Goal: Task Accomplishment & Management: Manage account settings

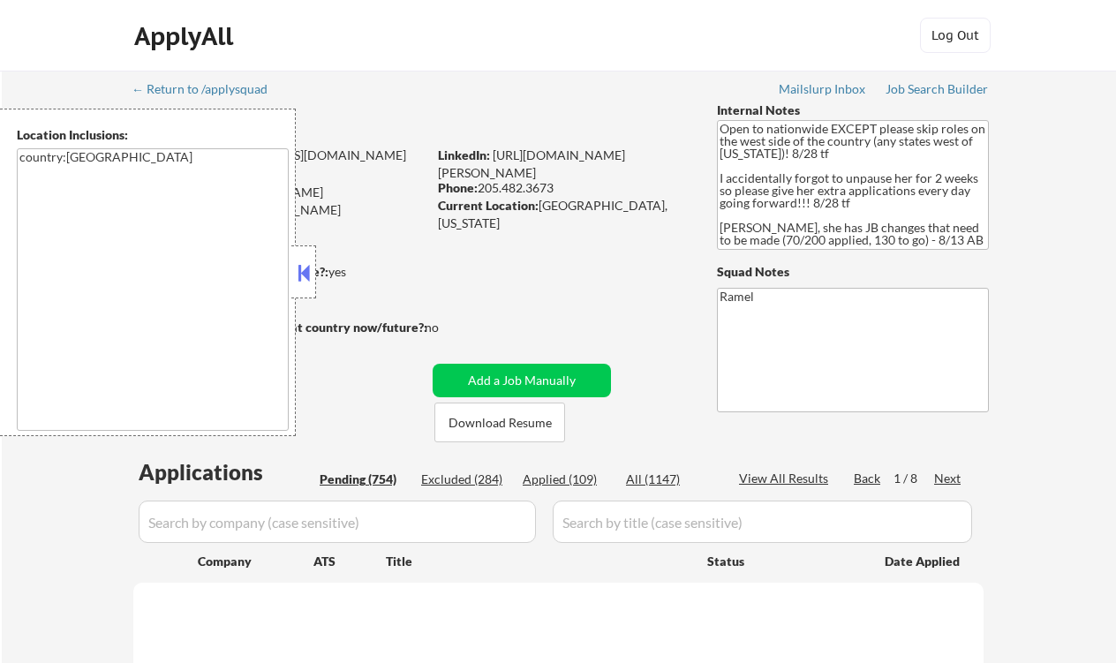
click at [295, 272] on button at bounding box center [303, 273] width 19 height 26
select select ""pending""
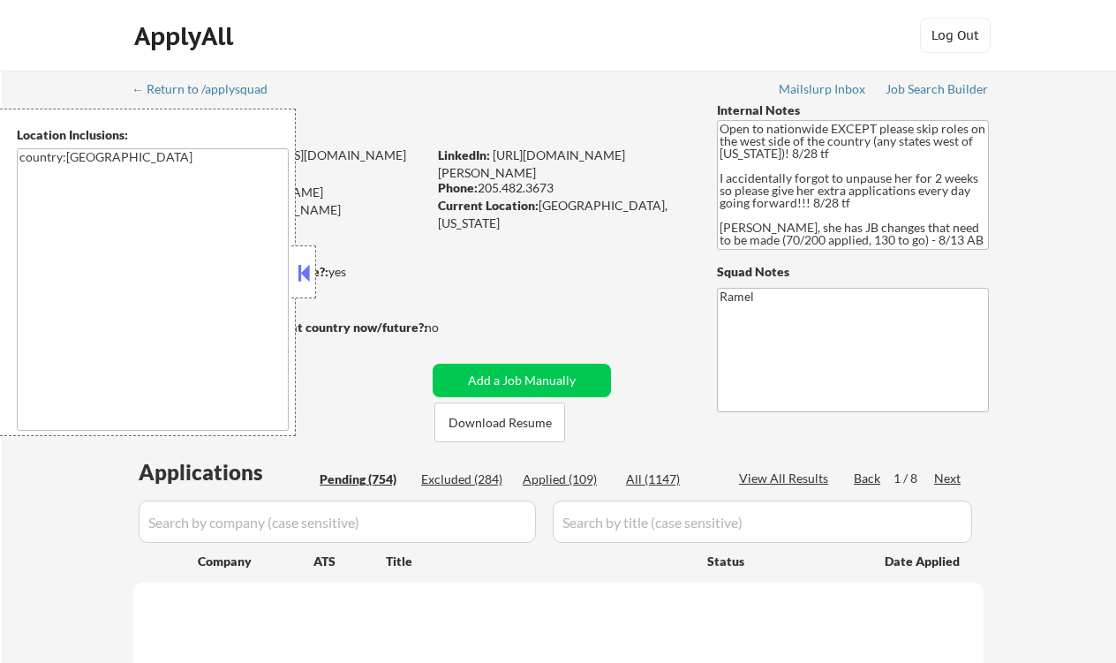
select select ""pending""
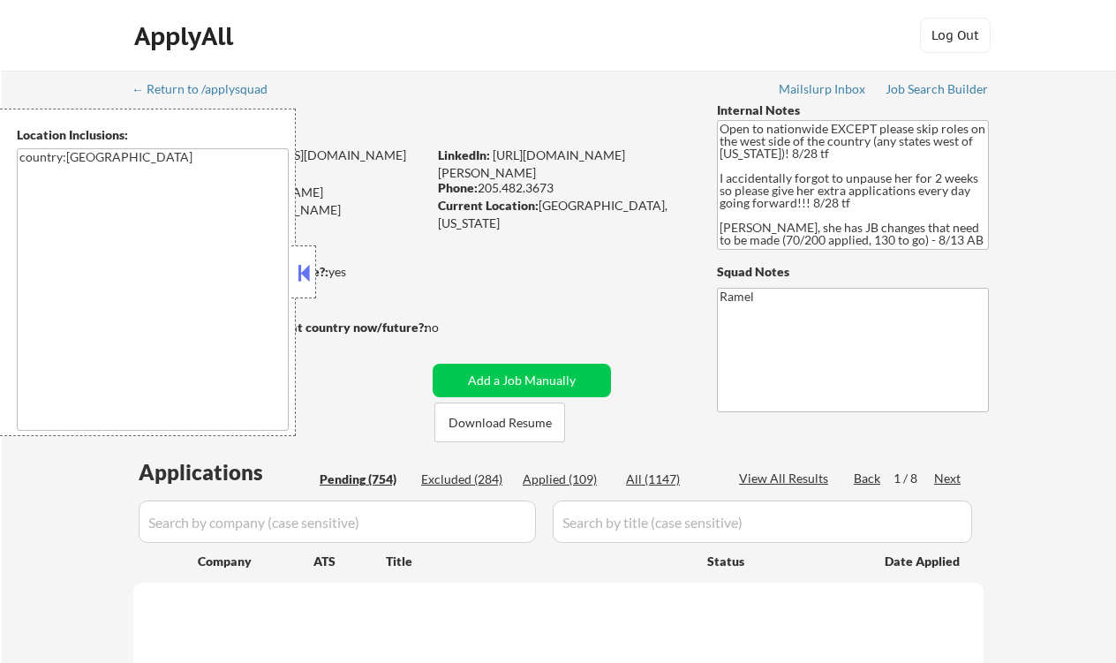
select select ""pending""
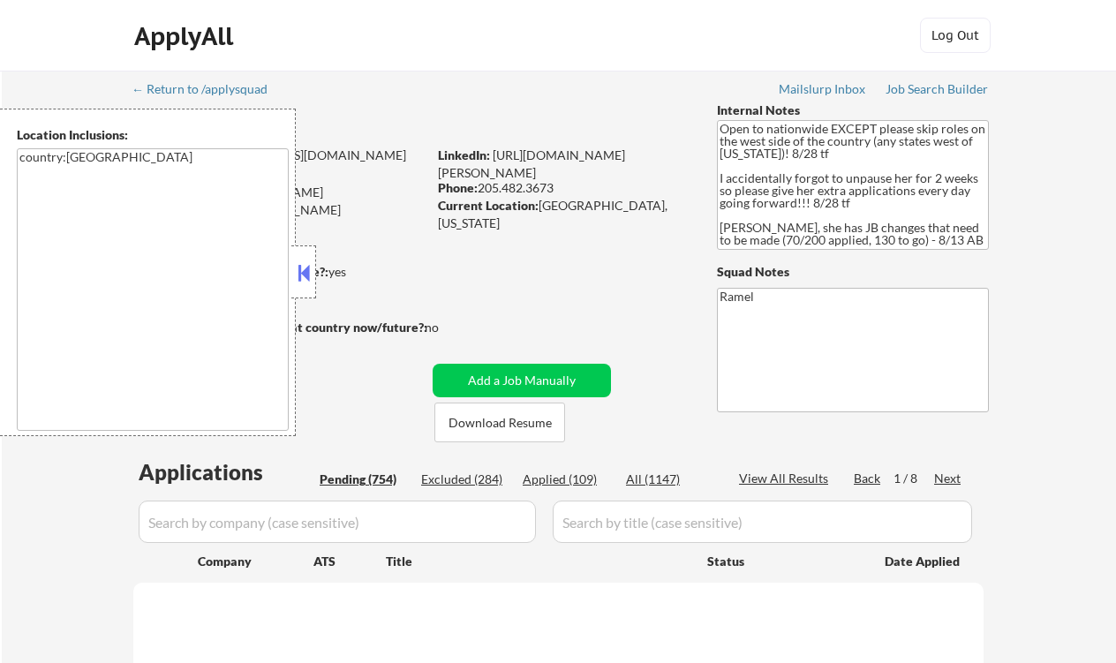
select select ""pending""
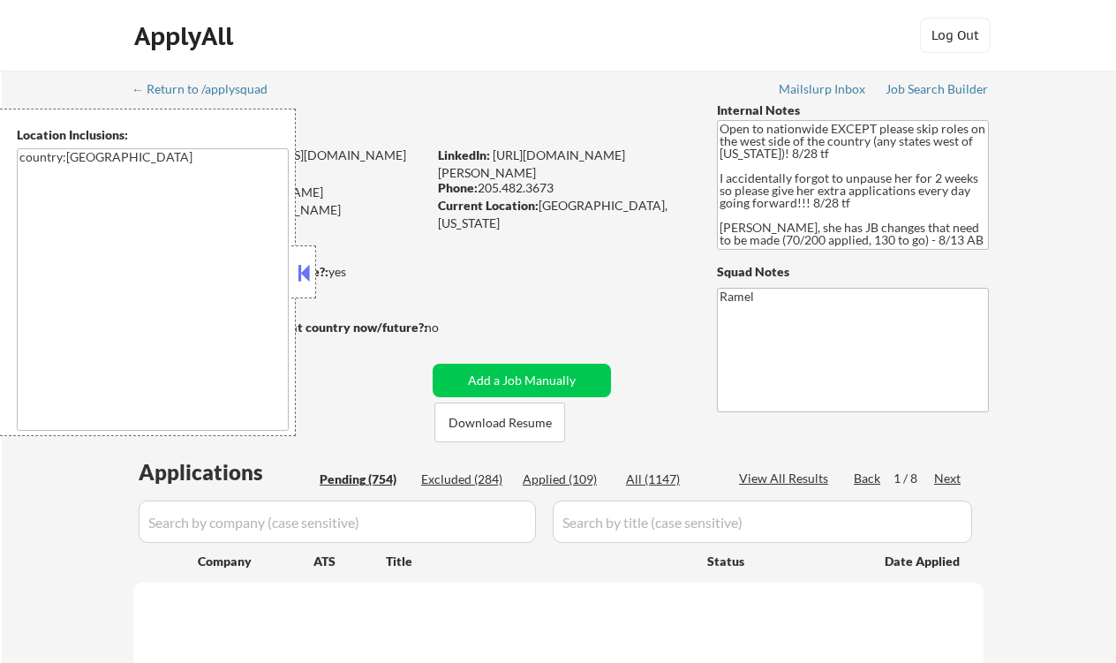
select select ""pending""
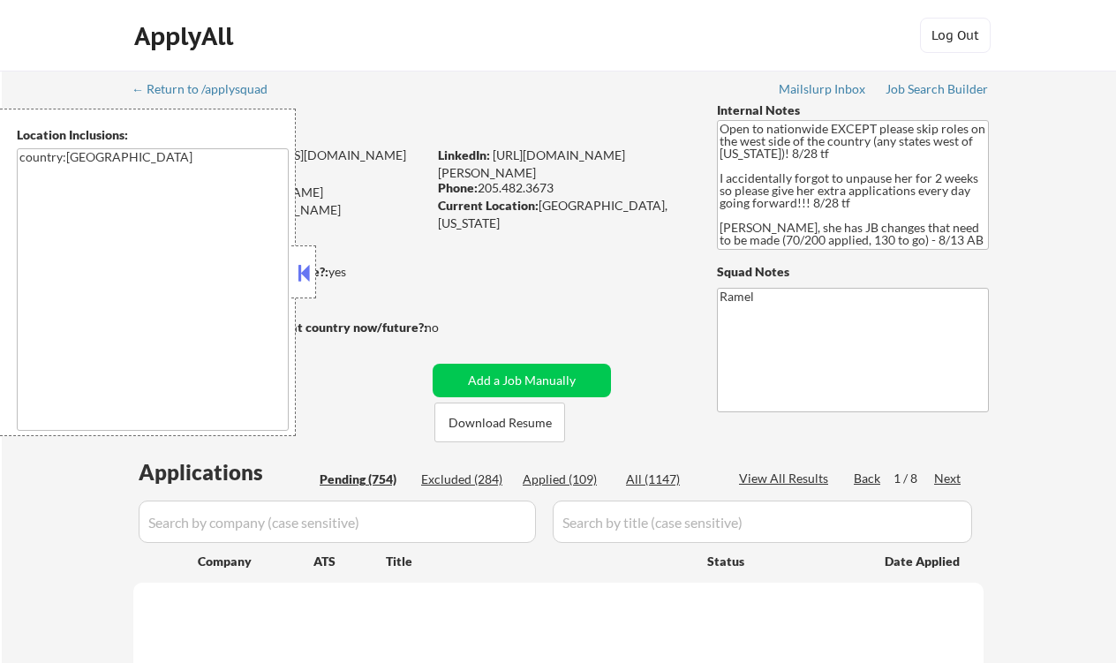
select select ""pending""
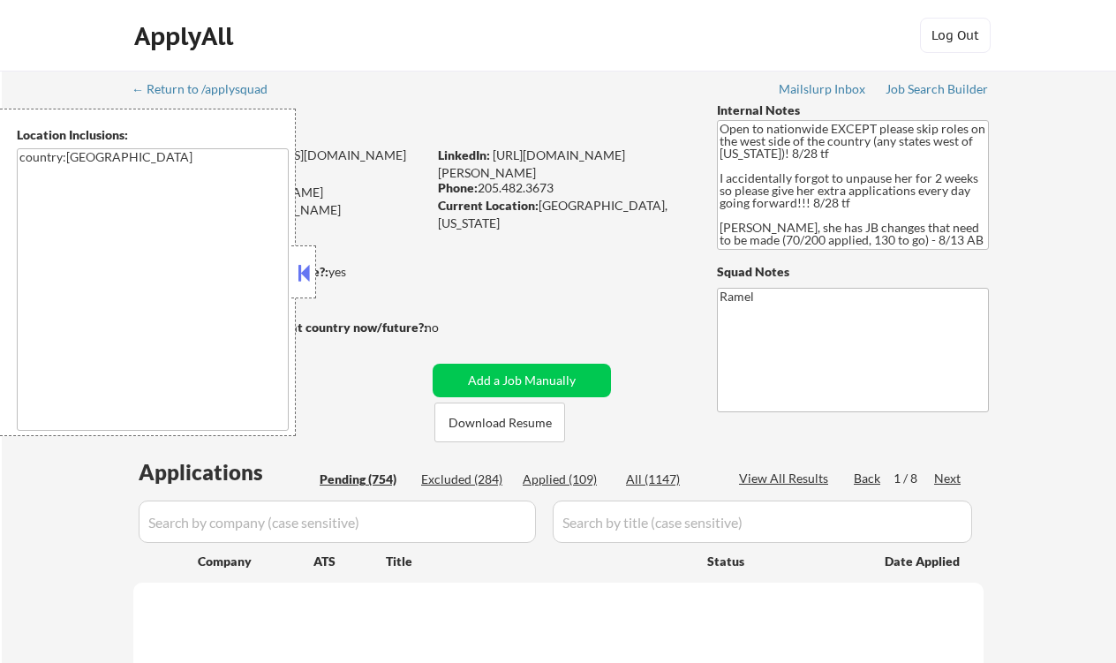
select select ""pending""
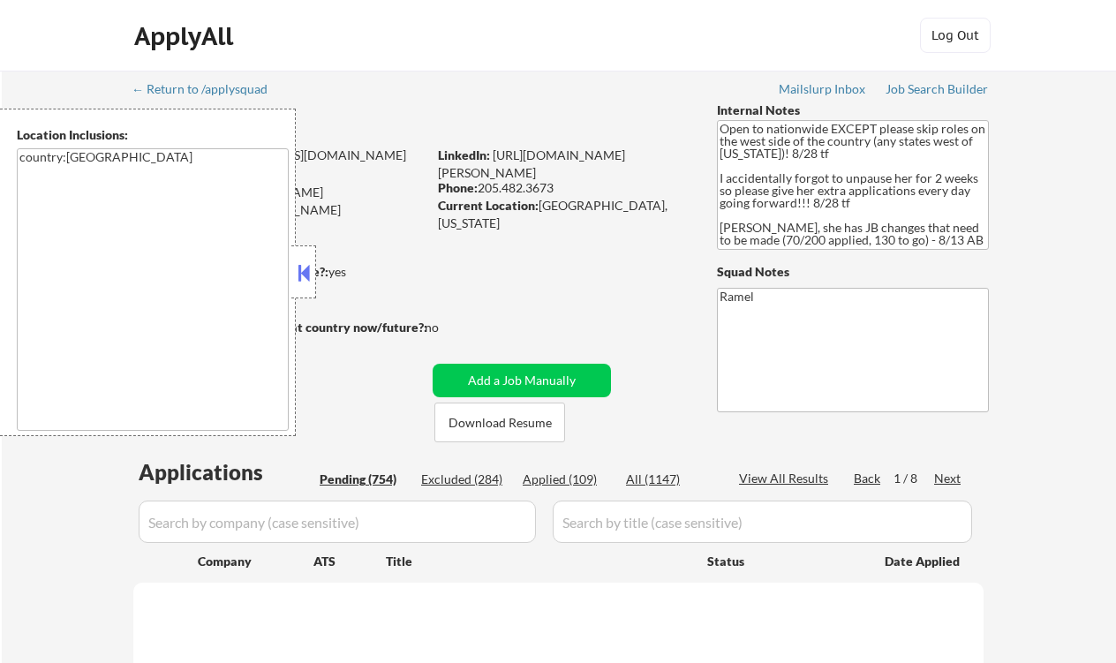
select select ""pending""
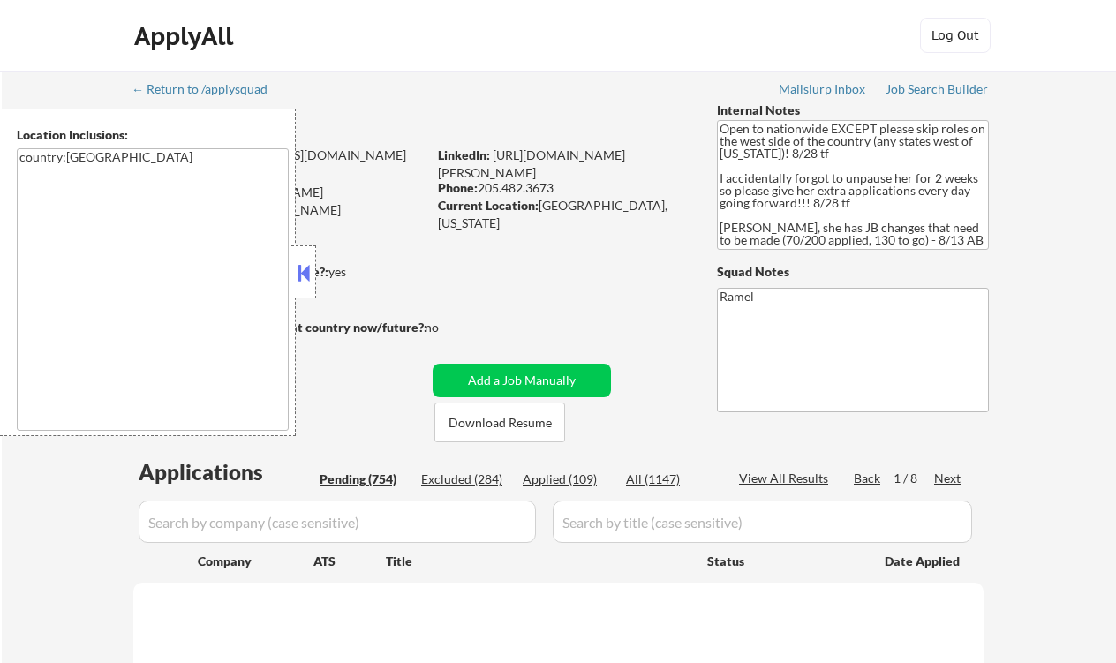
select select ""pending""
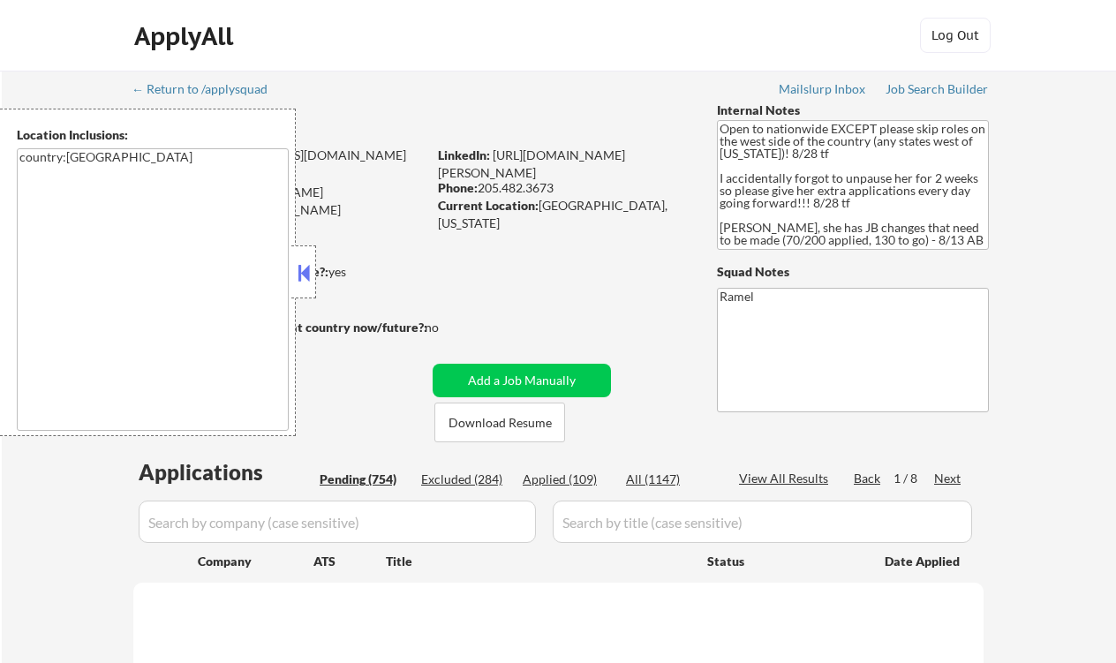
select select ""pending""
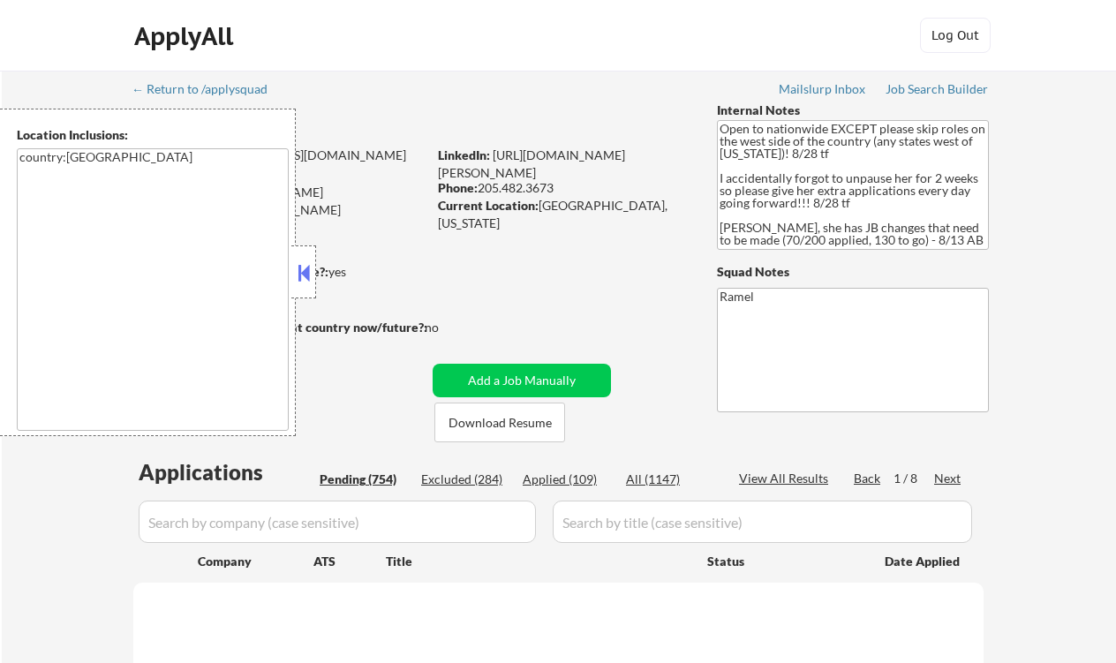
select select ""pending""
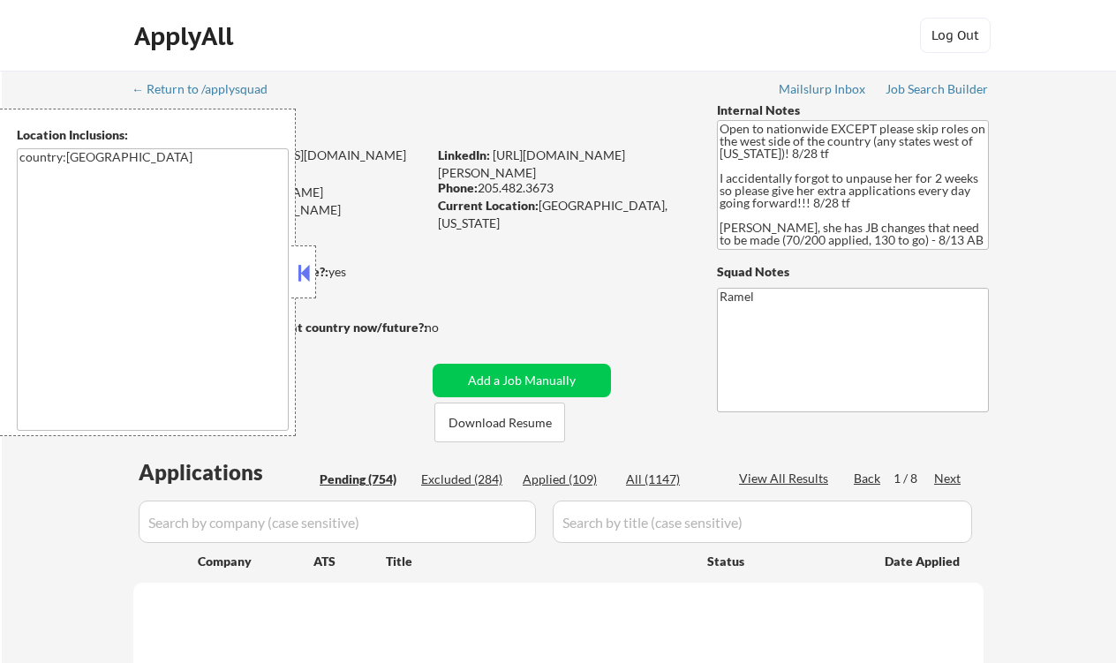
select select ""pending""
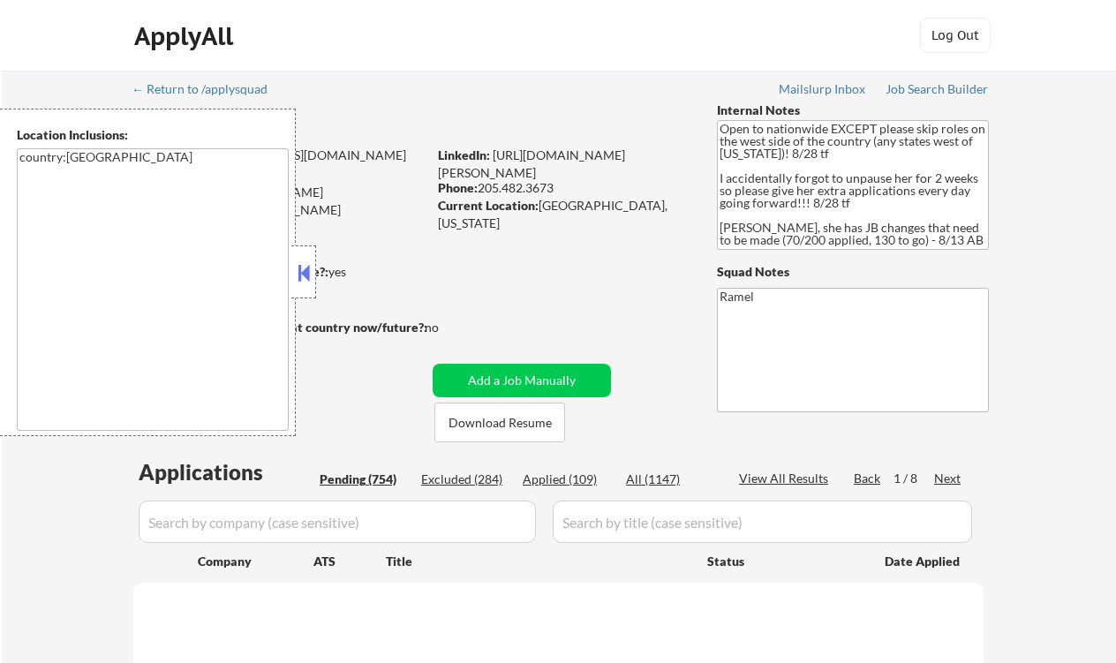
select select ""pending""
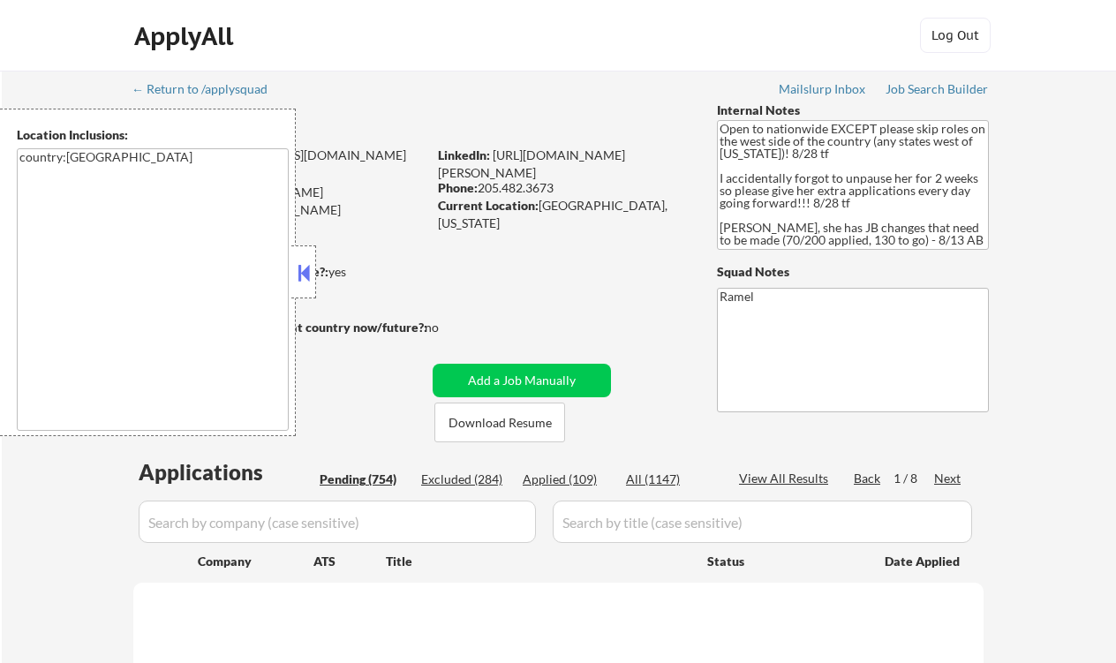
select select ""pending""
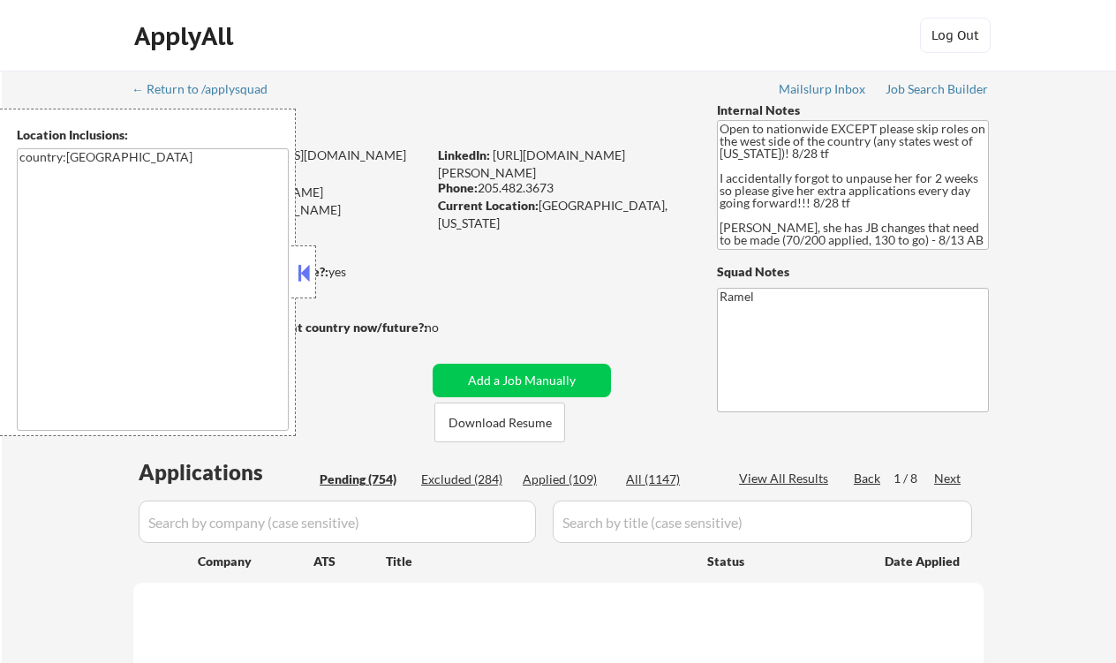
select select ""pending""
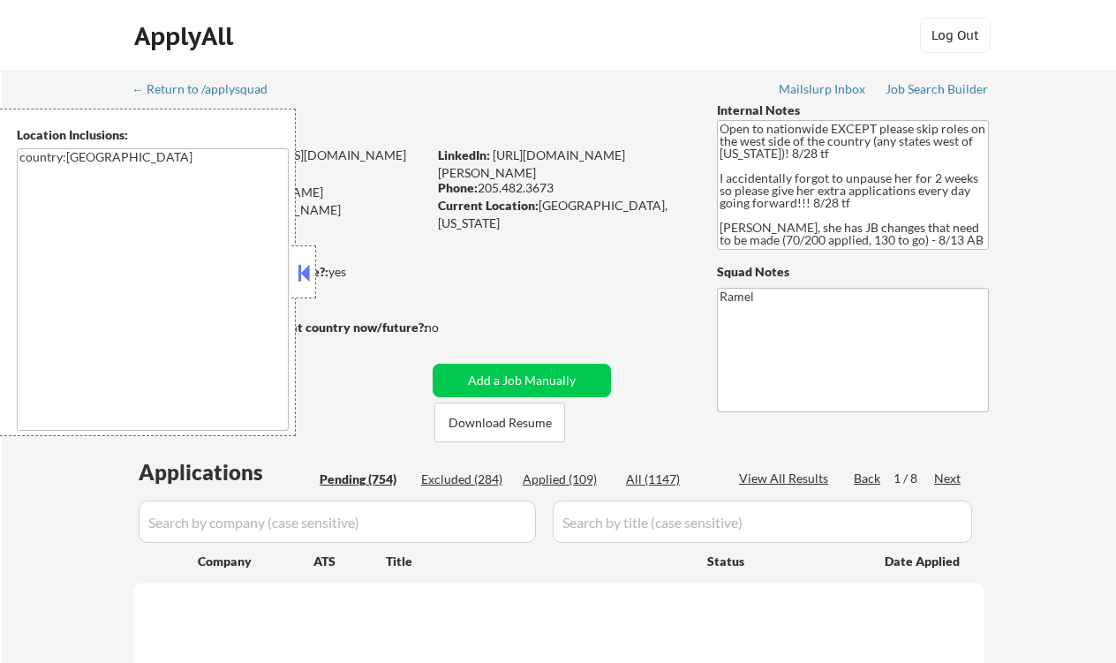
select select ""pending""
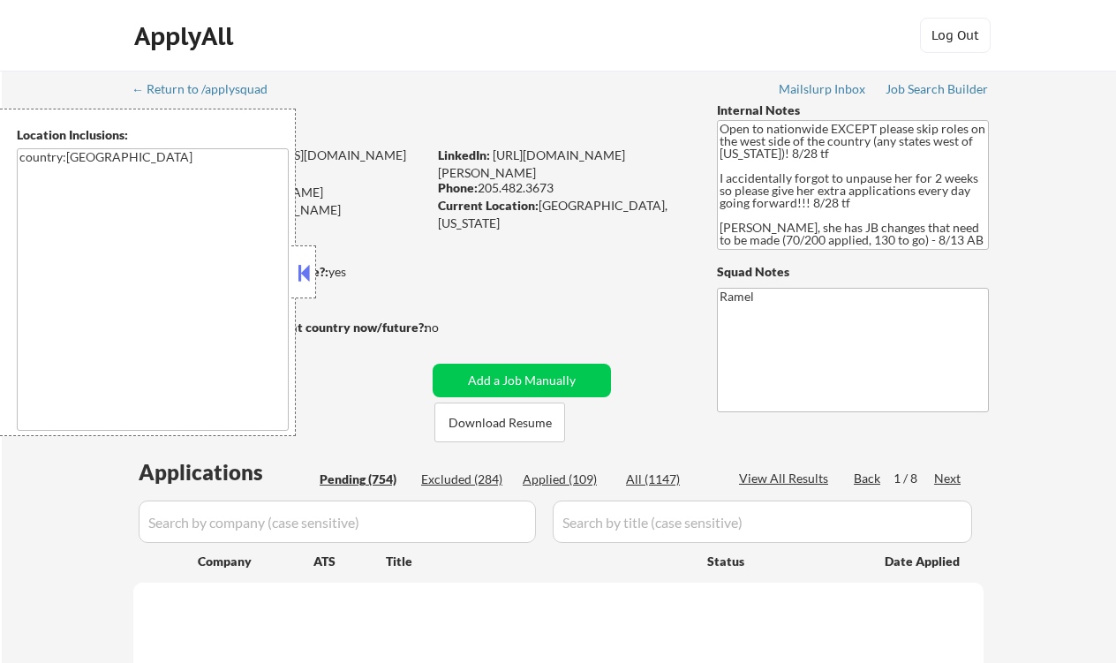
select select ""pending""
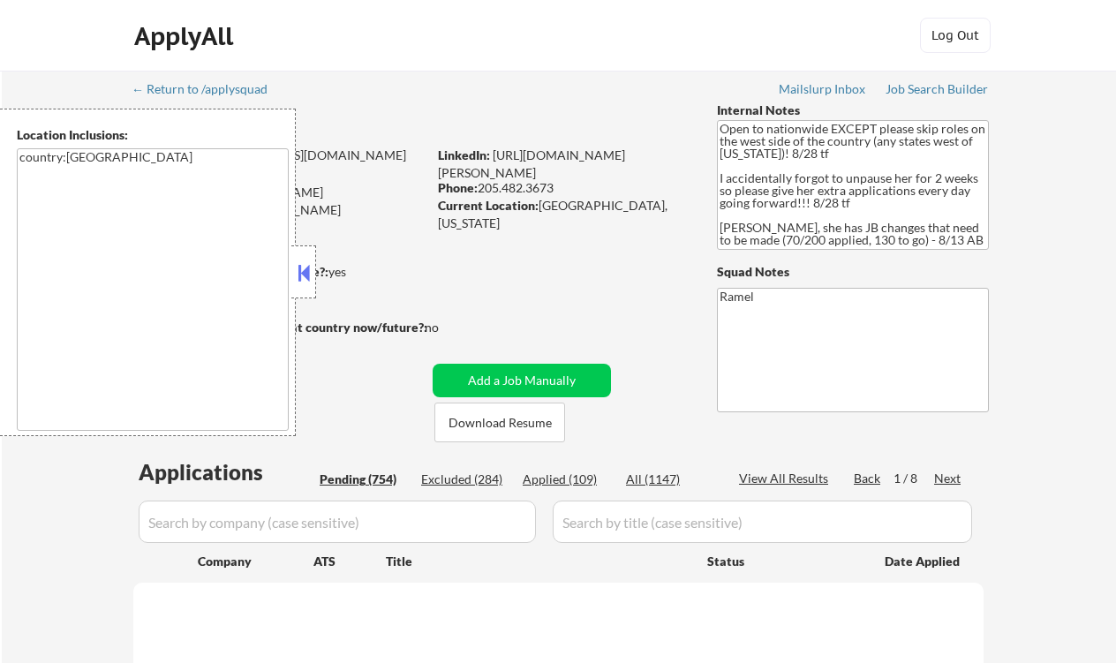
select select ""pending""
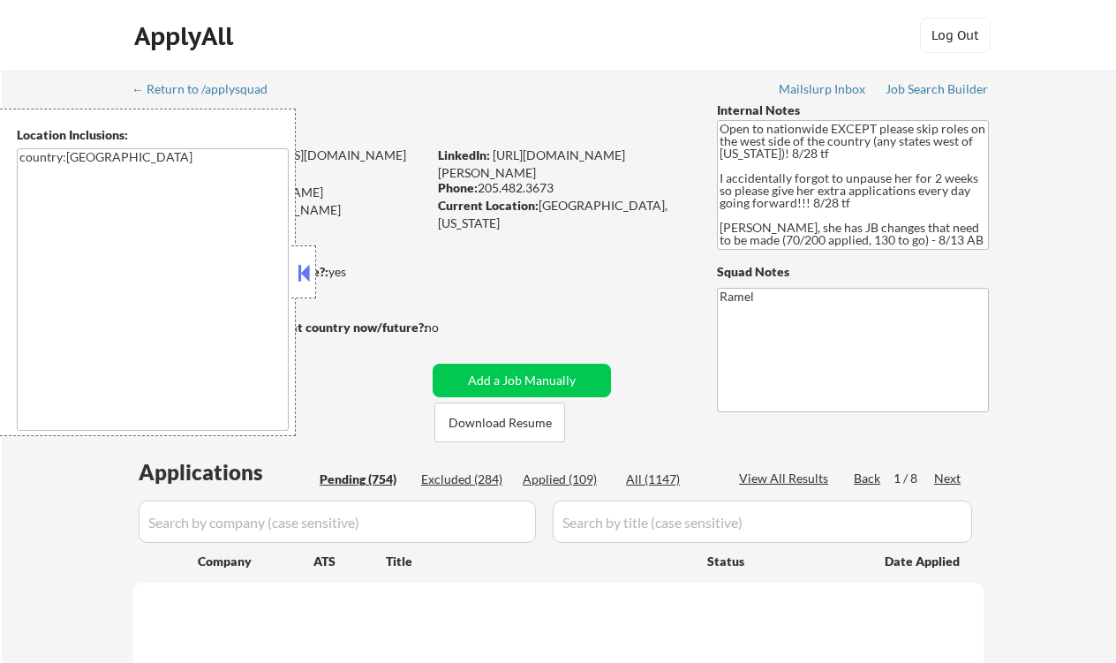
select select ""pending""
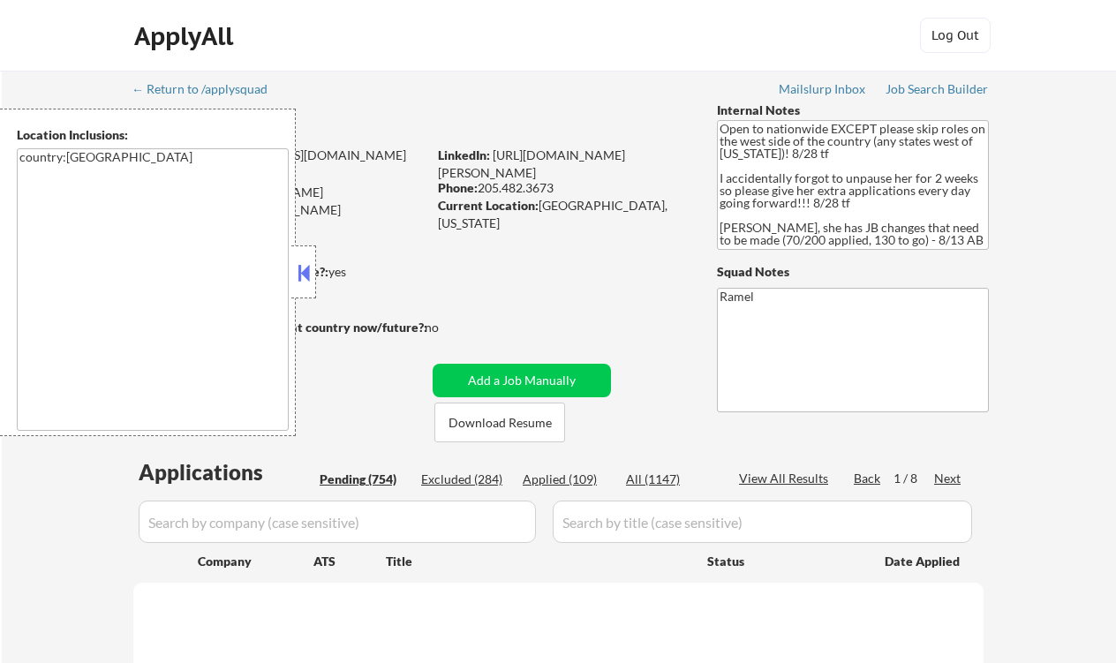
select select ""pending""
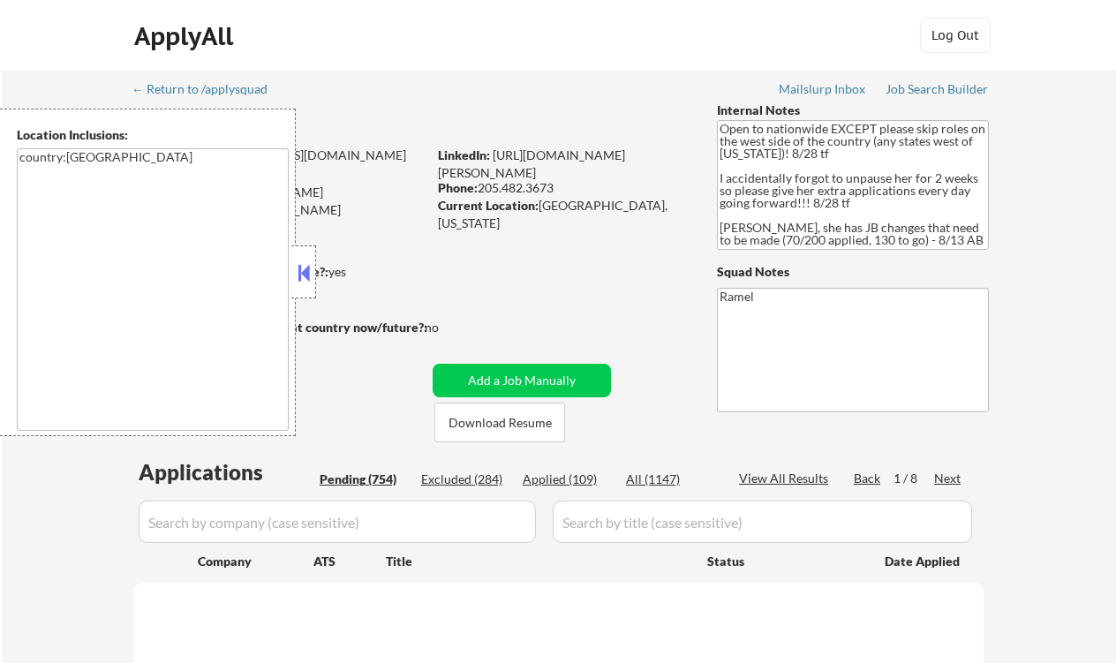
select select ""pending""
click at [306, 275] on button at bounding box center [303, 273] width 19 height 26
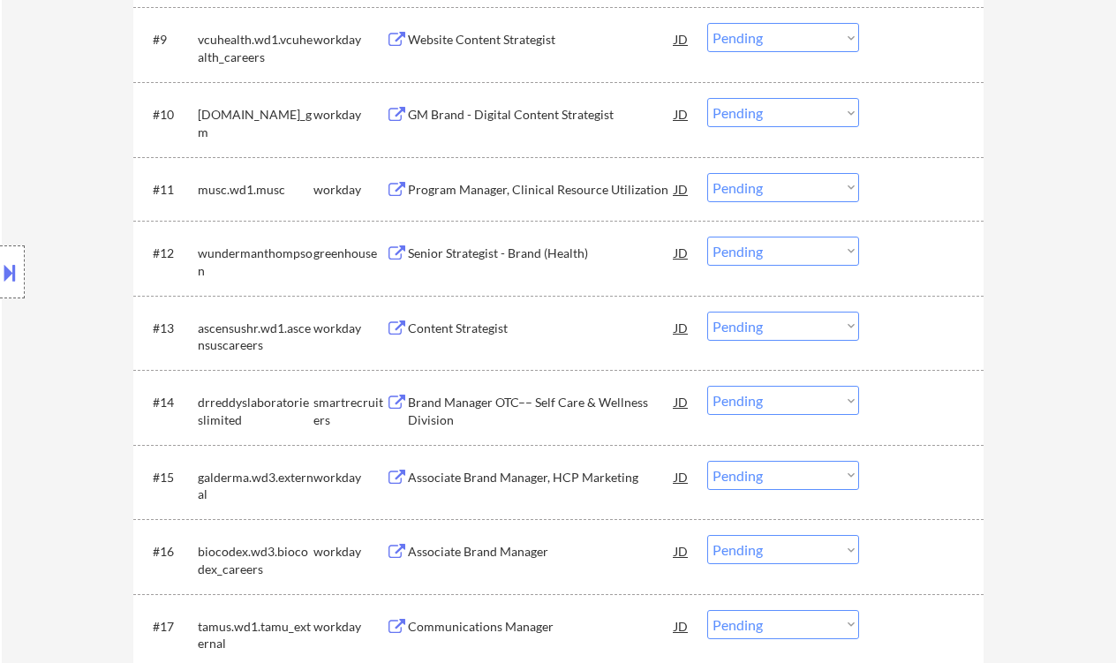
scroll to position [1177, 0]
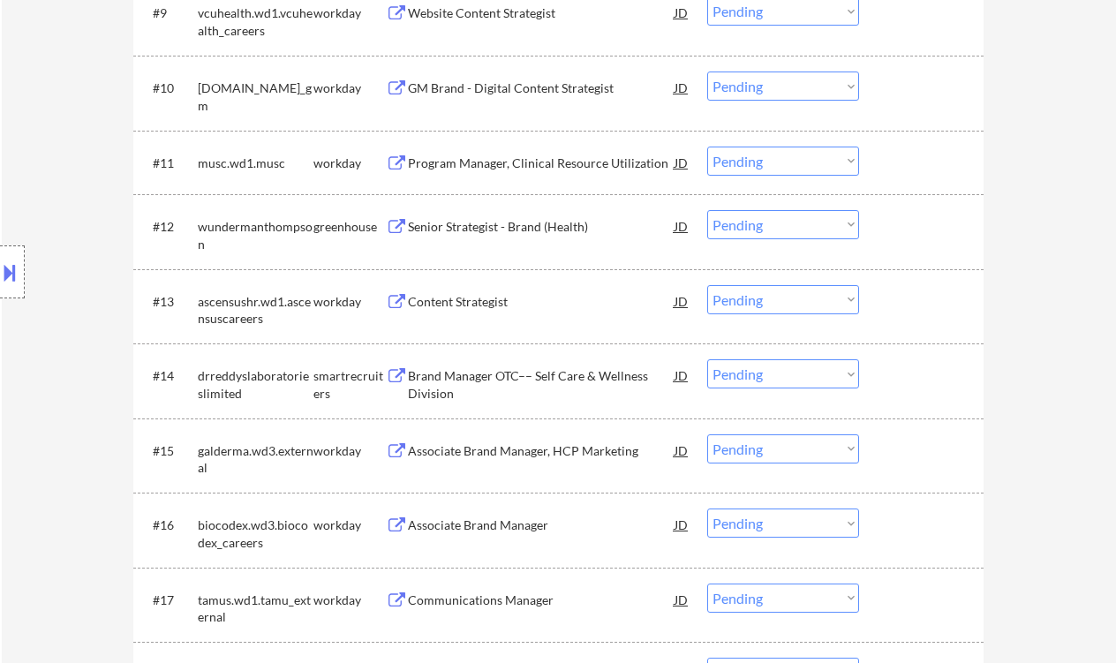
click at [34, 142] on div "Location Inclusions: country:[GEOGRAPHIC_DATA]" at bounding box center [158, 273] width 316 height 328
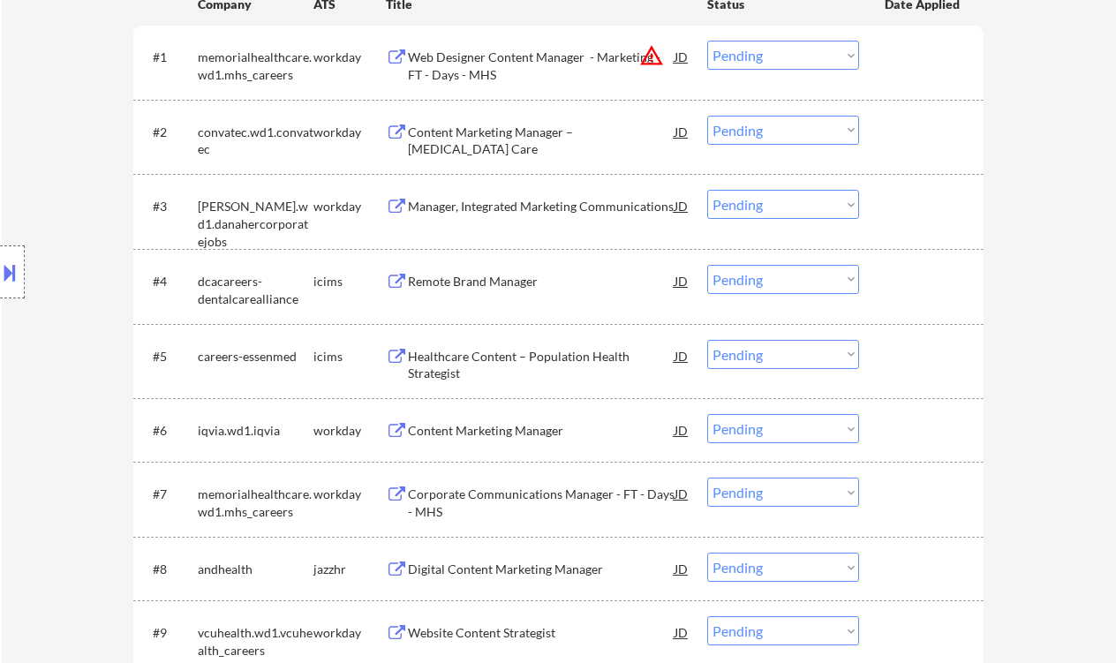
scroll to position [471, 0]
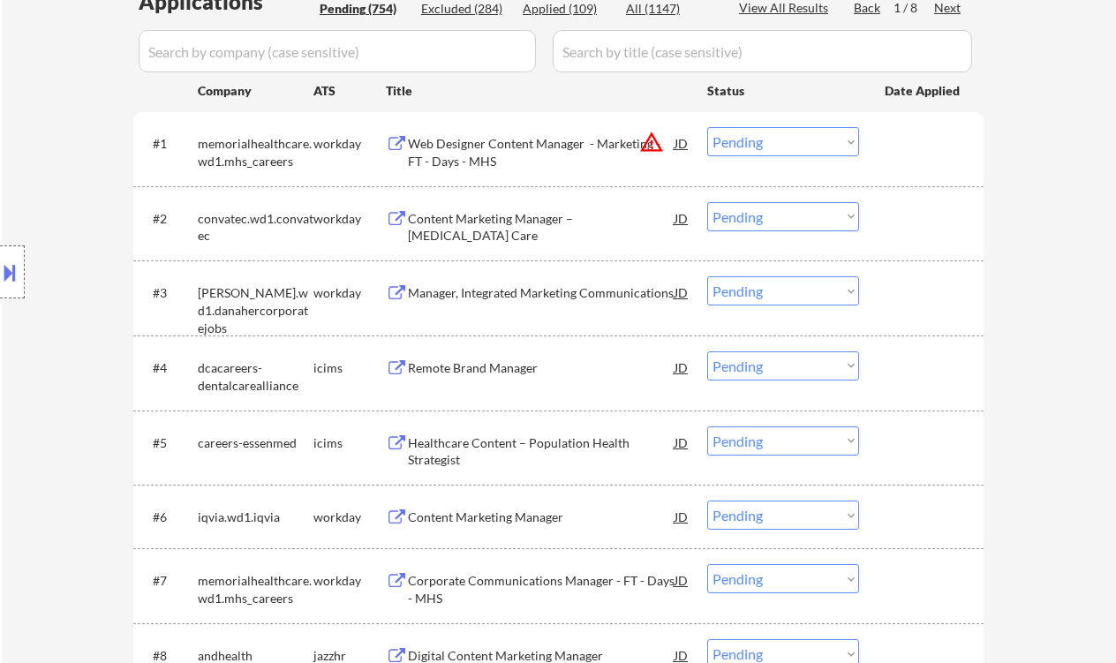
click at [490, 219] on div "Content Marketing Manager – [MEDICAL_DATA] Care" at bounding box center [541, 227] width 267 height 34
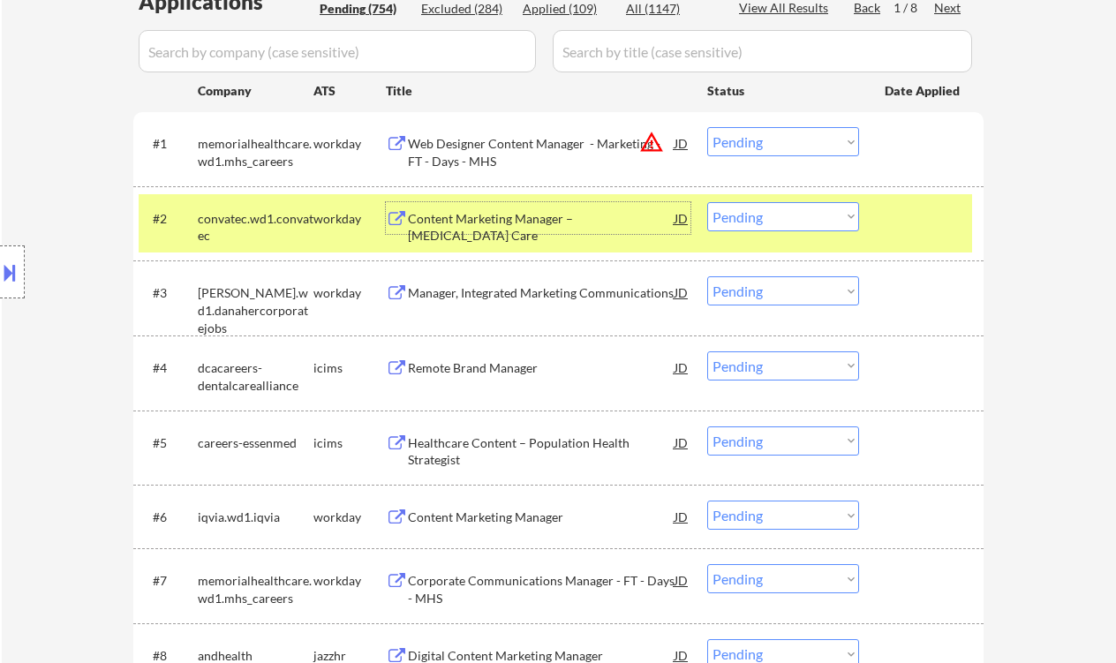
click at [774, 219] on select "Choose an option... Pending Applied Excluded (Questions) Excluded (Expired) Exc…" at bounding box center [783, 216] width 152 height 29
click at [707, 202] on select "Choose an option... Pending Applied Excluded (Questions) Excluded (Expired) Exc…" at bounding box center [783, 216] width 152 height 29
click at [522, 298] on div "Manager, Integrated Marketing Communications" at bounding box center [541, 293] width 267 height 18
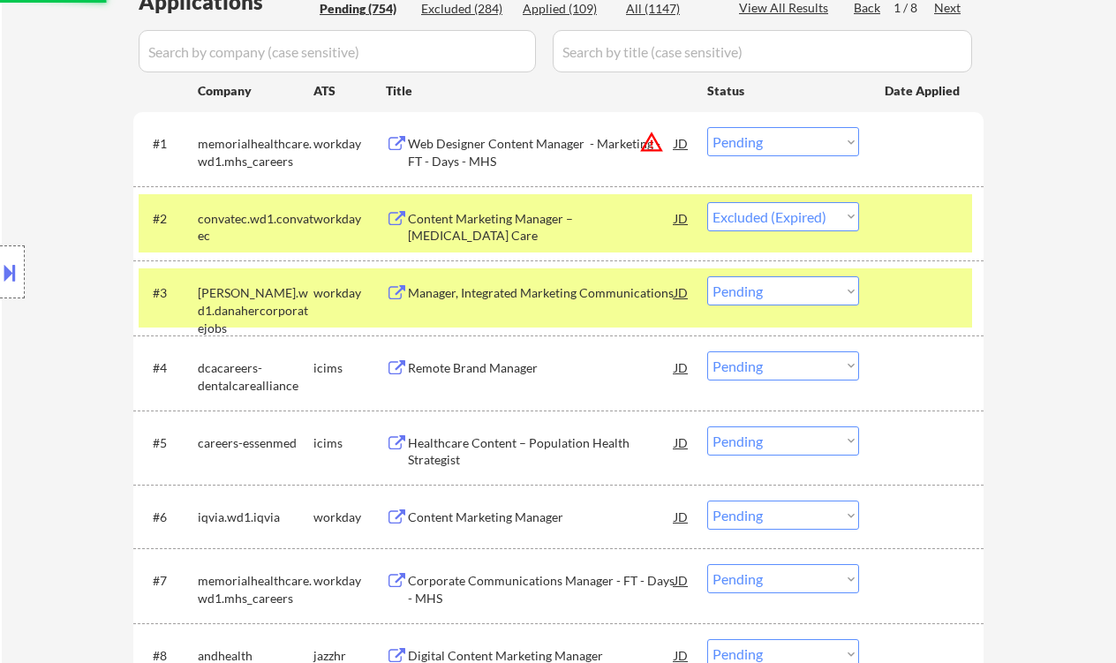
select select ""pending""
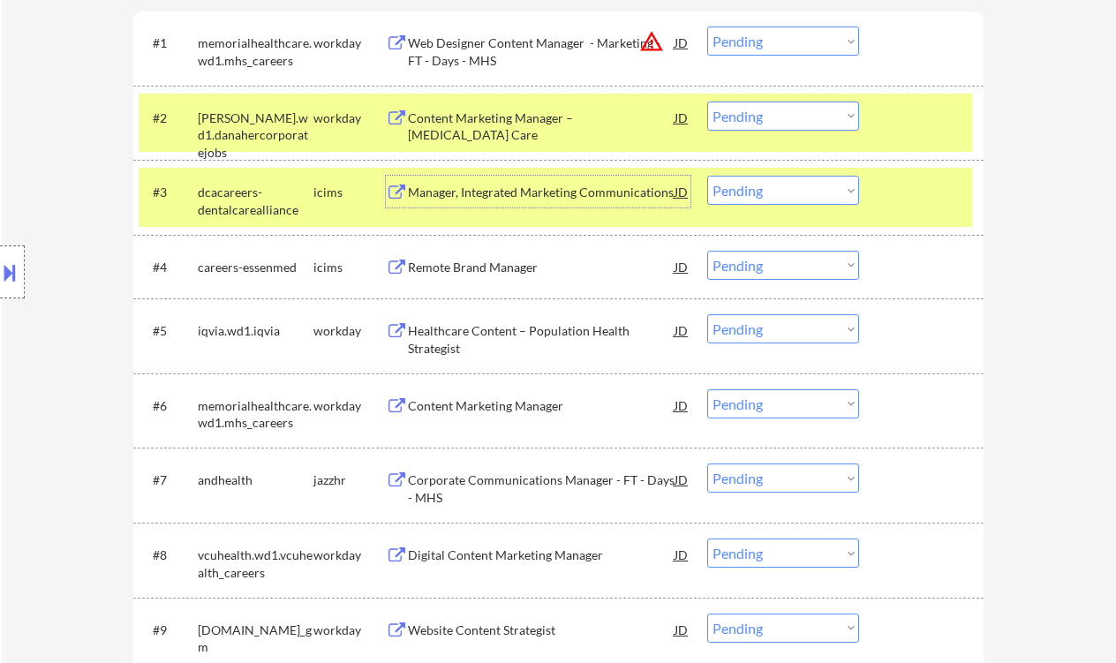
scroll to position [588, 0]
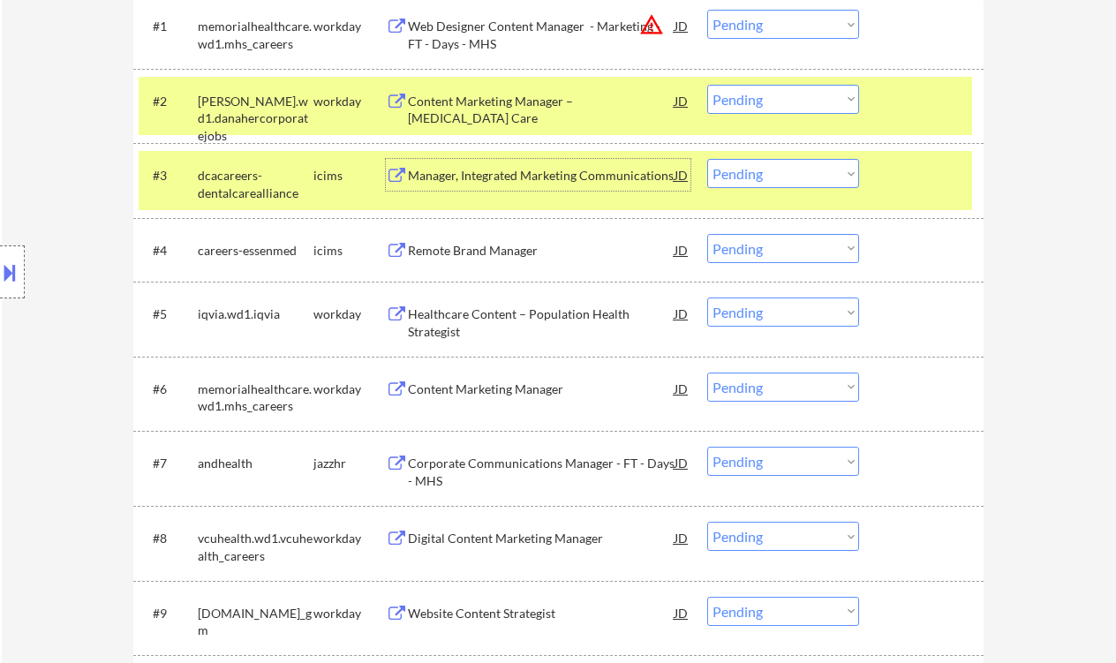
click at [547, 325] on div "Healthcare Content – Population Health Strategist" at bounding box center [541, 322] width 267 height 34
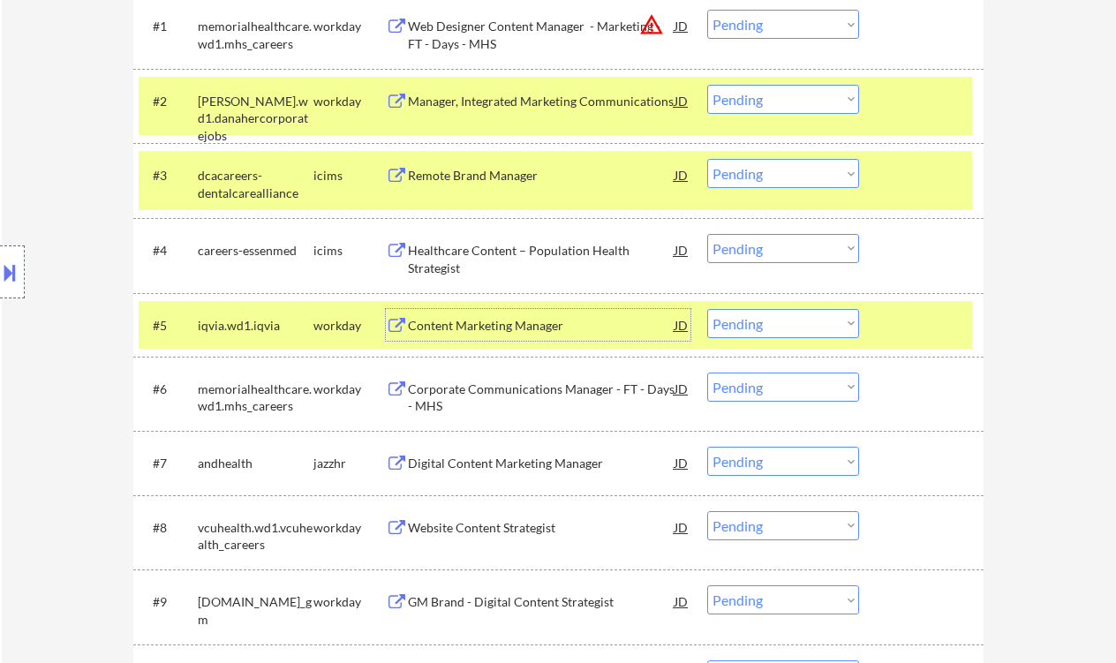
click at [806, 328] on select "Choose an option... Pending Applied Excluded (Questions) Excluded (Expired) Exc…" at bounding box center [783, 323] width 152 height 29
click at [707, 309] on select "Choose an option... Pending Applied Excluded (Questions) Excluded (Expired) Exc…" at bounding box center [783, 323] width 152 height 29
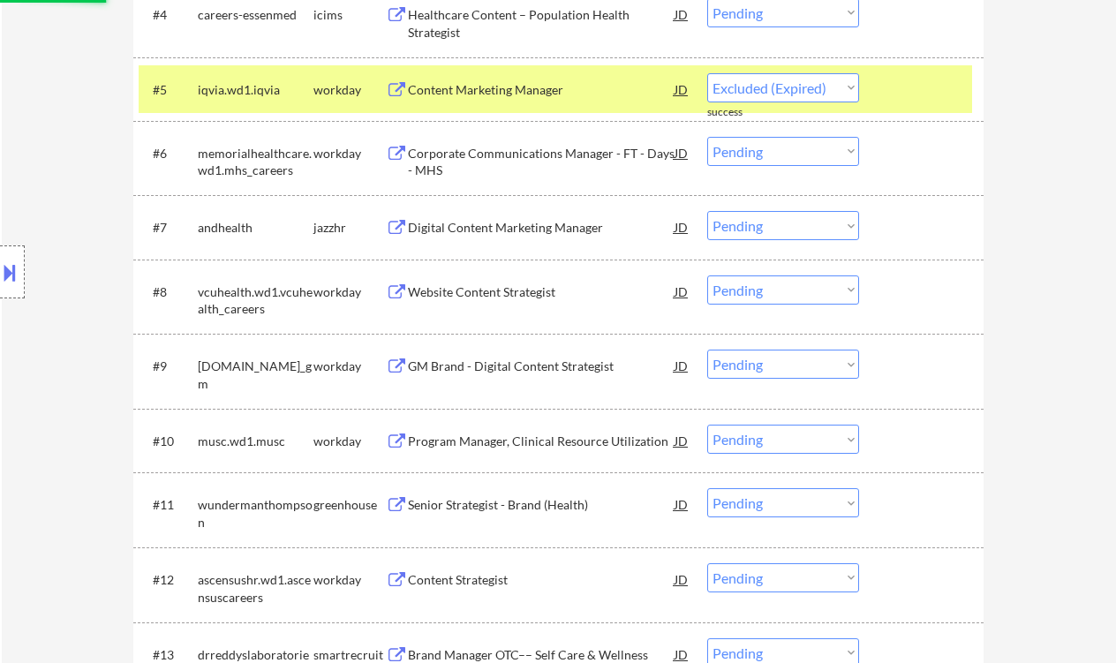
scroll to position [706, 0]
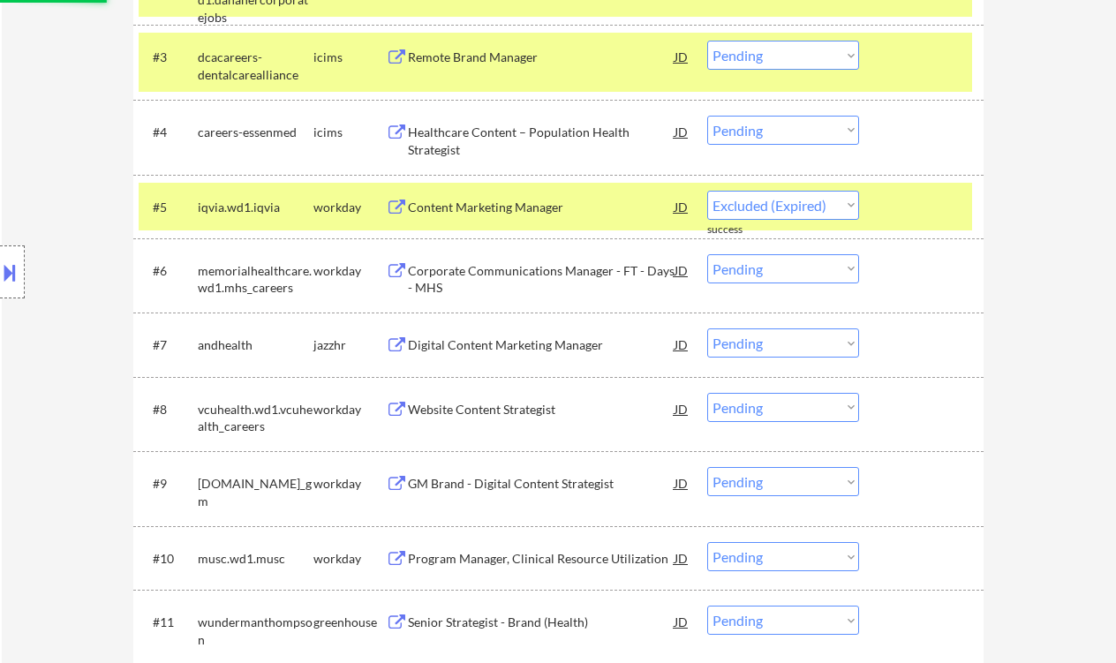
select select ""pending""
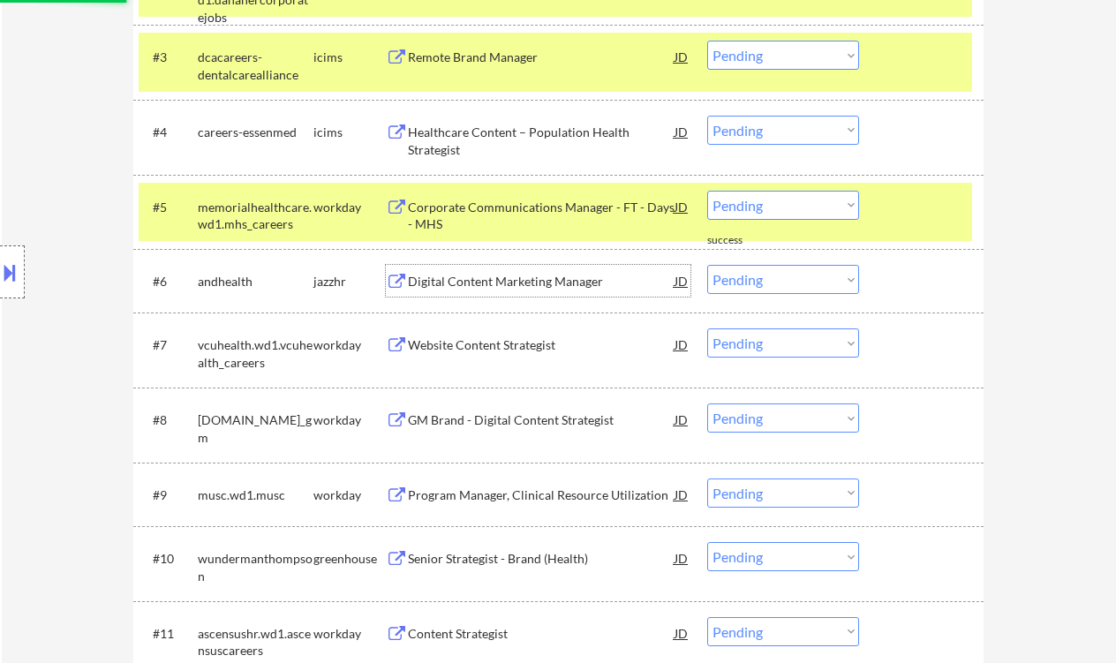
click at [511, 277] on div "Digital Content Marketing Manager" at bounding box center [541, 282] width 267 height 18
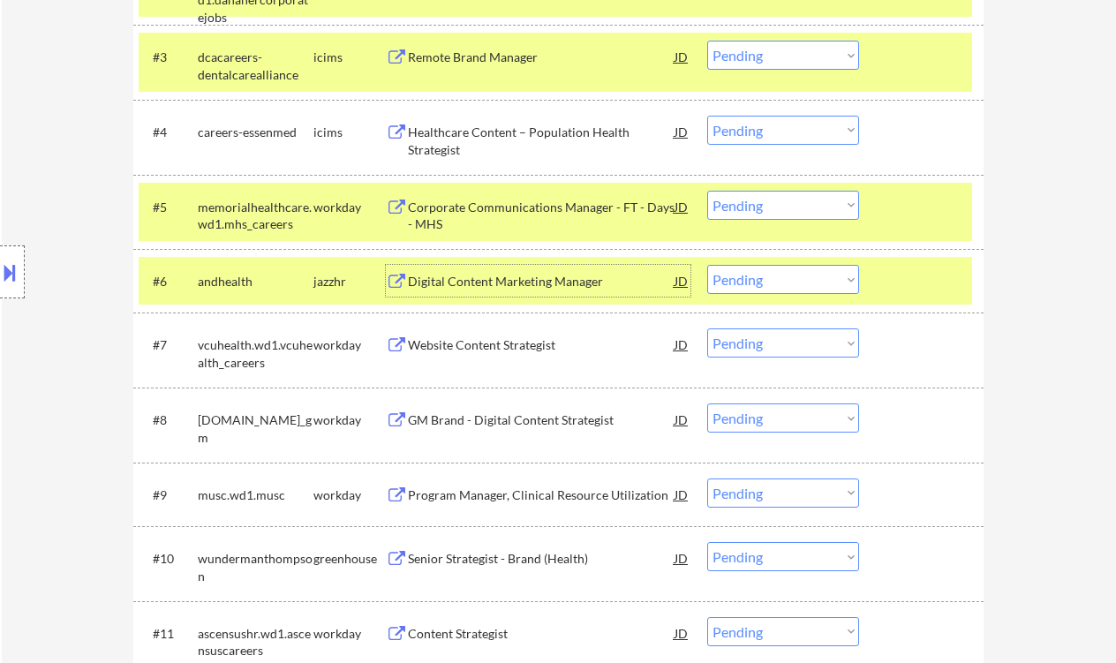
click at [775, 283] on select "Choose an option... Pending Applied Excluded (Questions) Excluded (Expired) Exc…" at bounding box center [783, 279] width 152 height 29
click at [707, 265] on select "Choose an option... Pending Applied Excluded (Questions) Excluded (Expired) Exc…" at bounding box center [783, 279] width 152 height 29
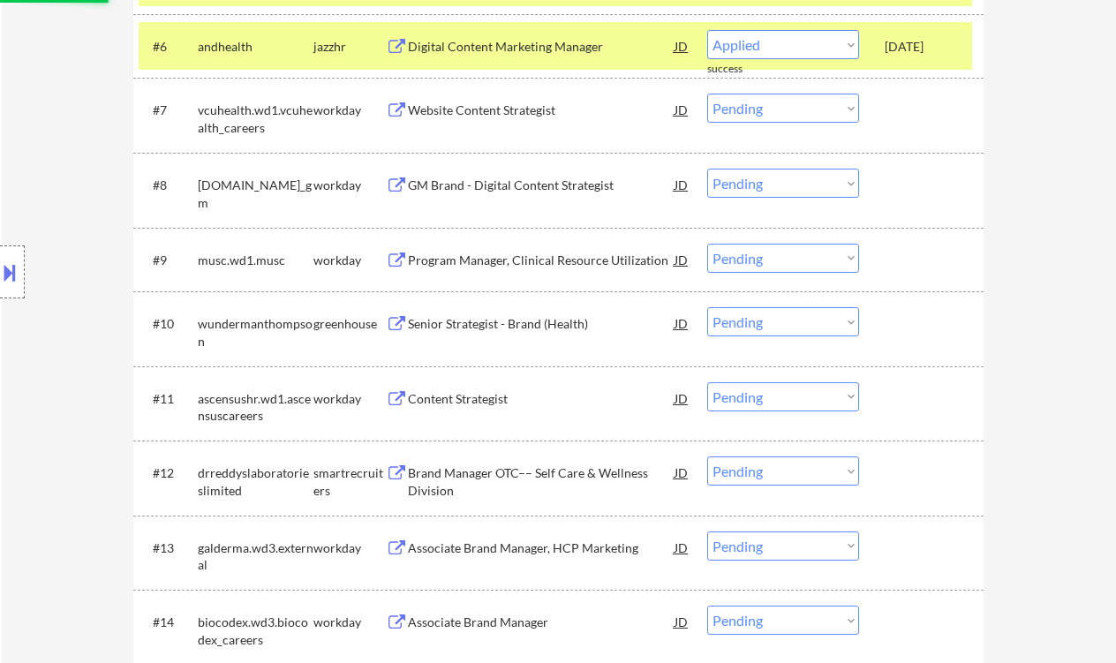
select select ""pending""
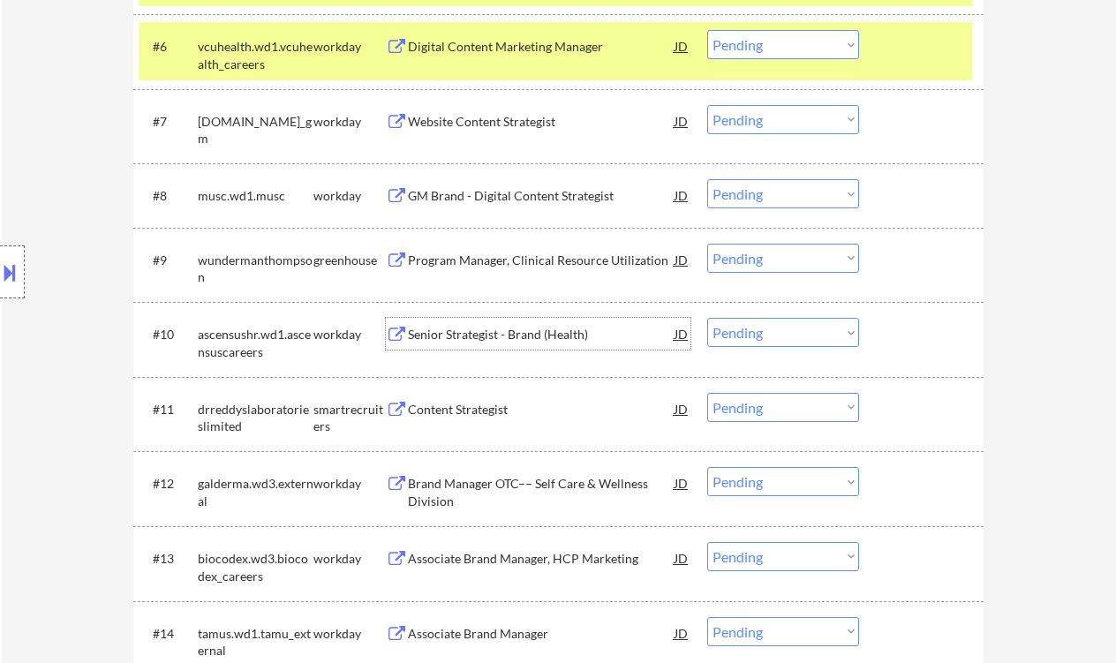
click at [511, 343] on div "Senior Strategist - Brand (Health)" at bounding box center [541, 334] width 267 height 32
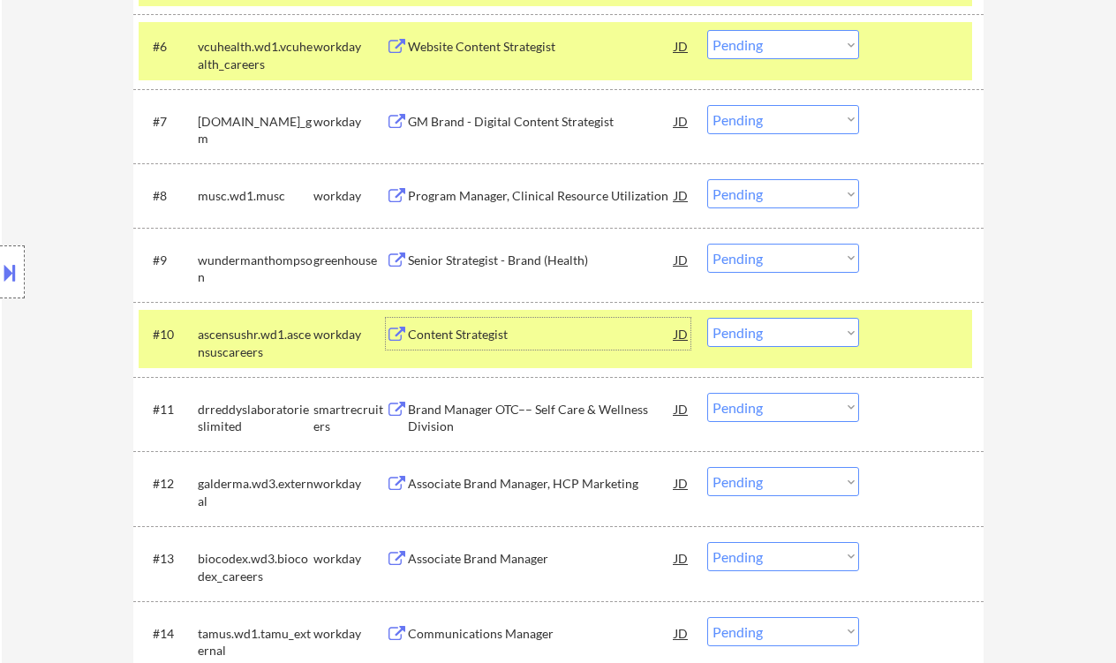
click at [535, 260] on div "Senior Strategist - Brand (Health)" at bounding box center [541, 261] width 267 height 18
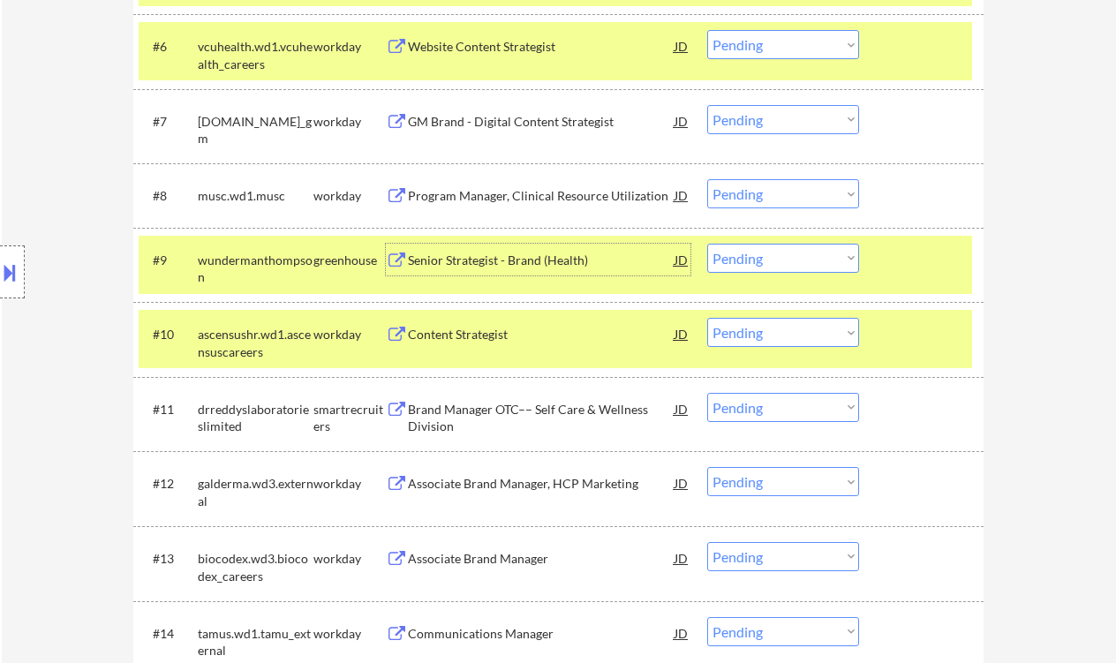
drag, startPoint x: 765, startPoint y: 264, endPoint x: 771, endPoint y: 271, distance: 9.4
click at [765, 264] on select "Choose an option... Pending Applied Excluded (Questions) Excluded (Expired) Exc…" at bounding box center [783, 258] width 152 height 29
click at [707, 244] on select "Choose an option... Pending Applied Excluded (Questions) Excluded (Expired) Exc…" at bounding box center [783, 258] width 152 height 29
select select ""pending""
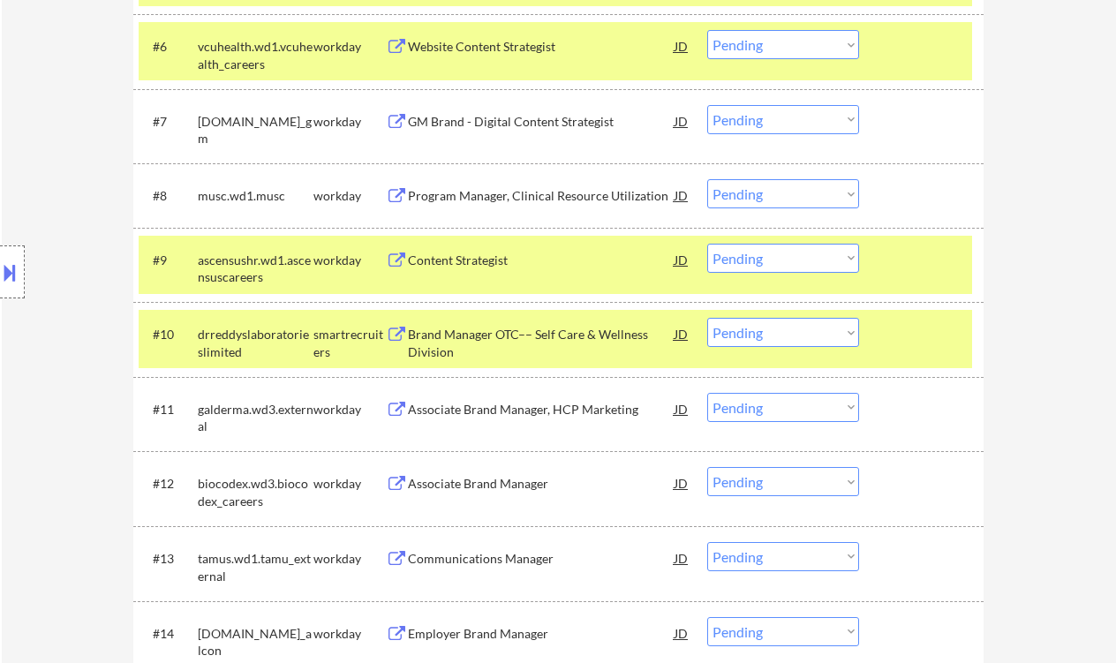
click at [495, 332] on div "Brand Manager OTC–– Self Care & Wellness Division" at bounding box center [541, 343] width 267 height 34
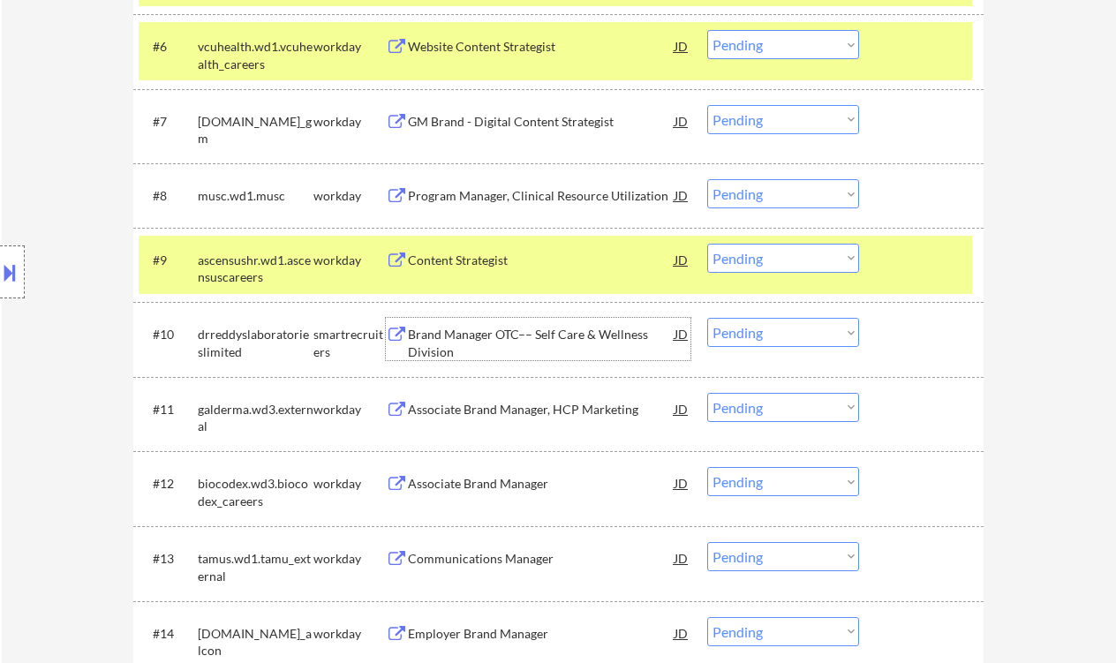
click at [532, 44] on div "Website Content Strategist" at bounding box center [541, 47] width 267 height 18
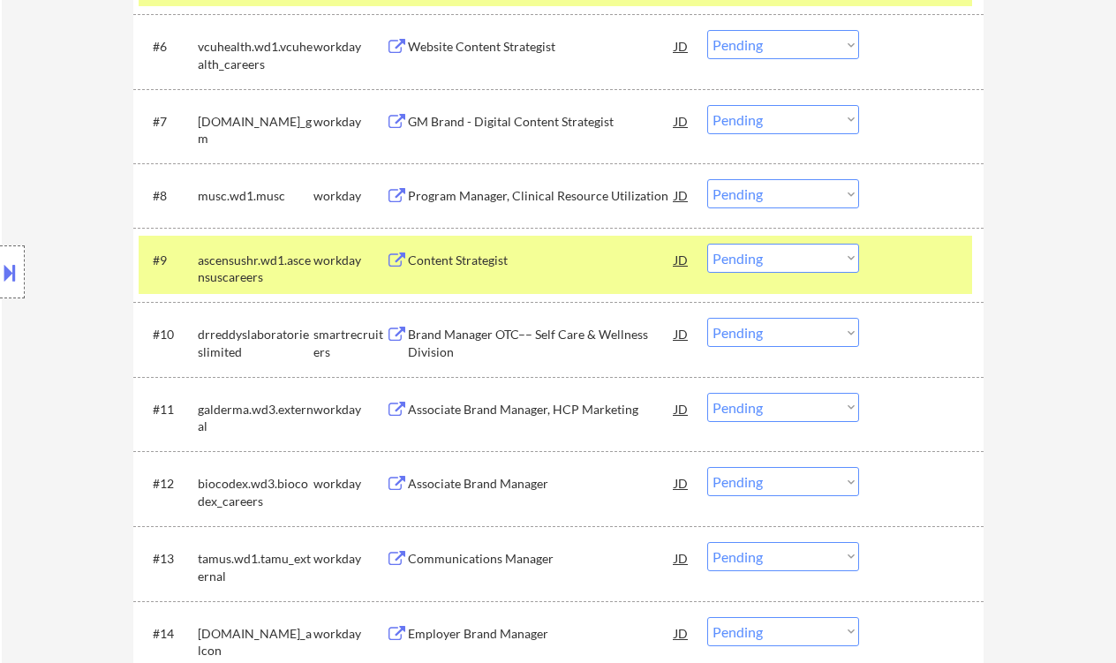
click at [455, 351] on div "Brand Manager OTC–– Self Care & Wellness Division" at bounding box center [541, 343] width 267 height 34
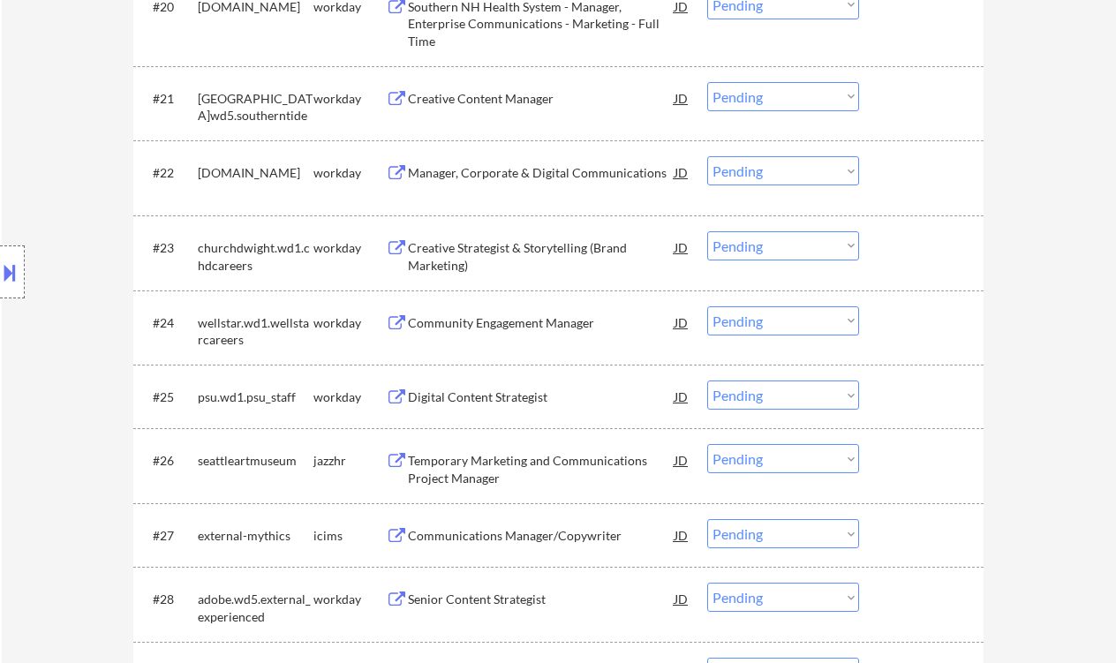
scroll to position [2001, 0]
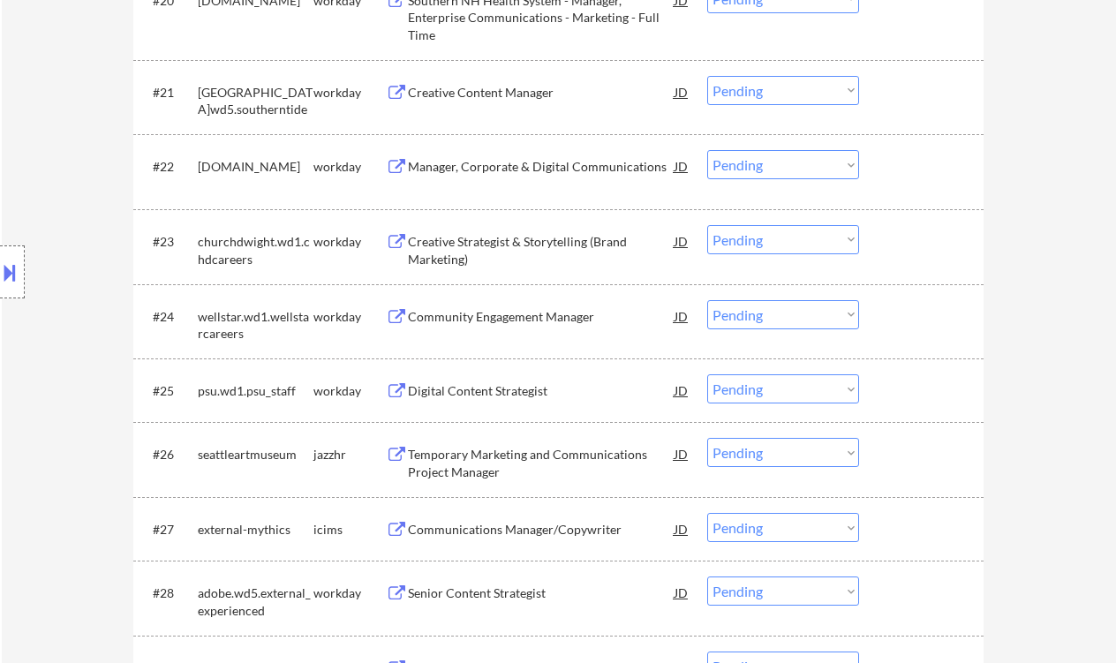
click at [446, 451] on div "Temporary Marketing and Communications Project Manager" at bounding box center [541, 463] width 267 height 34
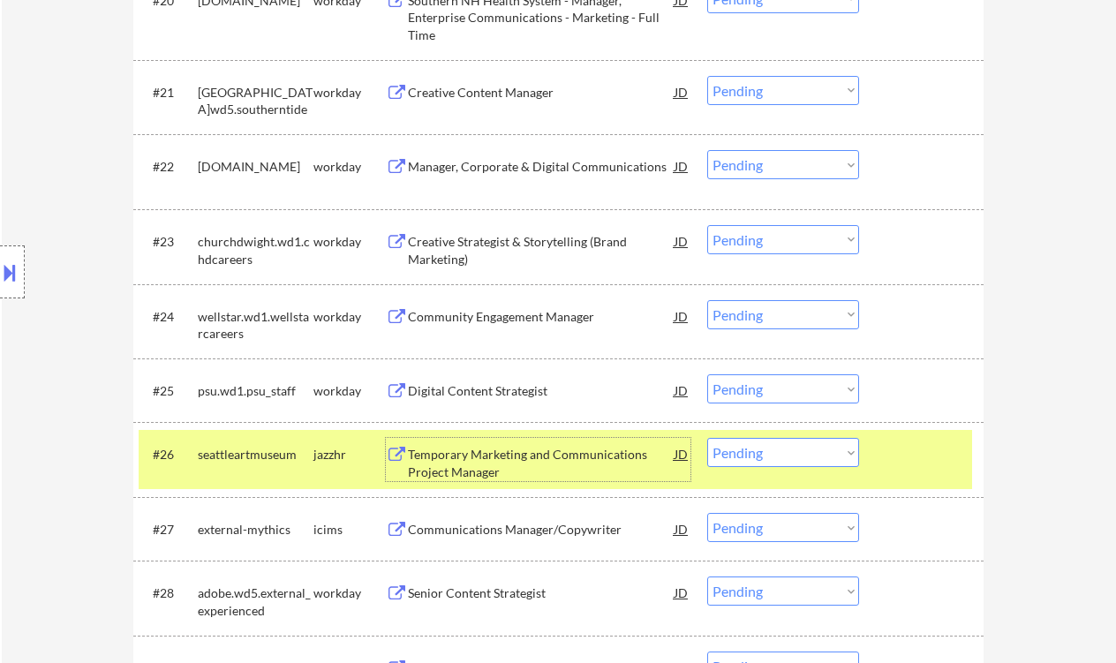
drag, startPoint x: 755, startPoint y: 451, endPoint x: 766, endPoint y: 469, distance: 21.1
click at [755, 451] on select "Choose an option... Pending Applied Excluded (Questions) Excluded (Expired) Exc…" at bounding box center [783, 452] width 152 height 29
click at [707, 438] on select "Choose an option... Pending Applied Excluded (Questions) Excluded (Expired) Exc…" at bounding box center [783, 452] width 152 height 29
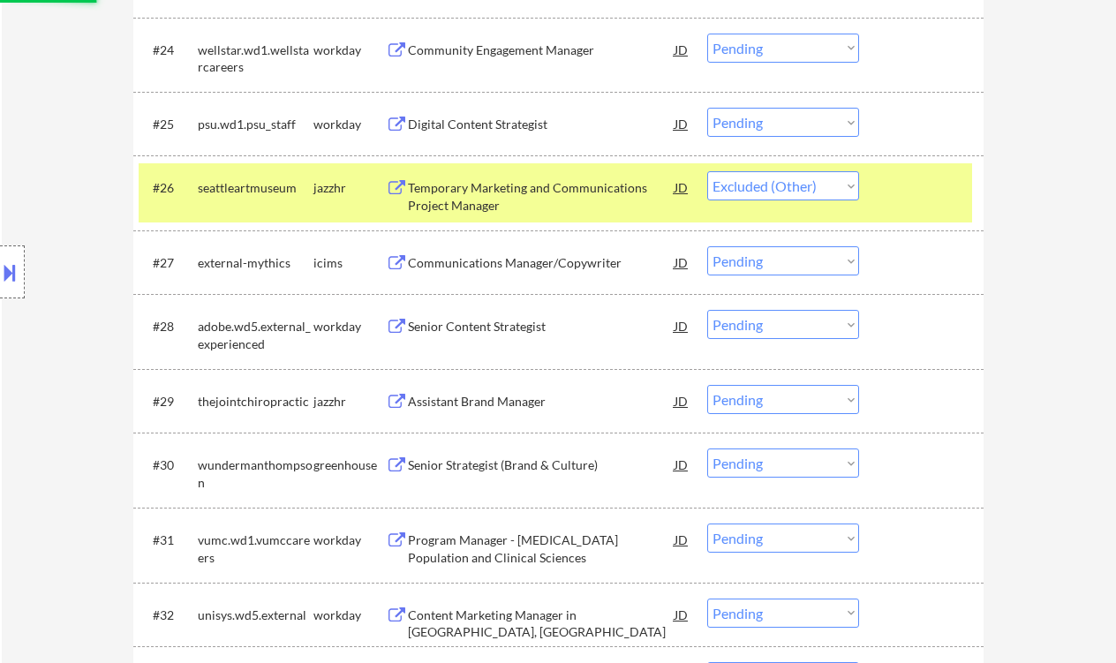
scroll to position [2354, 0]
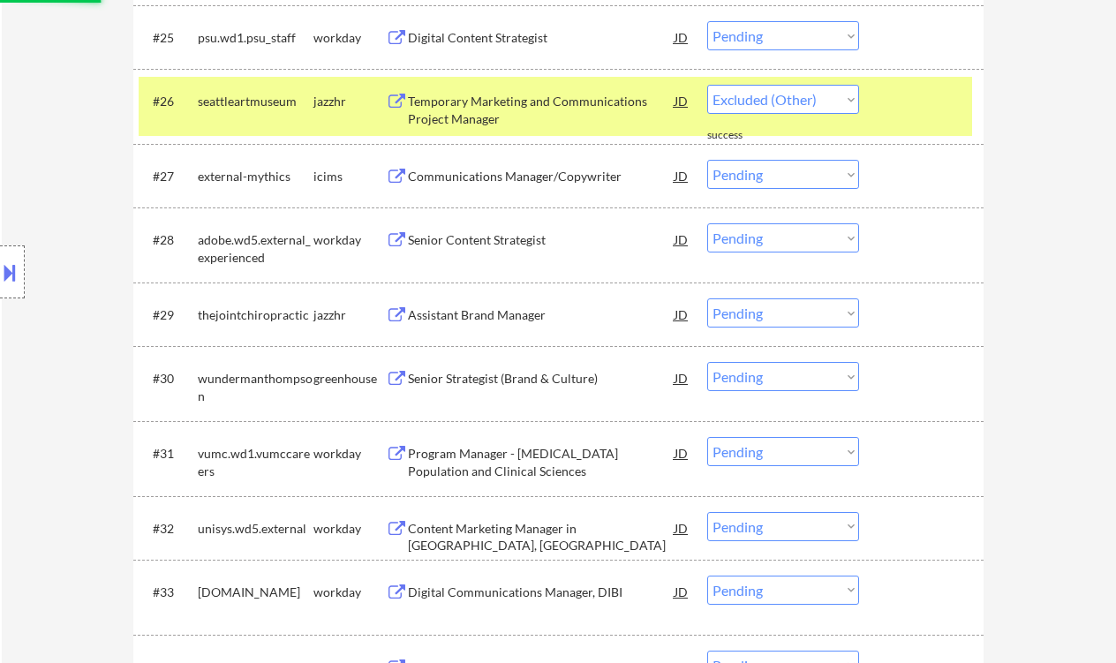
select select ""pending""
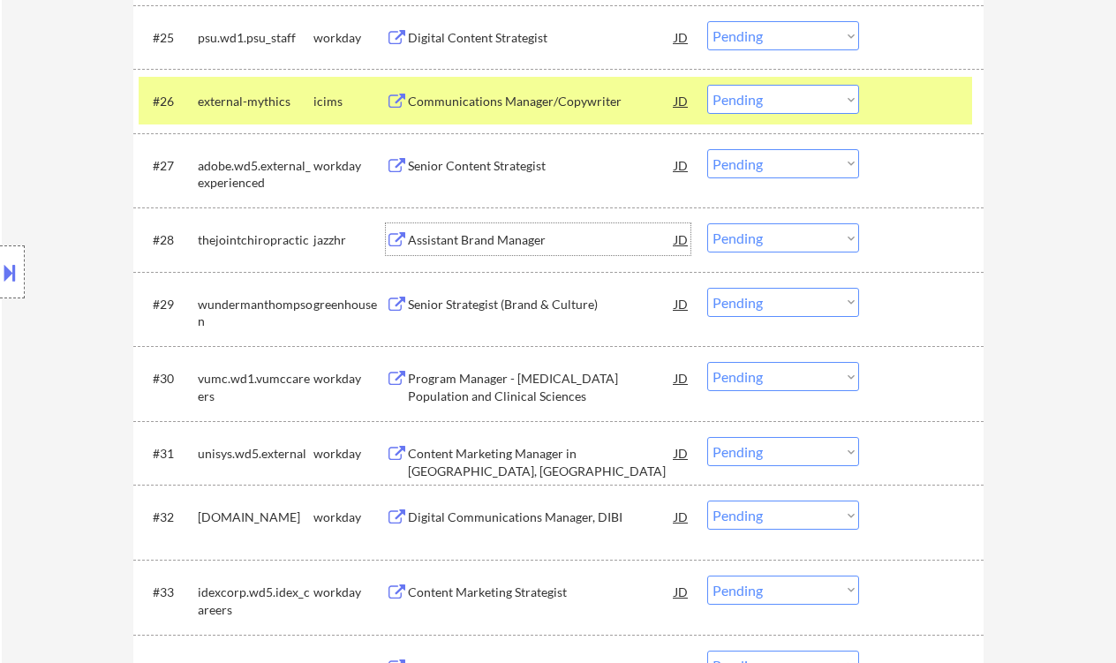
click at [491, 248] on div "Assistant Brand Manager" at bounding box center [541, 240] width 267 height 18
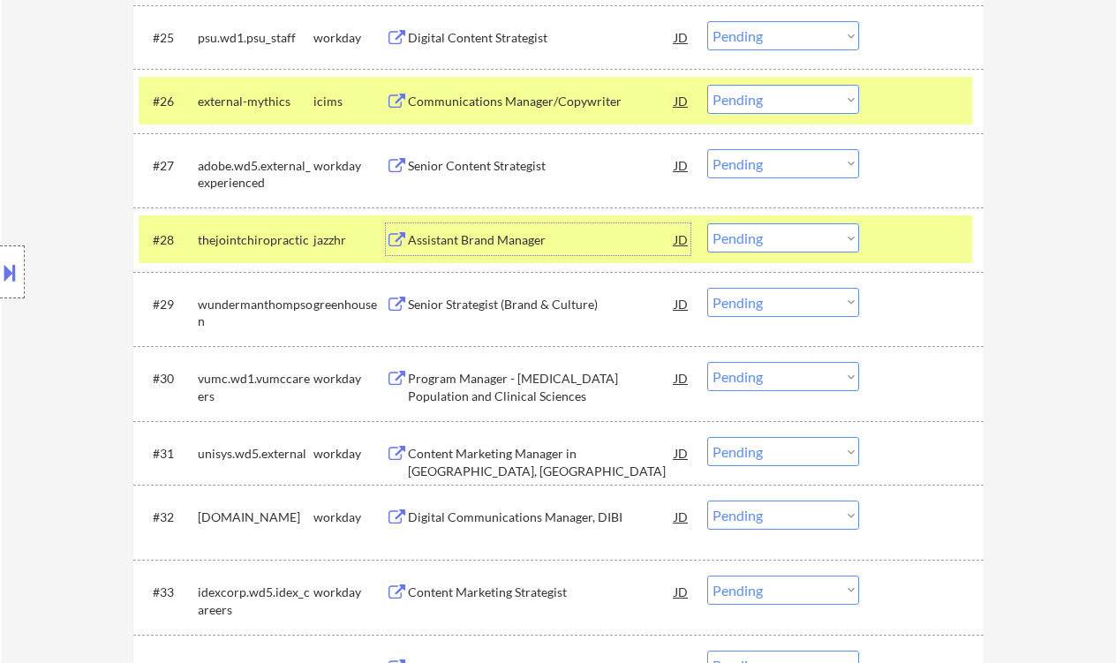
click at [519, 310] on div "Senior Strategist (Brand & Culture)" at bounding box center [541, 305] width 267 height 18
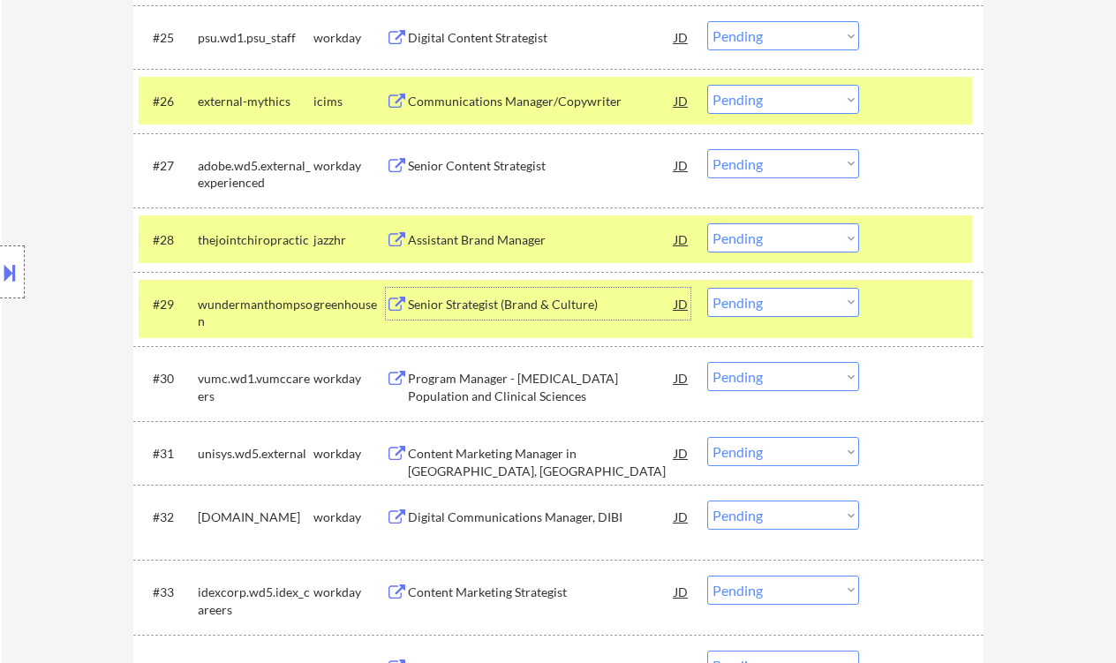
click at [764, 300] on select "Choose an option... Pending Applied Excluded (Questions) Excluded (Expired) Exc…" at bounding box center [783, 302] width 152 height 29
click at [707, 288] on select "Choose an option... Pending Applied Excluded (Questions) Excluded (Expired) Exc…" at bounding box center [783, 302] width 152 height 29
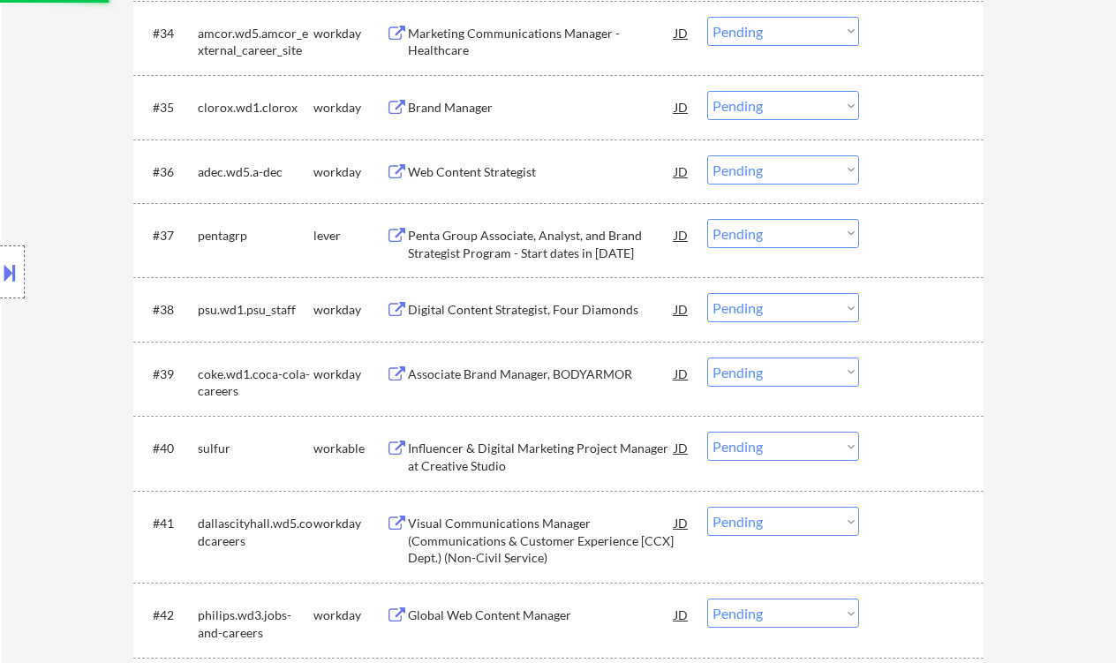
select select ""pending""
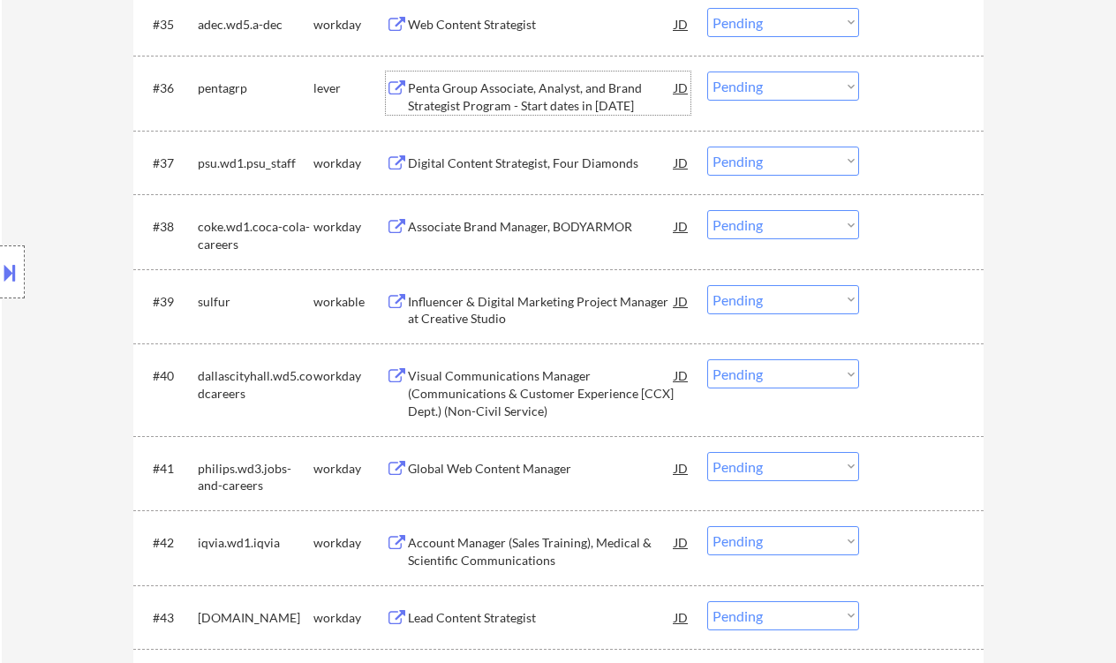
click at [544, 94] on div "Penta Group Associate, Analyst, and Brand Strategist Program - Start dates in 2…" at bounding box center [541, 96] width 267 height 34
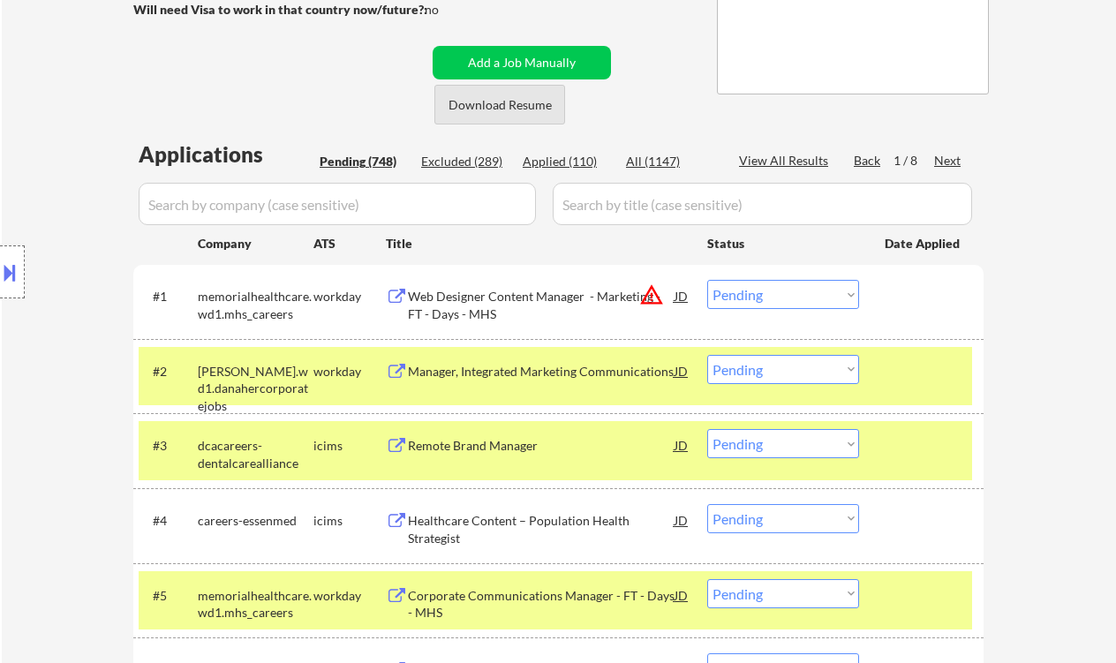
scroll to position [353, 0]
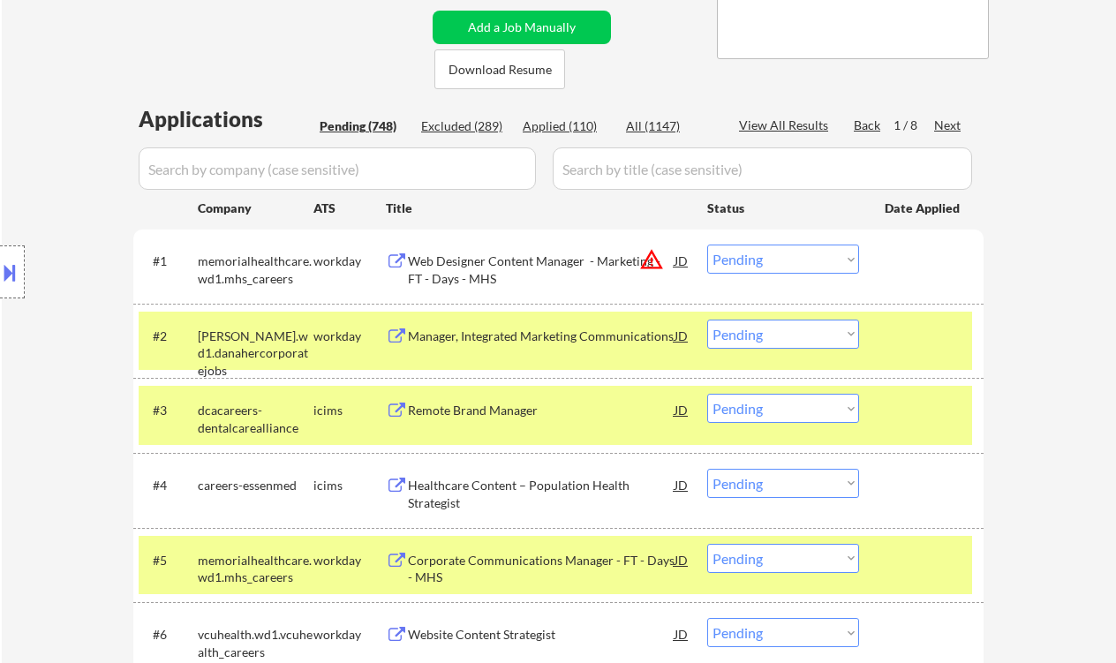
click at [516, 345] on div "Manager, Integrated Marketing Communications" at bounding box center [541, 336] width 267 height 32
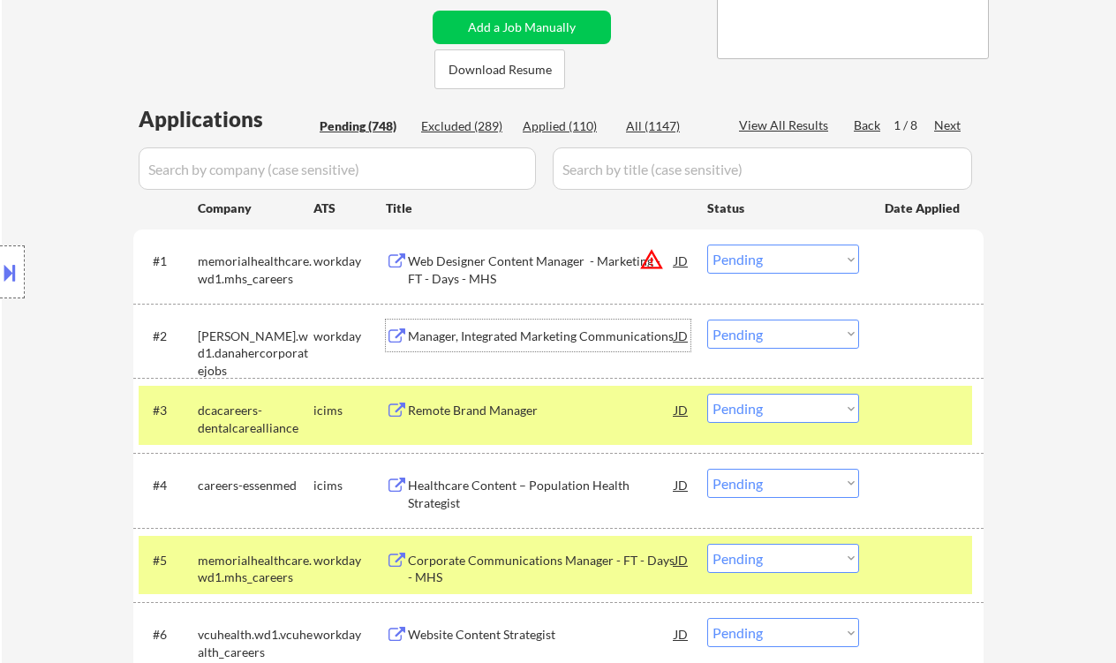
click at [765, 340] on select "Choose an option... Pending Applied Excluded (Questions) Excluded (Expired) Exc…" at bounding box center [783, 334] width 152 height 29
click at [707, 320] on select "Choose an option... Pending Applied Excluded (Questions) Excluded (Expired) Exc…" at bounding box center [783, 334] width 152 height 29
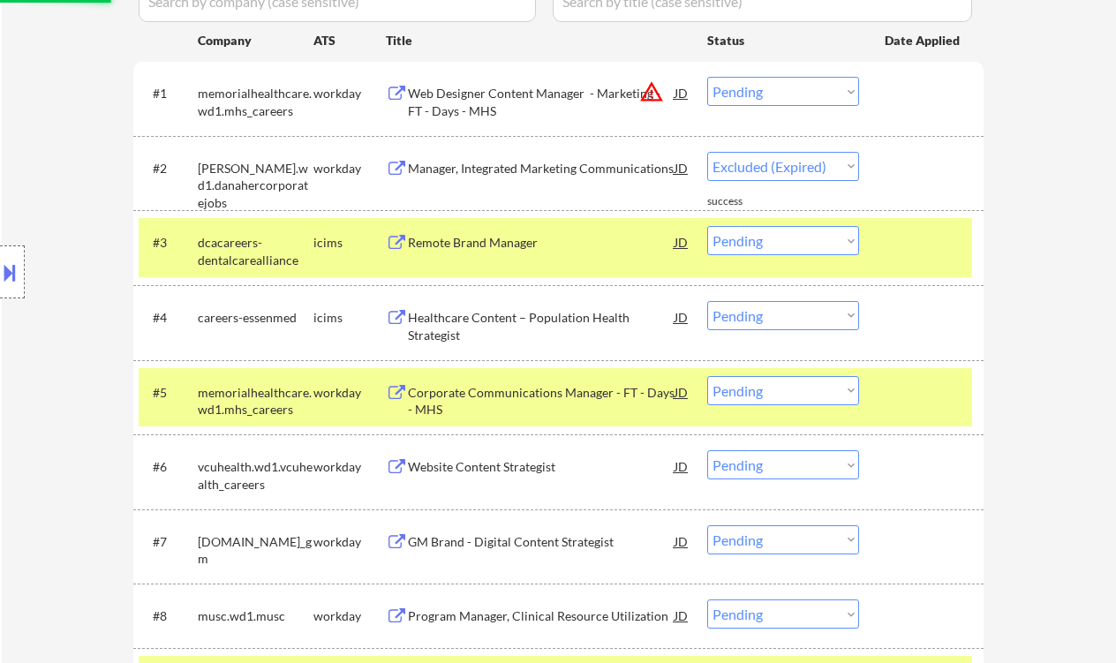
scroll to position [588, 0]
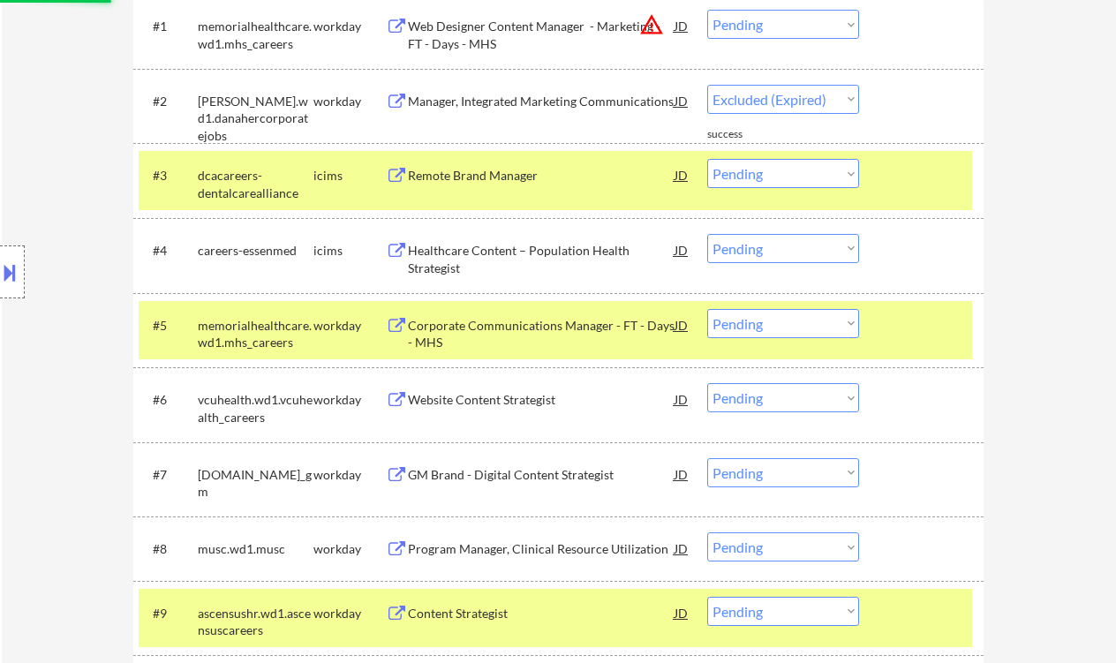
select select ""pending""
click at [531, 335] on div "Corporate Communications Manager - FT - Days - MHS" at bounding box center [541, 334] width 267 height 34
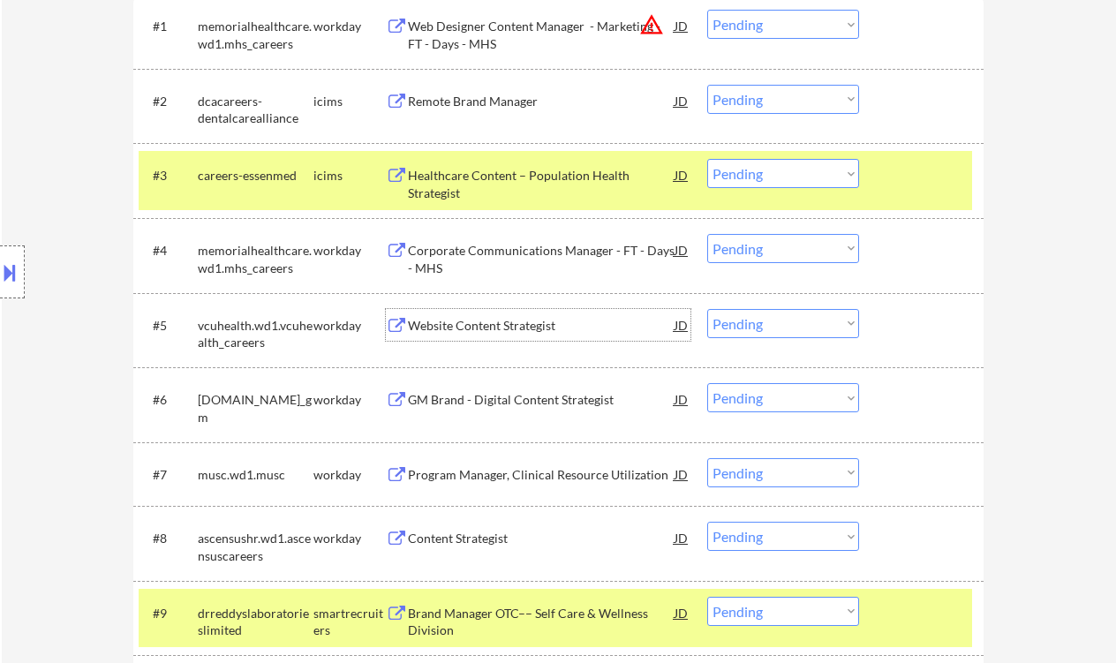
click at [777, 258] on select "Choose an option... Pending Applied Excluded (Questions) Excluded (Expired) Exc…" at bounding box center [783, 248] width 152 height 29
click at [707, 234] on select "Choose an option... Pending Applied Excluded (Questions) Excluded (Expired) Exc…" at bounding box center [783, 248] width 152 height 29
click at [458, 331] on div "Website Content Strategist" at bounding box center [541, 326] width 267 height 18
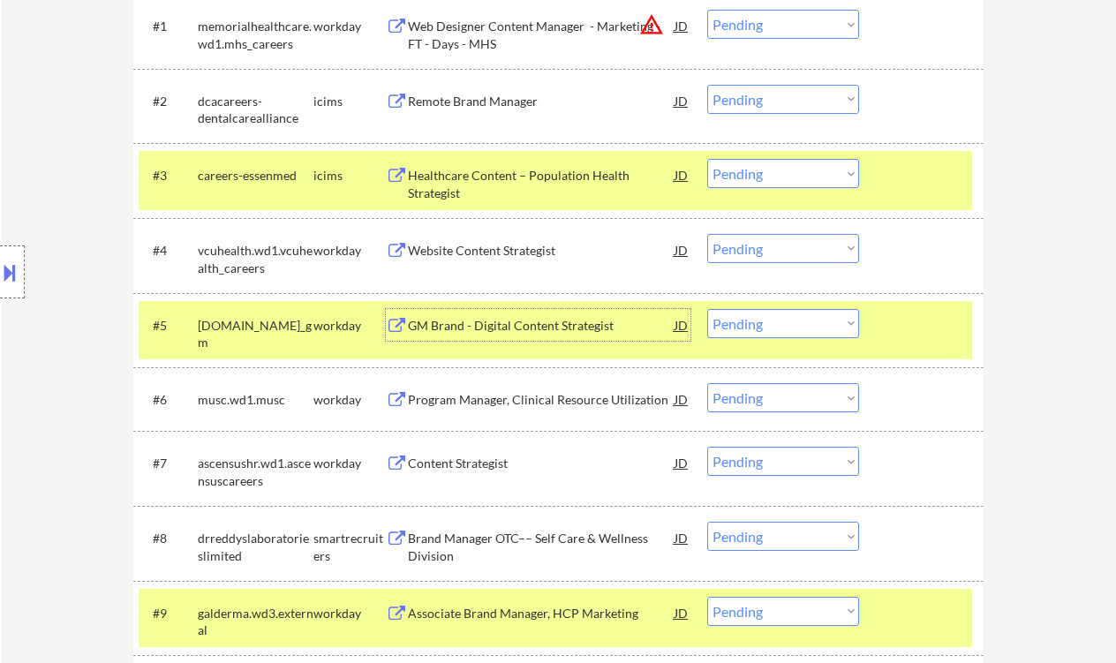
click at [749, 246] on select "Choose an option... Pending Applied Excluded (Questions) Excluded (Expired) Exc…" at bounding box center [783, 248] width 152 height 29
click at [707, 234] on select "Choose an option... Pending Applied Excluded (Questions) Excluded (Expired) Exc…" at bounding box center [783, 248] width 152 height 29
click at [559, 318] on div "GM Brand - Digital Content Strategist" at bounding box center [541, 326] width 267 height 18
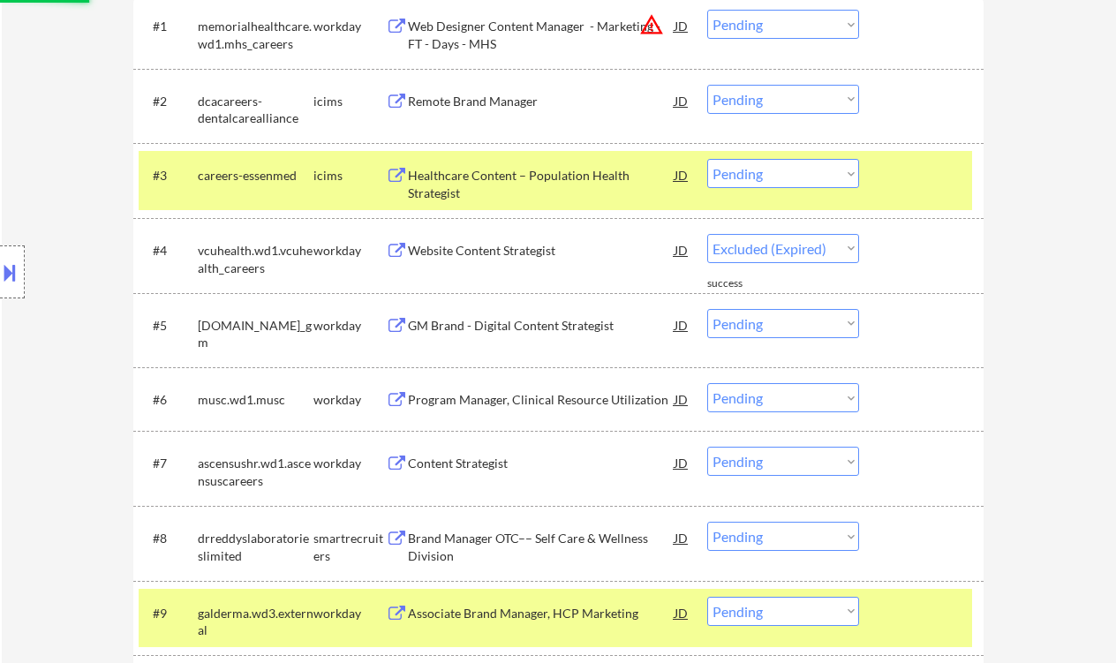
select select ""pending""
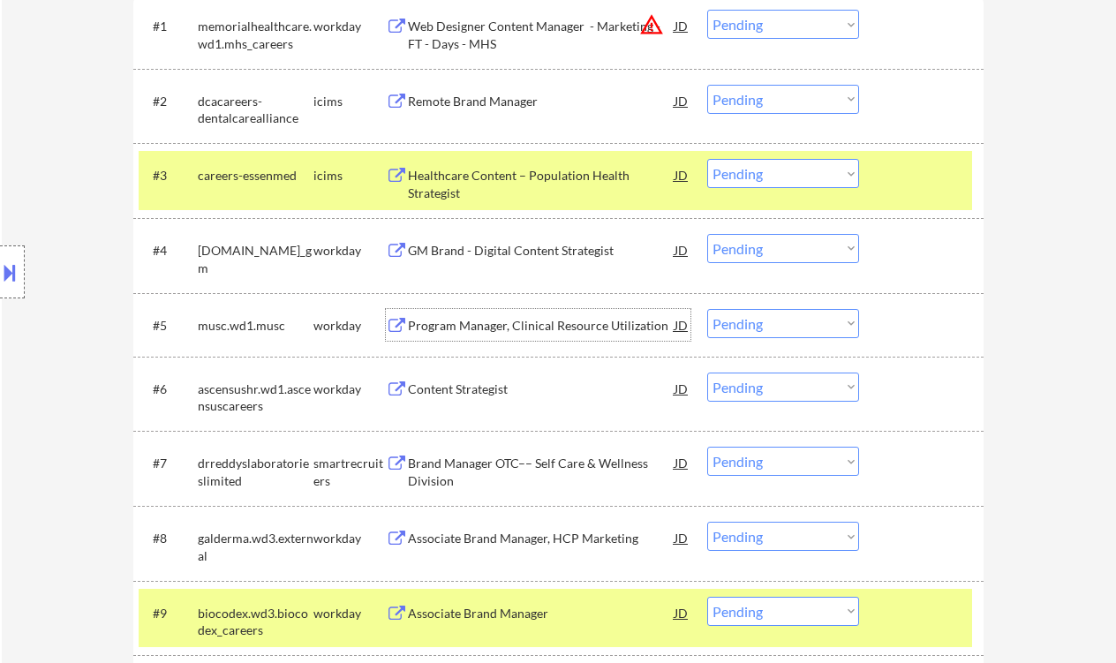
click at [764, 323] on select "Choose an option... Pending Applied Excluded (Questions) Excluded (Expired) Exc…" at bounding box center [783, 323] width 152 height 29
click at [707, 309] on select "Choose an option... Pending Applied Excluded (Questions) Excluded (Expired) Exc…" at bounding box center [783, 323] width 152 height 29
click at [457, 393] on div "Content Strategist" at bounding box center [541, 390] width 267 height 18
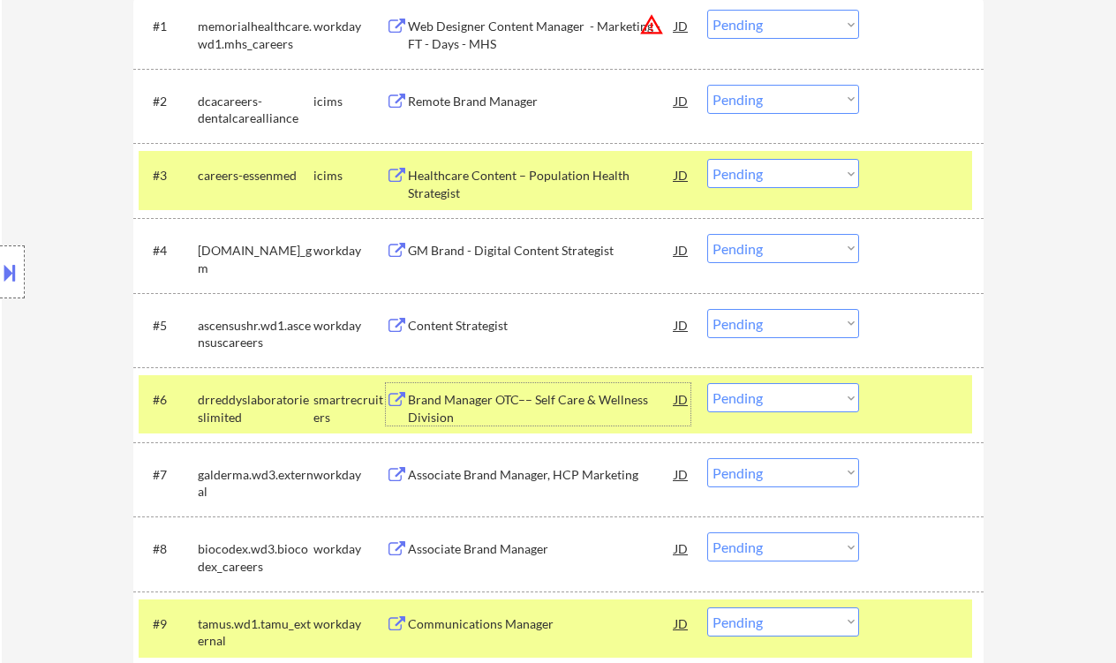
click at [417, 332] on div "Content Strategist" at bounding box center [541, 326] width 267 height 18
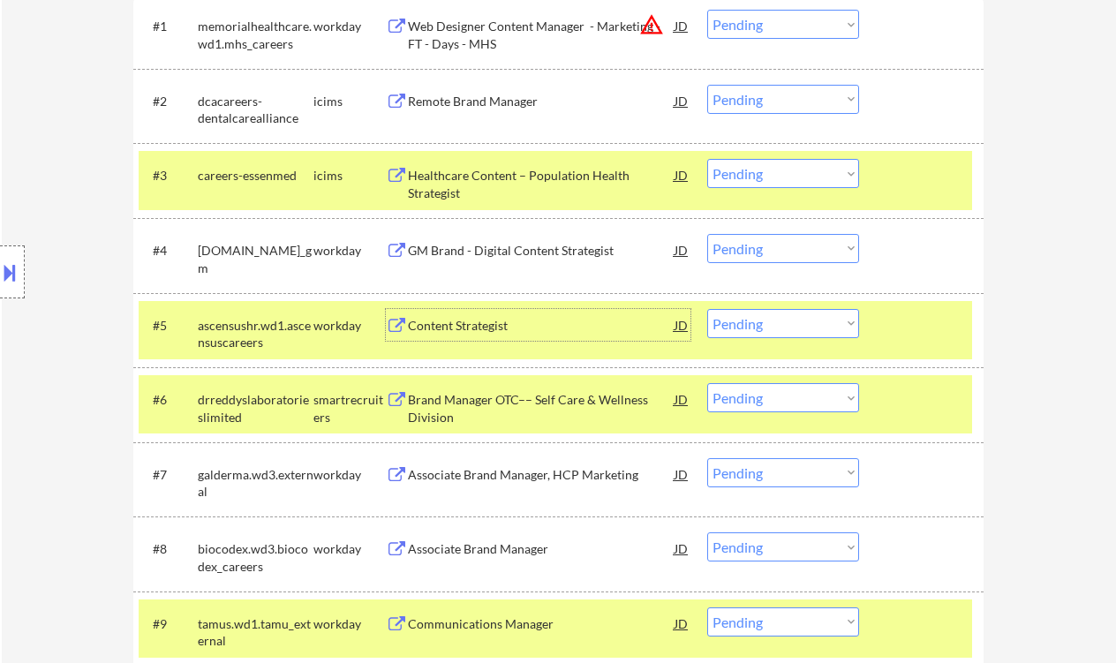
click at [793, 325] on select "Choose an option... Pending Applied Excluded (Questions) Excluded (Expired) Exc…" at bounding box center [783, 323] width 152 height 29
click at [707, 309] on select "Choose an option... Pending Applied Excluded (Questions) Excluded (Expired) Exc…" at bounding box center [783, 323] width 152 height 29
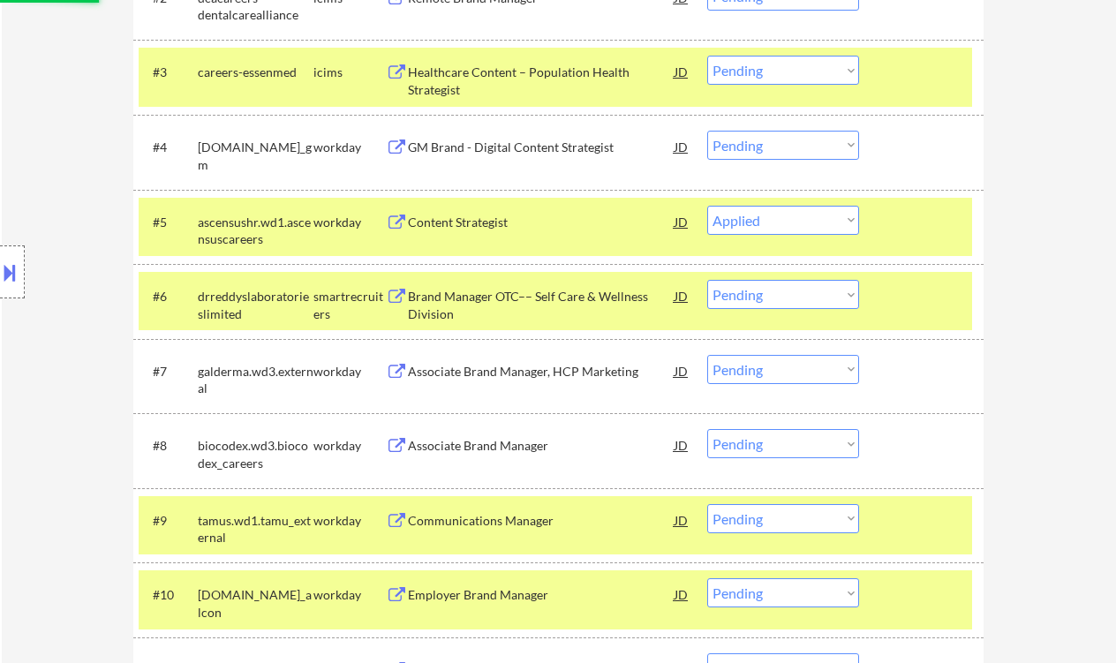
scroll to position [706, 0]
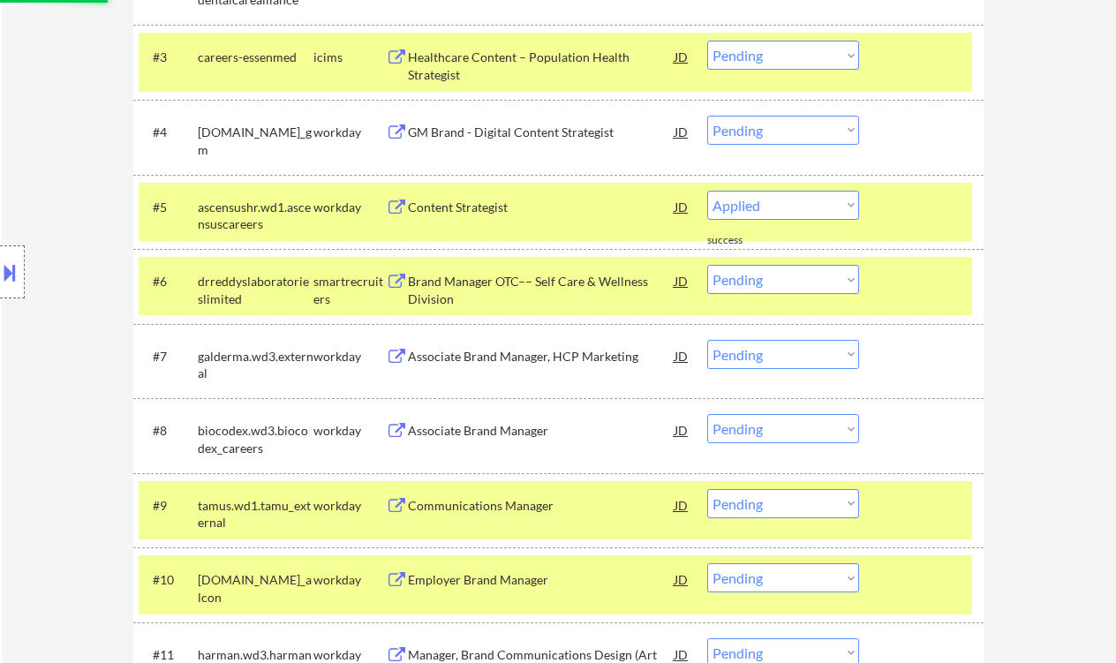
select select ""pending""
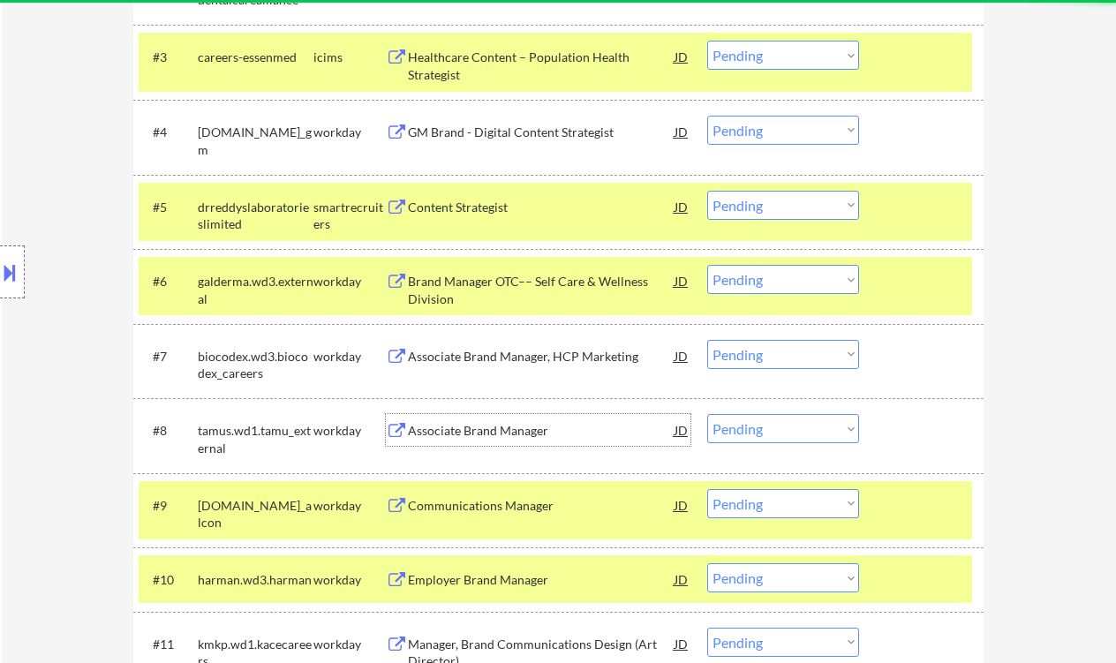
click at [517, 433] on div "Associate Brand Manager" at bounding box center [541, 431] width 267 height 18
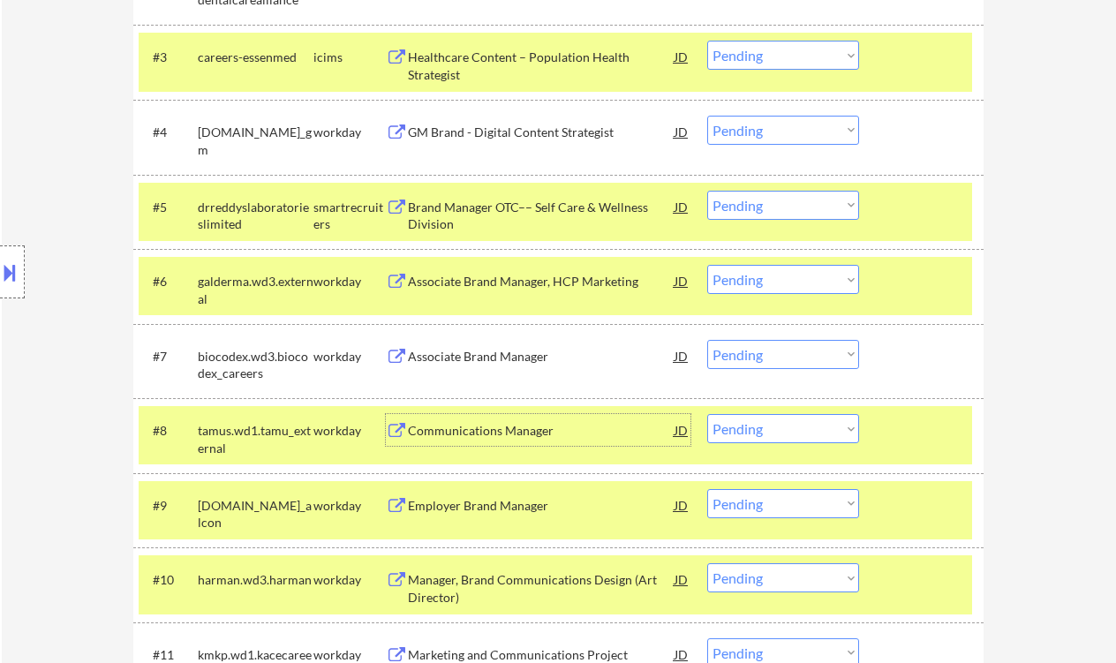
click at [722, 351] on select "Choose an option... Pending Applied Excluded (Questions) Excluded (Expired) Exc…" at bounding box center [783, 354] width 152 height 29
click at [707, 340] on select "Choose an option... Pending Applied Excluded (Questions) Excluded (Expired) Exc…" at bounding box center [783, 354] width 152 height 29
click at [496, 436] on div "Communications Manager" at bounding box center [541, 431] width 267 height 18
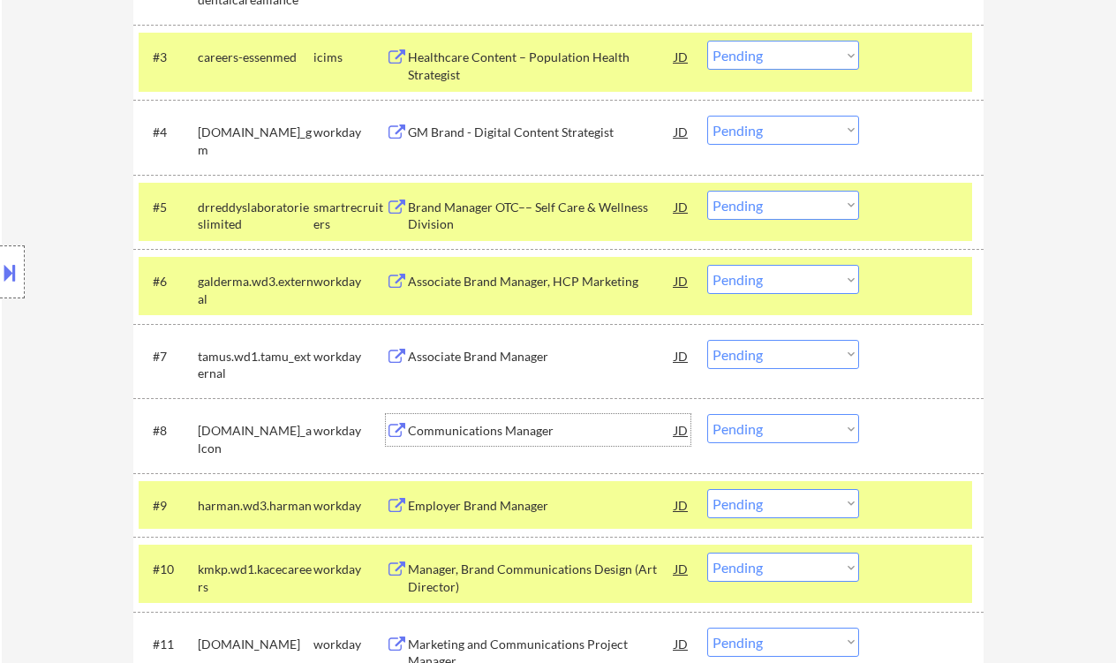
drag, startPoint x: 784, startPoint y: 351, endPoint x: 795, endPoint y: 368, distance: 19.8
click at [783, 351] on select "Choose an option... Pending Applied Excluded (Questions) Excluded (Expired) Exc…" at bounding box center [783, 354] width 152 height 29
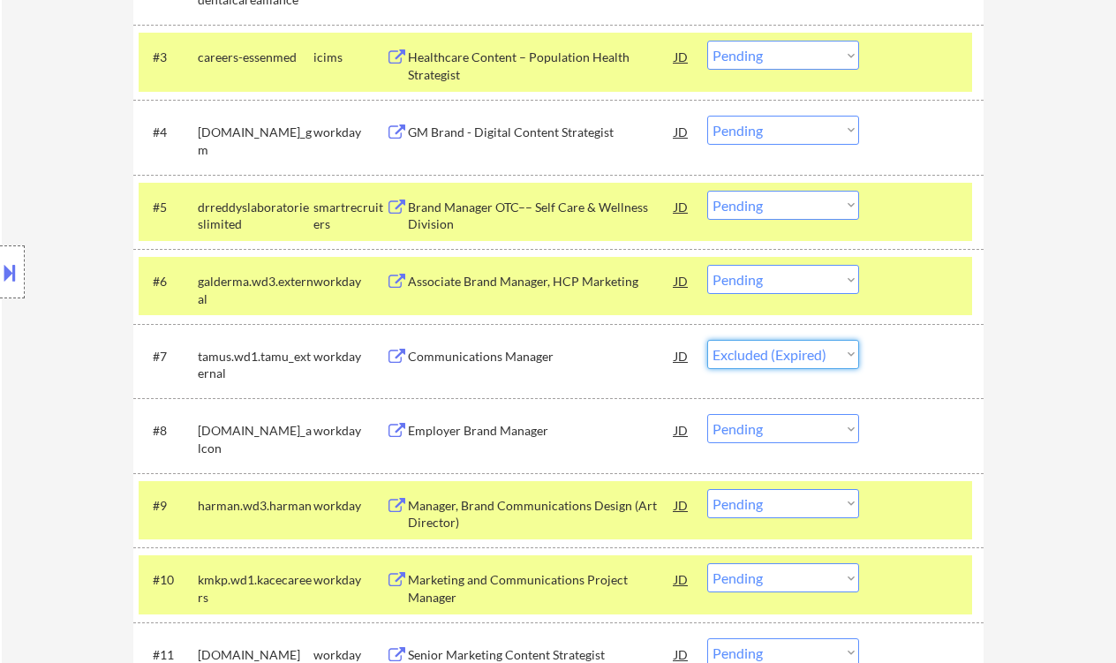
click at [707, 340] on select "Choose an option... Pending Applied Excluded (Questions) Excluded (Expired) Exc…" at bounding box center [783, 354] width 152 height 29
click at [525, 438] on div "Employer Brand Manager" at bounding box center [541, 431] width 267 height 18
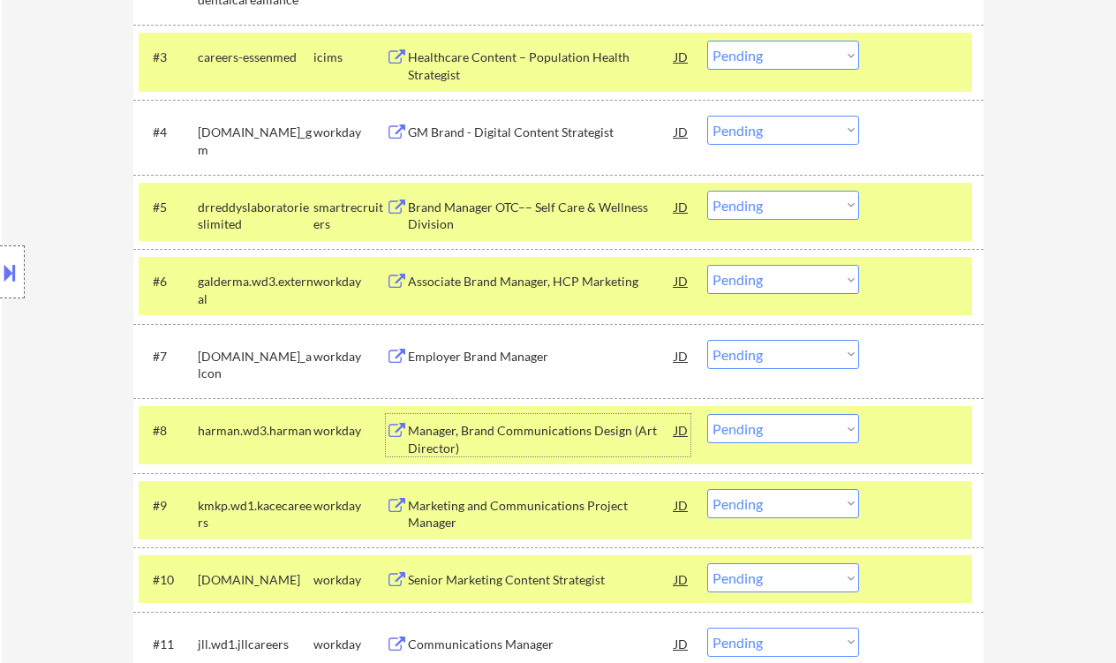
click at [795, 358] on select "Choose an option... Pending Applied Excluded (Questions) Excluded (Expired) Exc…" at bounding box center [783, 354] width 152 height 29
click at [707, 340] on select "Choose an option... Pending Applied Excluded (Questions) Excluded (Expired) Exc…" at bounding box center [783, 354] width 152 height 29
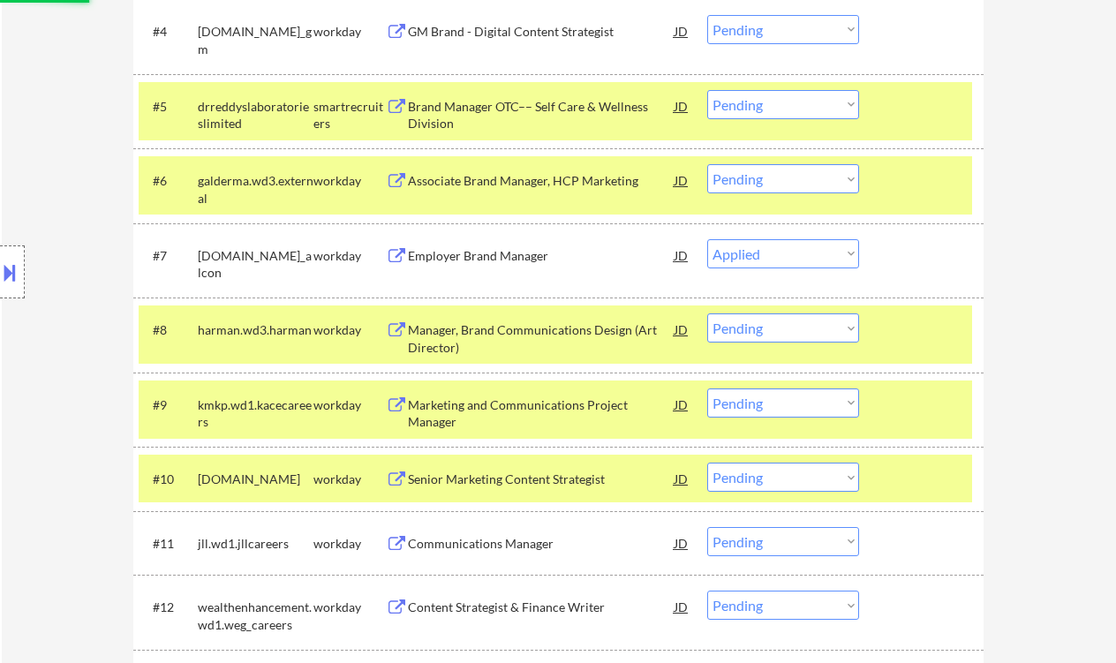
scroll to position [824, 0]
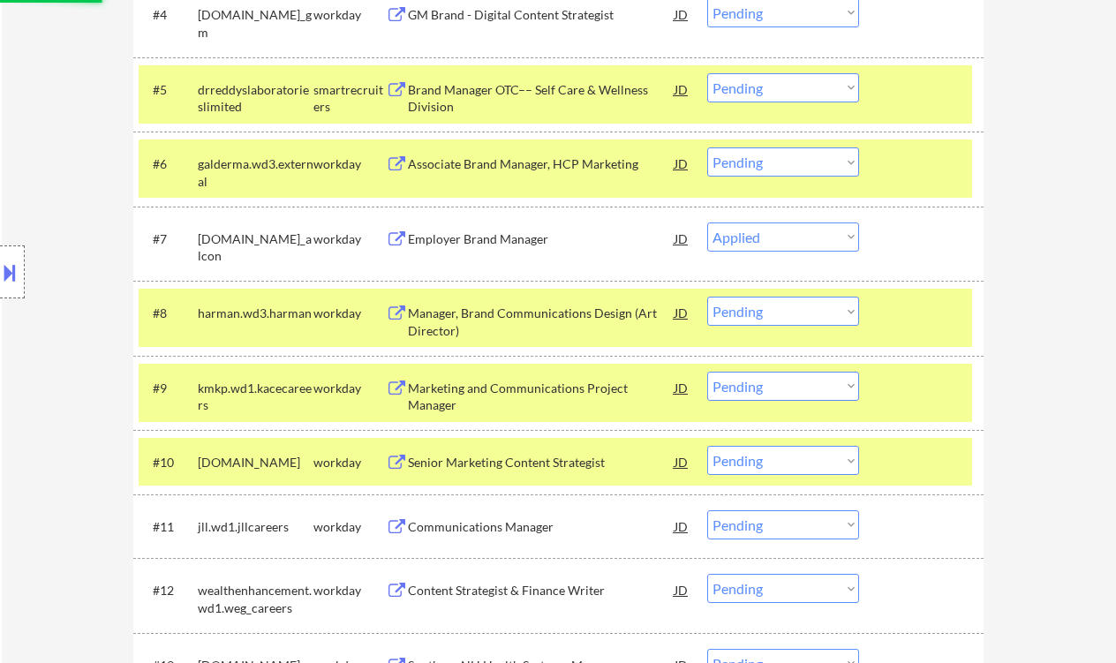
click at [529, 310] on div "Manager, Brand Communications Design (Art Director)" at bounding box center [541, 322] width 267 height 34
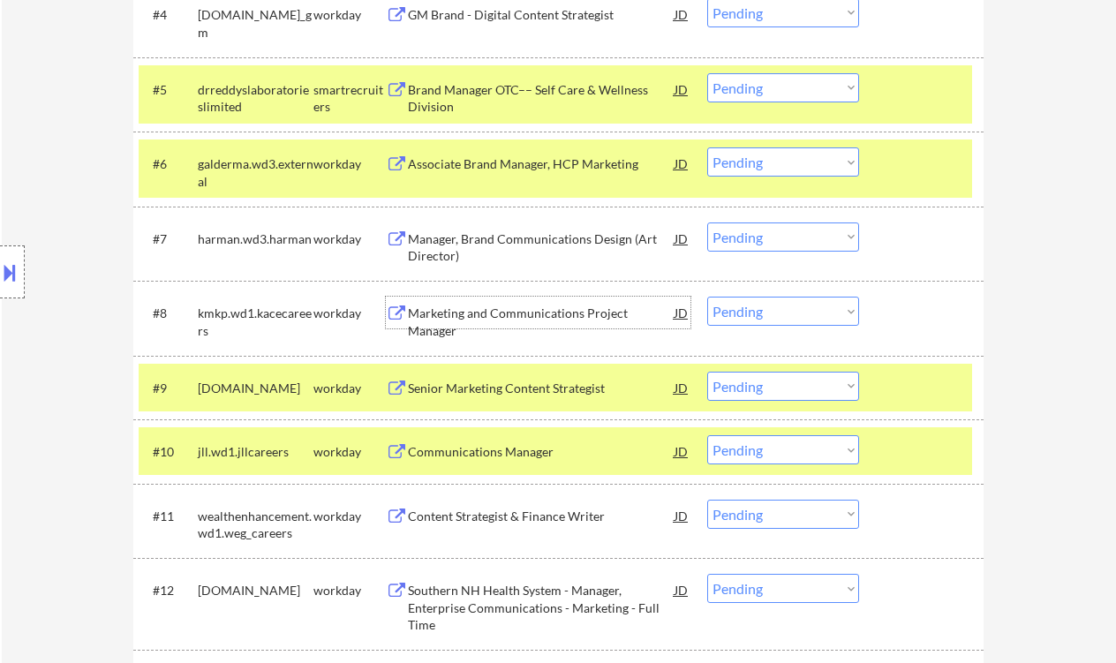
click at [861, 246] on div "#7 harman.wd3.harman workday Manager, Brand Communications Design (Art Director…" at bounding box center [555, 244] width 833 height 58
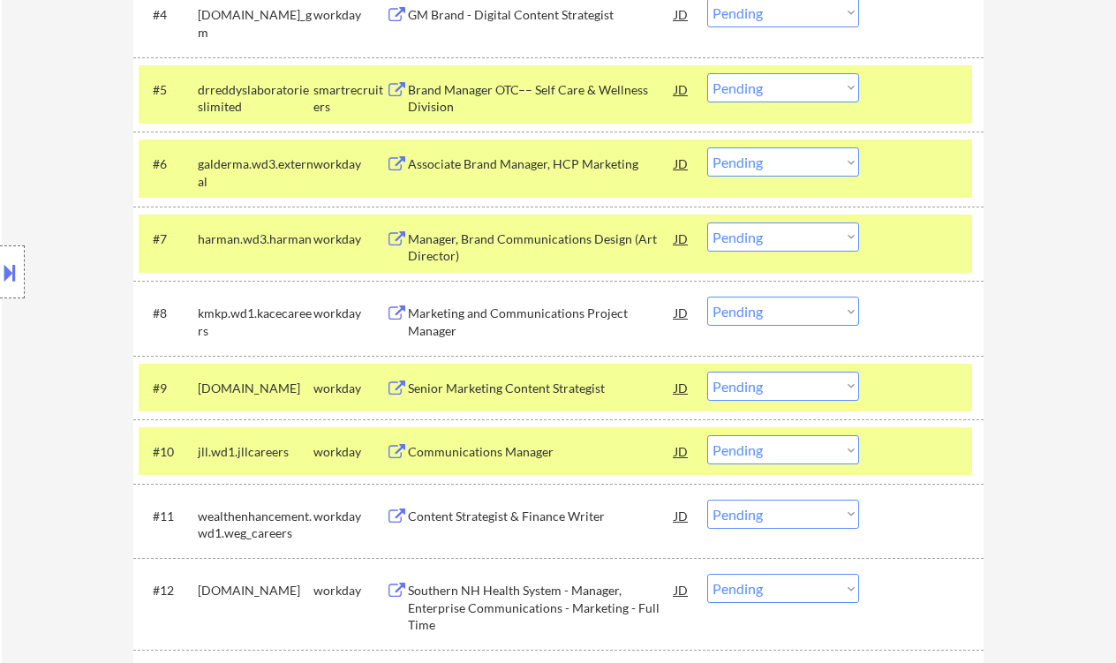
click at [812, 233] on select "Choose an option... Pending Applied Excluded (Questions) Excluded (Expired) Exc…" at bounding box center [783, 236] width 152 height 29
click at [707, 222] on select "Choose an option... Pending Applied Excluded (Questions) Excluded (Expired) Exc…" at bounding box center [783, 236] width 152 height 29
select select ""pending""
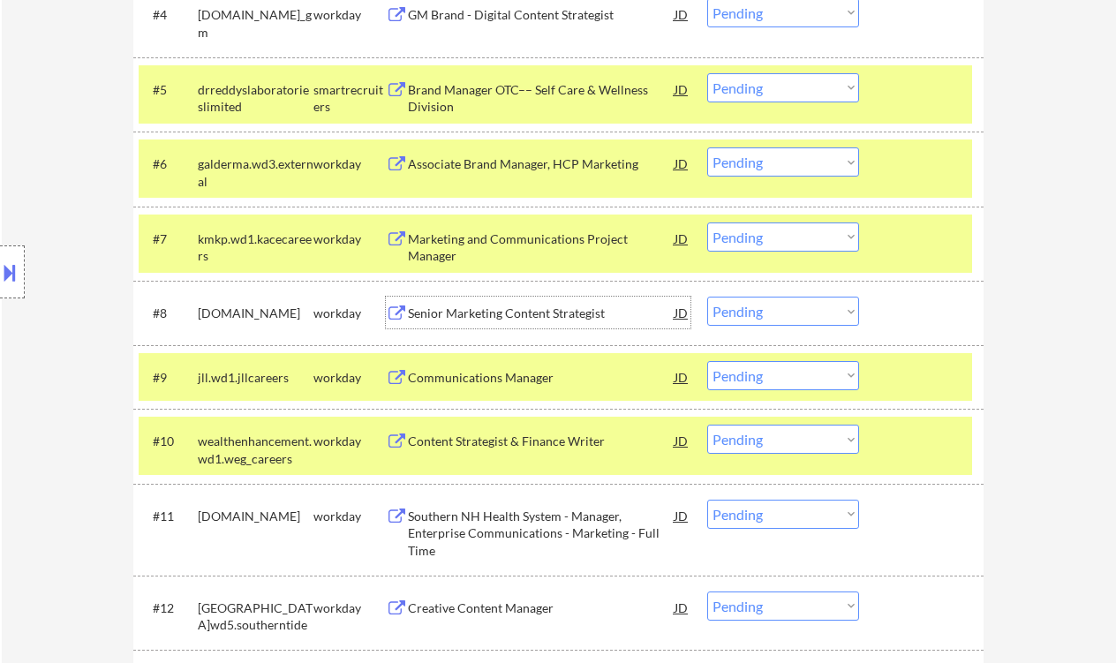
click at [561, 320] on div "Senior Marketing Content Strategist" at bounding box center [541, 314] width 267 height 18
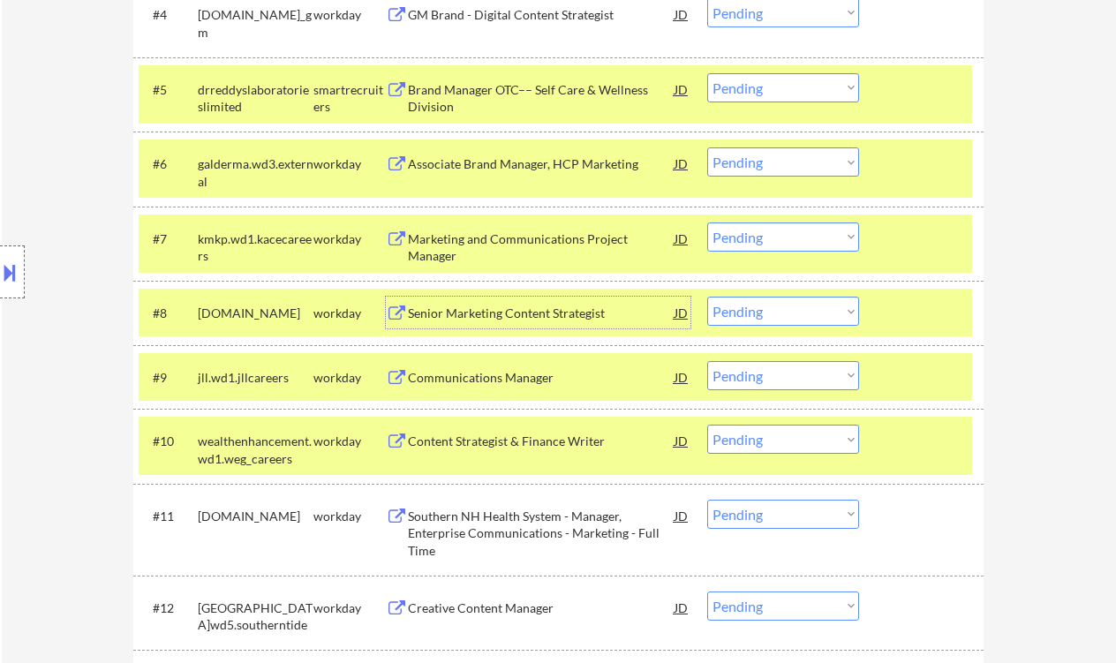
drag, startPoint x: 790, startPoint y: 307, endPoint x: 782, endPoint y: 325, distance: 19.4
click at [790, 307] on select "Choose an option... Pending Applied Excluded (Questions) Excluded (Expired) Exc…" at bounding box center [783, 311] width 152 height 29
click at [707, 297] on select "Choose an option... Pending Applied Excluded (Questions) Excluded (Expired) Exc…" at bounding box center [783, 311] width 152 height 29
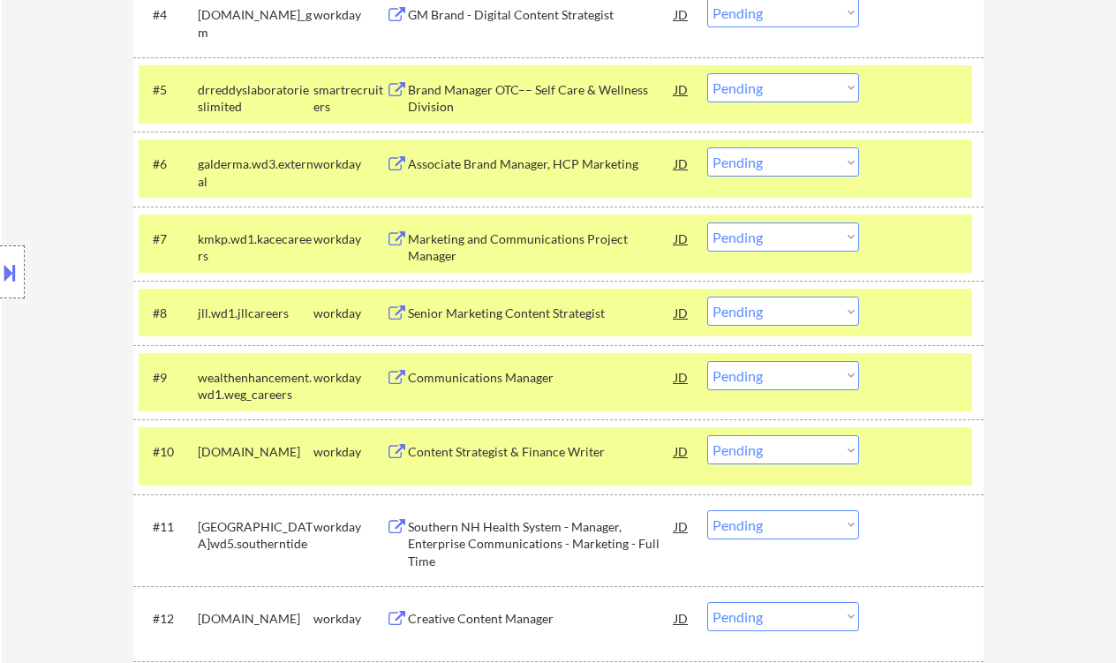
click at [495, 315] on div "Senior Marketing Content Strategist" at bounding box center [541, 314] width 267 height 18
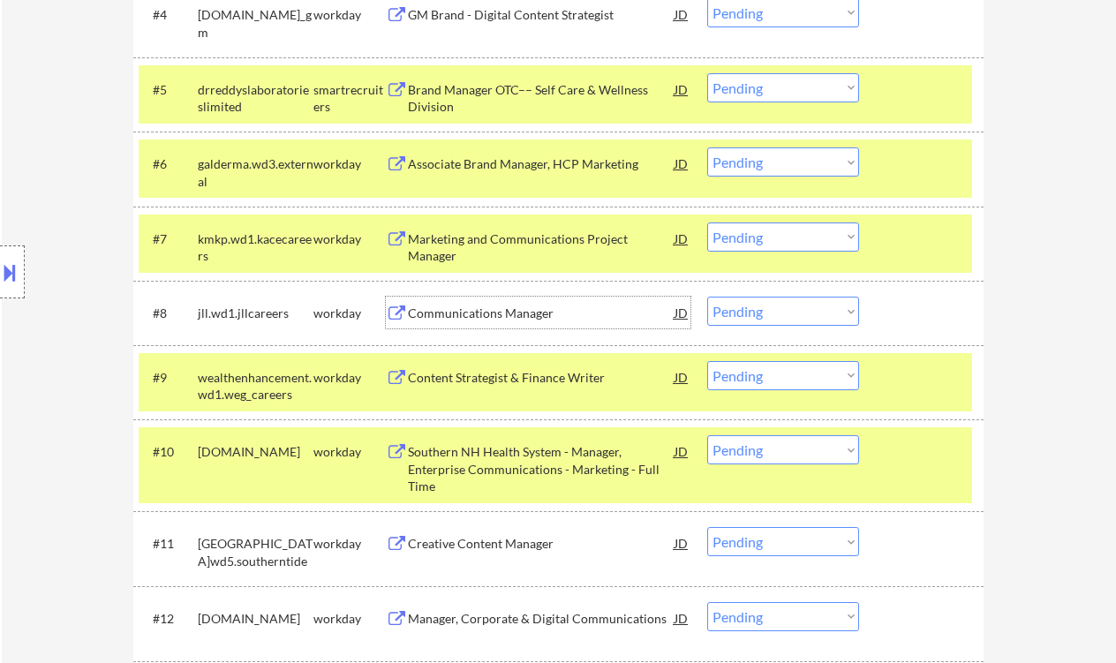
click at [782, 315] on select "Choose an option... Pending Applied Excluded (Questions) Excluded (Expired) Exc…" at bounding box center [783, 311] width 152 height 29
click at [707, 297] on select "Choose an option... Pending Applied Excluded (Questions) Excluded (Expired) Exc…" at bounding box center [783, 311] width 152 height 29
select select ""pending""
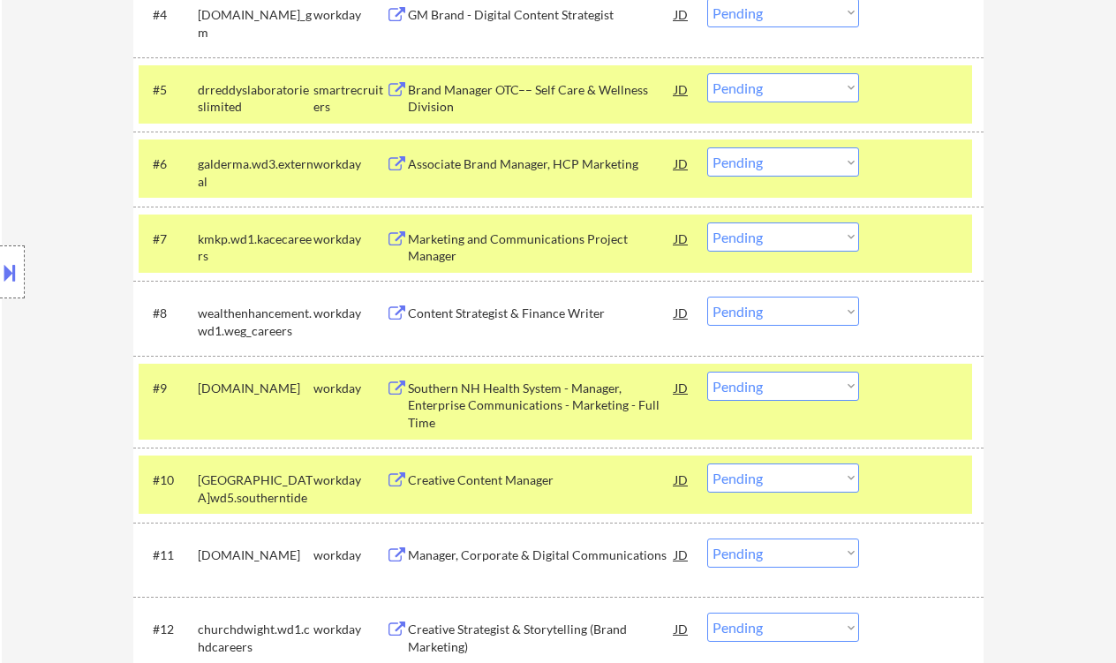
click at [489, 396] on div "Southern NH Health System - Manager, Enterprise Communications - Marketing - Fu…" at bounding box center [541, 406] width 267 height 52
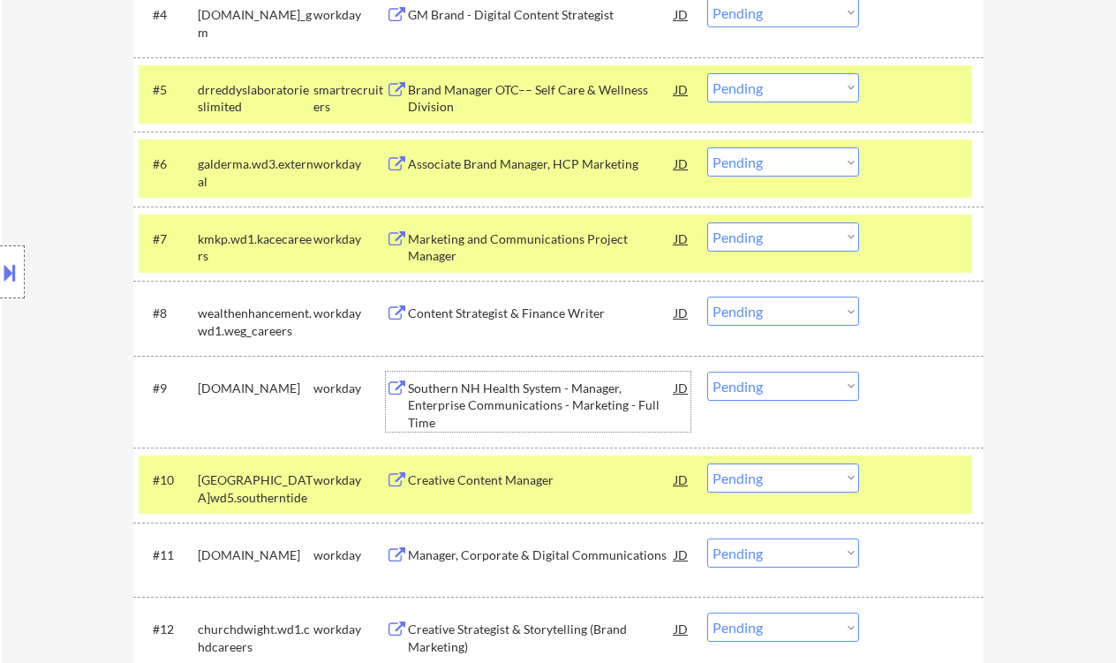
click at [775, 381] on select "Choose an option... Pending Applied Excluded (Questions) Excluded (Expired) Exc…" at bounding box center [783, 386] width 152 height 29
click at [707, 372] on select "Choose an option... Pending Applied Excluded (Questions) Excluded (Expired) Exc…" at bounding box center [783, 386] width 152 height 29
click at [555, 318] on div "Content Strategist & Finance Writer" at bounding box center [541, 314] width 267 height 18
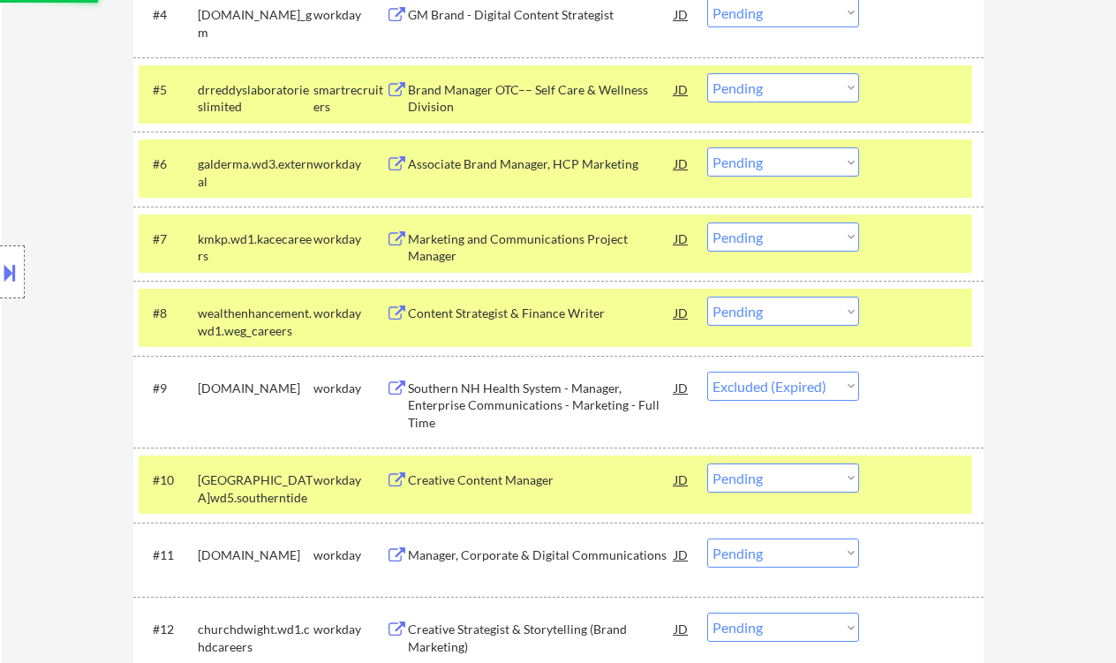
select select ""pending""
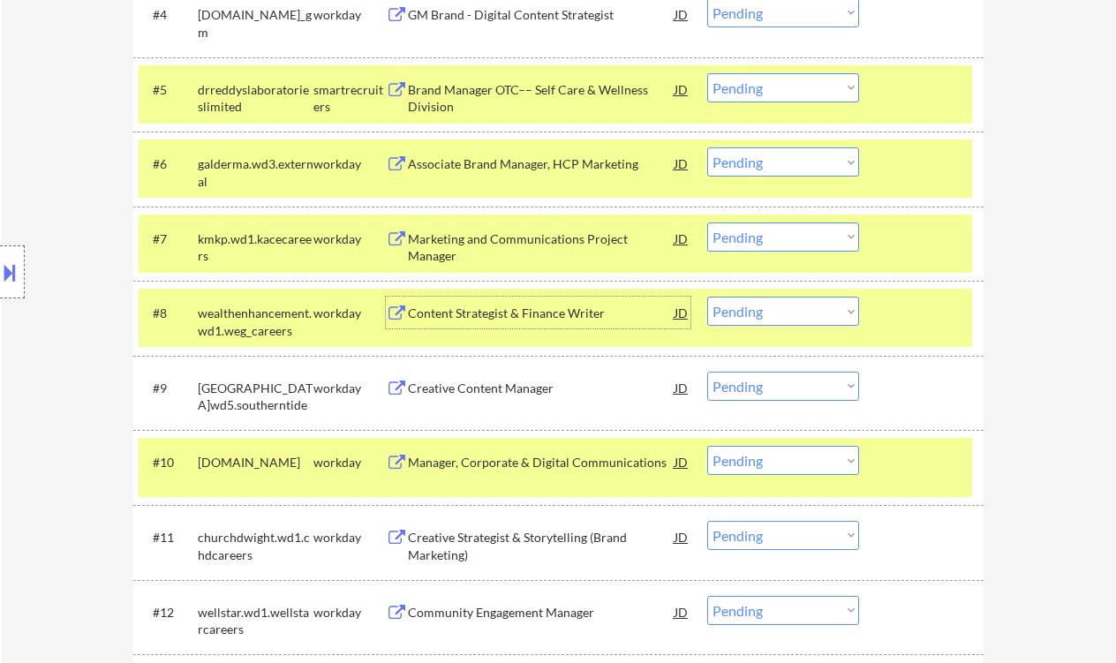
drag, startPoint x: 742, startPoint y: 308, endPoint x: 764, endPoint y: 324, distance: 27.2
click at [742, 308] on select "Choose an option... Pending Applied Excluded (Questions) Excluded (Expired) Exc…" at bounding box center [783, 311] width 152 height 29
click at [707, 297] on select "Choose an option... Pending Applied Excluded (Questions) Excluded (Expired) Exc…" at bounding box center [783, 311] width 152 height 29
select select ""pending""
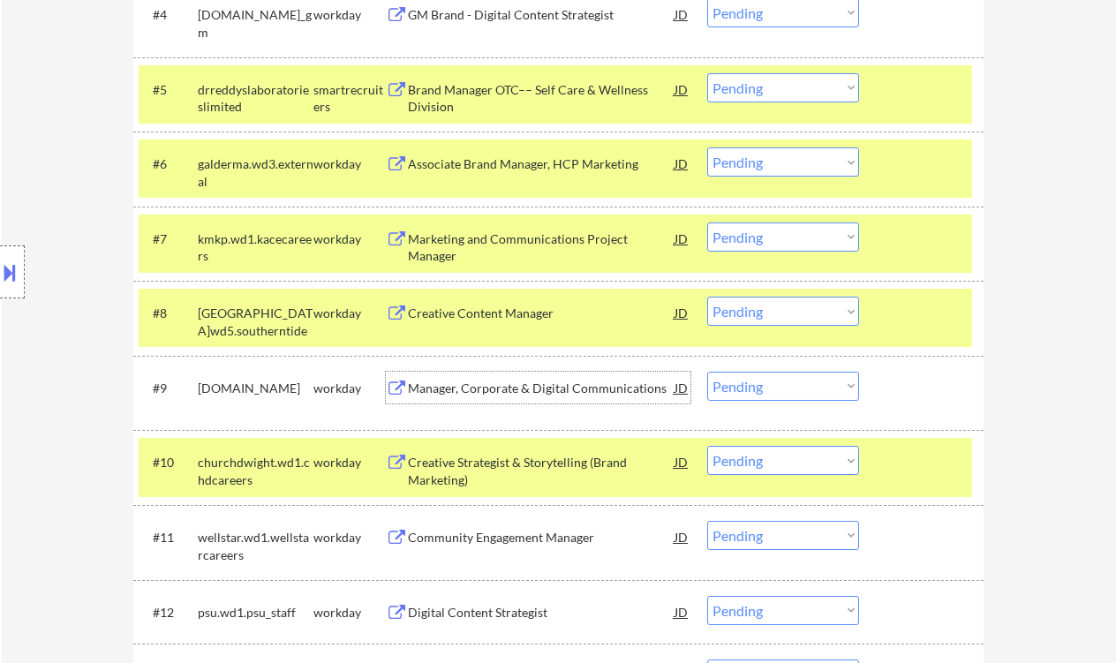
click at [554, 388] on div "Manager, Corporate & Digital Communications" at bounding box center [541, 389] width 267 height 18
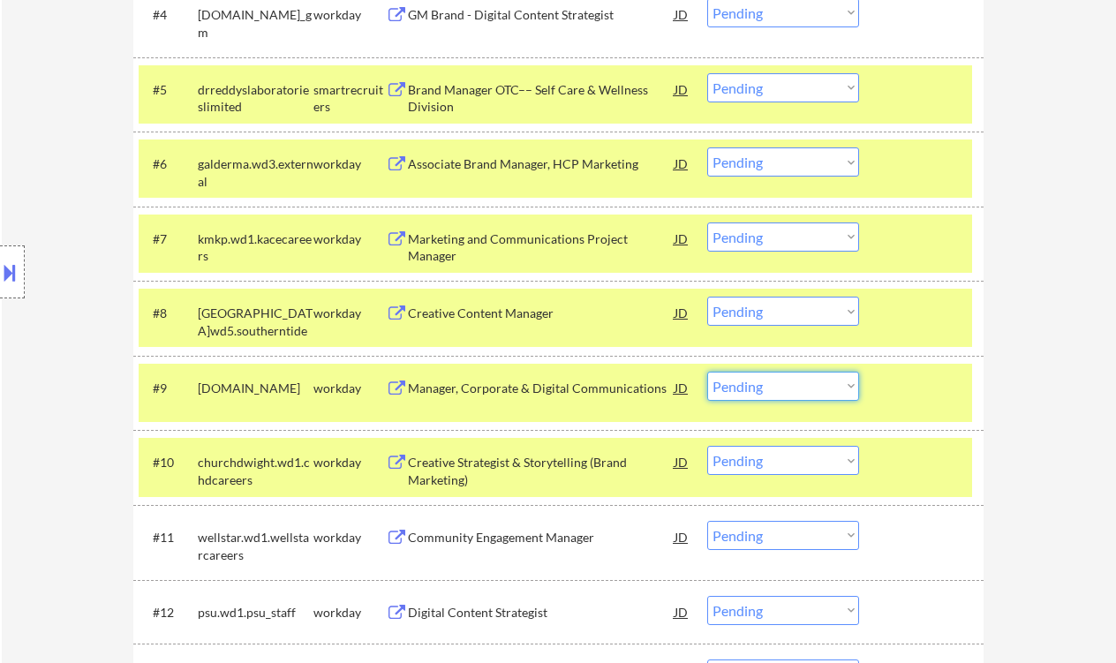
click at [761, 390] on select "Choose an option... Pending Applied Excluded (Questions) Excluded (Expired) Exc…" at bounding box center [783, 386] width 152 height 29
click at [707, 372] on select "Choose an option... Pending Applied Excluded (Questions) Excluded (Expired) Exc…" at bounding box center [783, 386] width 152 height 29
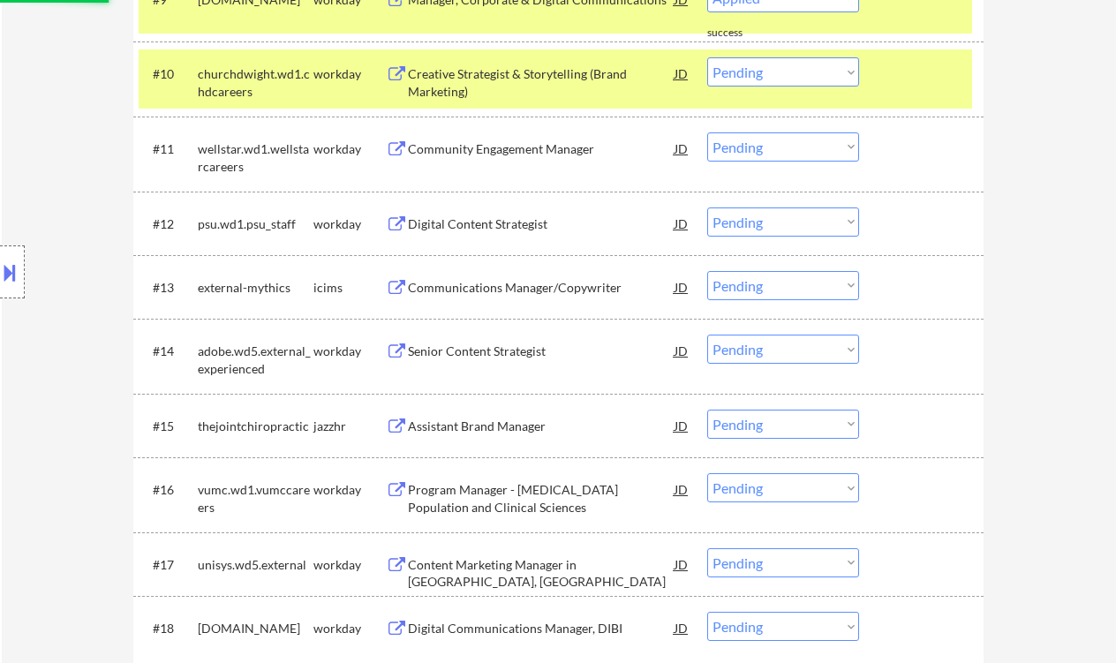
scroll to position [1294, 0]
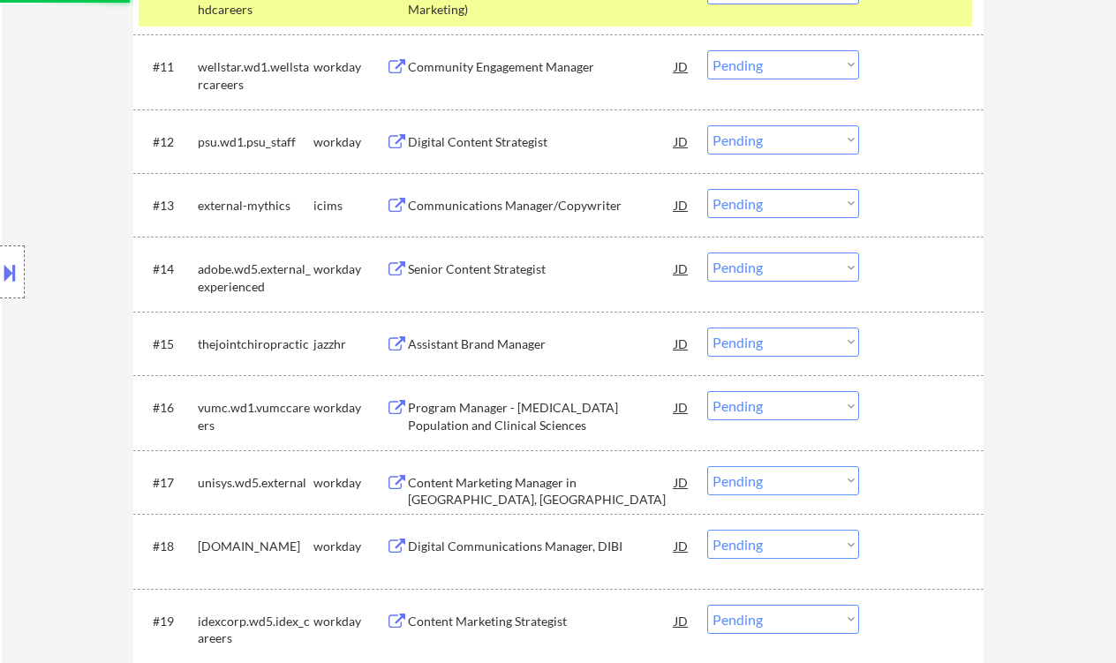
select select ""pending""
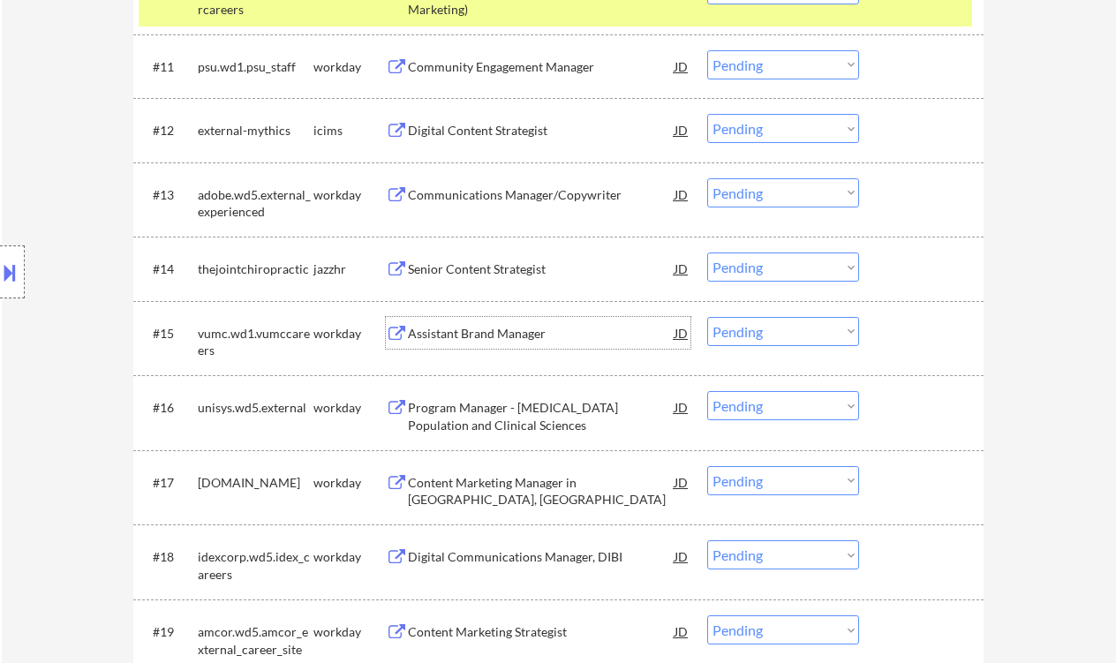
click at [505, 343] on div "Assistant Brand Manager" at bounding box center [541, 333] width 267 height 32
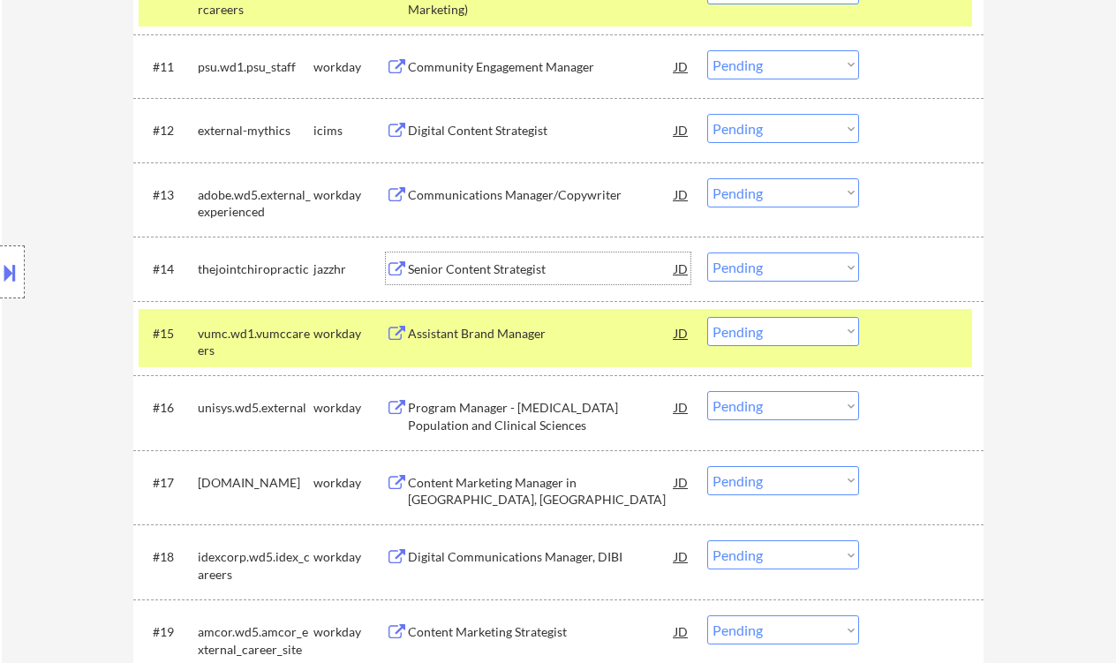
click at [484, 276] on div "Senior Content Strategist" at bounding box center [541, 269] width 267 height 18
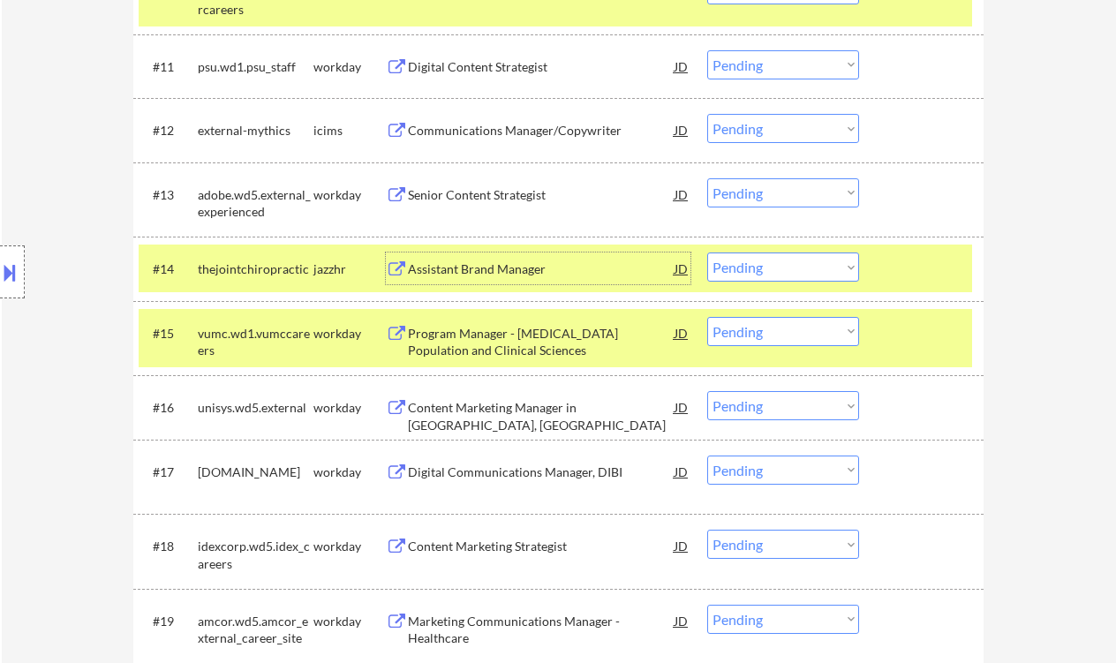
drag, startPoint x: 741, startPoint y: 268, endPoint x: 753, endPoint y: 281, distance: 18.1
click at [741, 268] on select "Choose an option... Pending Applied Excluded (Questions) Excluded (Expired) Exc…" at bounding box center [783, 267] width 152 height 29
click at [707, 253] on select "Choose an option... Pending Applied Excluded (Questions) Excluded (Expired) Exc…" at bounding box center [783, 267] width 152 height 29
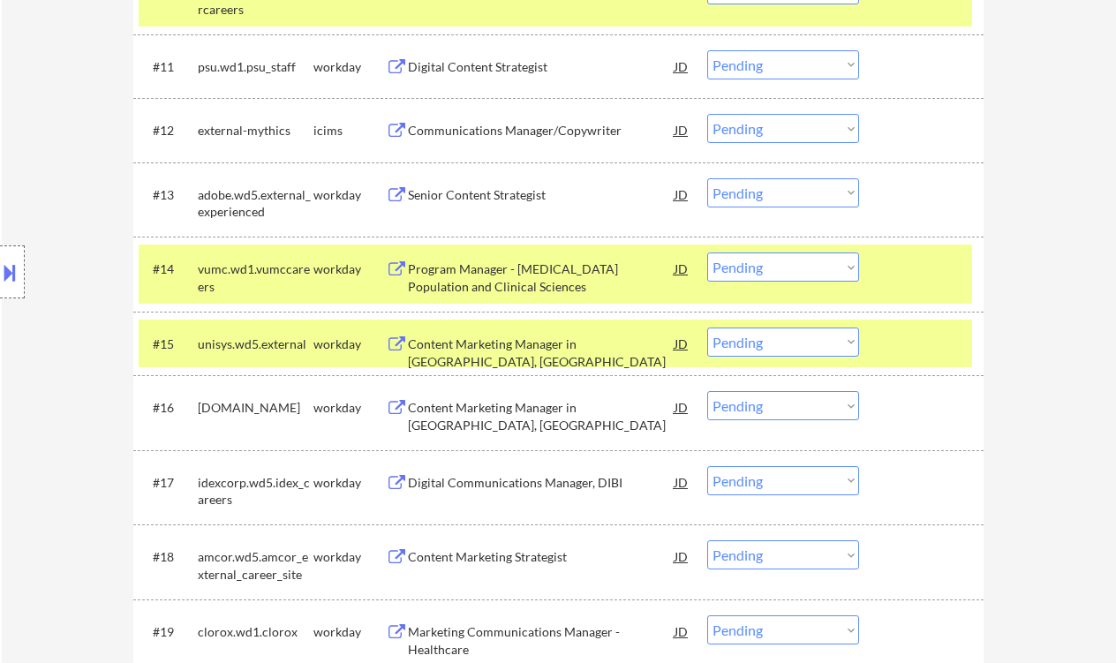
click at [765, 273] on select "Choose an option... Pending Applied Excluded (Questions) Excluded (Expired) Exc…" at bounding box center [783, 267] width 152 height 29
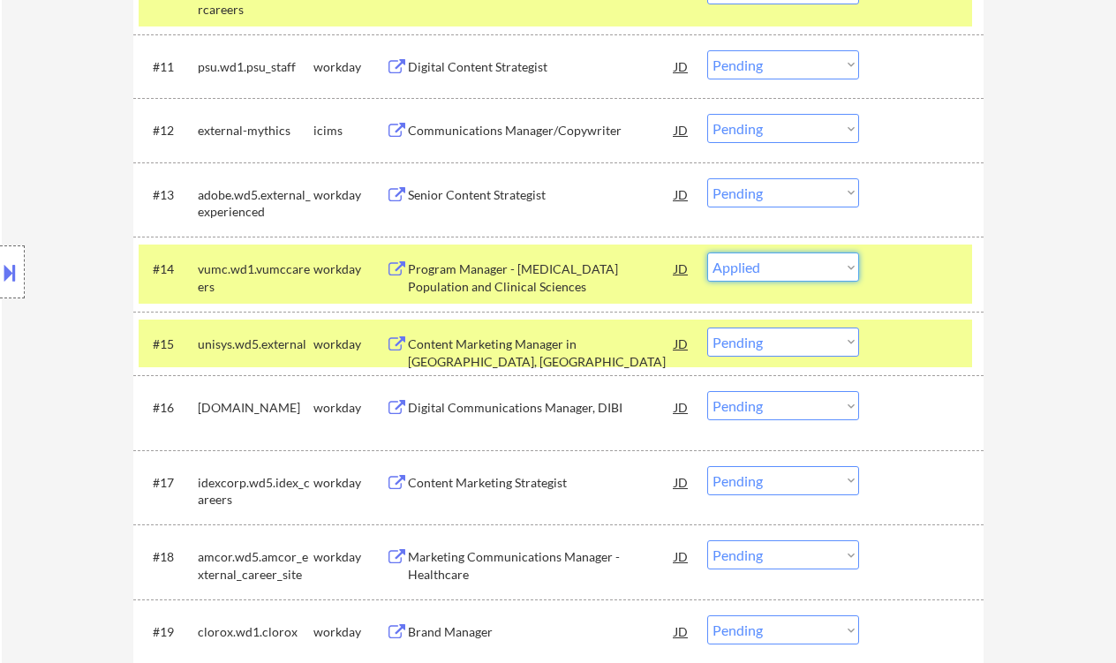
click at [707, 253] on select "Choose an option... Pending Applied Excluded (Questions) Excluded (Expired) Exc…" at bounding box center [783, 267] width 152 height 29
select select ""pending""
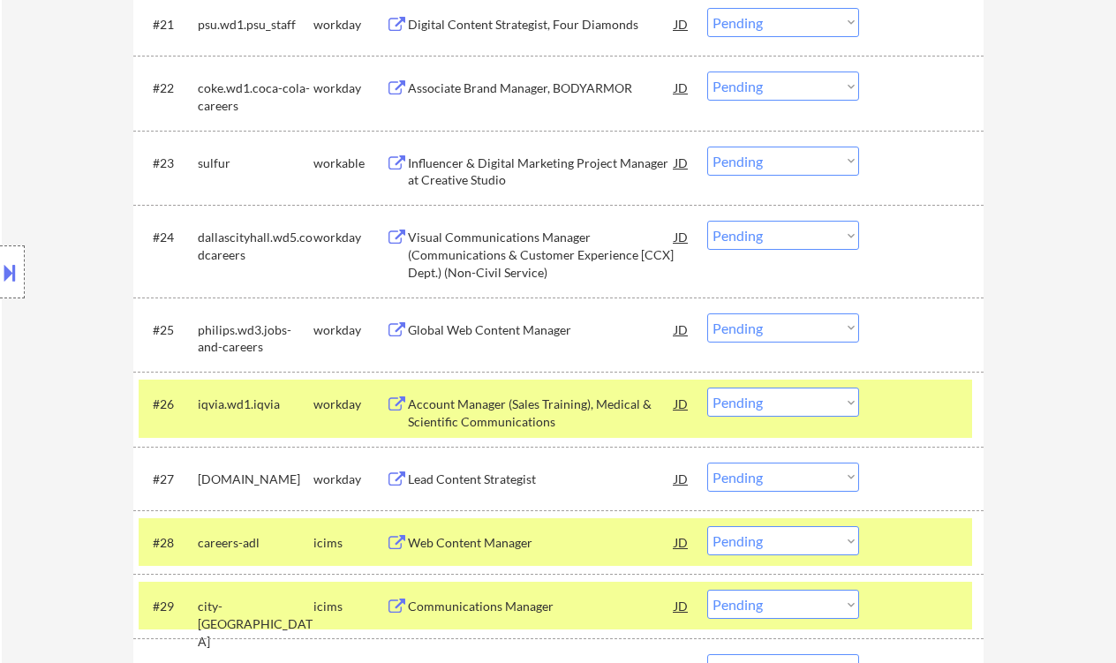
scroll to position [1883, 0]
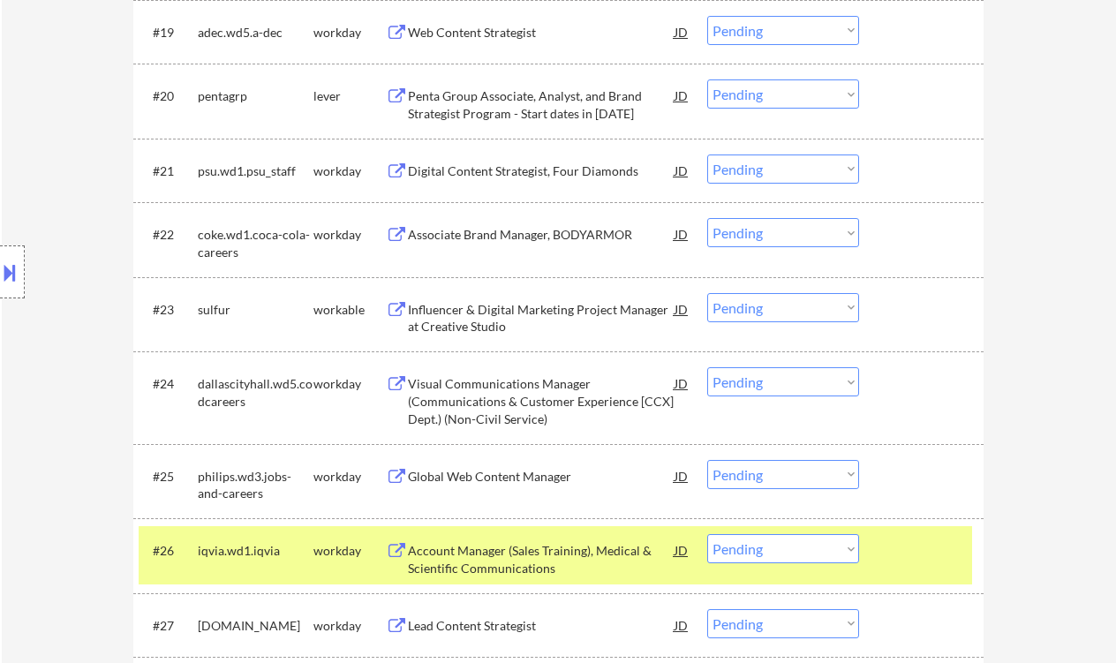
click at [539, 315] on div "Influencer & Digital Marketing Project Manager at Creative Studio" at bounding box center [541, 318] width 267 height 34
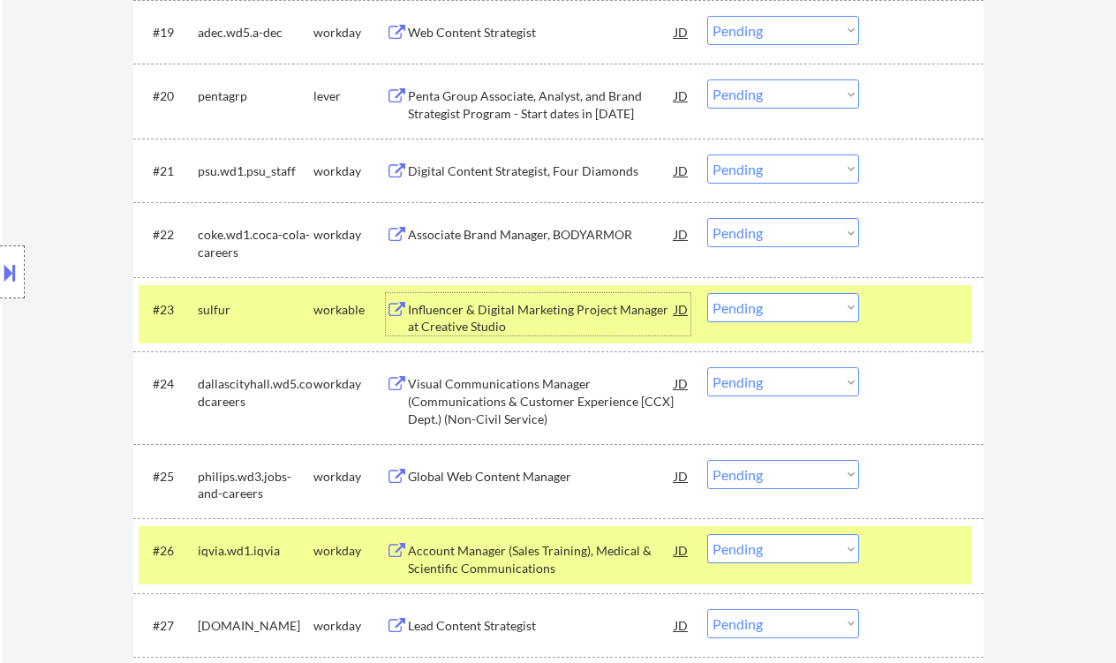
click at [789, 316] on select "Choose an option... Pending Applied Excluded (Questions) Excluded (Expired) Exc…" at bounding box center [783, 307] width 152 height 29
click at [707, 293] on select "Choose an option... Pending Applied Excluded (Questions) Excluded (Expired) Exc…" at bounding box center [783, 307] width 152 height 29
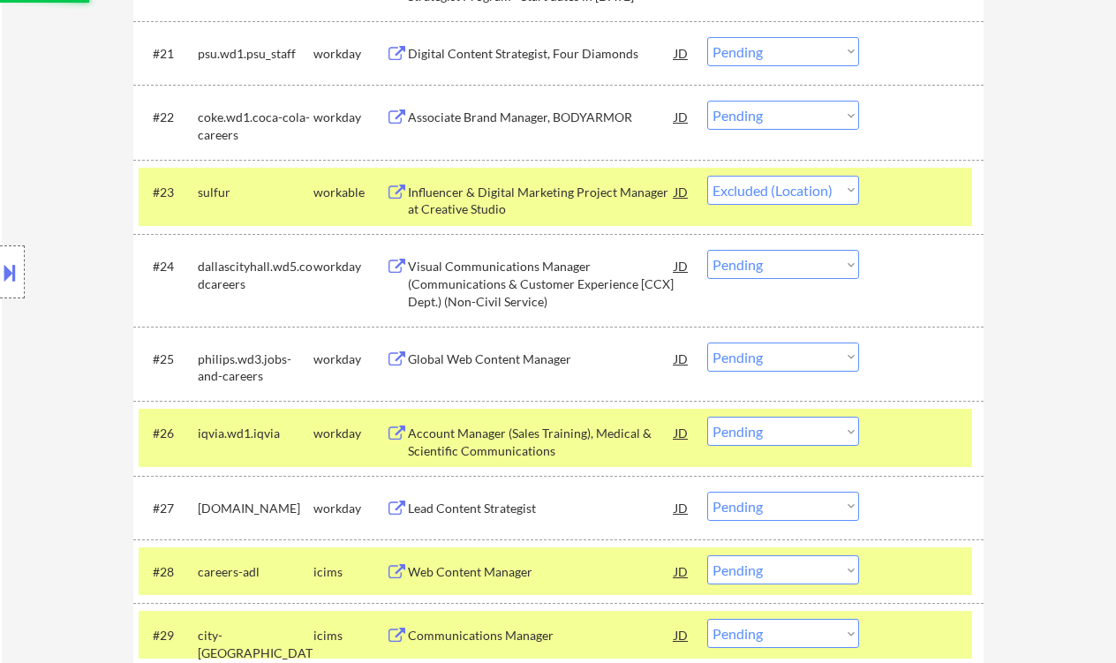
scroll to position [2119, 0]
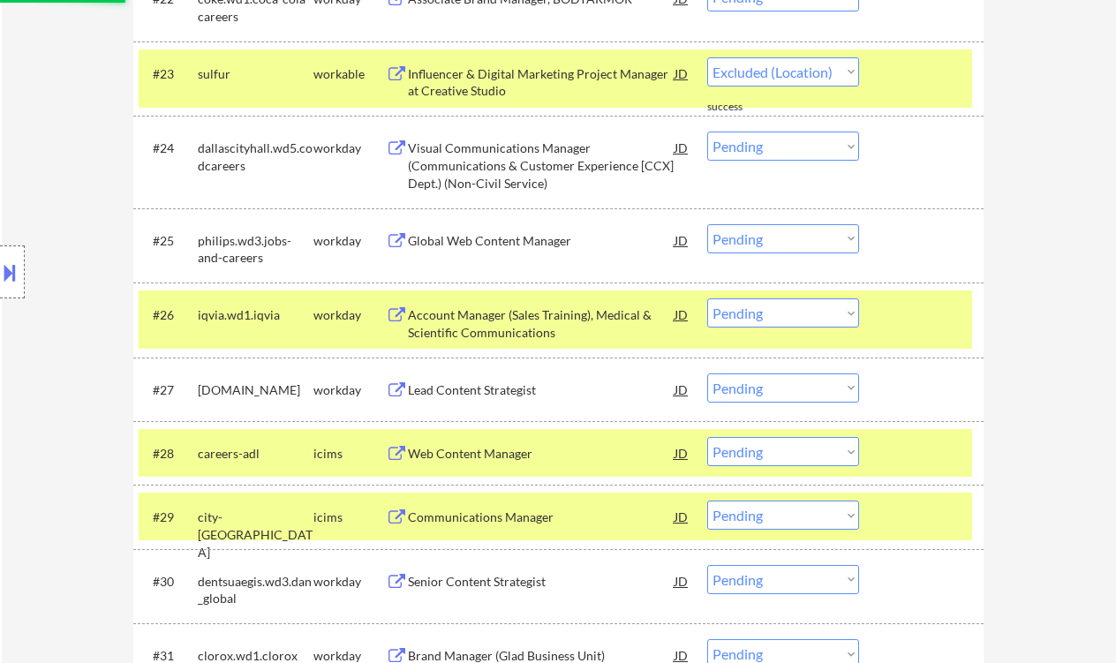
select select ""pending""
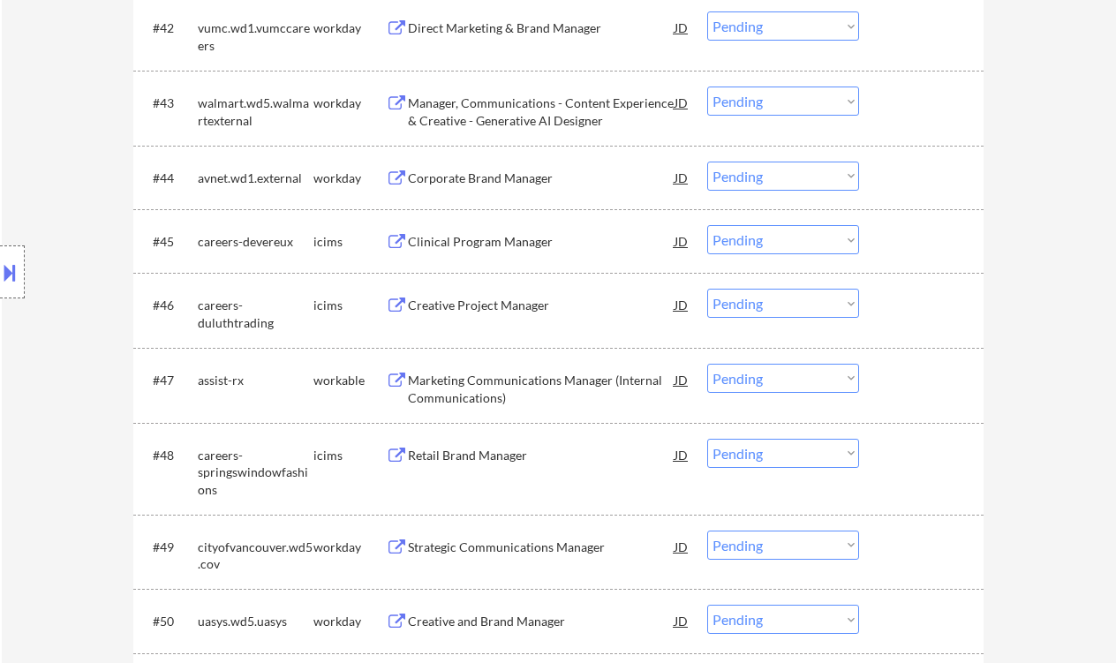
scroll to position [3649, 0]
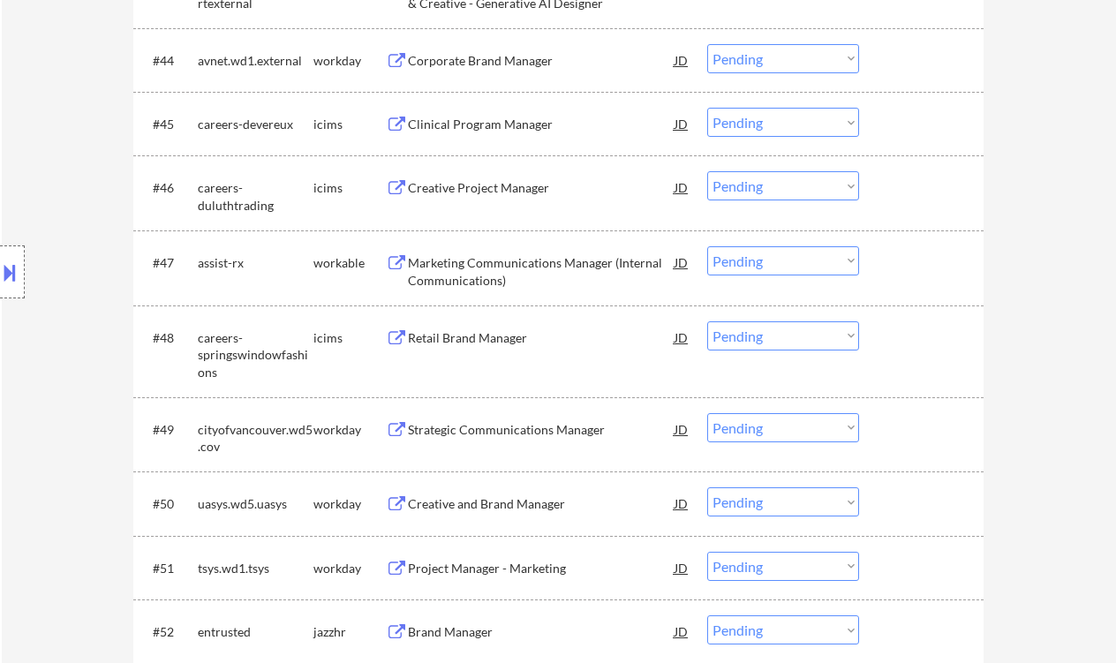
click at [593, 272] on div "Marketing Communications Manager (Internal Communications)" at bounding box center [541, 271] width 267 height 34
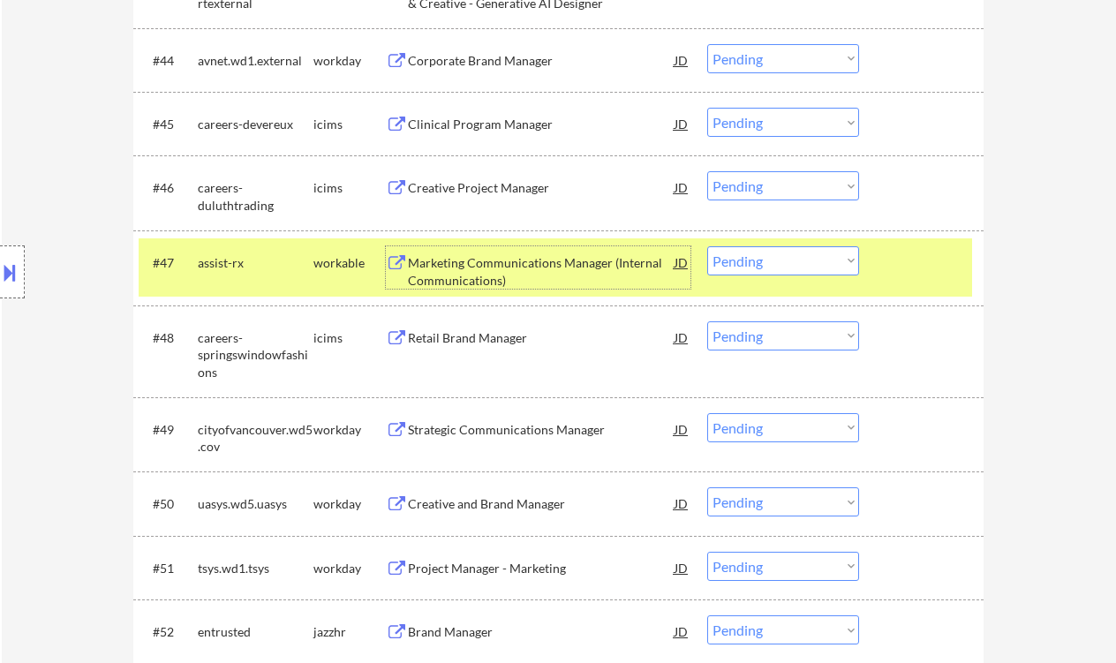
click at [787, 265] on select "Choose an option... Pending Applied Excluded (Questions) Excluded (Expired) Exc…" at bounding box center [783, 260] width 152 height 29
click at [707, 246] on select "Choose an option... Pending Applied Excluded (Questions) Excluded (Expired) Exc…" at bounding box center [783, 260] width 152 height 29
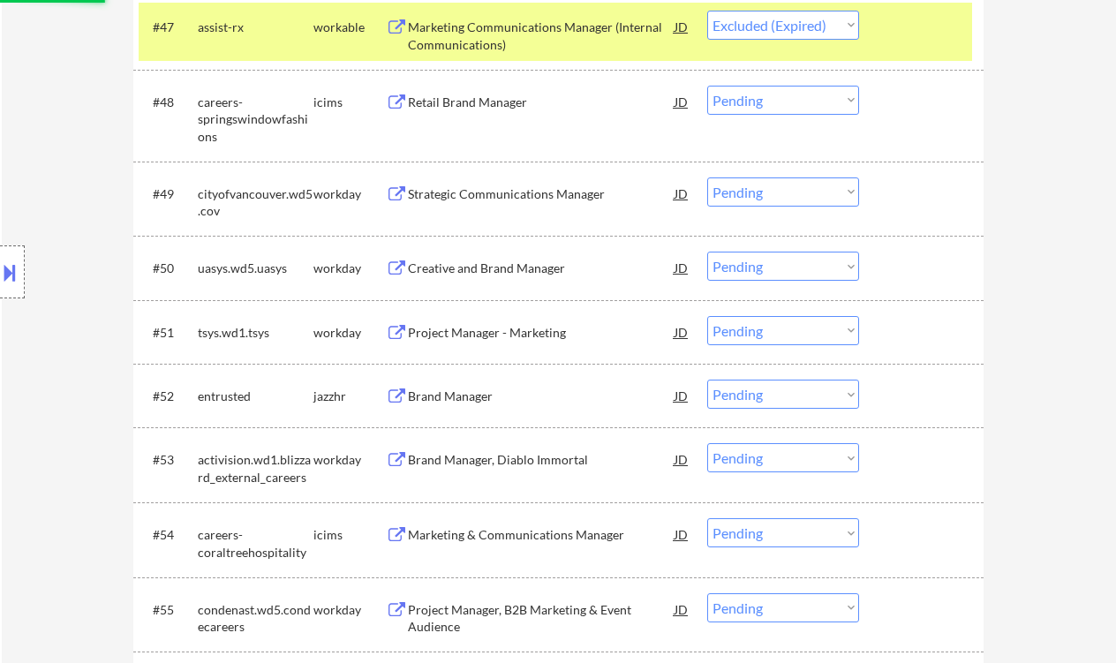
scroll to position [4002, 0]
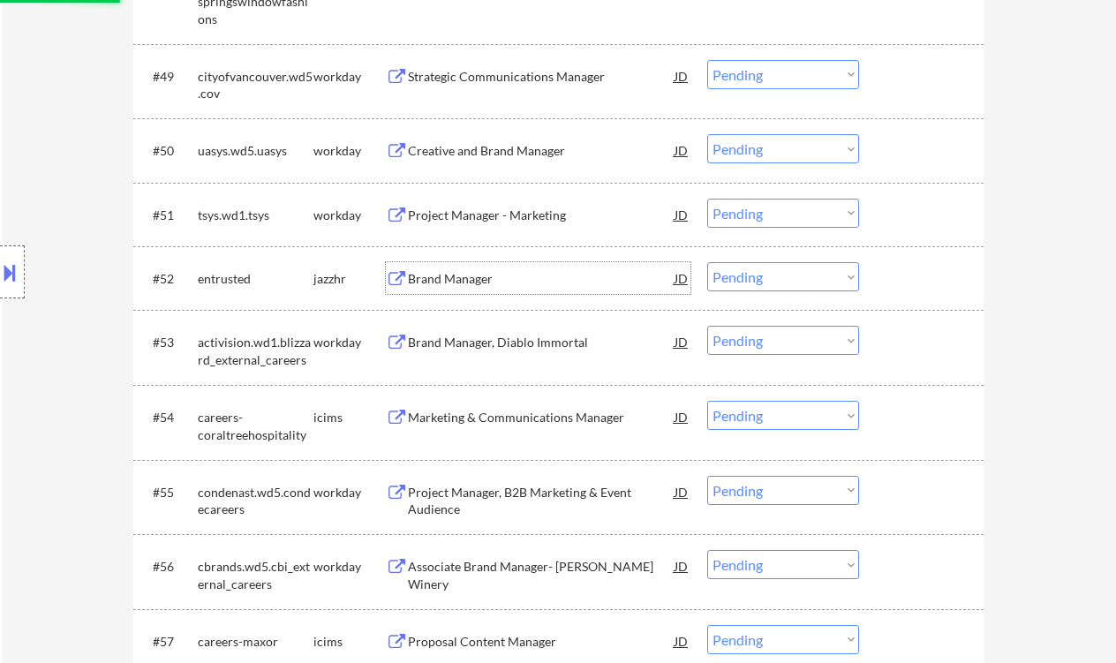
click at [466, 268] on div "Brand Manager" at bounding box center [541, 278] width 267 height 32
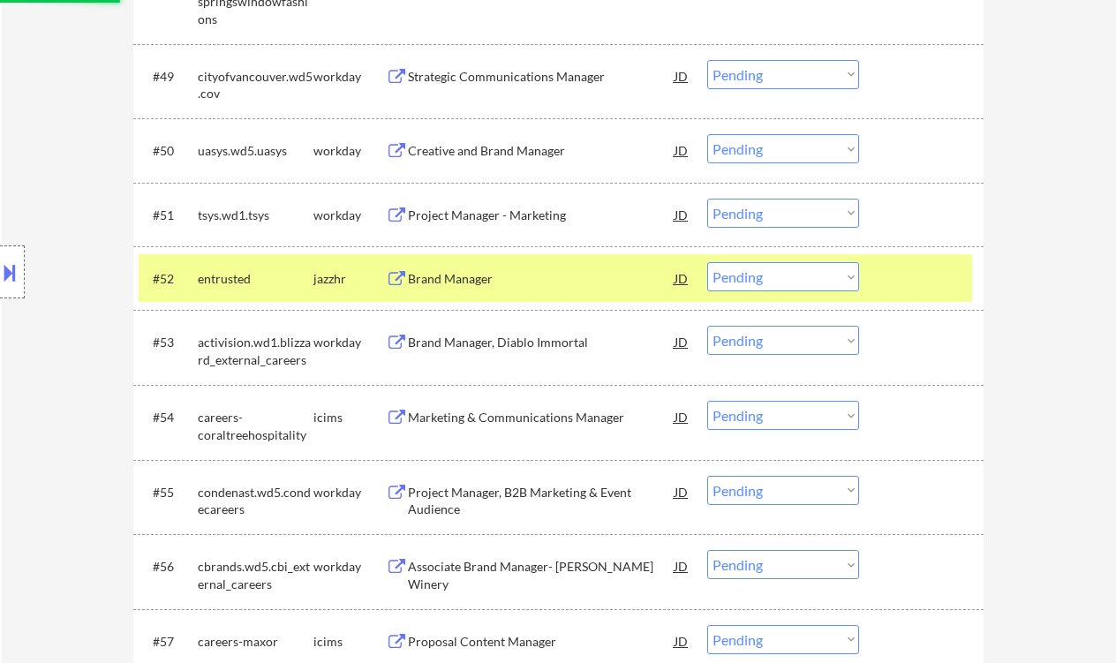
select select ""pending""
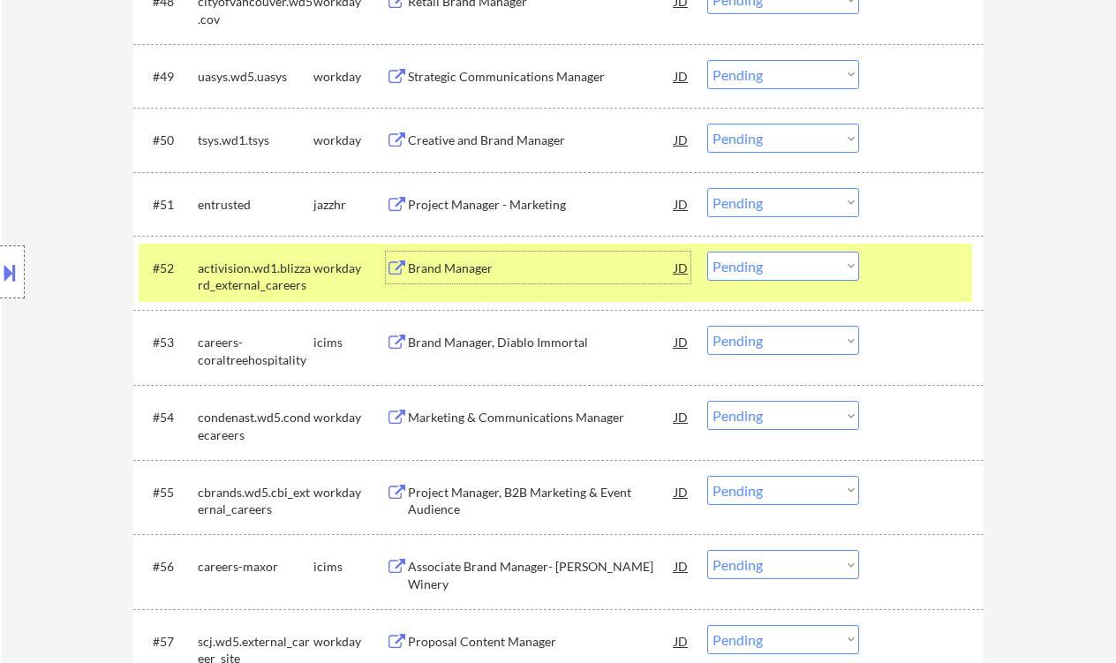
click at [762, 267] on select "Choose an option... Pending Applied Excluded (Questions) Excluded (Expired) Exc…" at bounding box center [783, 266] width 152 height 29
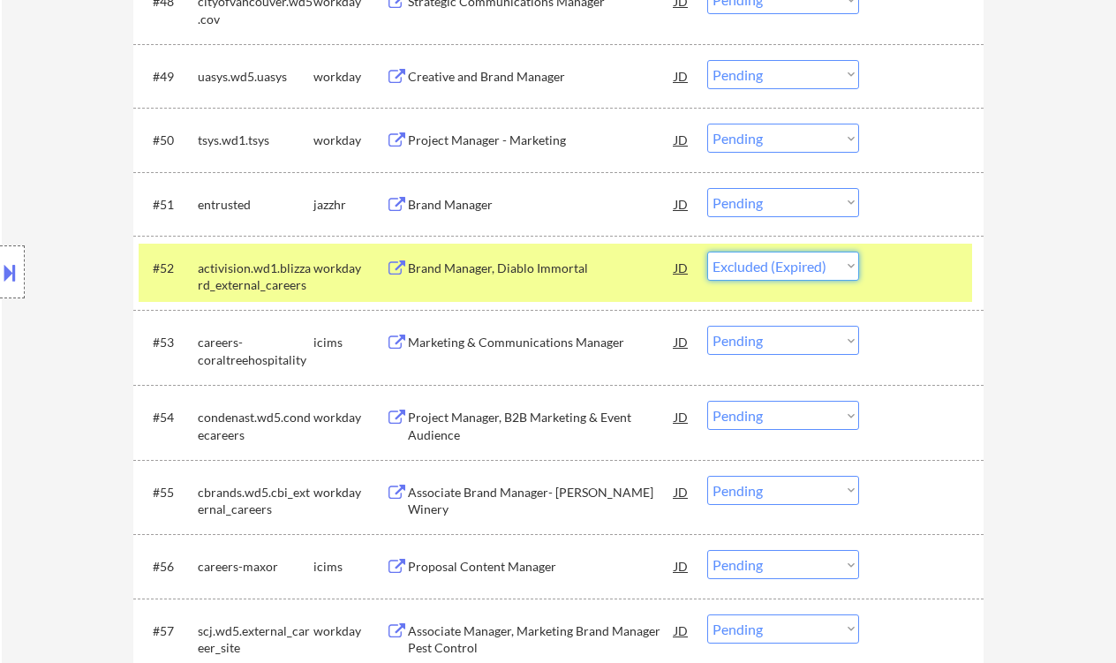
click at [707, 252] on select "Choose an option... Pending Applied Excluded (Questions) Excluded (Expired) Exc…" at bounding box center [783, 266] width 152 height 29
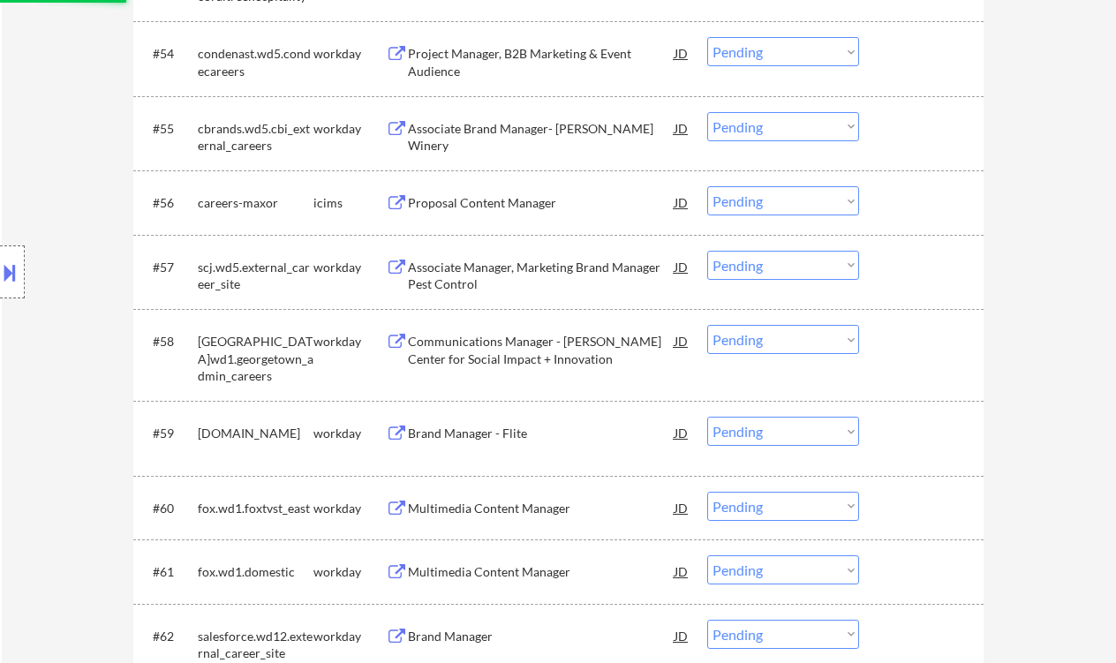
select select ""pending""
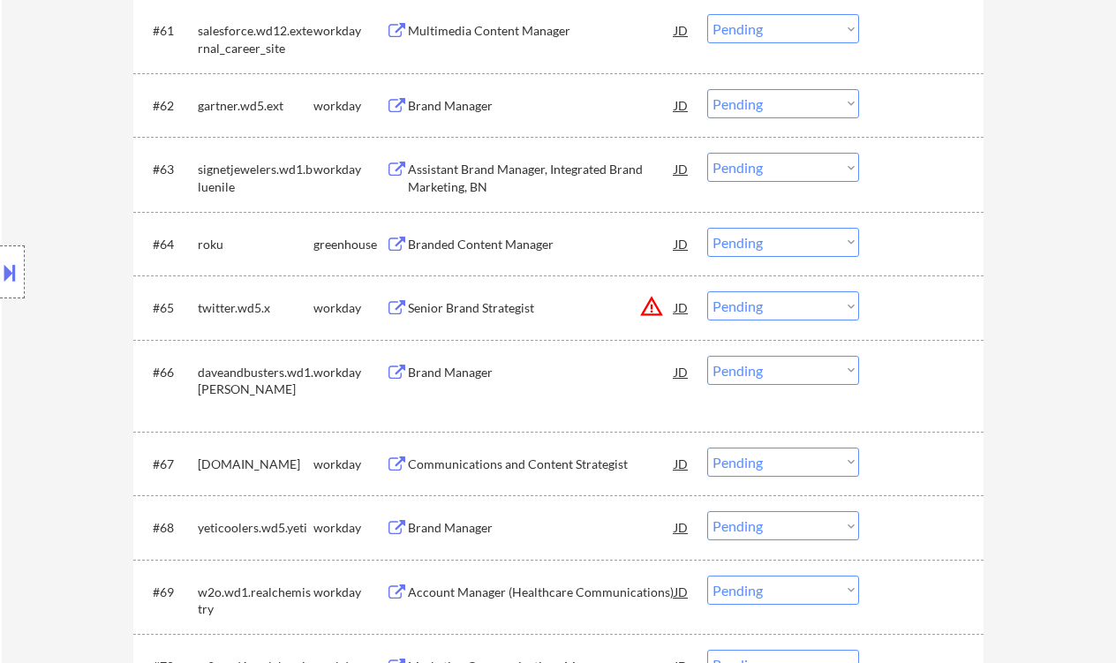
scroll to position [4944, 0]
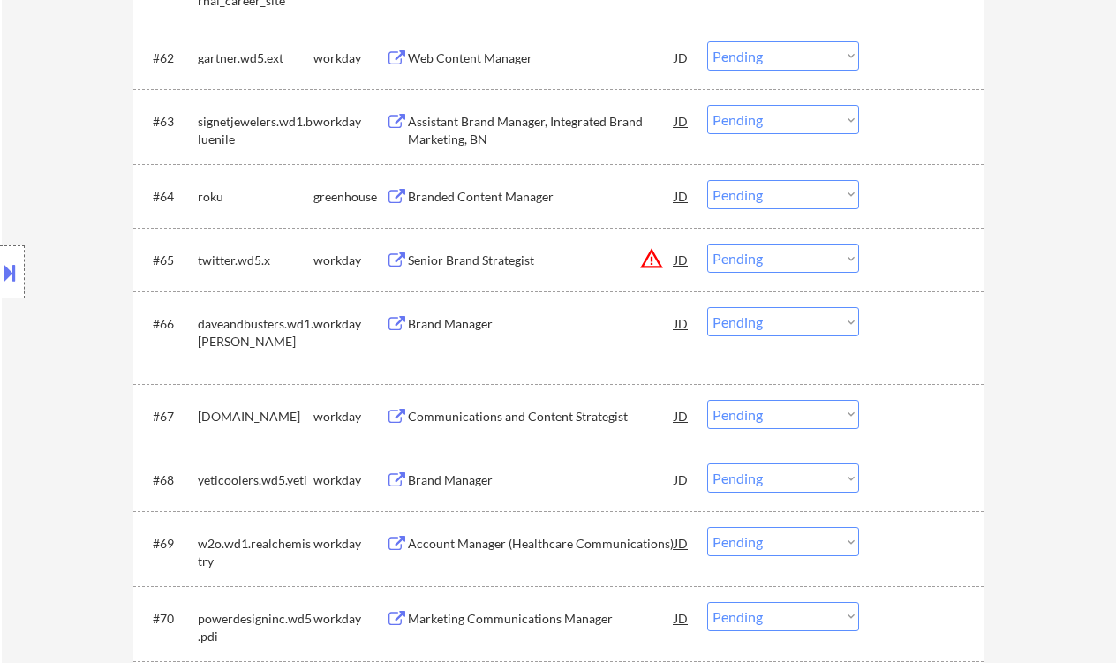
click at [498, 197] on div "Branded Content Manager" at bounding box center [541, 197] width 267 height 18
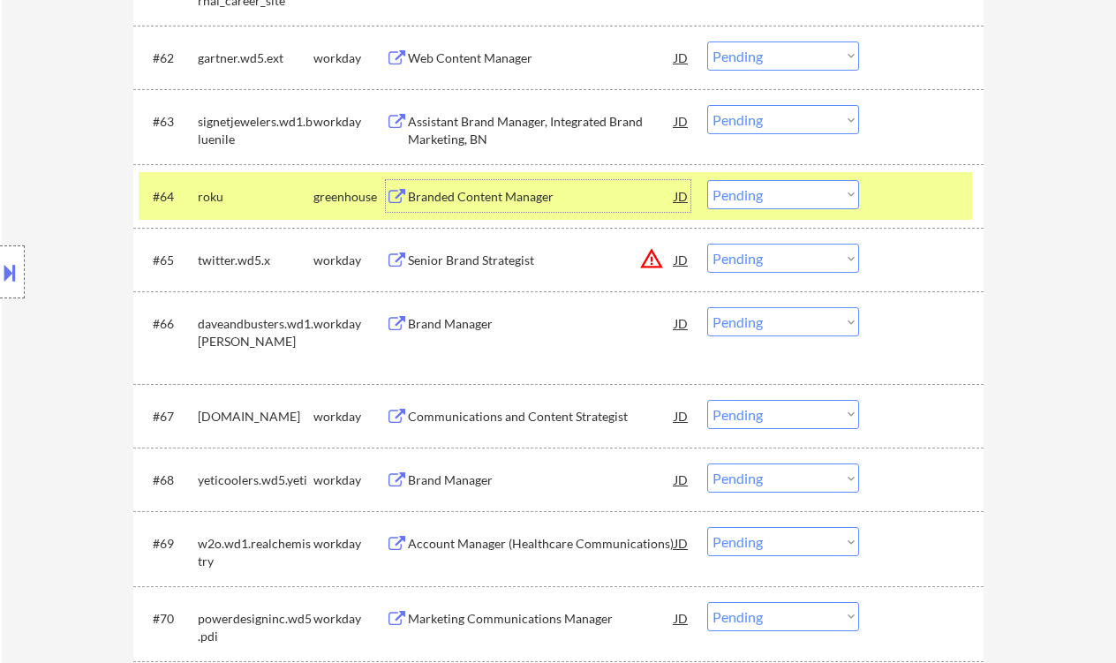
click at [787, 207] on select "Choose an option... Pending Applied Excluded (Questions) Excluded (Expired) Exc…" at bounding box center [783, 194] width 152 height 29
click at [707, 180] on select "Choose an option... Pending Applied Excluded (Questions) Excluded (Expired) Exc…" at bounding box center [783, 194] width 152 height 29
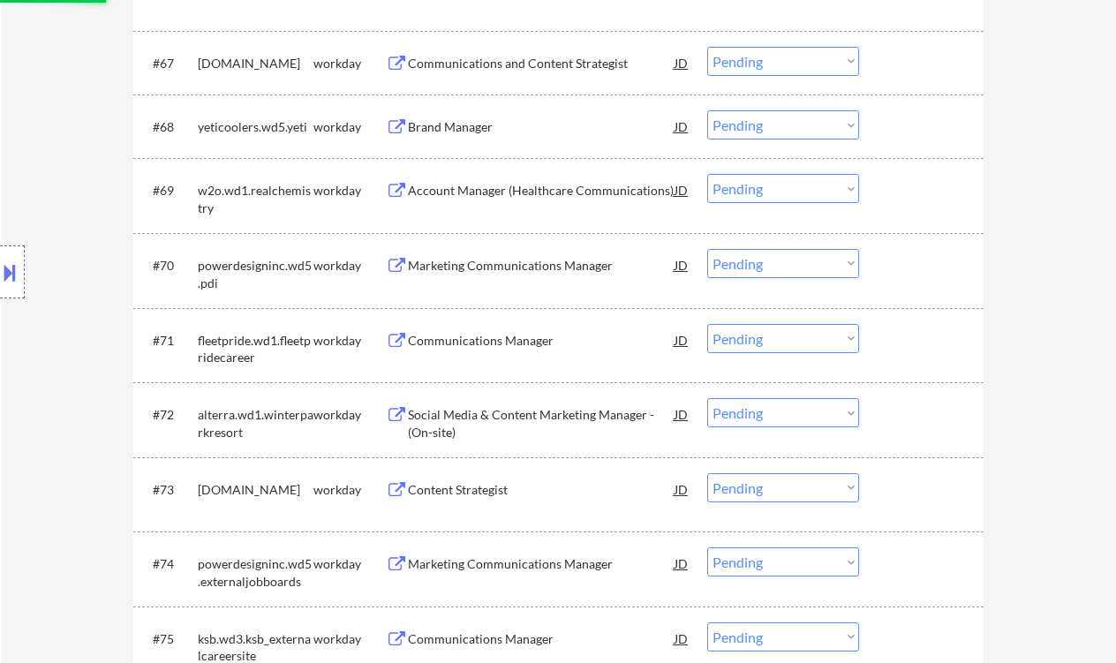
scroll to position [5415, 0]
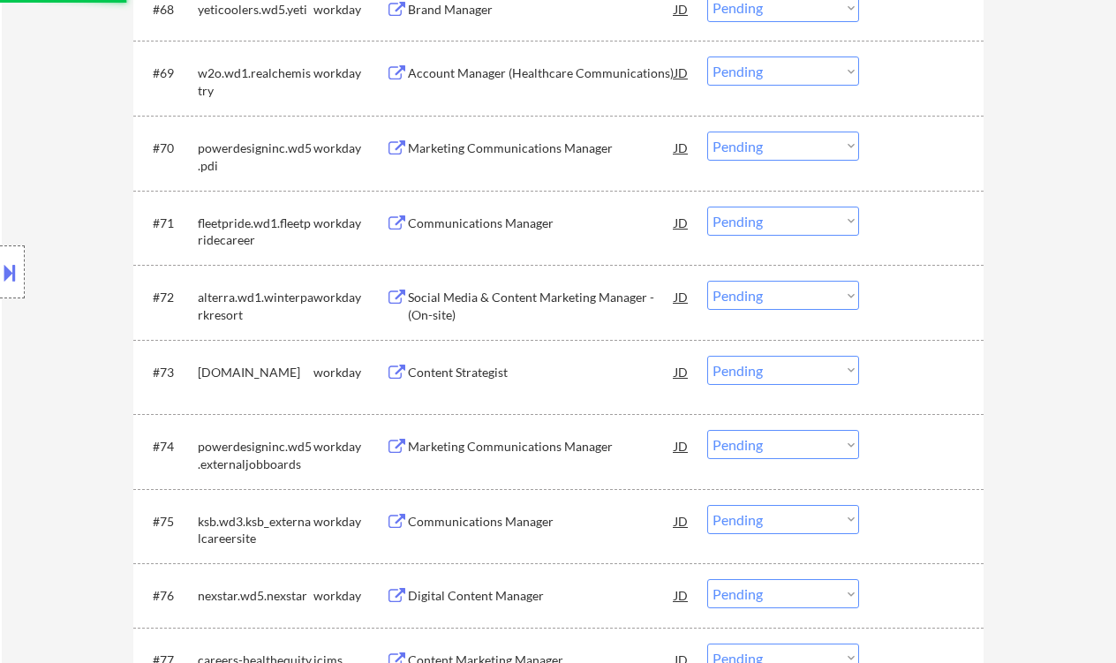
select select ""pending""
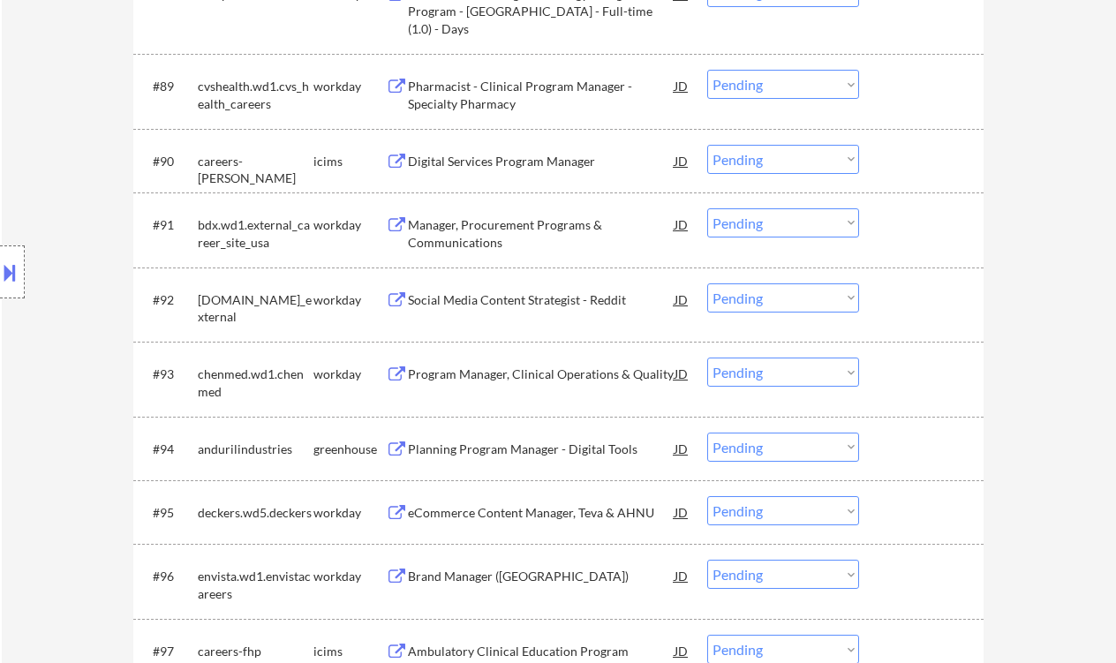
scroll to position [7063, 0]
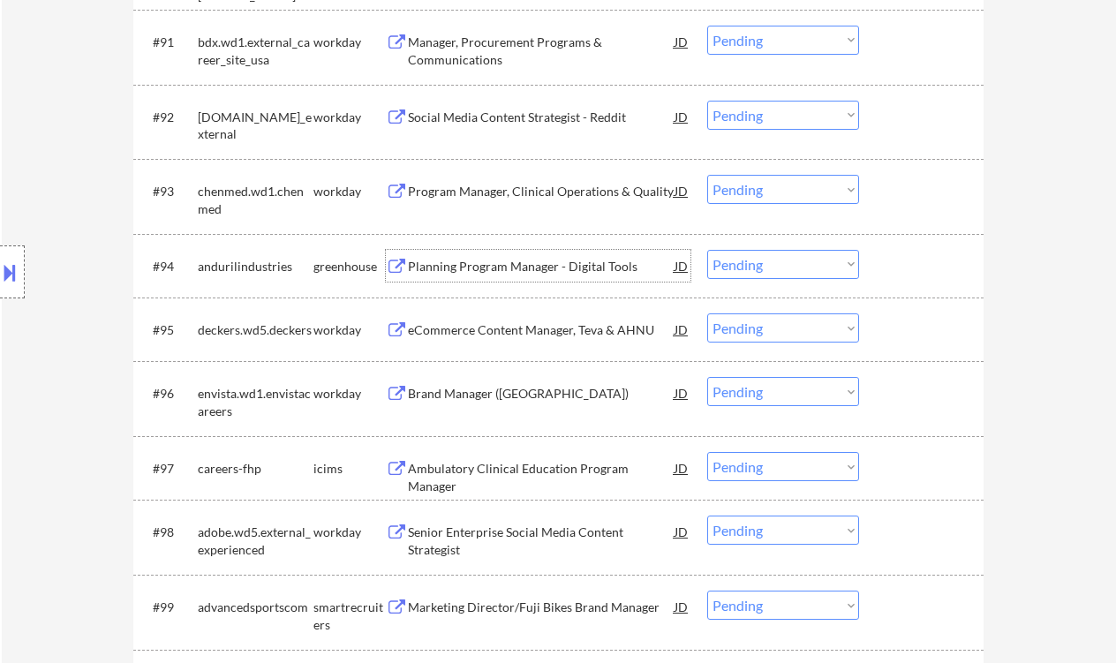
click at [547, 270] on div "Planning Program Manager - Digital Tools" at bounding box center [541, 267] width 267 height 18
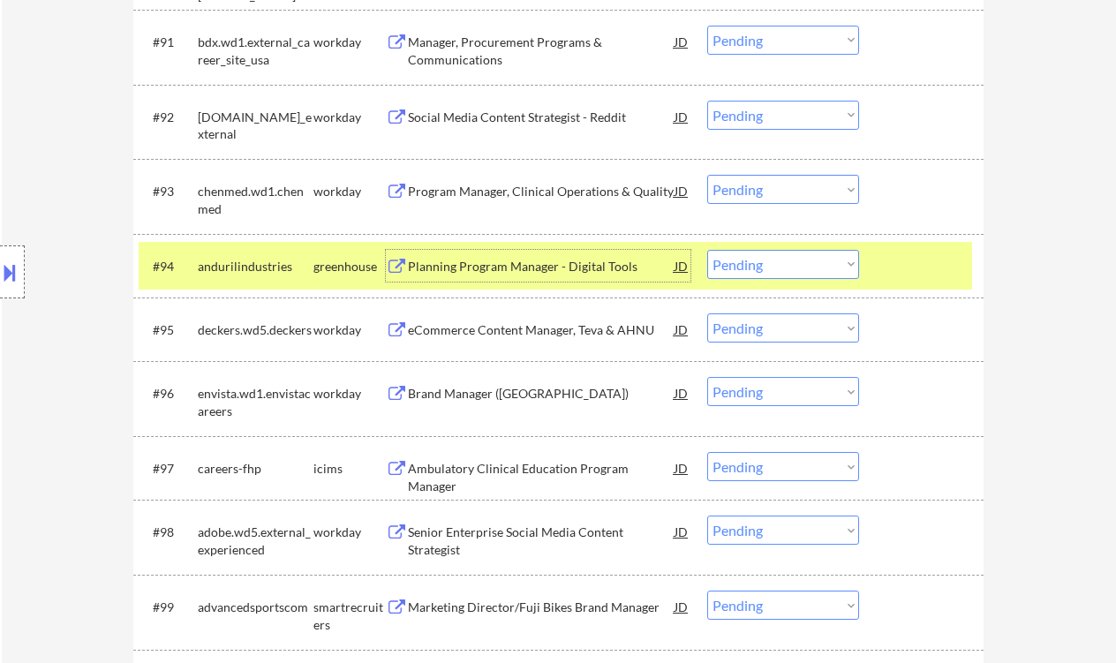
click at [781, 264] on select "Choose an option... Pending Applied Excluded (Questions) Excluded (Expired) Exc…" at bounding box center [783, 264] width 152 height 29
click at [707, 250] on select "Choose an option... Pending Applied Excluded (Questions) Excluded (Expired) Exc…" at bounding box center [783, 264] width 152 height 29
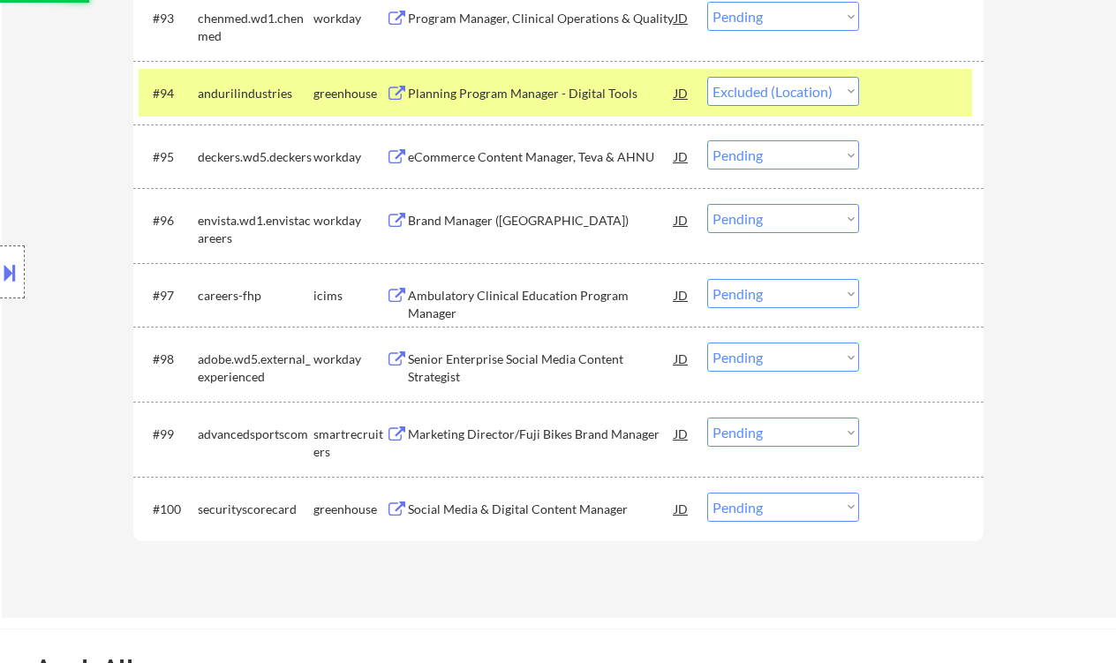
scroll to position [7298, 0]
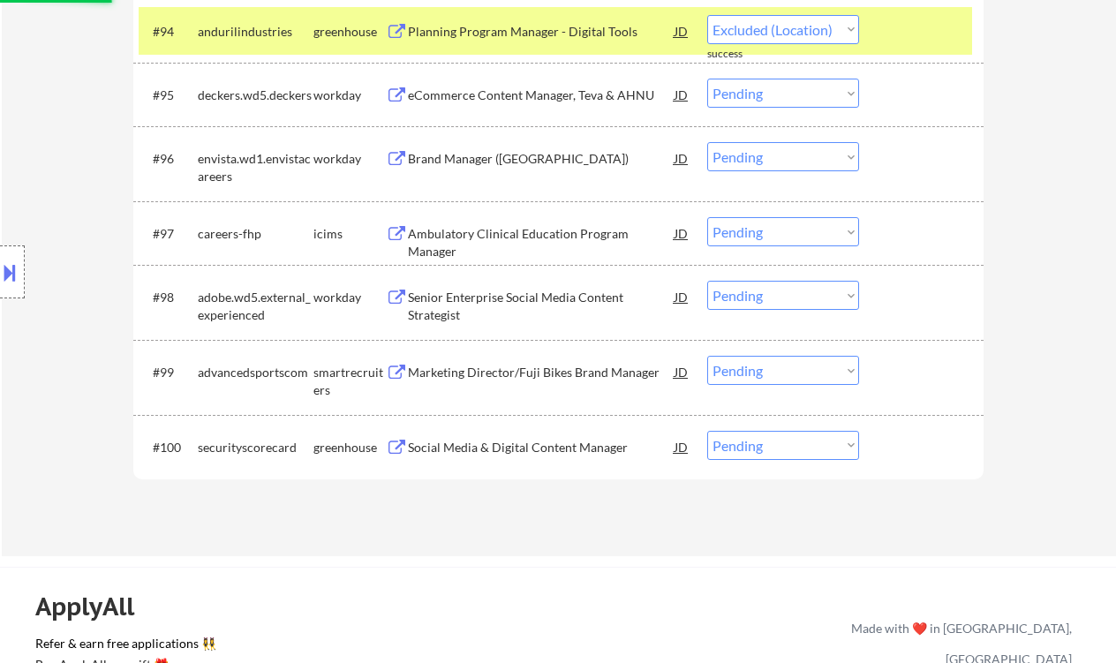
click at [596, 376] on div "Marketing Director/Fuji Bikes Brand Manager" at bounding box center [541, 373] width 267 height 18
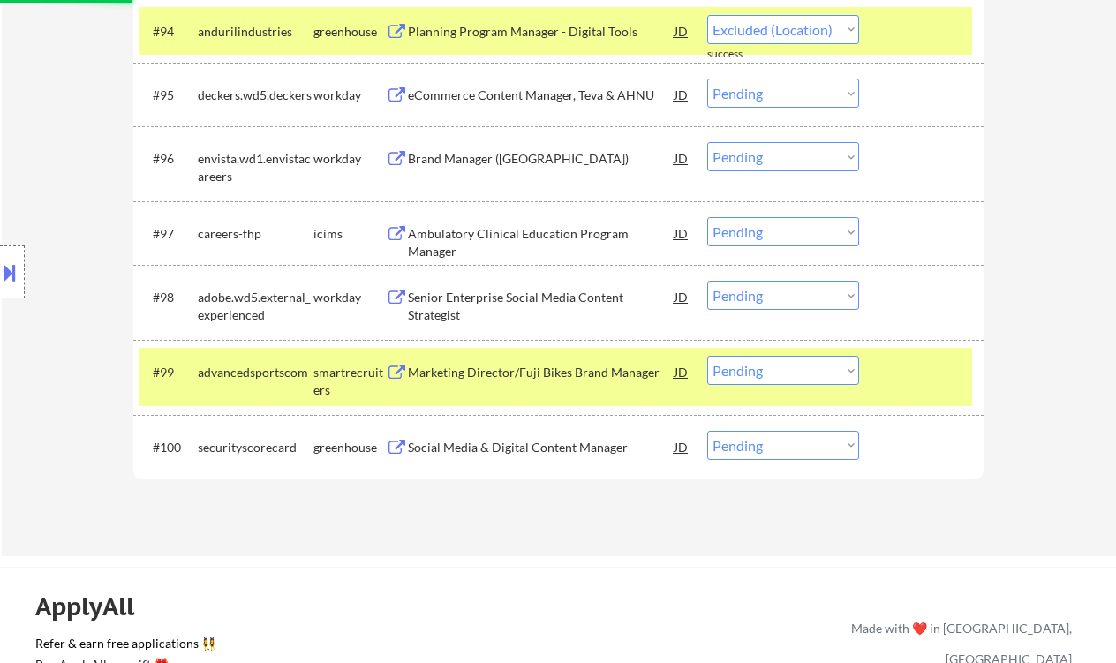
select select ""pending""
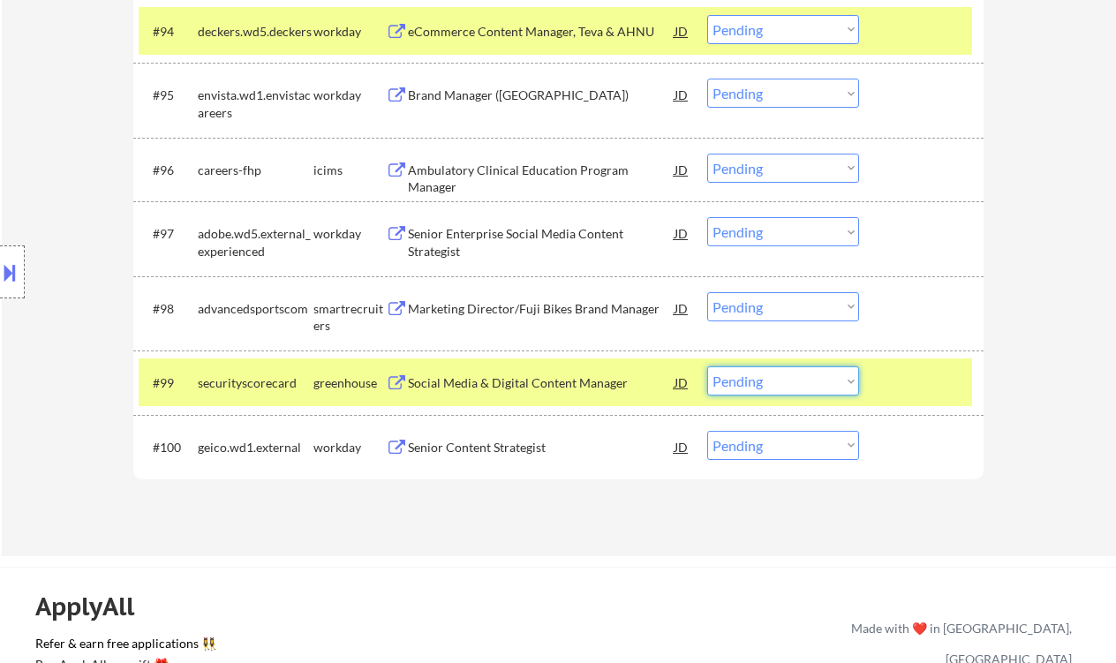
click at [811, 382] on select "Choose an option... Pending Applied Excluded (Questions) Excluded (Expired) Exc…" at bounding box center [783, 380] width 152 height 29
drag, startPoint x: 760, startPoint y: 301, endPoint x: 772, endPoint y: 316, distance: 18.9
click at [761, 301] on select "Choose an option... Pending Applied Excluded (Questions) Excluded (Expired) Exc…" at bounding box center [783, 306] width 152 height 29
click at [707, 292] on select "Choose an option... Pending Applied Excluded (Questions) Excluded (Expired) Exc…" at bounding box center [783, 306] width 152 height 29
click at [584, 388] on div "Social Media & Digital Content Manager" at bounding box center [541, 383] width 267 height 18
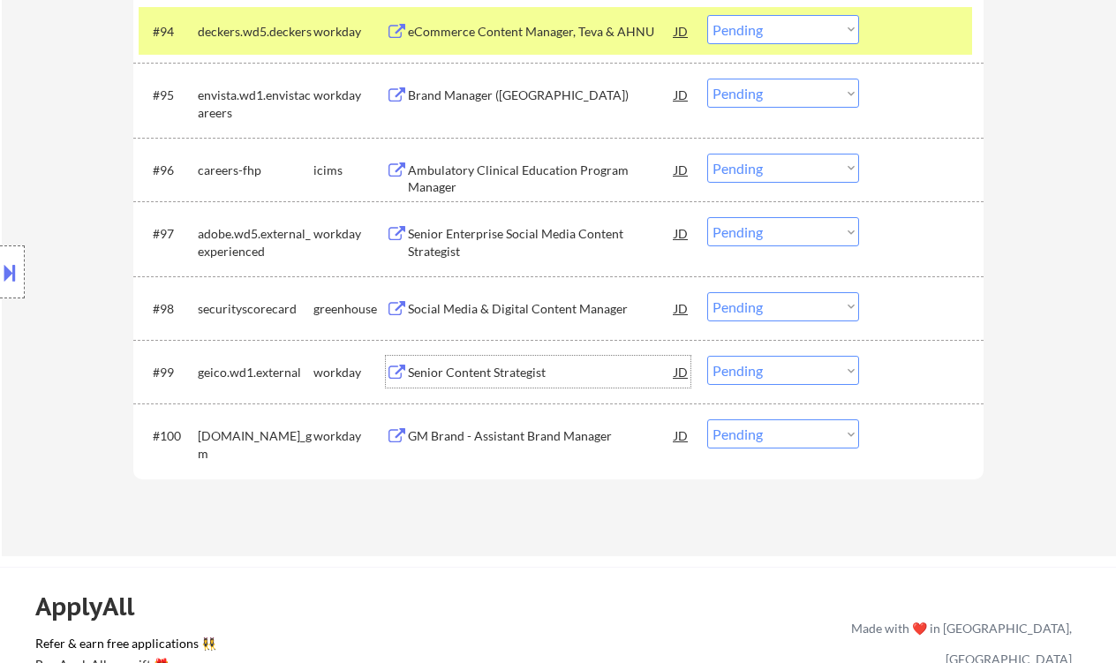
click at [767, 299] on select "Choose an option... Pending Applied Excluded (Questions) Excluded (Expired) Exc…" at bounding box center [783, 306] width 152 height 29
click at [707, 292] on select "Choose an option... Pending Applied Excluded (Questions) Excluded (Expired) Exc…" at bounding box center [783, 306] width 152 height 29
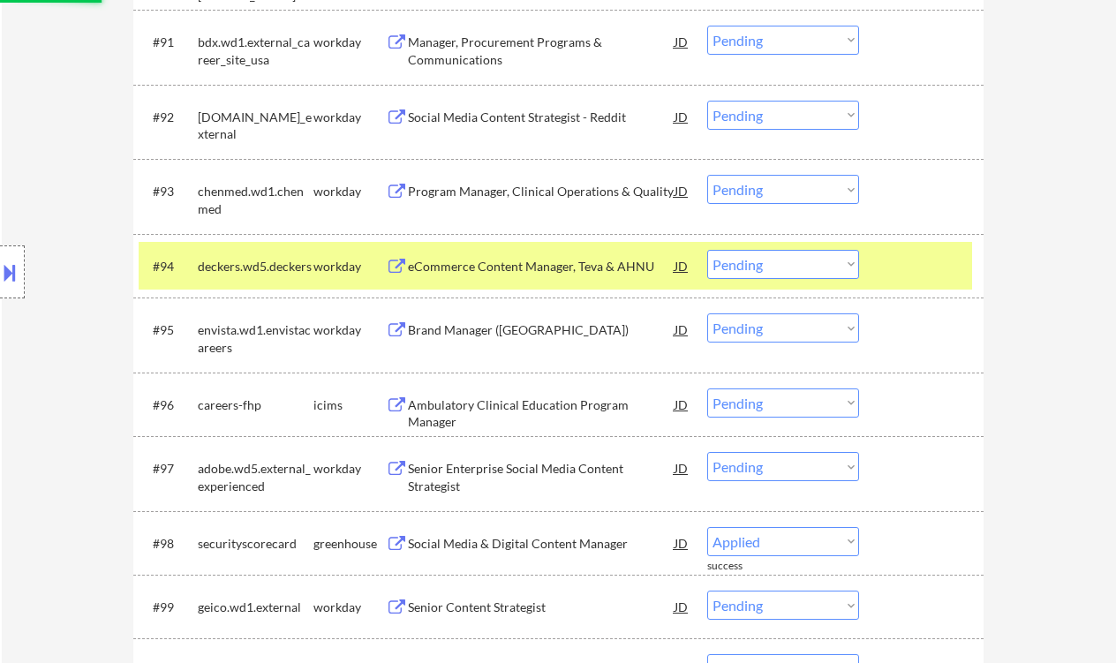
select select ""pending""
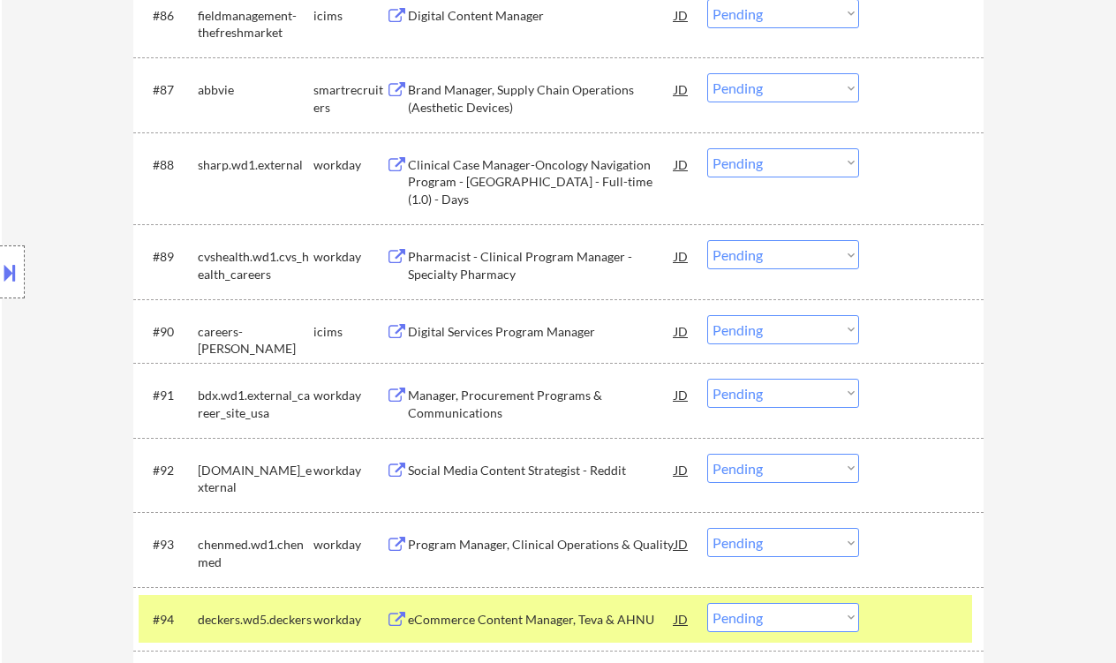
scroll to position [6475, 0]
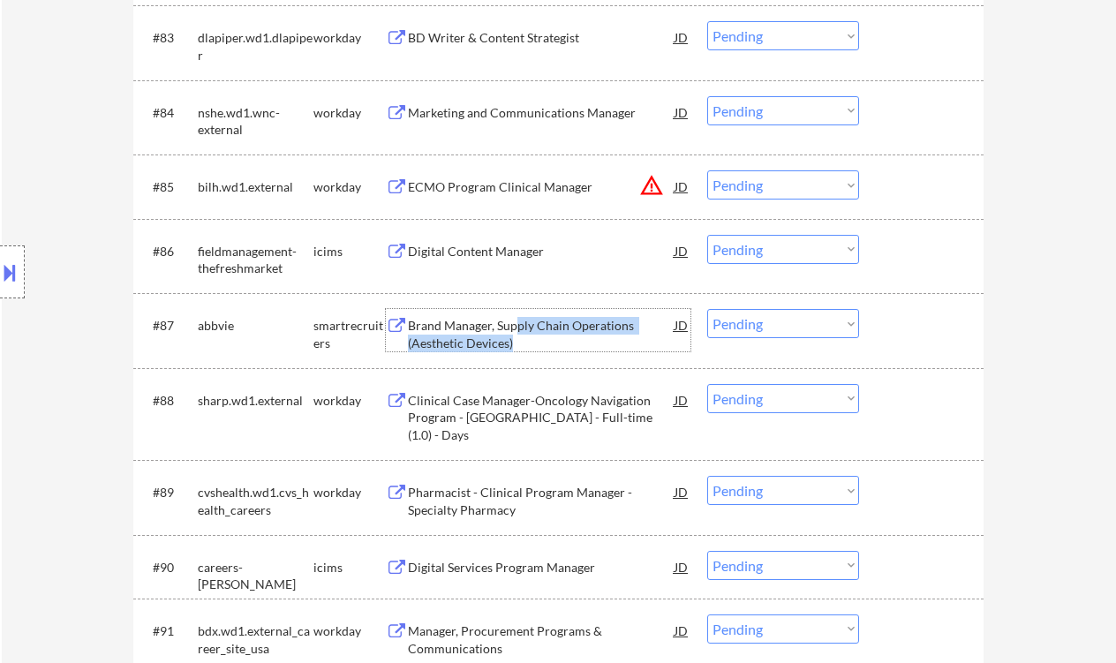
drag, startPoint x: 514, startPoint y: 332, endPoint x: 562, endPoint y: 341, distance: 48.5
click at [562, 341] on div "Brand Manager, Supply Chain Operations (Aesthetic Devices)" at bounding box center [541, 334] width 267 height 34
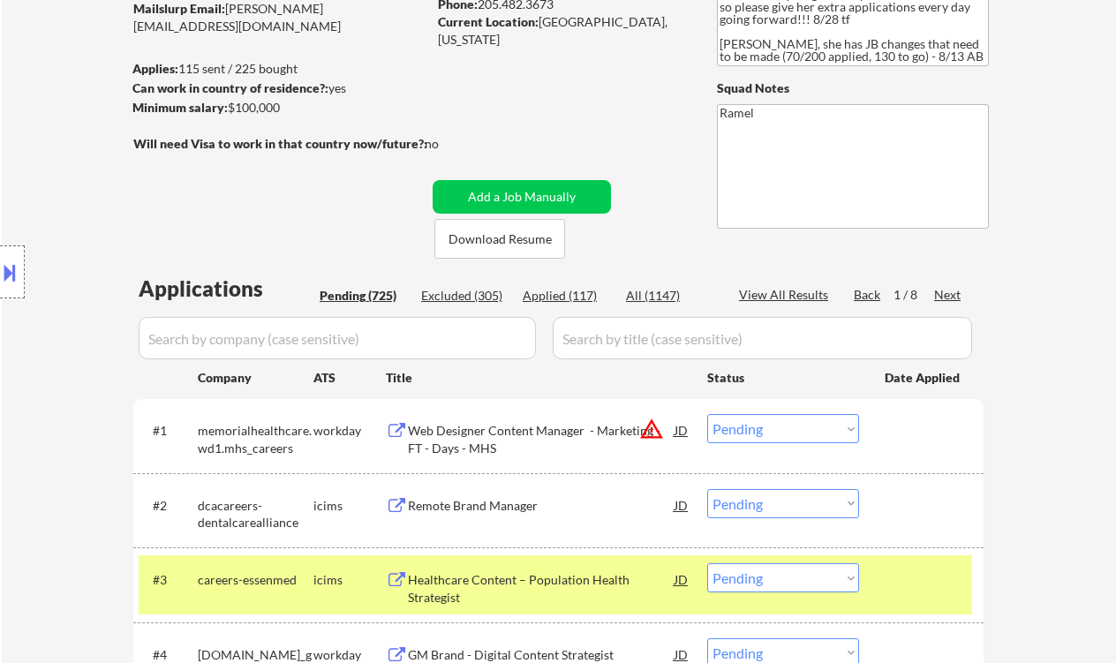
scroll to position [177, 0]
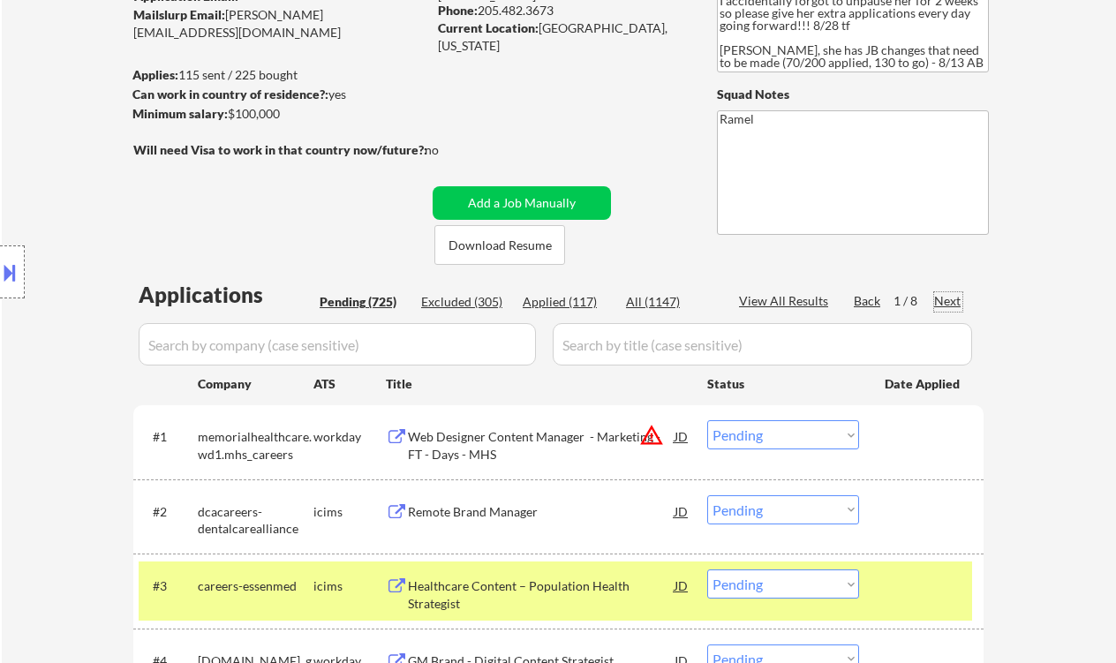
click at [950, 302] on div "Next" at bounding box center [948, 301] width 28 height 18
click at [950, 301] on div "Next" at bounding box center [948, 301] width 28 height 18
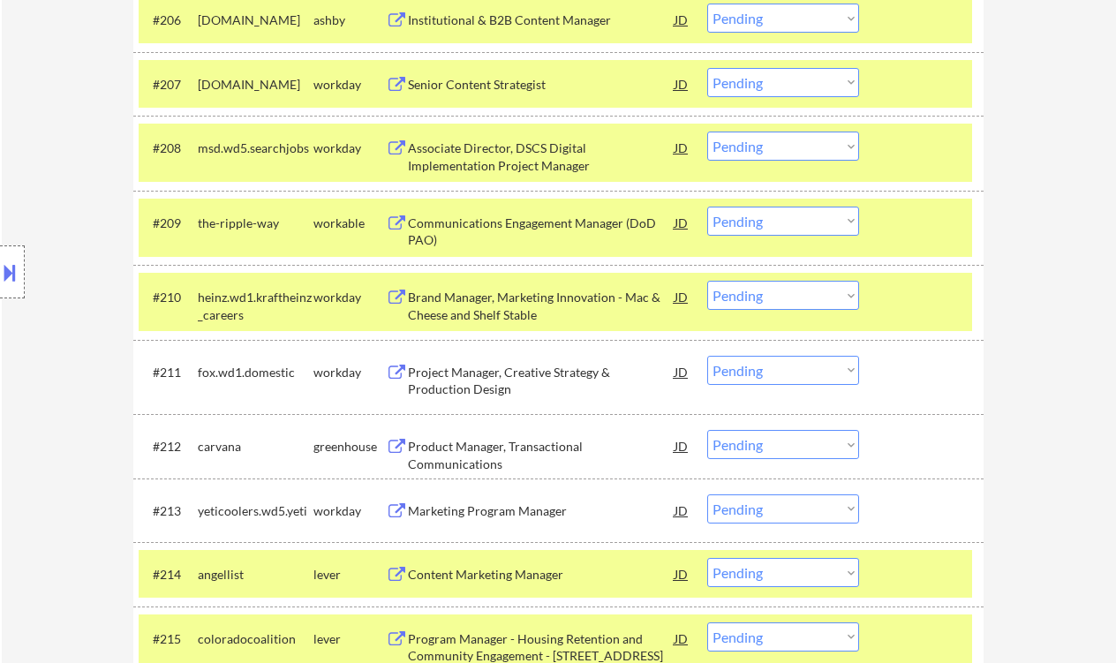
scroll to position [1237, 0]
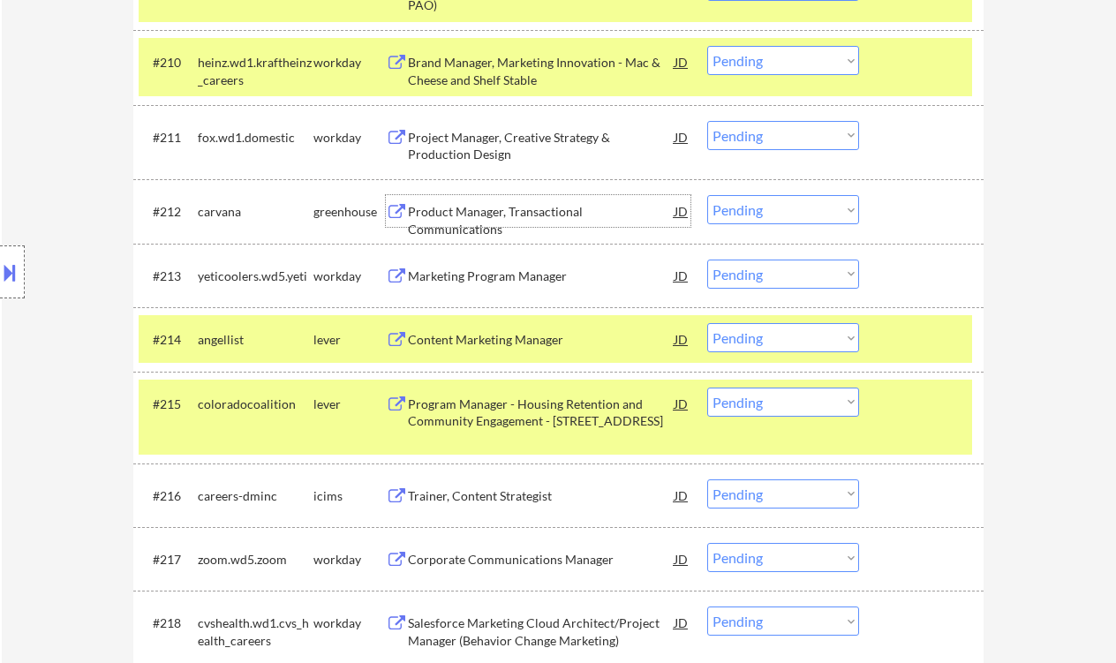
click at [523, 212] on div "Product Manager, Transactional Communications" at bounding box center [541, 220] width 267 height 34
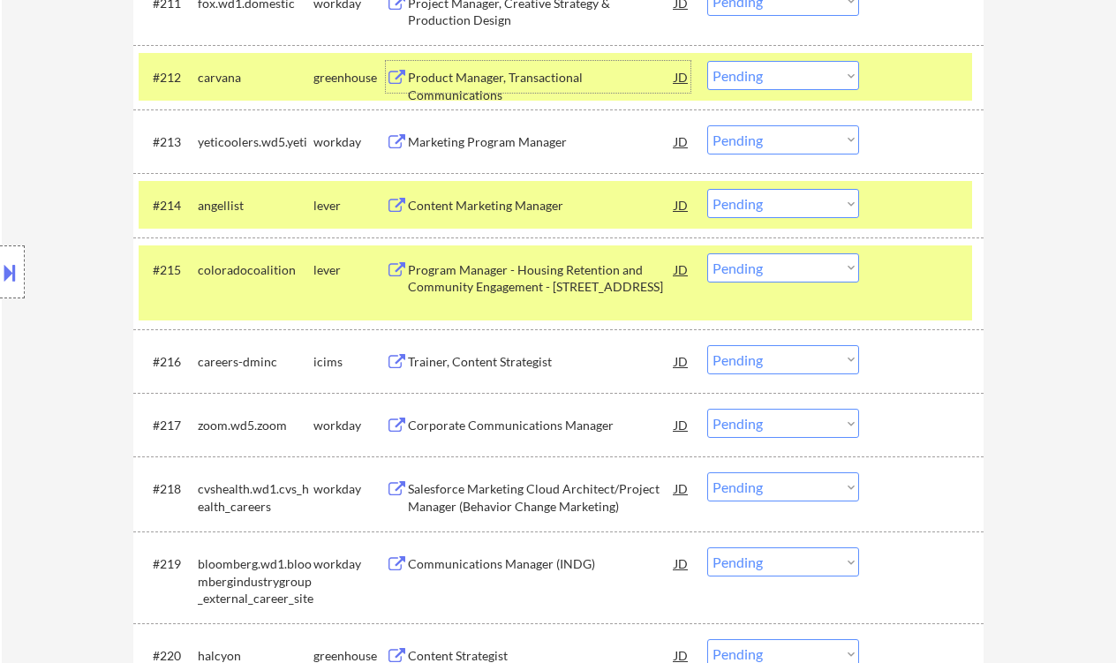
scroll to position [1355, 0]
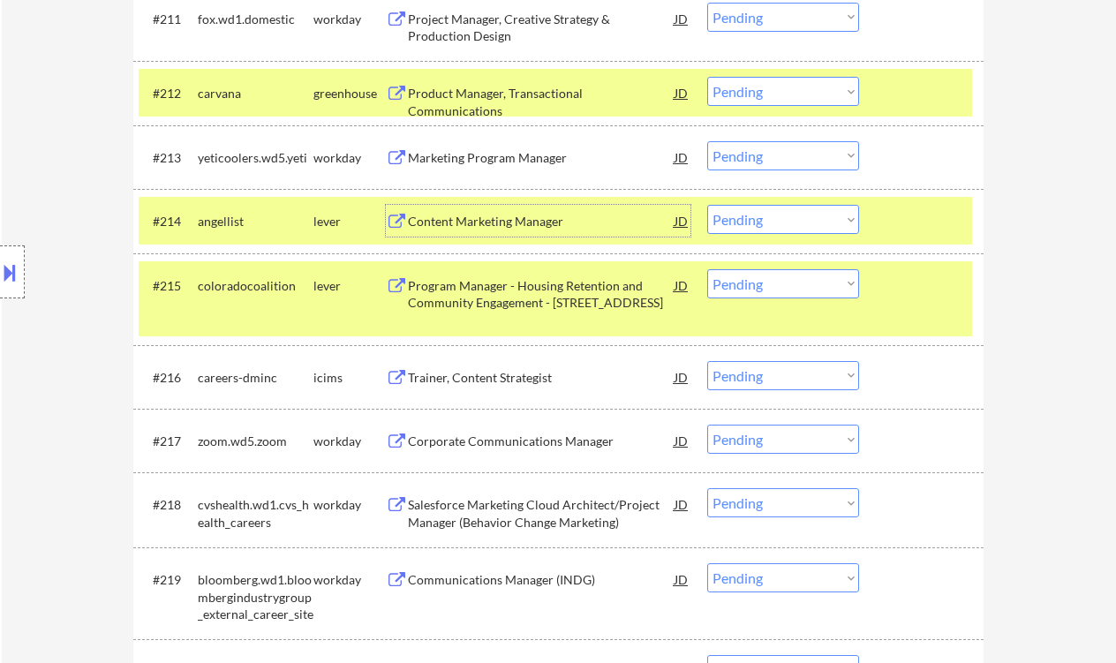
click at [533, 219] on div "Content Marketing Manager" at bounding box center [541, 222] width 267 height 18
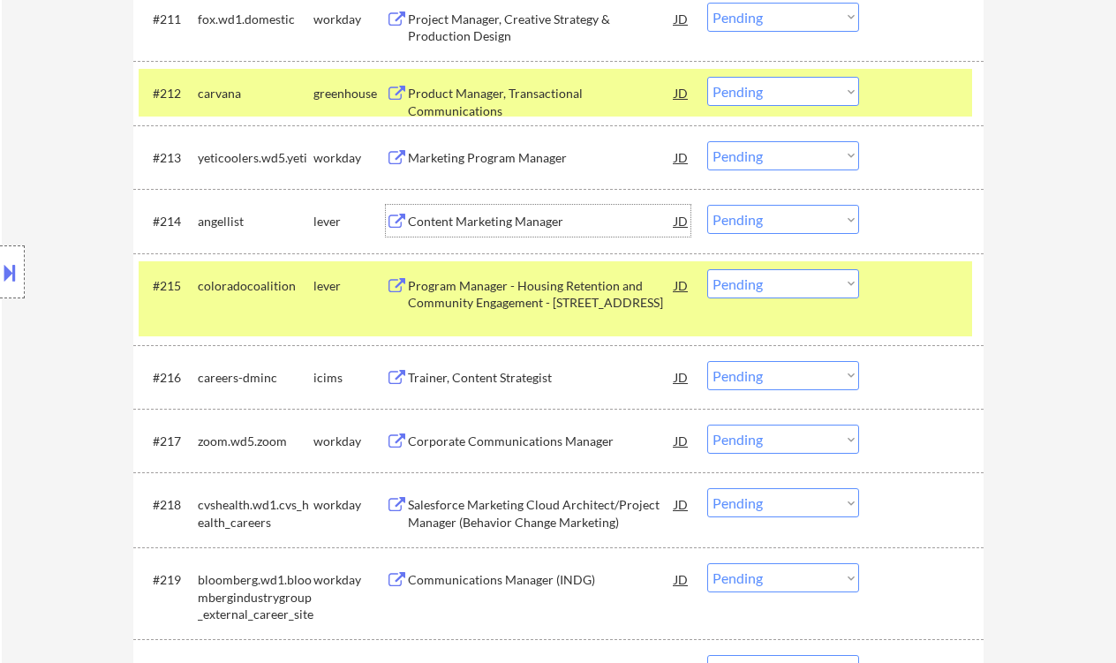
click at [776, 226] on select "Choose an option... Pending Applied Excluded (Questions) Excluded (Expired) Exc…" at bounding box center [783, 219] width 152 height 29
click at [707, 205] on select "Choose an option... Pending Applied Excluded (Questions) Excluded (Expired) Exc…" at bounding box center [783, 219] width 152 height 29
select select ""pending""
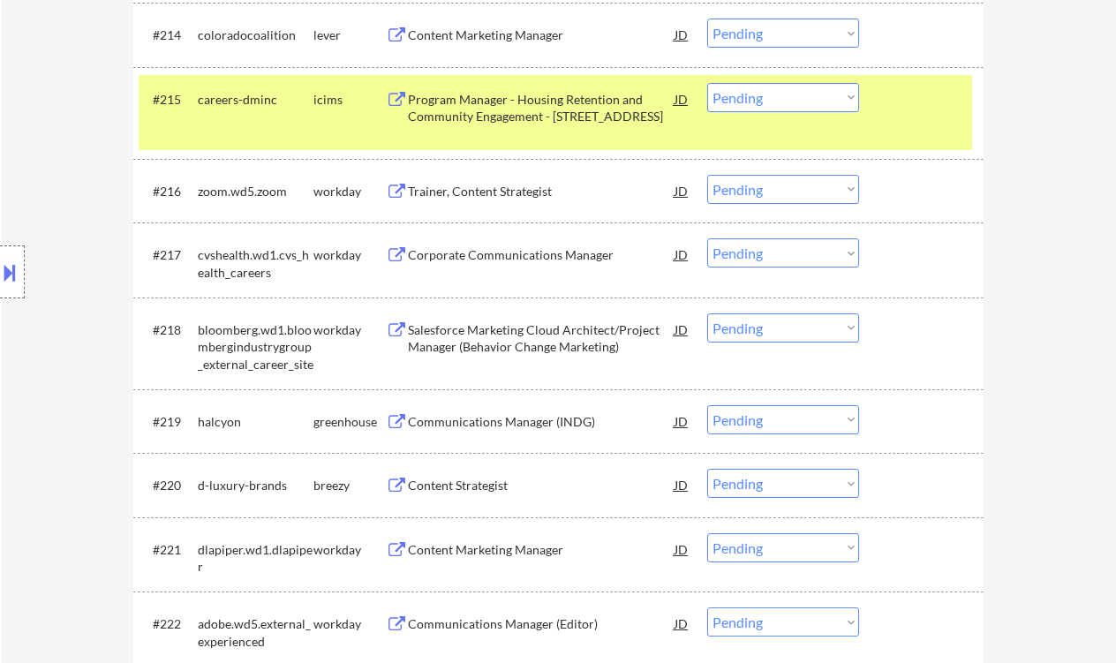
scroll to position [1590, 0]
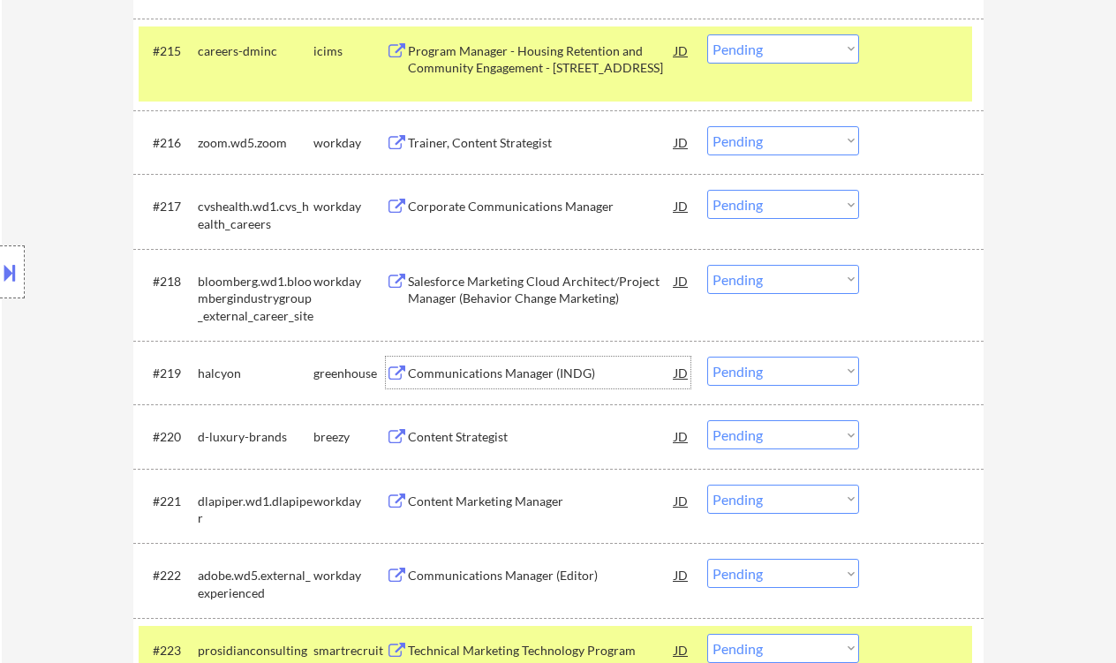
click at [541, 375] on div "Communications Manager (INDG)" at bounding box center [541, 374] width 267 height 18
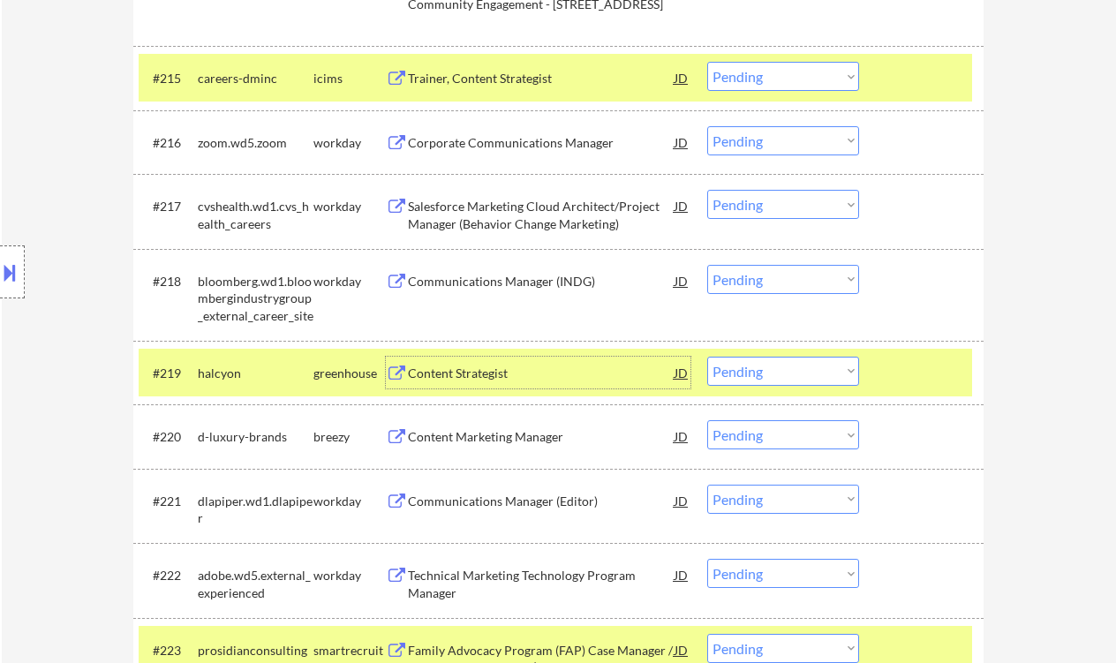
click at [762, 369] on select "Choose an option... Pending Applied Excluded (Questions) Excluded (Expired) Exc…" at bounding box center [783, 371] width 152 height 29
click at [707, 357] on select "Choose an option... Pending Applied Excluded (Questions) Excluded (Expired) Exc…" at bounding box center [783, 371] width 152 height 29
click at [521, 446] on div "Content Marketing Manager" at bounding box center [541, 436] width 267 height 32
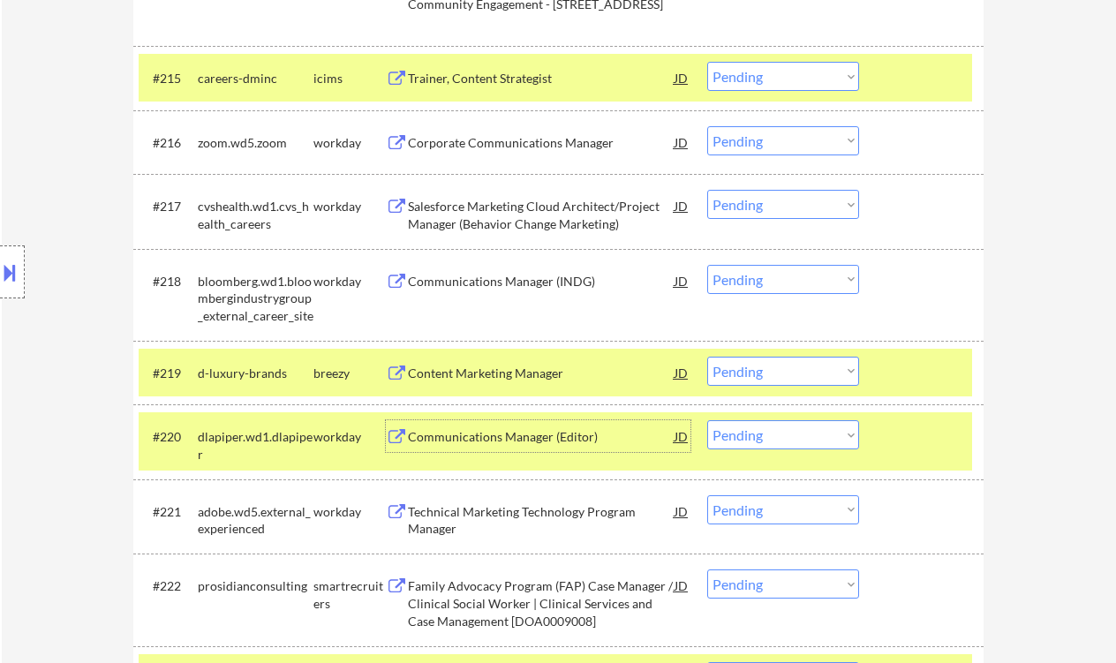
drag, startPoint x: 773, startPoint y: 367, endPoint x: 776, endPoint y: 381, distance: 14.6
click at [773, 367] on select "Choose an option... Pending Applied Excluded (Questions) Excluded (Expired) Exc…" at bounding box center [783, 371] width 152 height 29
click at [707, 357] on select "Choose an option... Pending Applied Excluded (Questions) Excluded (Expired) Exc…" at bounding box center [783, 371] width 152 height 29
select select ""pending""
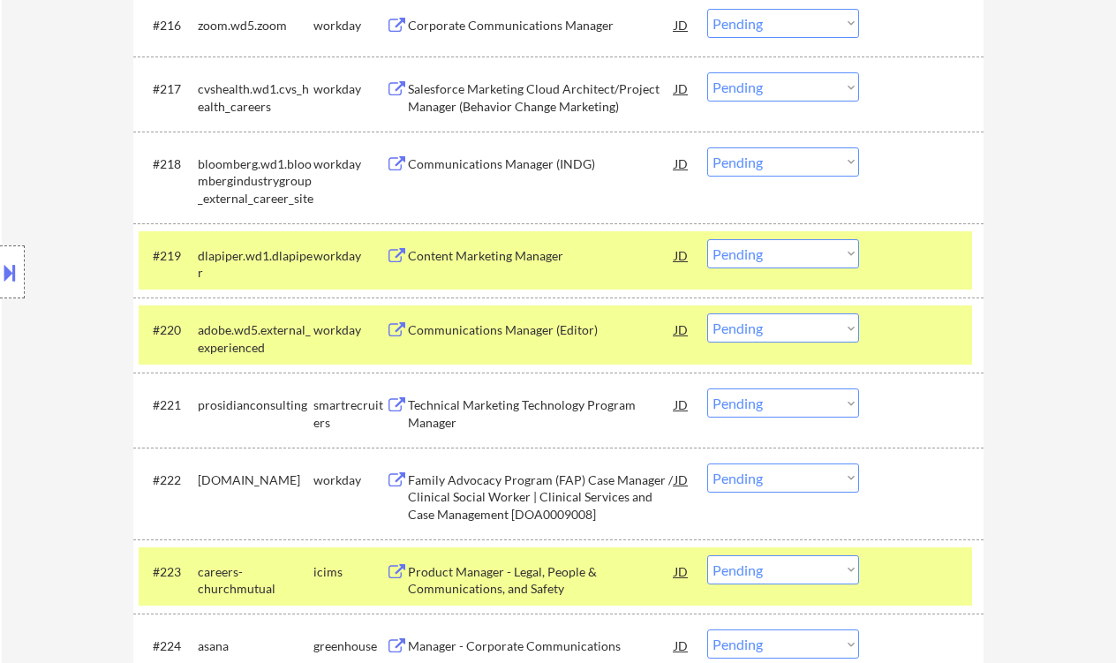
scroll to position [1708, 0]
click at [536, 399] on div "Technical Marketing Technology Program Manager" at bounding box center [541, 413] width 267 height 34
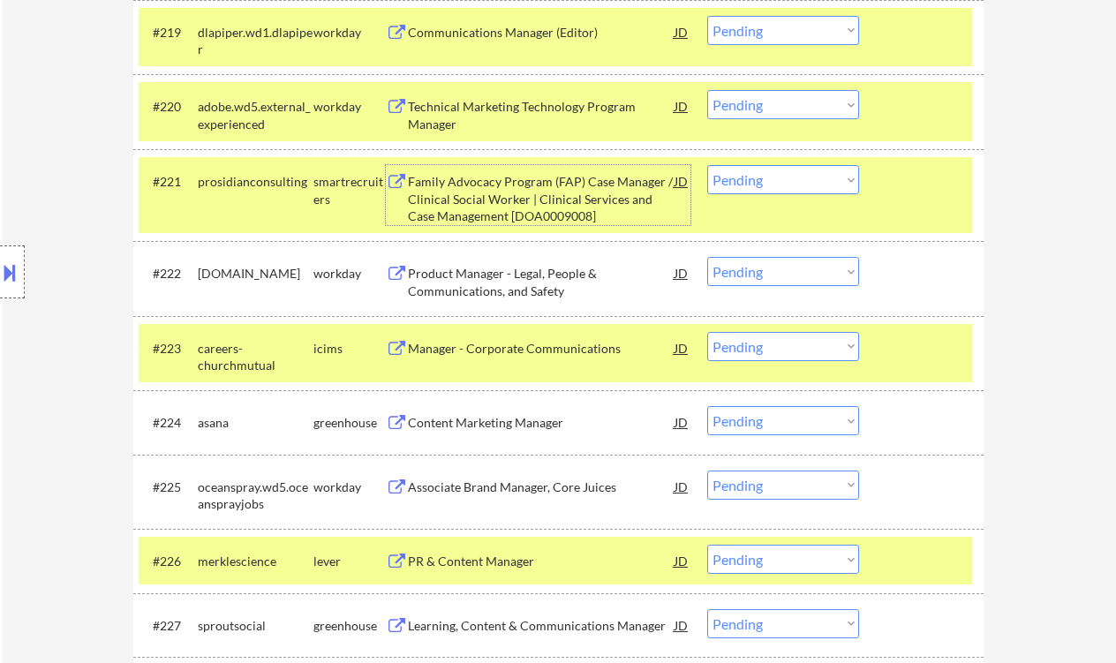
scroll to position [1943, 0]
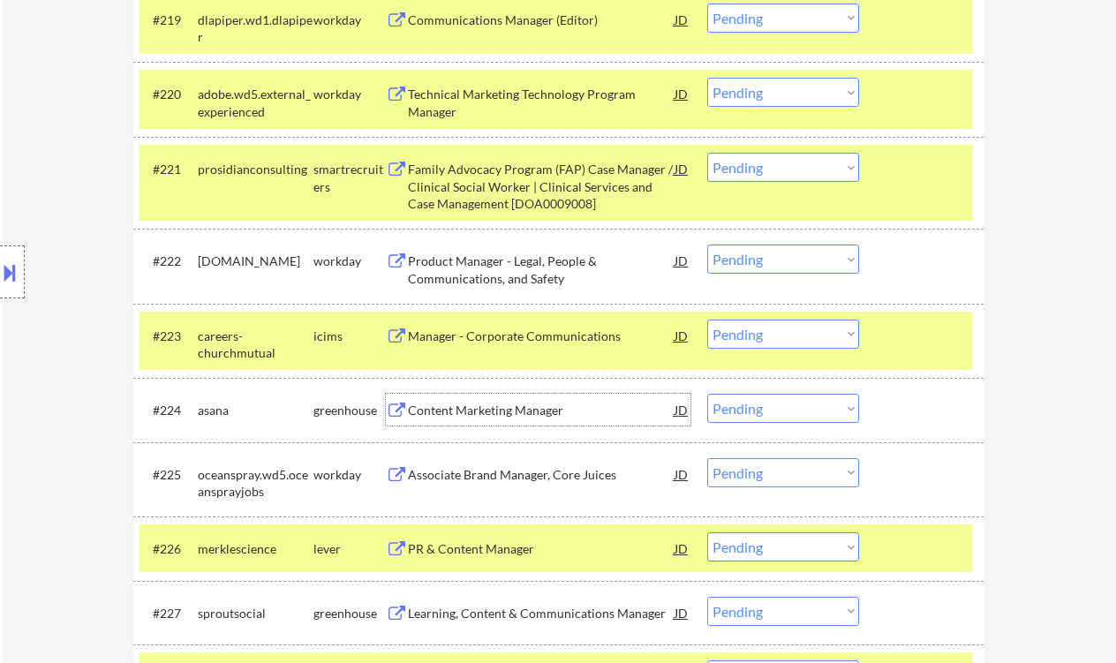
click at [527, 407] on div "Content Marketing Manager" at bounding box center [541, 411] width 267 height 18
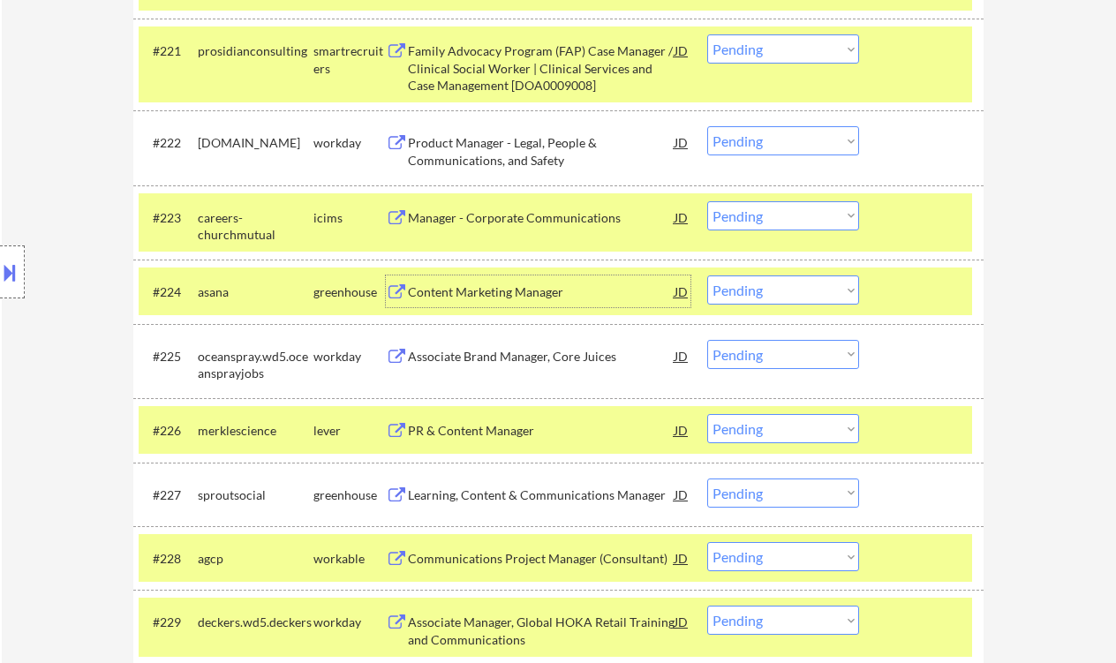
scroll to position [2179, 0]
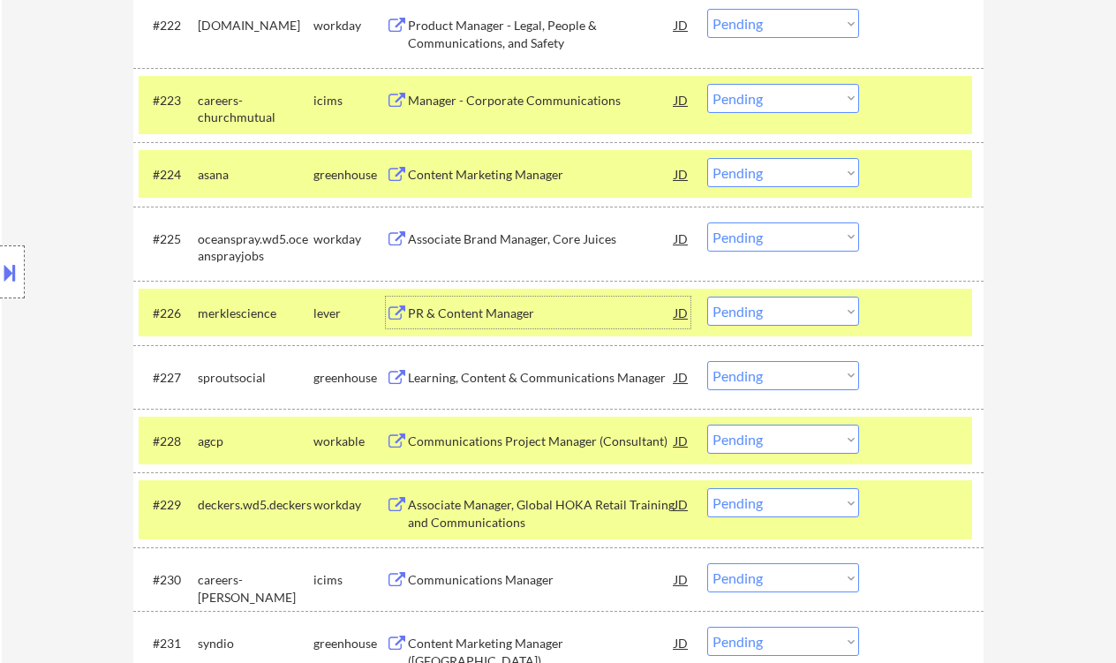
click at [463, 310] on div "PR & Content Manager" at bounding box center [541, 314] width 267 height 18
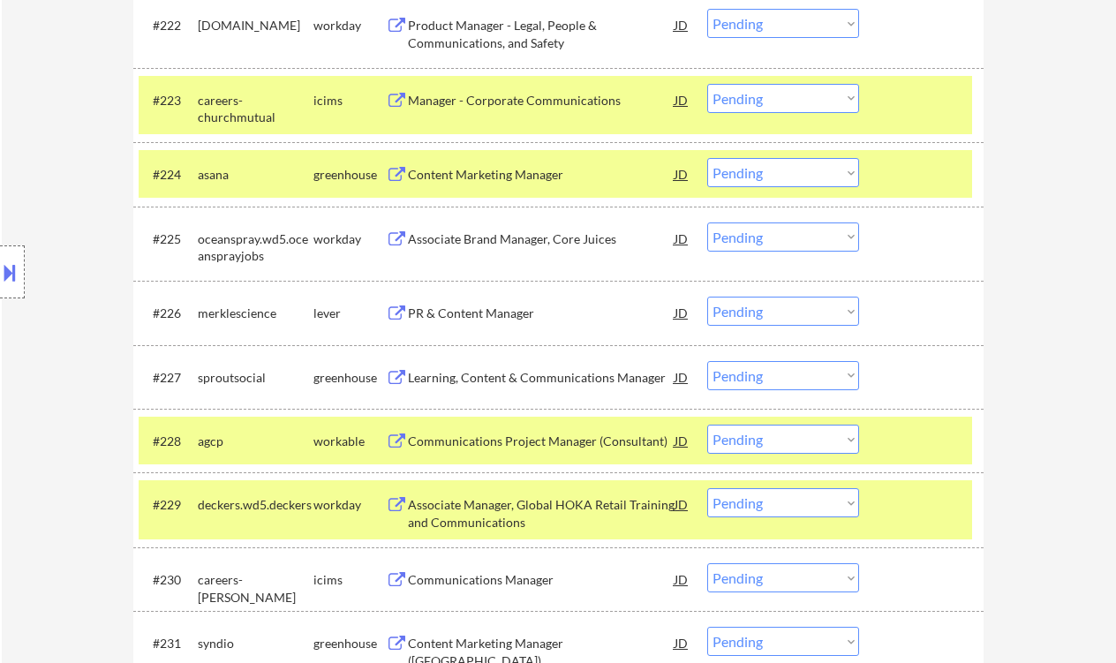
drag, startPoint x: 742, startPoint y: 309, endPoint x: 756, endPoint y: 324, distance: 20.6
click at [742, 309] on select "Choose an option... Pending Applied Excluded (Questions) Excluded (Expired) Exc…" at bounding box center [783, 311] width 152 height 29
click at [707, 297] on select "Choose an option... Pending Applied Excluded (Questions) Excluded (Expired) Exc…" at bounding box center [783, 311] width 152 height 29
click at [526, 376] on div "Learning, Content & Communications Manager" at bounding box center [541, 378] width 267 height 18
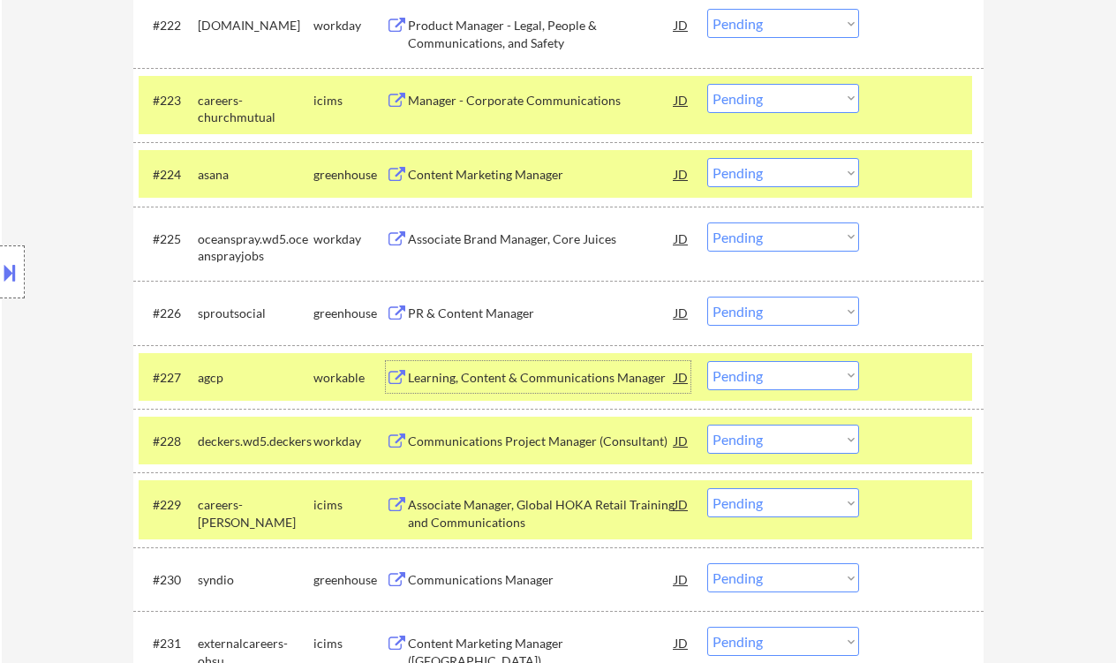
drag, startPoint x: 746, startPoint y: 316, endPoint x: 759, endPoint y: 325, distance: 15.9
click at [746, 316] on select "Choose an option... Pending Applied Excluded (Questions) Excluded (Expired) Exc…" at bounding box center [783, 311] width 152 height 29
click at [707, 297] on select "Choose an option... Pending Applied Excluded (Questions) Excluded (Expired) Exc…" at bounding box center [783, 311] width 152 height 29
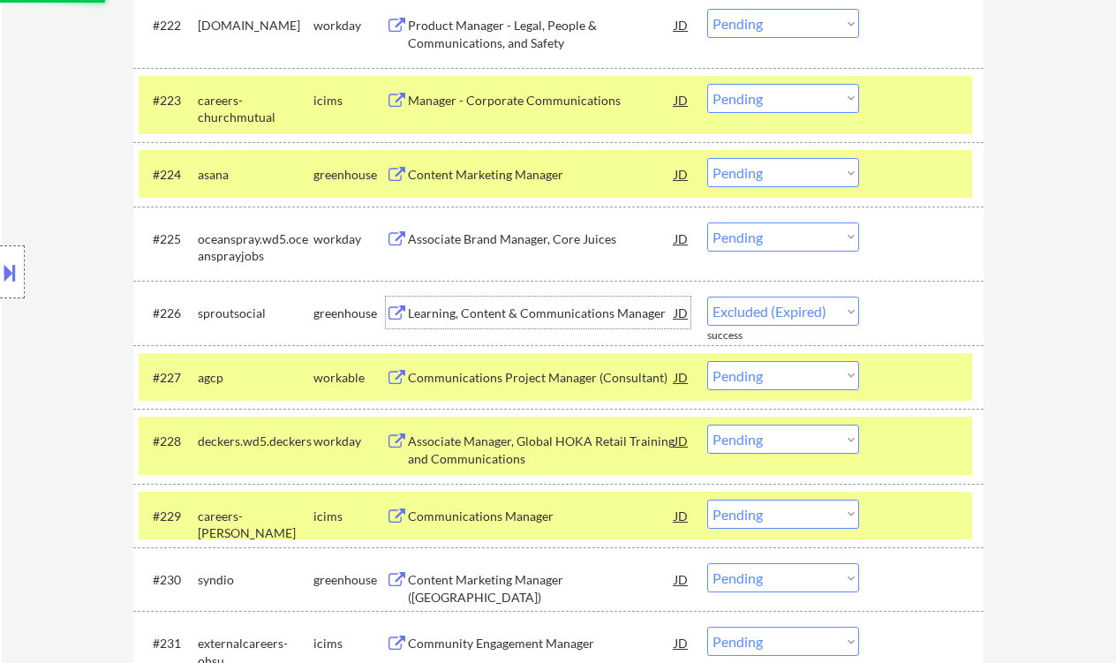
click at [532, 317] on div "Learning, Content & Communications Manager" at bounding box center [541, 314] width 267 height 18
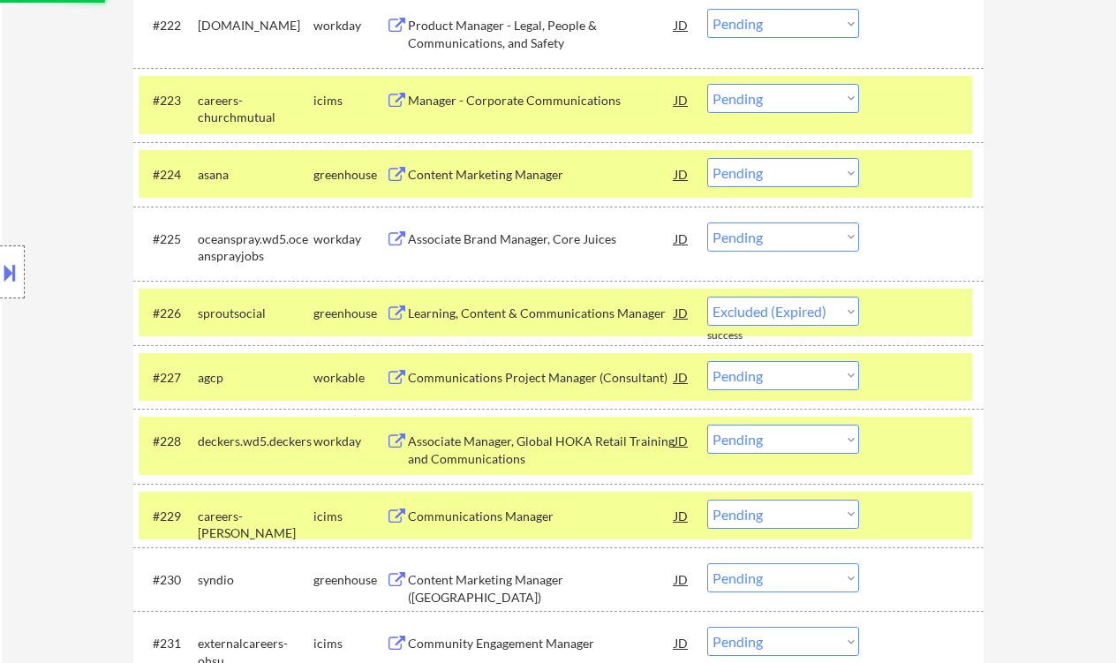
select select ""pending""
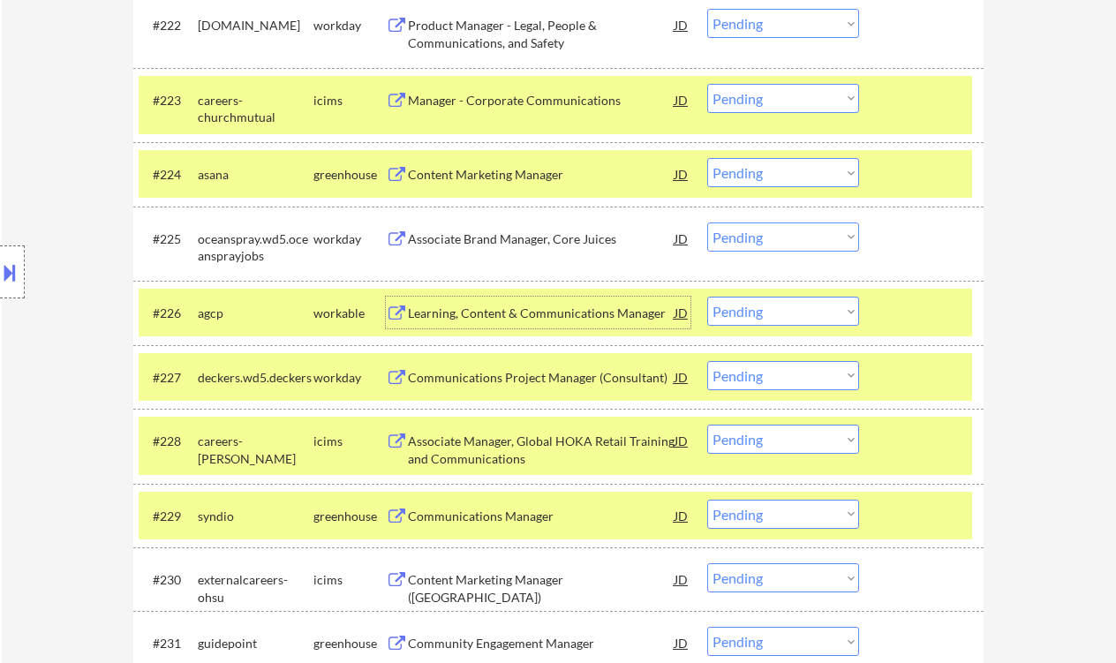
click at [494, 318] on div "Learning, Content & Communications Manager" at bounding box center [541, 314] width 267 height 18
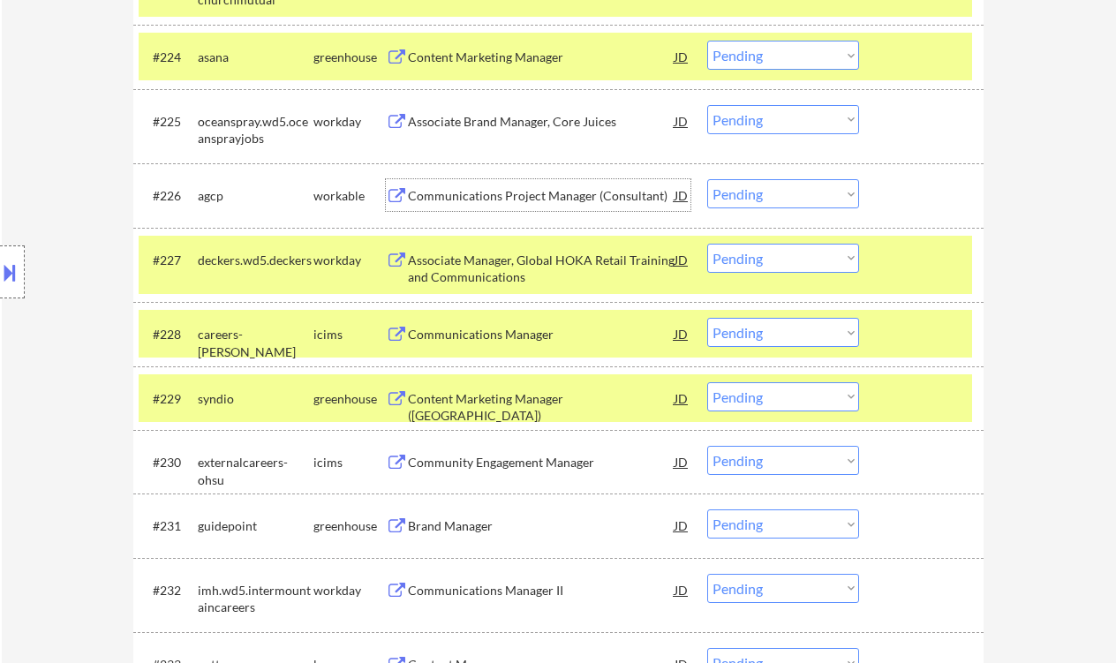
scroll to position [2532, 0]
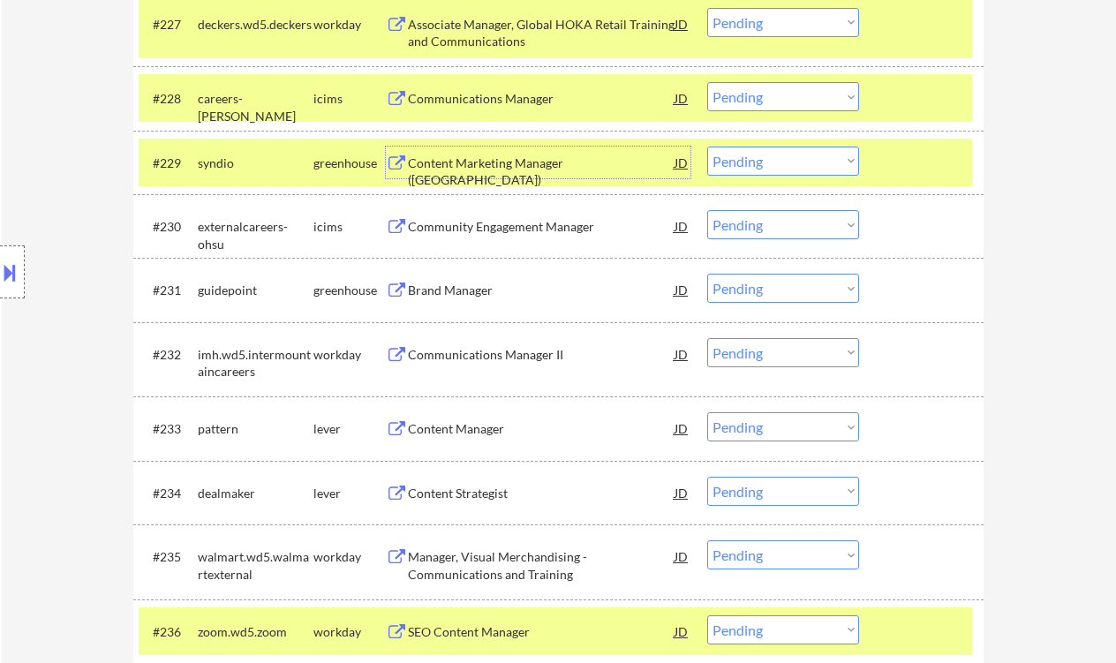
click at [500, 170] on div "Content Marketing Manager (Seattle)" at bounding box center [541, 172] width 267 height 34
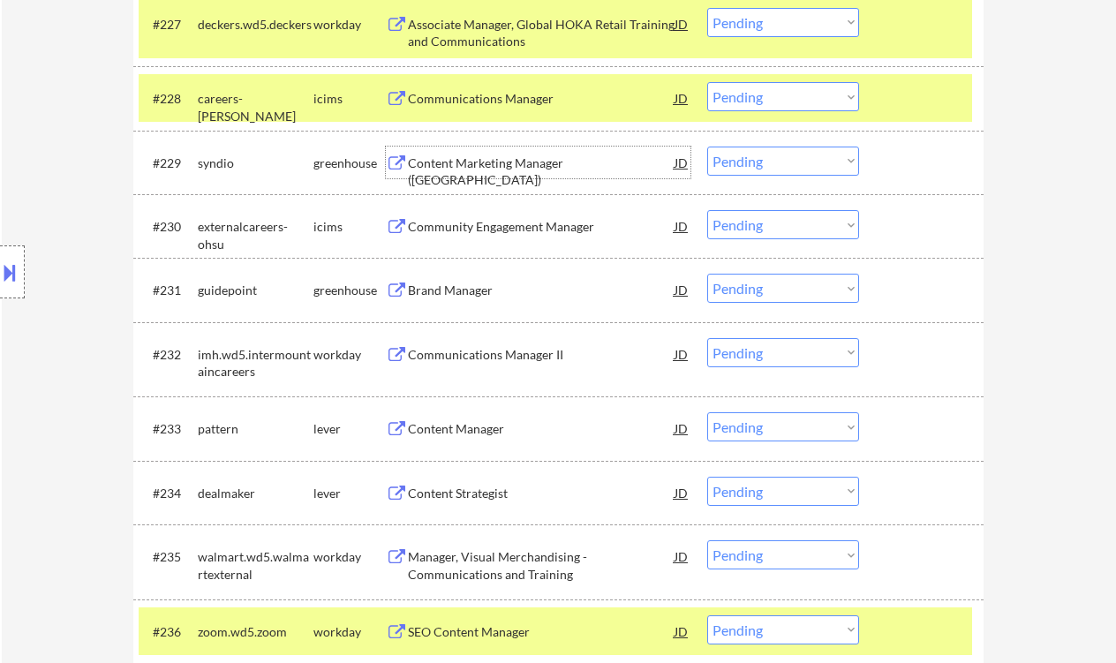
click at [749, 163] on select "Choose an option... Pending Applied Excluded (Questions) Excluded (Expired) Exc…" at bounding box center [783, 161] width 152 height 29
click at [707, 147] on select "Choose an option... Pending Applied Excluded (Questions) Excluded (Expired) Exc…" at bounding box center [783, 161] width 152 height 29
click at [456, 296] on div "Brand Manager" at bounding box center [541, 291] width 267 height 18
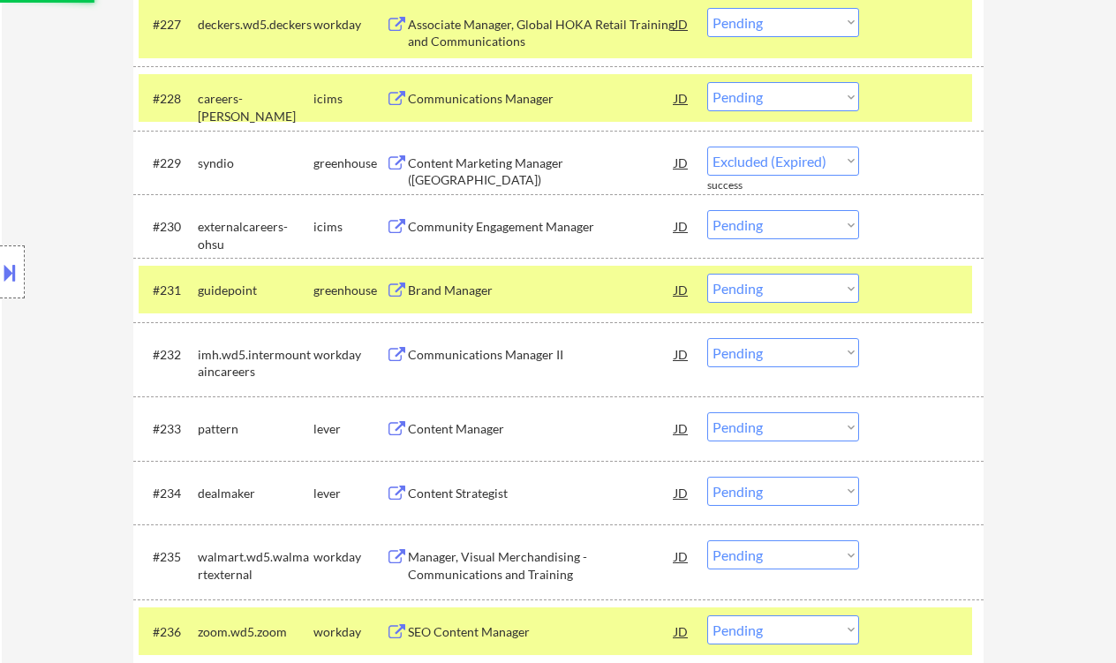
select select ""pending""
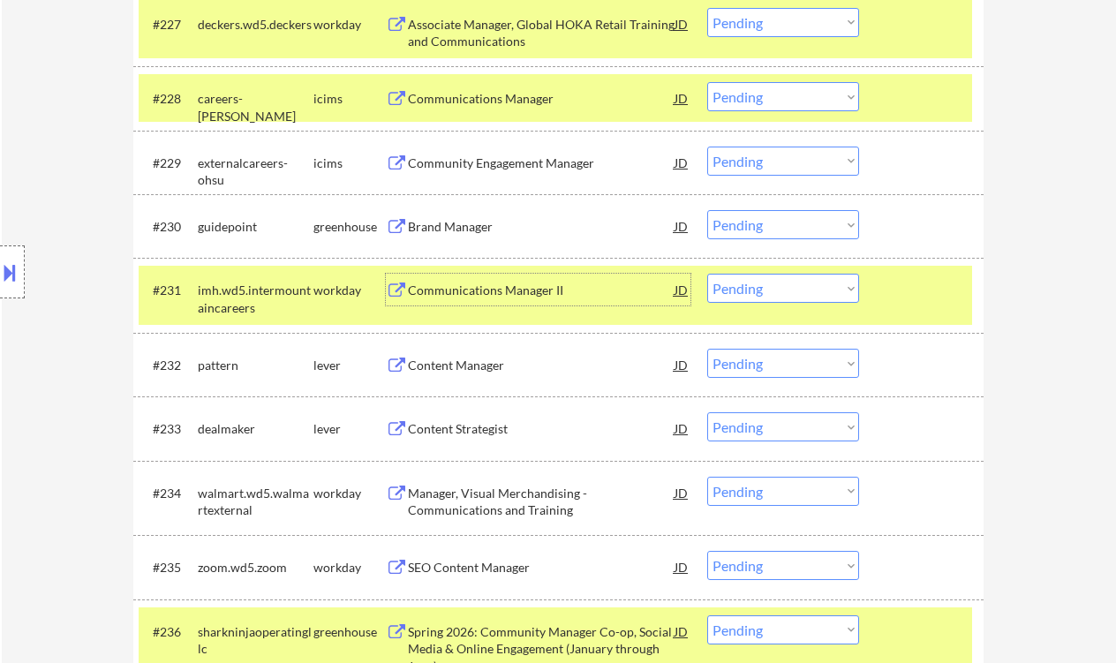
click at [782, 229] on select "Choose an option... Pending Applied Excluded (Questions) Excluded (Expired) Exc…" at bounding box center [783, 224] width 152 height 29
click at [707, 210] on select "Choose an option... Pending Applied Excluded (Questions) Excluded (Expired) Exc…" at bounding box center [783, 224] width 152 height 29
click at [444, 361] on div "Content Manager" at bounding box center [541, 366] width 267 height 18
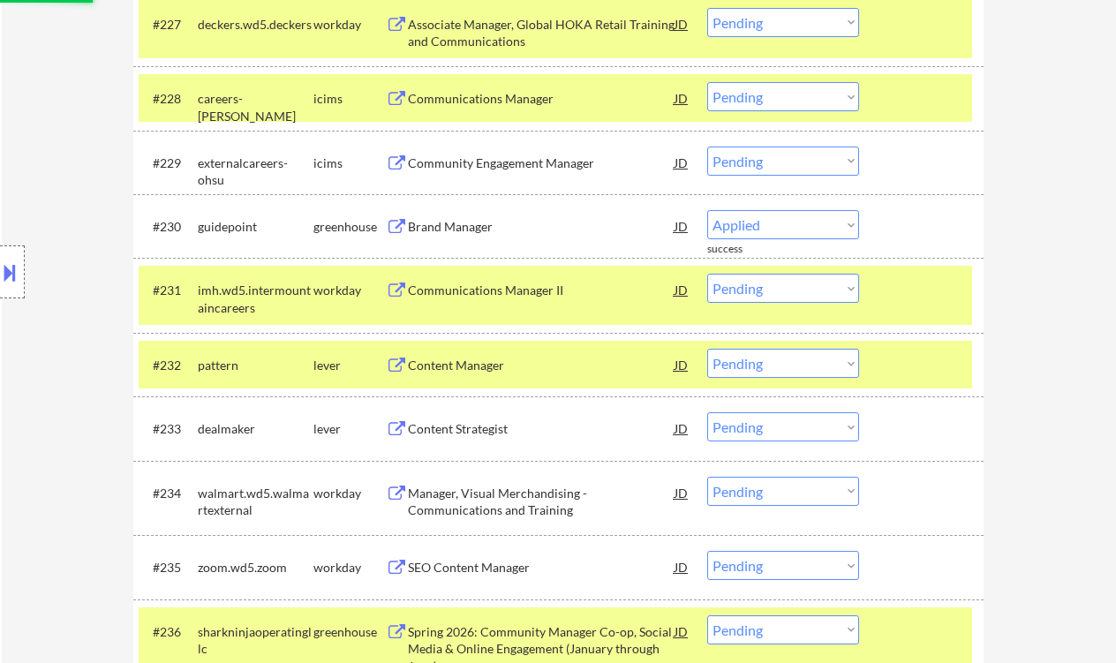
select select ""pending""
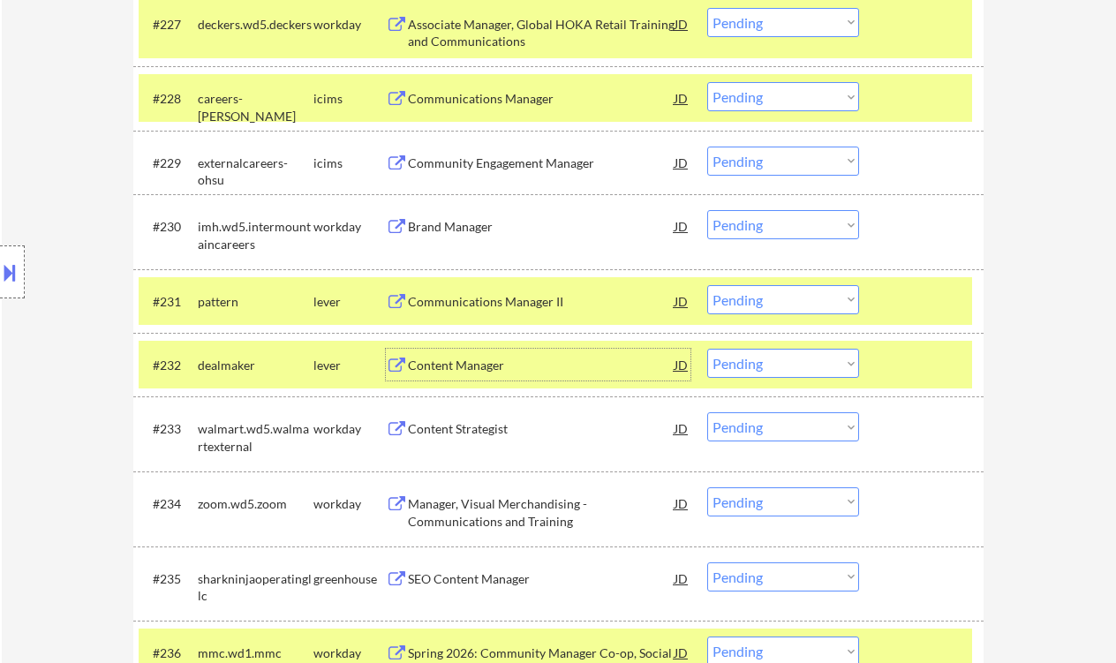
click at [751, 305] on select "Choose an option... Pending Applied Excluded (Questions) Excluded (Expired) Exc…" at bounding box center [783, 299] width 152 height 29
click at [707, 285] on select "Choose an option... Pending Applied Excluded (Questions) Excluded (Expired) Exc…" at bounding box center [783, 299] width 152 height 29
click at [468, 373] on div "Content Manager" at bounding box center [541, 366] width 267 height 18
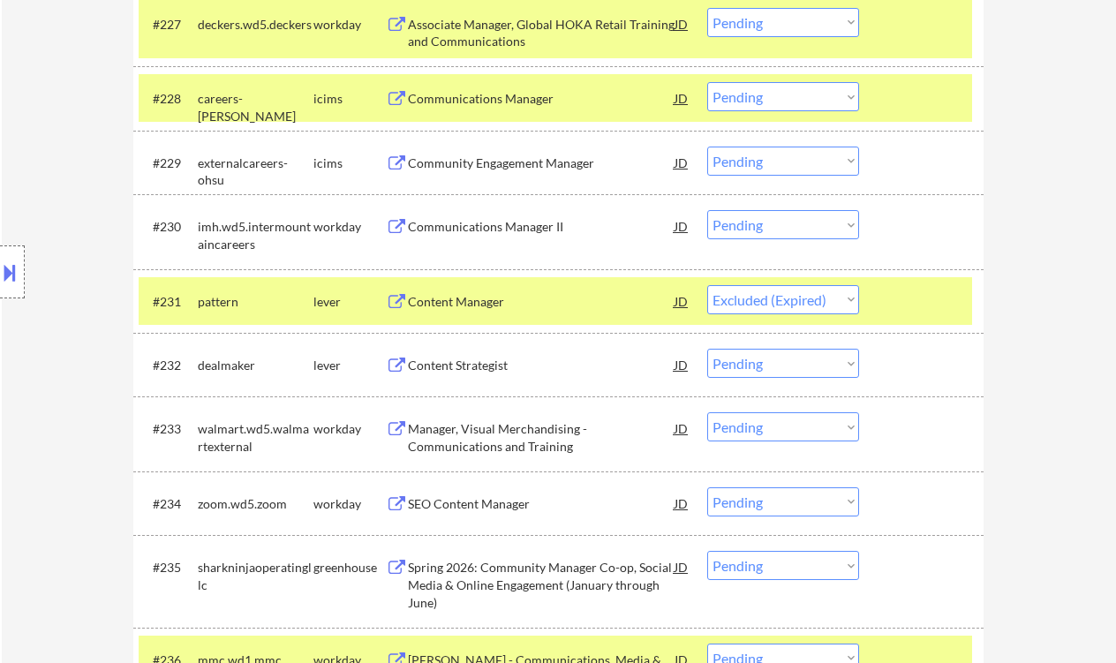
select select ""pending""
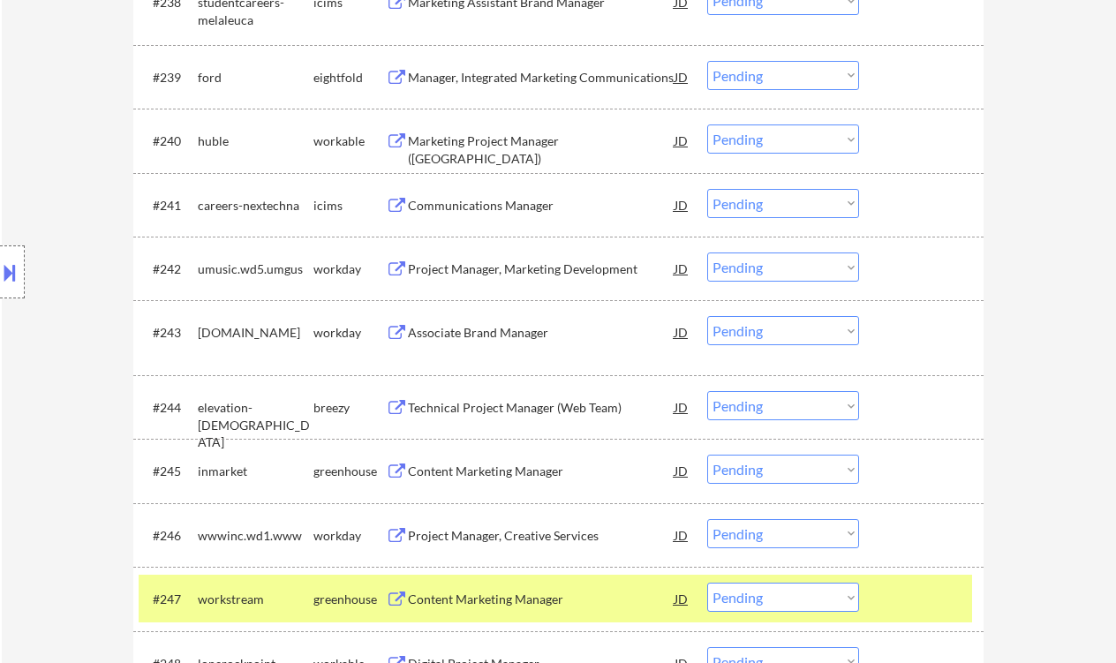
scroll to position [3592, 0]
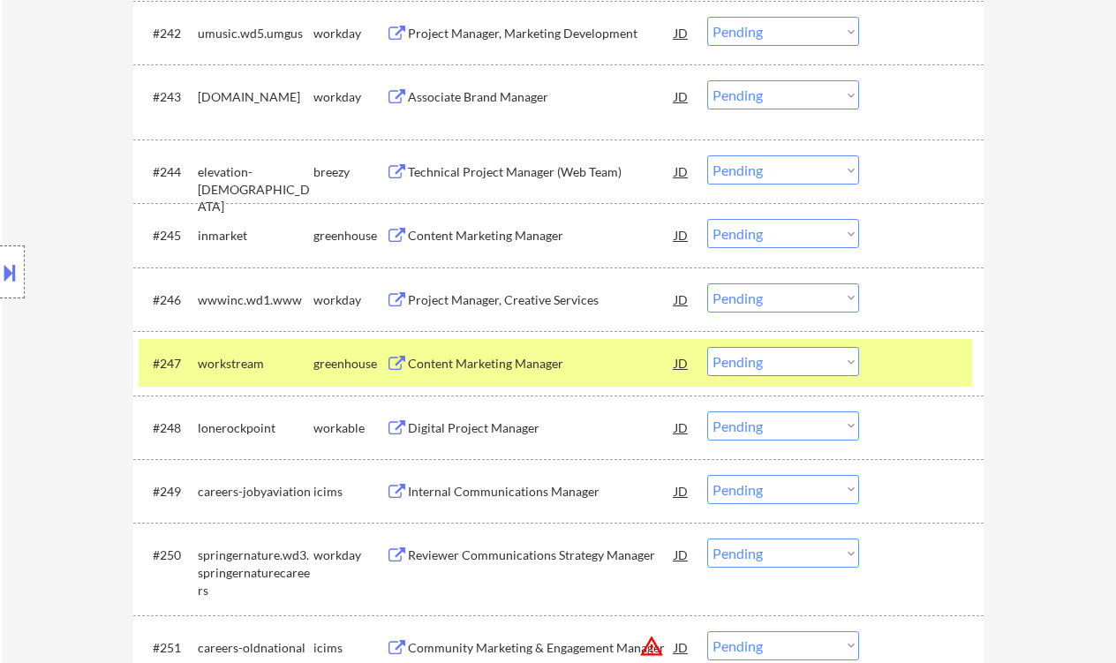
click at [501, 239] on div "Content Marketing Manager" at bounding box center [541, 236] width 267 height 18
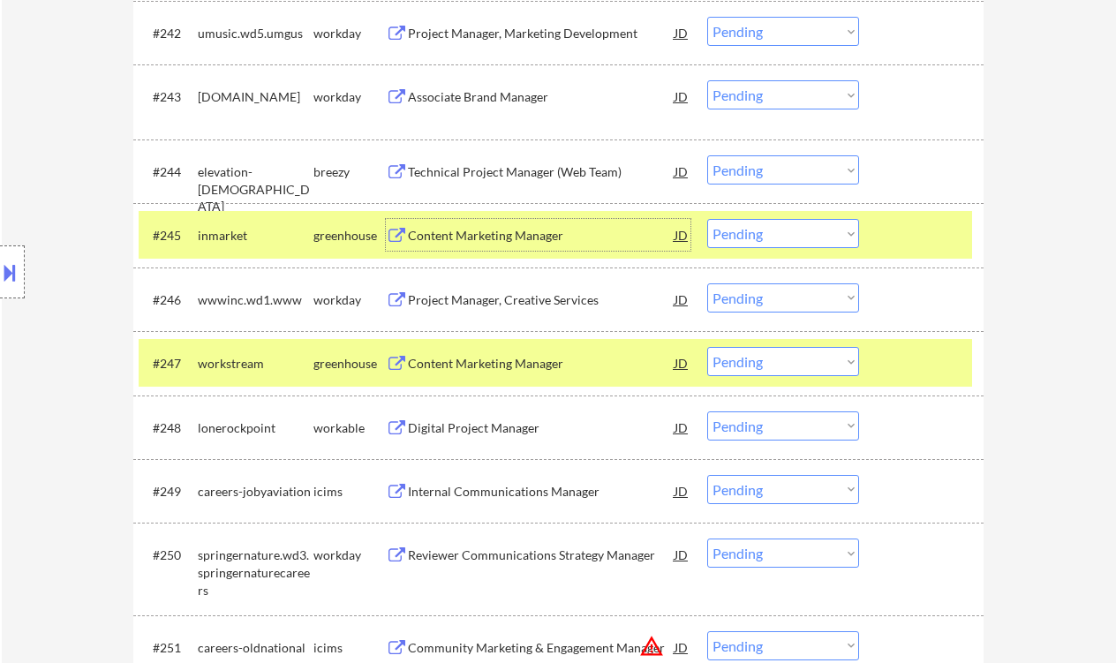
click at [765, 222] on select "Choose an option... Pending Applied Excluded (Questions) Excluded (Expired) Exc…" at bounding box center [783, 233] width 152 height 29
click at [707, 219] on select "Choose an option... Pending Applied Excluded (Questions) Excluded (Expired) Exc…" at bounding box center [783, 233] width 152 height 29
click at [539, 365] on div "Content Marketing Manager" at bounding box center [541, 364] width 267 height 18
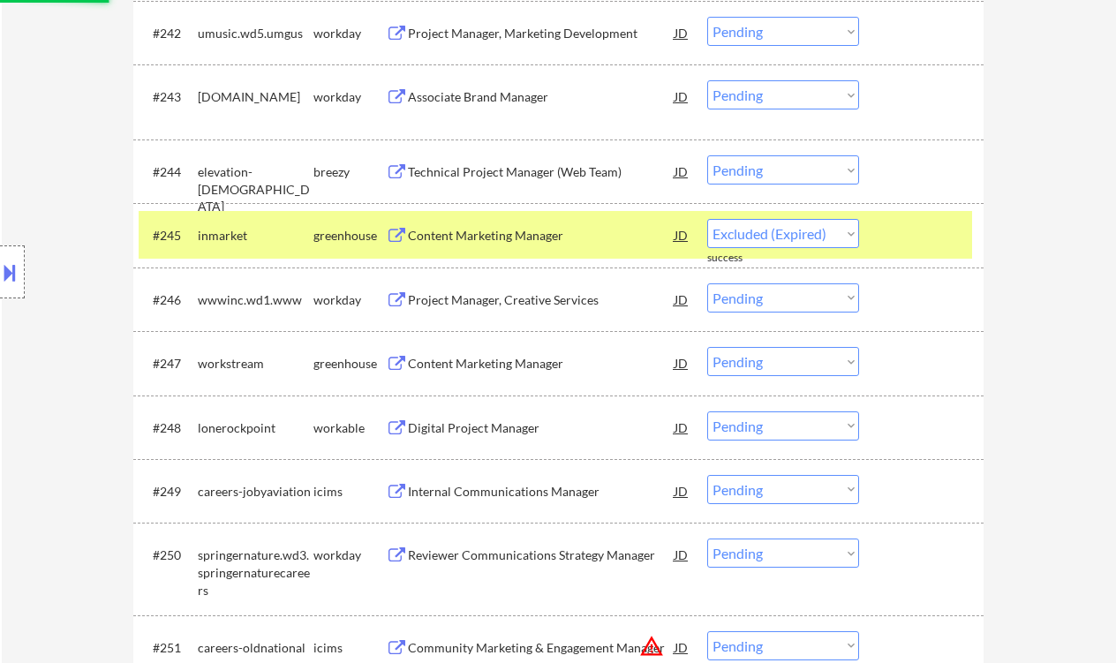
select select ""pending""
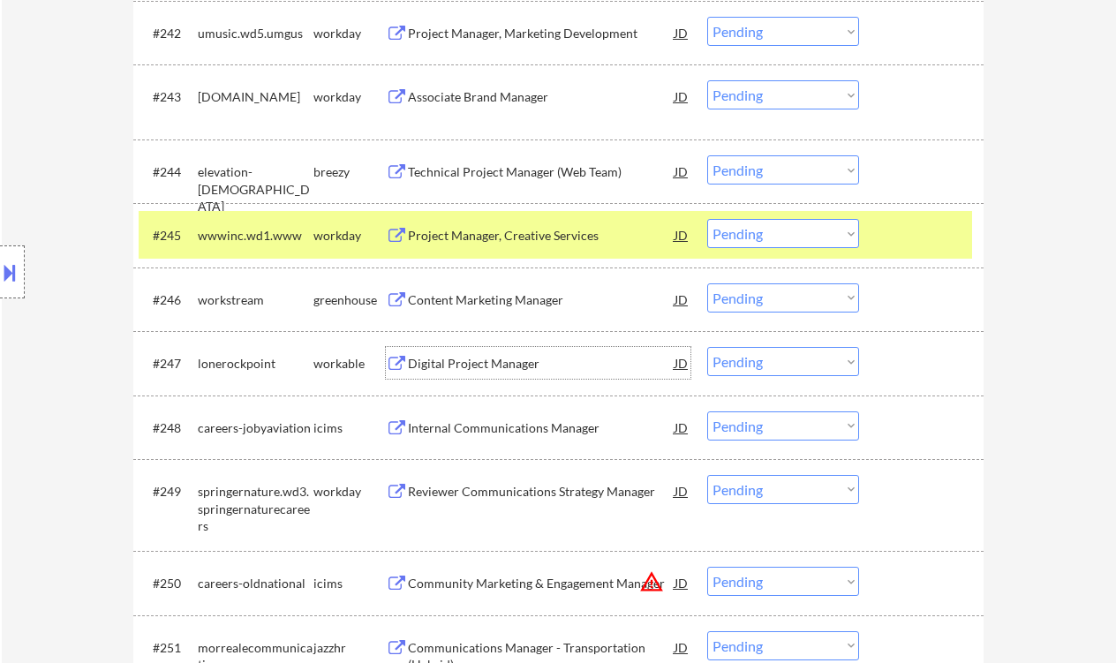
click at [772, 300] on select "Choose an option... Pending Applied Excluded (Questions) Excluded (Expired) Exc…" at bounding box center [783, 297] width 152 height 29
click at [707, 283] on select "Choose an option... Pending Applied Excluded (Questions) Excluded (Expired) Exc…" at bounding box center [783, 297] width 152 height 29
click at [503, 365] on div "Digital Project Manager" at bounding box center [541, 364] width 267 height 18
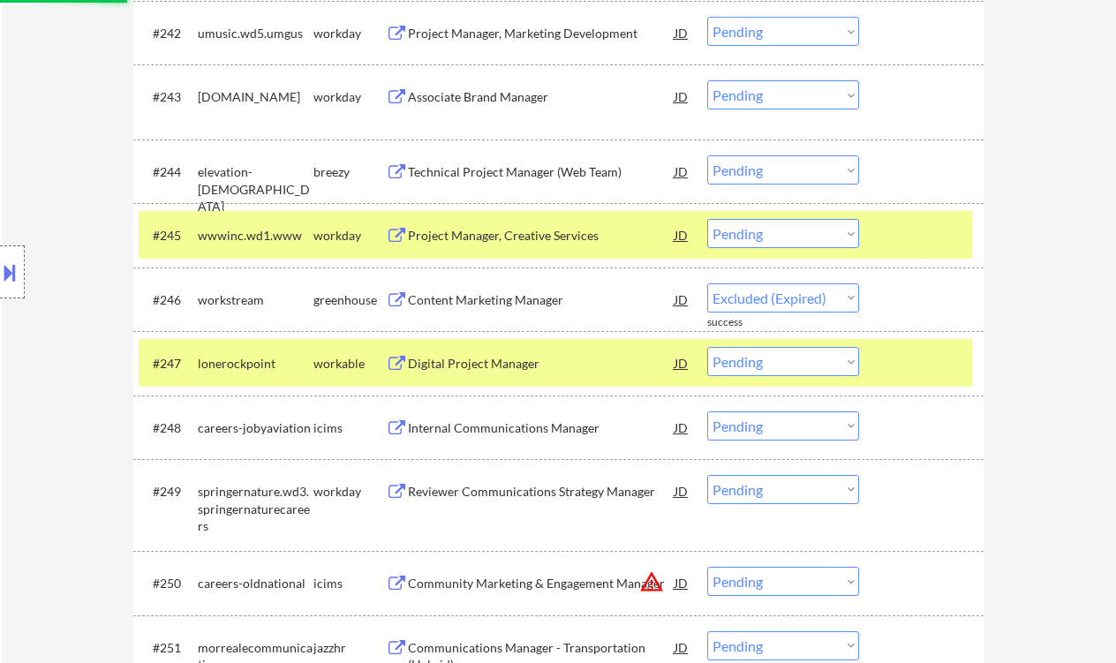
select select ""pending""
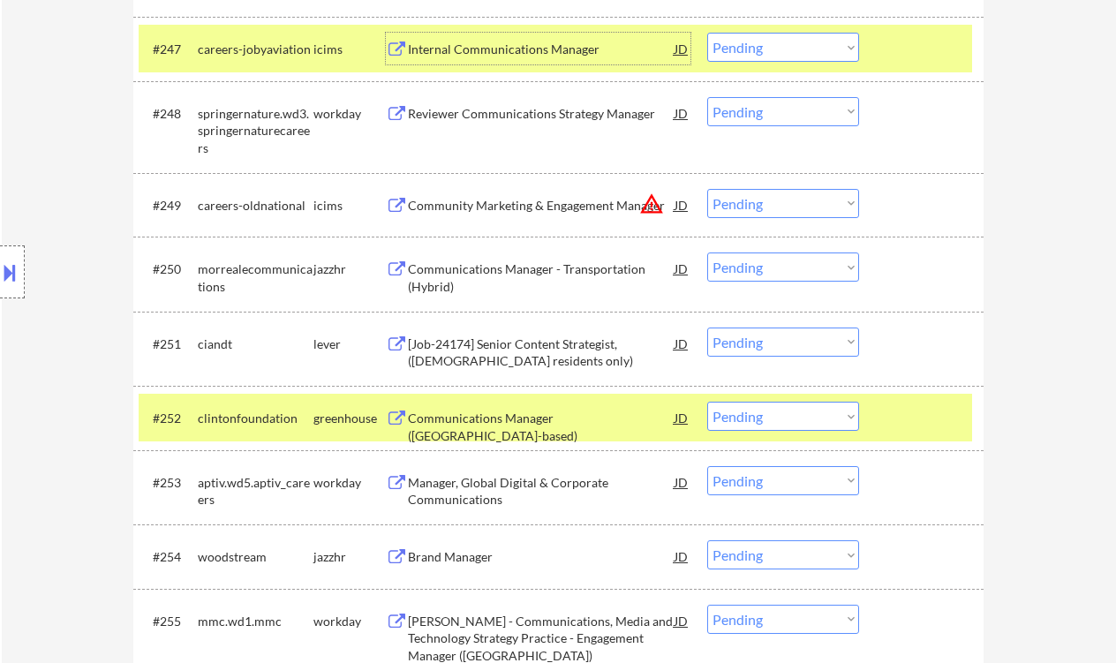
scroll to position [3945, 0]
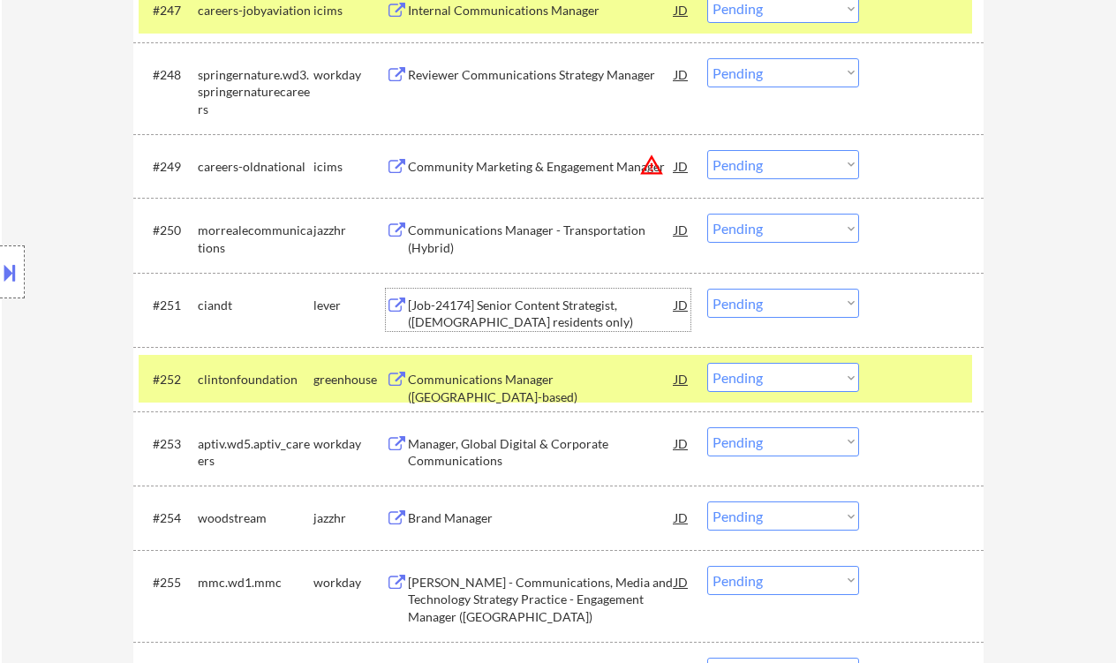
click at [542, 313] on div "[Job-24174] Senior Content Strategist, (US residents only)" at bounding box center [541, 314] width 267 height 34
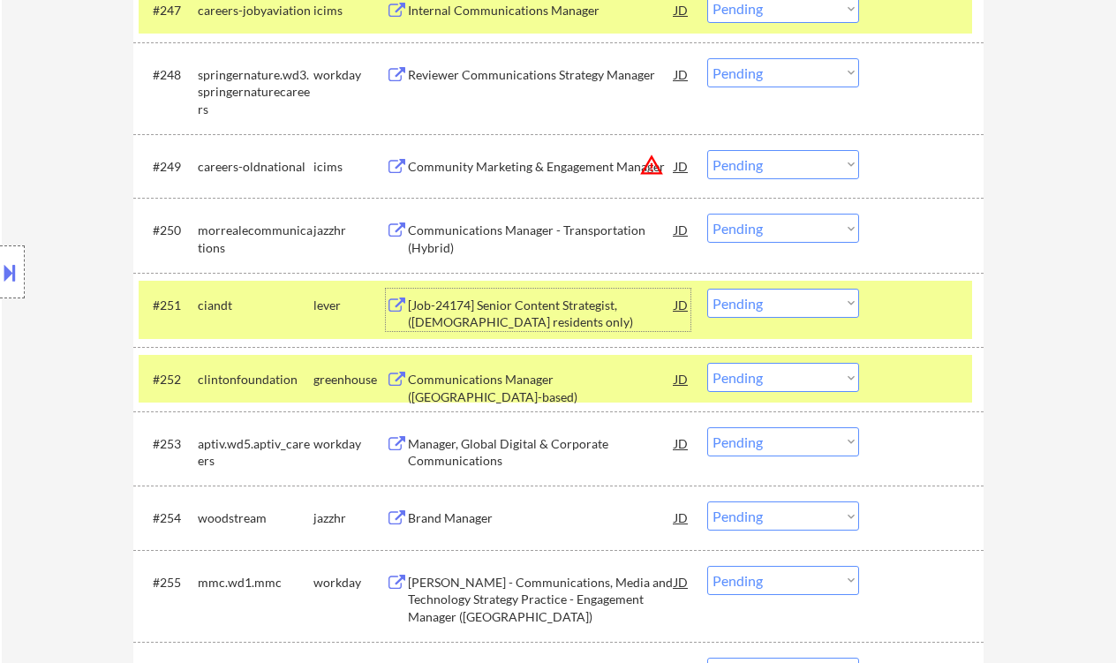
drag, startPoint x: 797, startPoint y: 305, endPoint x: 809, endPoint y: 317, distance: 16.9
click at [797, 305] on select "Choose an option... Pending Applied Excluded (Questions) Excluded (Expired) Exc…" at bounding box center [783, 303] width 152 height 29
click at [707, 289] on select "Choose an option... Pending Applied Excluded (Questions) Excluded (Expired) Exc…" at bounding box center [783, 303] width 152 height 29
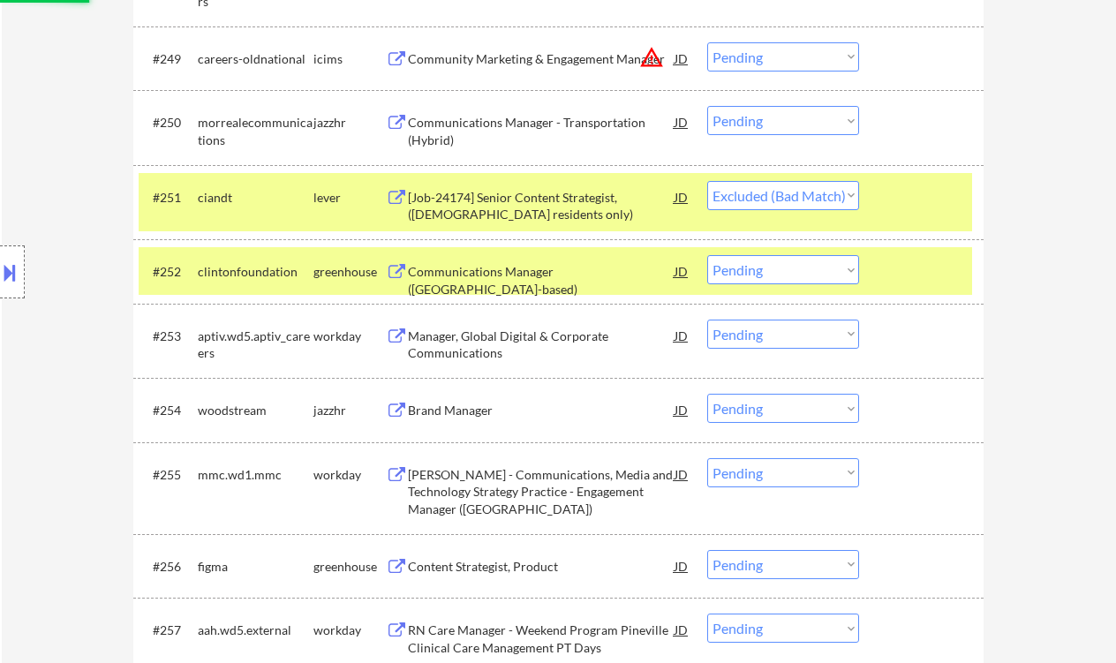
scroll to position [4062, 0]
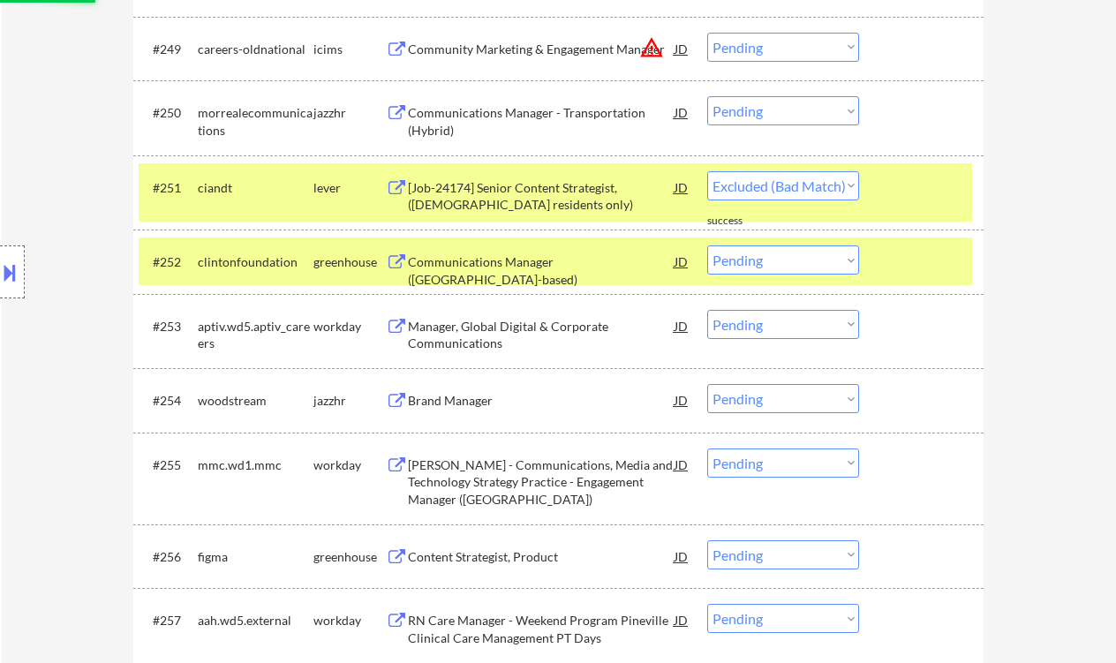
select select ""pending""
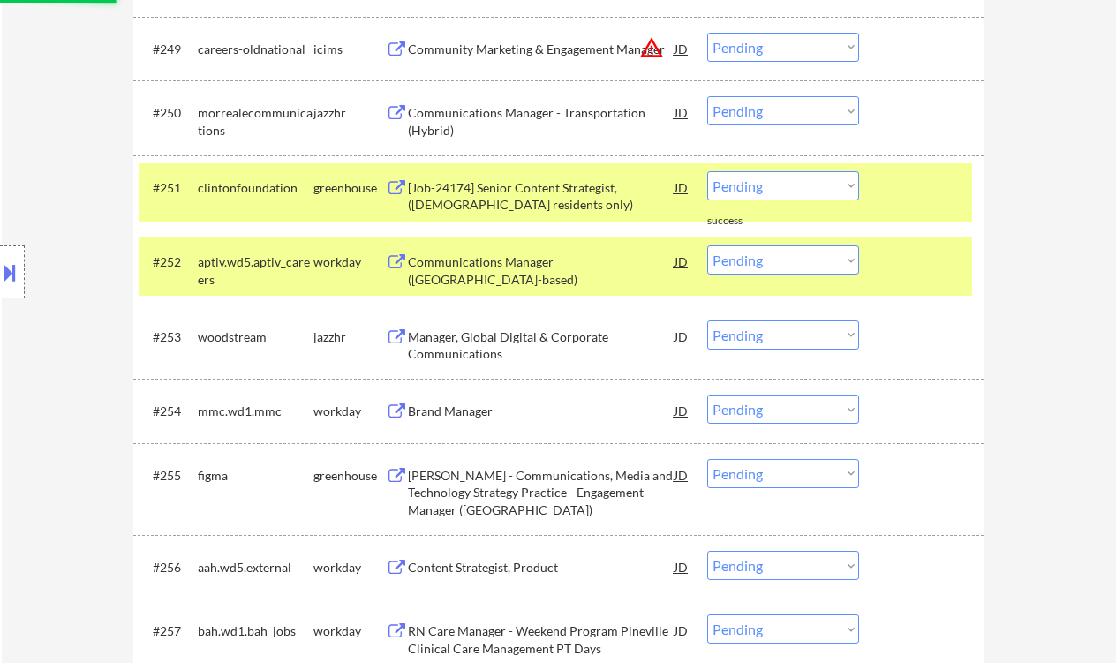
click at [479, 406] on div "Brand Manager" at bounding box center [541, 412] width 267 height 18
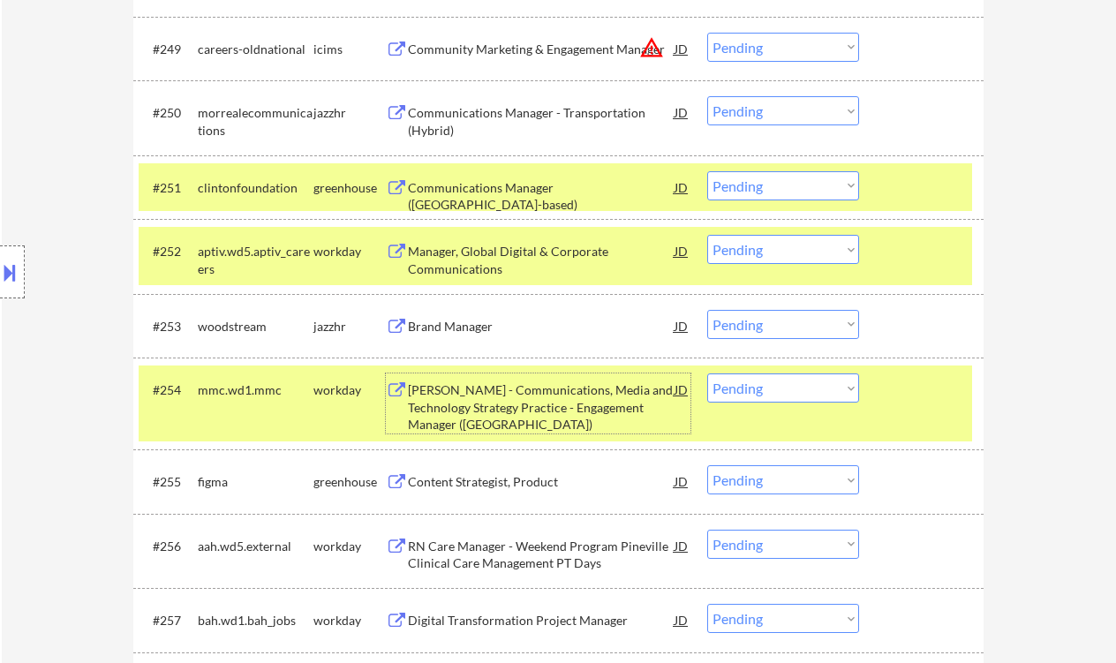
click at [476, 320] on div "Brand Manager" at bounding box center [541, 327] width 267 height 18
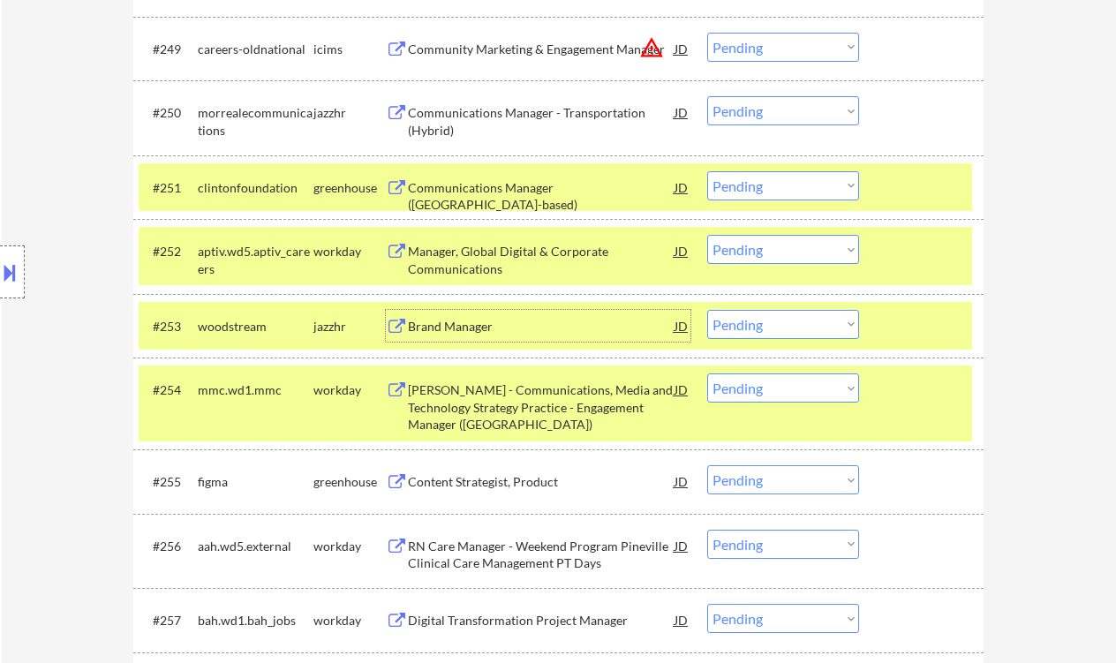
click at [765, 325] on select "Choose an option... Pending Applied Excluded (Questions) Excluded (Expired) Exc…" at bounding box center [783, 324] width 152 height 29
click at [707, 310] on select "Choose an option... Pending Applied Excluded (Questions) Excluded (Expired) Exc…" at bounding box center [783, 324] width 152 height 29
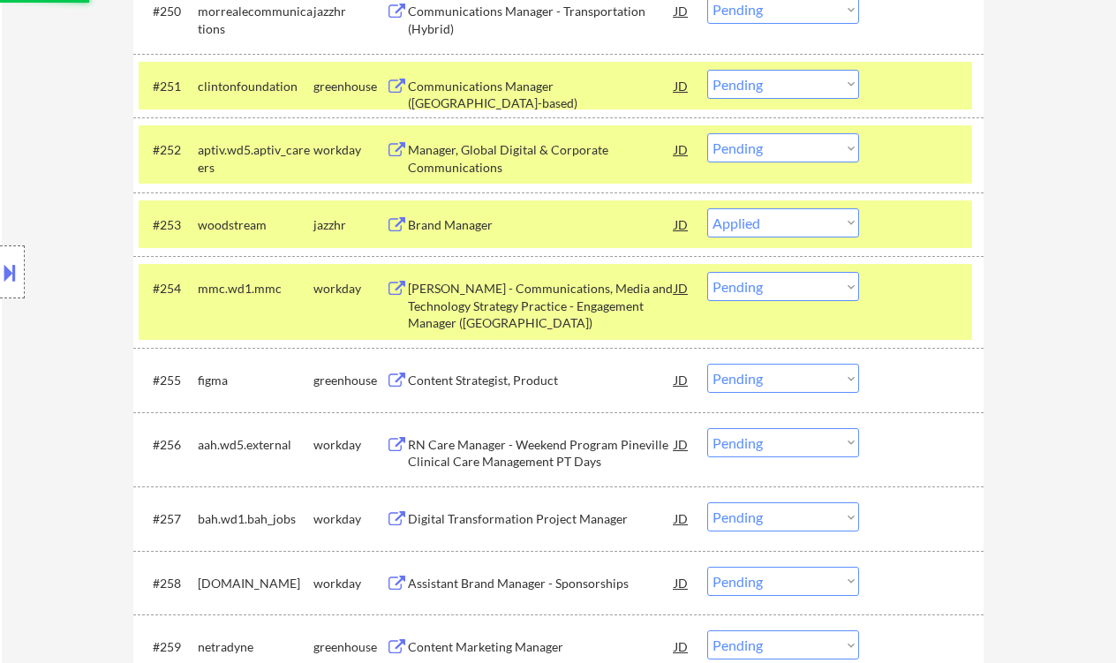
scroll to position [4181, 0]
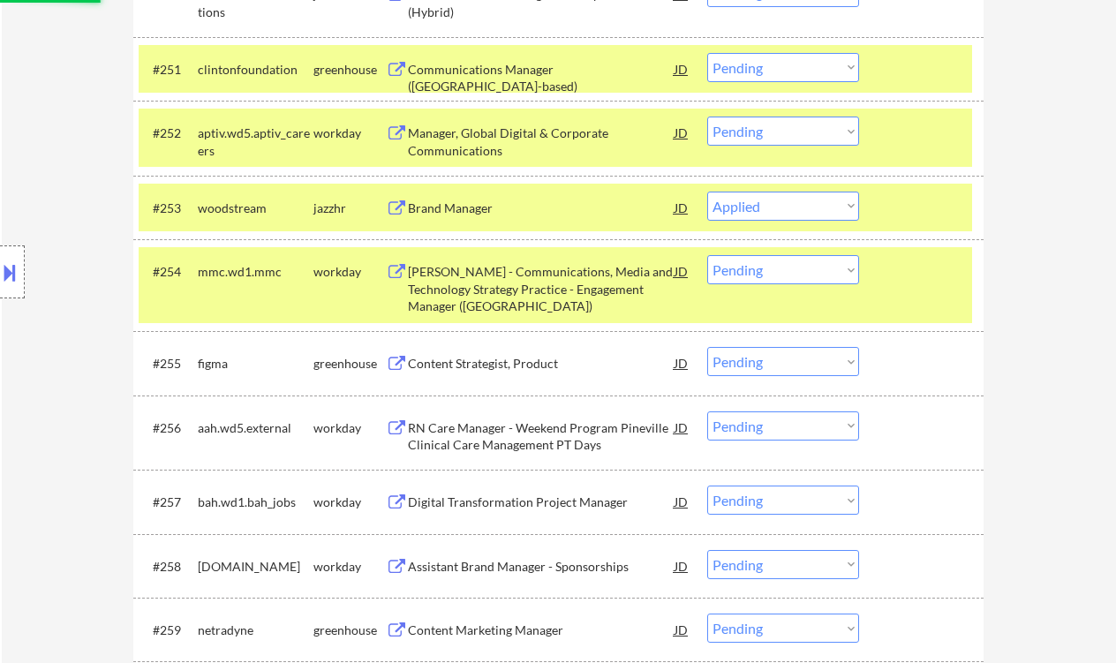
click at [532, 373] on div "Content Strategist, Product" at bounding box center [541, 363] width 267 height 32
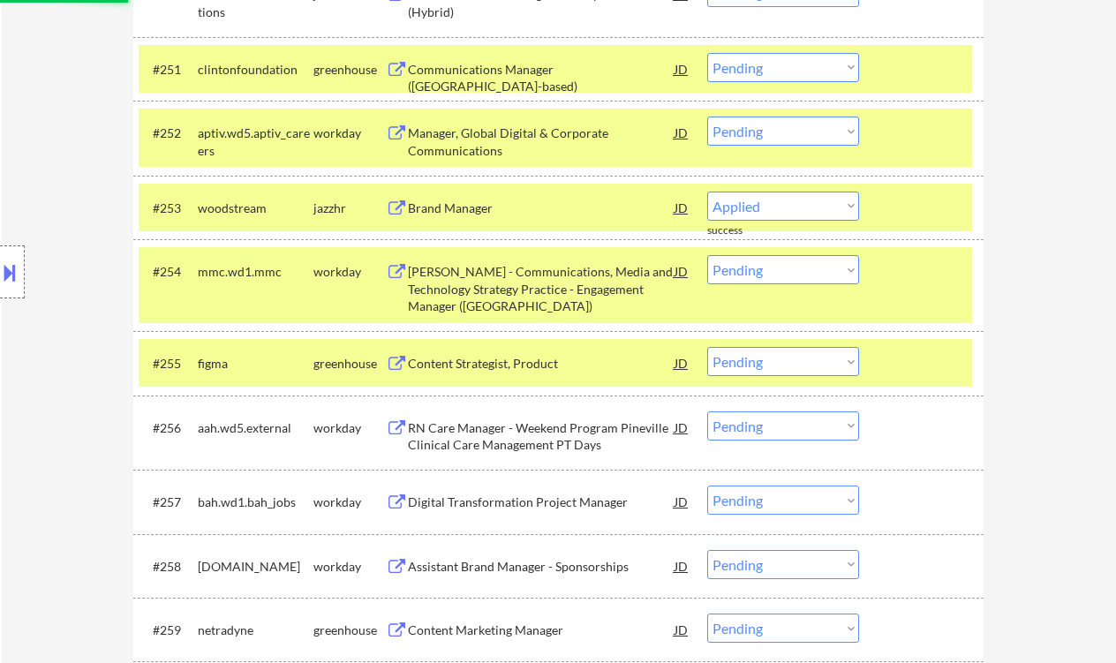
select select ""pending""
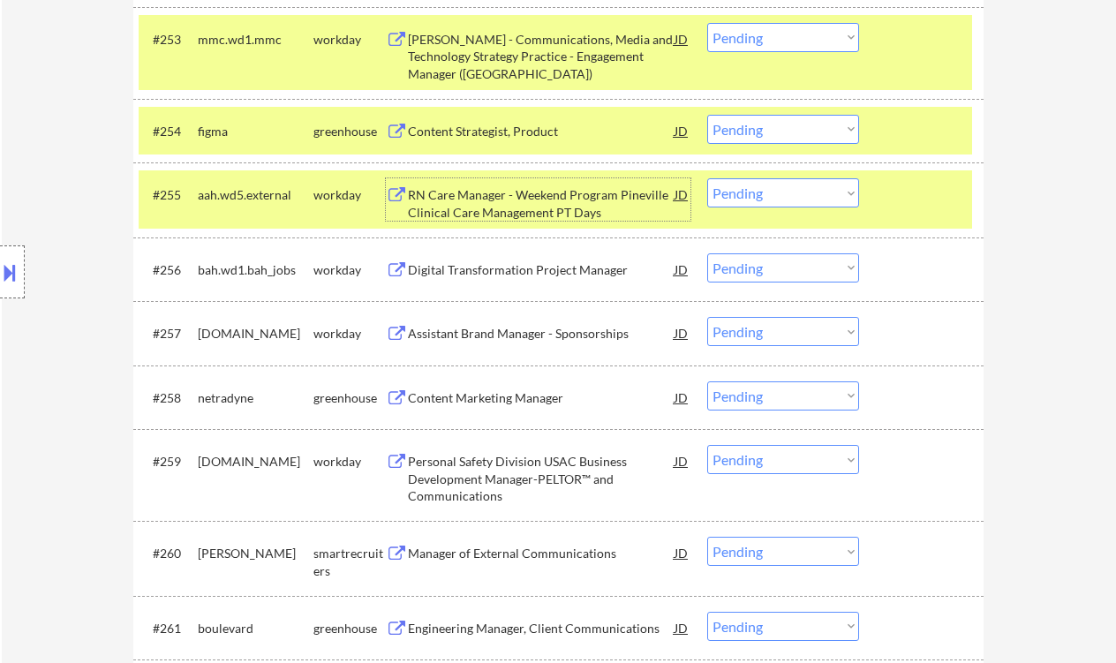
scroll to position [4416, 0]
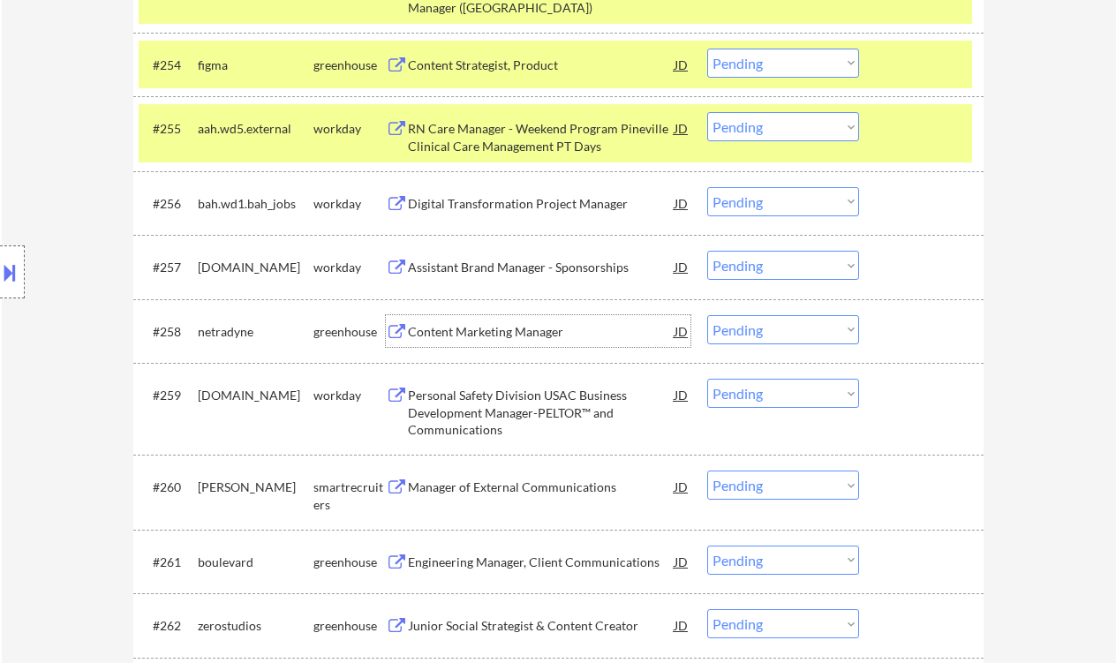
click at [535, 327] on div "Content Marketing Manager" at bounding box center [541, 332] width 267 height 18
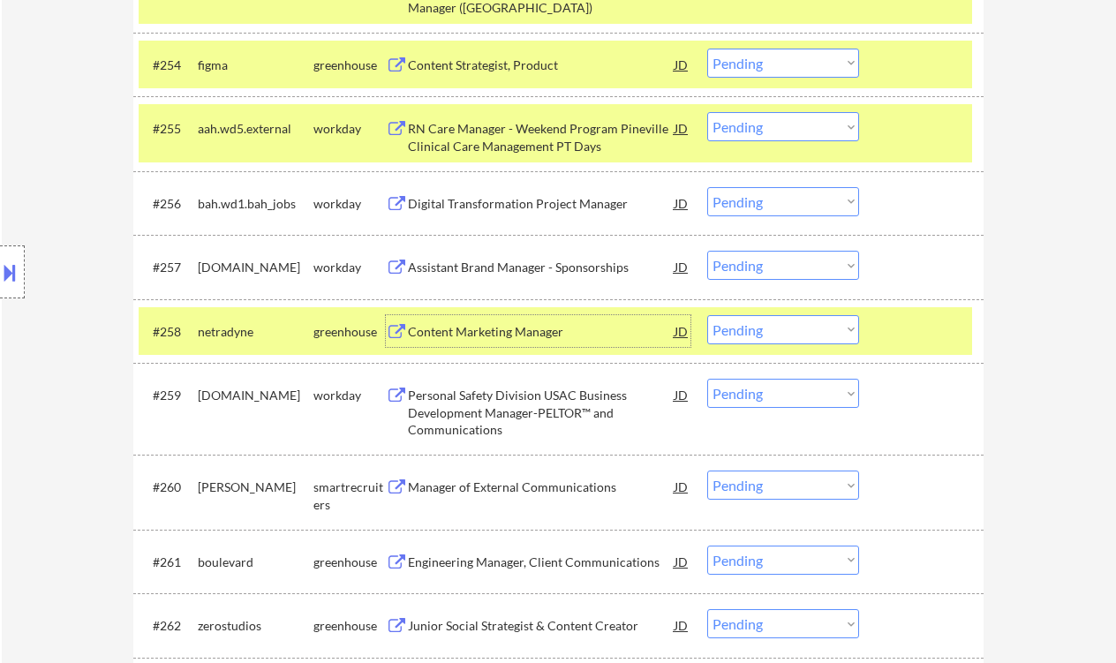
click at [771, 335] on select "Choose an option... Pending Applied Excluded (Questions) Excluded (Expired) Exc…" at bounding box center [783, 329] width 152 height 29
click at [707, 315] on select "Choose an option... Pending Applied Excluded (Questions) Excluded (Expired) Exc…" at bounding box center [783, 329] width 152 height 29
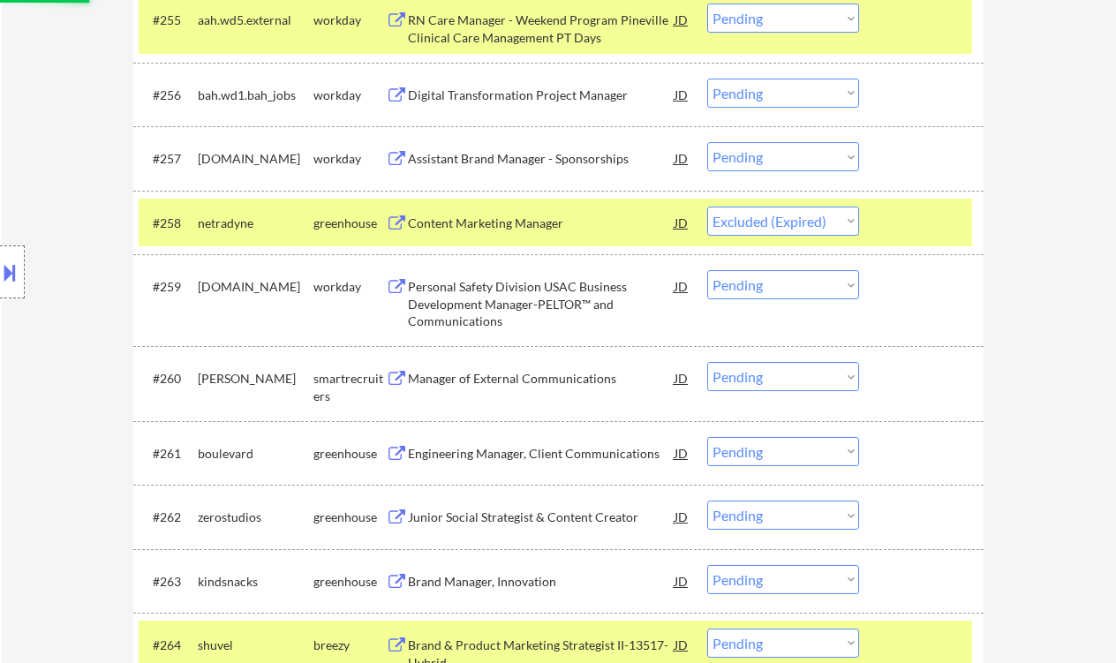
scroll to position [4534, 0]
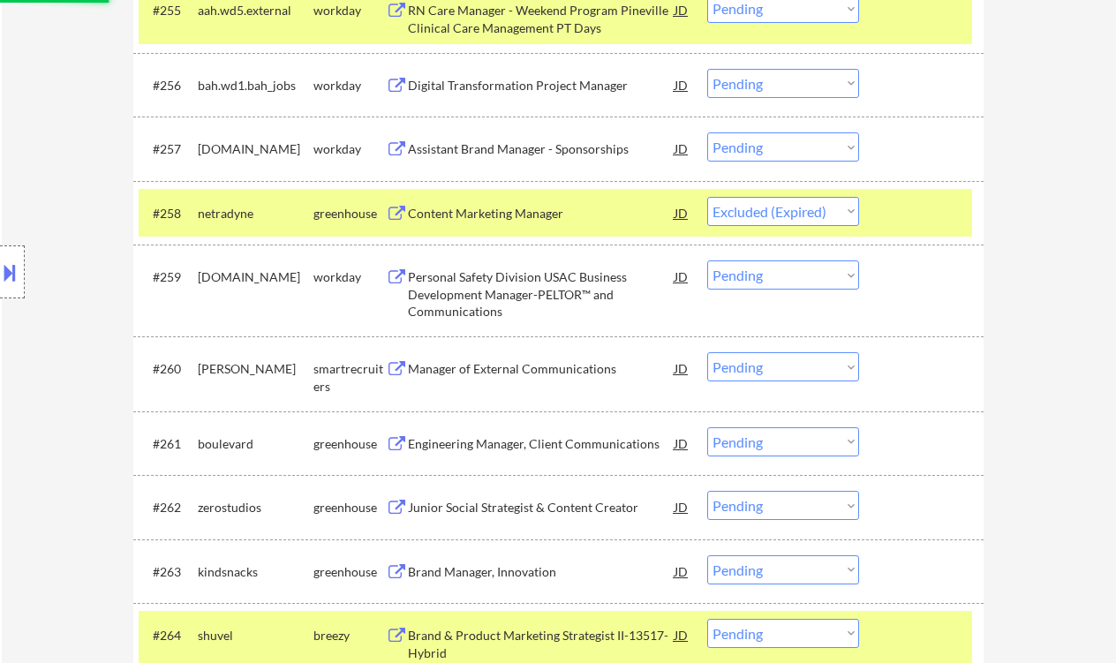
click at [525, 365] on div "Manager of External Communications" at bounding box center [541, 369] width 267 height 18
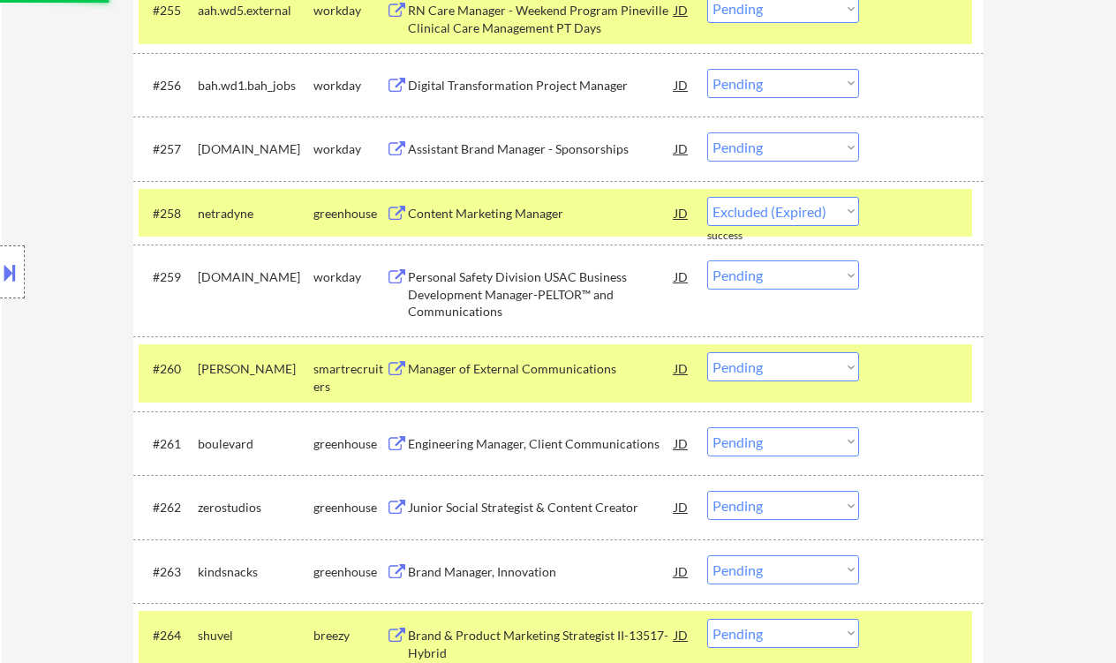
select select ""pending""
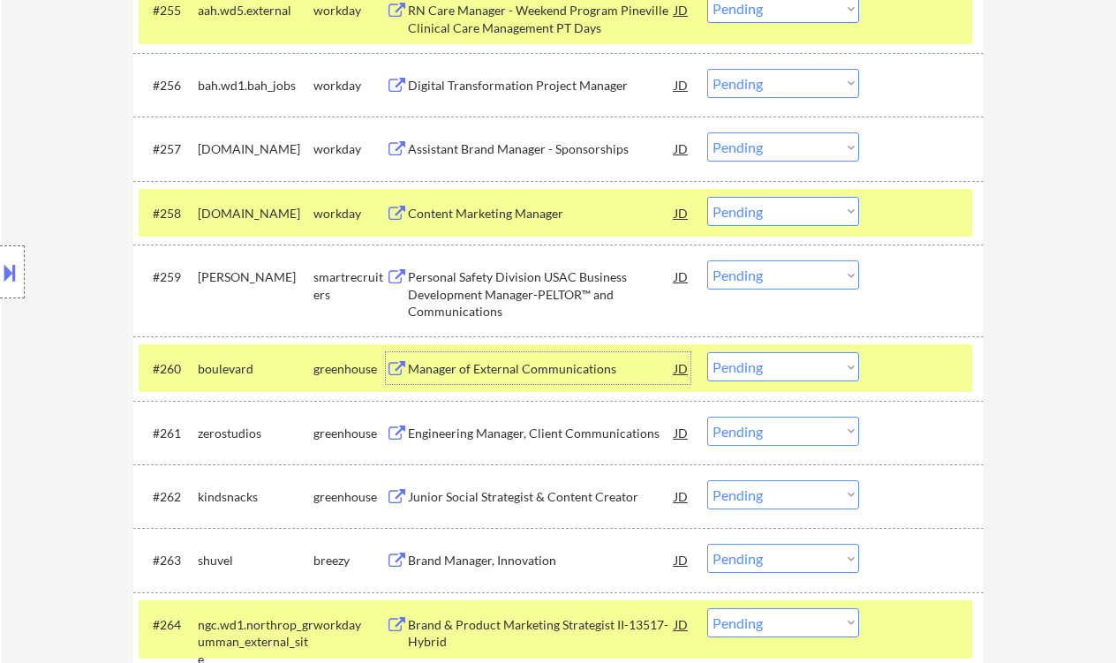
click at [773, 275] on div "#259 kipp smartrecruiters Personal Safety Division USAC Business Development Ma…" at bounding box center [558, 291] width 850 height 92
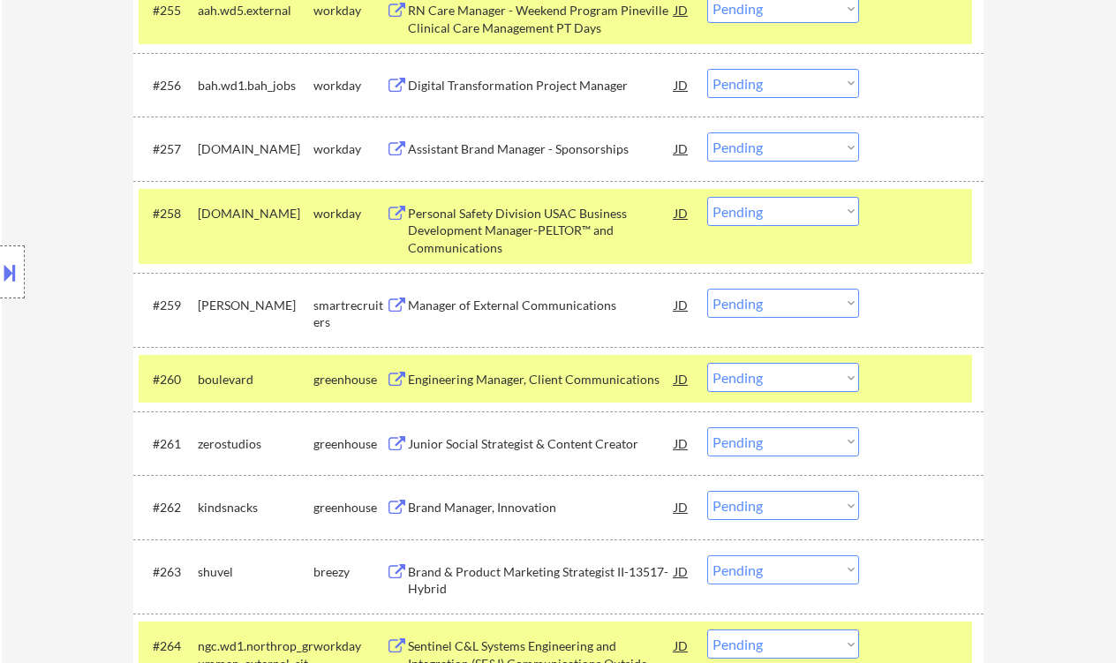
drag, startPoint x: 803, startPoint y: 308, endPoint x: 810, endPoint y: 315, distance: 10.0
click at [803, 308] on select "Choose an option... Pending Applied Excluded (Questions) Excluded (Expired) Exc…" at bounding box center [783, 303] width 152 height 29
click at [707, 289] on select "Choose an option... Pending Applied Excluded (Questions) Excluded (Expired) Exc…" at bounding box center [783, 303] width 152 height 29
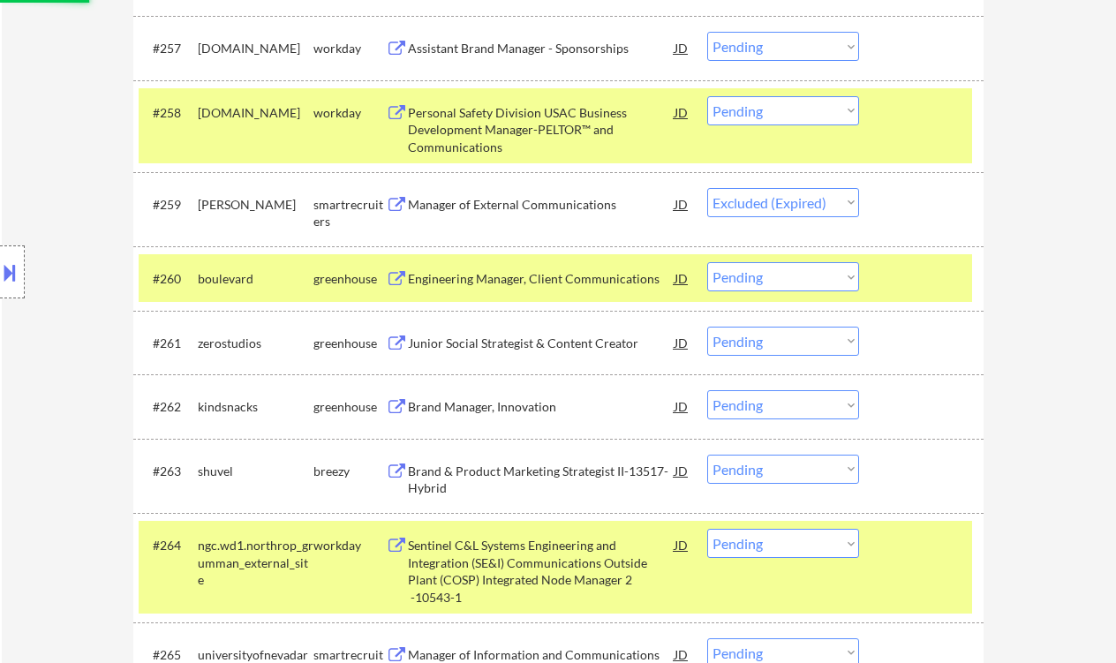
scroll to position [4651, 0]
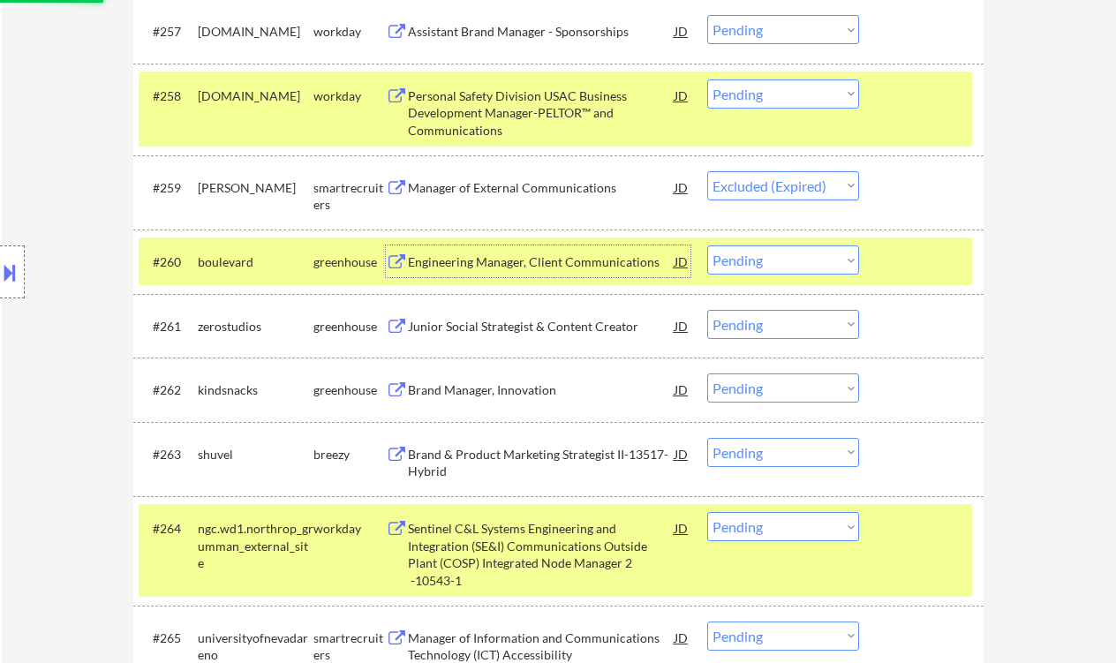
click at [508, 265] on div "Engineering Manager, Client Communications" at bounding box center [541, 262] width 267 height 18
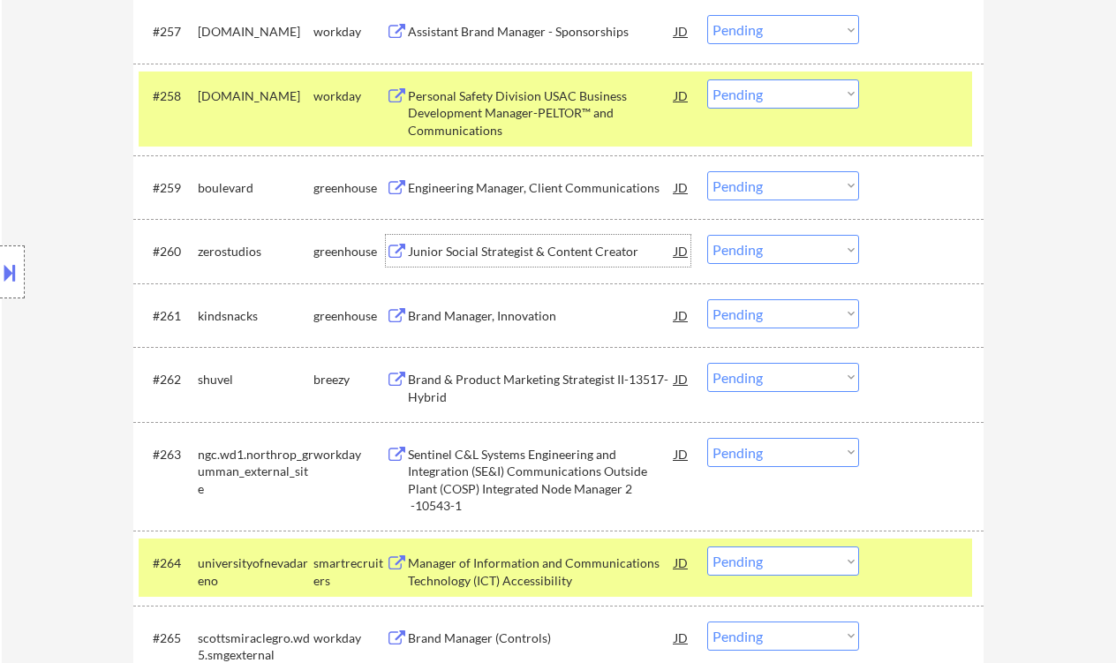
click at [796, 178] on select "Choose an option... Pending Applied Excluded (Questions) Excluded (Expired) Exc…" at bounding box center [783, 185] width 152 height 29
click at [707, 171] on select "Choose an option... Pending Applied Excluded (Questions) Excluded (Expired) Exc…" at bounding box center [783, 185] width 152 height 29
click at [561, 258] on div "Junior Social Strategist & Content Creator" at bounding box center [541, 252] width 267 height 18
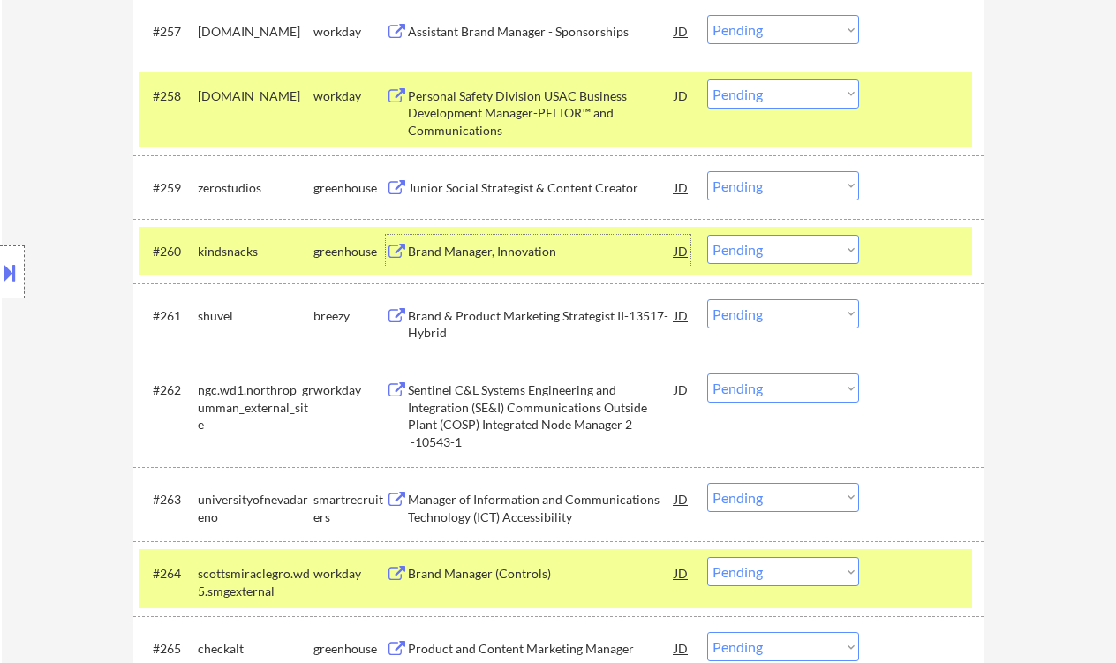
drag, startPoint x: 762, startPoint y: 241, endPoint x: 771, endPoint y: 247, distance: 10.8
click at [762, 242] on select "Choose an option... Pending Applied Excluded (Questions) Excluded (Expired) Exc…" at bounding box center [783, 249] width 152 height 29
click at [769, 178] on select "Choose an option... Pending Applied Excluded (Questions) Excluded (Expired) Exc…" at bounding box center [783, 185] width 152 height 29
click at [707, 171] on select "Choose an option... Pending Applied Excluded (Questions) Excluded (Expired) Exc…" at bounding box center [783, 185] width 152 height 29
click at [510, 246] on div "Brand Manager, Innovation" at bounding box center [541, 252] width 267 height 18
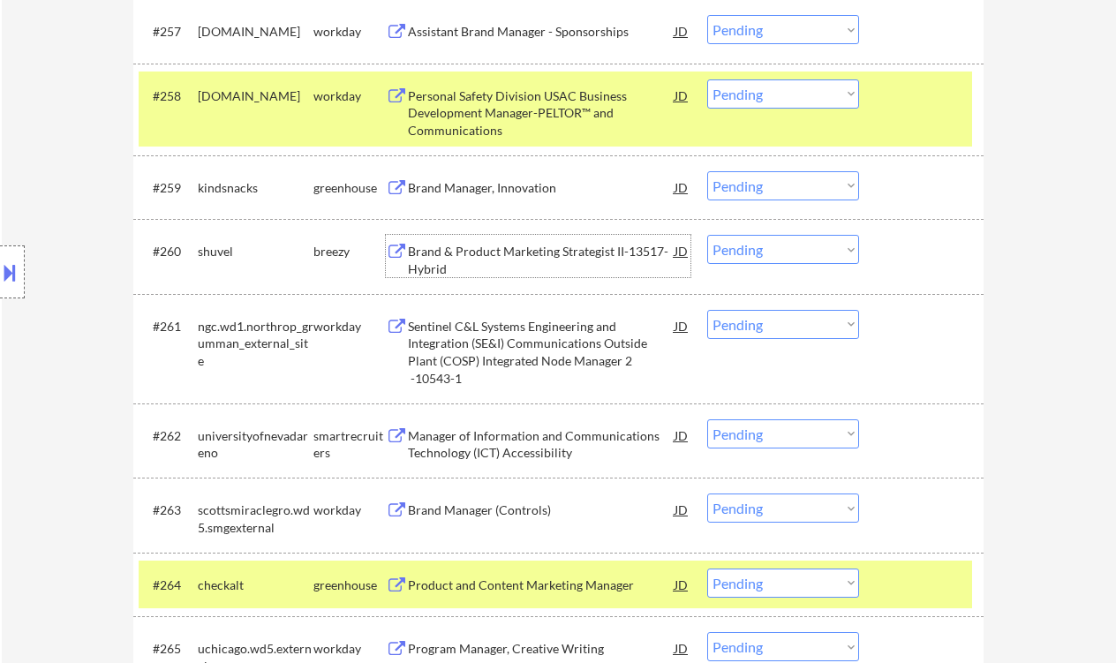
click at [731, 181] on select "Choose an option... Pending Applied Excluded (Questions) Excluded (Expired) Exc…" at bounding box center [783, 185] width 152 height 29
click at [707, 171] on select "Choose an option... Pending Applied Excluded (Questions) Excluded (Expired) Exc…" at bounding box center [783, 185] width 152 height 29
drag, startPoint x: 479, startPoint y: 251, endPoint x: 494, endPoint y: 252, distance: 15.0
click at [480, 251] on div "Brand & Product Marketing Strategist II-13517-Hybrid" at bounding box center [541, 260] width 267 height 34
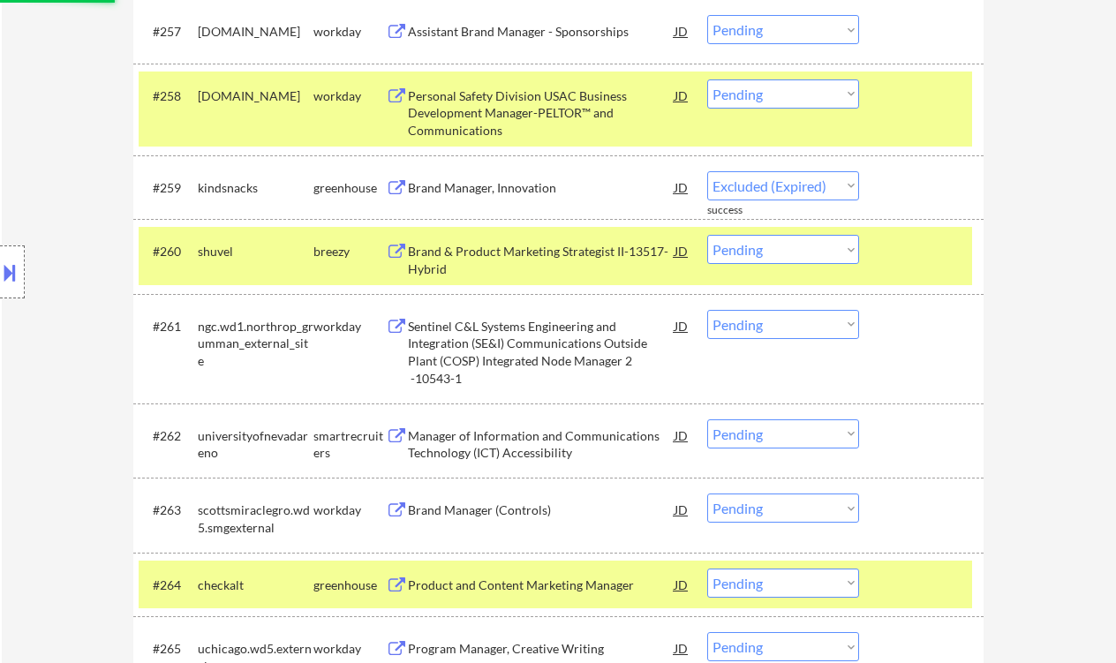
select select ""pending""
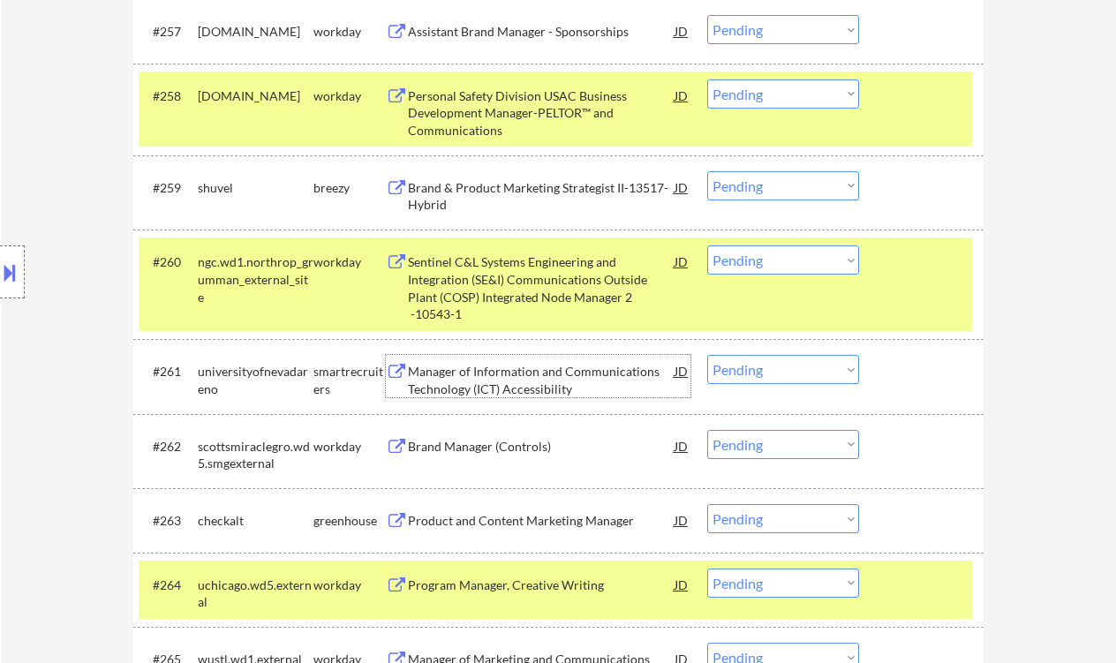
click at [538, 392] on div "Manager of Information and Communications Technology (ICT) Accessibility" at bounding box center [541, 380] width 267 height 34
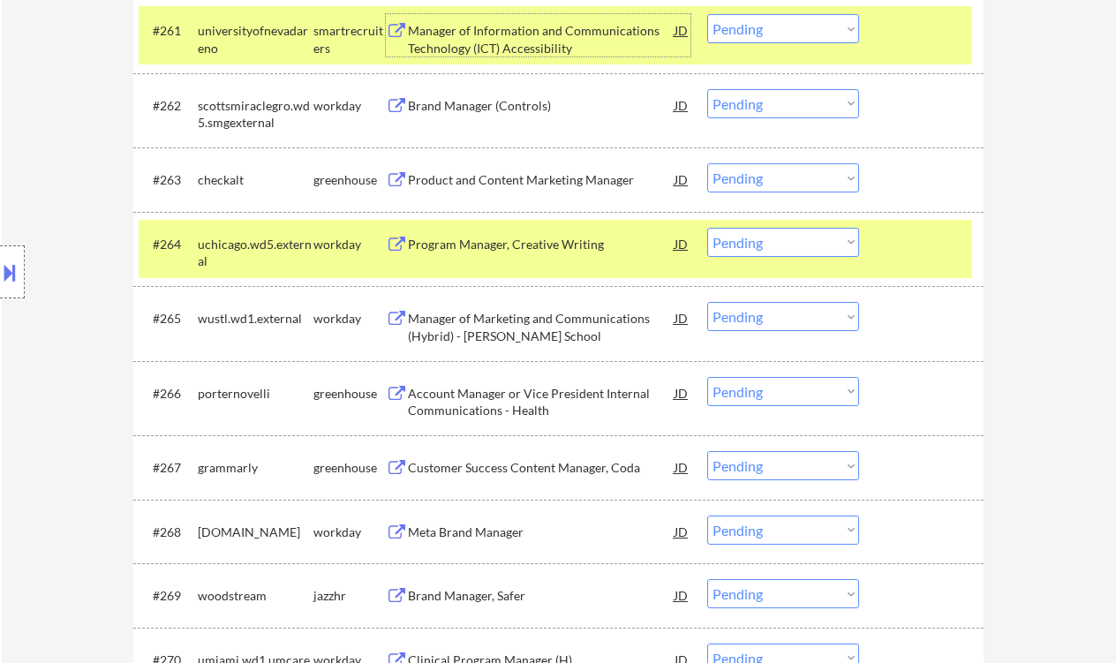
scroll to position [5004, 0]
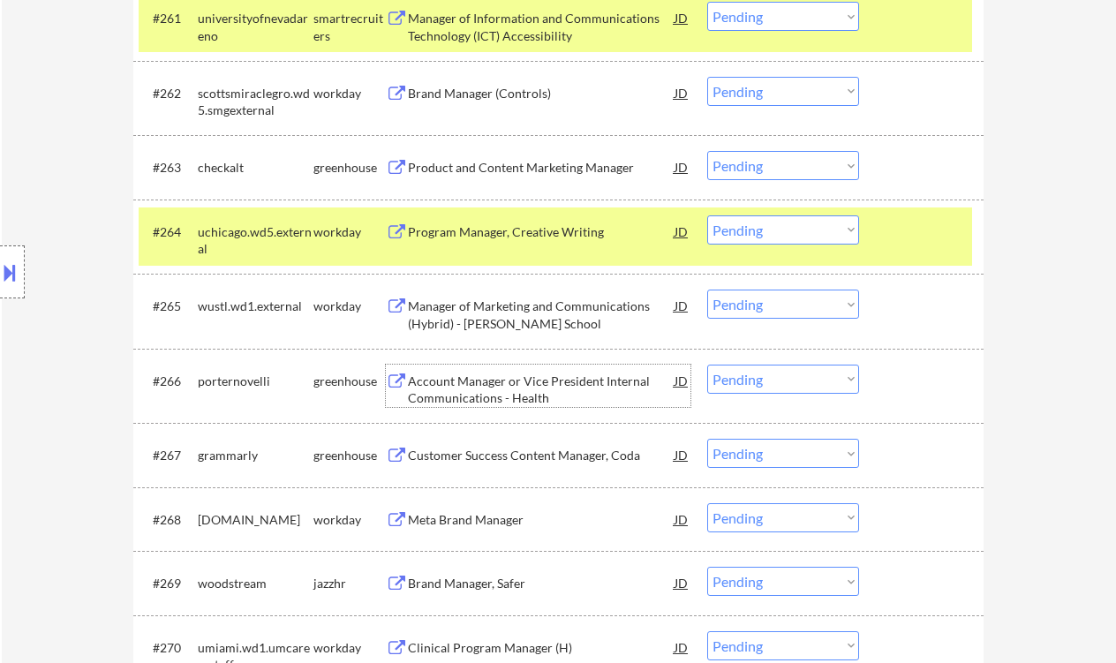
click at [517, 389] on div "Account Manager or Vice President Internal Communications - Health" at bounding box center [541, 390] width 267 height 34
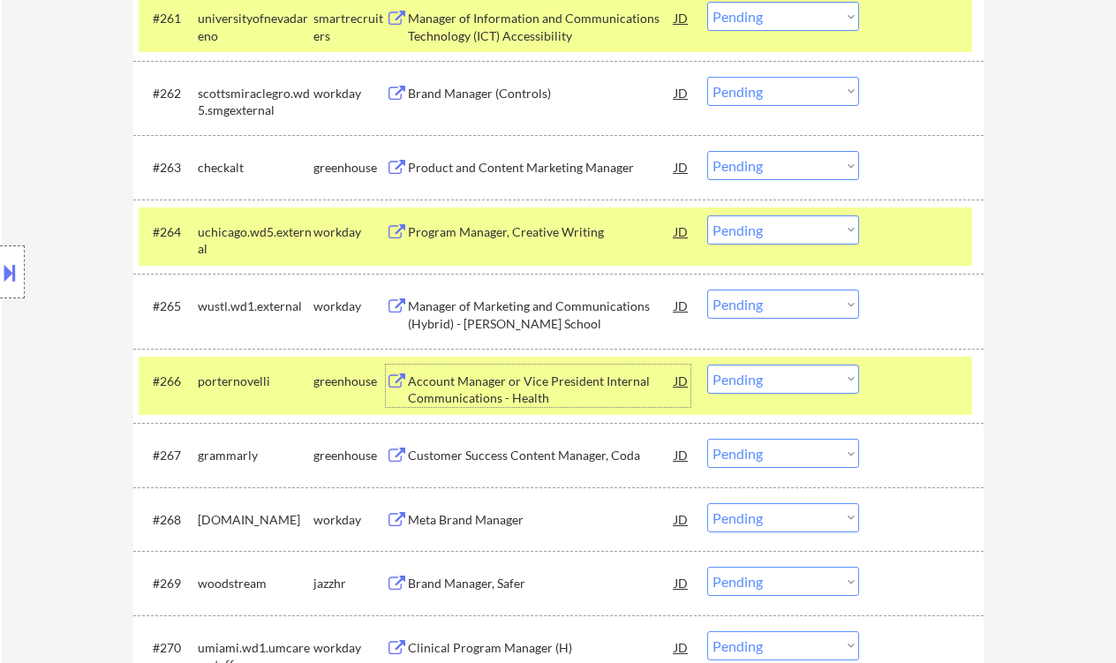
drag, startPoint x: 766, startPoint y: 379, endPoint x: 765, endPoint y: 391, distance: 12.5
click at [766, 379] on select "Choose an option... Pending Applied Excluded (Questions) Excluded (Expired) Exc…" at bounding box center [783, 379] width 152 height 29
click at [707, 365] on select "Choose an option... Pending Applied Excluded (Questions) Excluded (Expired) Exc…" at bounding box center [783, 379] width 152 height 29
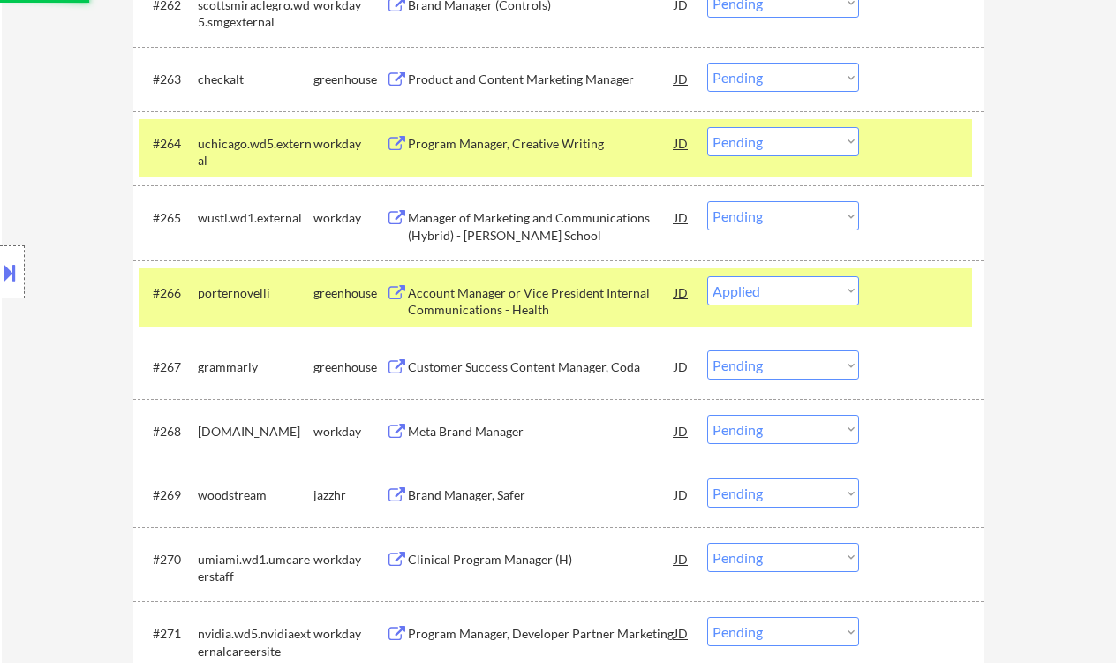
scroll to position [5122, 0]
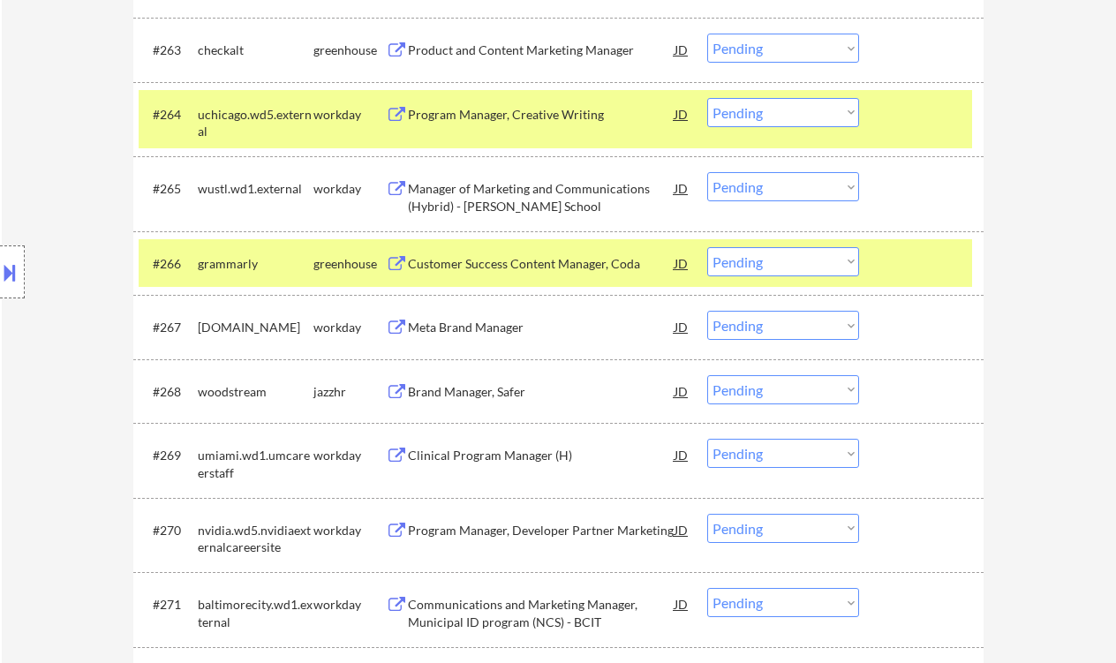
click at [517, 264] on div "Customer Success Content Manager, Coda" at bounding box center [541, 264] width 267 height 18
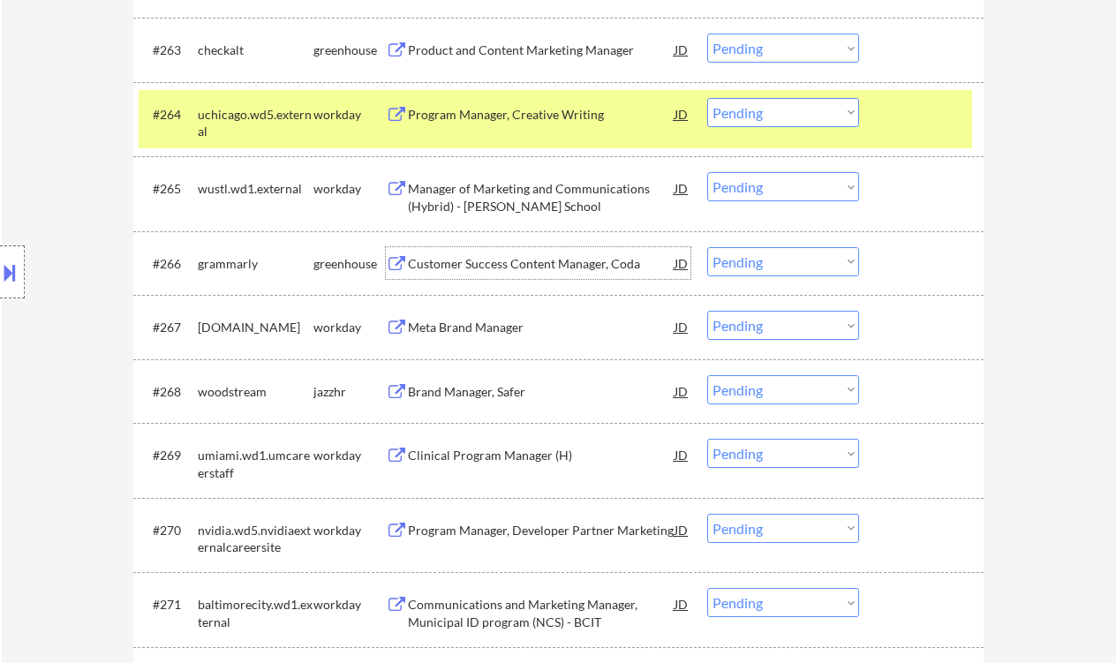
drag, startPoint x: 744, startPoint y: 261, endPoint x: 760, endPoint y: 273, distance: 19.6
click at [744, 261] on select "Choose an option... Pending Applied Excluded (Questions) Excluded (Expired) Exc…" at bounding box center [783, 261] width 152 height 29
click at [707, 247] on select "Choose an option... Pending Applied Excluded (Questions) Excluded (Expired) Exc…" at bounding box center [783, 261] width 152 height 29
select select ""pending""
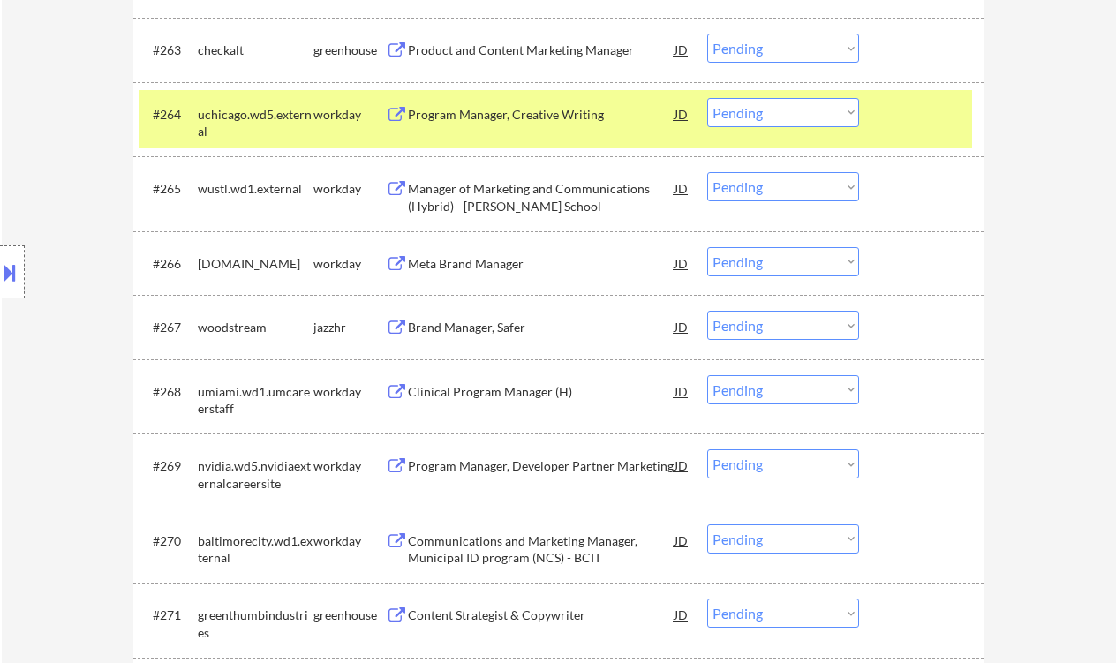
click at [486, 331] on div "Brand Manager, Safer" at bounding box center [541, 328] width 267 height 18
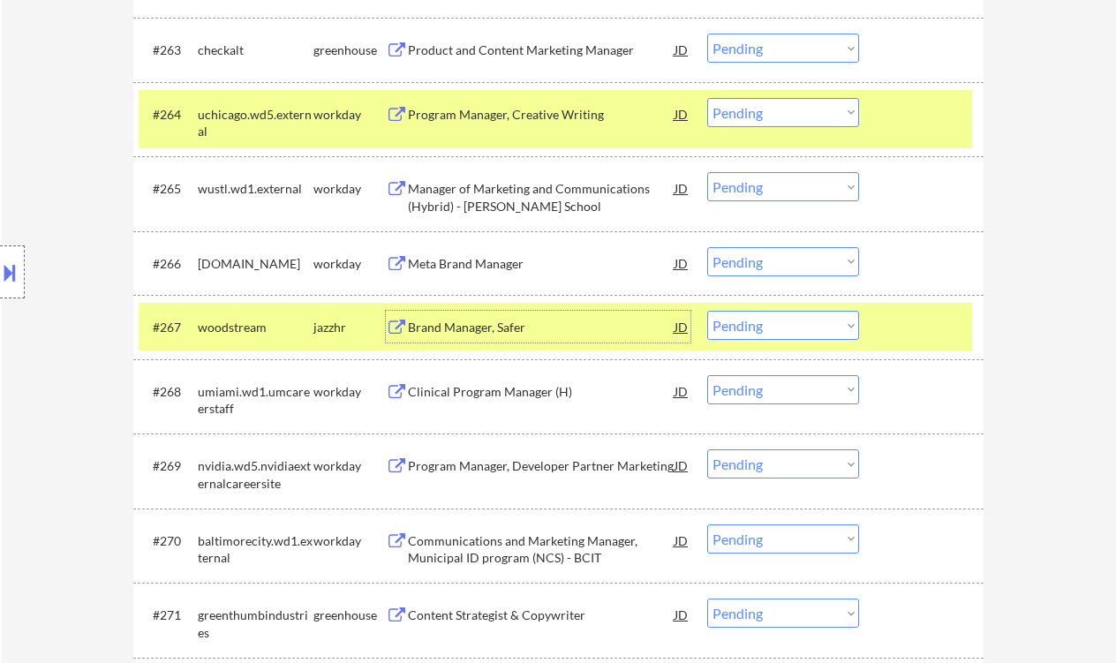
click at [733, 335] on select "Choose an option... Pending Applied Excluded (Questions) Excluded (Expired) Exc…" at bounding box center [783, 325] width 152 height 29
click at [707, 311] on select "Choose an option... Pending Applied Excluded (Questions) Excluded (Expired) Exc…" at bounding box center [783, 325] width 152 height 29
select select ""pending""
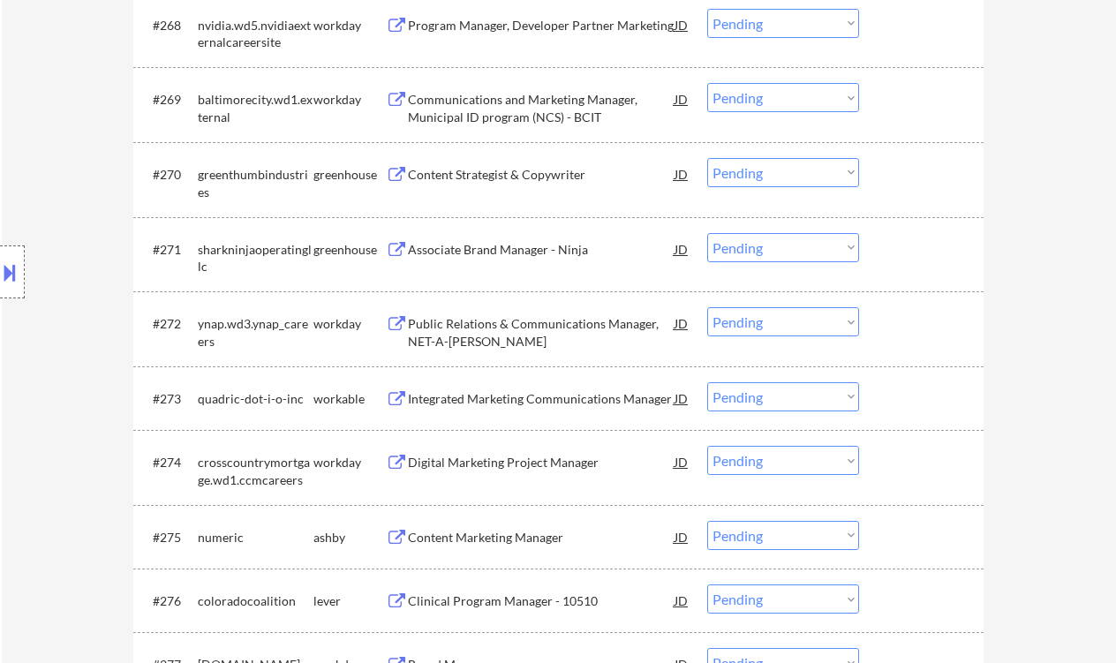
scroll to position [5475, 0]
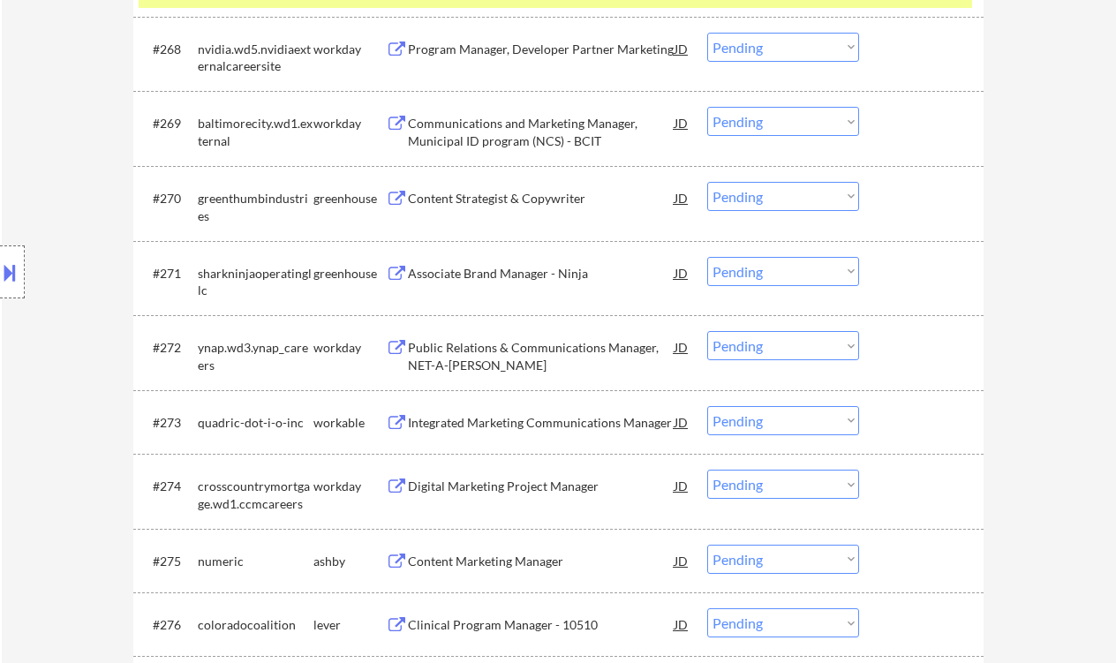
click at [460, 204] on div "Content Strategist & Copywriter" at bounding box center [541, 199] width 267 height 18
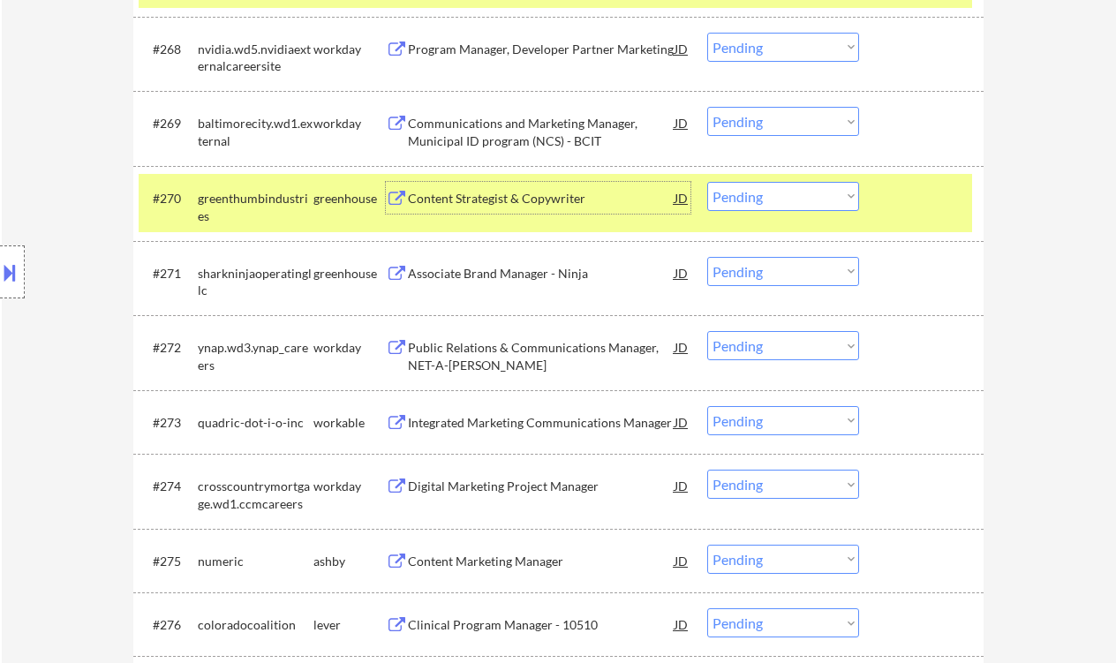
click at [749, 200] on select "Choose an option... Pending Applied Excluded (Questions) Excluded (Expired) Exc…" at bounding box center [783, 196] width 152 height 29
click at [707, 182] on select "Choose an option... Pending Applied Excluded (Questions) Excluded (Expired) Exc…" at bounding box center [783, 196] width 152 height 29
click at [523, 268] on div "Associate Brand Manager - Ninja" at bounding box center [541, 274] width 267 height 18
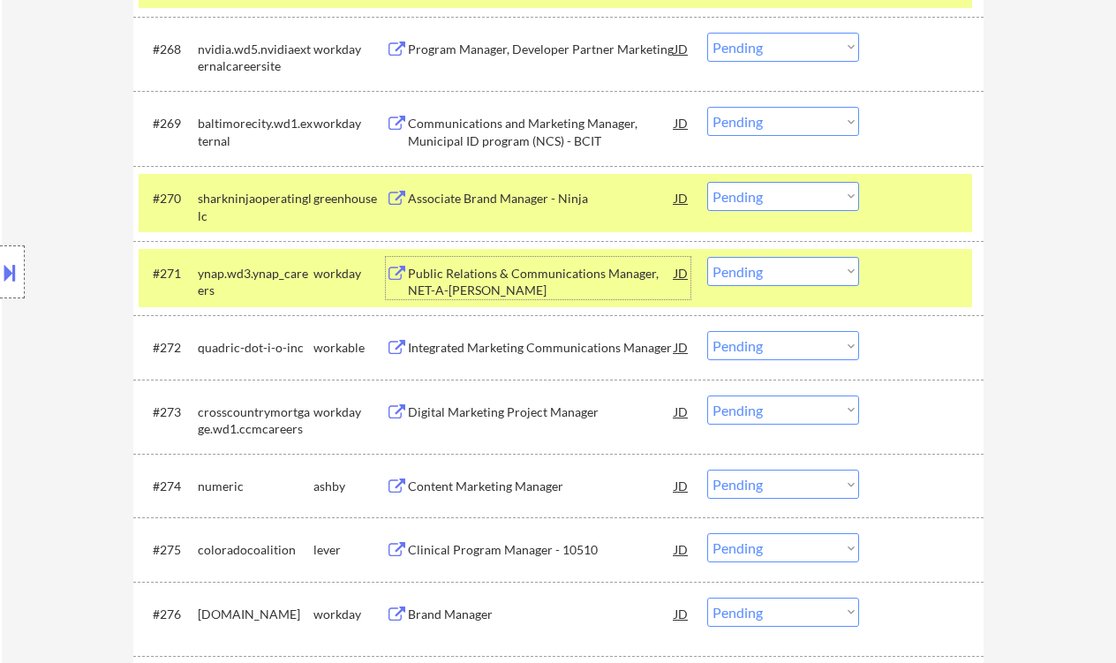
click at [775, 198] on select "Choose an option... Pending Applied Excluded (Questions) Excluded (Expired) Exc…" at bounding box center [783, 196] width 152 height 29
click at [707, 182] on select "Choose an option... Pending Applied Excluded (Questions) Excluded (Expired) Exc…" at bounding box center [783, 196] width 152 height 29
select select ""pending""
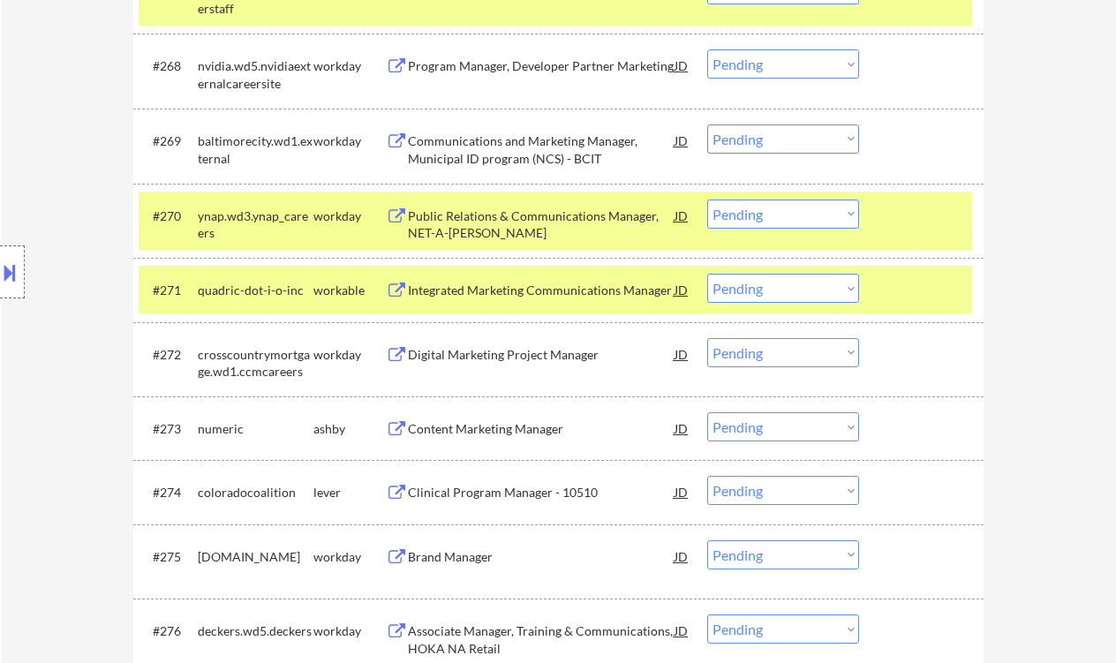
scroll to position [5593, 0]
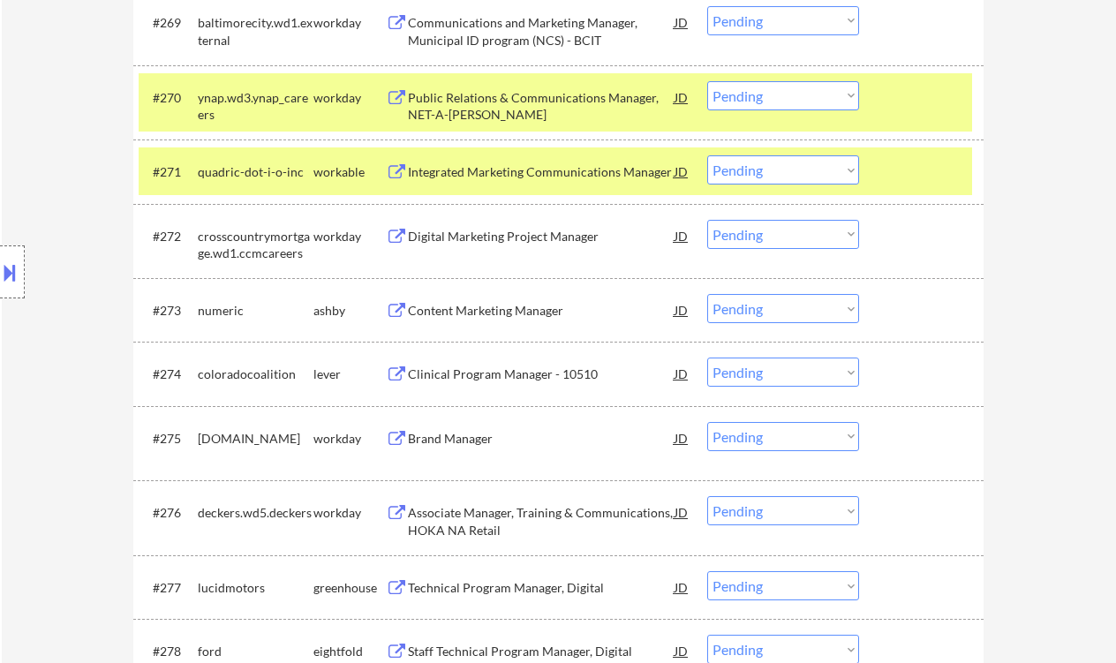
click at [532, 317] on div "Content Marketing Manager" at bounding box center [541, 311] width 267 height 18
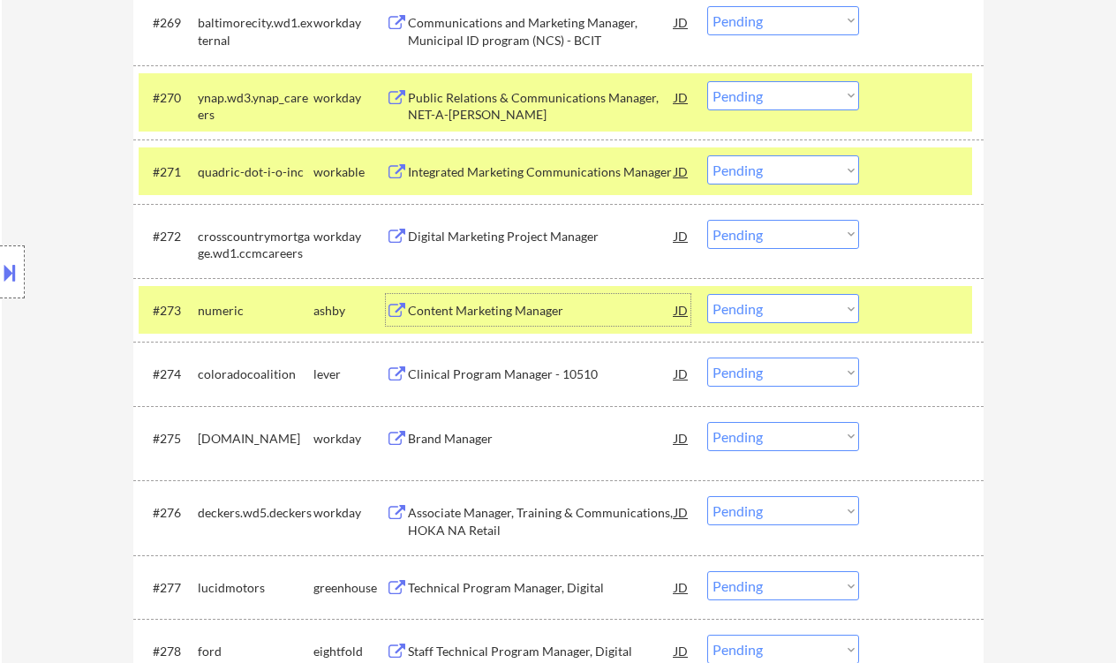
click at [727, 304] on select "Choose an option... Pending Applied Excluded (Questions) Excluded (Expired) Exc…" at bounding box center [783, 308] width 152 height 29
click at [707, 294] on select "Choose an option... Pending Applied Excluded (Questions) Excluded (Expired) Exc…" at bounding box center [783, 308] width 152 height 29
click at [564, 174] on div "Integrated Marketing Communications Manager" at bounding box center [541, 172] width 267 height 18
select select ""pending""
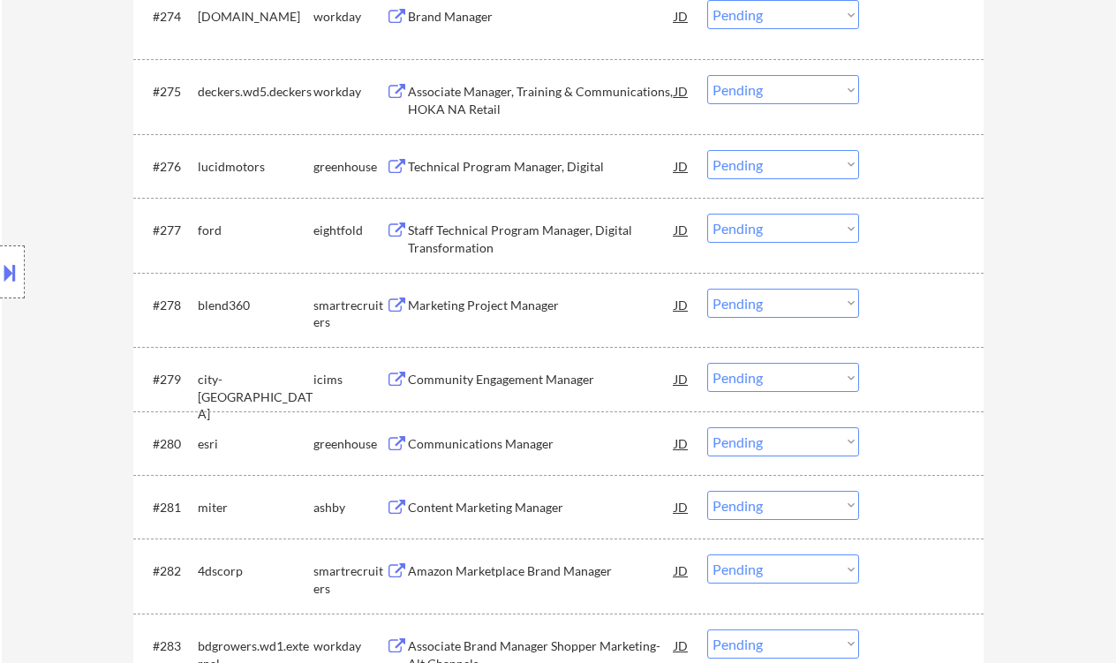
scroll to position [6064, 0]
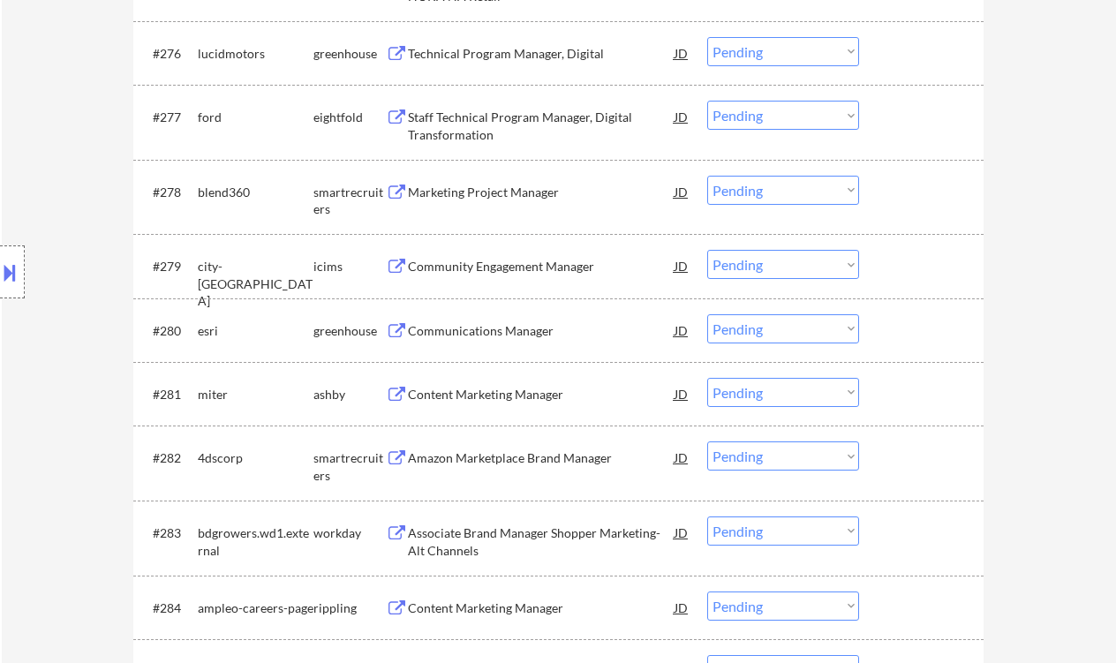
click at [488, 192] on div "Marketing Project Manager" at bounding box center [541, 193] width 267 height 18
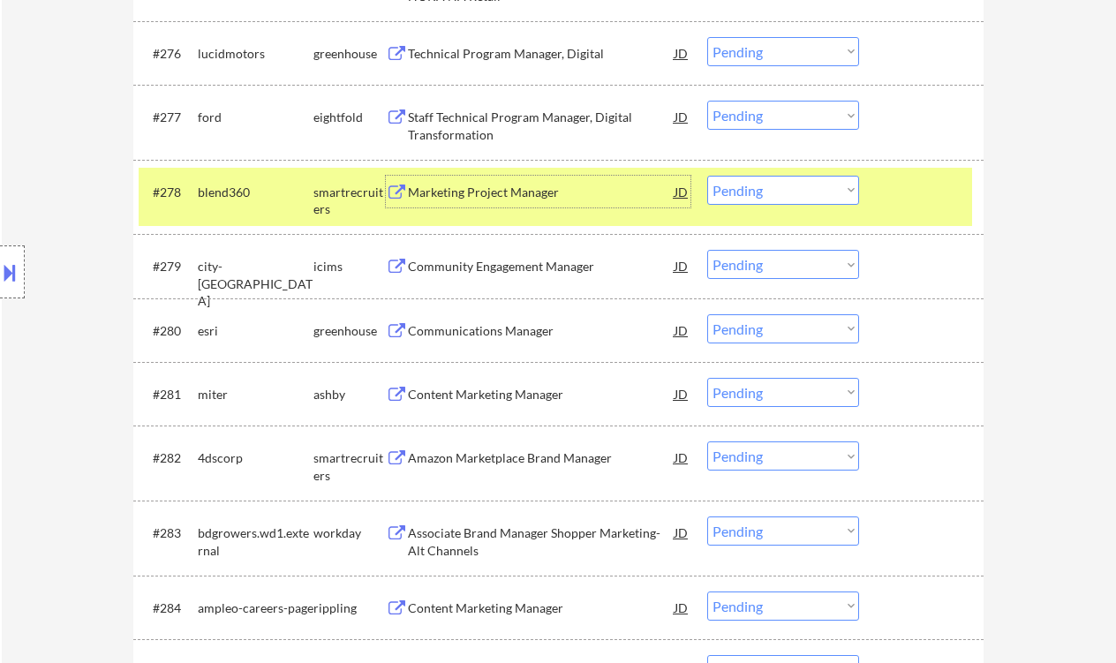
click at [802, 199] on select "Choose an option... Pending Applied Excluded (Questions) Excluded (Expired) Exc…" at bounding box center [783, 190] width 152 height 29
click at [707, 176] on select "Choose an option... Pending Applied Excluded (Questions) Excluded (Expired) Exc…" at bounding box center [783, 190] width 152 height 29
click at [499, 333] on div "Communications Manager" at bounding box center [541, 331] width 267 height 18
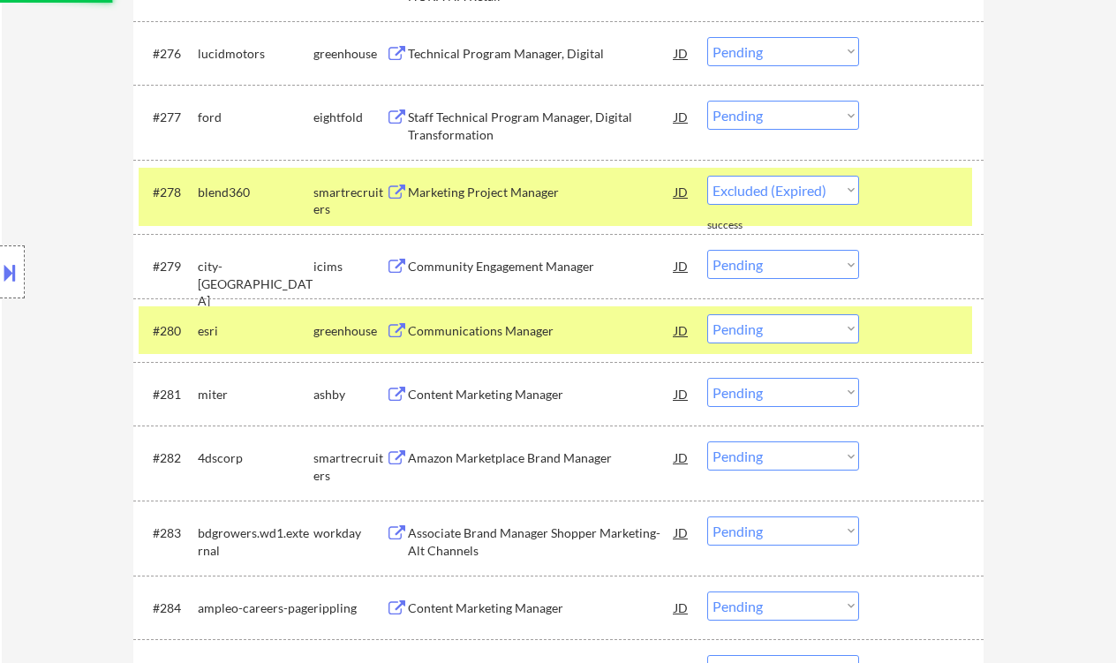
select select ""pending""
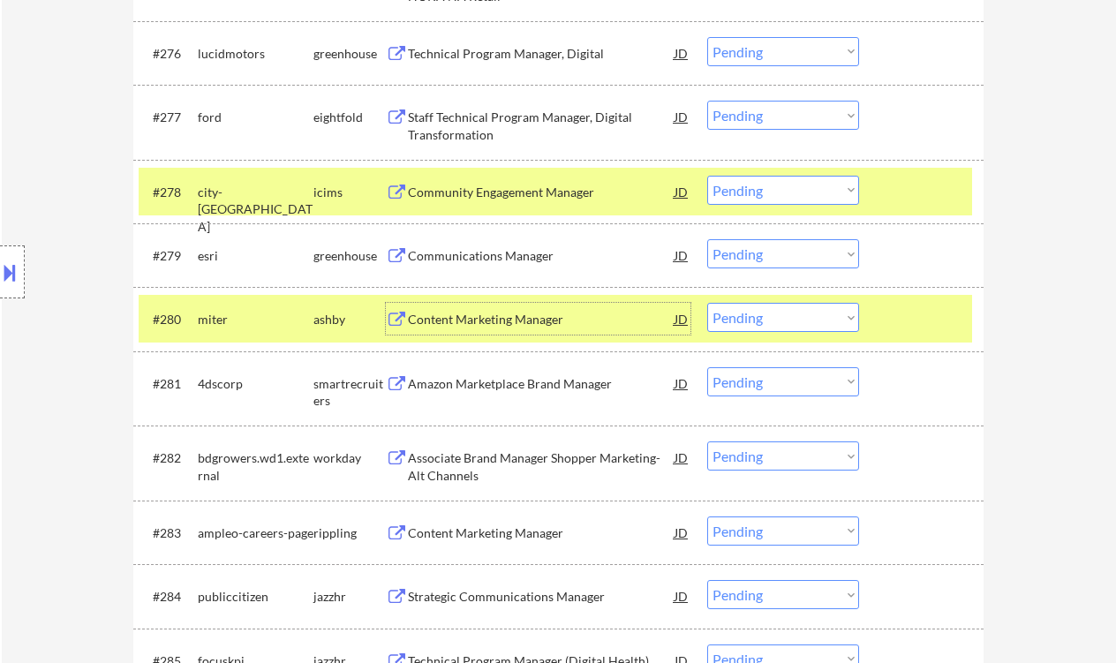
click at [513, 388] on div "Amazon Marketplace Brand Manager" at bounding box center [541, 384] width 267 height 18
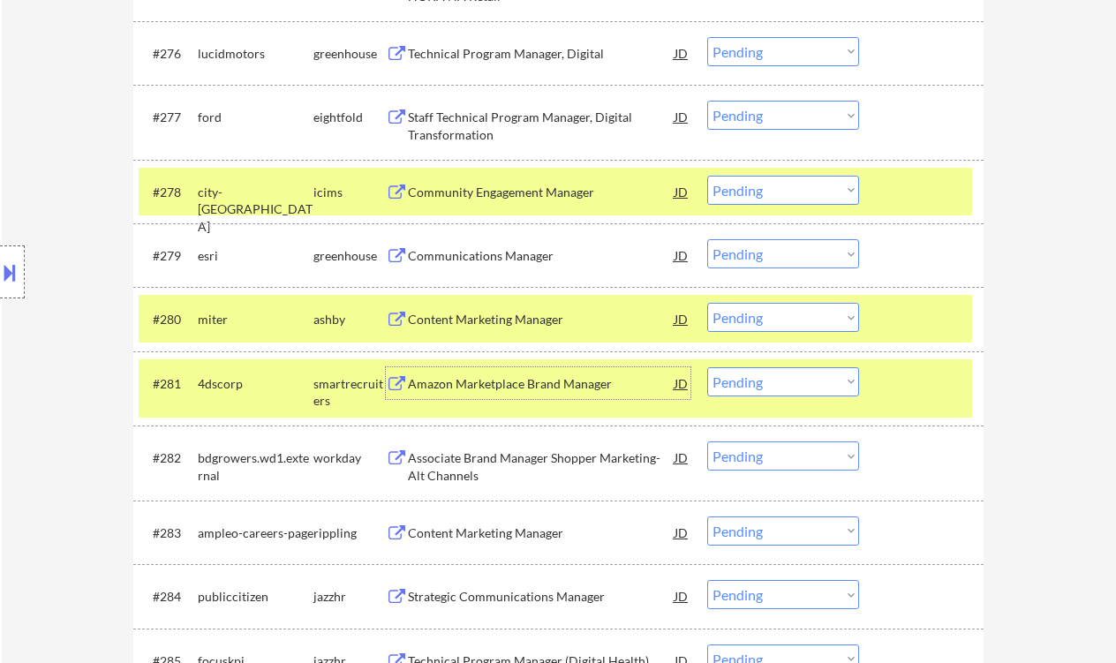
click at [810, 386] on select "Choose an option... Pending Applied Excluded (Questions) Excluded (Expired) Exc…" at bounding box center [783, 381] width 152 height 29
click at [707, 367] on select "Choose an option... Pending Applied Excluded (Questions) Excluded (Expired) Exc…" at bounding box center [783, 381] width 152 height 29
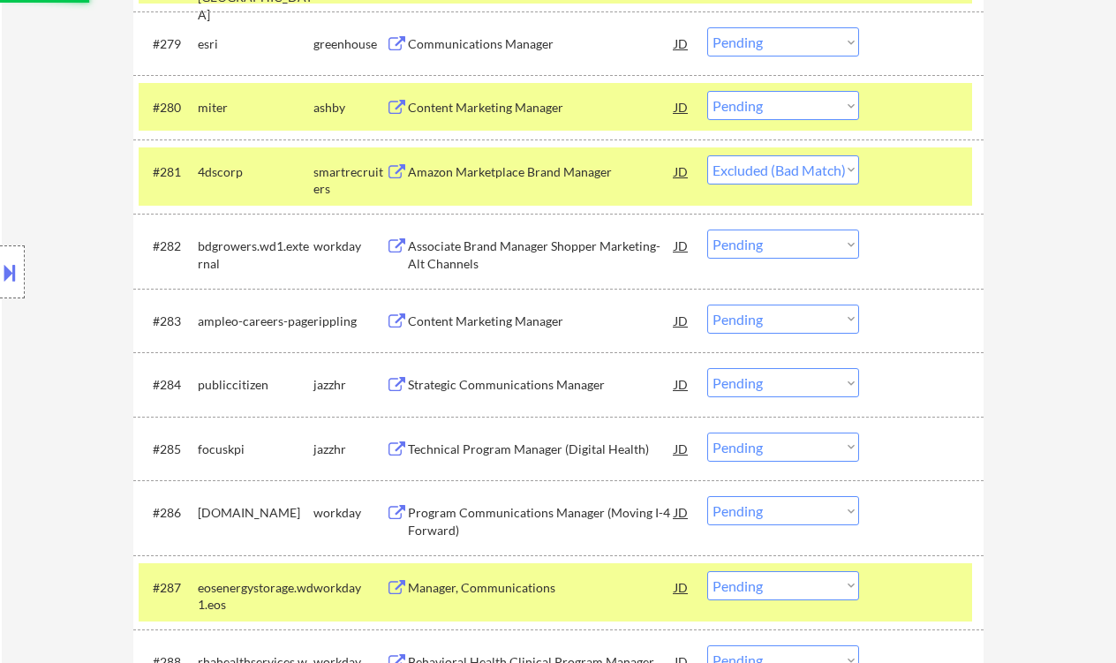
scroll to position [6300, 0]
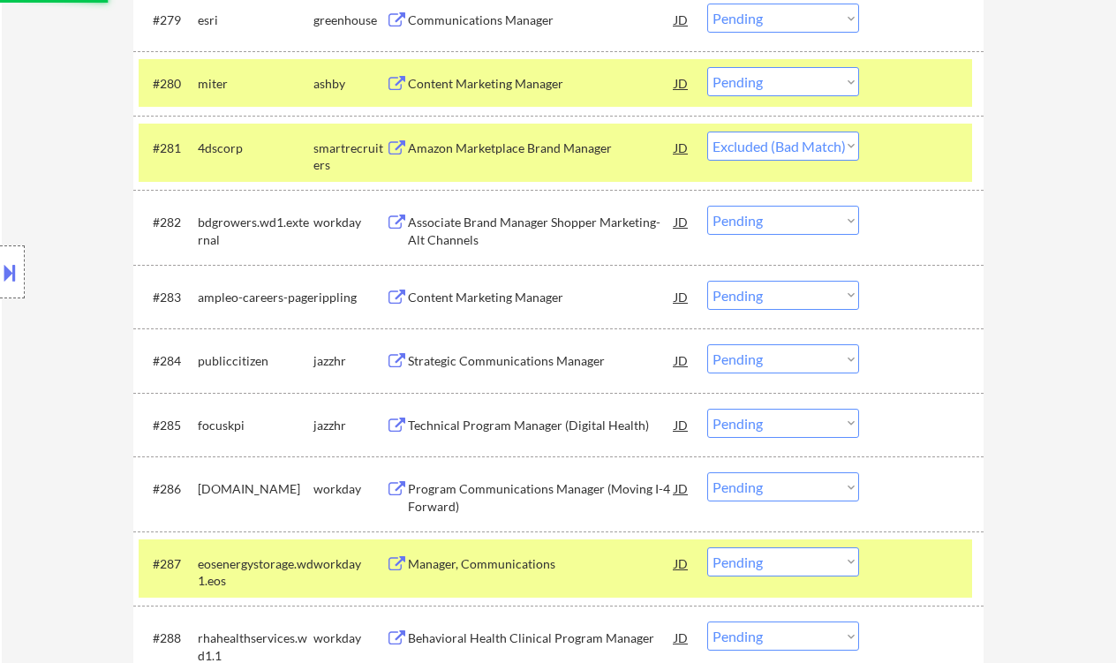
click at [517, 303] on div "Content Marketing Manager" at bounding box center [541, 298] width 267 height 18
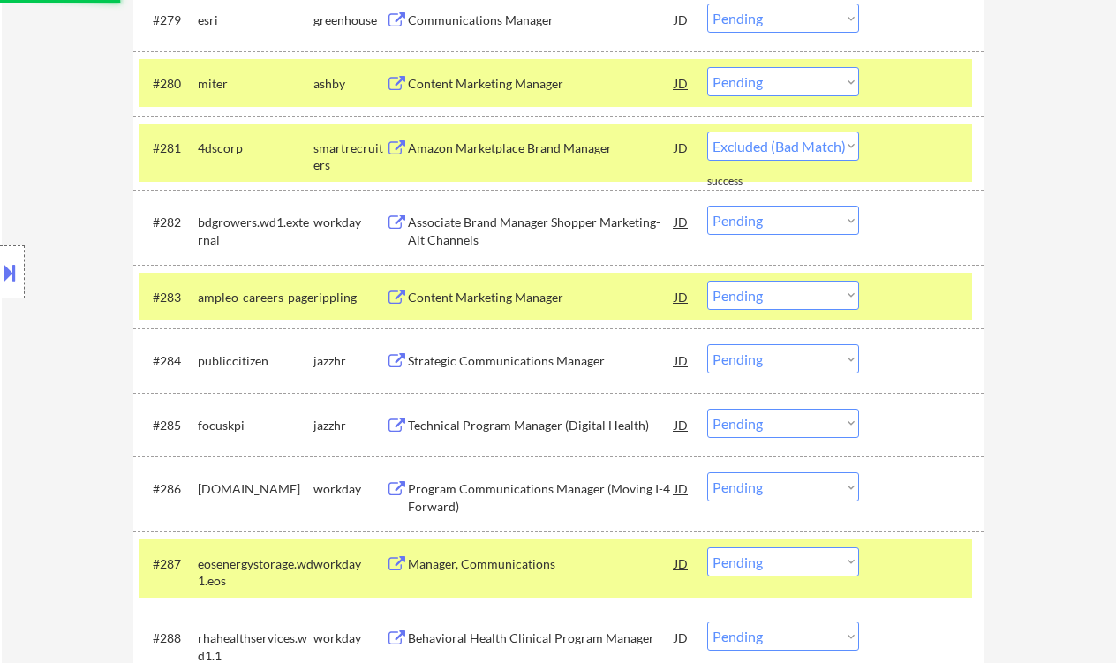
select select ""pending""
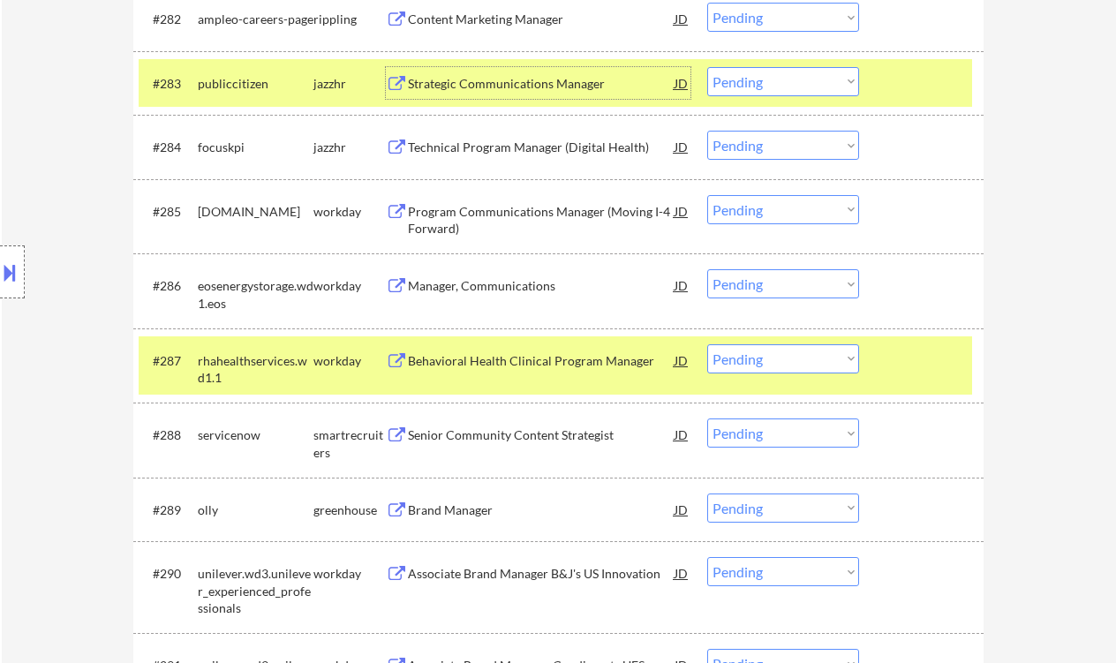
scroll to position [6535, 0]
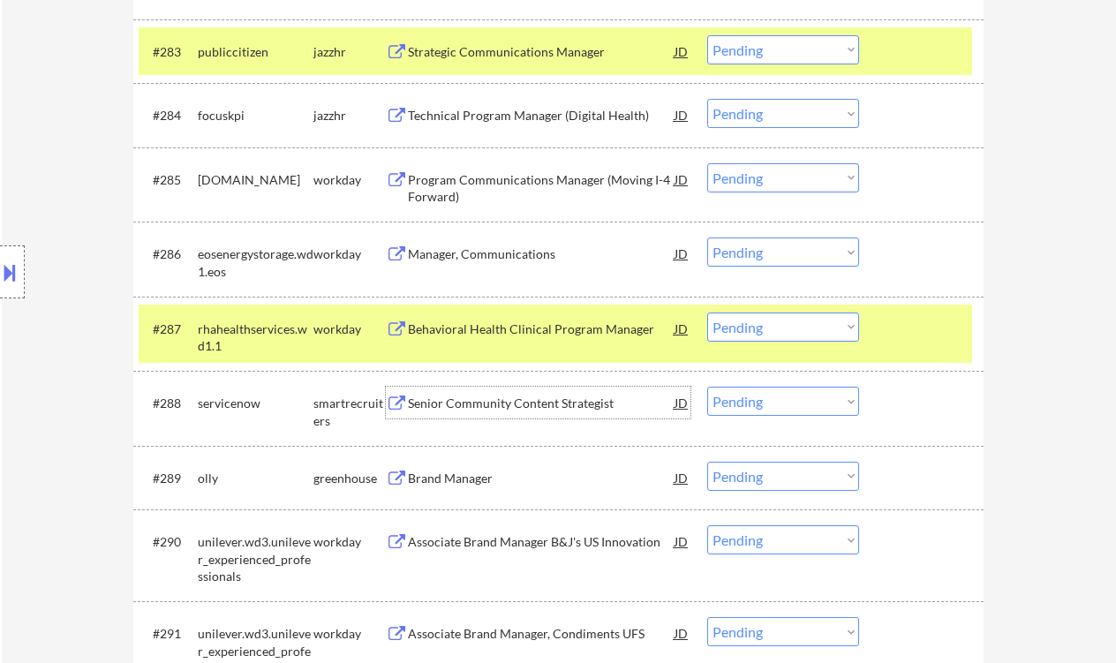
click at [537, 409] on div "Senior Community Content Strategist" at bounding box center [541, 404] width 267 height 18
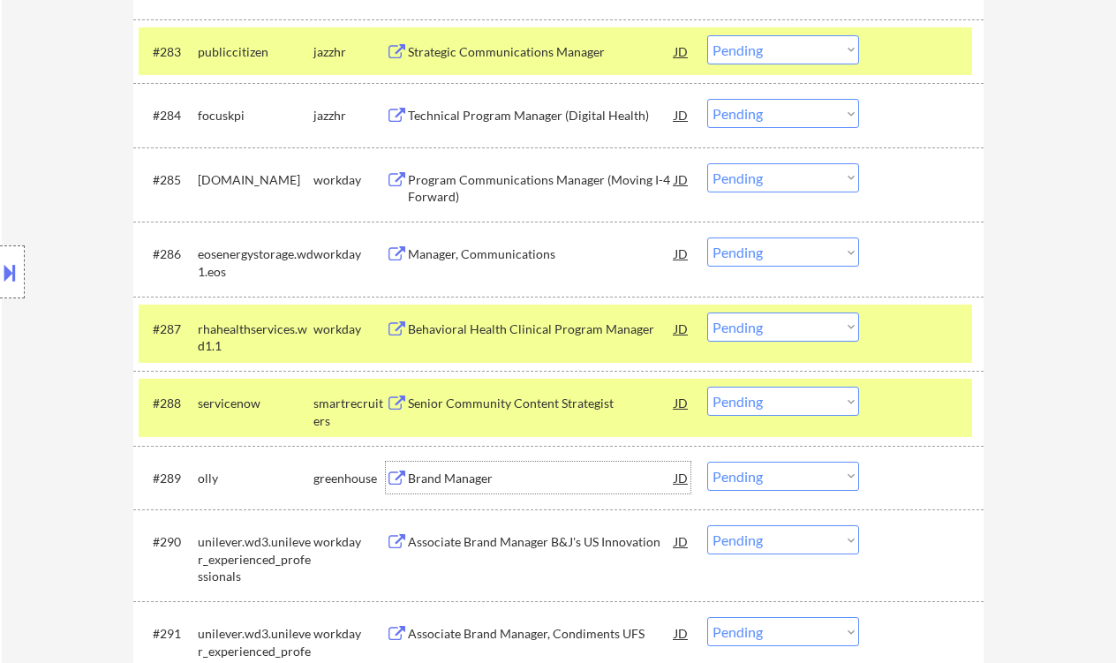
click at [469, 483] on div "Brand Manager" at bounding box center [541, 479] width 267 height 18
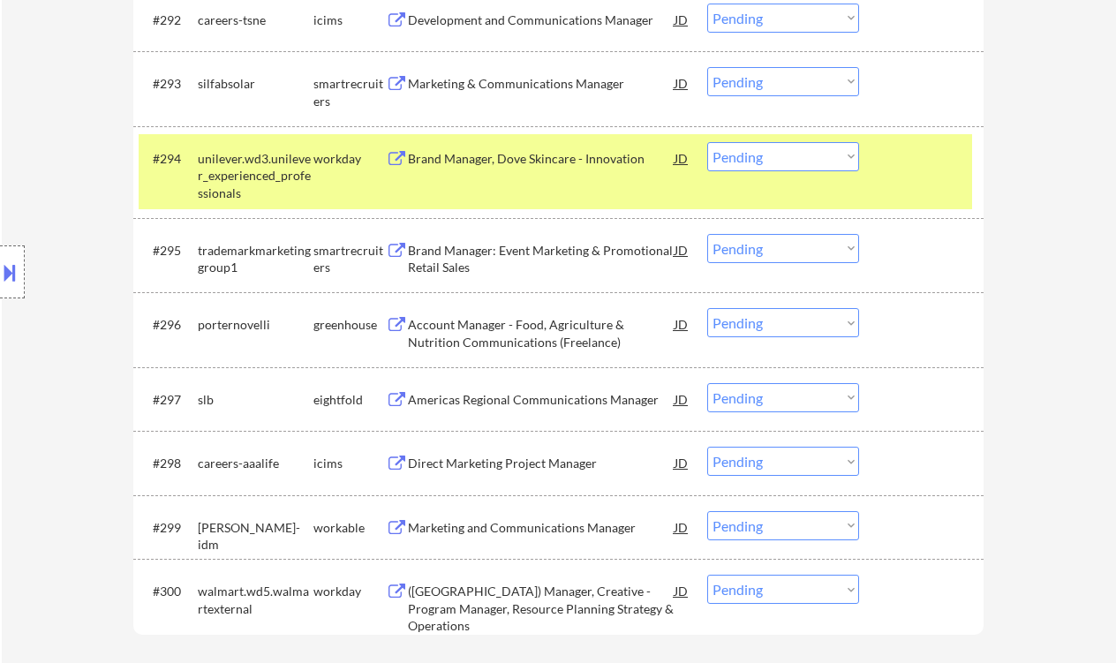
scroll to position [7359, 0]
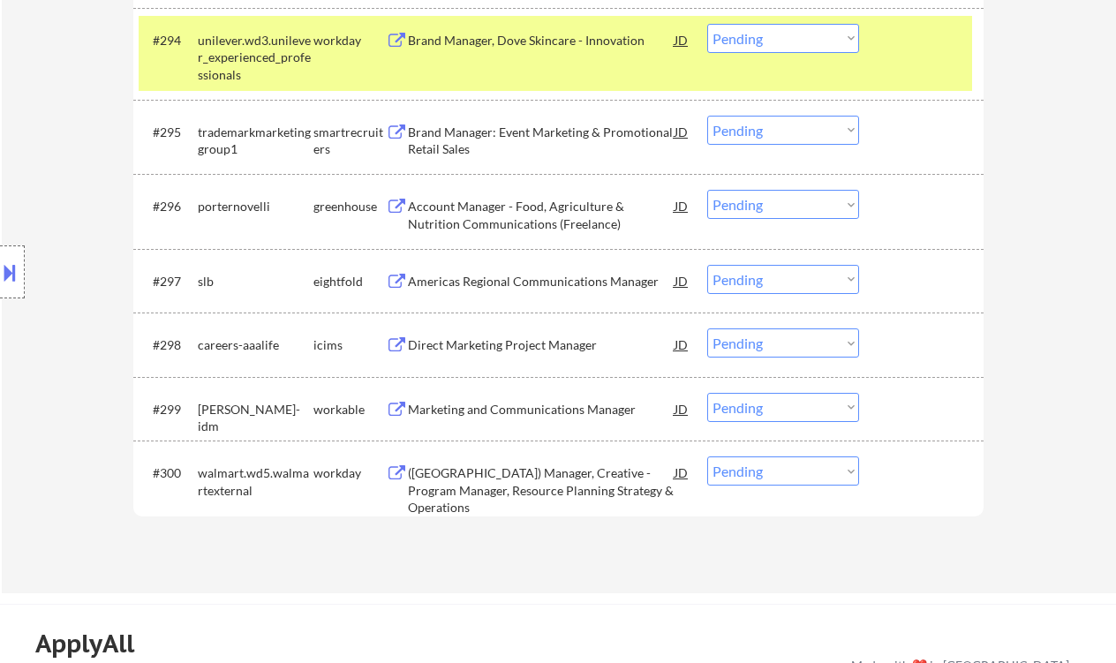
click at [530, 408] on div "Marketing and Communications Manager" at bounding box center [541, 410] width 267 height 18
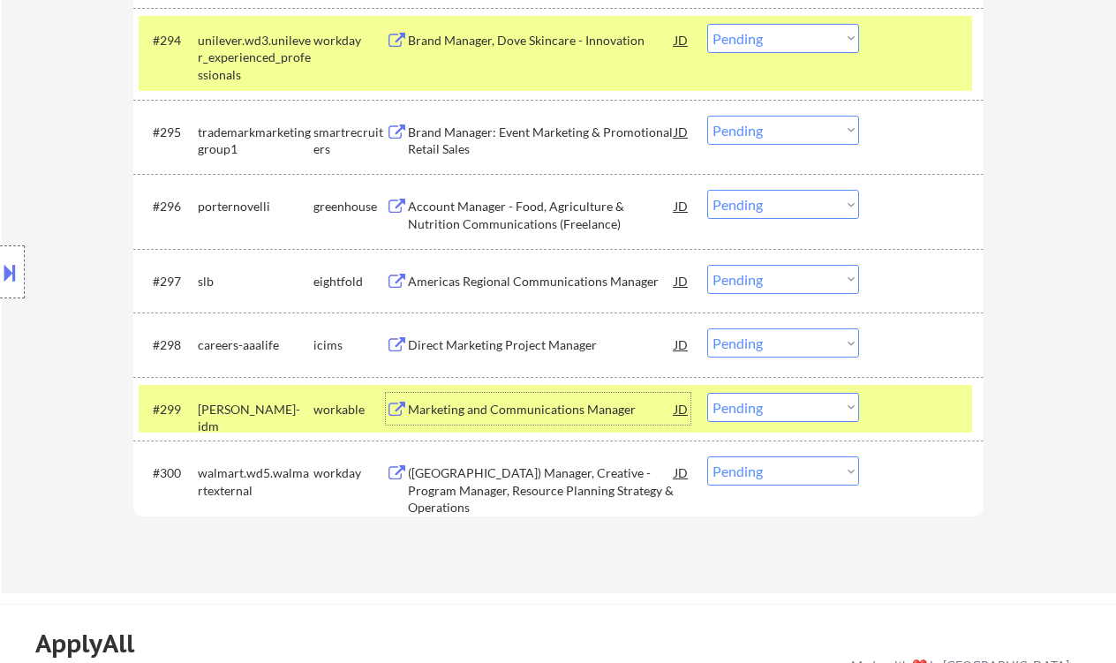
click at [792, 411] on select "Choose an option... Pending Applied Excluded (Questions) Excluded (Expired) Exc…" at bounding box center [783, 407] width 152 height 29
click at [707, 393] on select "Choose an option... Pending Applied Excluded (Questions) Excluded (Expired) Exc…" at bounding box center [783, 407] width 152 height 29
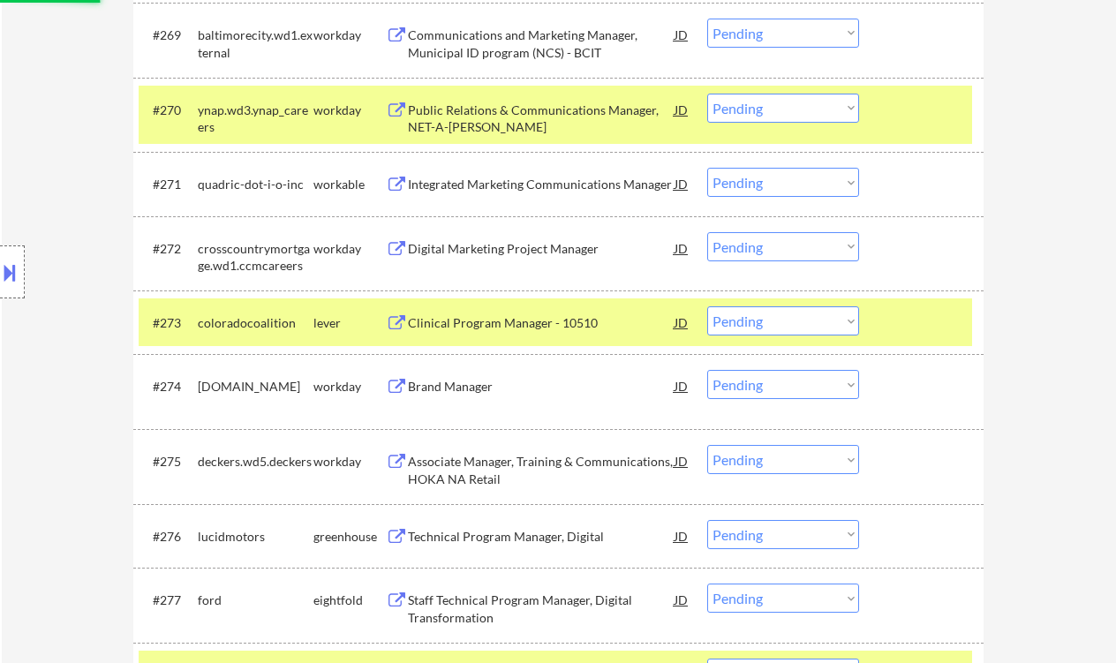
select select ""pending""
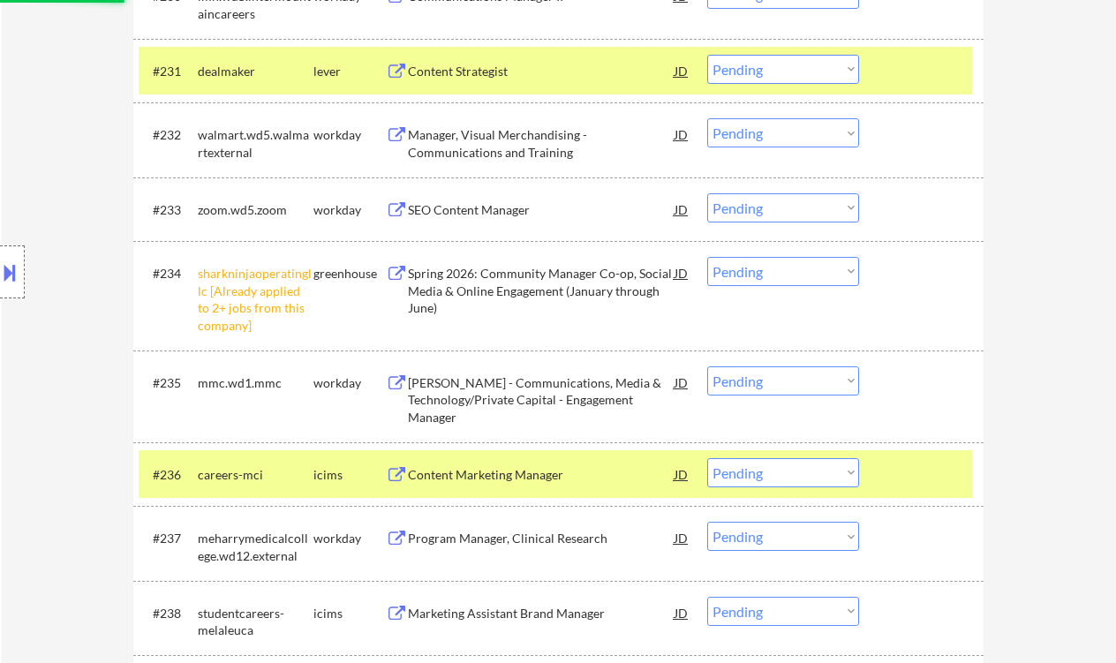
click at [760, 288] on div "#234 sharkninjaoperatingllc [Already applied to 2+ jobs from this company] gree…" at bounding box center [555, 295] width 833 height 93
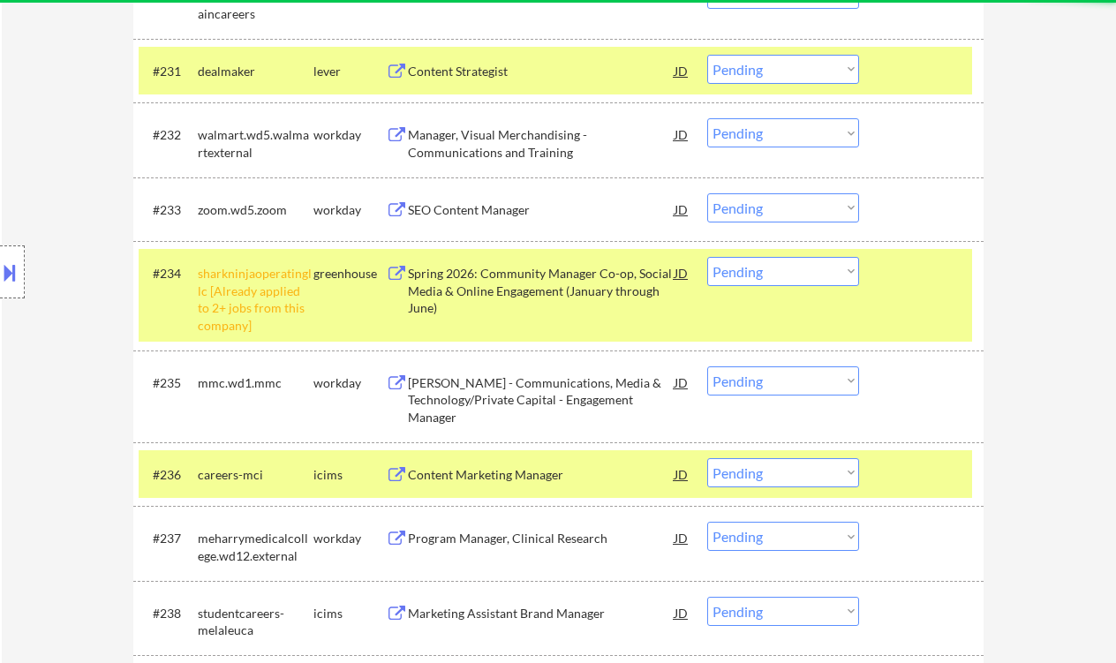
drag, startPoint x: 768, startPoint y: 275, endPoint x: 776, endPoint y: 285, distance: 12.5
click at [768, 275] on select "Choose an option... Pending Applied Excluded (Questions) Excluded (Expired) Exc…" at bounding box center [783, 271] width 152 height 29
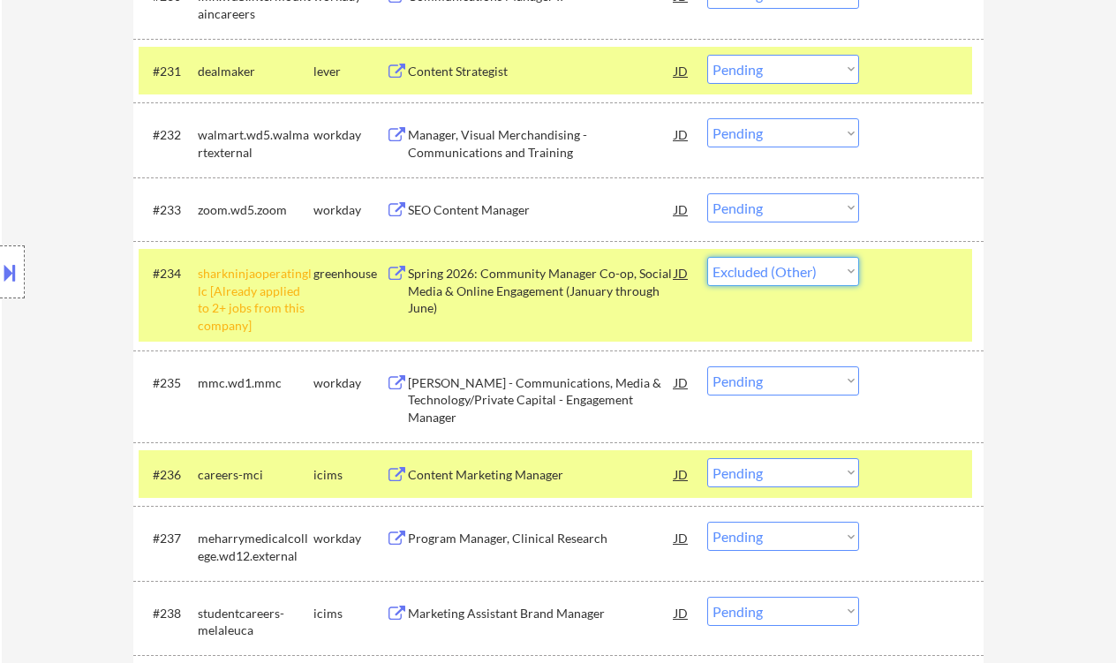
click at [707, 257] on select "Choose an option... Pending Applied Excluded (Questions) Excluded (Expired) Exc…" at bounding box center [783, 271] width 152 height 29
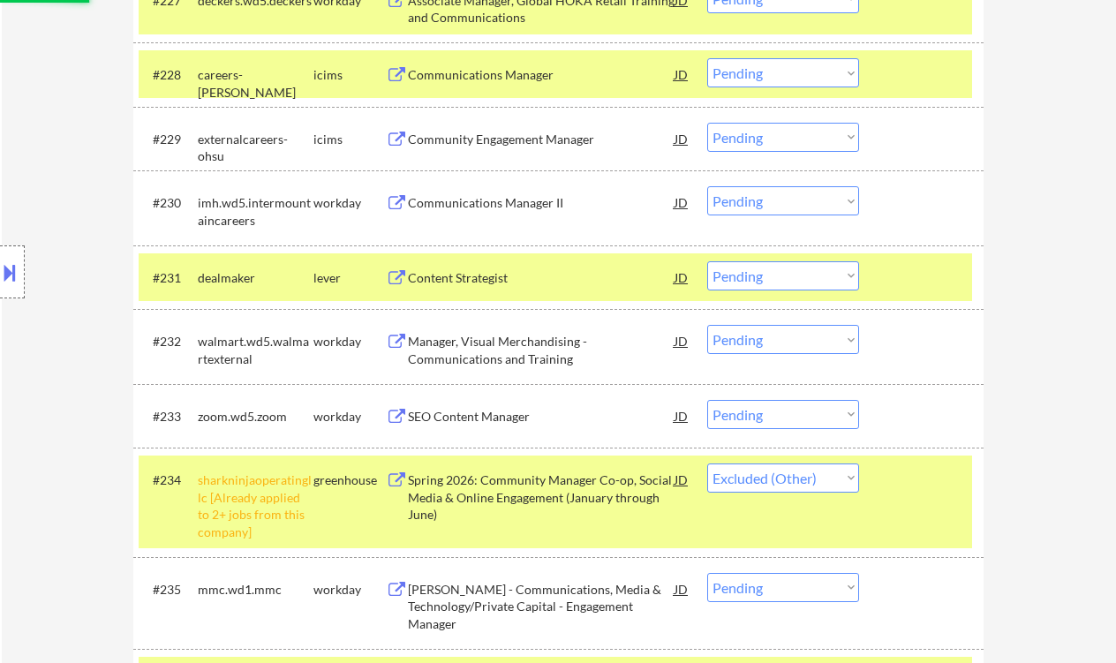
scroll to position [2527, 0]
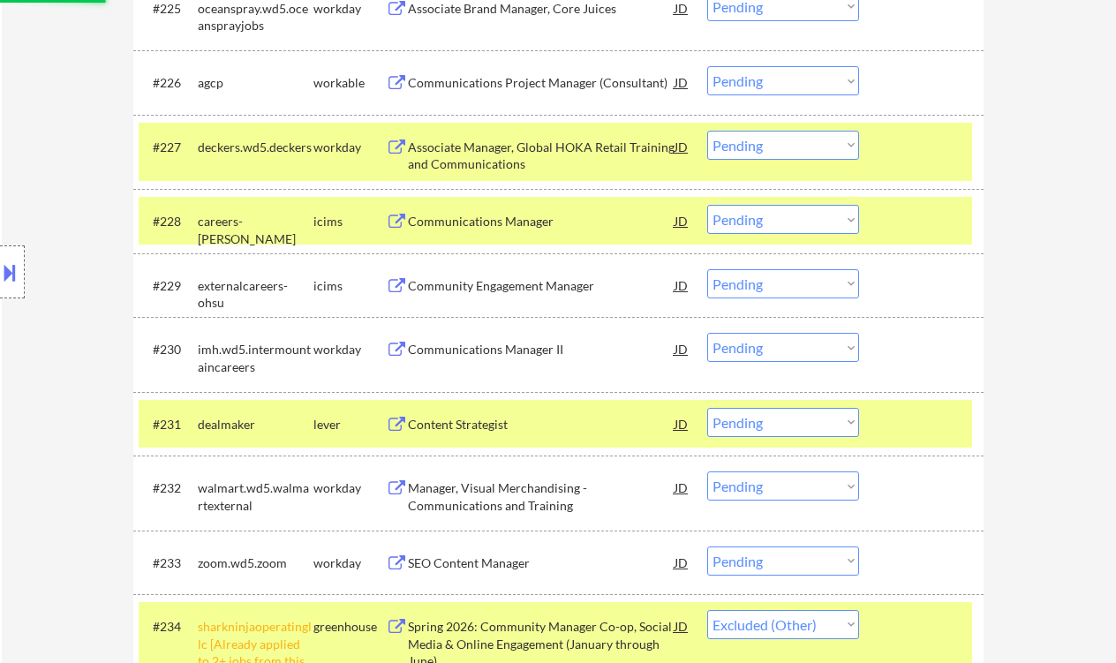
select select ""pending""
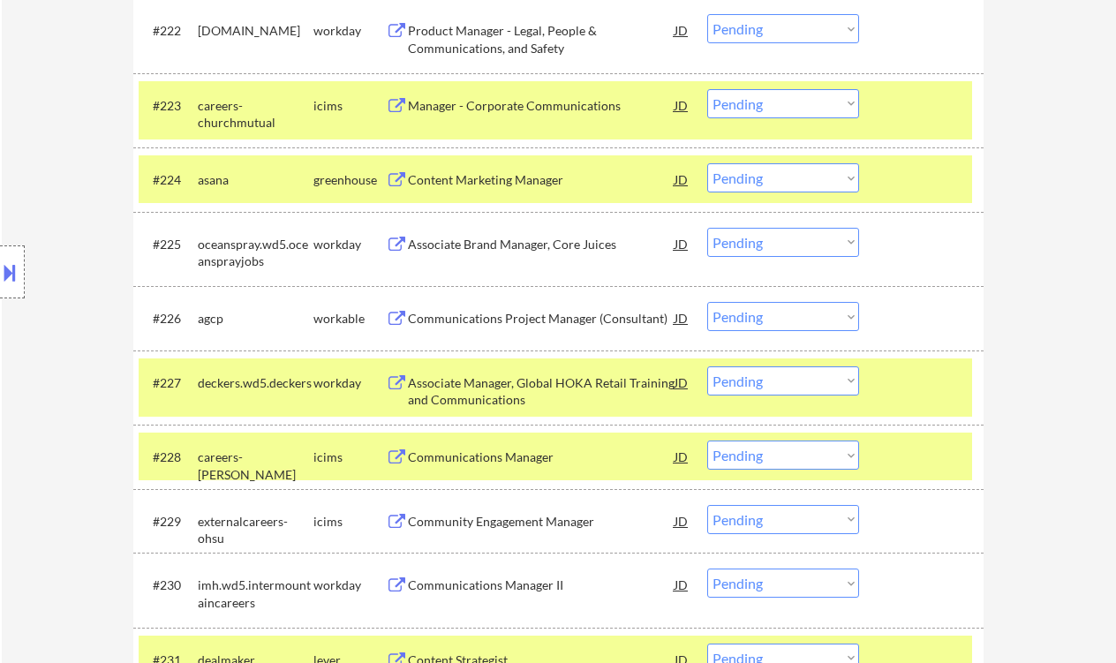
click at [464, 321] on div "Communications Project Manager (Consultant)" at bounding box center [541, 319] width 267 height 18
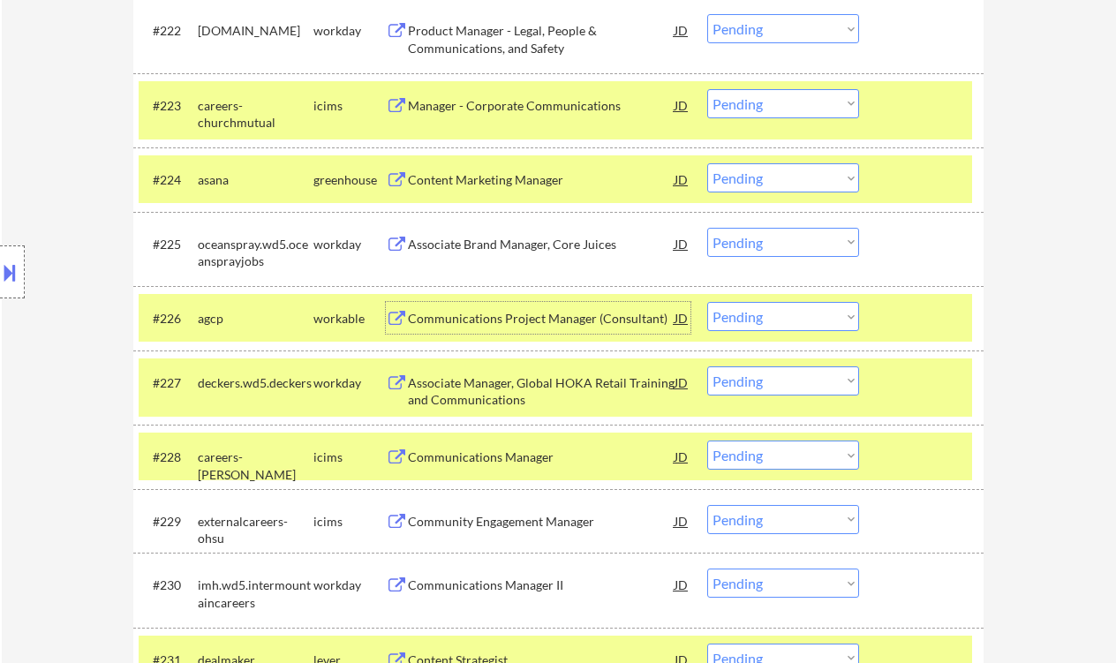
click at [823, 319] on select "Choose an option... Pending Applied Excluded (Questions) Excluded (Expired) Exc…" at bounding box center [783, 316] width 152 height 29
click at [707, 302] on select "Choose an option... Pending Applied Excluded (Questions) Excluded (Expired) Exc…" at bounding box center [783, 316] width 152 height 29
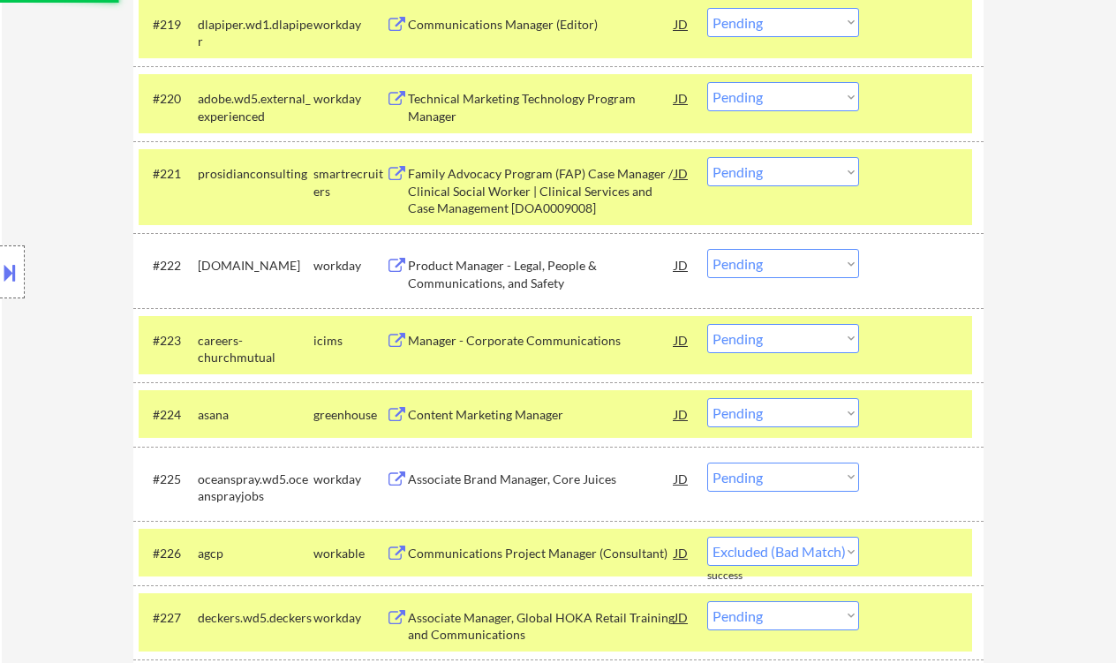
select select ""pending""
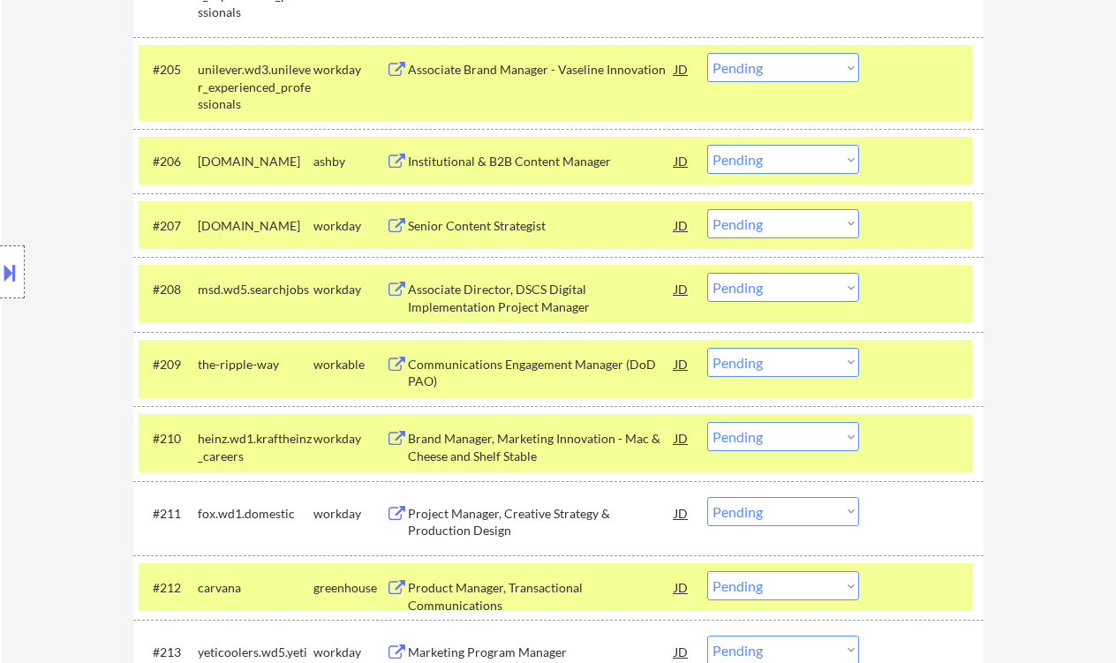
scroll to position [761, 0]
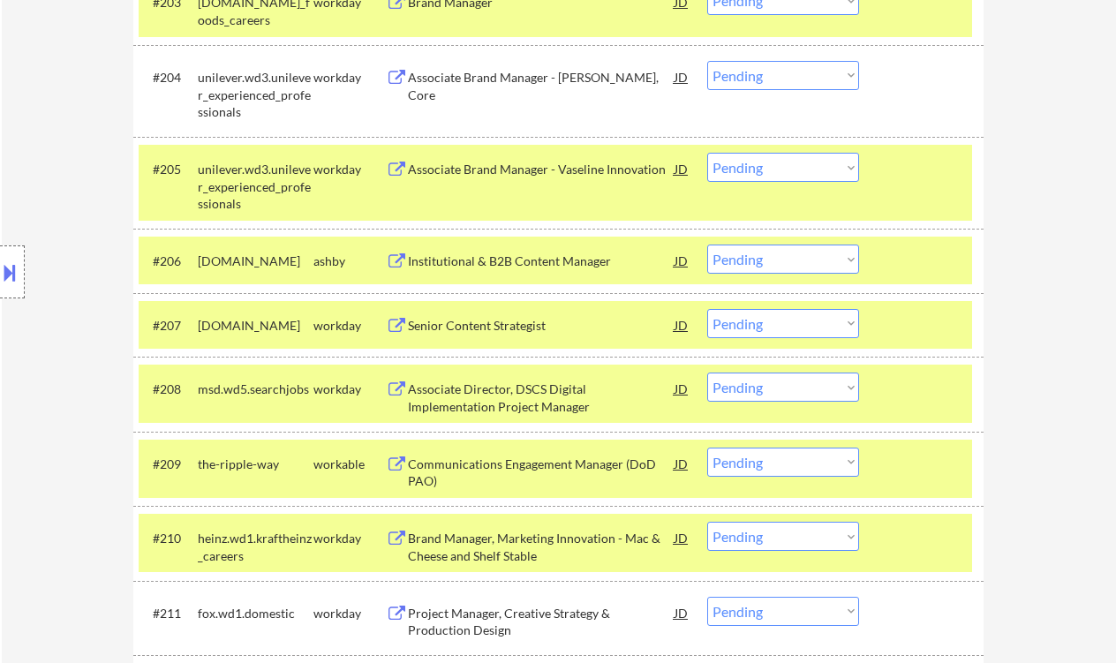
click at [504, 463] on div "Communications Engagement Manager (DoD PAO)" at bounding box center [541, 473] width 267 height 34
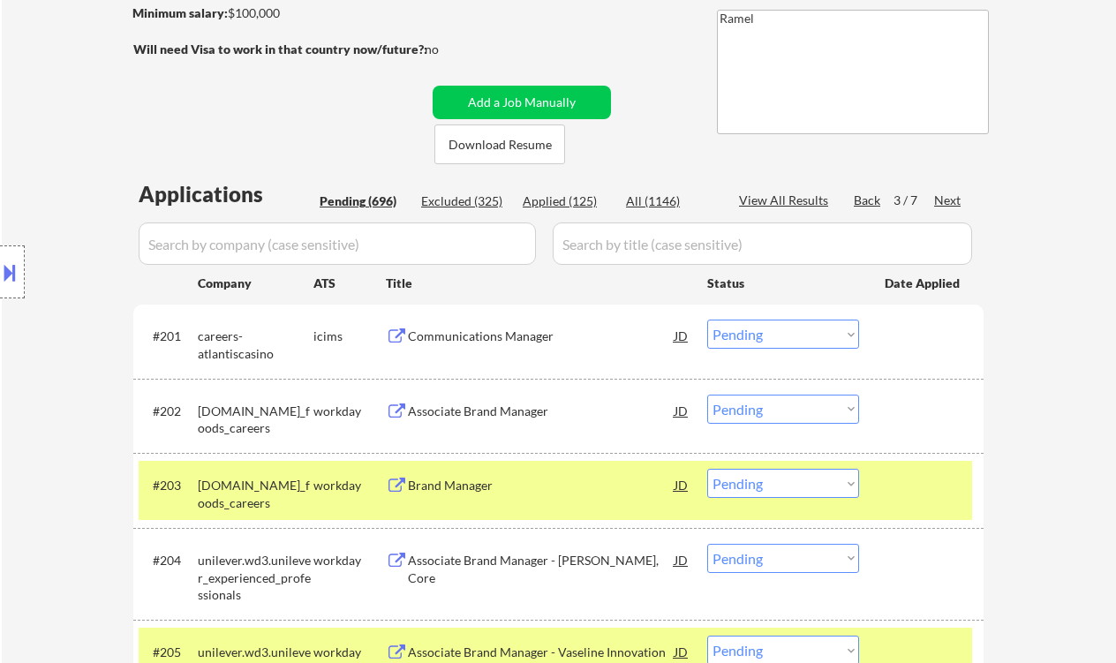
scroll to position [290, 0]
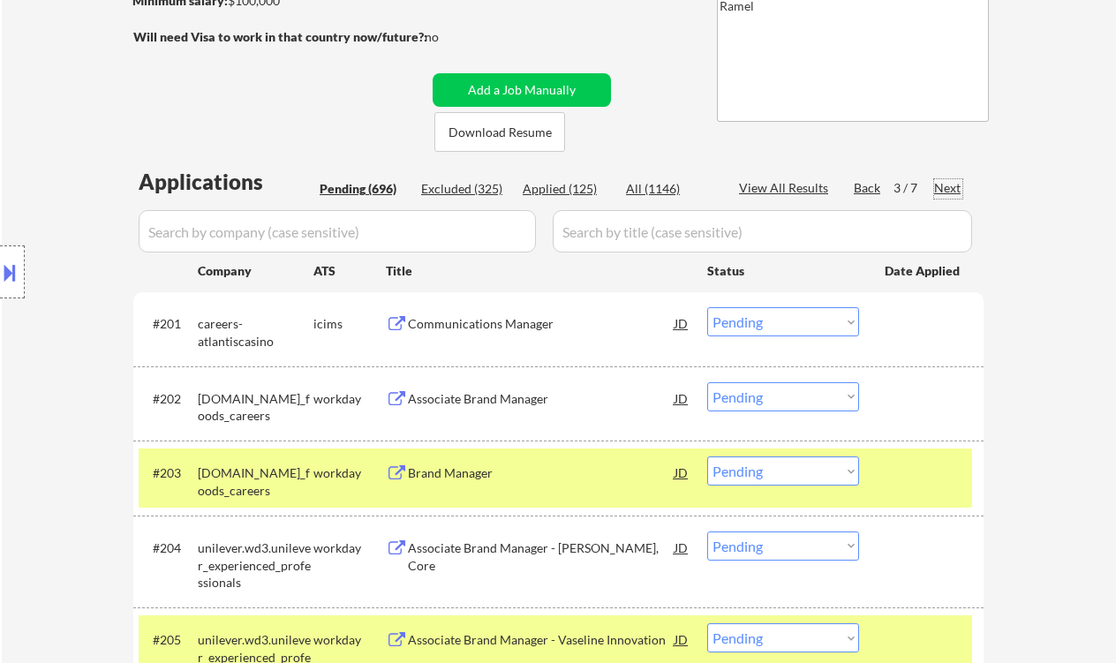
click at [940, 181] on div "Next" at bounding box center [948, 188] width 28 height 18
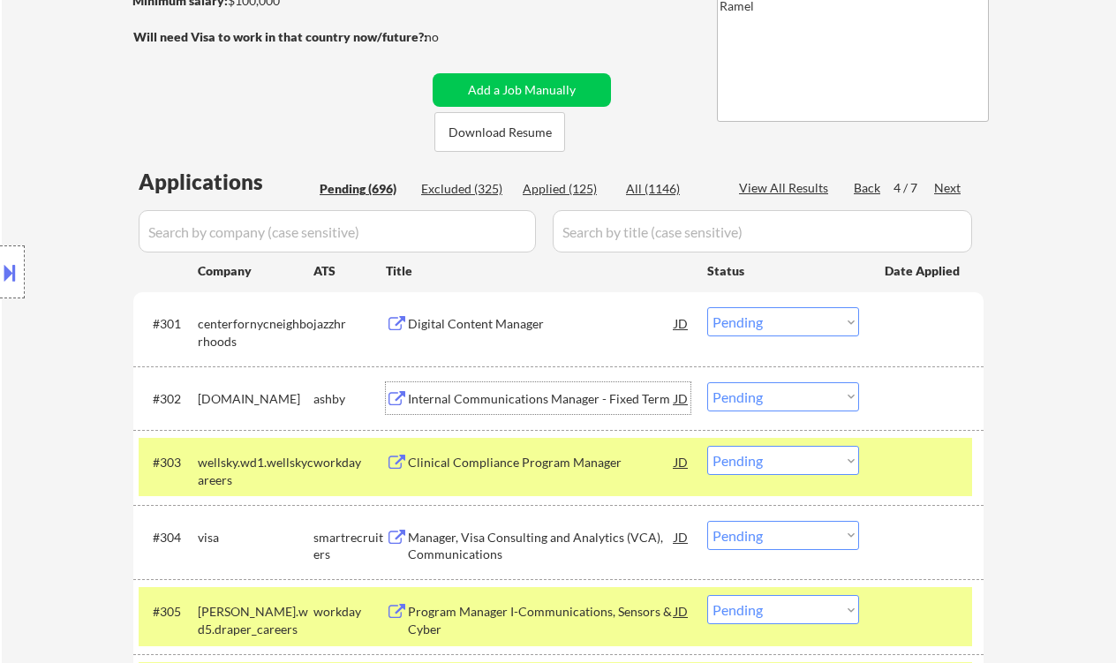
click at [568, 399] on div "Internal Communications Manager - Fixed Term" at bounding box center [541, 399] width 267 height 18
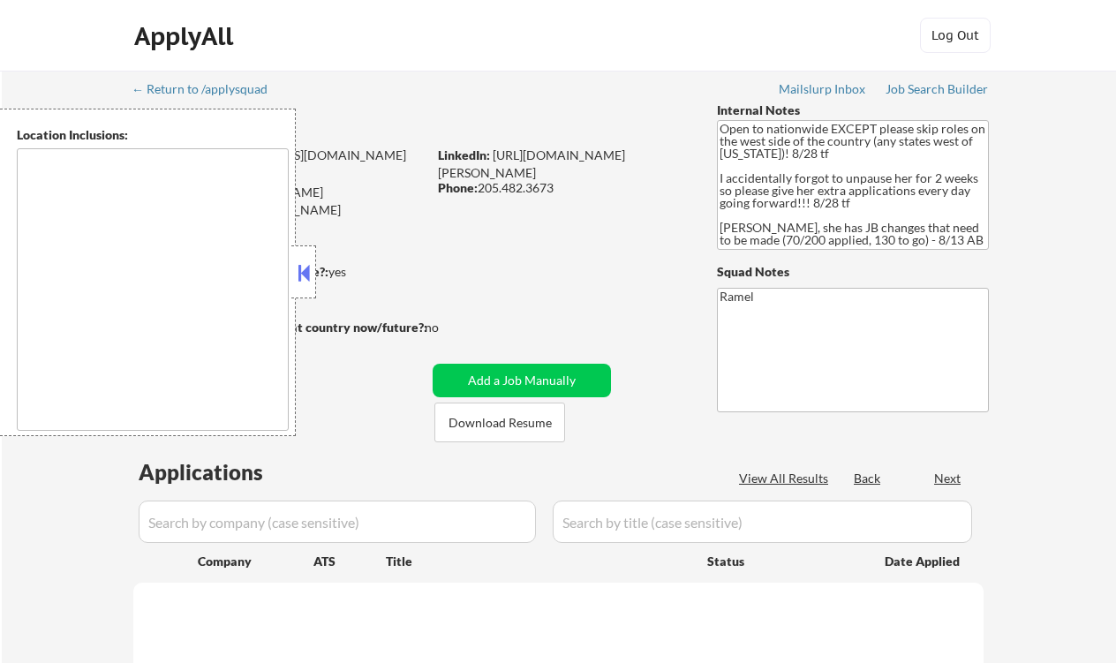
type textarea "country:[GEOGRAPHIC_DATA]"
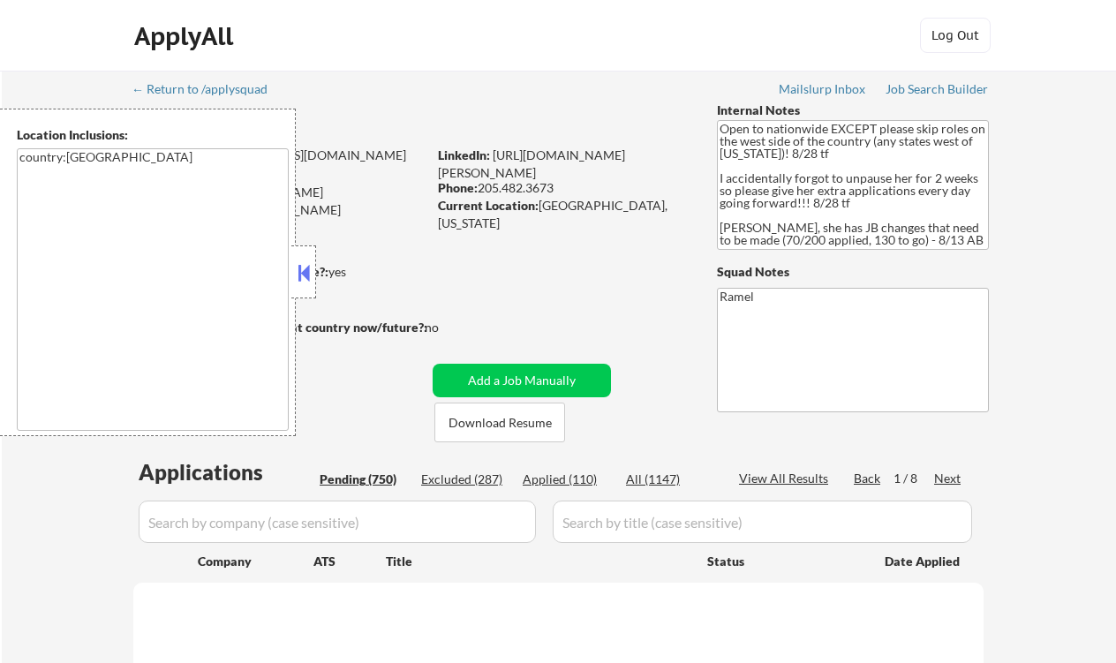
click at [305, 285] on button at bounding box center [303, 273] width 19 height 26
click at [592, 206] on div "Current Location: Pelham, Alabama" at bounding box center [563, 214] width 250 height 34
select select ""pending""
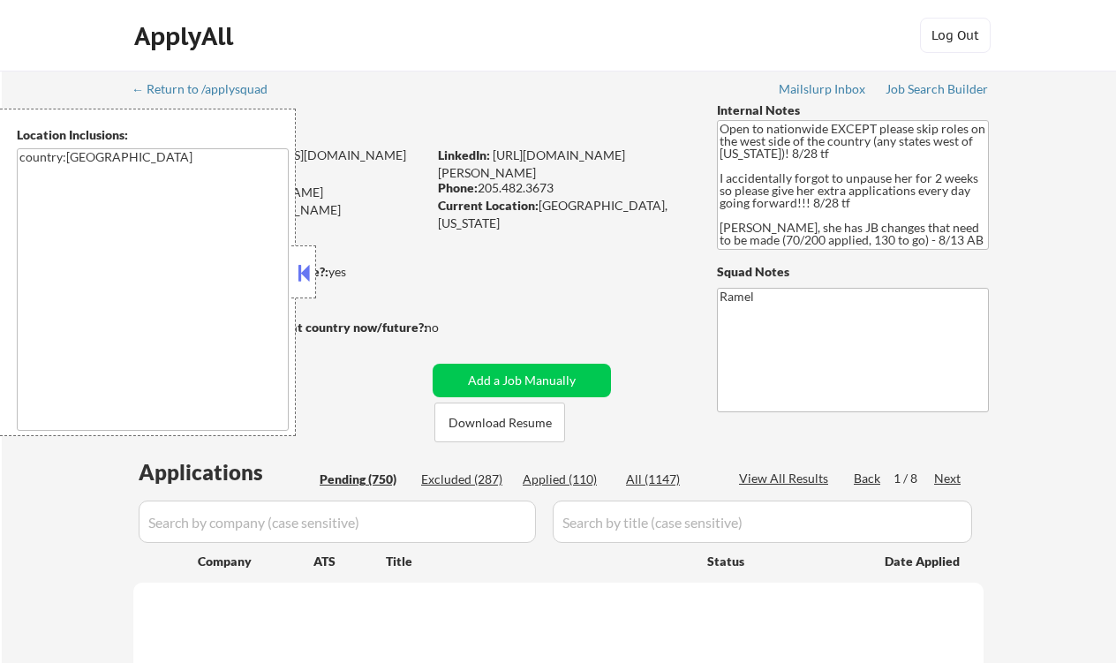
select select ""pending""
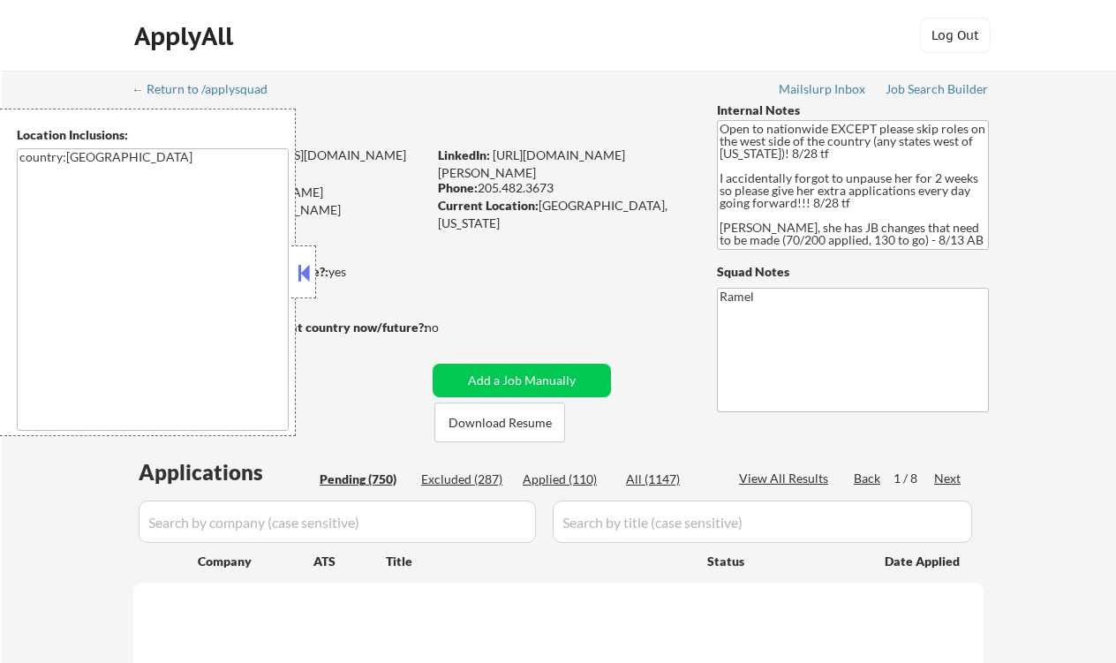
select select ""pending""
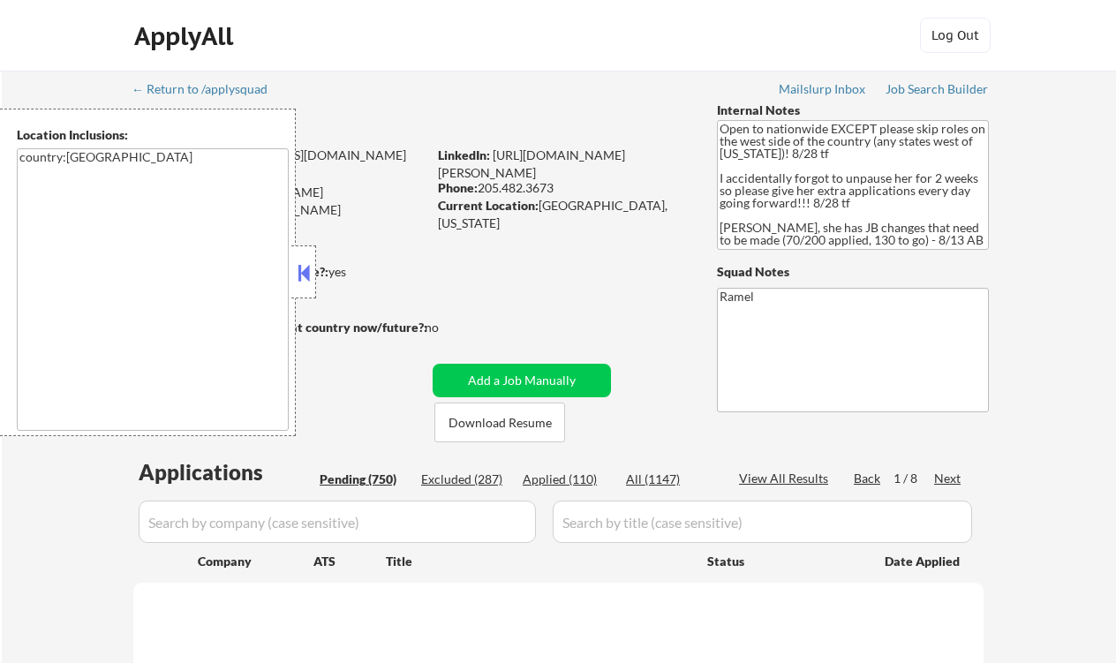
select select ""pending""
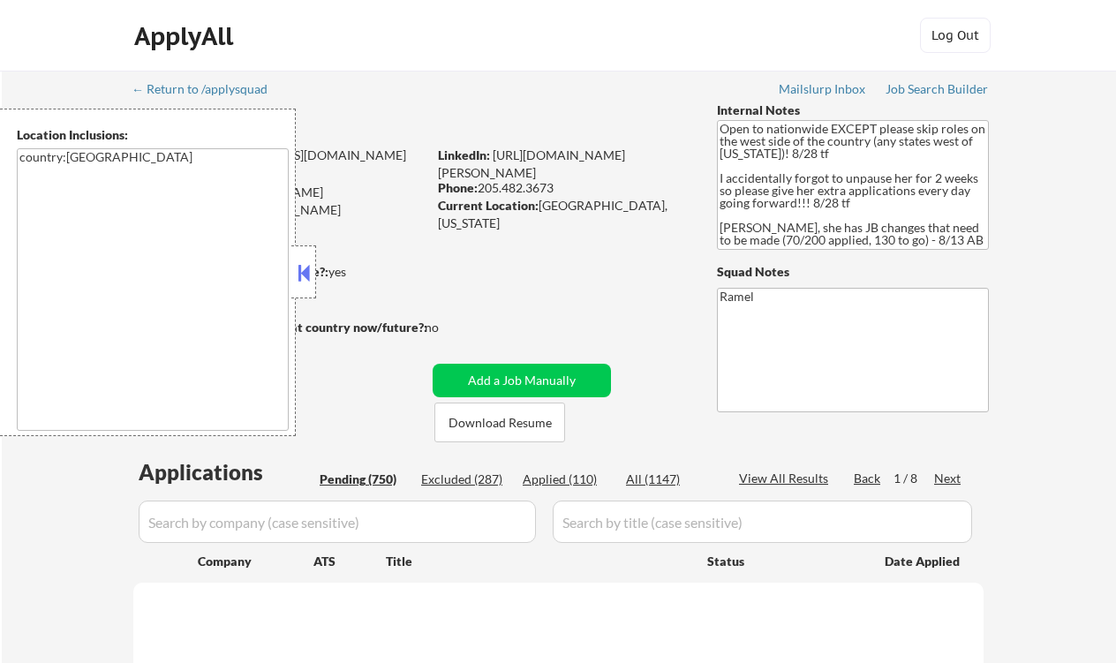
select select ""pending""
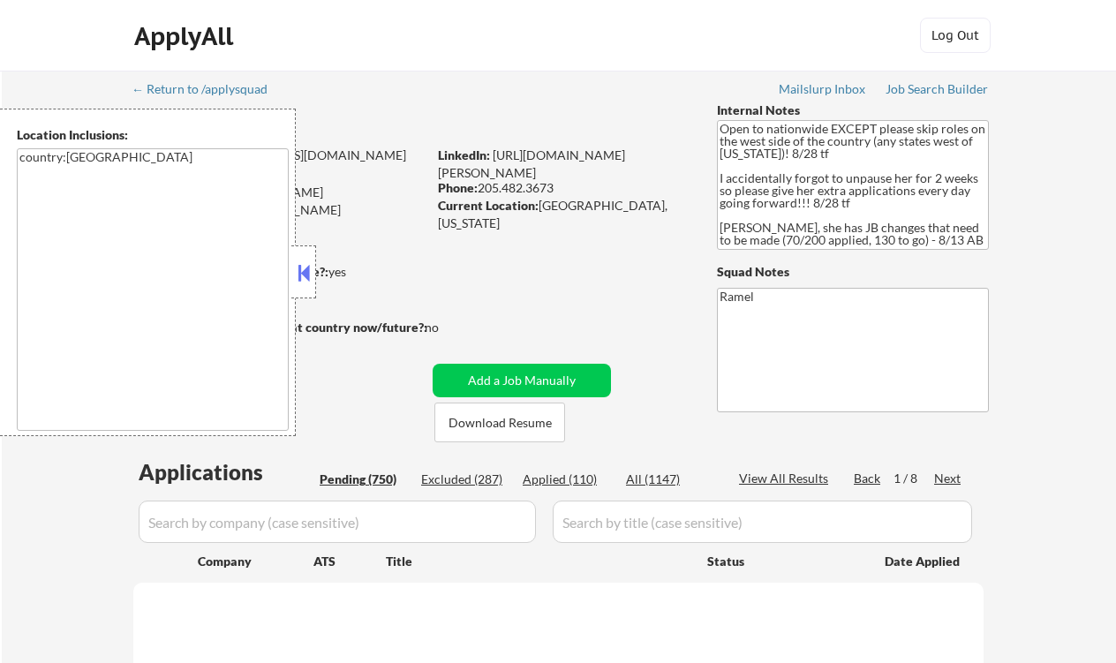
select select ""pending""
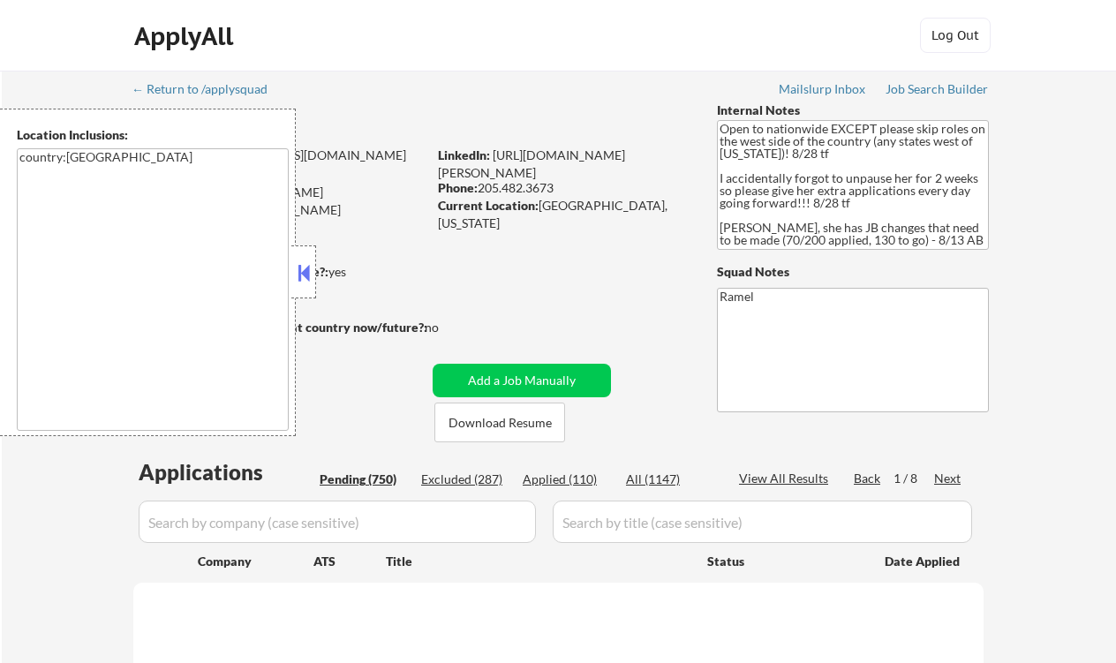
select select ""pending""
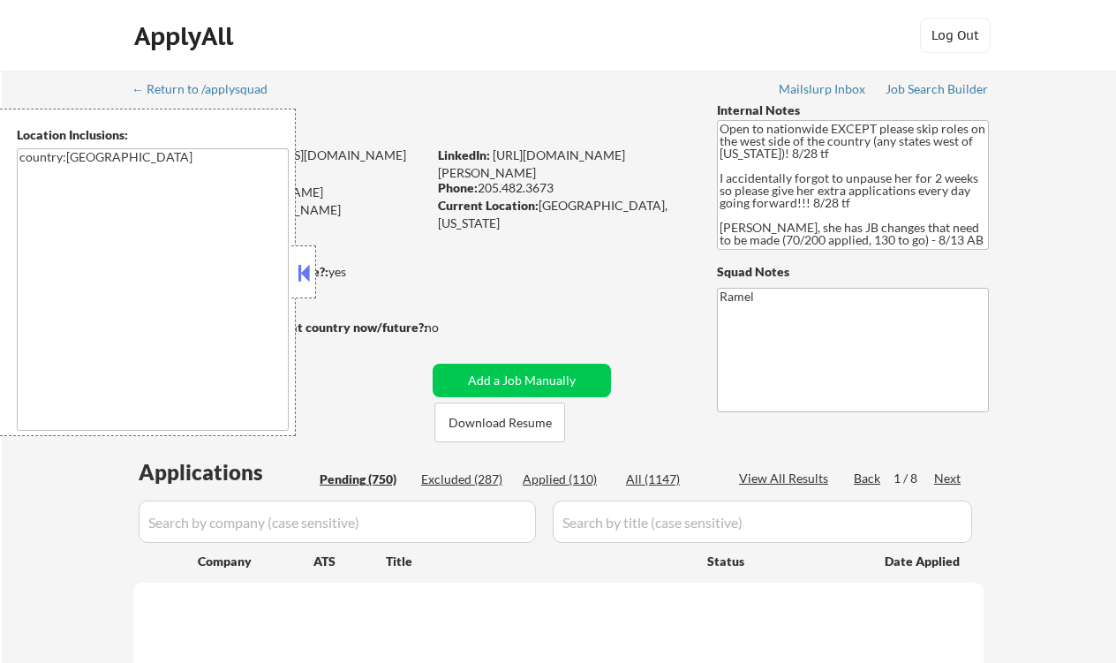
select select ""pending""
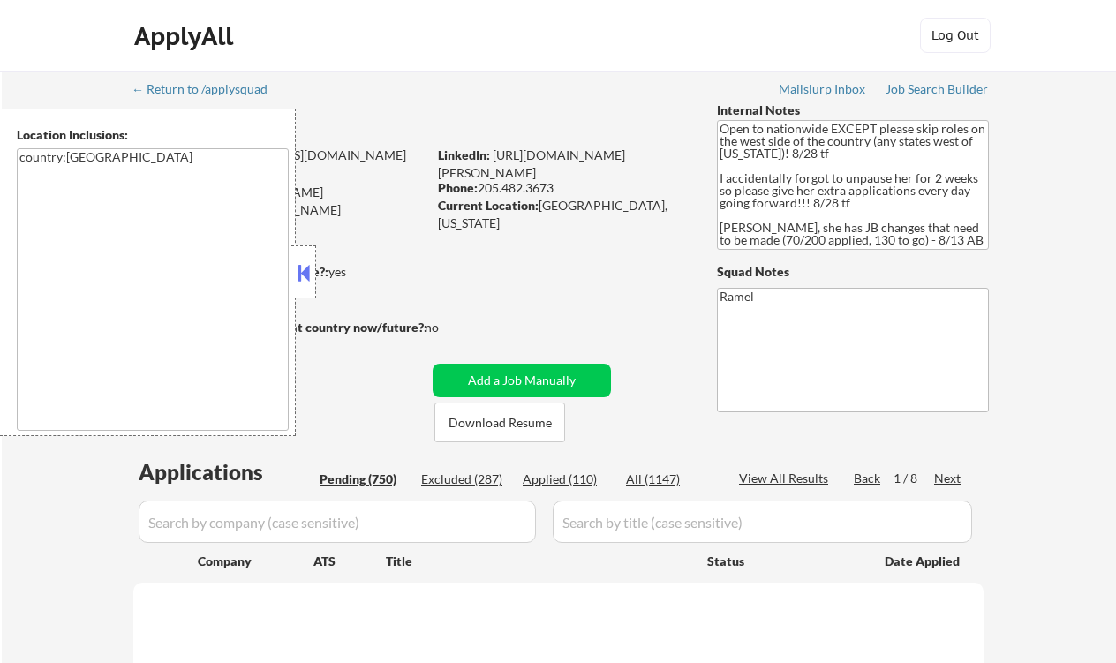
select select ""pending""
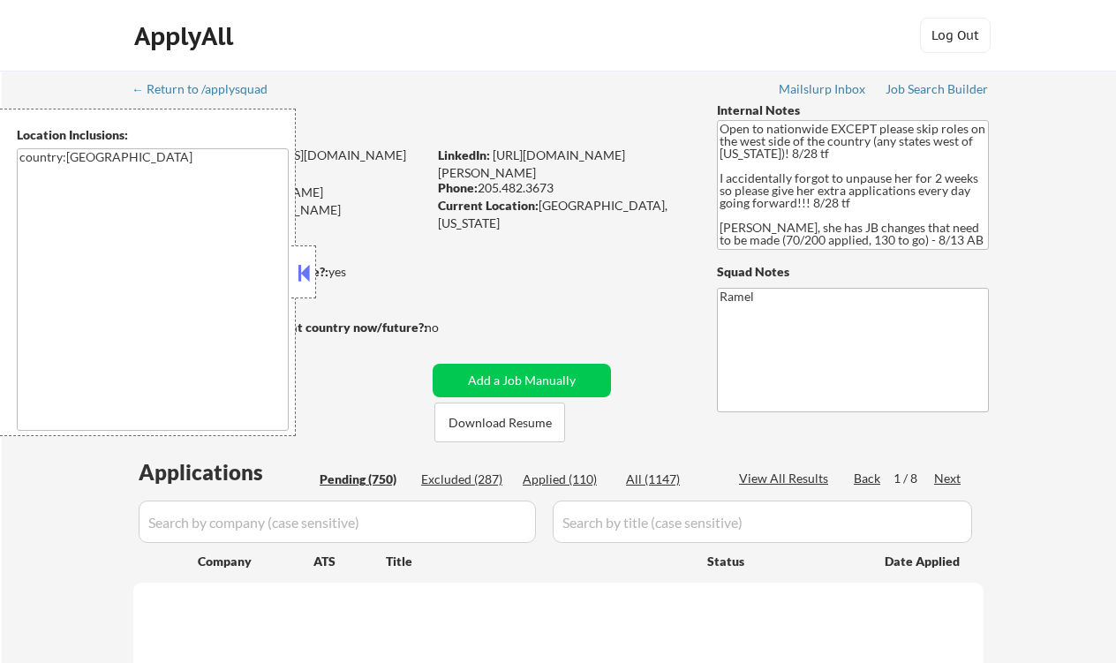
select select ""pending""
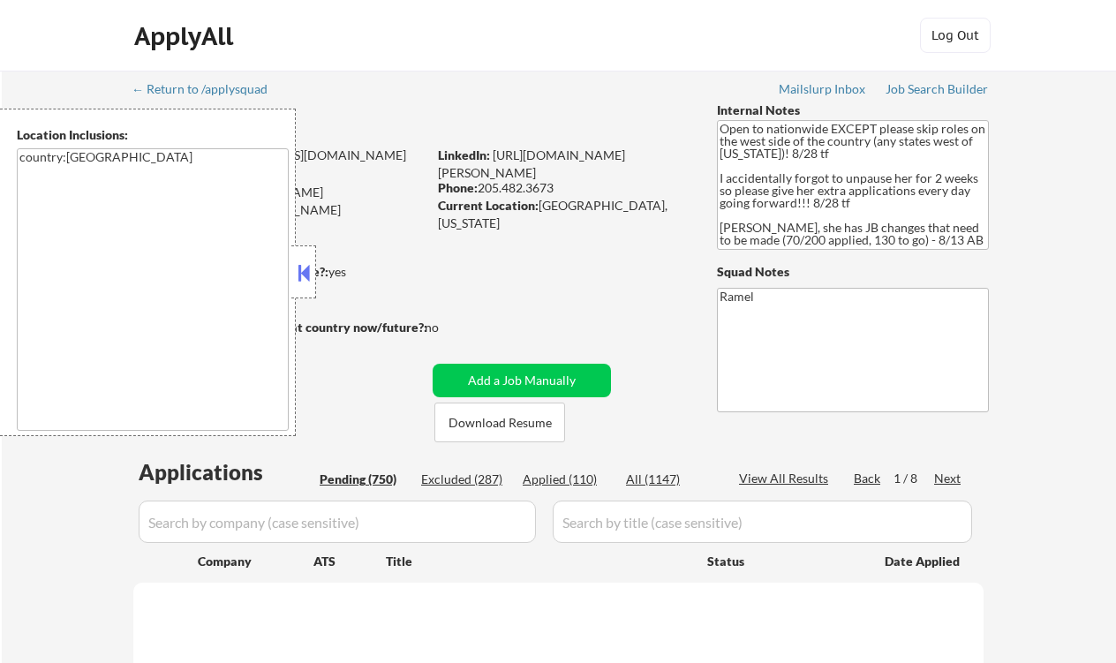
select select ""pending""
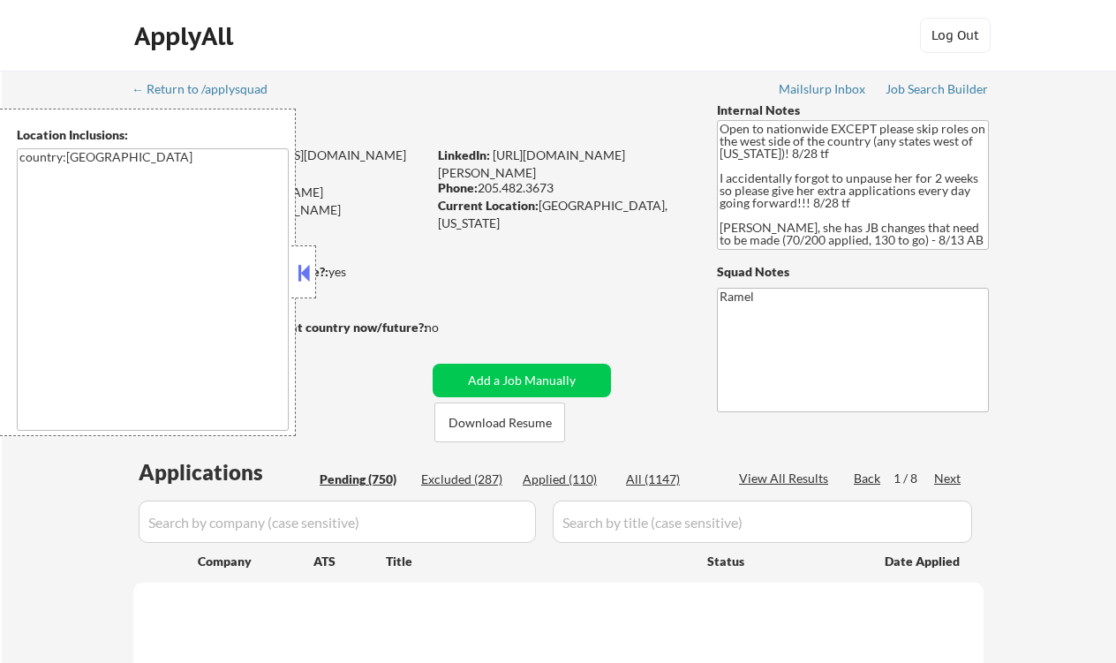
select select ""pending""
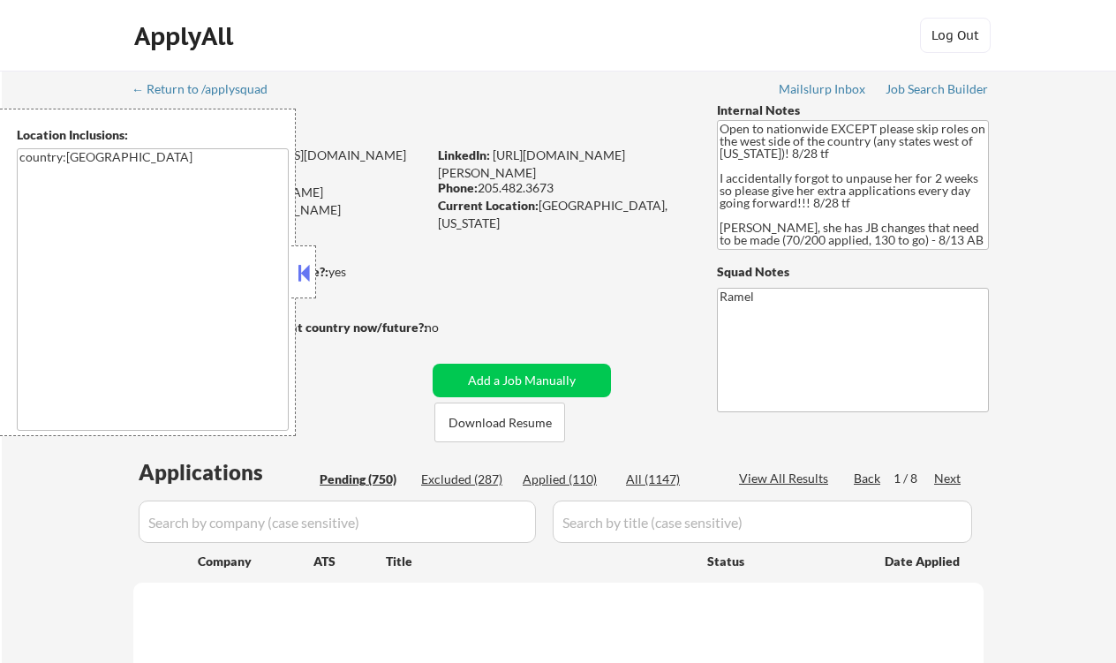
select select ""pending""
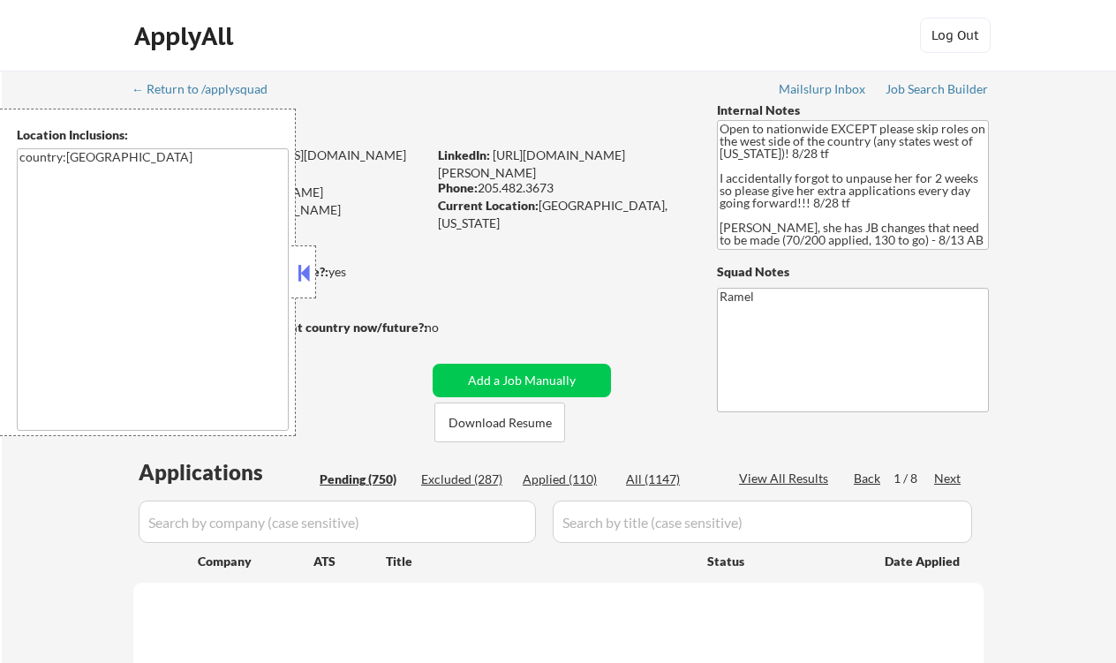
select select ""pending""
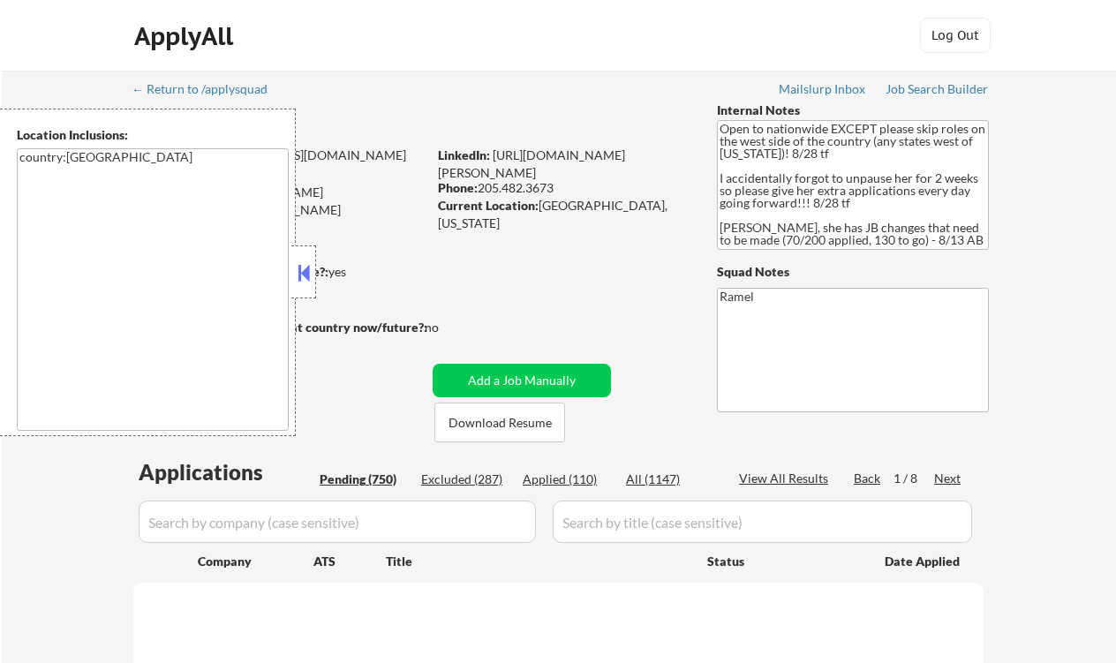
select select ""pending""
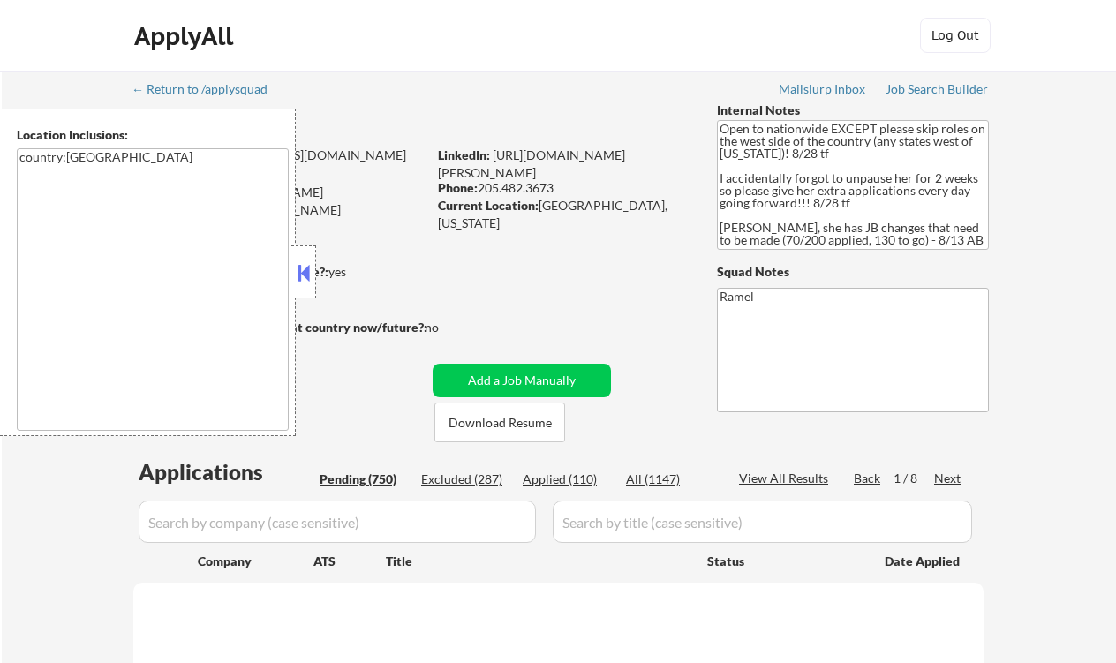
select select ""pending""
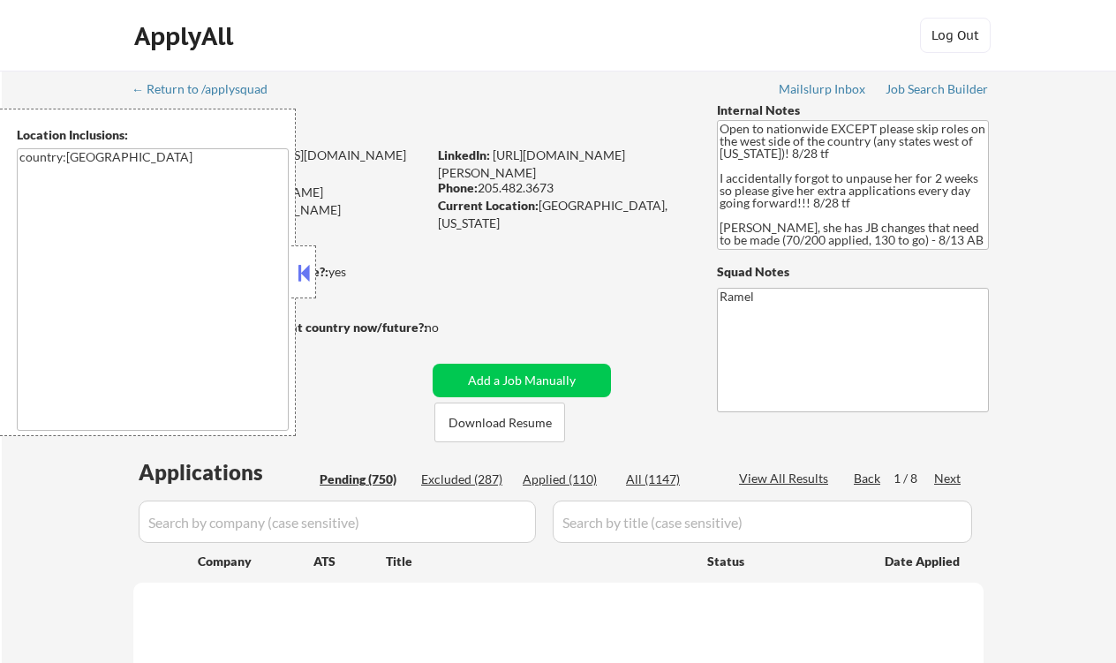
select select ""pending""
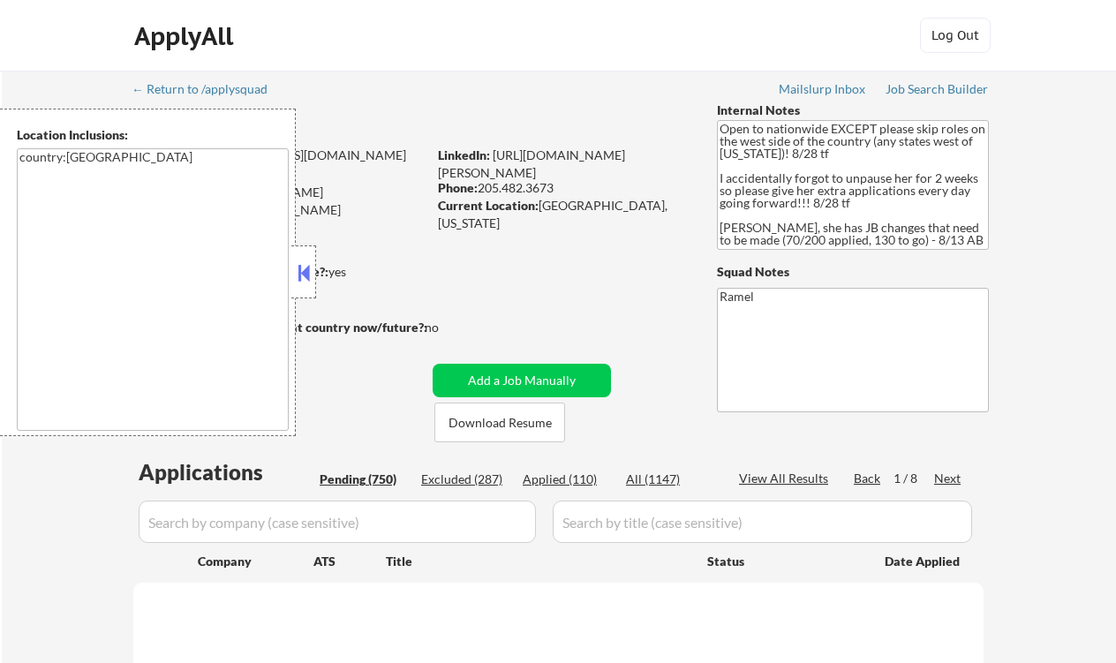
select select ""pending""
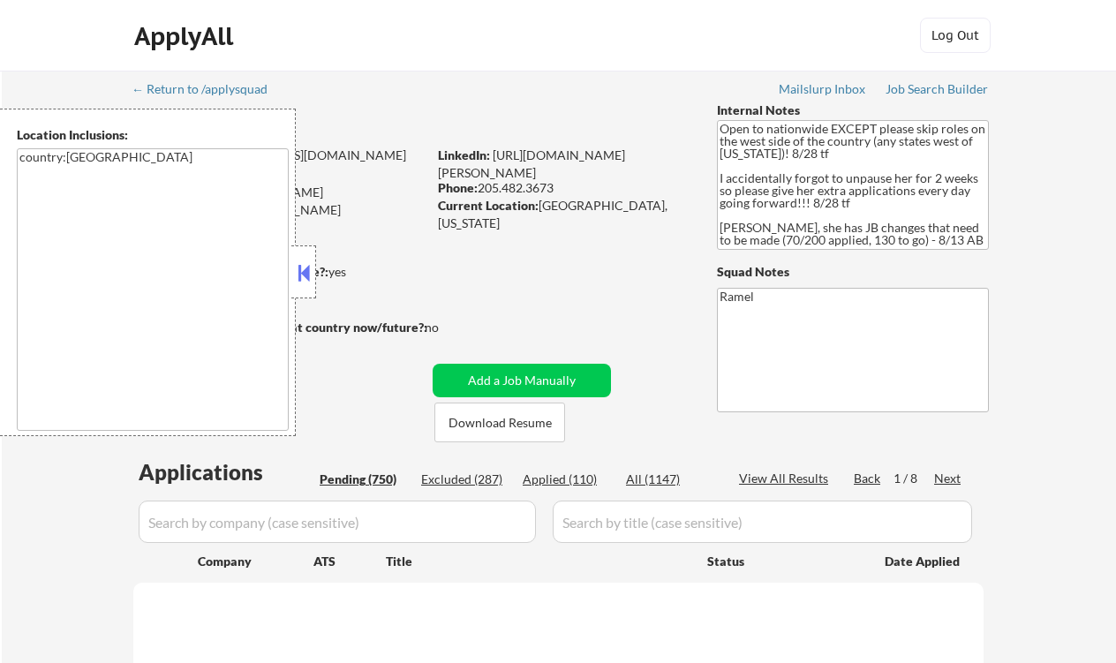
select select ""pending""
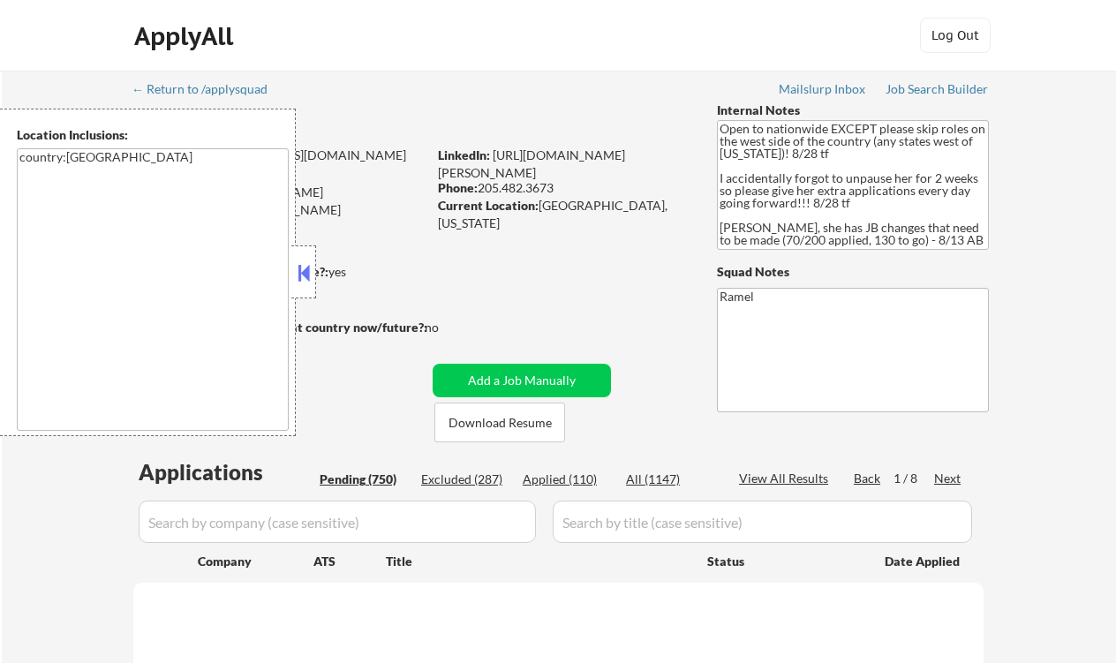
select select ""pending""
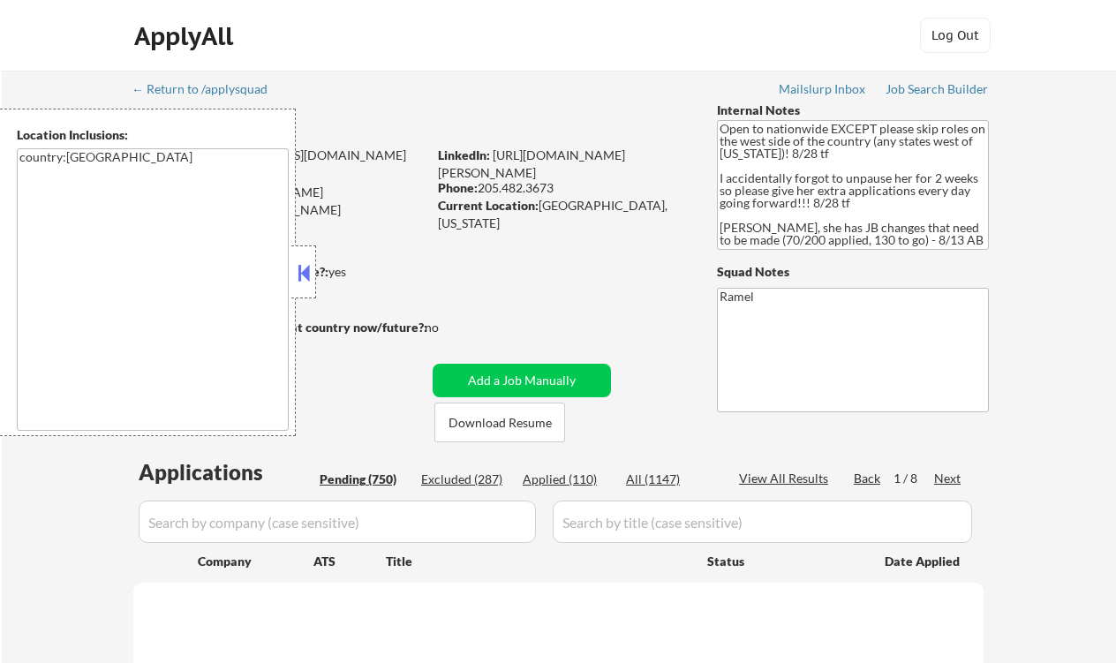
select select ""pending""
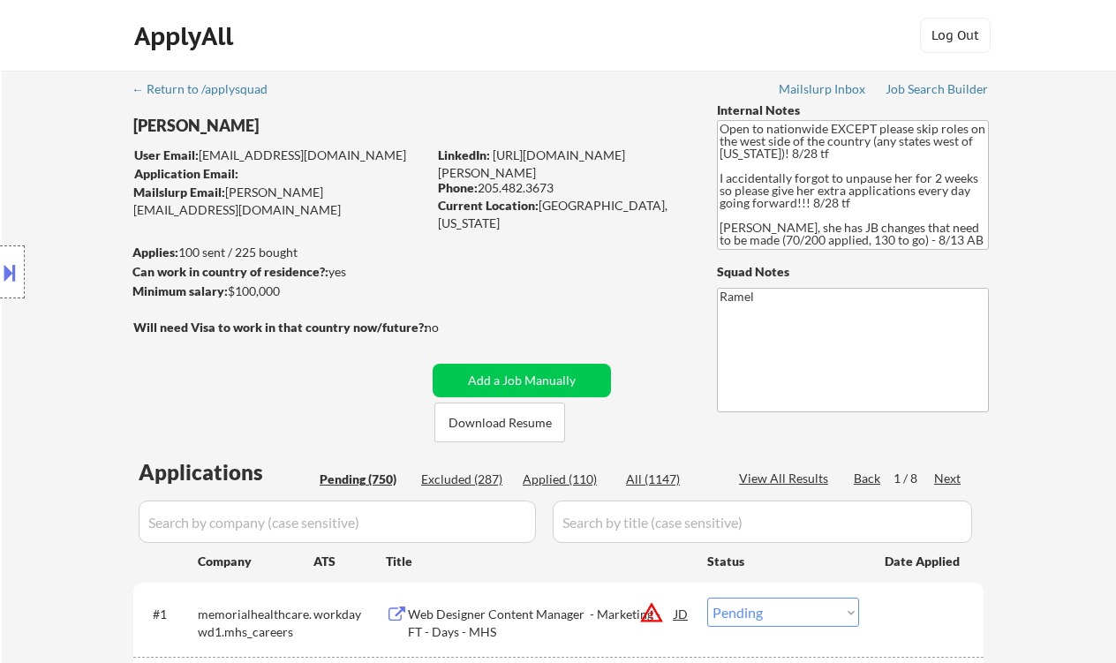
select select ""pending""
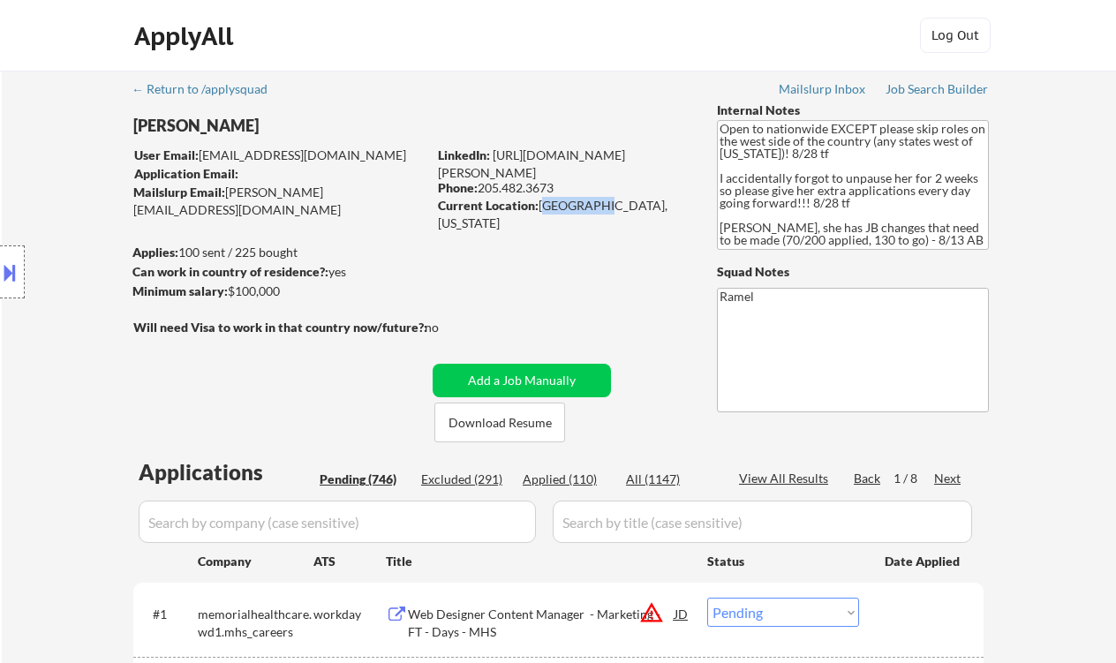
drag, startPoint x: 516, startPoint y: 184, endPoint x: 483, endPoint y: 179, distance: 33.0
click at [483, 179] on div "Phone: 205.482.3673" at bounding box center [563, 188] width 250 height 18
drag, startPoint x: 541, startPoint y: 206, endPoint x: 592, endPoint y: 209, distance: 50.5
click at [592, 209] on div "Current Location: Pelham, Alabama" at bounding box center [563, 214] width 250 height 34
copy div "Pelham, A"
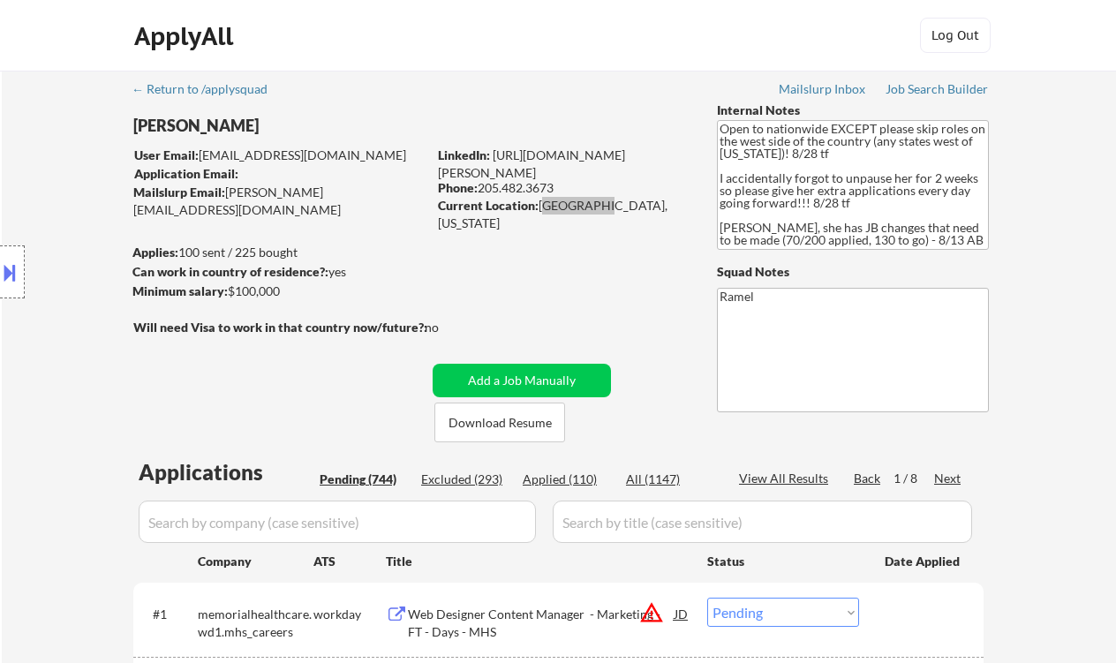
select select ""pending""
drag, startPoint x: 563, startPoint y: 189, endPoint x: 482, endPoint y: 183, distance: 81.5
click at [482, 183] on div "Phone: 205.482.3673" at bounding box center [563, 188] width 250 height 18
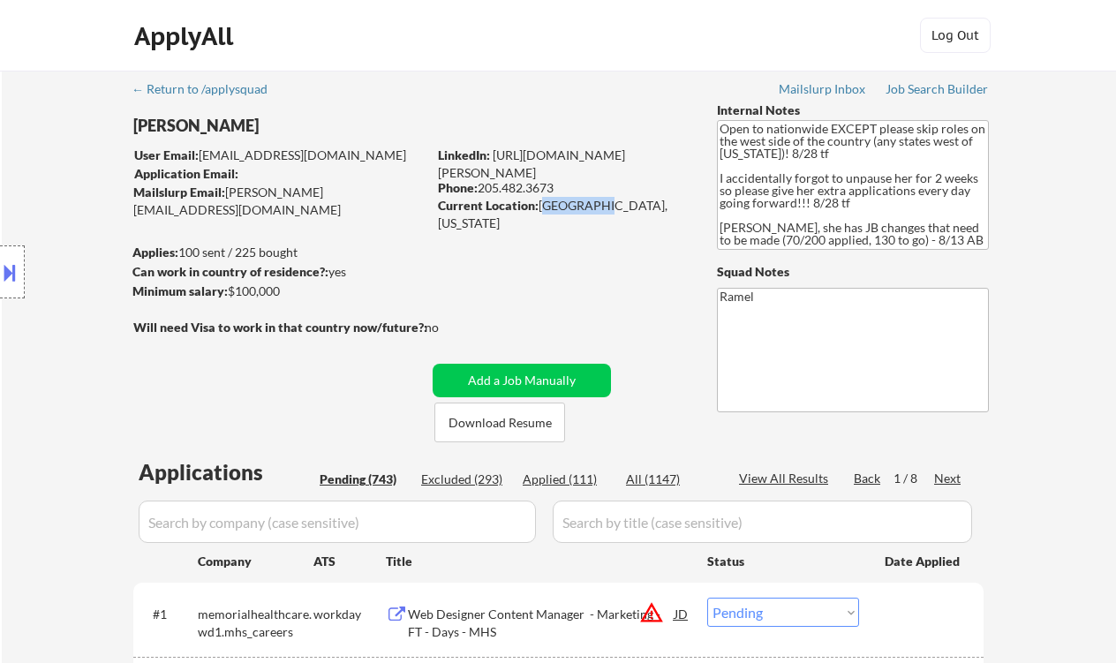
copy div "205.482.3673"
select select ""pending""
copy div "205.482.3673"
select select ""pending""
copy div "205.482.3673"
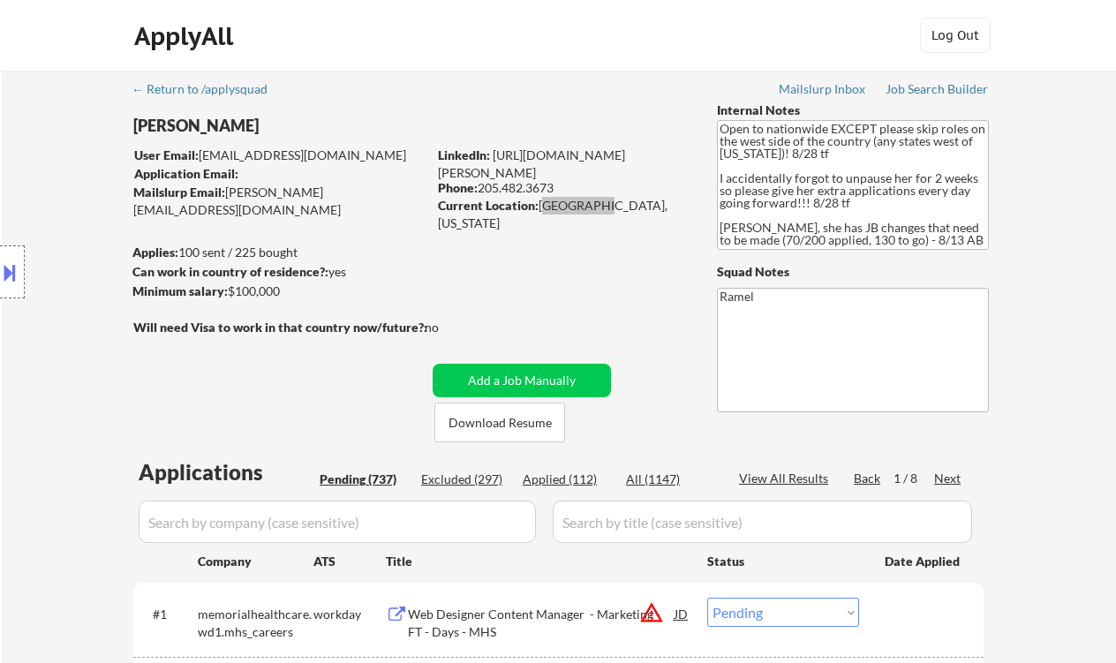
select select ""pending""
copy div "205.482.3673"
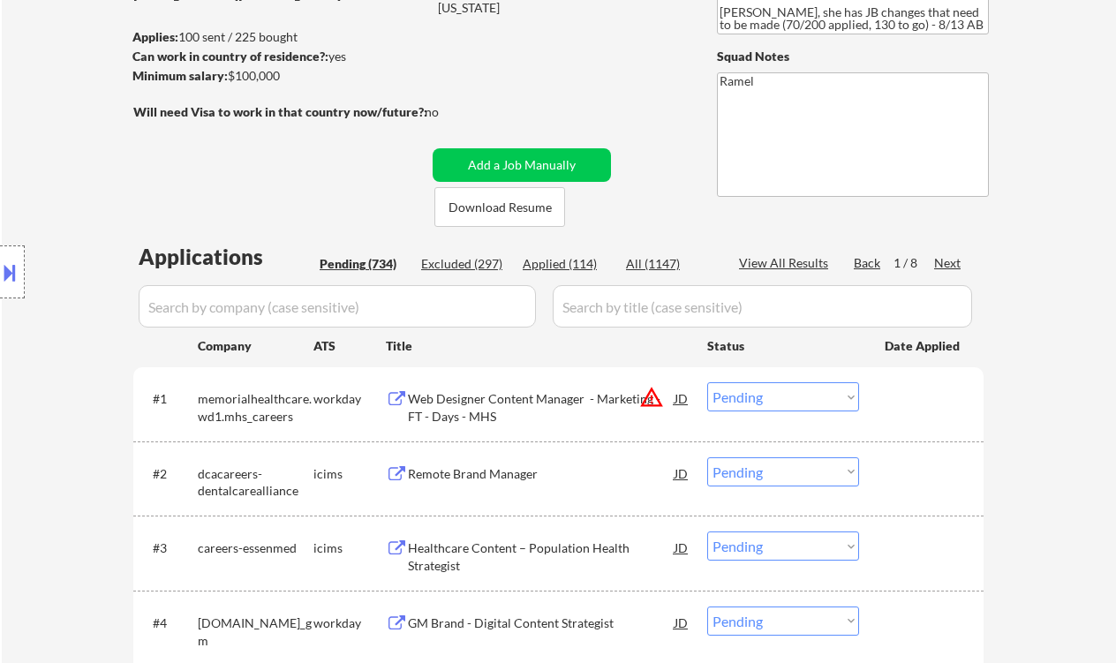
select select ""pending""
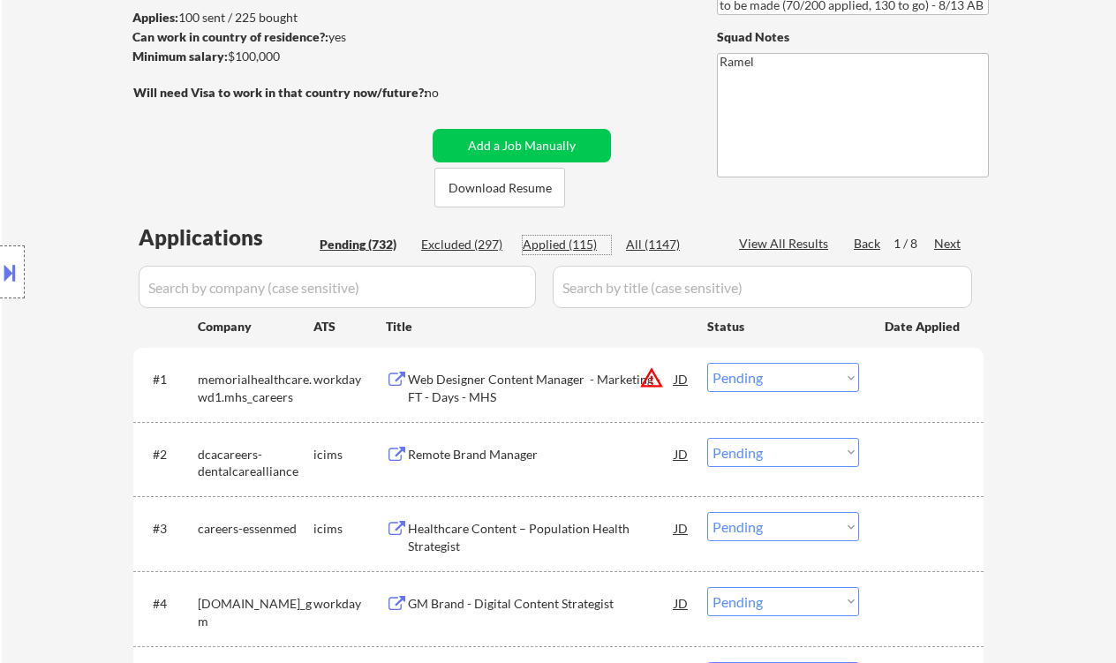
click at [577, 249] on div "Applied (115)" at bounding box center [567, 245] width 88 height 18
select select ""applied""
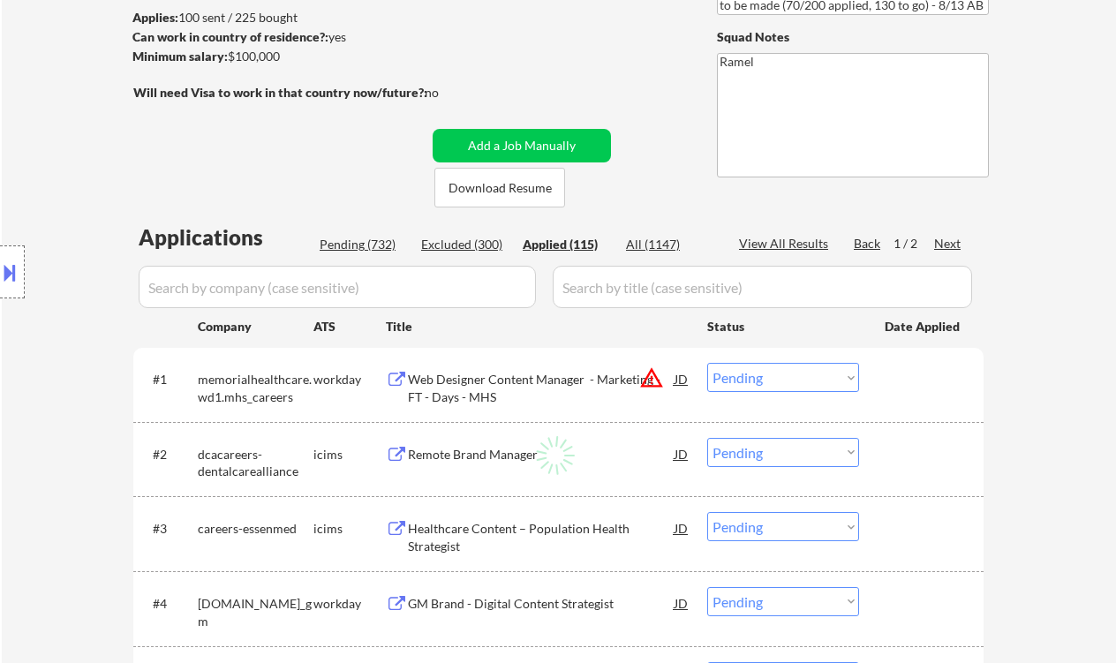
select select ""applied""
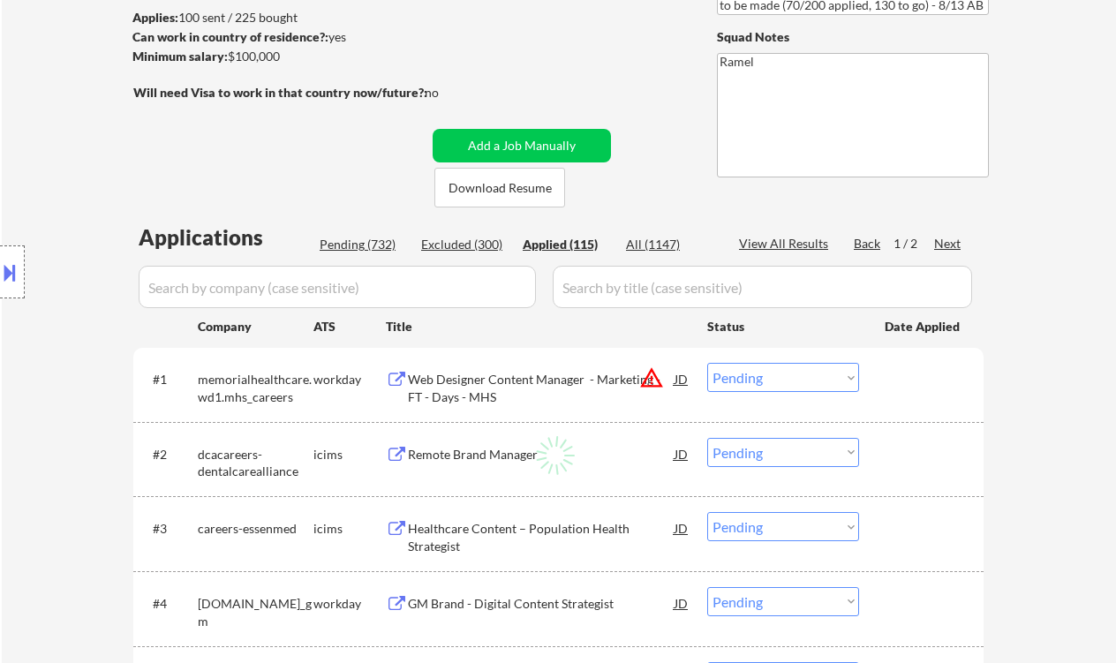
select select ""applied""
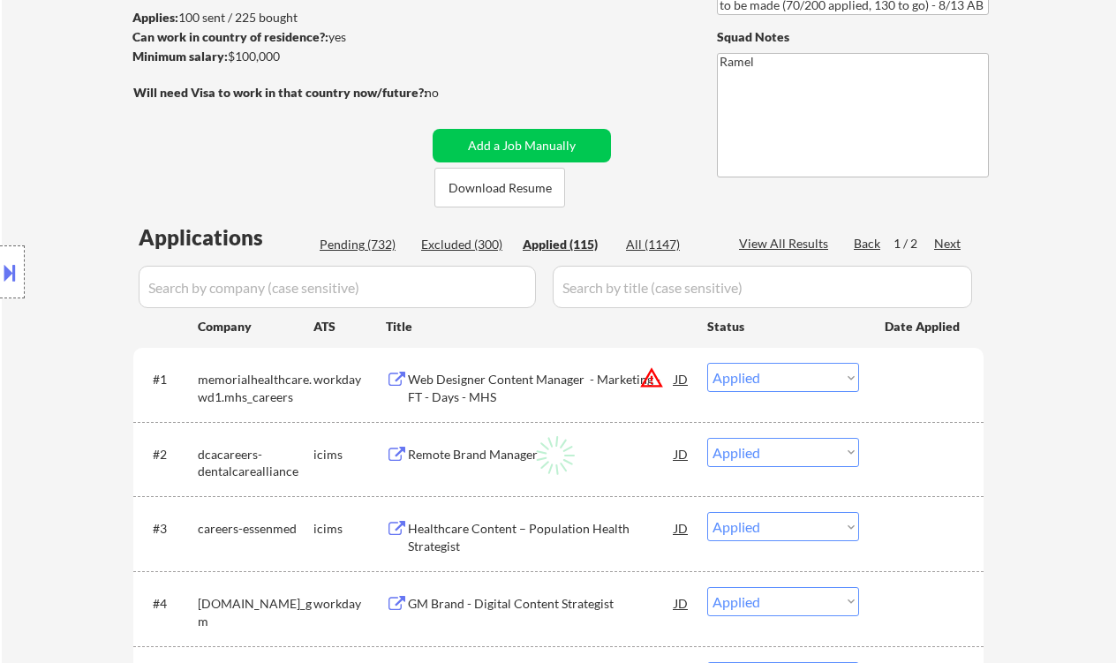
select select ""applied""
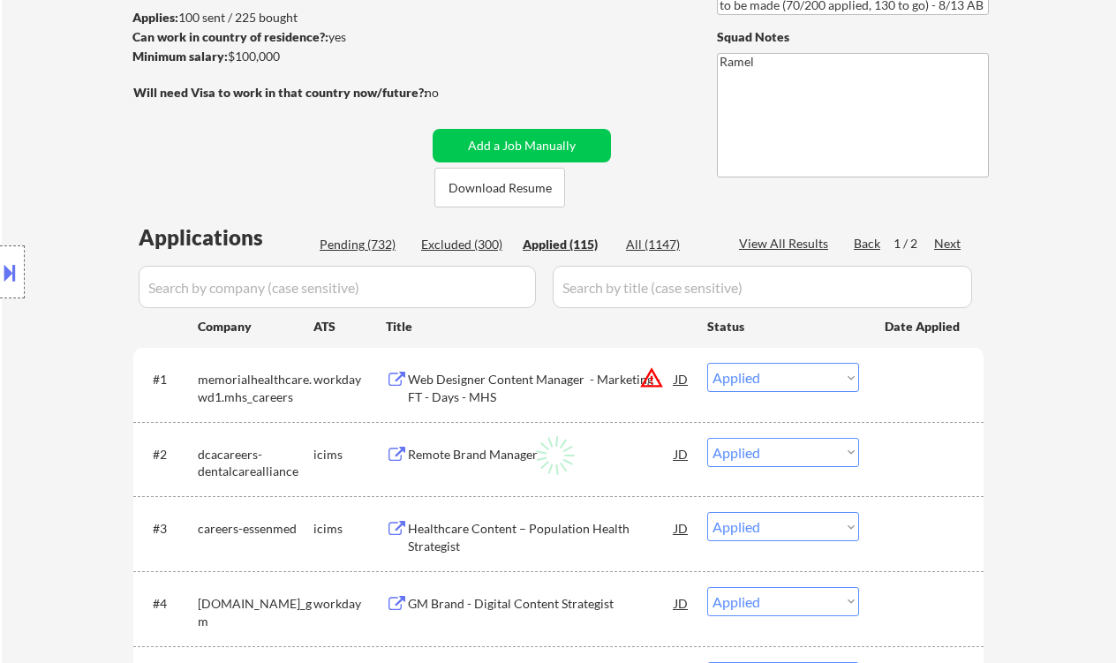
select select ""applied""
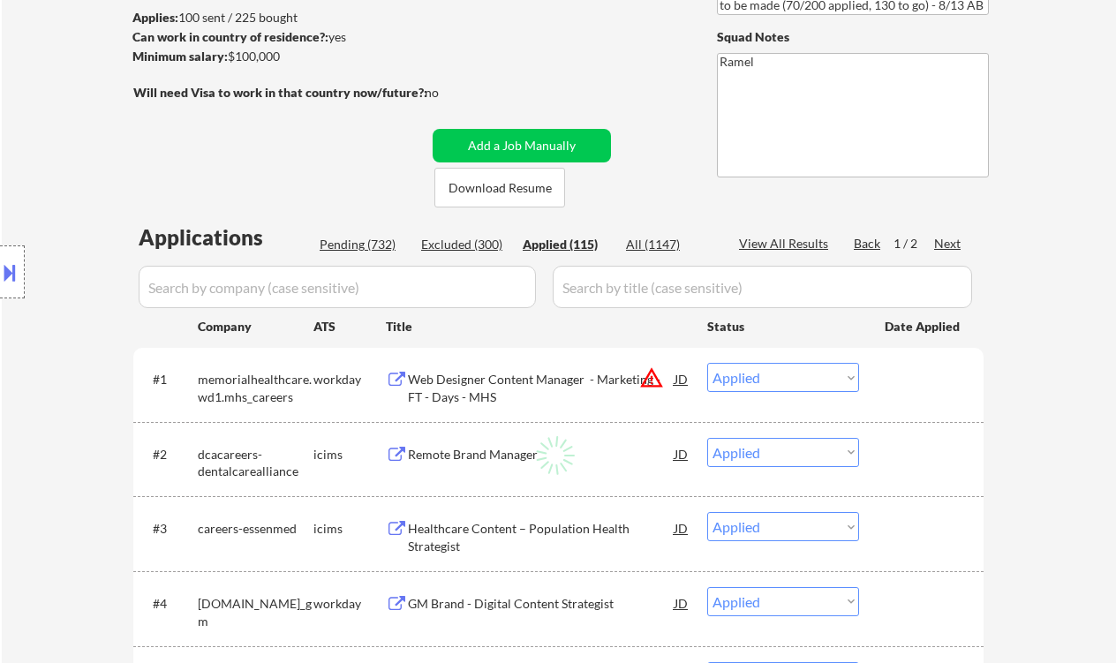
select select ""applied""
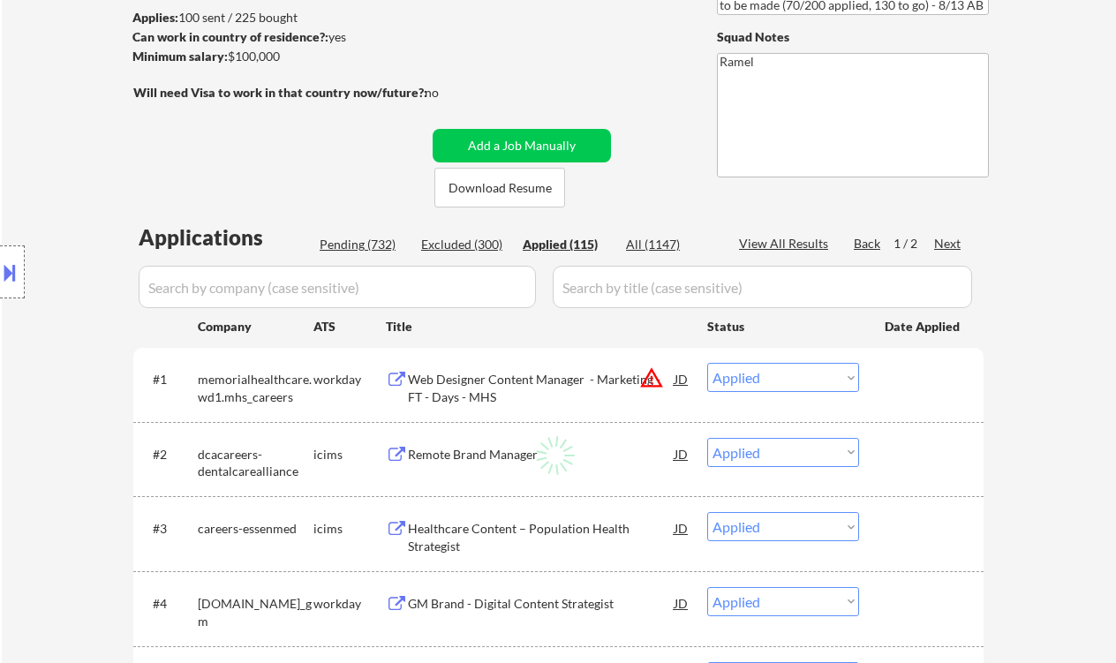
select select ""applied""
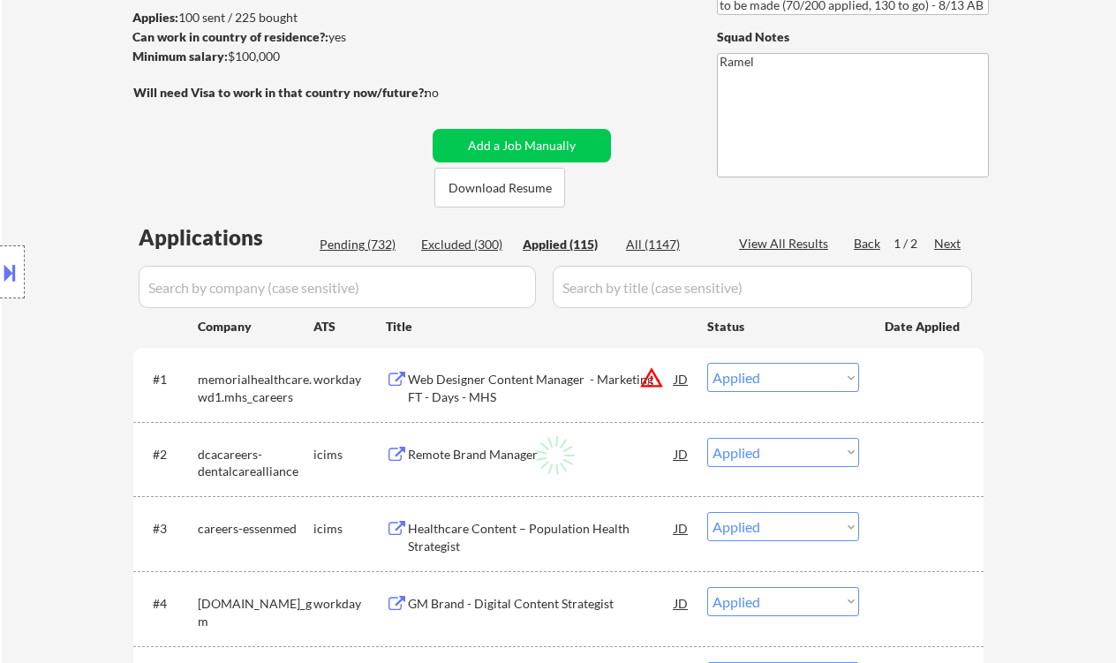
select select ""applied""
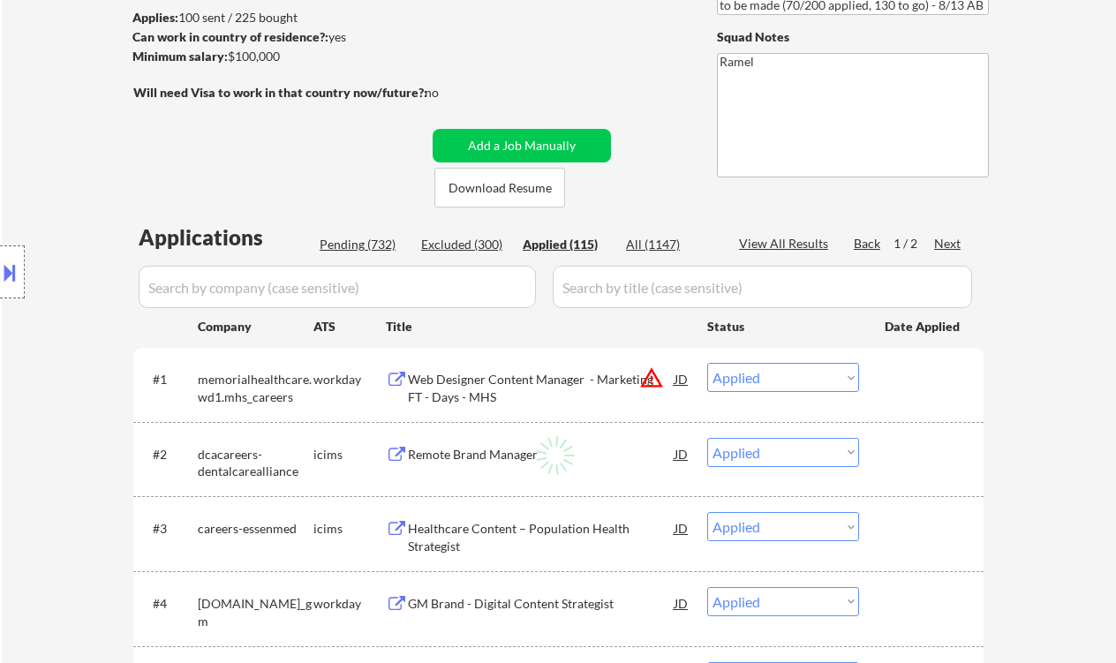
select select ""applied""
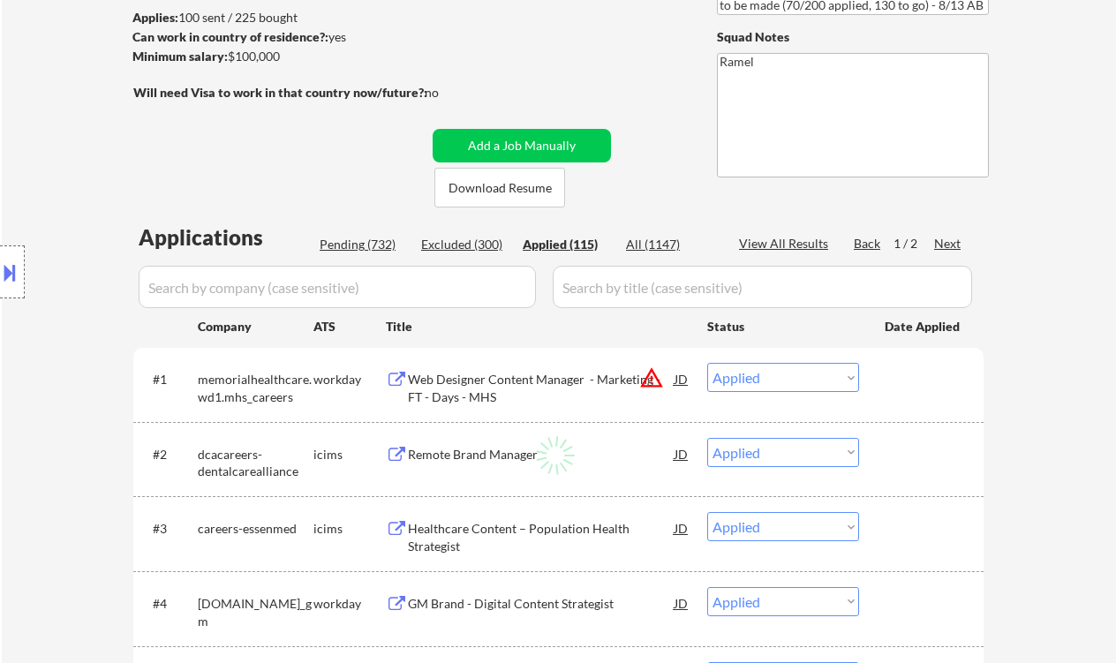
select select ""applied""
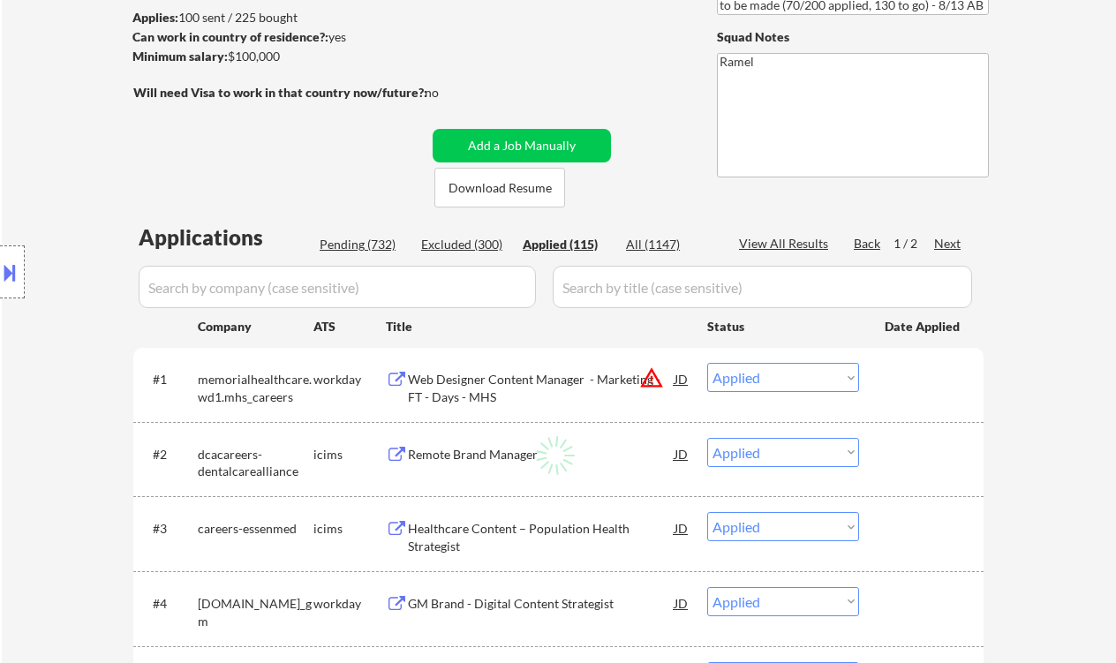
select select ""applied""
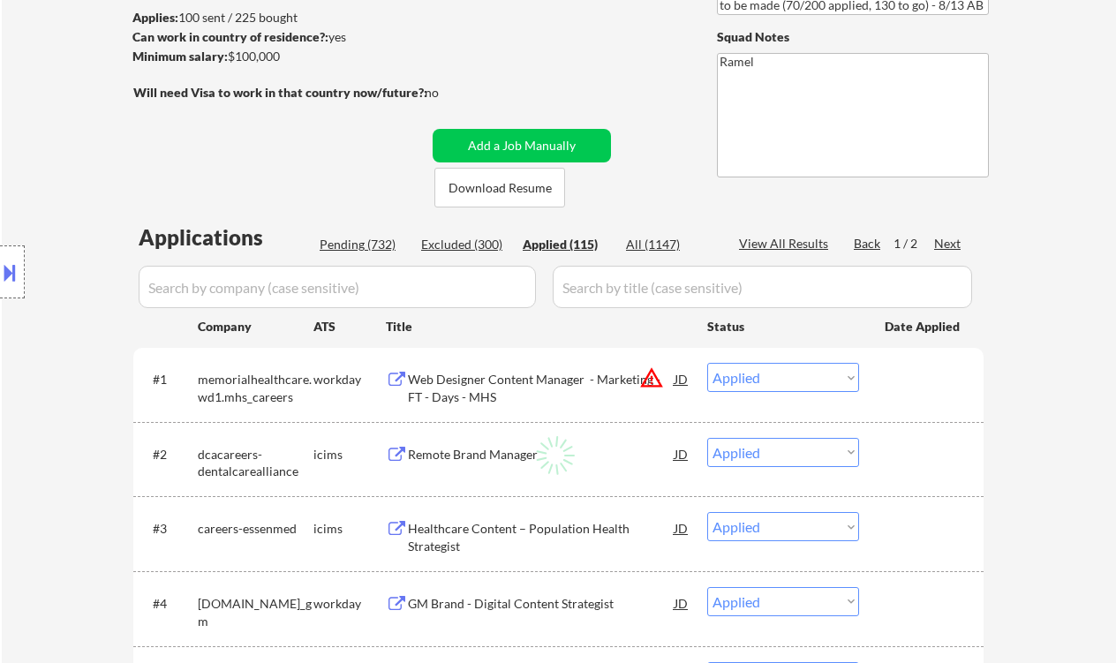
select select ""applied""
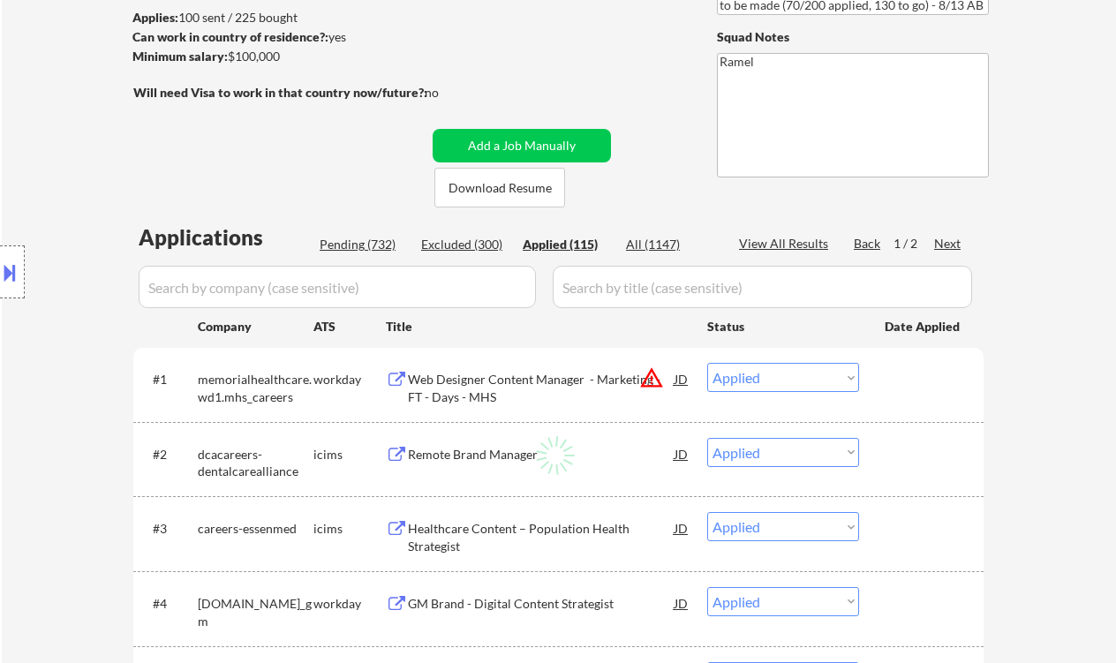
select select ""applied""
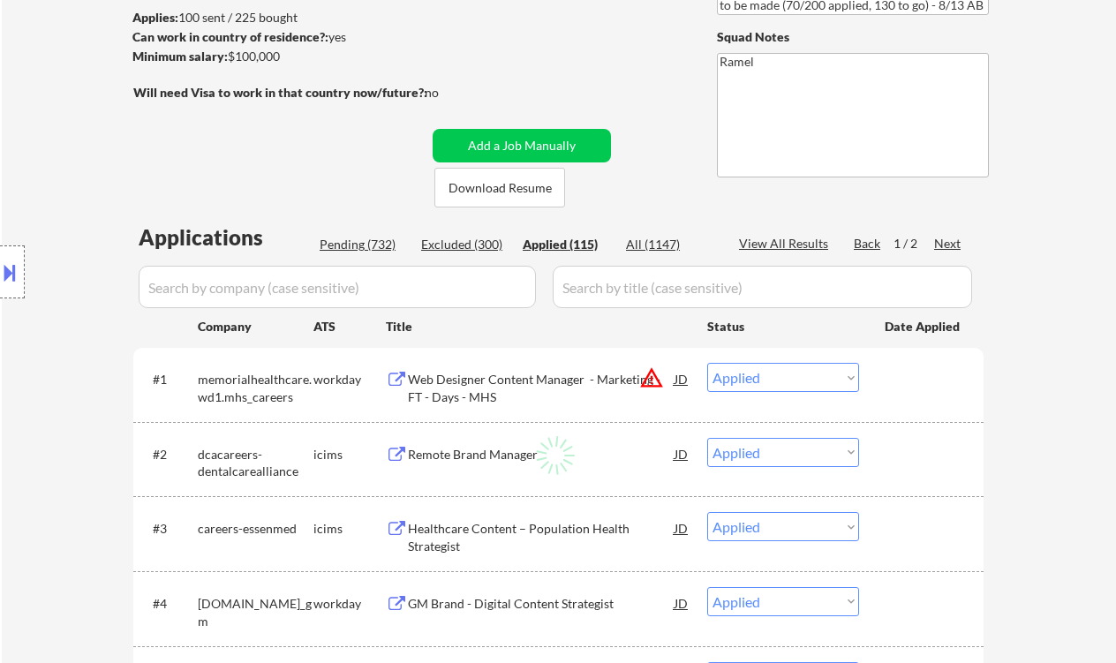
select select ""applied""
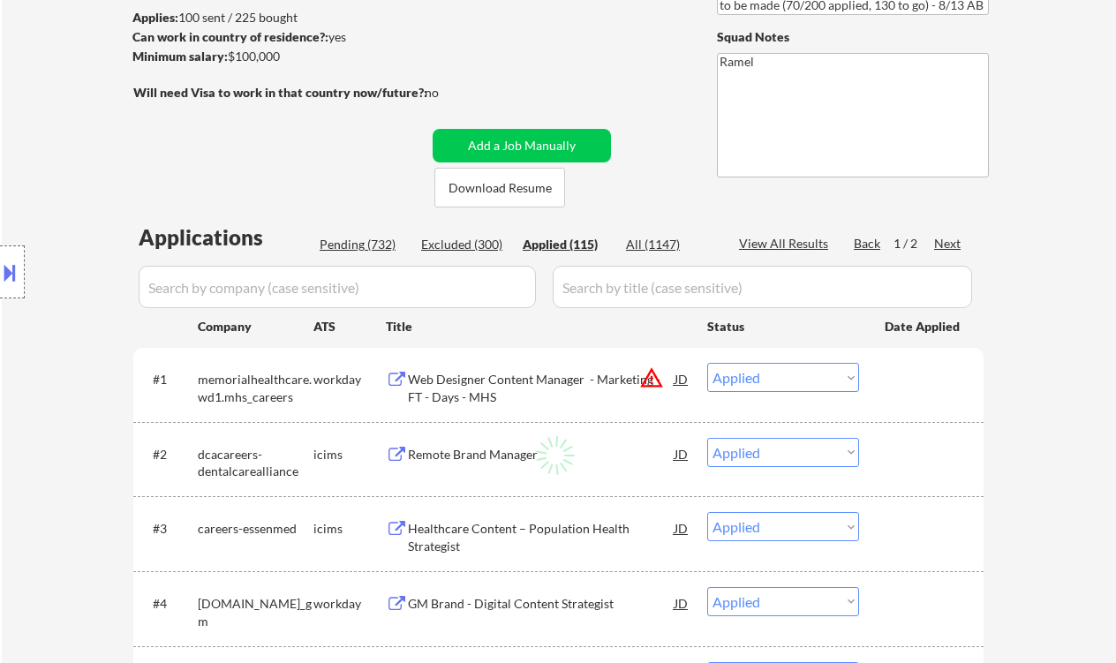
select select ""applied""
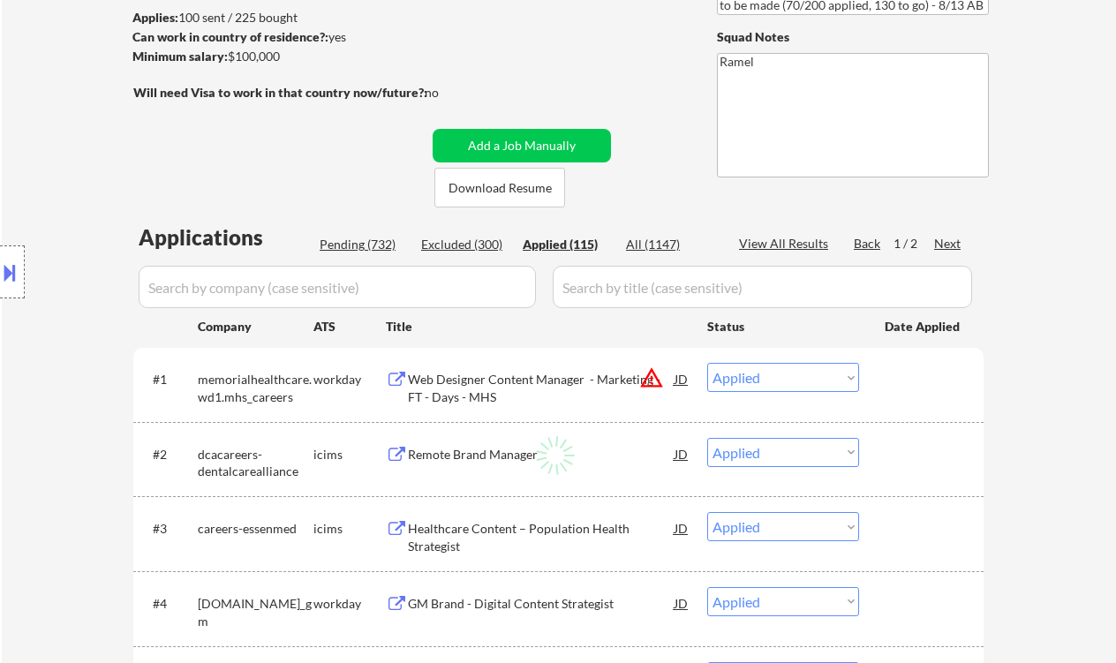
select select ""applied""
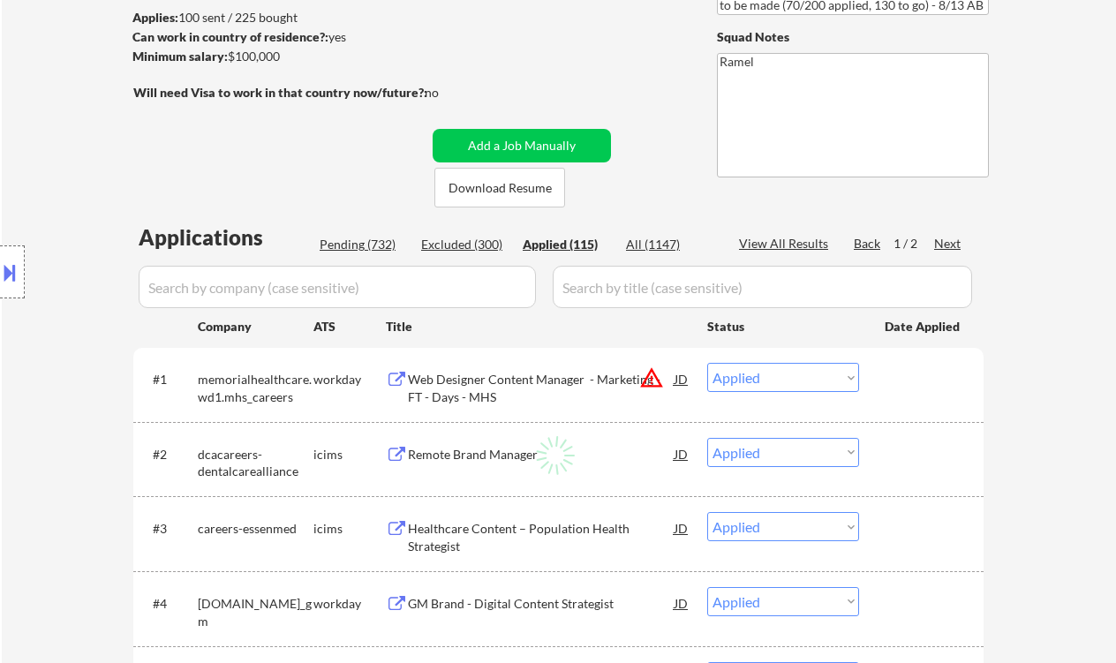
select select ""applied""
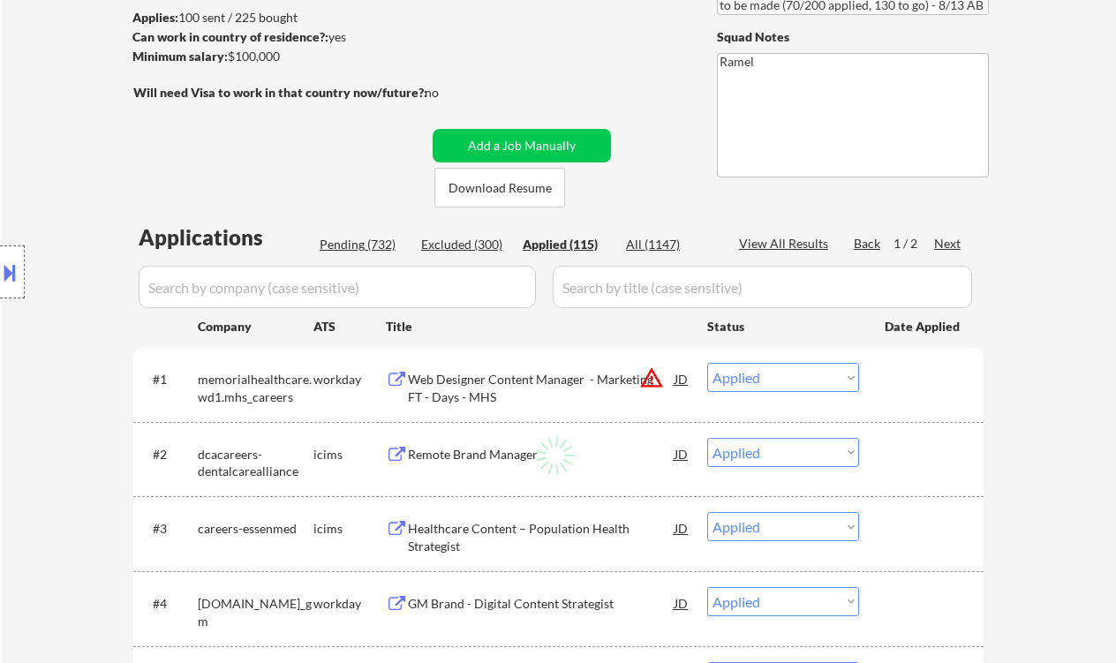
select select ""applied""
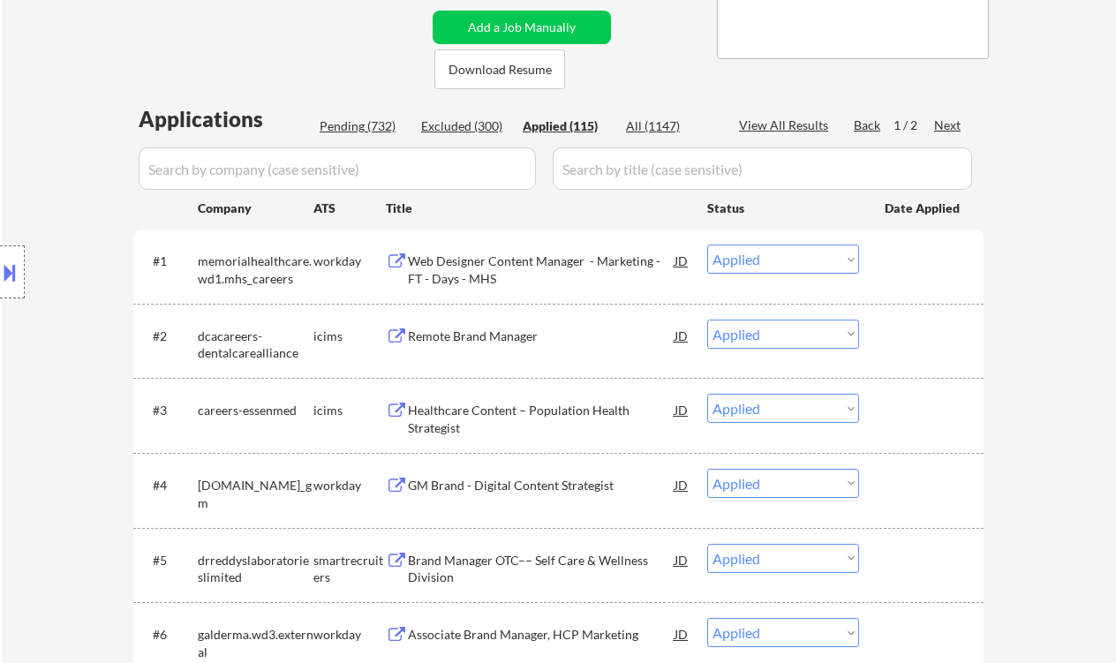
click at [49, 199] on div "Location Inclusions: country:US" at bounding box center [158, 273] width 316 height 328
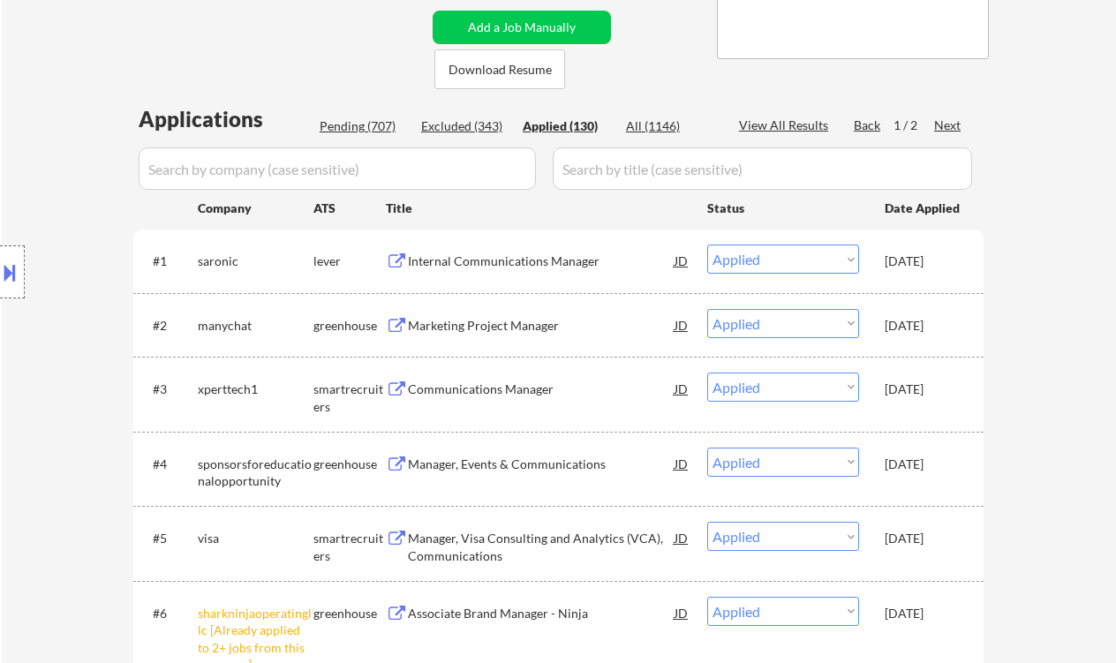
scroll to position [117, 0]
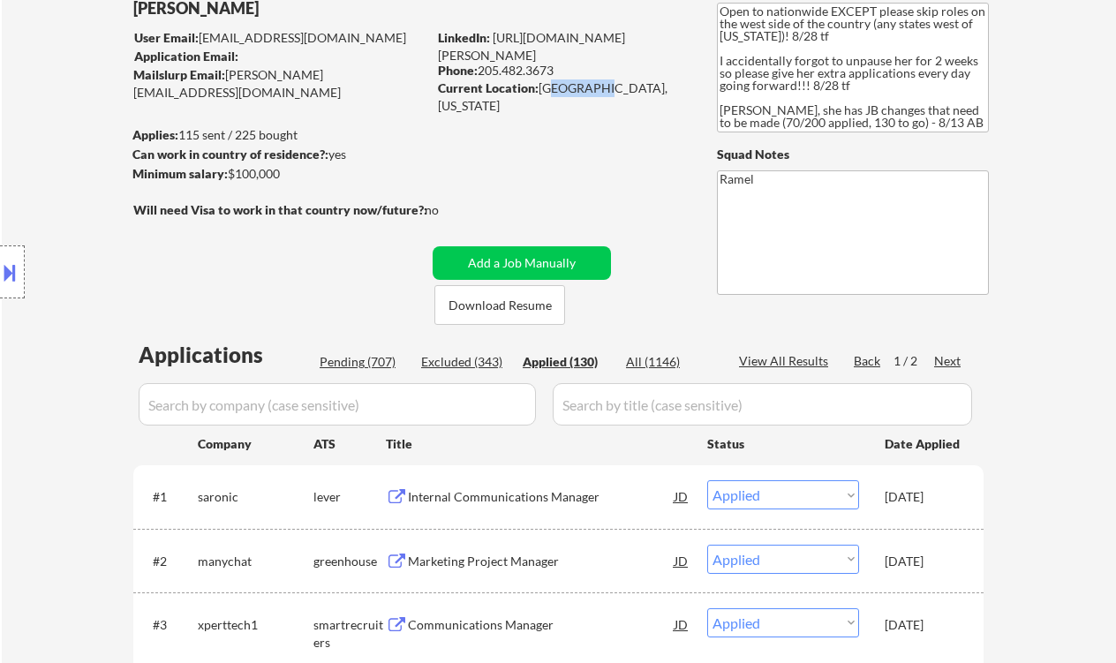
drag, startPoint x: 543, startPoint y: 82, endPoint x: 593, endPoint y: 89, distance: 50.8
click at [593, 89] on div "Current Location: Pelham, Alabama" at bounding box center [563, 96] width 250 height 34
drag, startPoint x: 542, startPoint y: 90, endPoint x: 576, endPoint y: 90, distance: 33.6
click at [576, 90] on div "Current Location: Pelham, Alabama" at bounding box center [563, 96] width 250 height 34
copy div "Pelham"
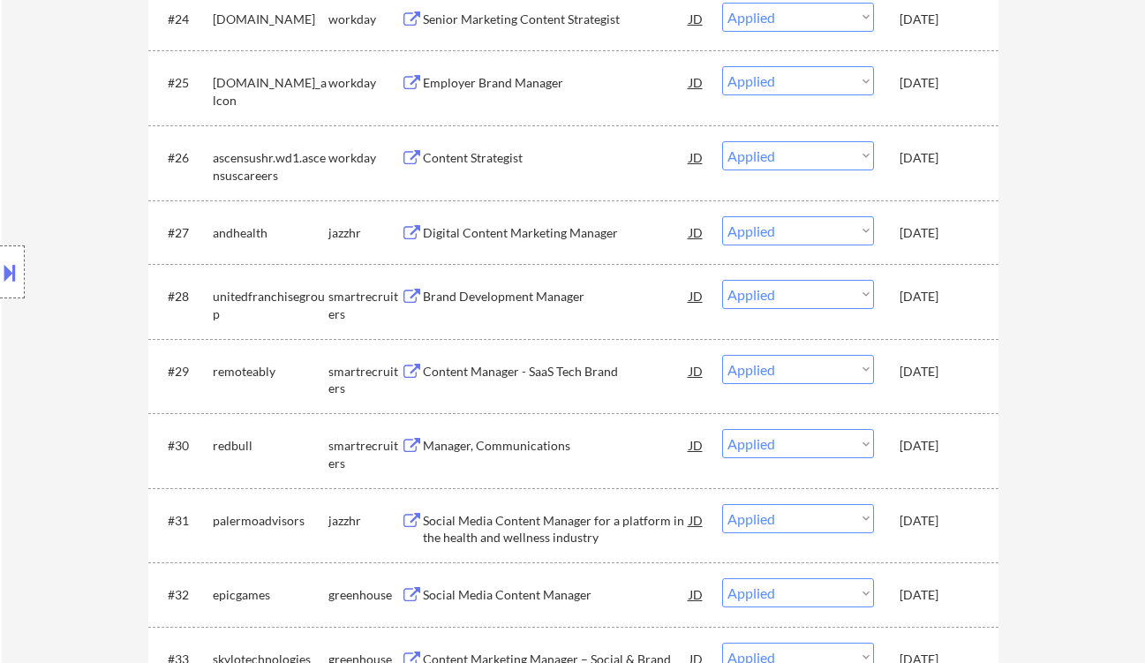
scroll to position [2237, 0]
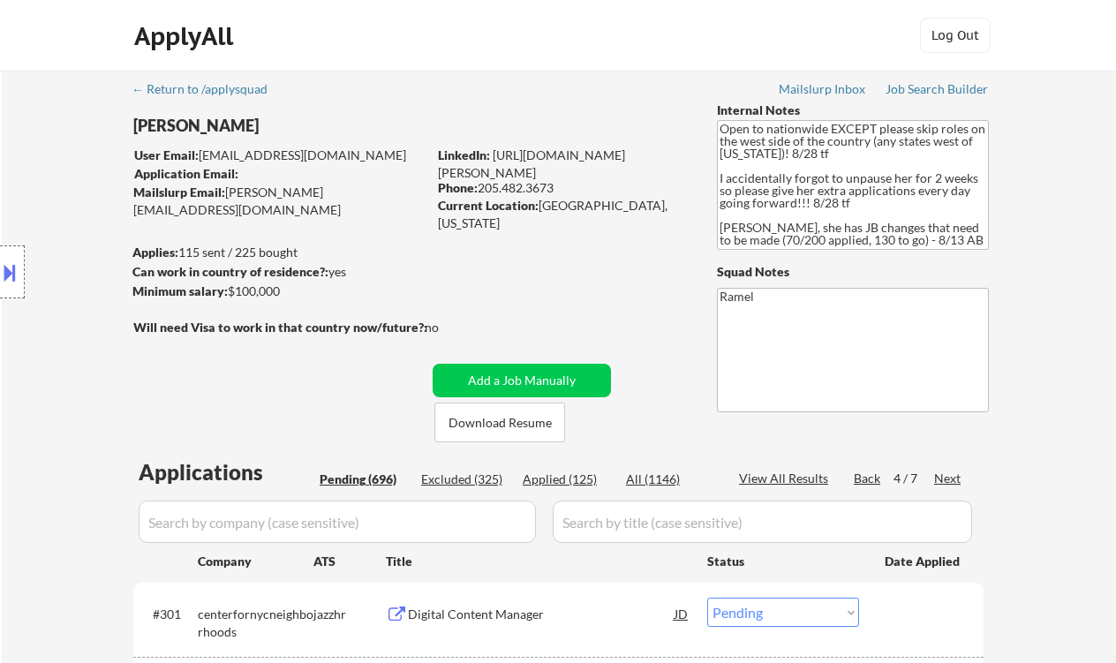
select select ""pending""
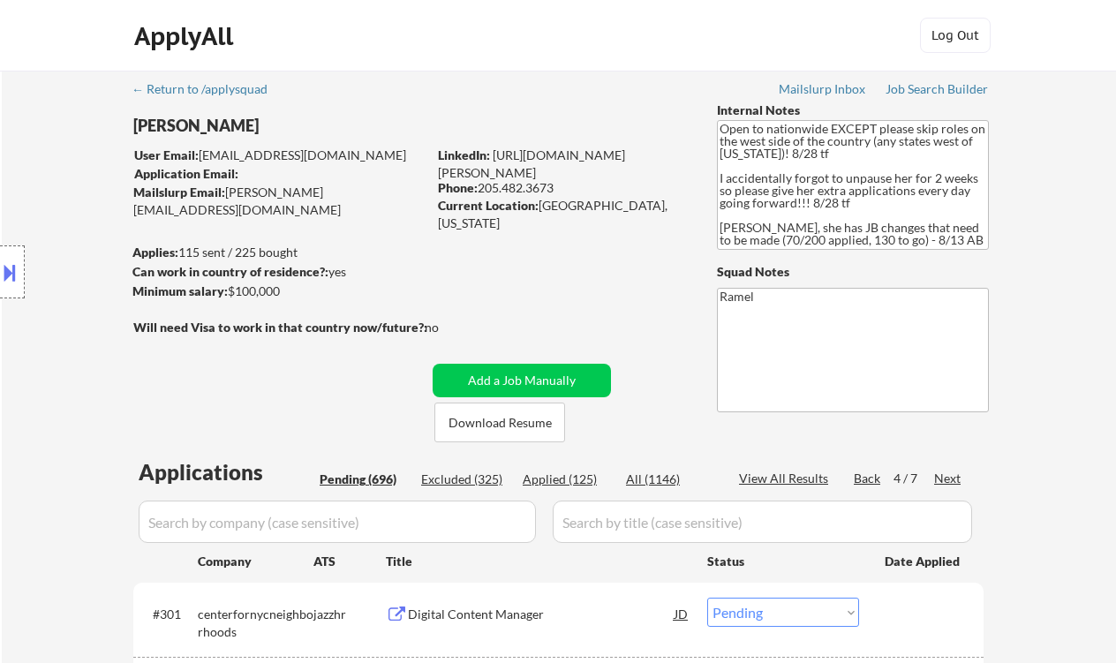
select select ""pending""
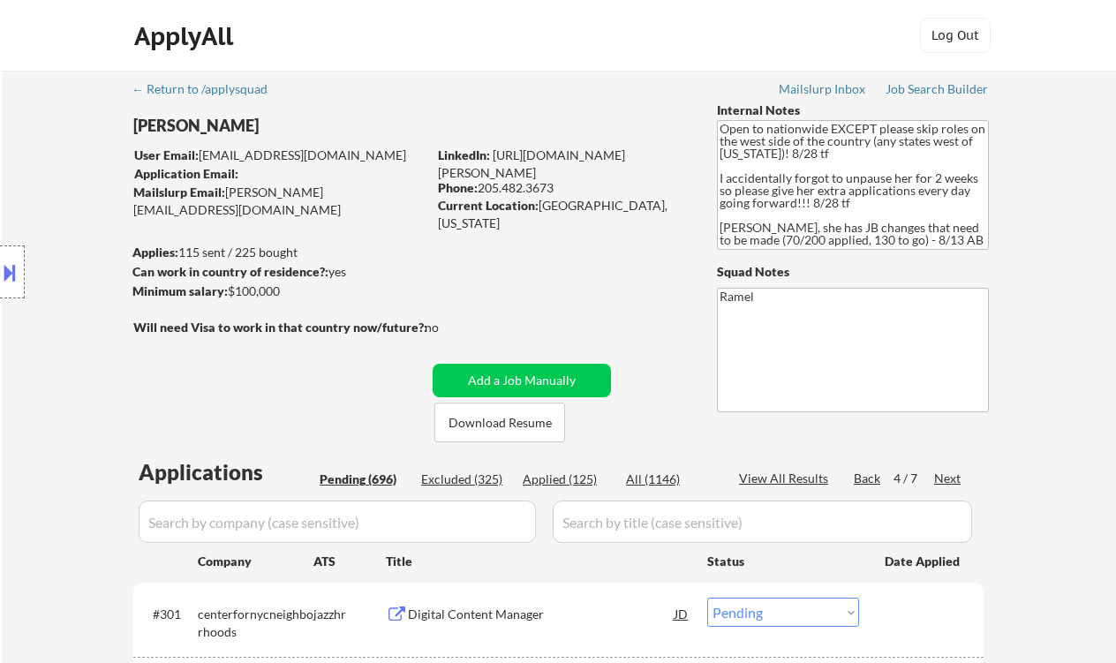
select select ""pending""
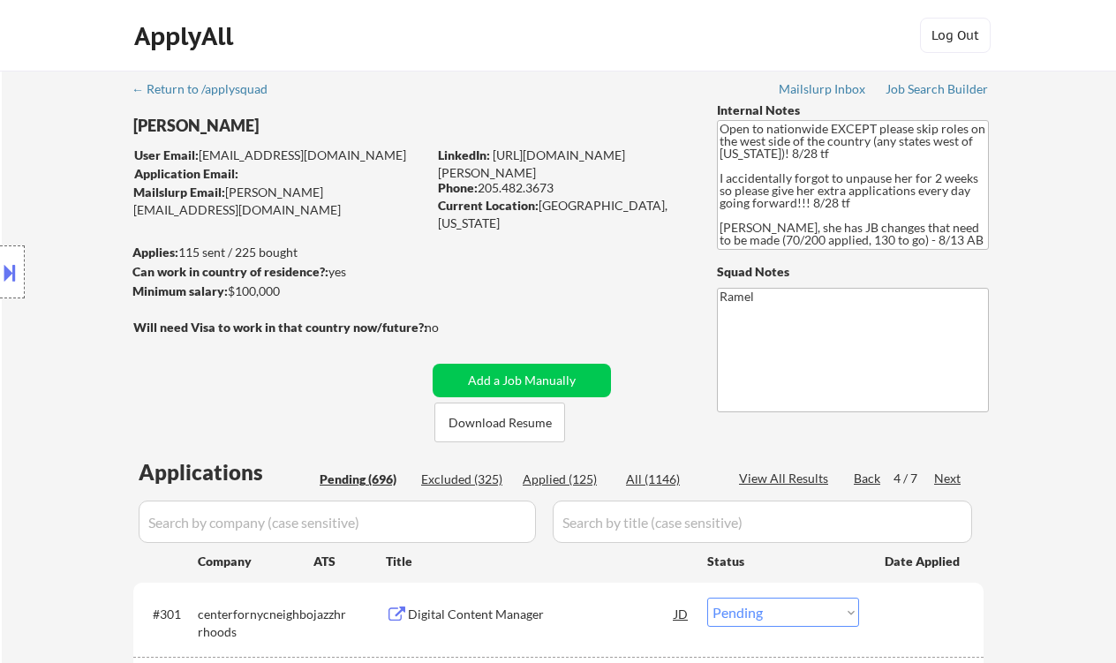
select select ""pending""
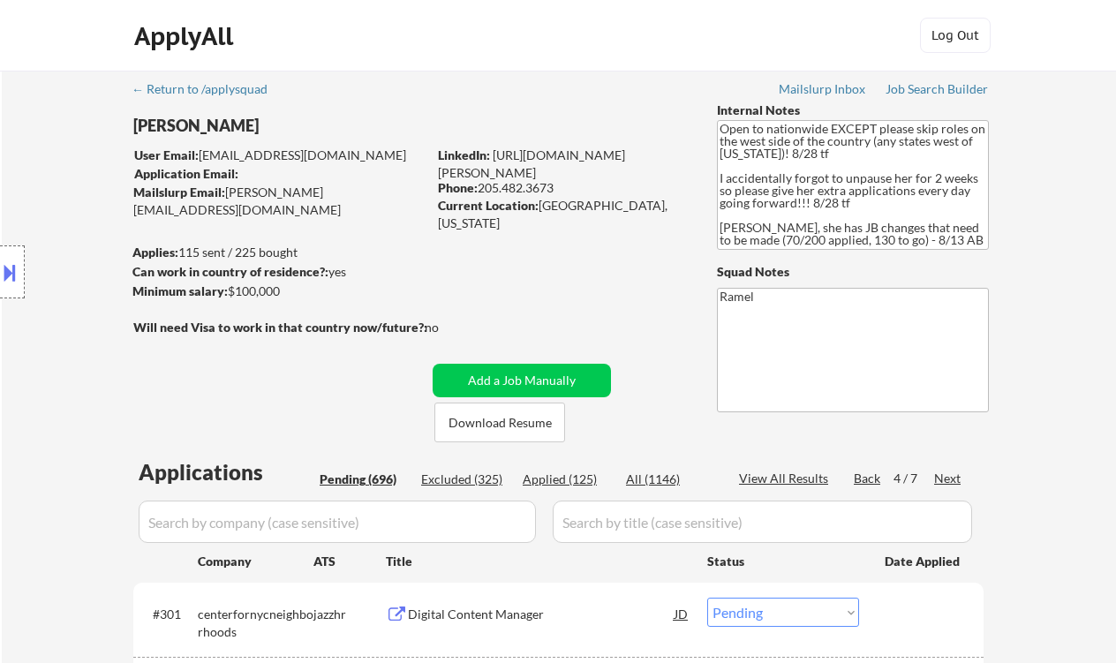
select select ""pending""
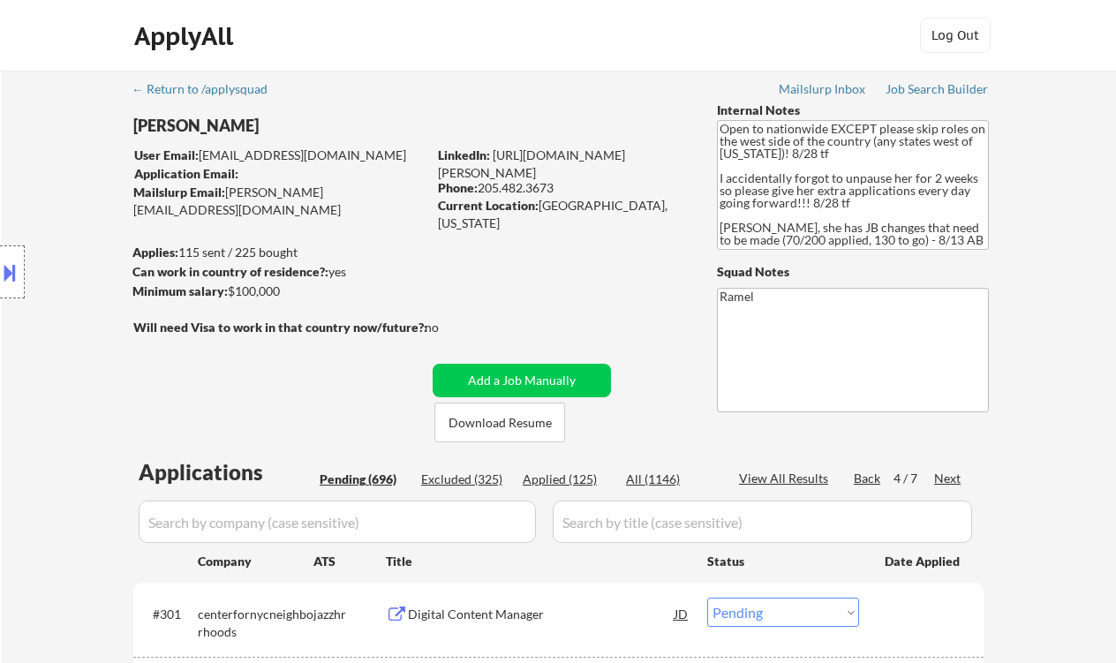
select select ""pending""
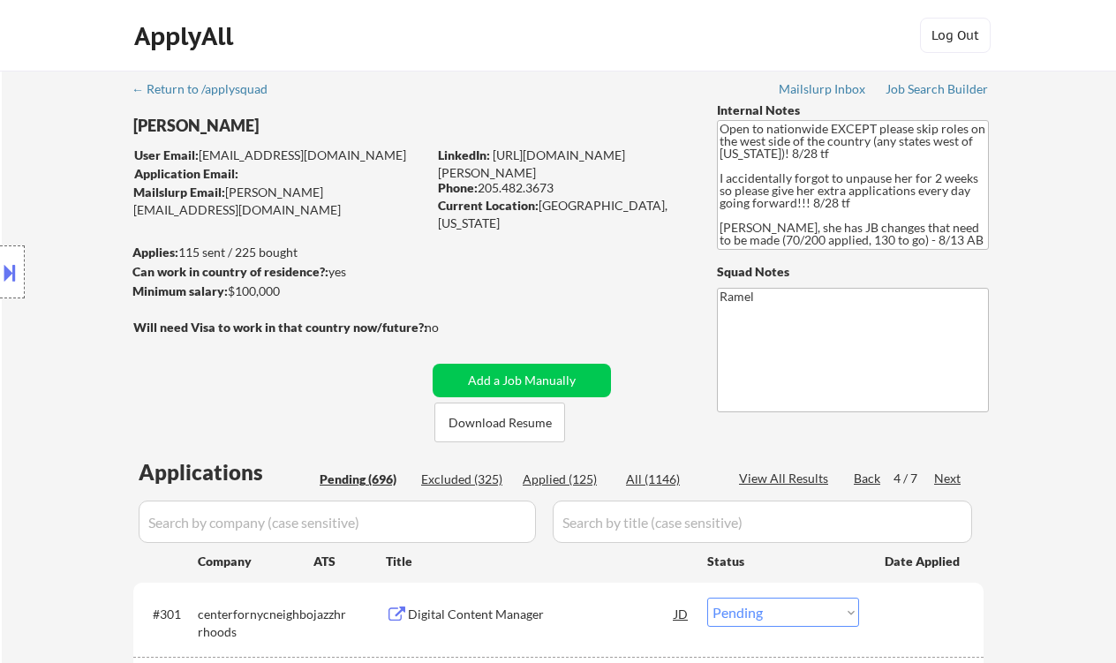
select select ""pending""
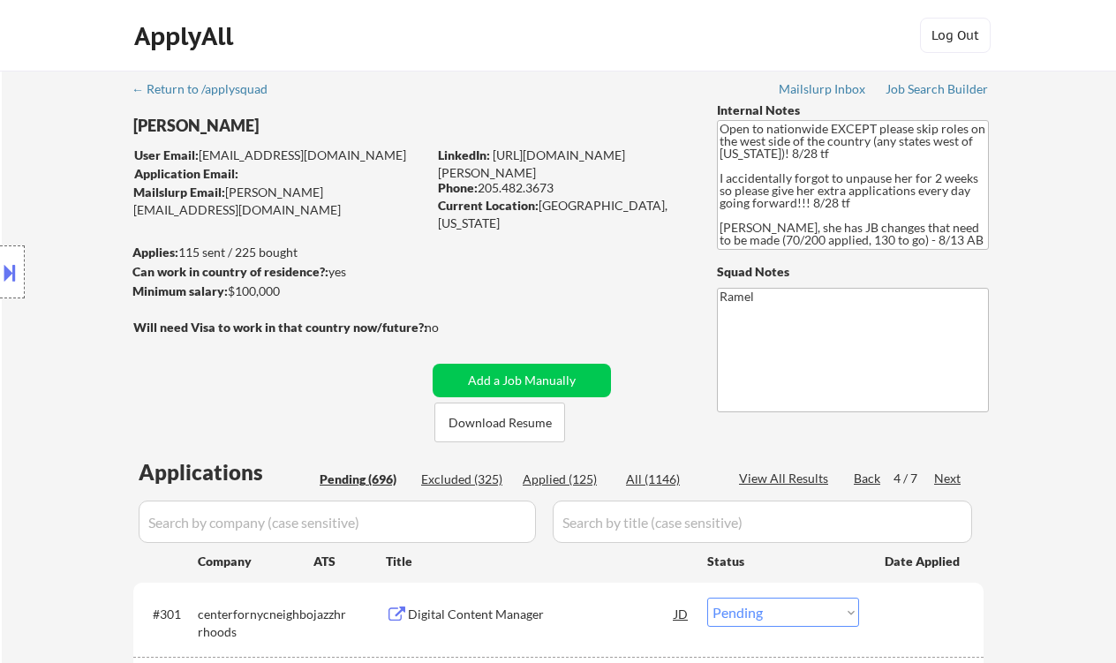
select select ""pending""
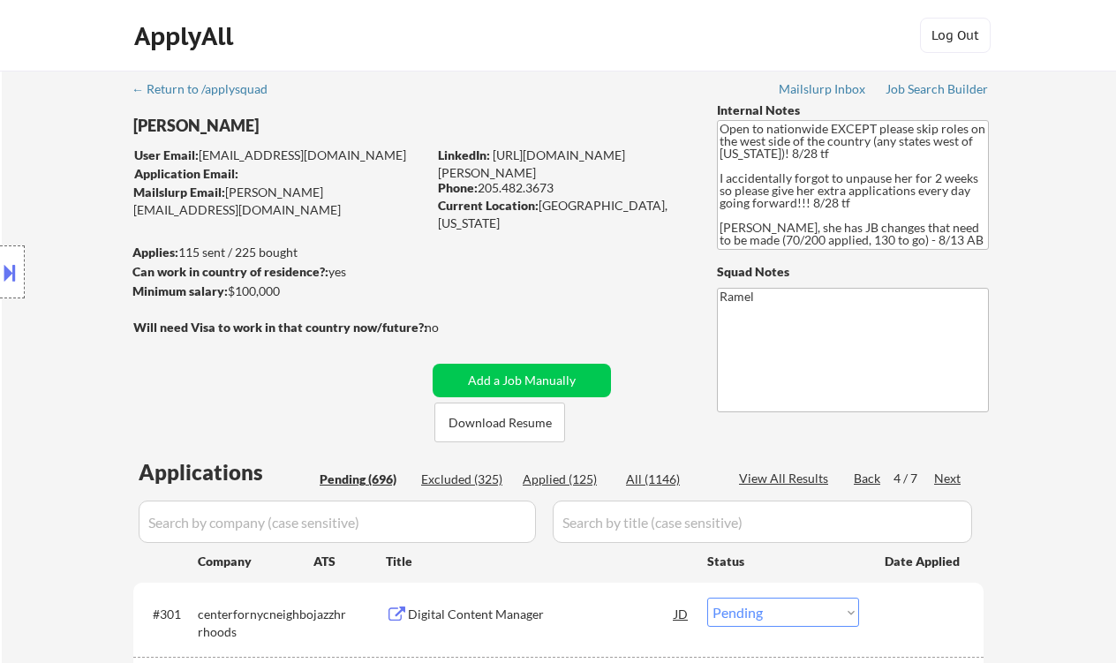
select select ""pending""
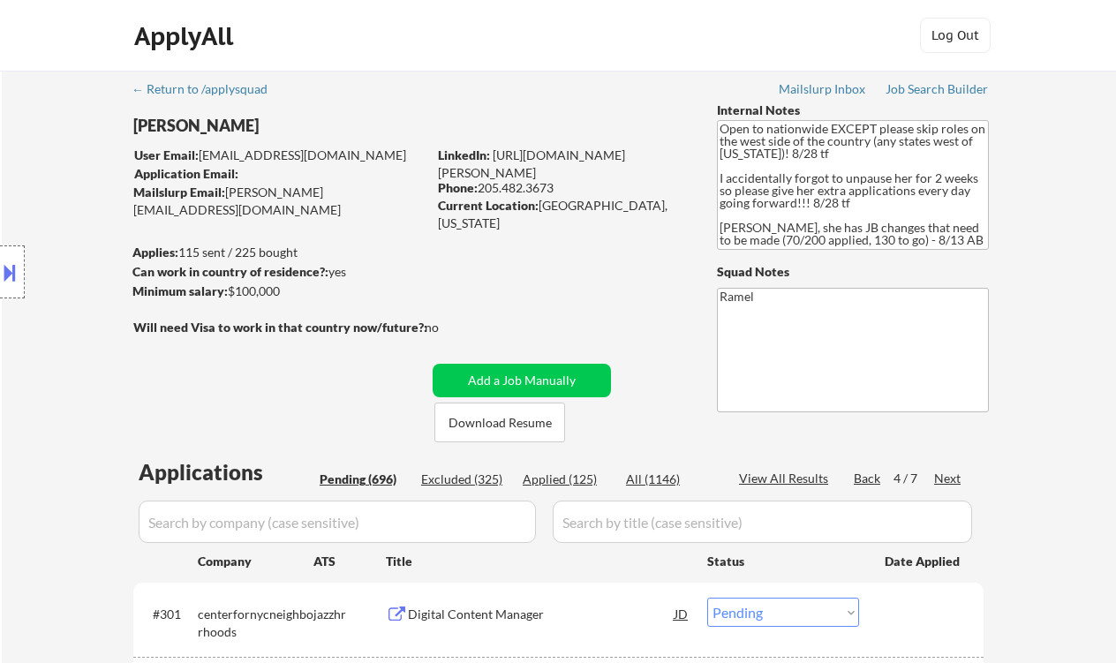
select select ""pending""
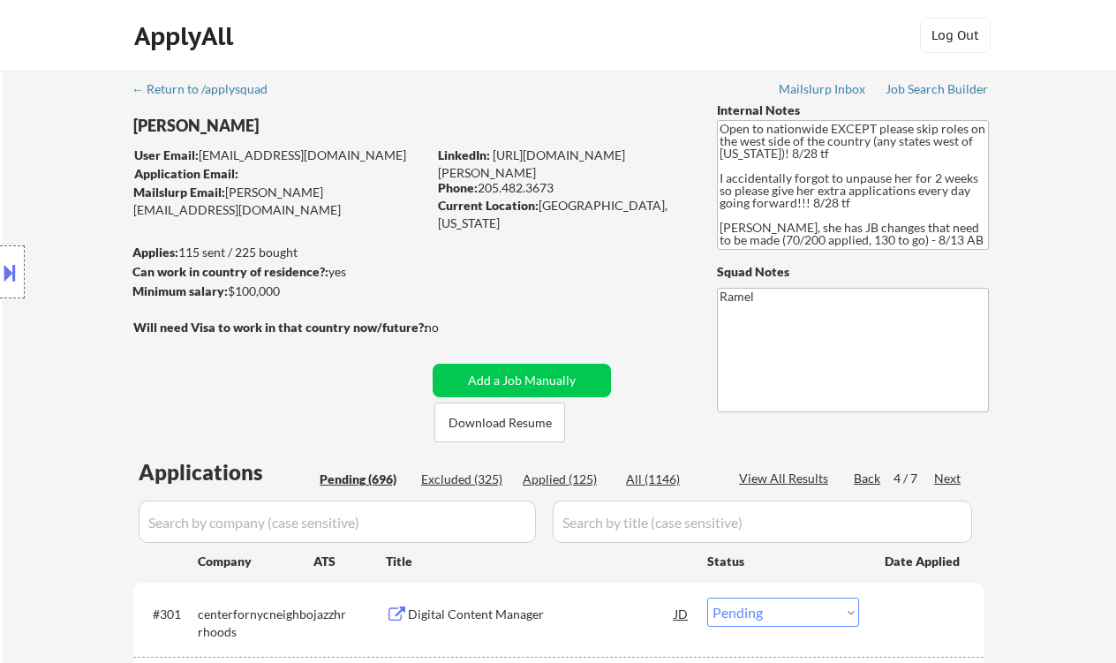
select select ""pending""
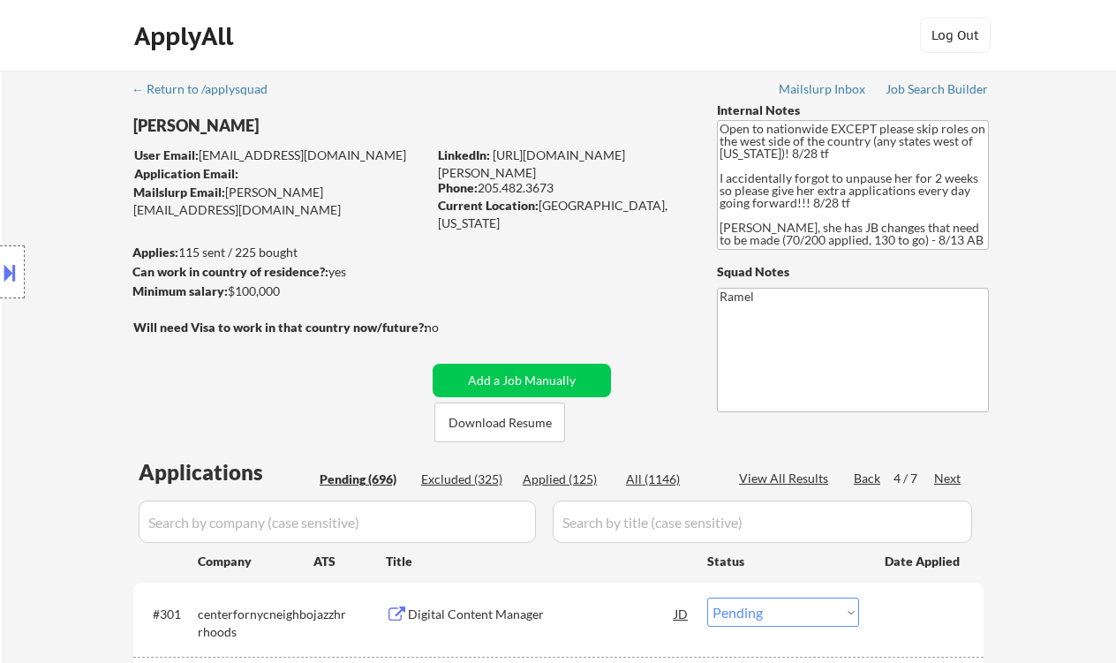
select select ""pending""
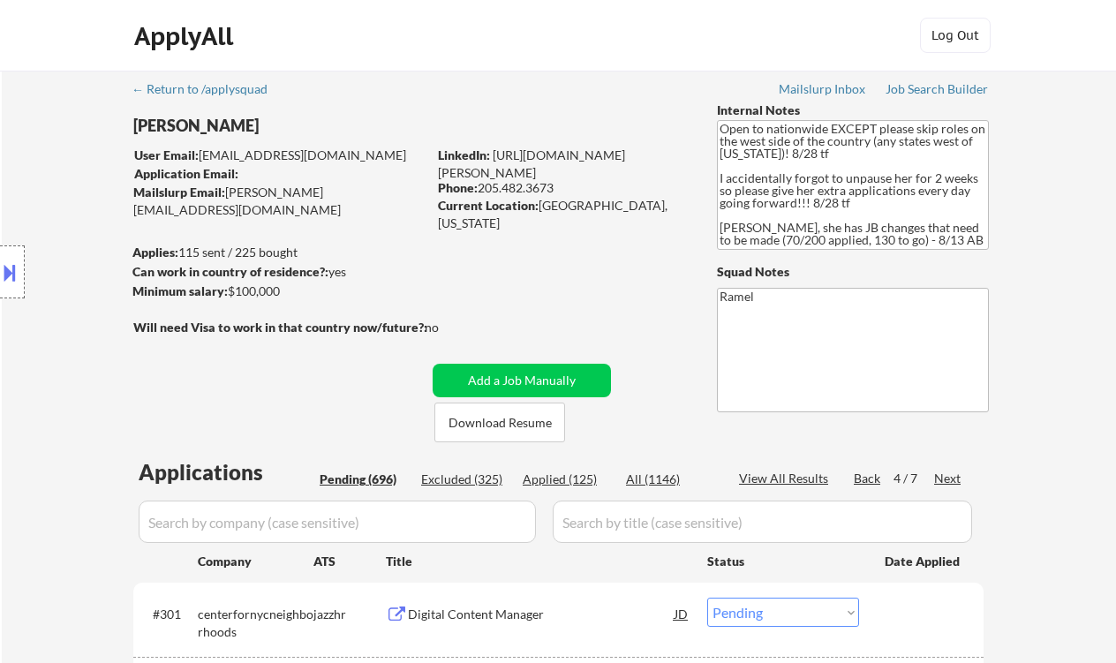
select select ""pending""
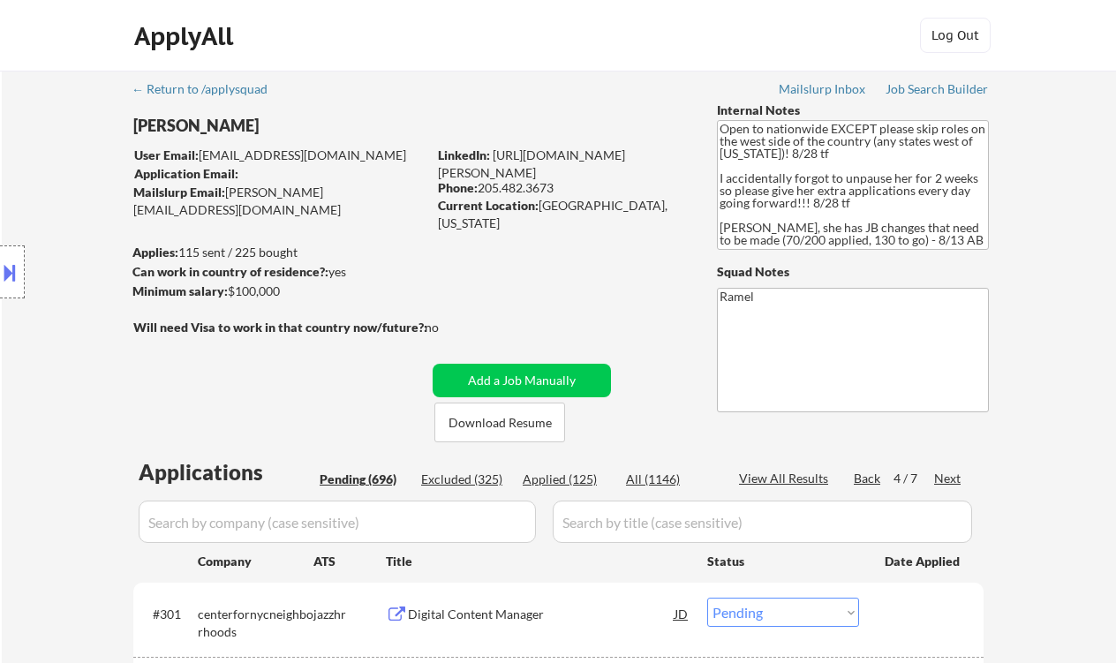
select select ""pending""
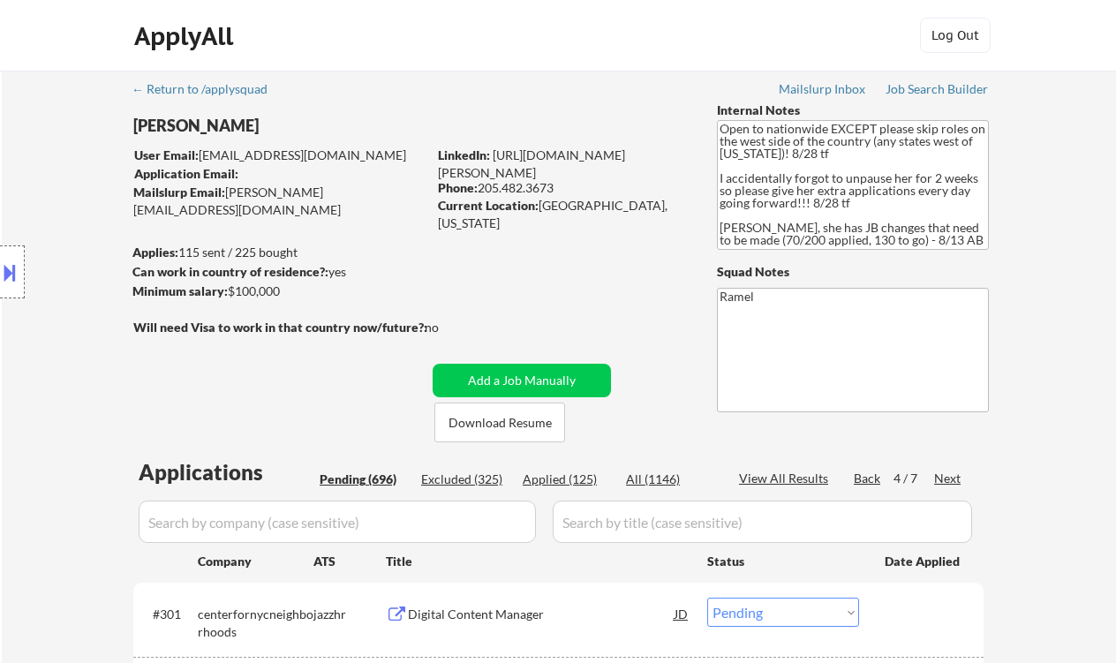
select select ""pending""
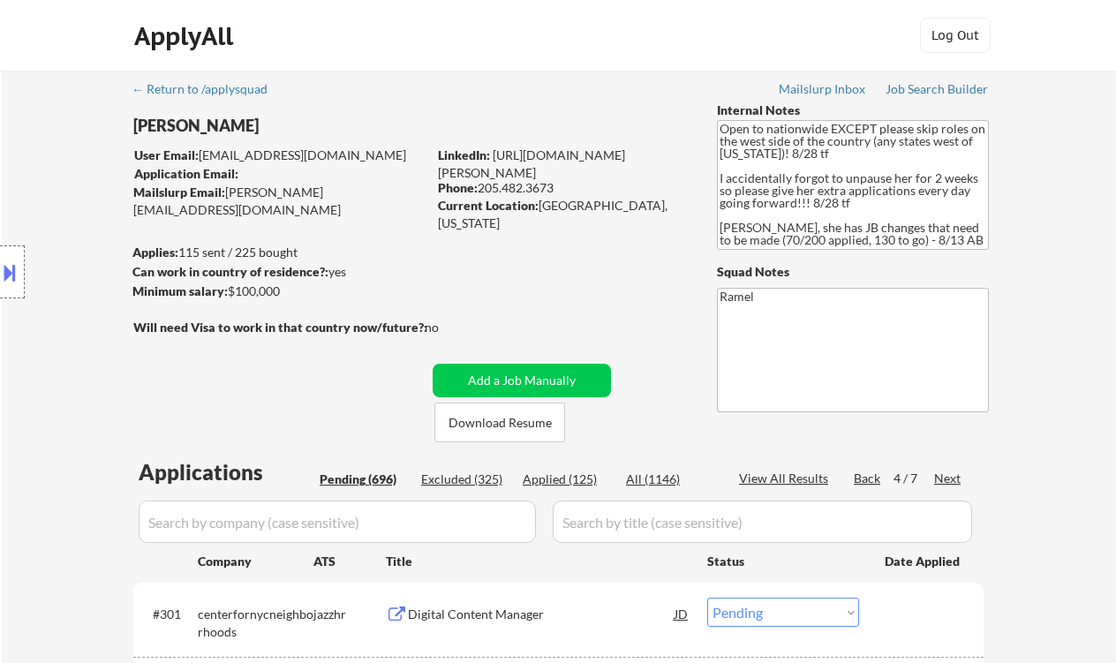
select select ""pending""
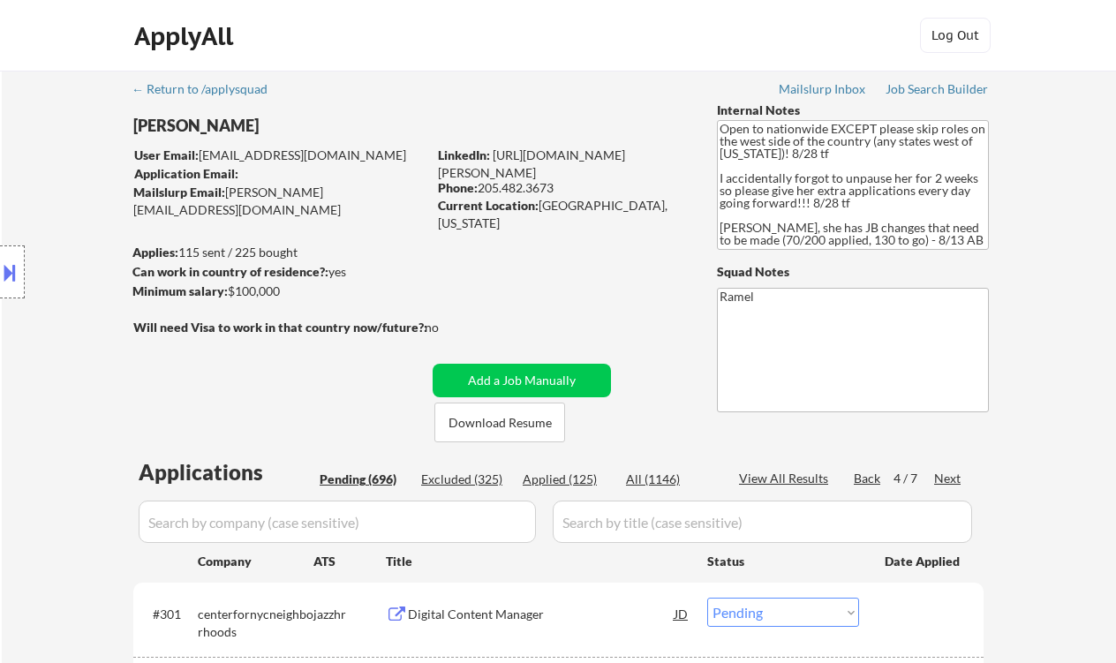
select select ""pending""
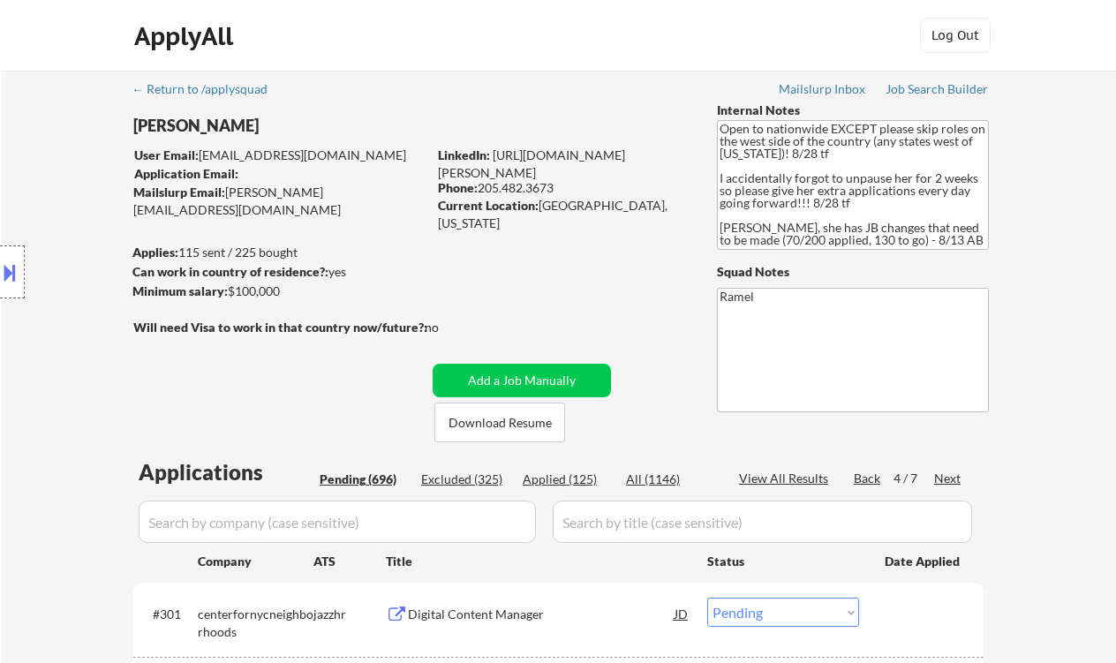
select select ""pending""
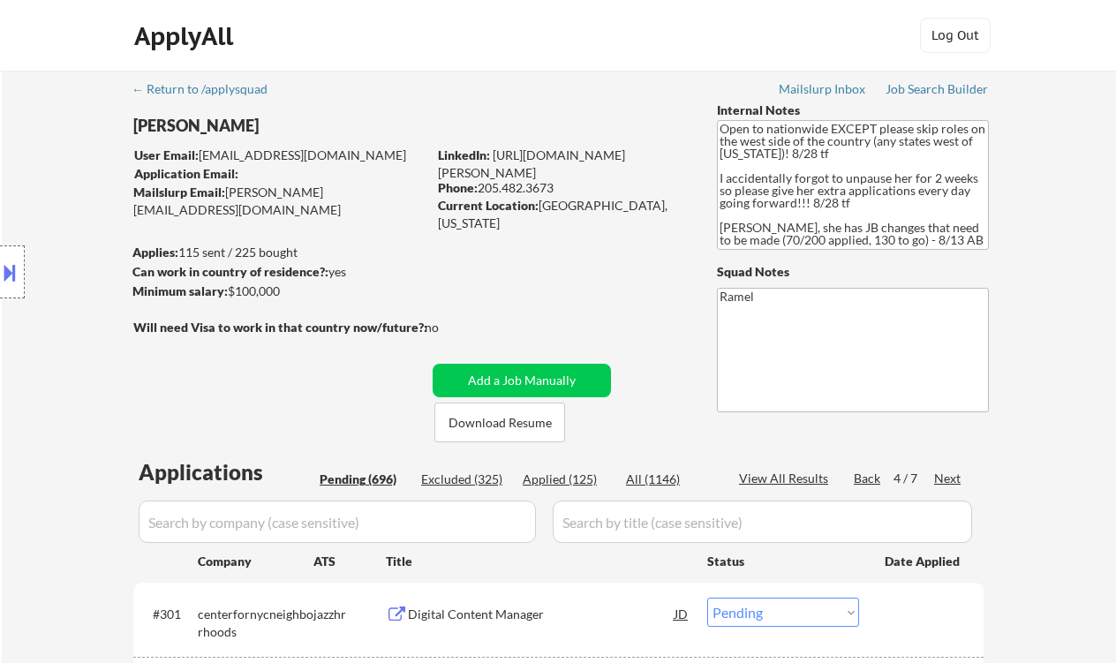
select select ""pending""
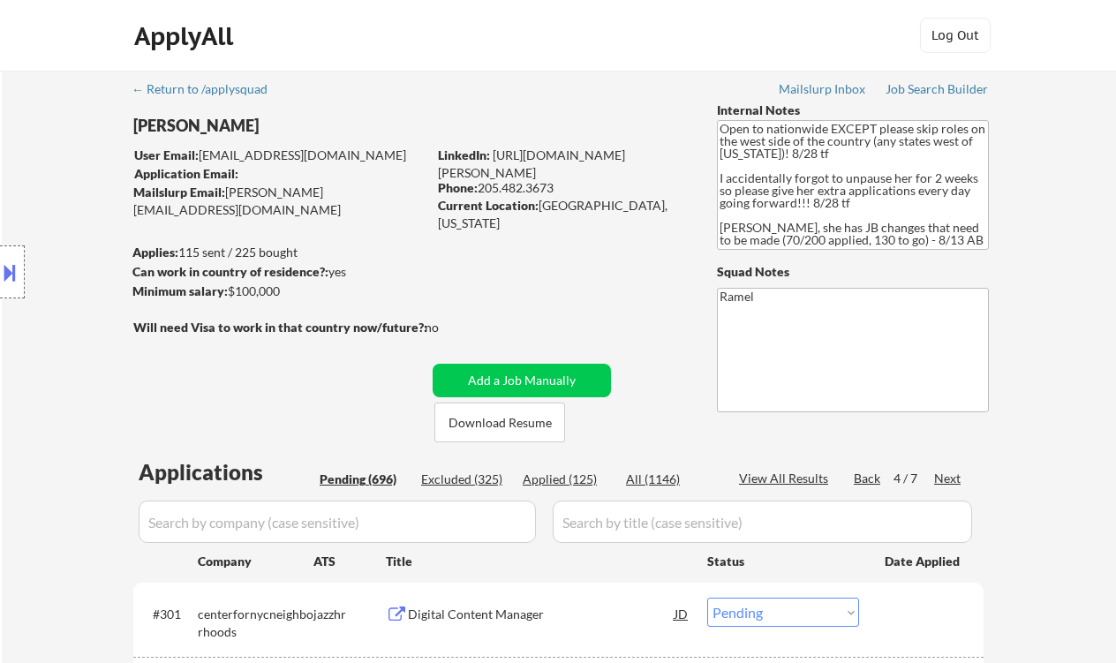
select select ""pending""
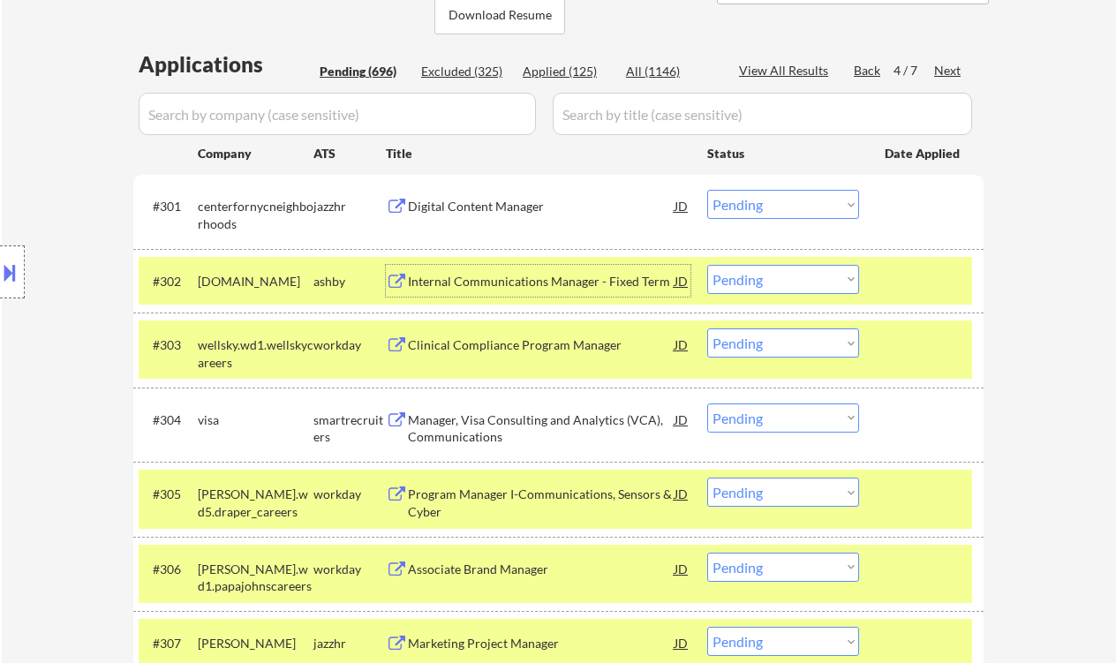
scroll to position [526, 0]
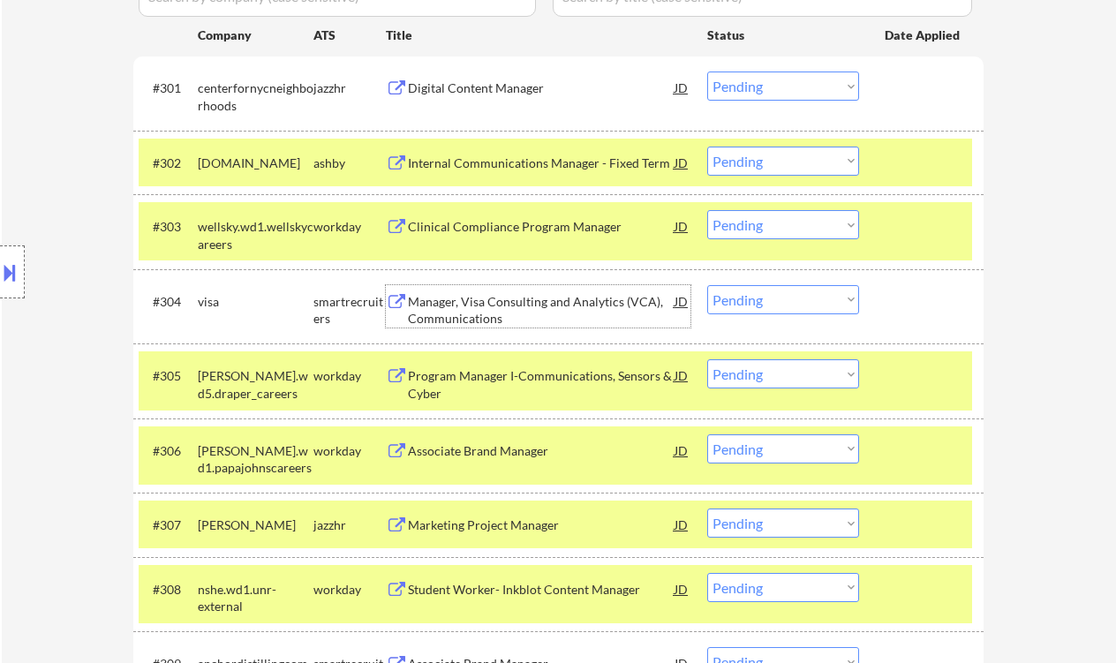
click at [532, 310] on div "Manager, Visa Consulting and Analytics (VCA), Communications" at bounding box center [541, 310] width 267 height 34
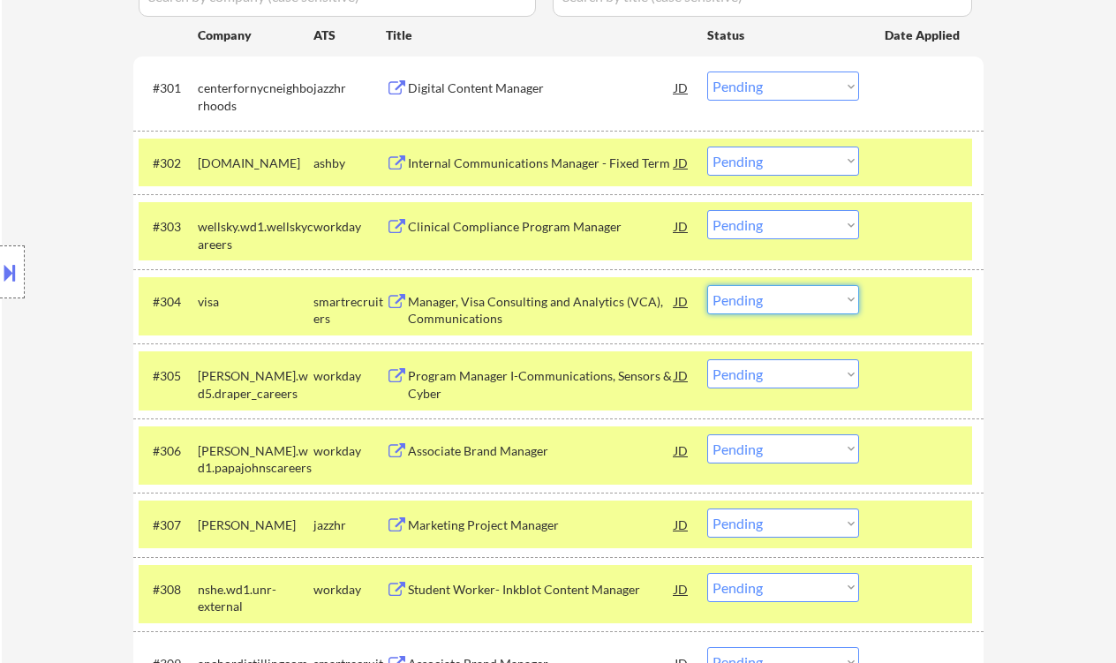
click at [781, 303] on select "Choose an option... Pending Applied Excluded (Questions) Excluded (Expired) Exc…" at bounding box center [783, 299] width 152 height 29
click at [707, 285] on select "Choose an option... Pending Applied Excluded (Questions) Excluded (Expired) Exc…" at bounding box center [783, 299] width 152 height 29
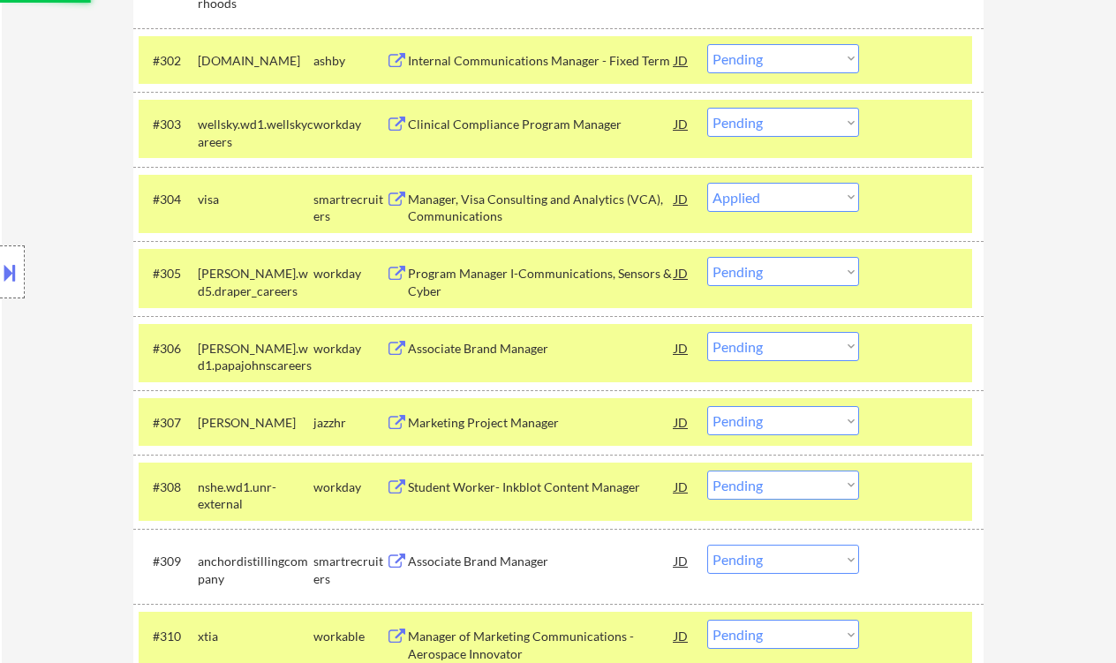
scroll to position [644, 0]
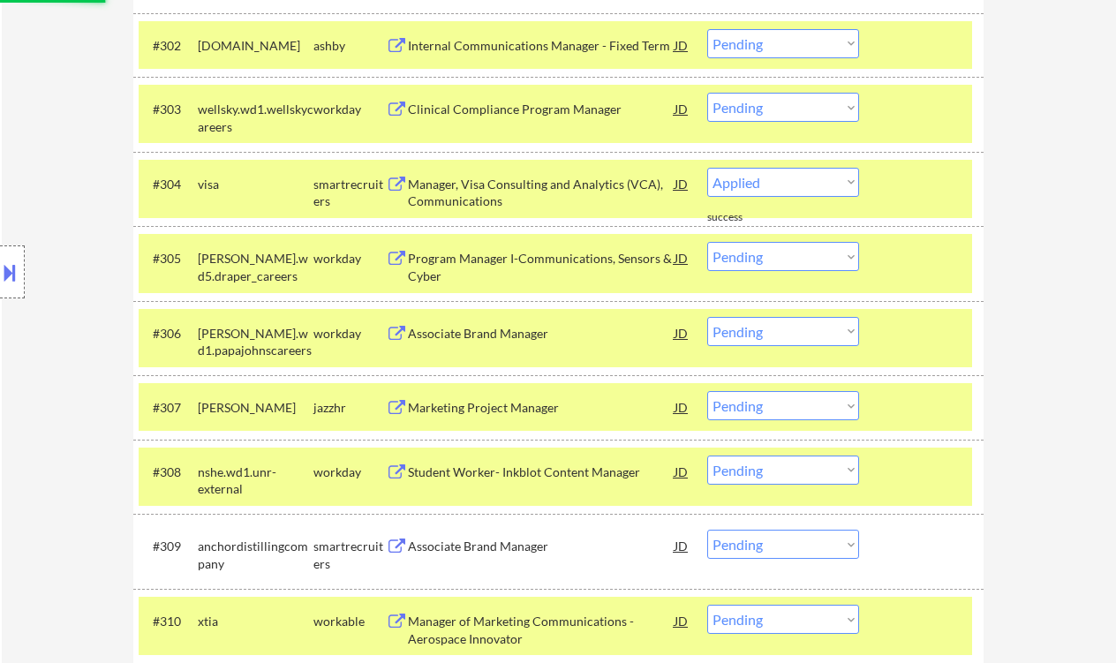
select select ""pending""
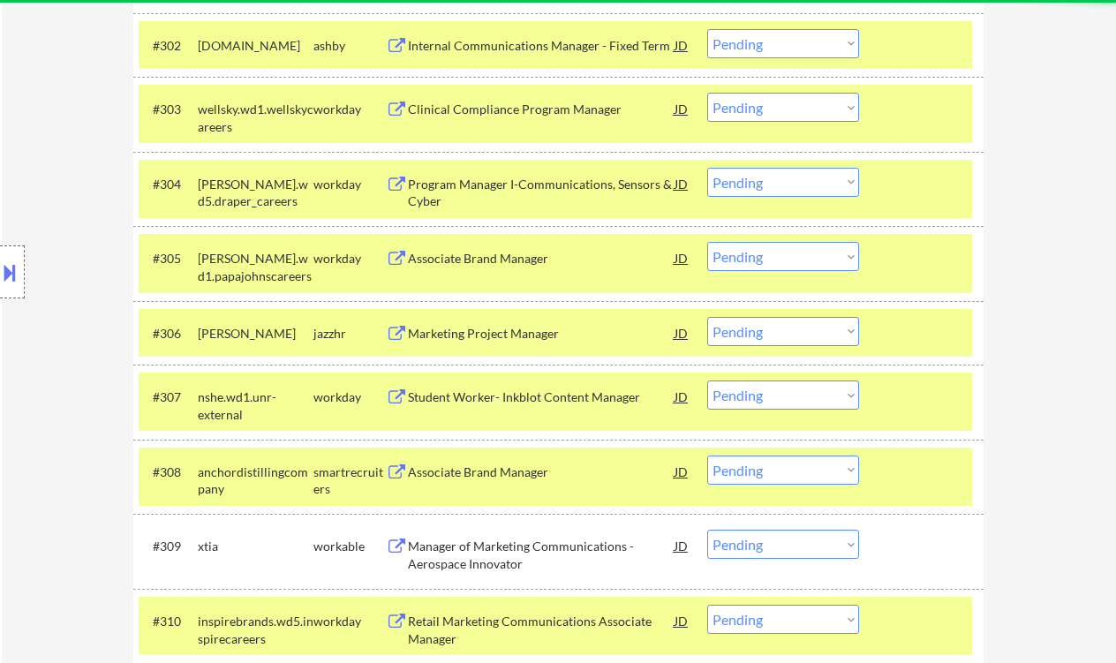
scroll to position [761, 0]
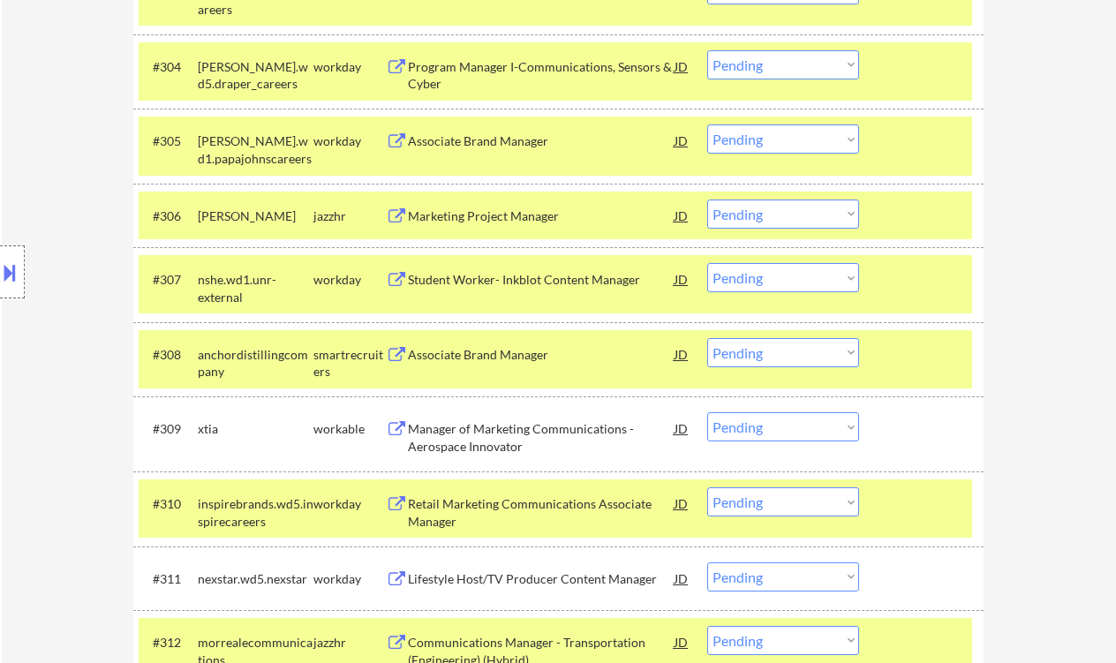
click at [572, 432] on div "Manager of Marketing Communications - Aerospace Innovator" at bounding box center [541, 437] width 267 height 34
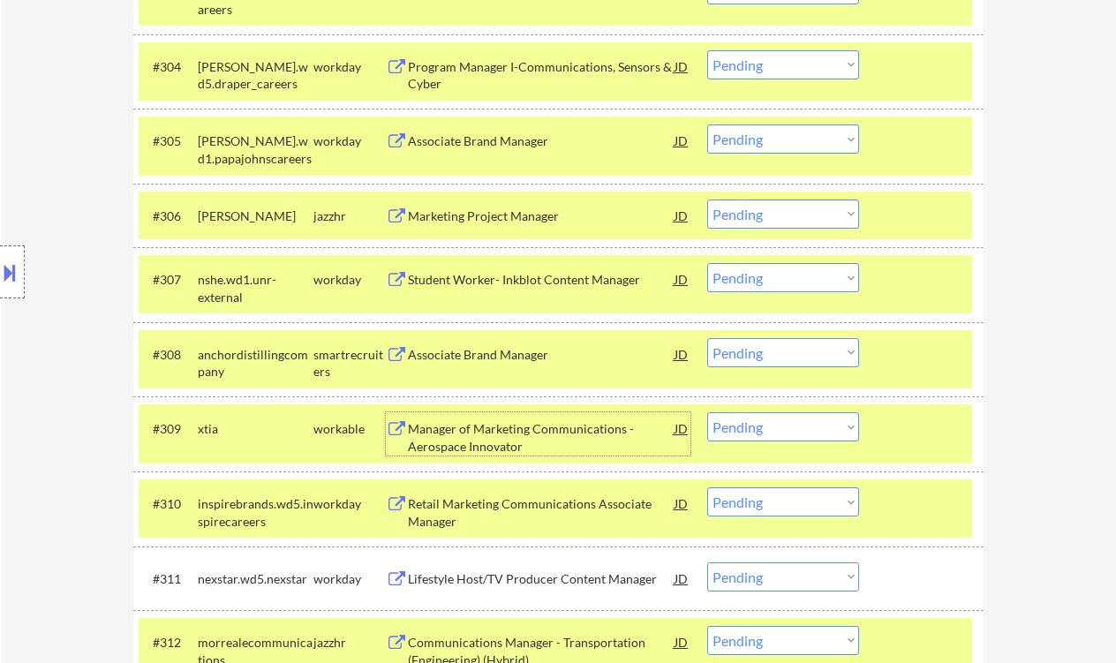
scroll to position [879, 0]
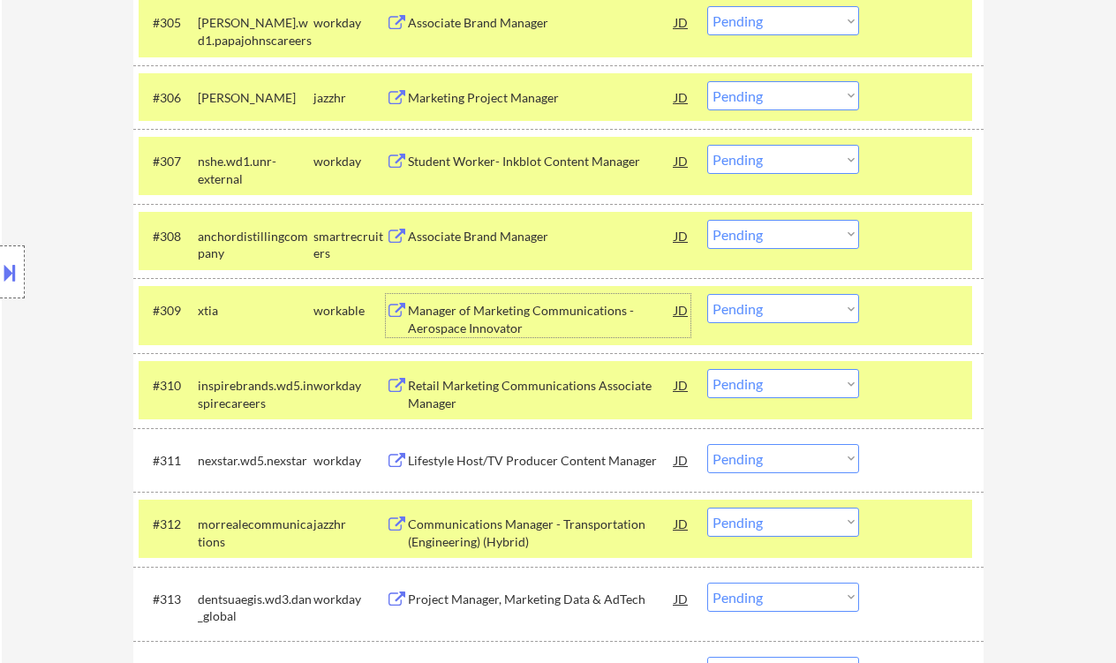
click at [516, 235] on div "Associate Brand Manager" at bounding box center [541, 237] width 267 height 18
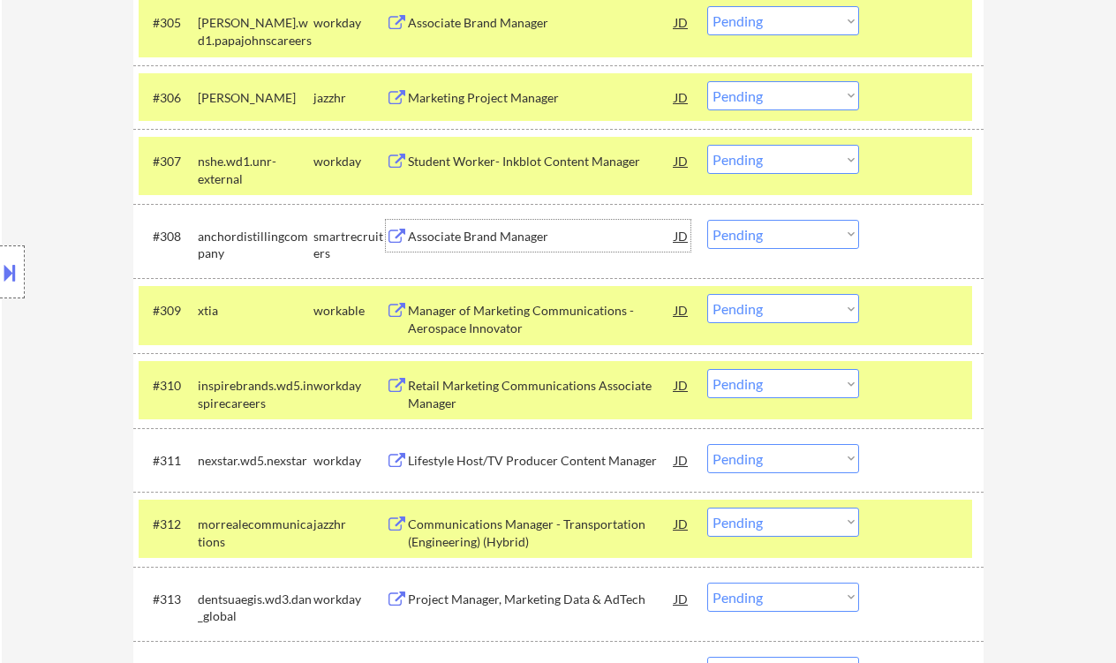
click at [547, 321] on div "Manager of Marketing Communications - Aerospace Innovator" at bounding box center [541, 319] width 267 height 34
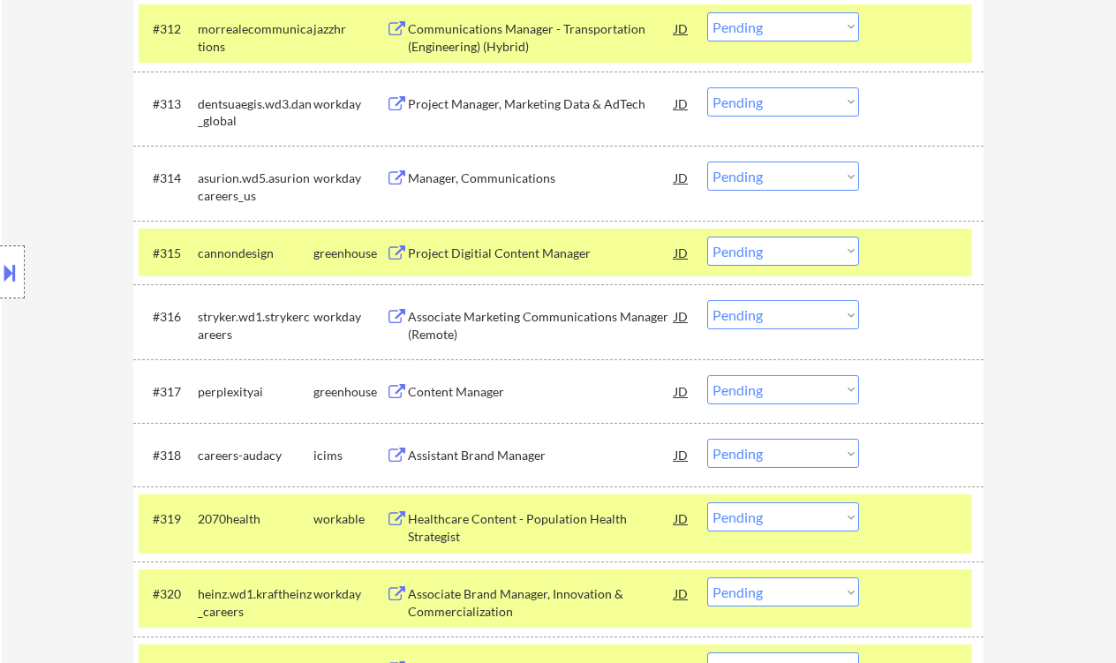
scroll to position [1467, 0]
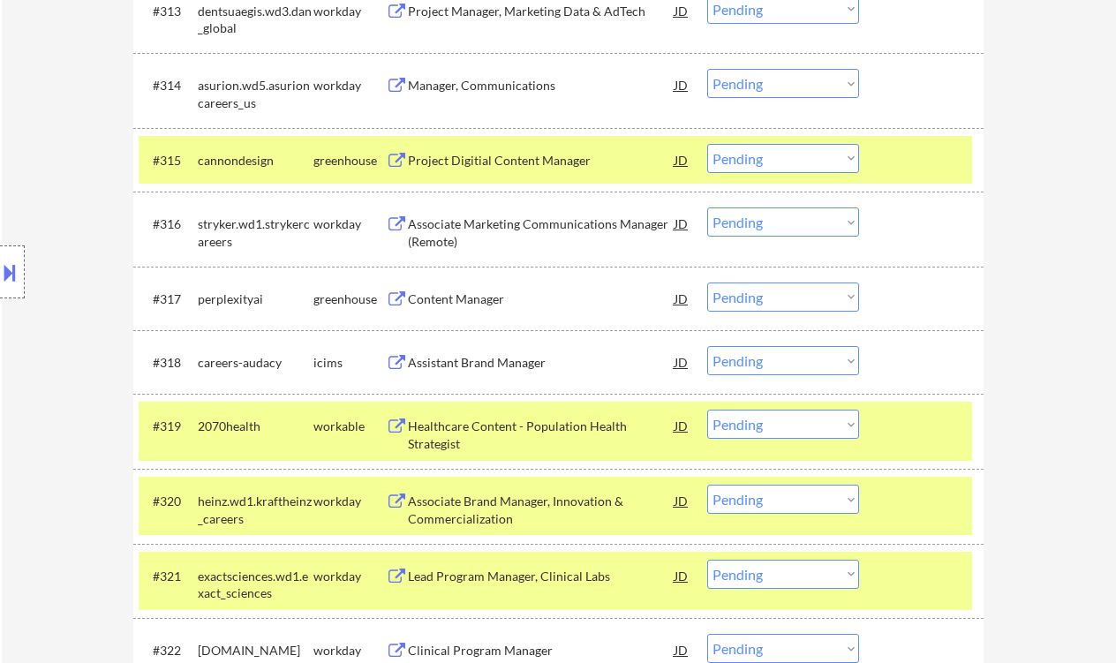
click at [496, 304] on div "Content Manager" at bounding box center [541, 299] width 267 height 18
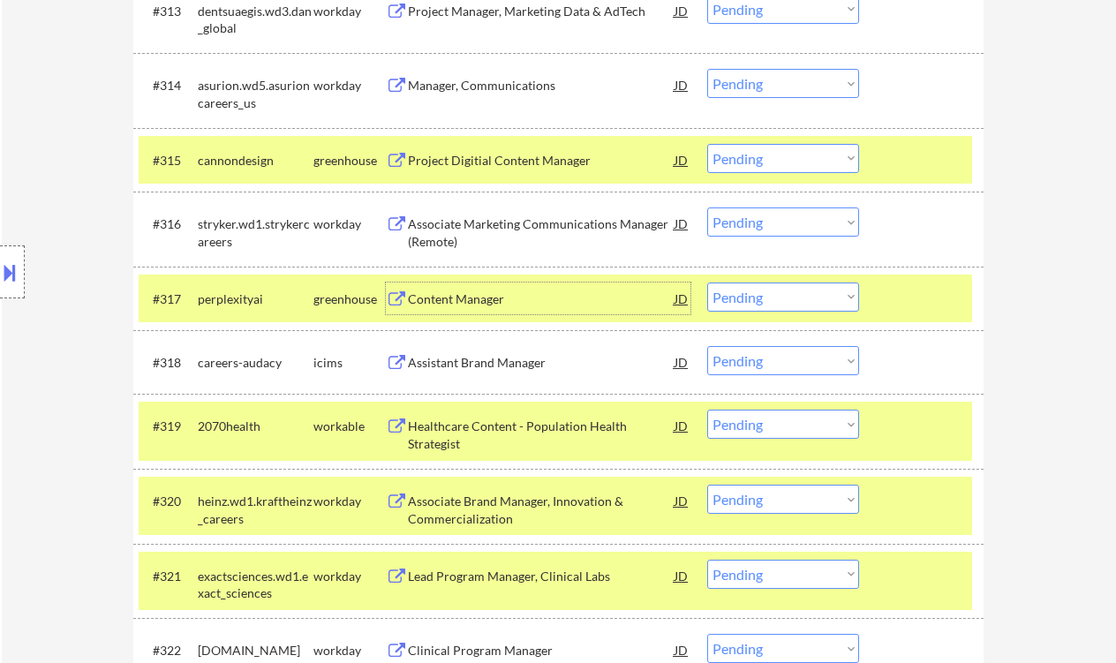
drag, startPoint x: 791, startPoint y: 305, endPoint x: 801, endPoint y: 308, distance: 10.1
click at [791, 305] on select "Choose an option... Pending Applied Excluded (Questions) Excluded (Expired) Exc…" at bounding box center [783, 297] width 152 height 29
click at [707, 283] on select "Choose an option... Pending Applied Excluded (Questions) Excluded (Expired) Exc…" at bounding box center [783, 297] width 152 height 29
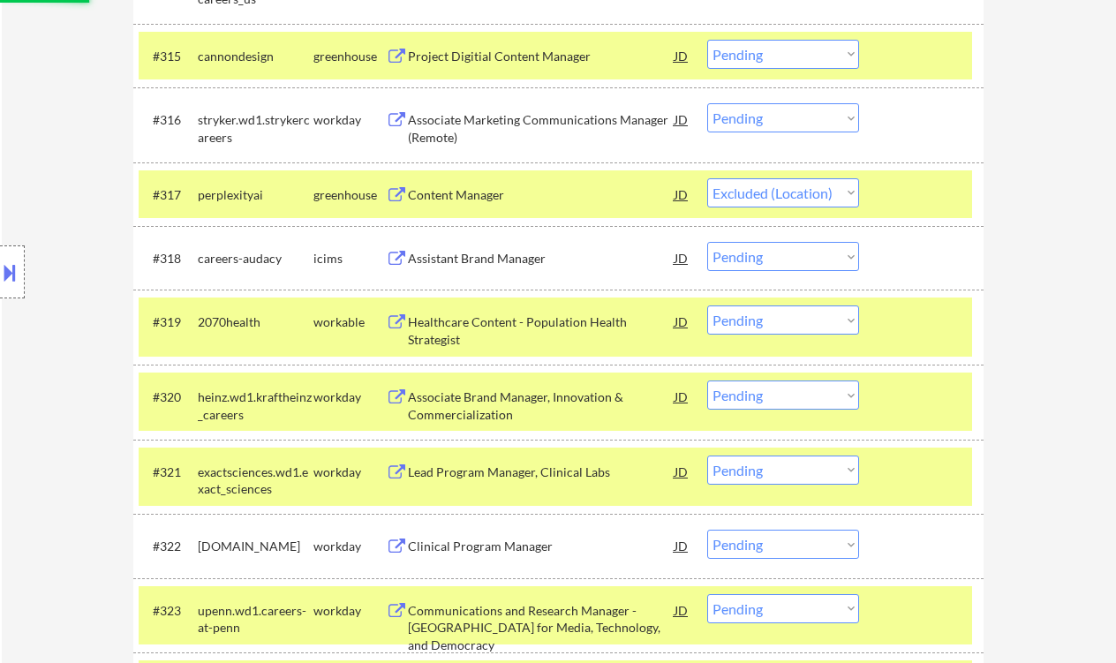
scroll to position [1586, 0]
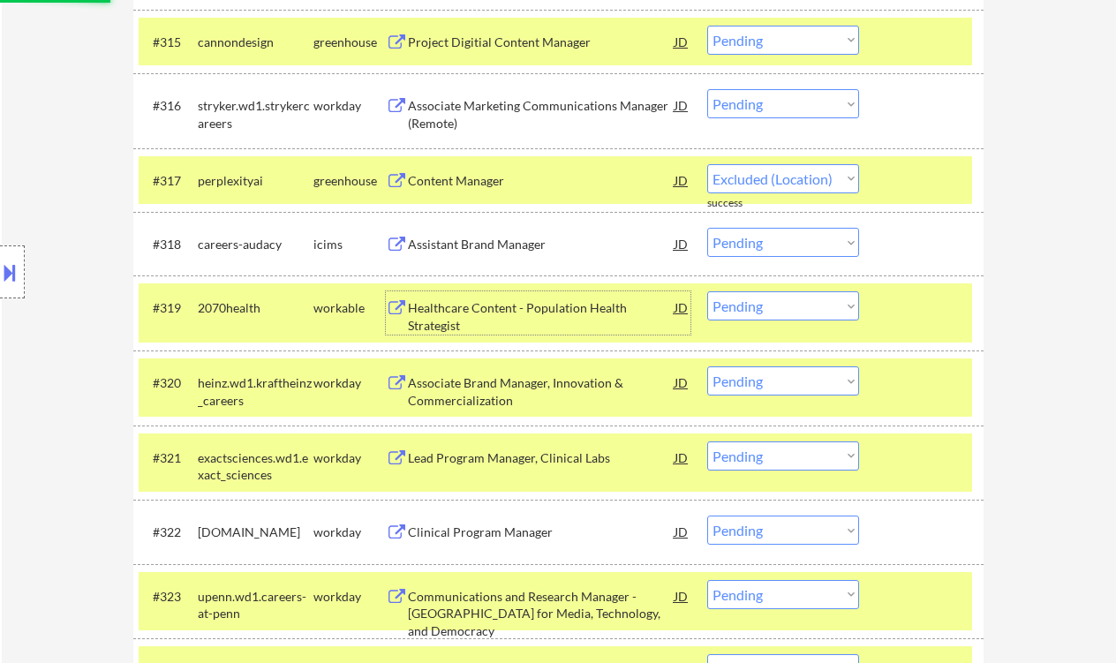
click at [533, 321] on div "Healthcare Content - Population Health Strategist" at bounding box center [541, 316] width 267 height 34
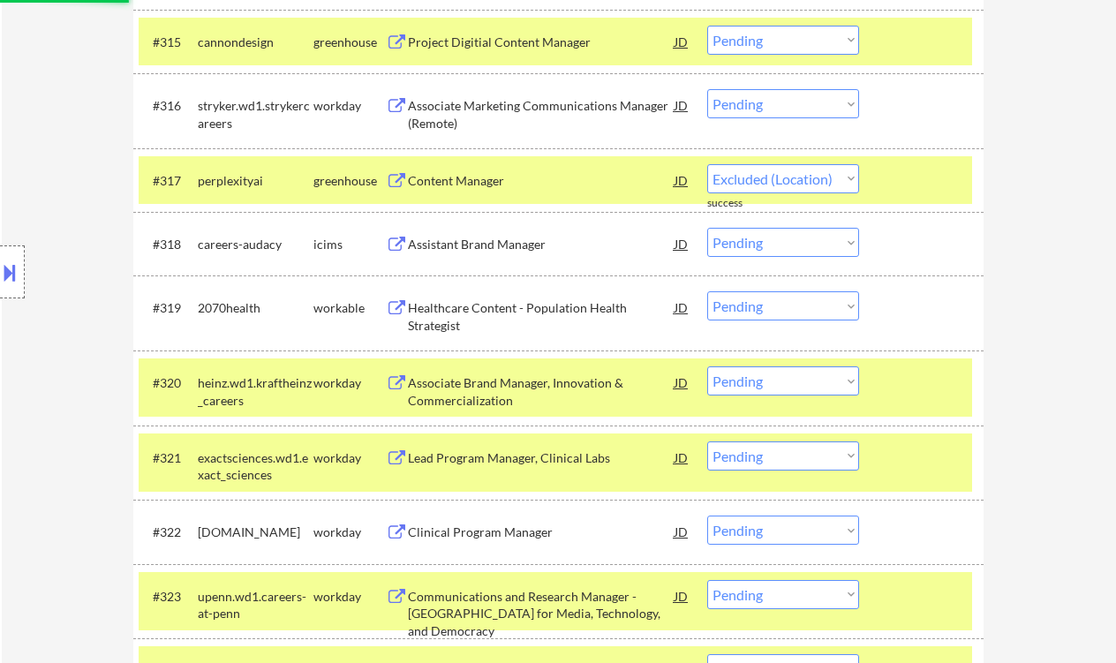
select select ""pending""
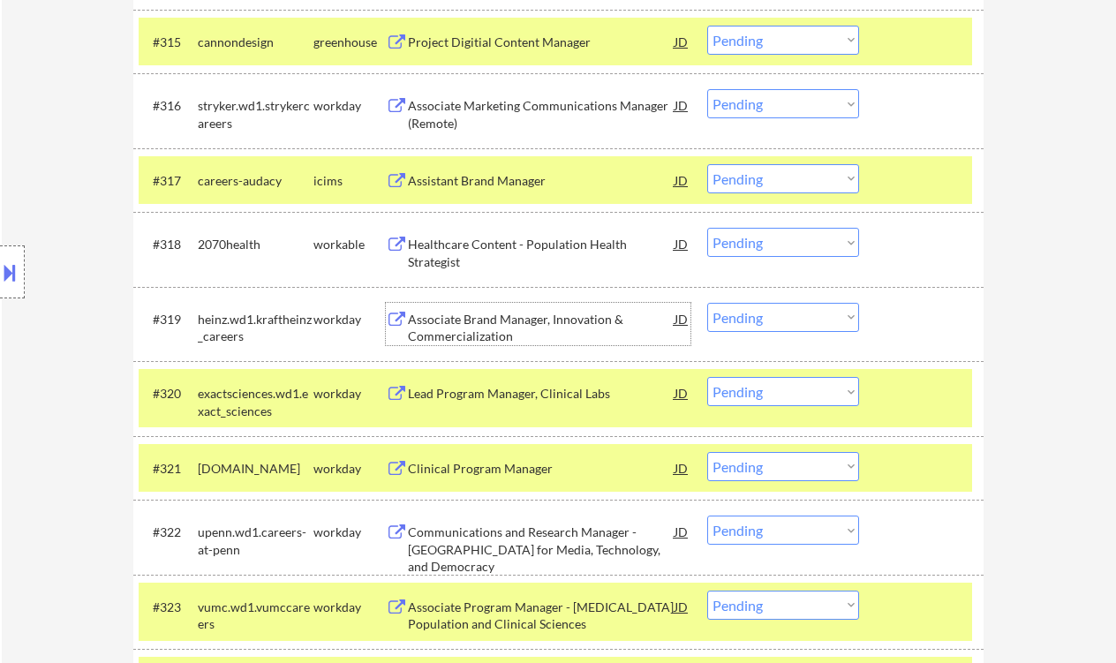
click at [760, 245] on select "Choose an option... Pending Applied Excluded (Questions) Excluded (Expired) Exc…" at bounding box center [783, 242] width 152 height 29
click at [707, 228] on select "Choose an option... Pending Applied Excluded (Questions) Excluded (Expired) Exc…" at bounding box center [783, 242] width 152 height 29
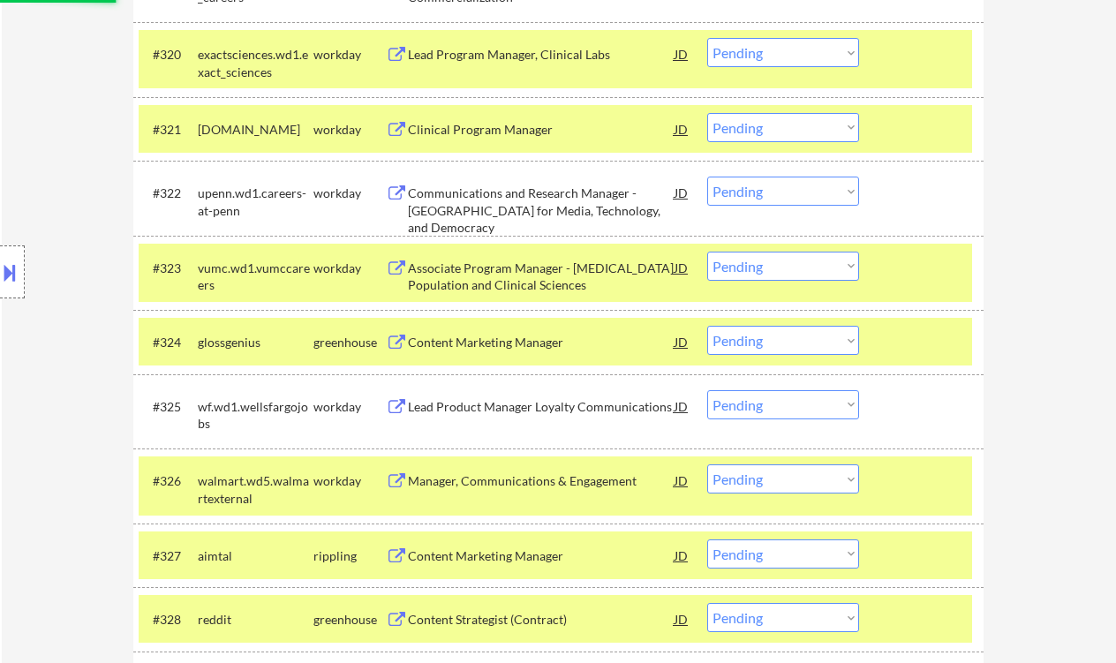
scroll to position [1939, 0]
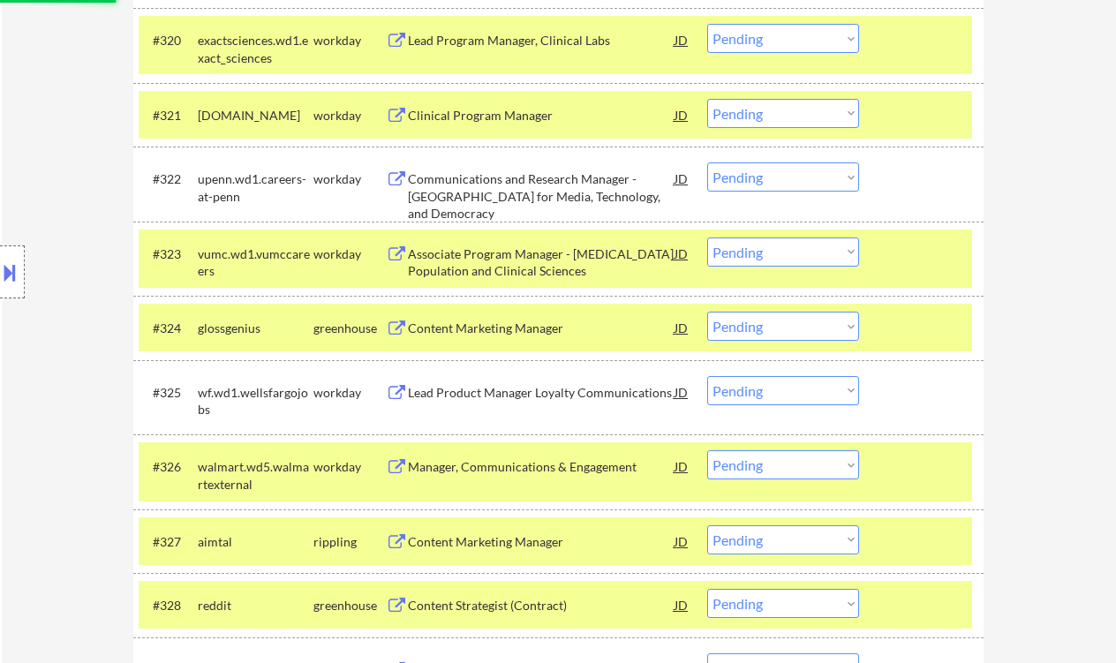
select select ""pending""
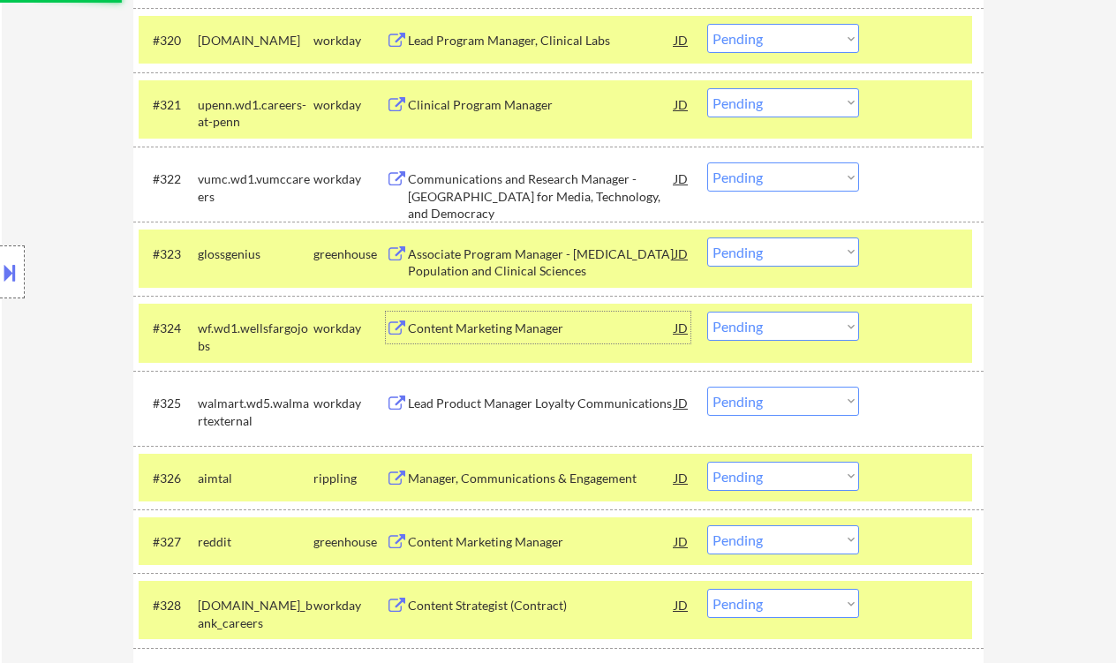
click at [494, 324] on div "Content Marketing Manager" at bounding box center [541, 329] width 267 height 18
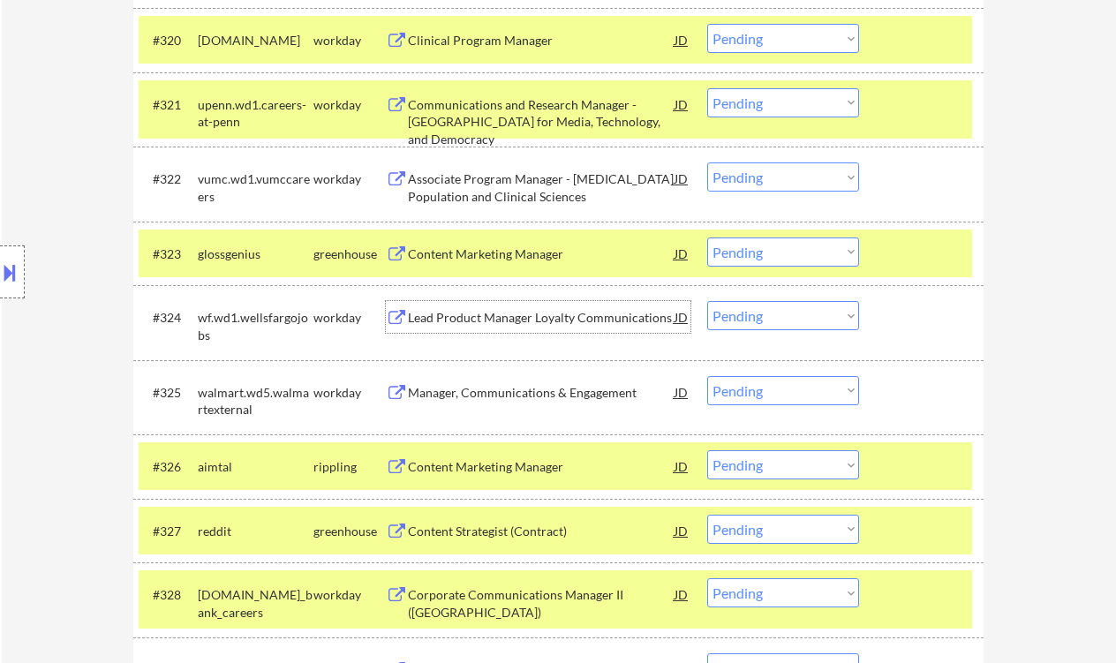
click at [509, 255] on div "Content Marketing Manager" at bounding box center [541, 254] width 267 height 18
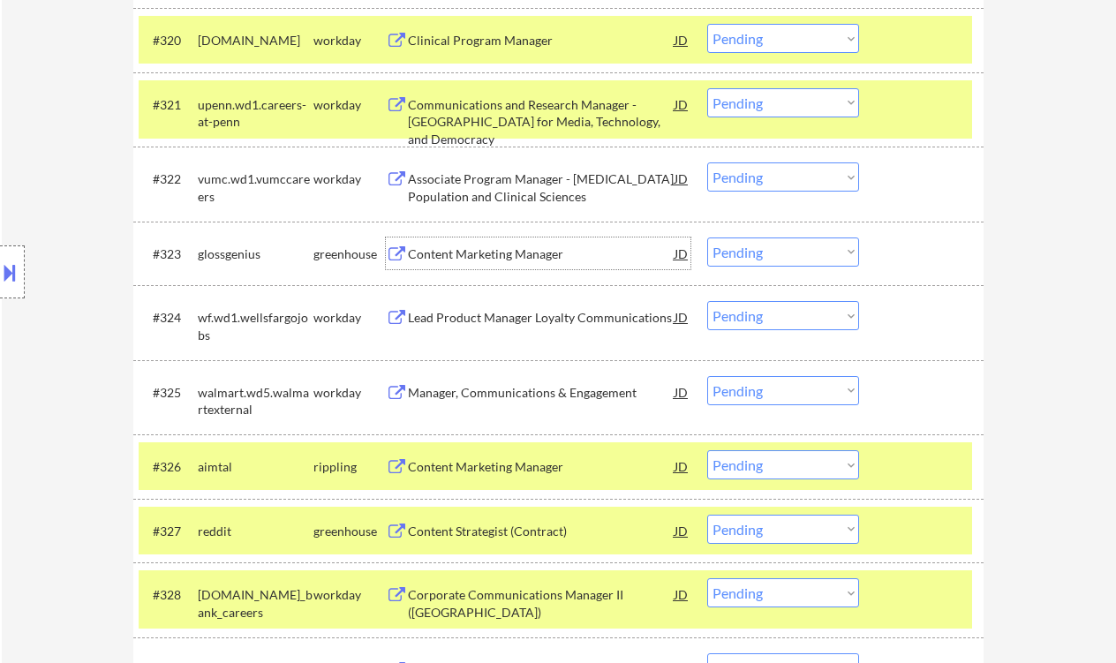
click at [779, 265] on select "Choose an option... Pending Applied Excluded (Questions) Excluded (Expired) Exc…" at bounding box center [783, 252] width 152 height 29
click at [707, 238] on select "Choose an option... Pending Applied Excluded (Questions) Excluded (Expired) Exc…" at bounding box center [783, 252] width 152 height 29
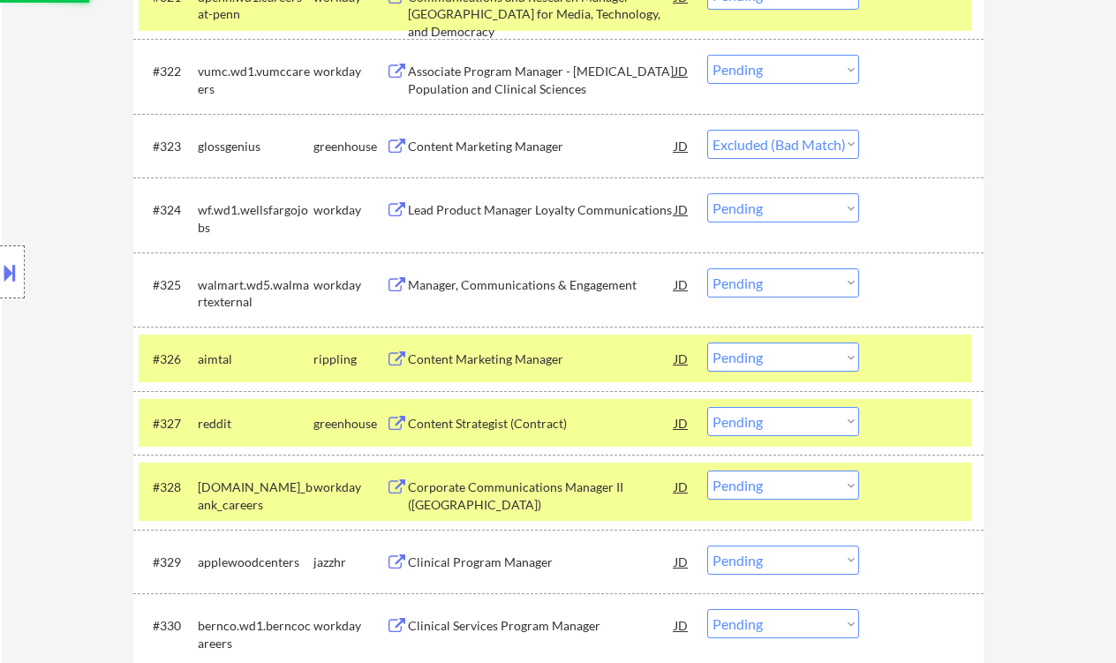
scroll to position [2056, 0]
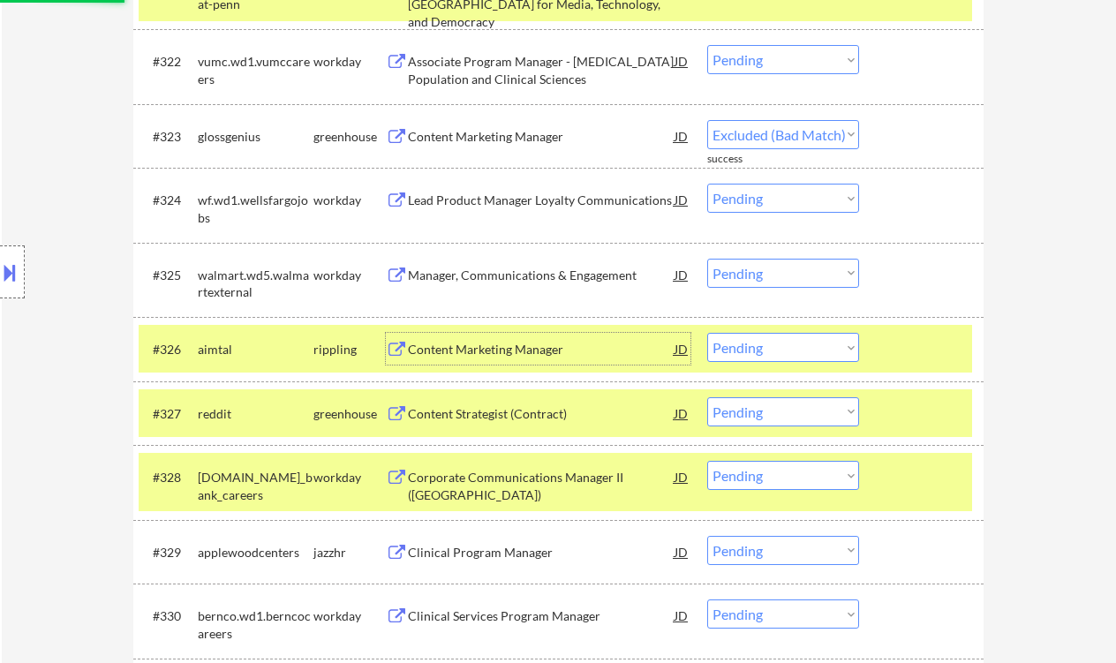
click at [510, 351] on div "Content Marketing Manager" at bounding box center [541, 350] width 267 height 18
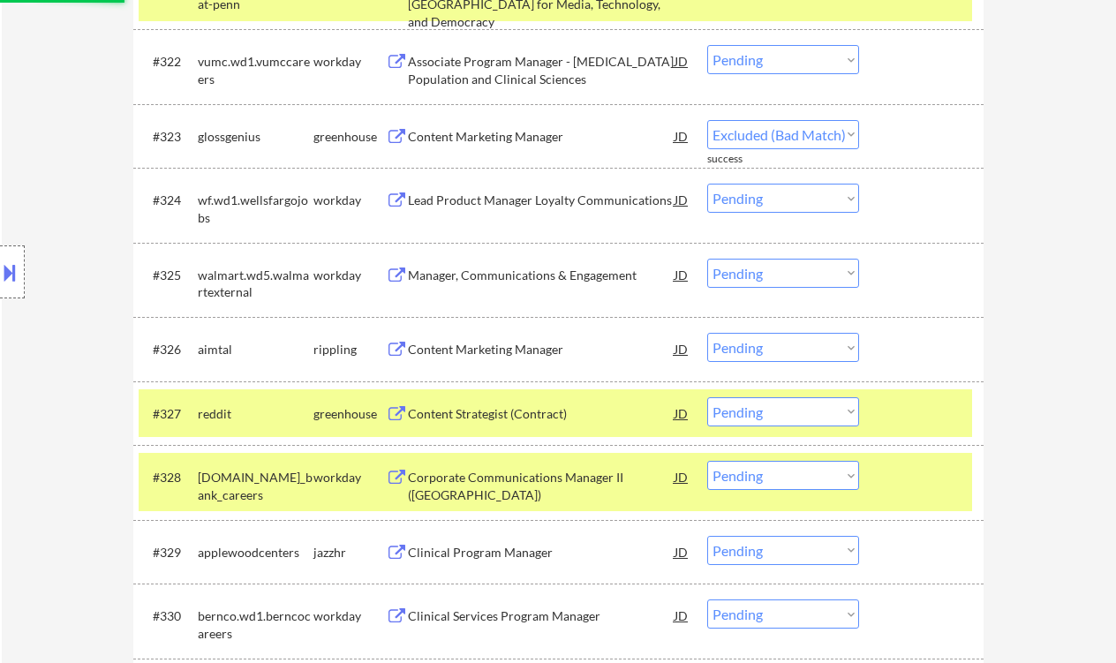
select select ""pending""
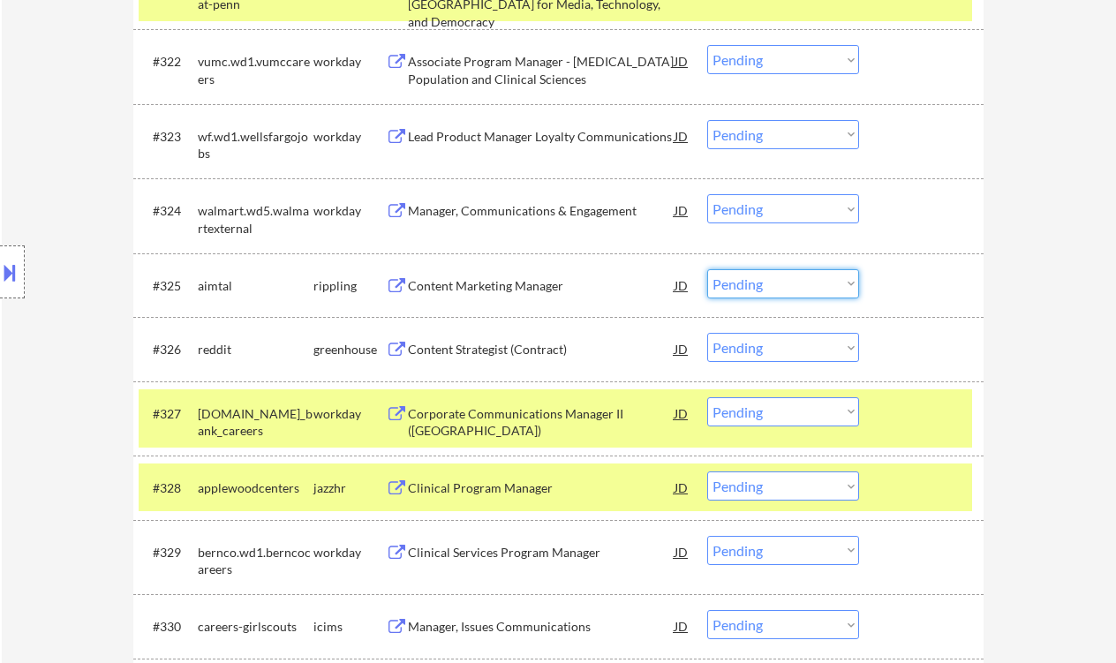
click at [778, 285] on select "Choose an option... Pending Applied Excluded (Questions) Excluded (Expired) Exc…" at bounding box center [783, 283] width 152 height 29
click at [707, 269] on select "Choose an option... Pending Applied Excluded (Questions) Excluded (Expired) Exc…" at bounding box center [783, 283] width 152 height 29
click at [525, 352] on div "Content Strategist (Contract)" at bounding box center [541, 350] width 267 height 18
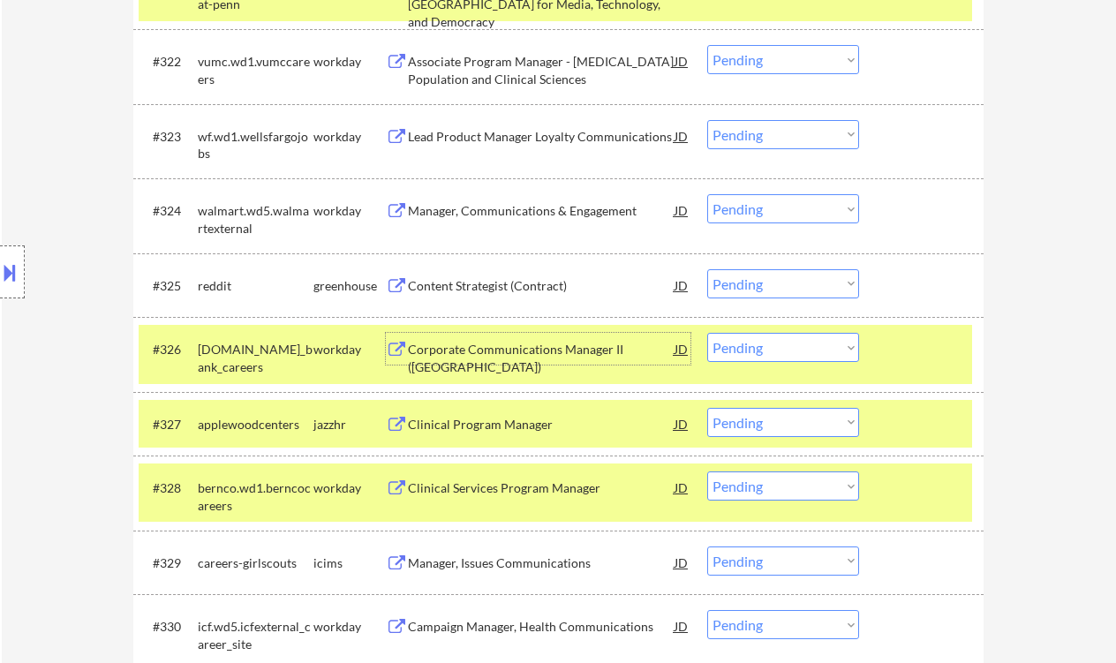
click at [750, 289] on select "Choose an option... Pending Applied Excluded (Questions) Excluded (Expired) Exc…" at bounding box center [783, 283] width 152 height 29
click at [707, 269] on select "Choose an option... Pending Applied Excluded (Questions) Excluded (Expired) Exc…" at bounding box center [783, 283] width 152 height 29
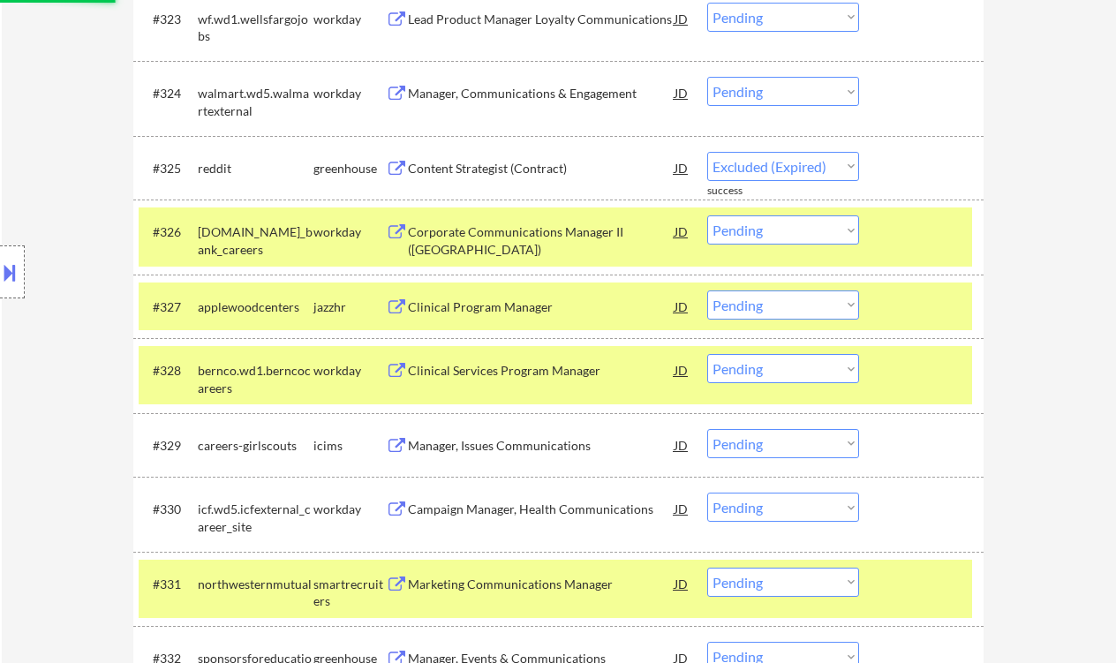
select select ""pending""
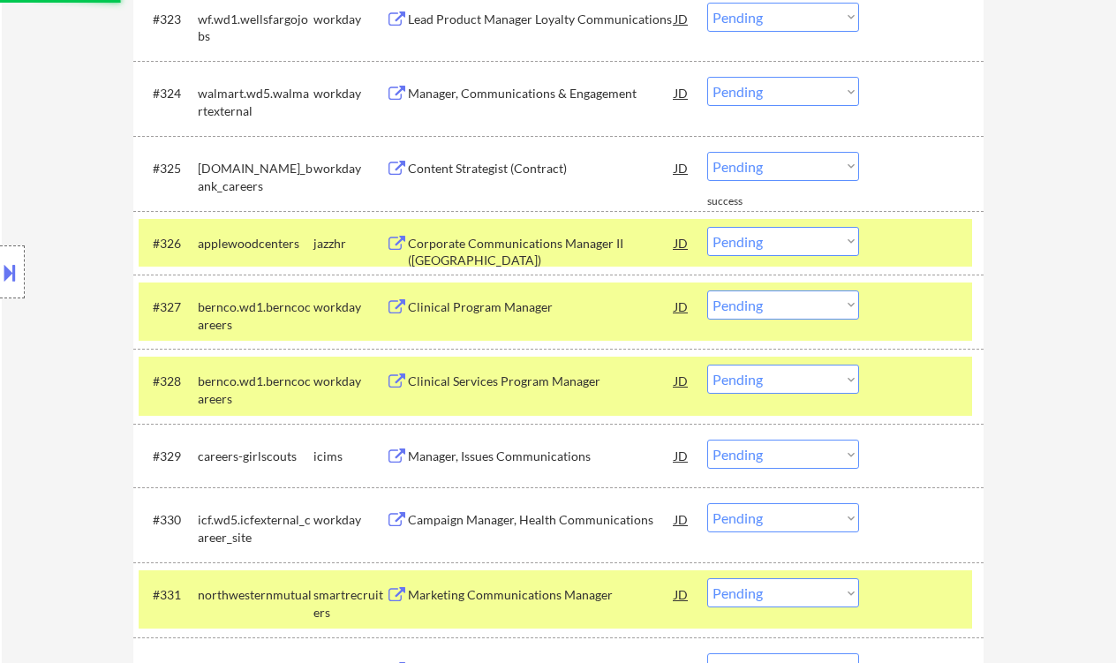
scroll to position [2292, 0]
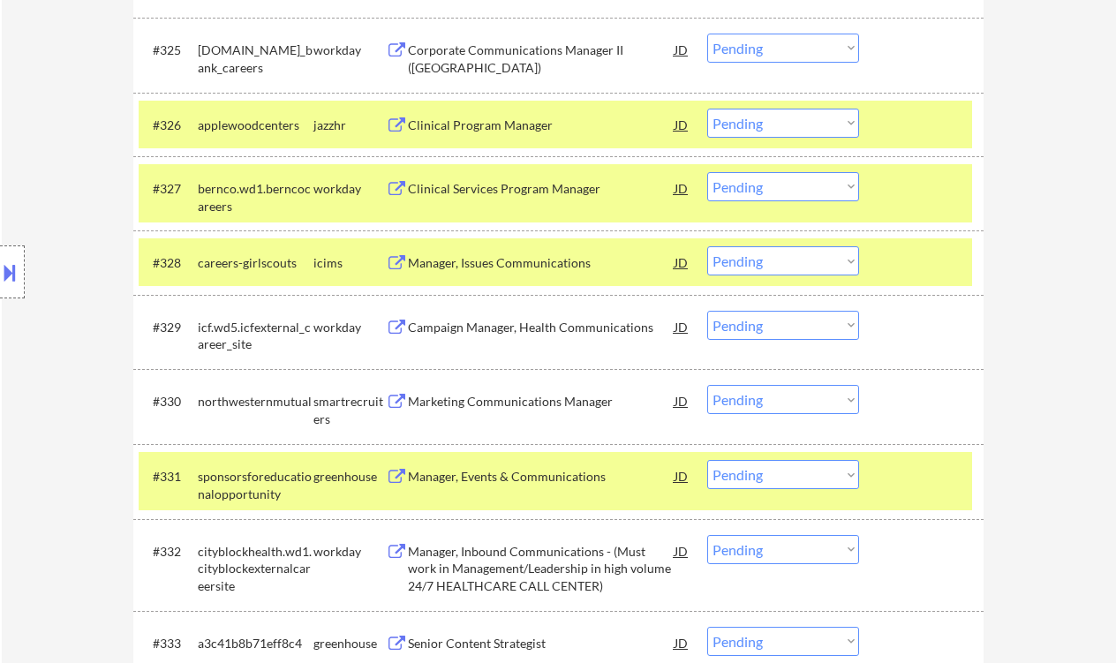
click at [490, 126] on div "Clinical Program Manager" at bounding box center [541, 126] width 267 height 18
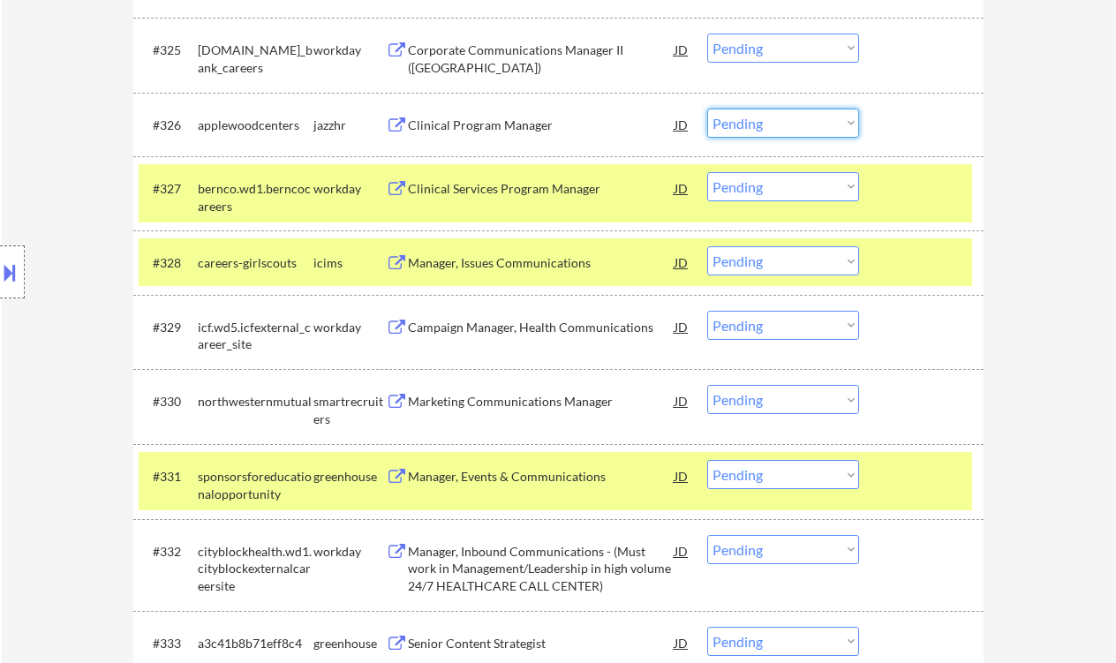
drag, startPoint x: 728, startPoint y: 132, endPoint x: 750, endPoint y: 137, distance: 21.6
click at [729, 132] on select "Choose an option... Pending Applied Excluded (Questions) Excluded (Expired) Exc…" at bounding box center [783, 123] width 152 height 29
click at [707, 109] on select "Choose an option... Pending Applied Excluded (Questions) Excluded (Expired) Exc…" at bounding box center [783, 123] width 152 height 29
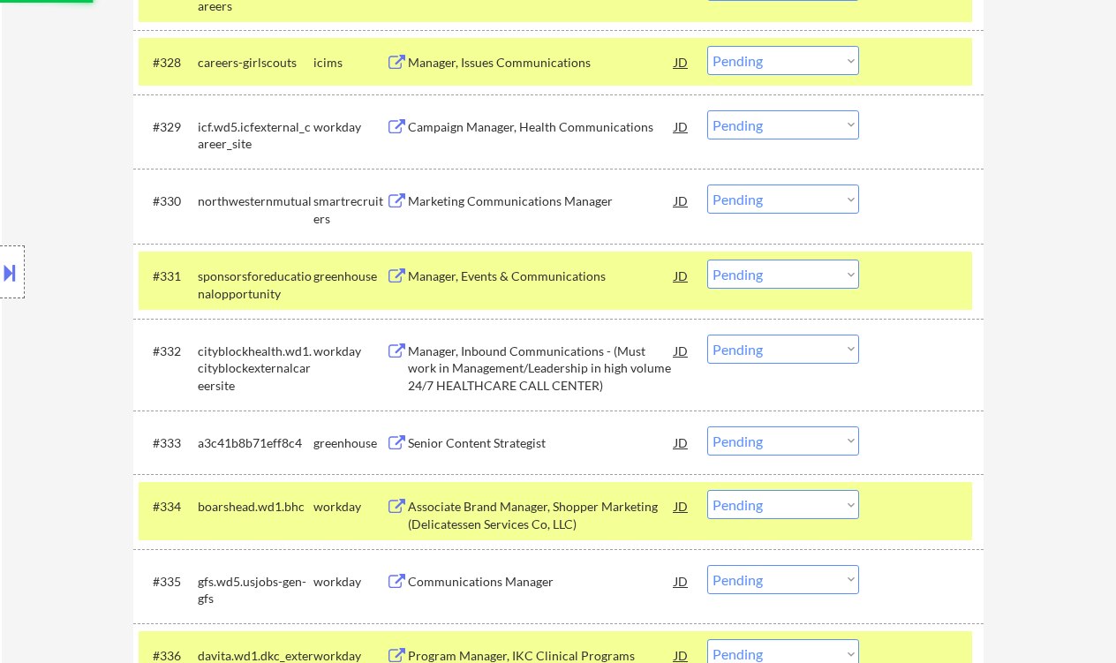
scroll to position [2527, 0]
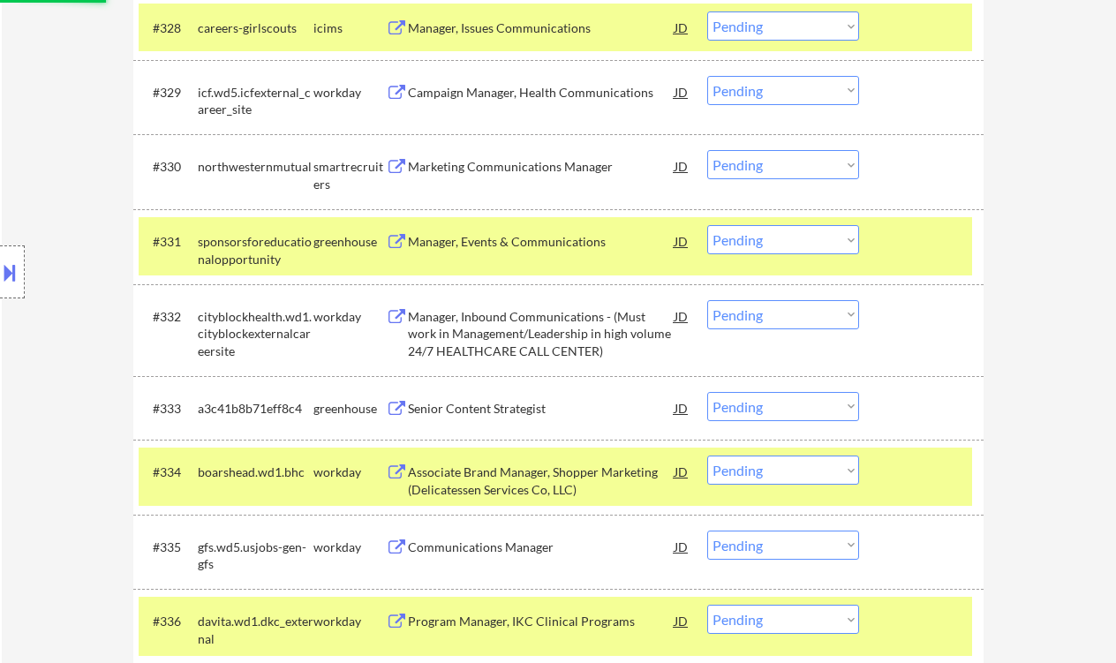
click at [484, 163] on div "Marketing Communications Manager" at bounding box center [541, 167] width 267 height 18
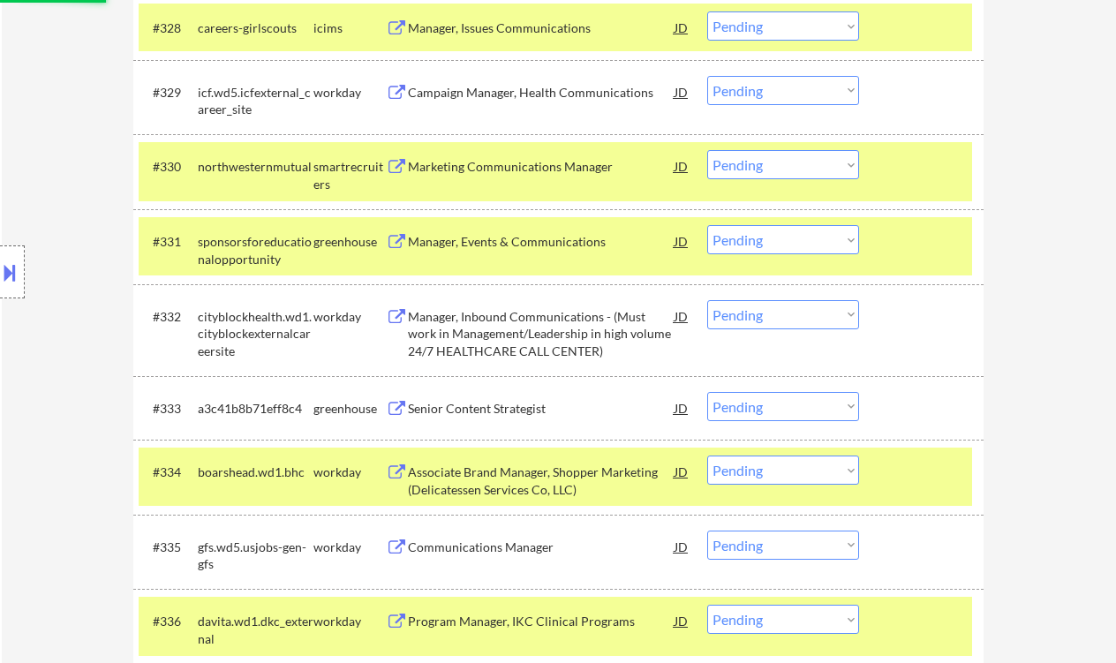
select select ""pending""
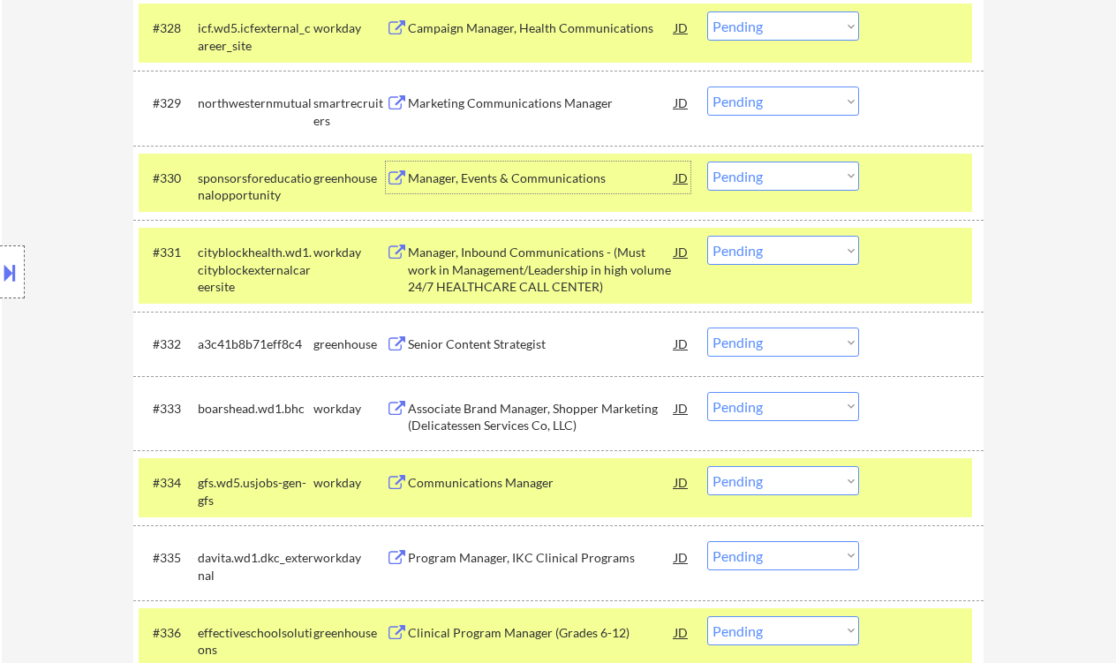
drag, startPoint x: 756, startPoint y: 174, endPoint x: 765, endPoint y: 184, distance: 13.1
click at [756, 174] on select "Choose an option... Pending Applied Excluded (Questions) Excluded (Expired) Exc…" at bounding box center [783, 176] width 152 height 29
click at [707, 162] on select "Choose an option... Pending Applied Excluded (Questions) Excluded (Expired) Exc…" at bounding box center [783, 176] width 152 height 29
click at [529, 349] on div "Senior Content Strategist" at bounding box center [541, 345] width 267 height 18
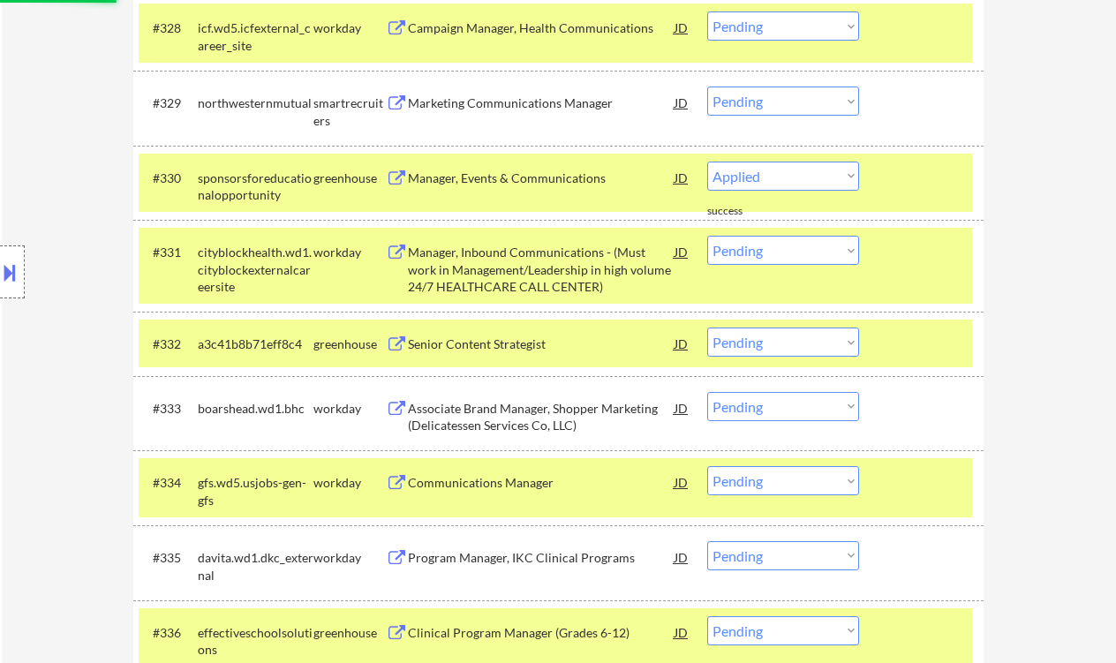
select select ""pending""
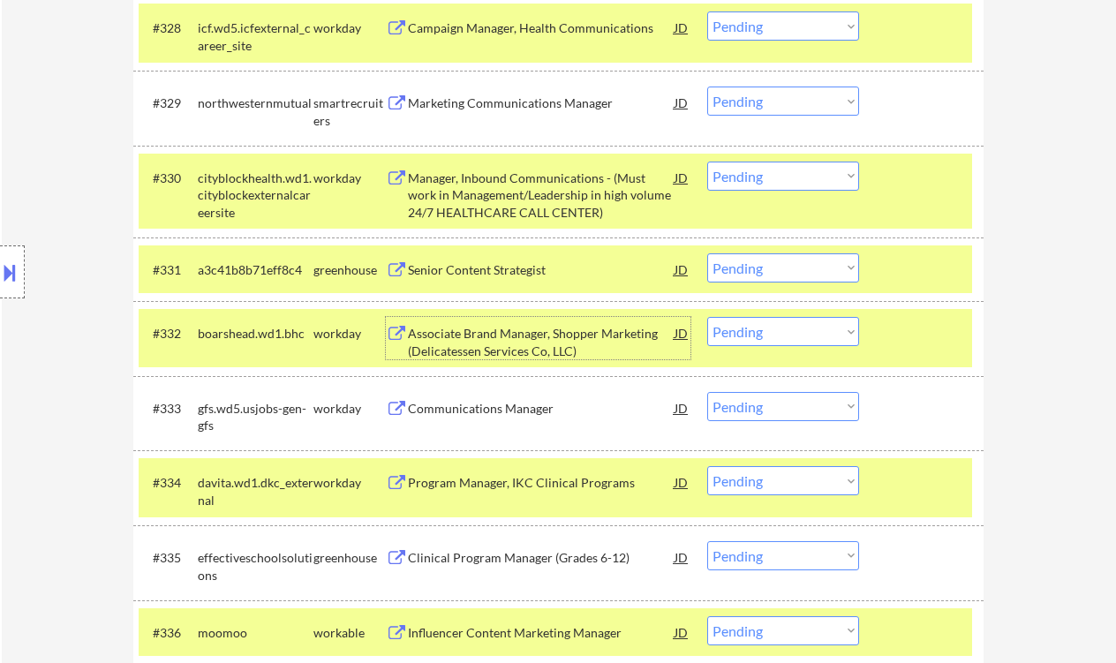
drag, startPoint x: 748, startPoint y: 101, endPoint x: 761, endPoint y: 115, distance: 19.4
click at [748, 101] on select "Choose an option... Pending Applied Excluded (Questions) Excluded (Expired) Exc…" at bounding box center [783, 101] width 152 height 29
click at [707, 87] on select "Choose an option... Pending Applied Excluded (Questions) Excluded (Expired) Exc…" at bounding box center [783, 101] width 152 height 29
select select ""pending""
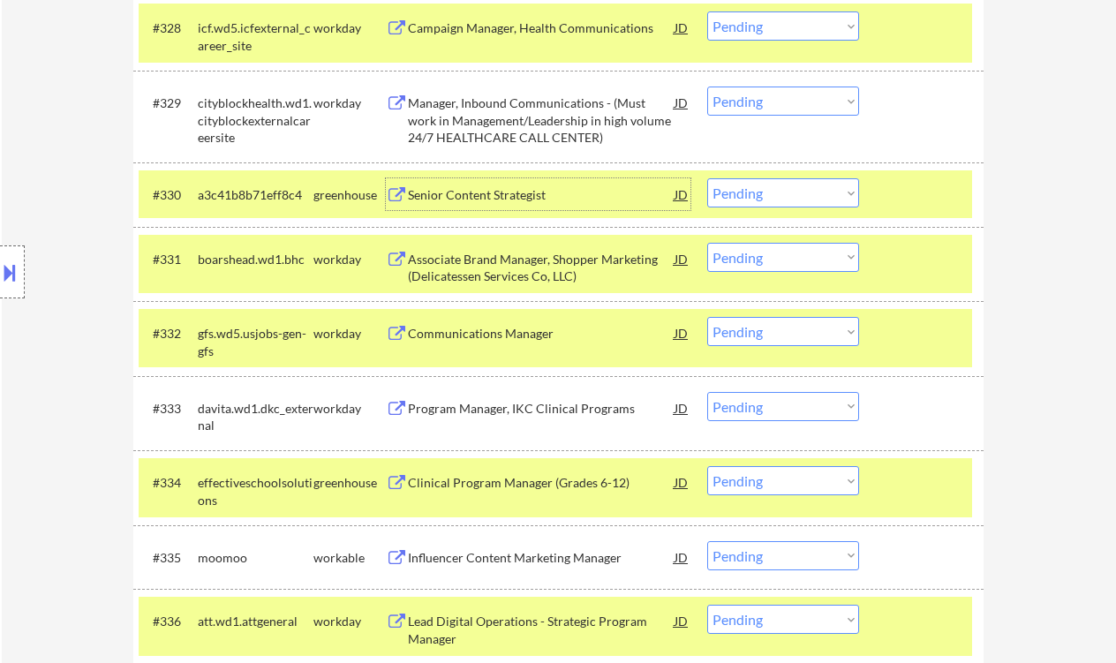
click at [476, 194] on div "Senior Content Strategist" at bounding box center [541, 195] width 267 height 18
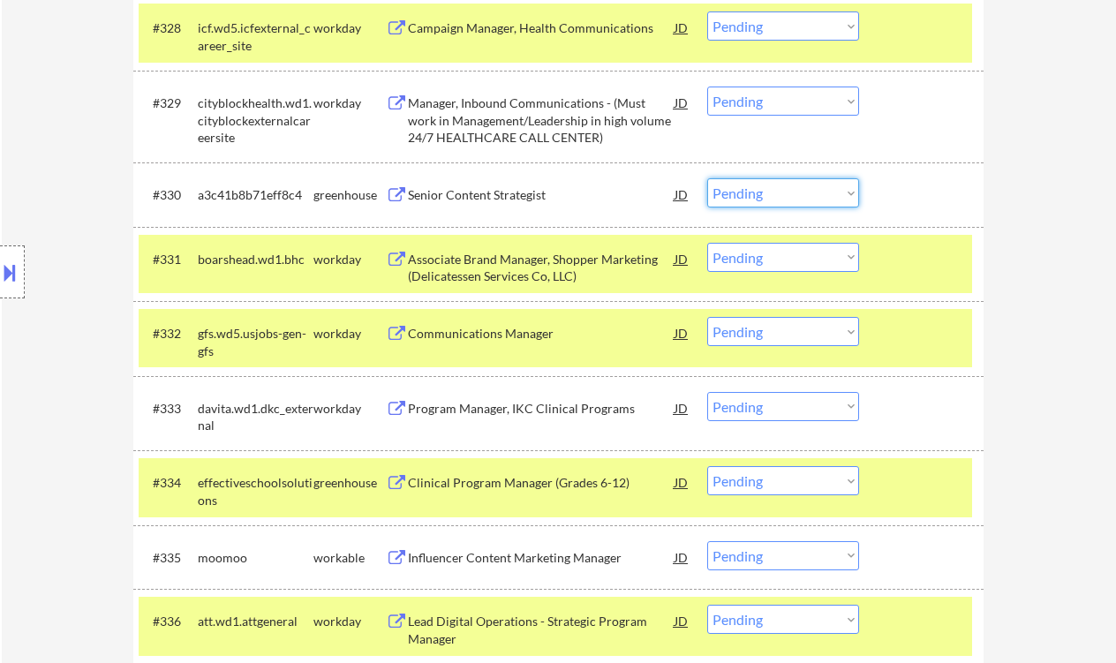
drag, startPoint x: 737, startPoint y: 196, endPoint x: 755, endPoint y: 204, distance: 19.4
click at [738, 195] on select "Choose an option... Pending Applied Excluded (Questions) Excluded (Expired) Exc…" at bounding box center [783, 192] width 152 height 29
drag, startPoint x: 758, startPoint y: 194, endPoint x: 775, endPoint y: 207, distance: 20.8
click at [758, 194] on select "Choose an option... Pending Applied Excluded (Questions) Excluded (Expired) Exc…" at bounding box center [783, 192] width 152 height 29
click at [707, 178] on select "Choose an option... Pending Applied Excluded (Questions) Excluded (Expired) Exc…" at bounding box center [783, 192] width 152 height 29
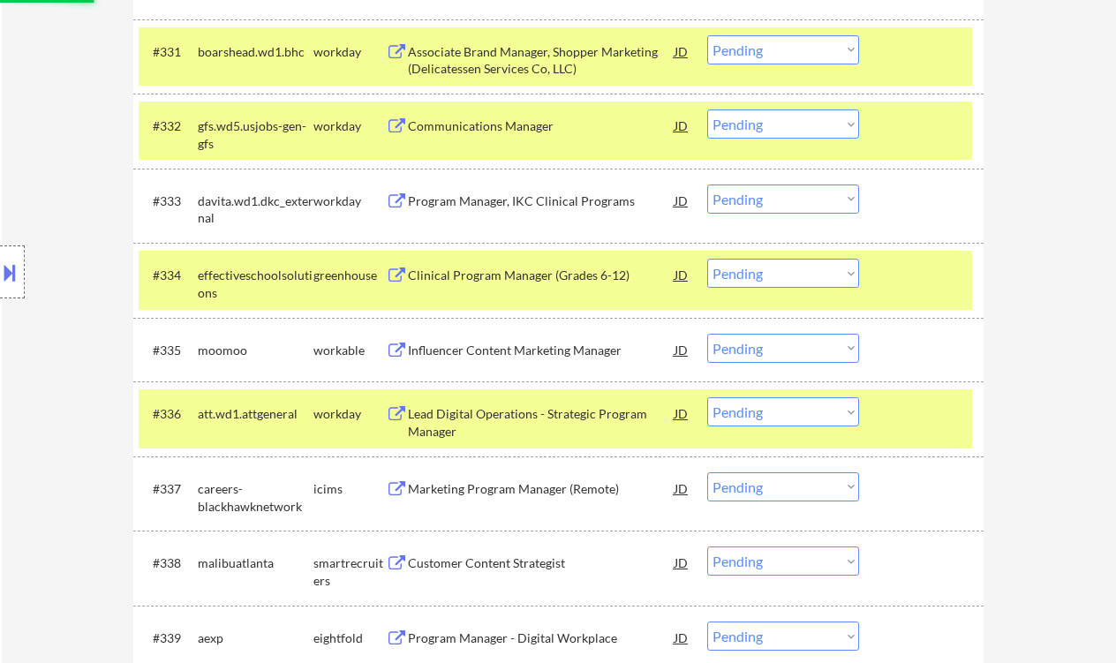
scroll to position [2763, 0]
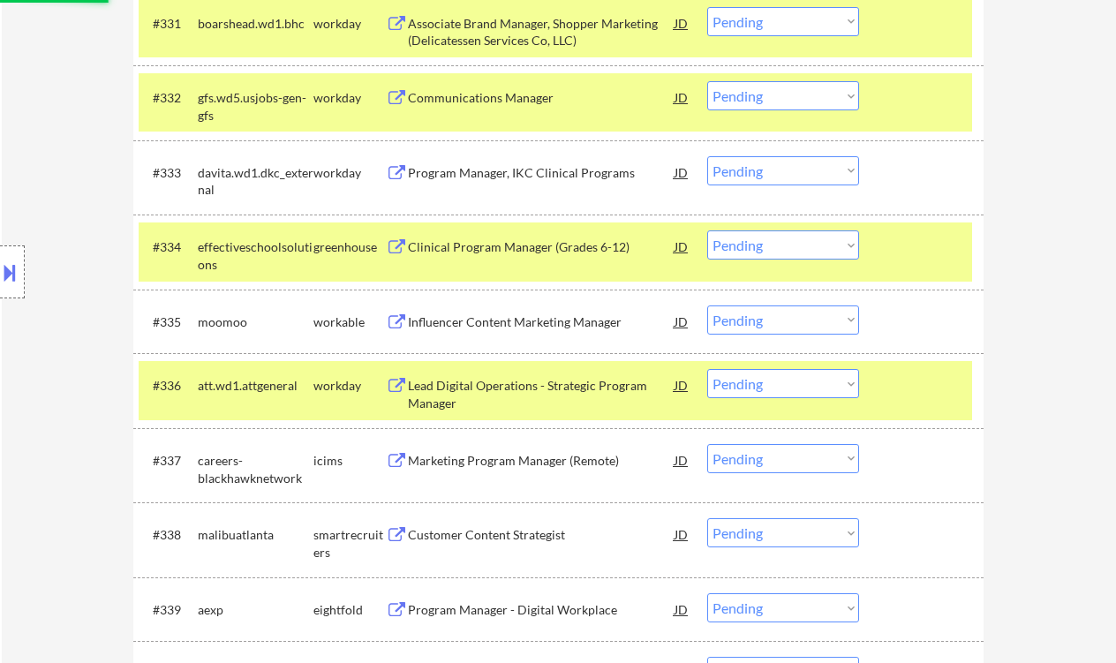
select select ""pending""
drag, startPoint x: 566, startPoint y: 321, endPoint x: 552, endPoint y: 285, distance: 38.0
click at [566, 321] on div "Influencer Content Marketing Manager" at bounding box center [541, 321] width 267 height 32
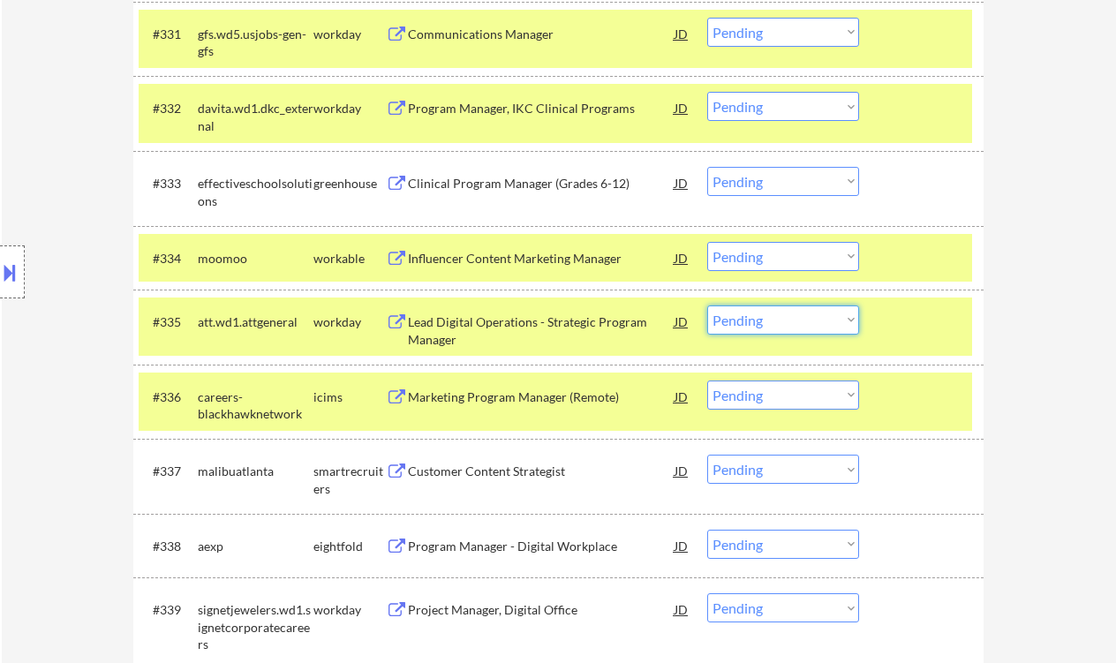
drag, startPoint x: 760, startPoint y: 321, endPoint x: 772, endPoint y: 332, distance: 16.2
click at [760, 321] on select "Choose an option... Pending Applied Excluded (Questions) Excluded (Expired) Exc…" at bounding box center [783, 319] width 152 height 29
click at [707, 305] on select "Choose an option... Pending Applied Excluded (Questions) Excluded (Expired) Exc…" at bounding box center [783, 319] width 152 height 29
click at [481, 260] on div "Influencer Content Marketing Manager" at bounding box center [541, 259] width 267 height 18
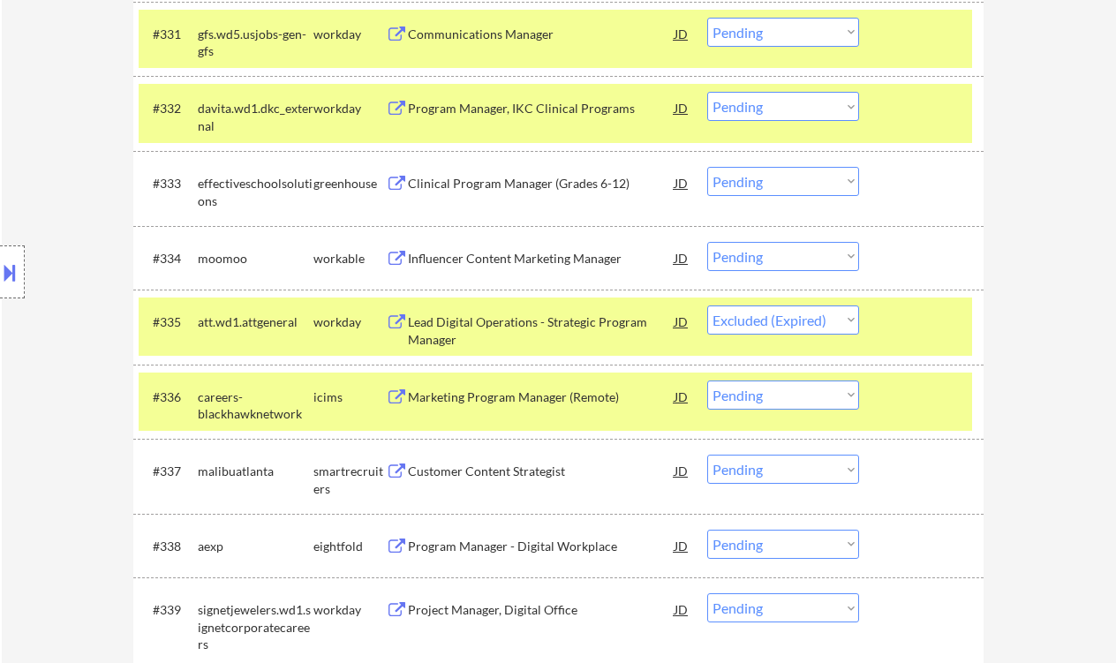
select select ""pending""
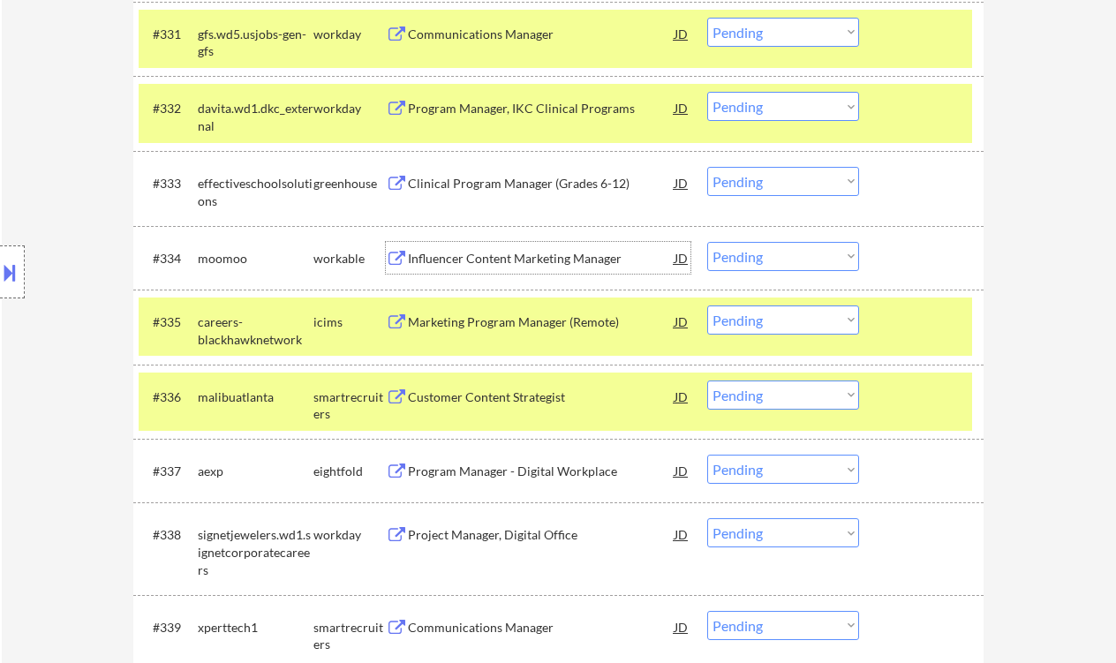
drag, startPoint x: 729, startPoint y: 249, endPoint x: 753, endPoint y: 265, distance: 28.7
click at [730, 249] on select "Choose an option... Pending Applied Excluded (Questions) Excluded (Expired) Exc…" at bounding box center [783, 256] width 152 height 29
click at [707, 242] on select "Choose an option... Pending Applied Excluded (Questions) Excluded (Expired) Exc…" at bounding box center [783, 256] width 152 height 29
click at [512, 399] on div "Customer Content Strategist" at bounding box center [541, 397] width 267 height 18
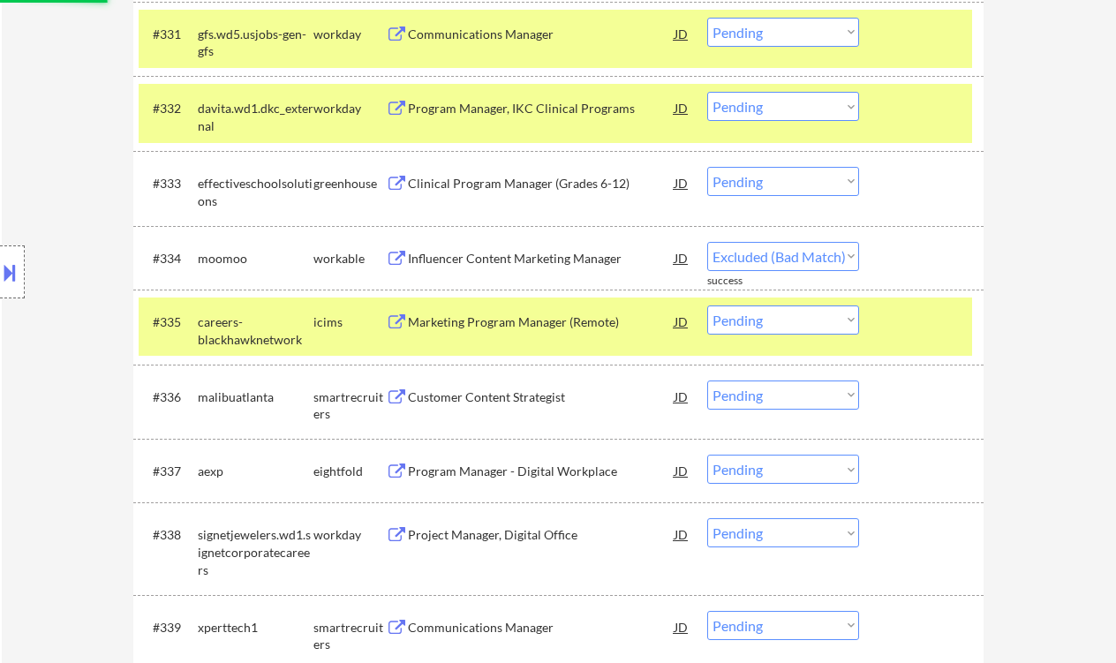
select select ""pending""
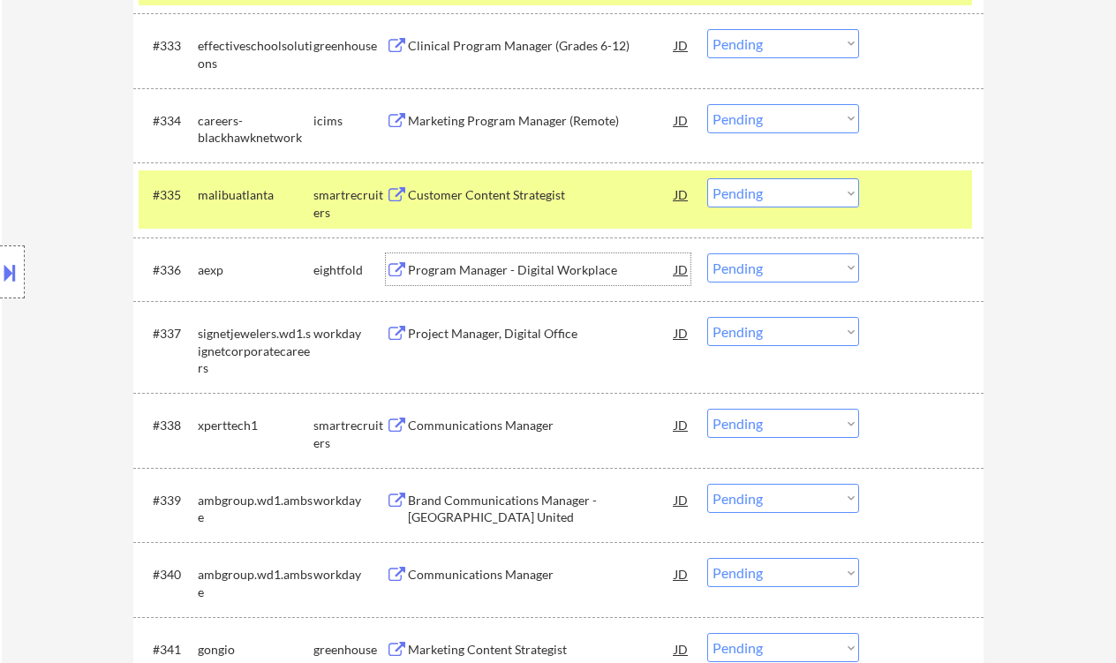
scroll to position [2998, 0]
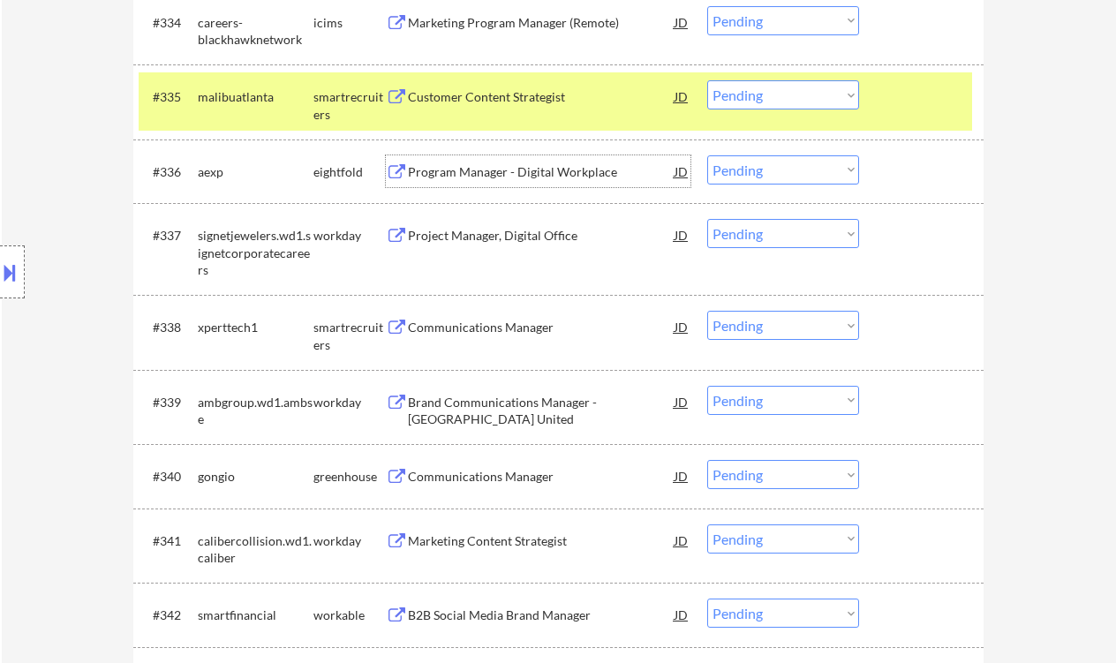
click at [517, 335] on div "Communications Manager" at bounding box center [541, 328] width 267 height 18
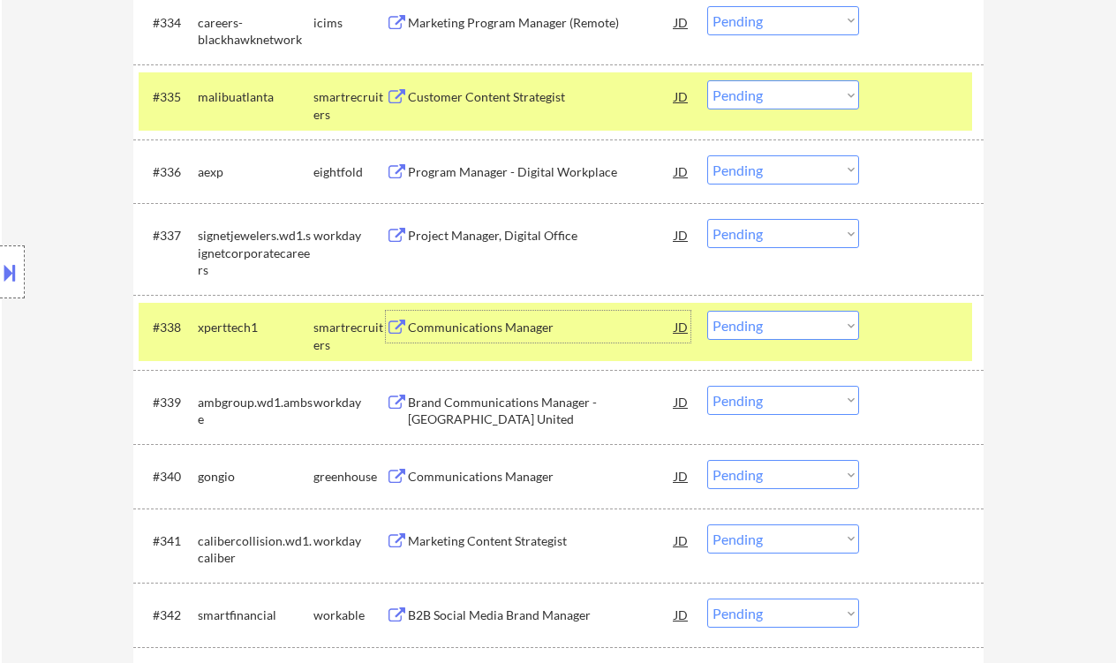
click at [779, 341] on div "#338 xperttech1 smartrecruiters Communications Manager JD Choose an option... P…" at bounding box center [555, 332] width 833 height 58
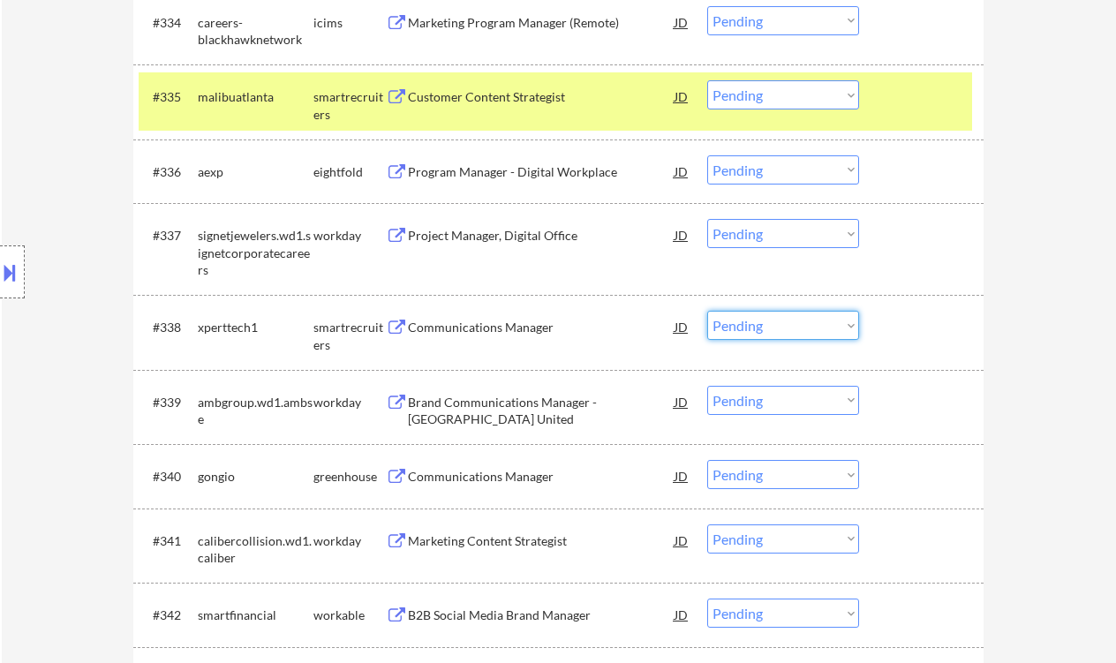
click at [779, 325] on select "Choose an option... Pending Applied Excluded (Questions) Excluded (Expired) Exc…" at bounding box center [783, 325] width 152 height 29
click at [707, 311] on select "Choose an option... Pending Applied Excluded (Questions) Excluded (Expired) Exc…" at bounding box center [783, 325] width 152 height 29
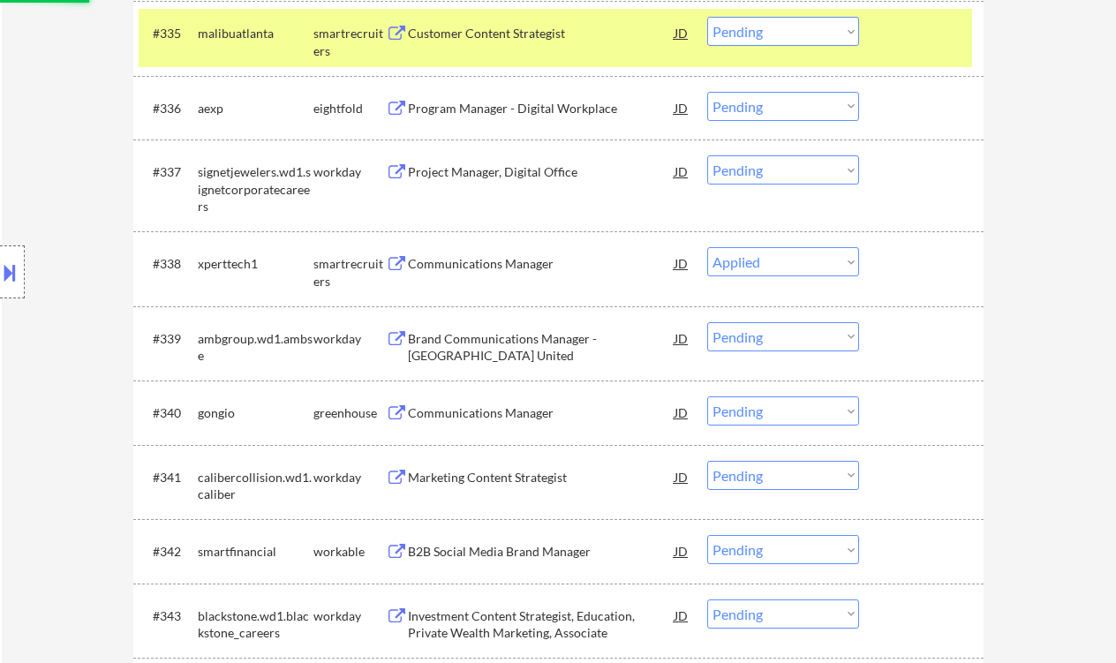
scroll to position [3116, 0]
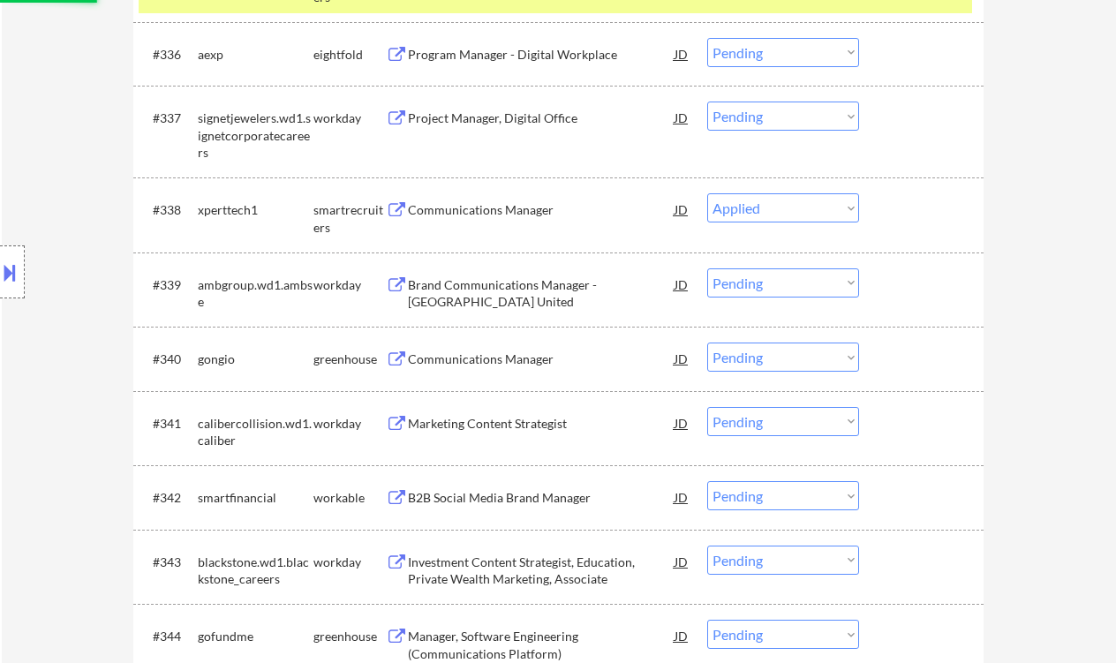
click at [532, 361] on div "Communications Manager" at bounding box center [541, 360] width 267 height 18
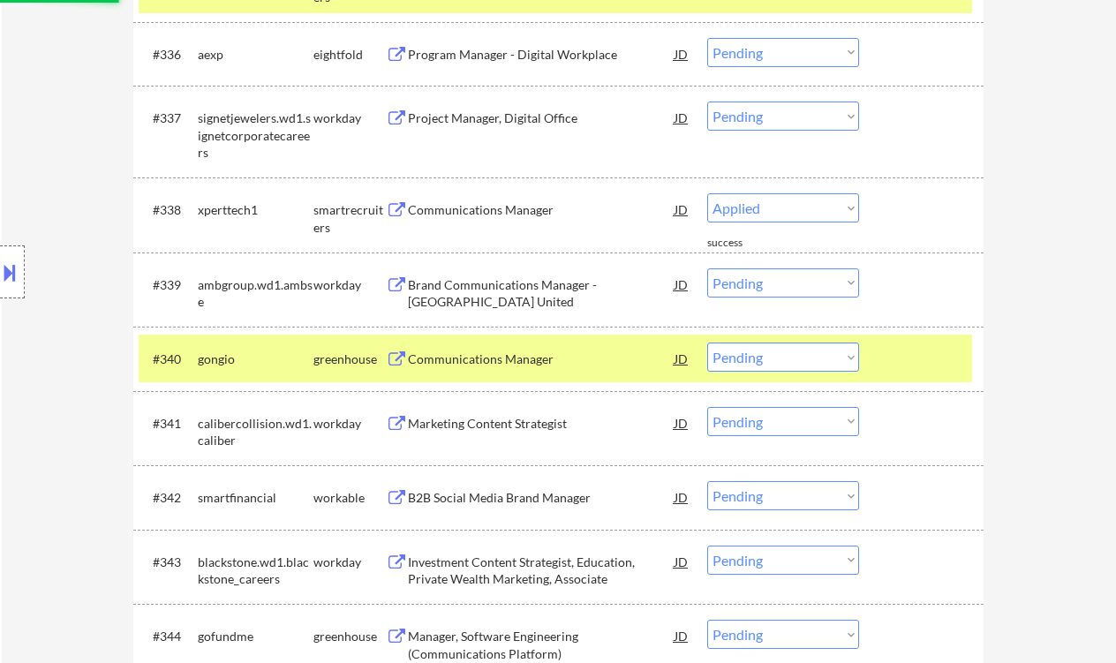
select select ""pending""
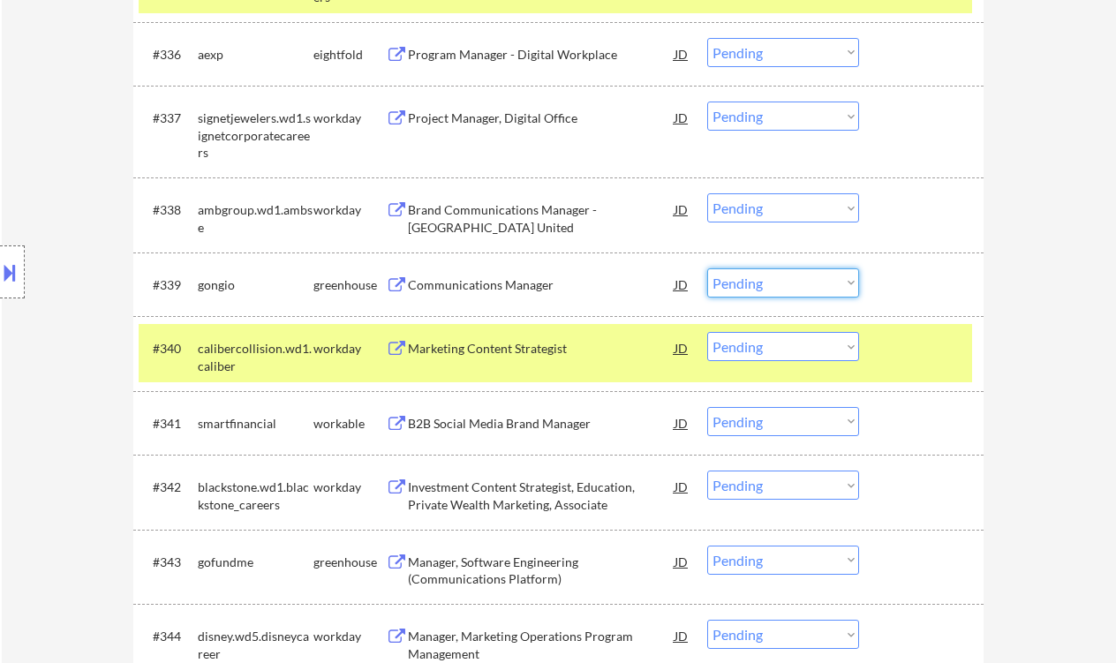
click at [758, 290] on select "Choose an option... Pending Applied Excluded (Questions) Excluded (Expired) Exc…" at bounding box center [783, 282] width 152 height 29
click at [707, 268] on select "Choose an option... Pending Applied Excluded (Questions) Excluded (Expired) Exc…" at bounding box center [783, 282] width 152 height 29
select select ""pending""
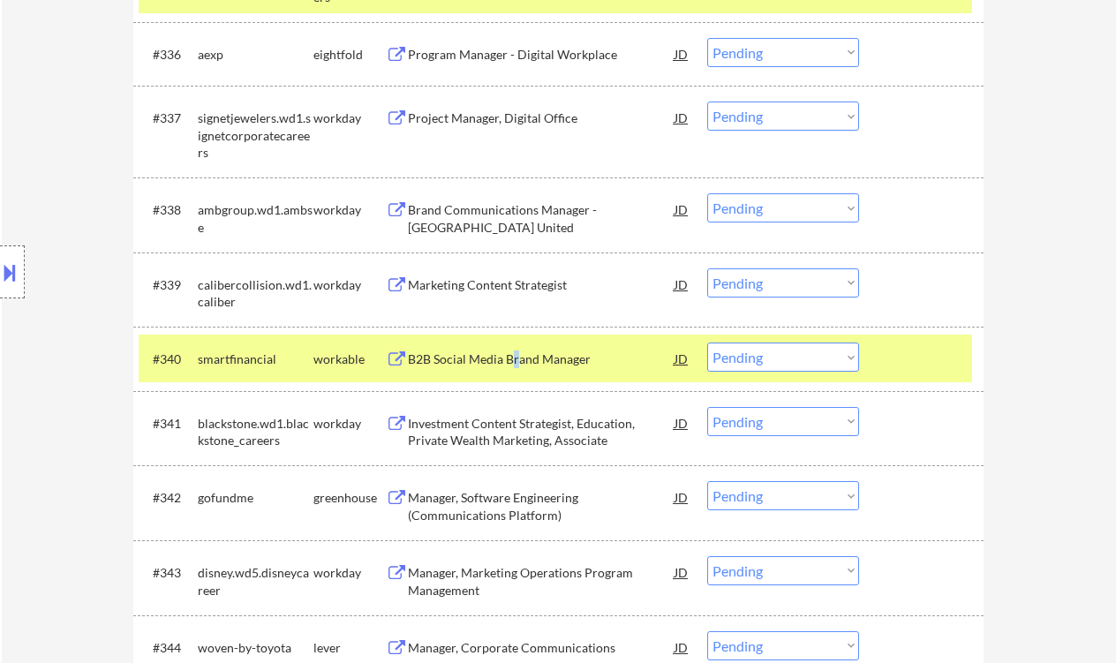
click at [518, 358] on div "B2B Social Media Brand Manager" at bounding box center [541, 360] width 267 height 18
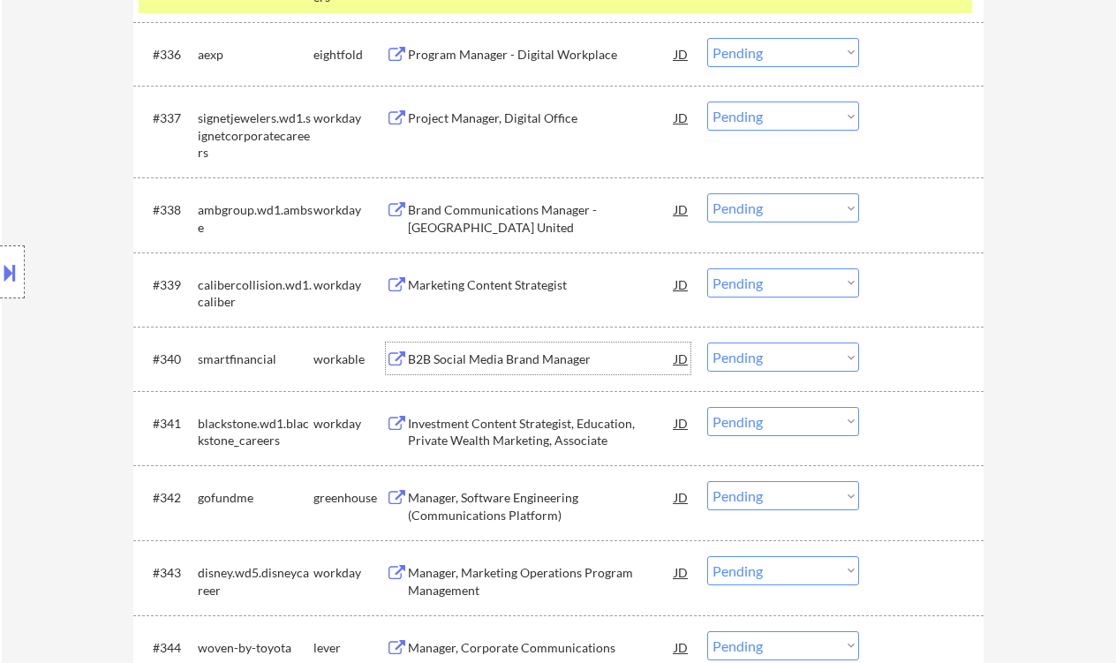
click at [500, 288] on div "Marketing Content Strategist" at bounding box center [541, 285] width 267 height 18
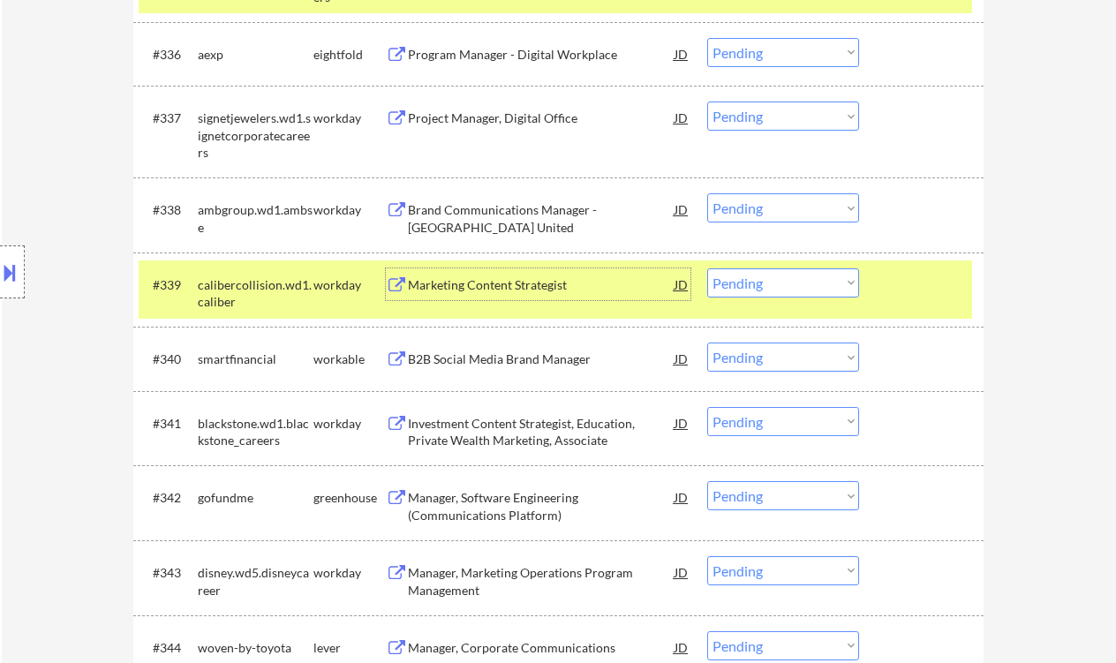
click at [514, 362] on div "B2B Social Media Brand Manager" at bounding box center [541, 360] width 267 height 18
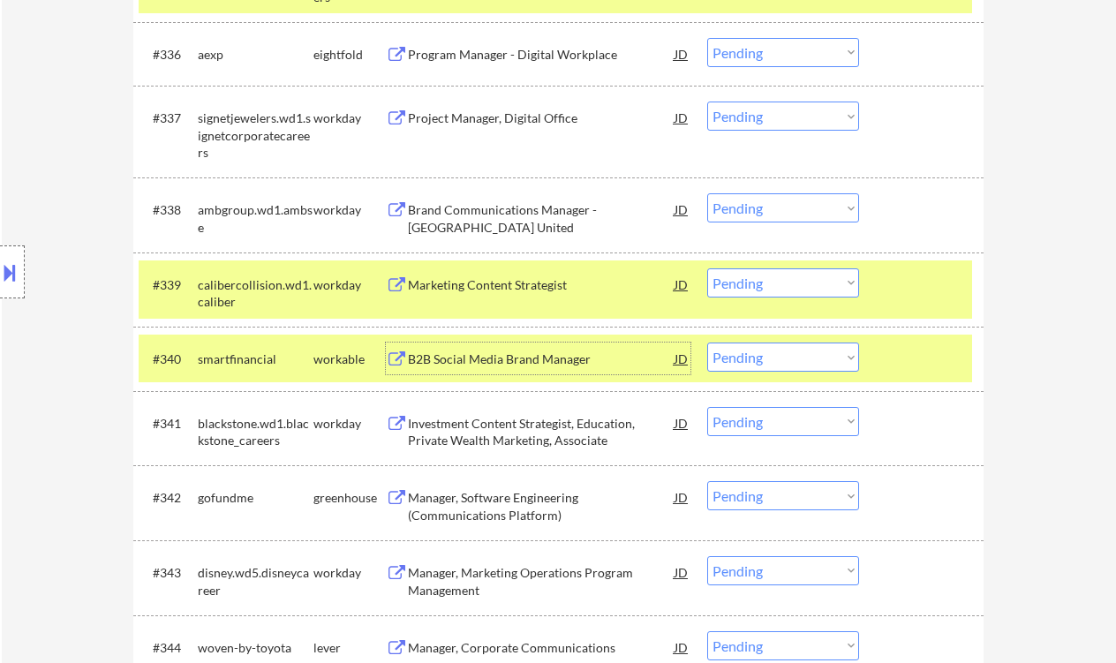
click at [757, 382] on div "#340 smartfinancial workable B2B Social Media Brand Manager JD Choose an option…" at bounding box center [555, 359] width 833 height 48
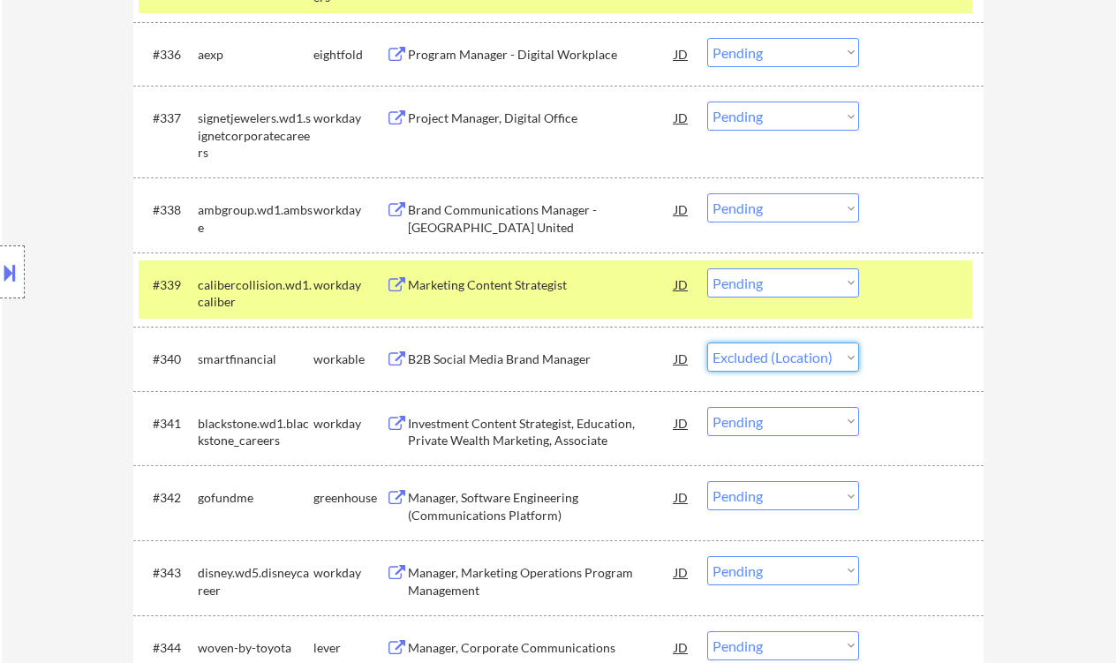
click at [707, 343] on select "Choose an option... Pending Applied Excluded (Questions) Excluded (Expired) Exc…" at bounding box center [783, 357] width 152 height 29
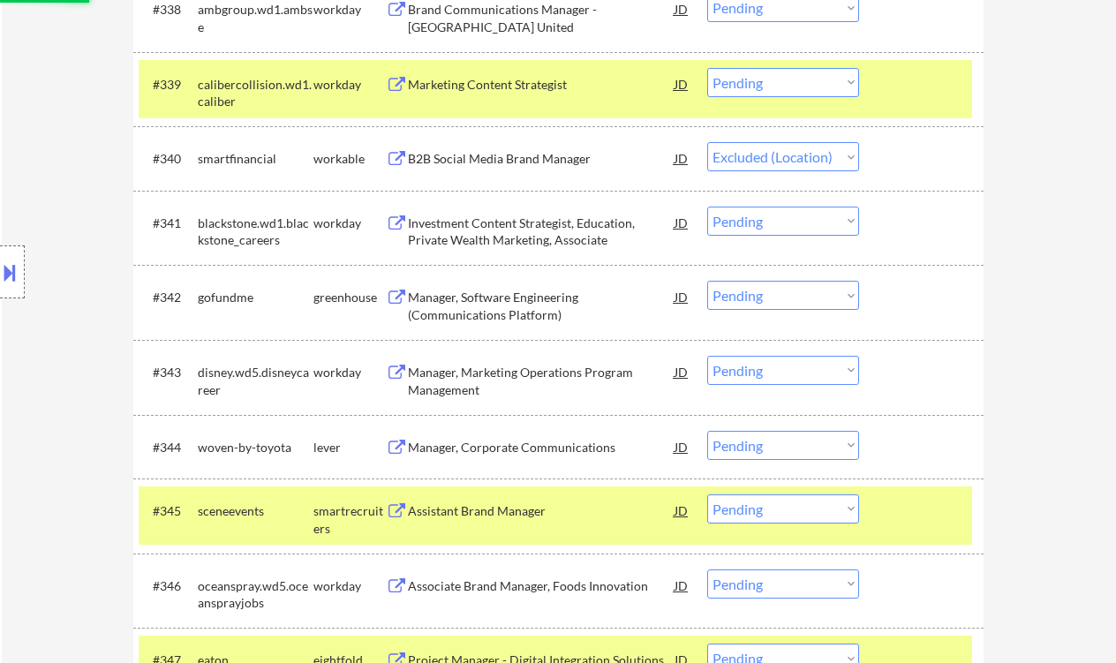
scroll to position [3352, 0]
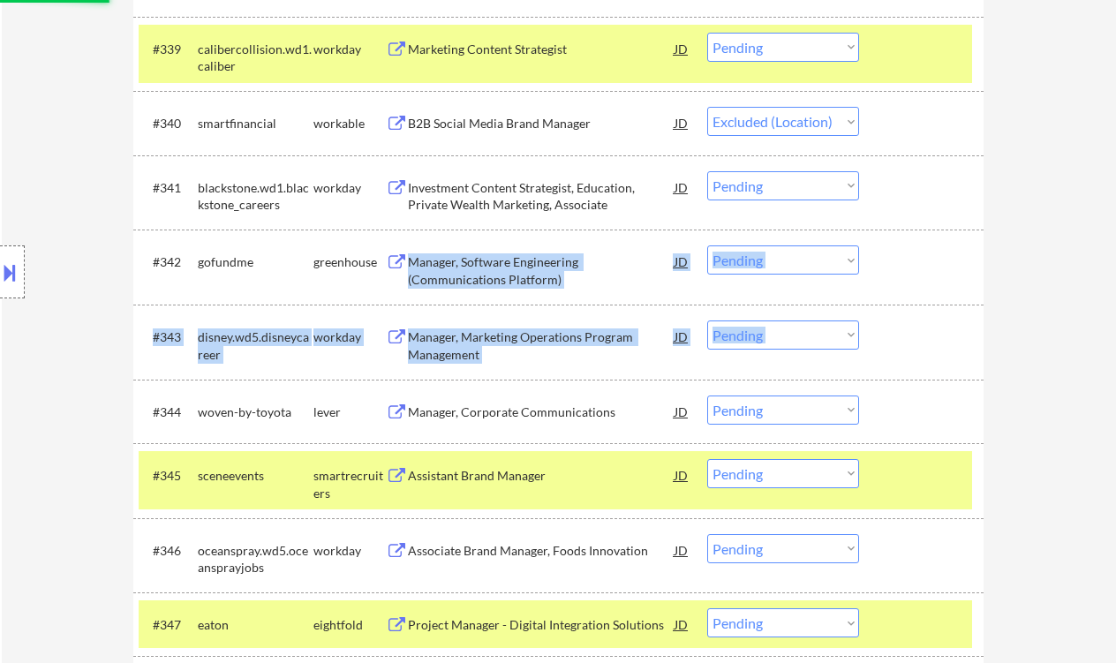
select select ""pending""
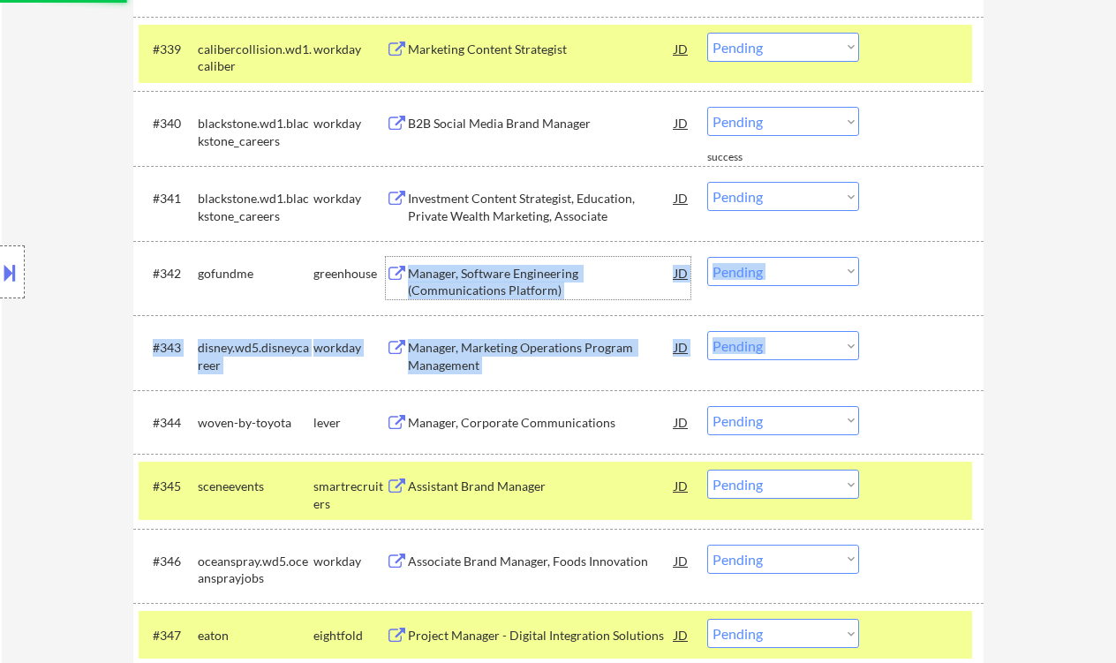
click at [553, 293] on div "Manager, Software Engineering (Communications Platform)" at bounding box center [541, 282] width 267 height 34
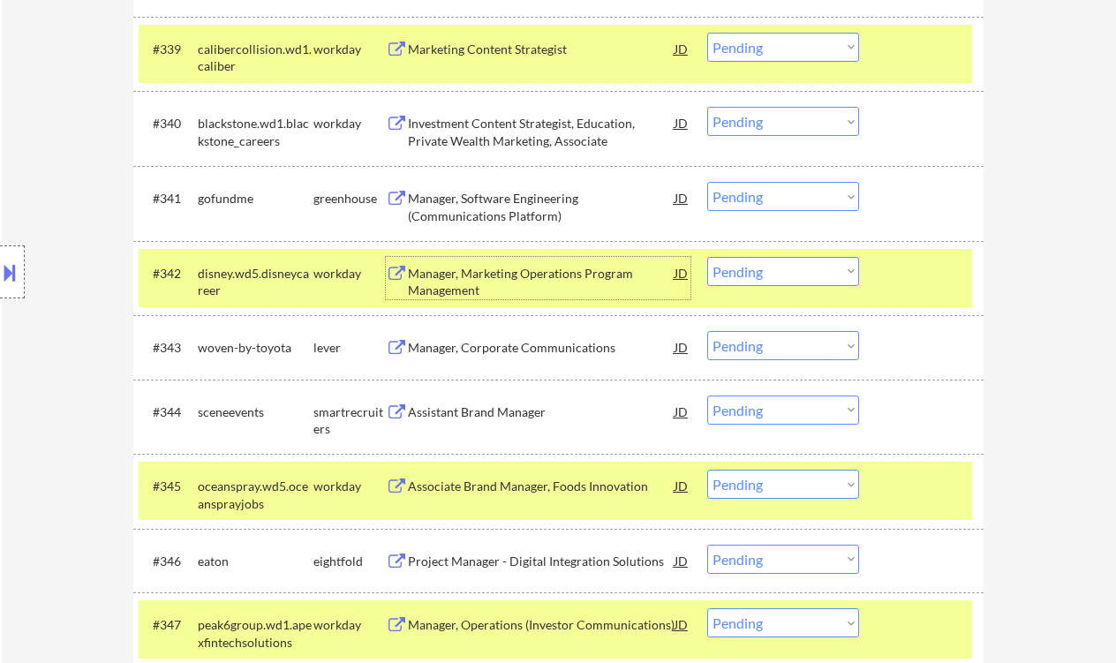
click at [526, 350] on div "Manager, Corporate Communications" at bounding box center [541, 348] width 267 height 18
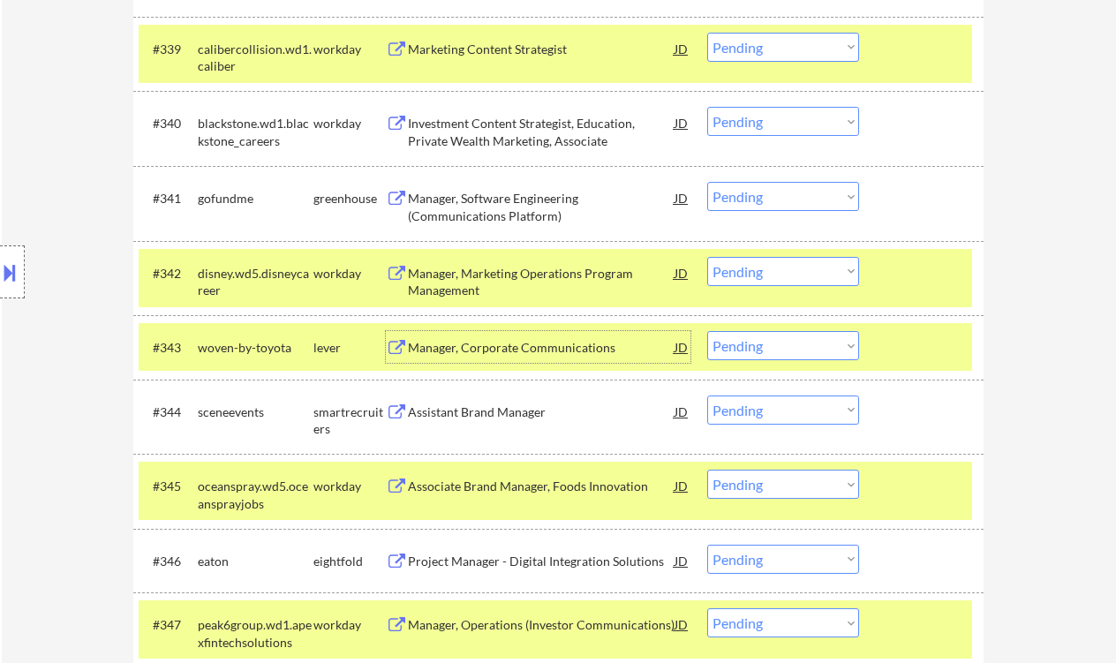
click at [756, 345] on select "Choose an option... Pending Applied Excluded (Questions) Excluded (Expired) Exc…" at bounding box center [783, 345] width 152 height 29
click at [707, 331] on select "Choose an option... Pending Applied Excluded (Questions) Excluded (Expired) Exc…" at bounding box center [783, 345] width 152 height 29
click at [487, 418] on div "Assistant Brand Manager" at bounding box center [541, 412] width 267 height 18
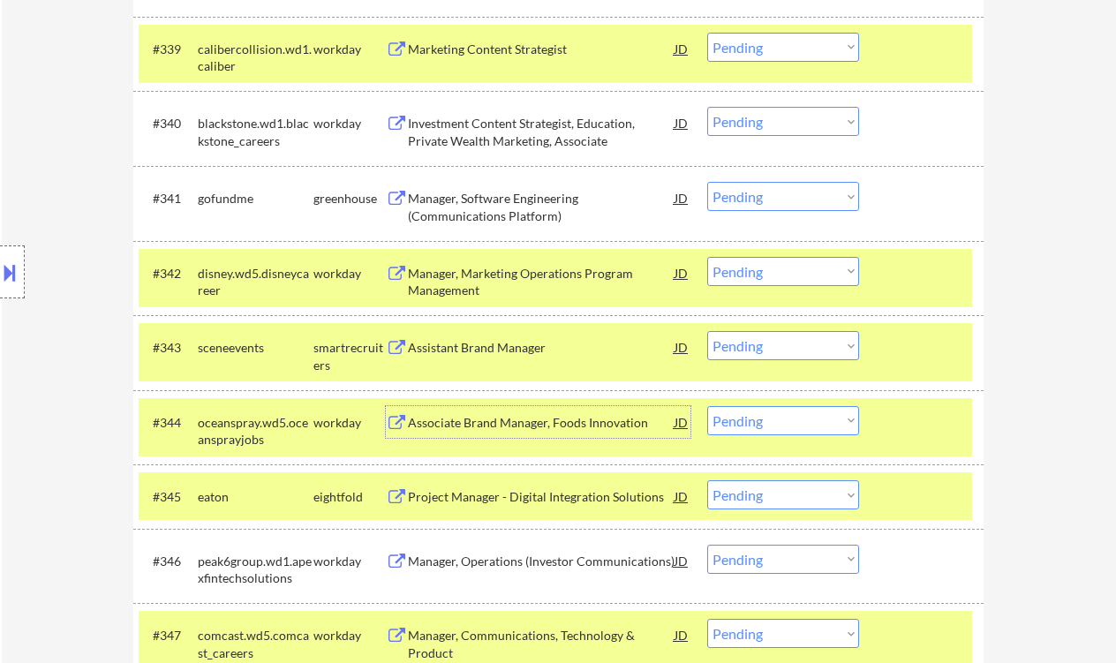
click at [814, 347] on select "Choose an option... Pending Applied Excluded (Questions) Excluded (Expired) Exc…" at bounding box center [783, 345] width 152 height 29
click at [707, 331] on select "Choose an option... Pending Applied Excluded (Questions) Excluded (Expired) Exc…" at bounding box center [783, 345] width 152 height 29
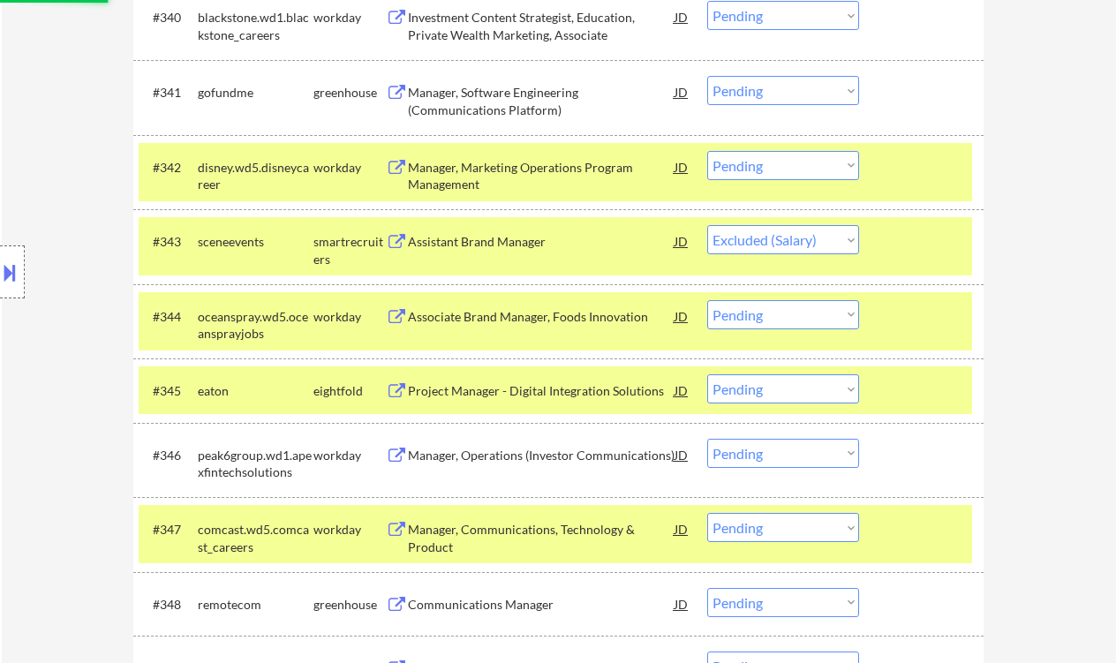
scroll to position [3469, 0]
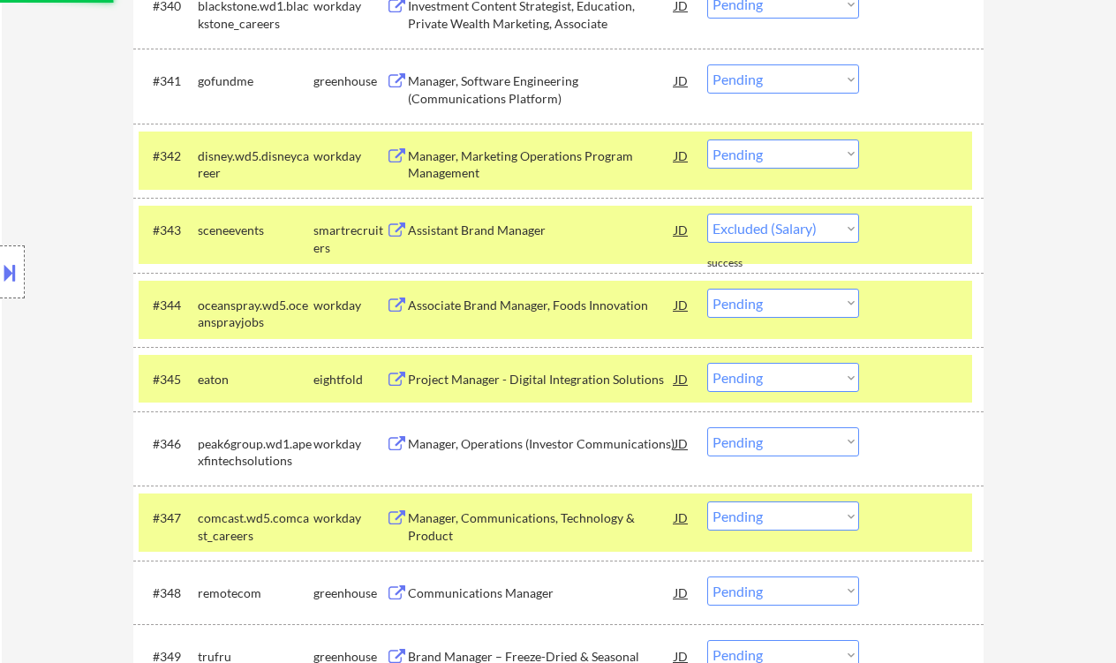
select select ""pending""
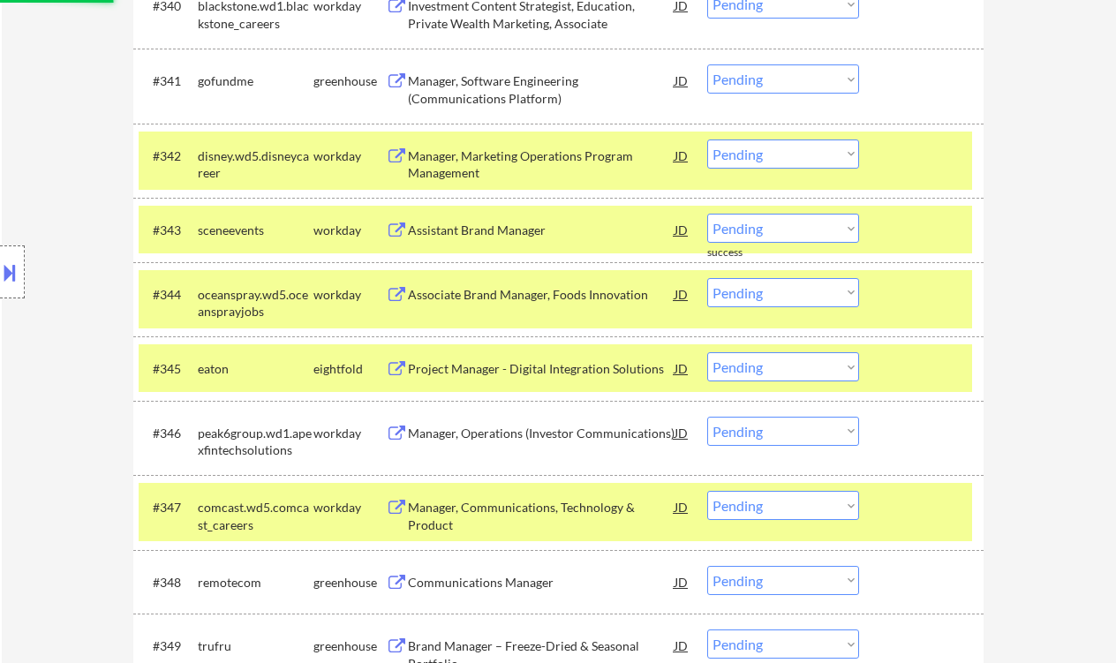
scroll to position [3586, 0]
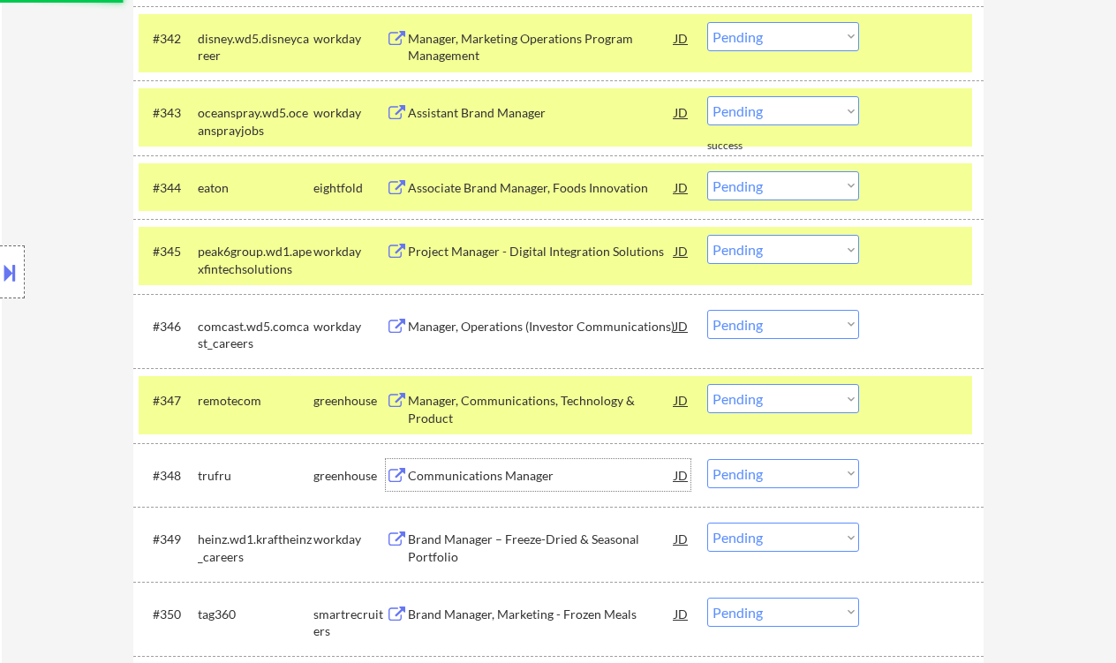
click at [515, 477] on div "Communications Manager" at bounding box center [541, 476] width 267 height 18
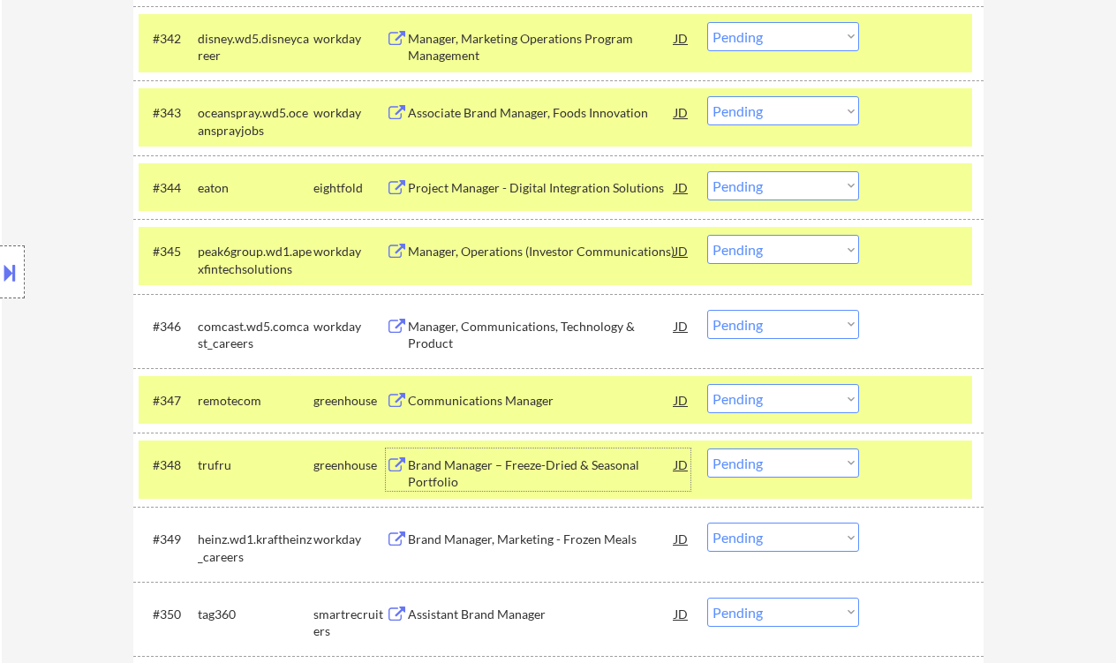
click at [774, 475] on select "Choose an option... Pending Applied Excluded (Questions) Excluded (Expired) Exc…" at bounding box center [783, 463] width 152 height 29
click at [707, 449] on select "Choose an option... Pending Applied Excluded (Questions) Excluded (Expired) Exc…" at bounding box center [783, 463] width 152 height 29
click at [509, 398] on div "Communications Manager" at bounding box center [541, 401] width 267 height 18
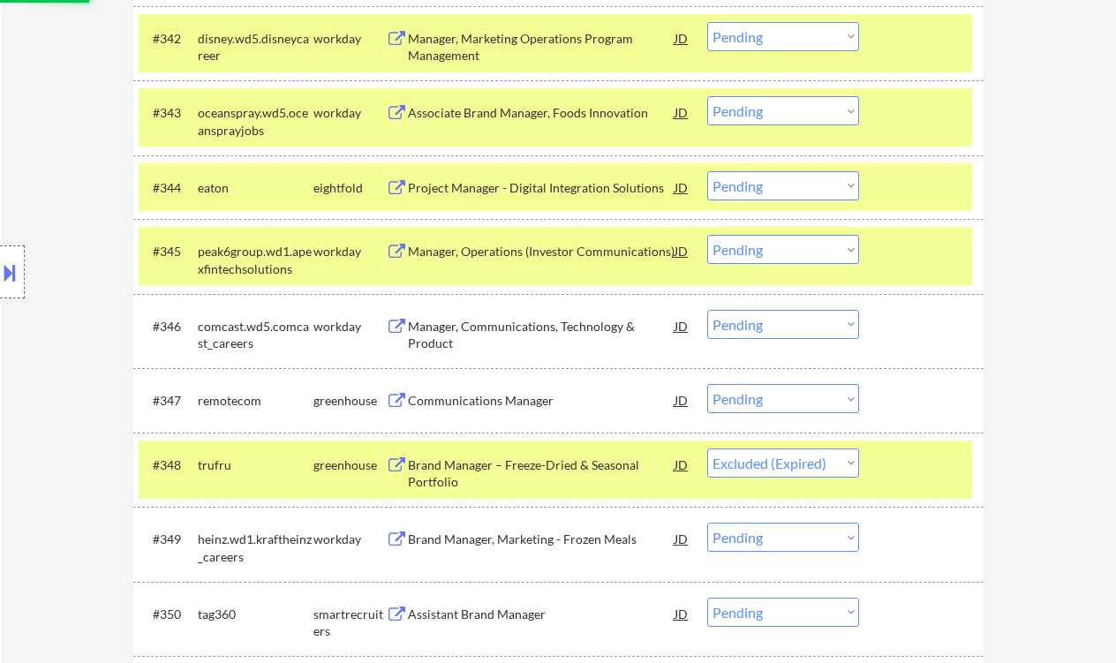
select select ""pending""
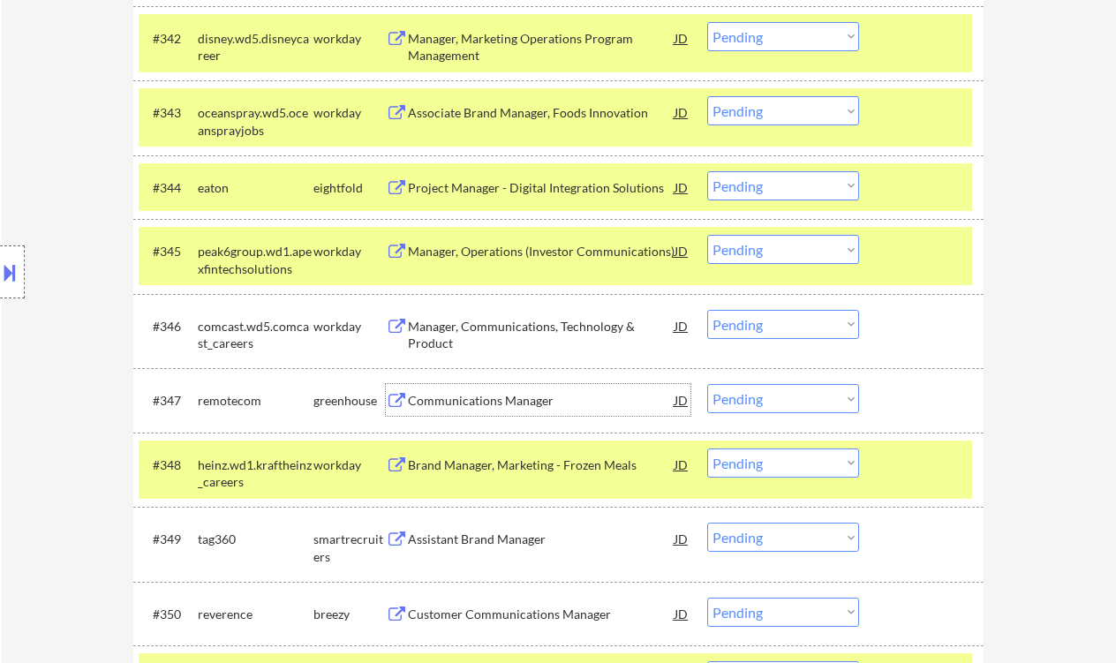
click at [748, 396] on select "Choose an option... Pending Applied Excluded (Questions) Excluded (Expired) Exc…" at bounding box center [783, 398] width 152 height 29
click at [707, 384] on select "Choose an option... Pending Applied Excluded (Questions) Excluded (Expired) Exc…" at bounding box center [783, 398] width 152 height 29
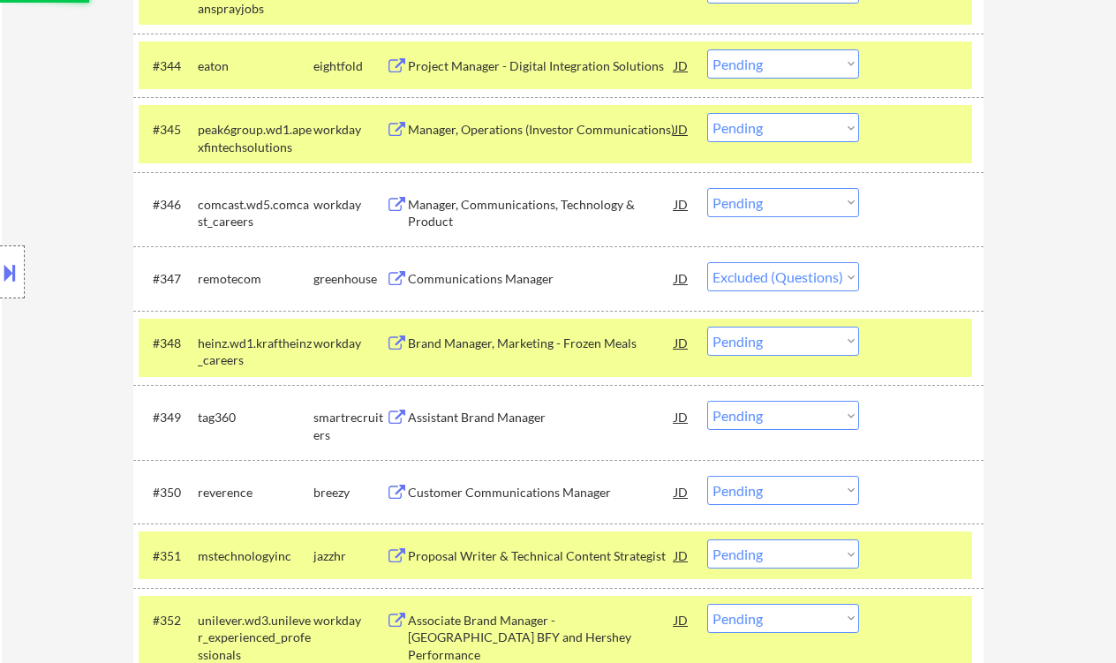
scroll to position [3822, 0]
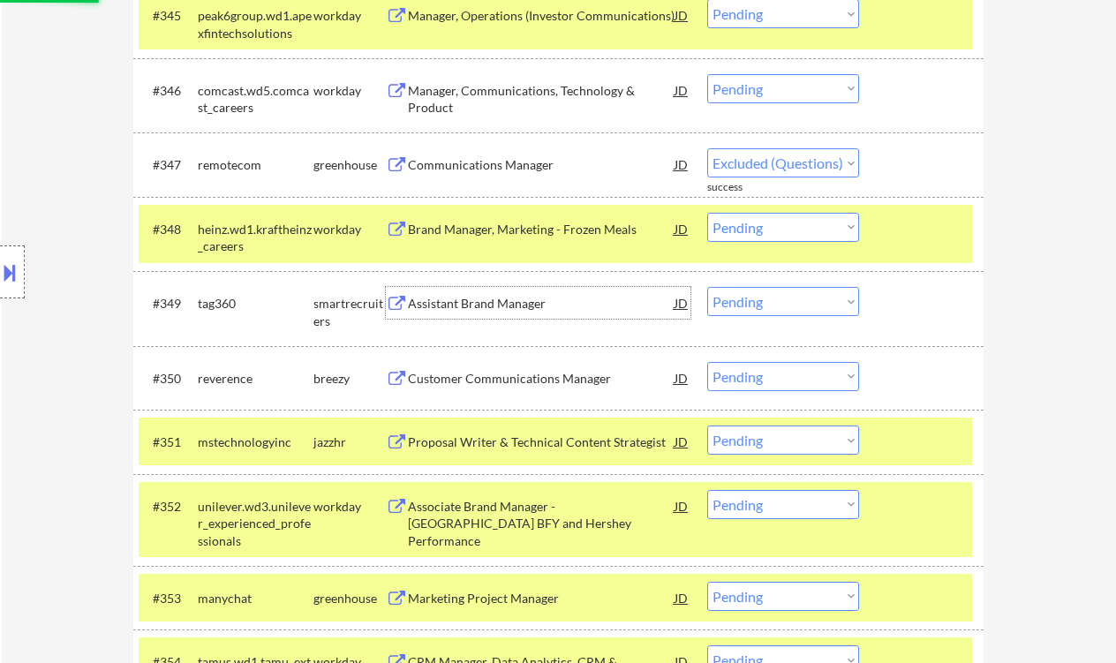
click at [507, 309] on div "Assistant Brand Manager" at bounding box center [541, 304] width 267 height 18
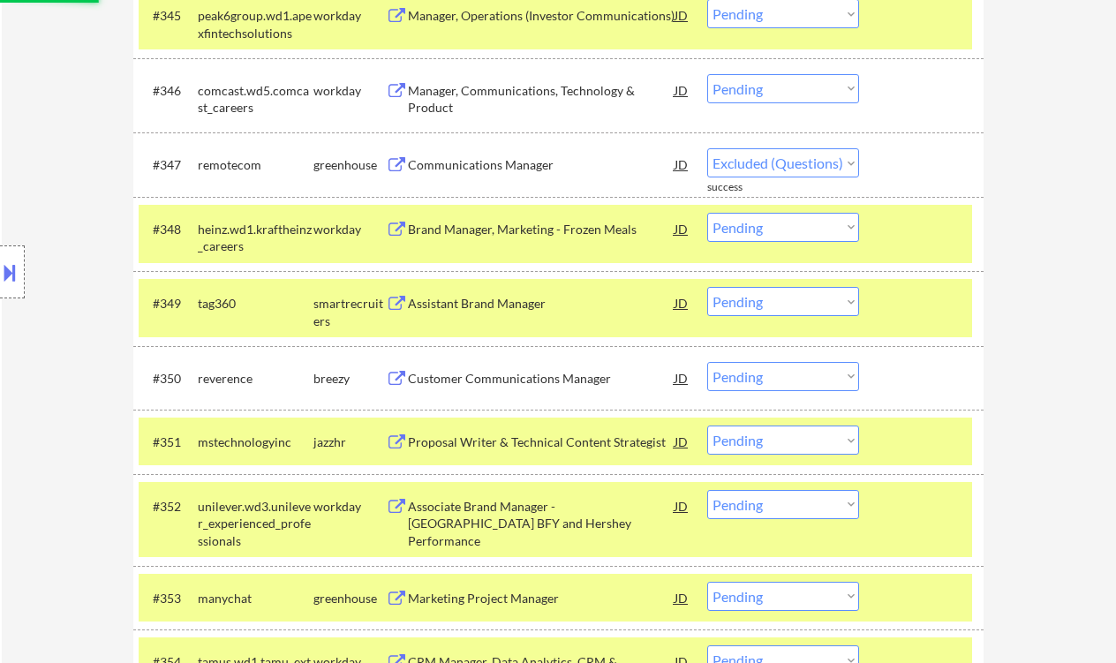
select select ""pending""
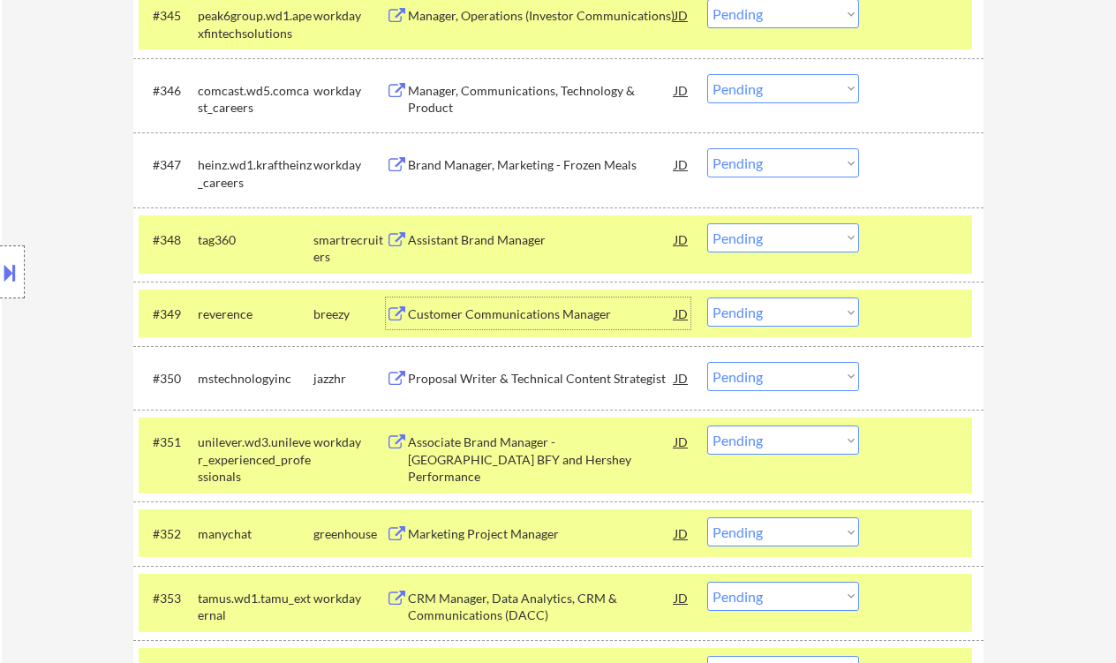
click at [789, 236] on select "Choose an option... Pending Applied Excluded (Questions) Excluded (Expired) Exc…" at bounding box center [783, 237] width 152 height 29
click at [707, 223] on select "Choose an option... Pending Applied Excluded (Questions) Excluded (Expired) Exc…" at bounding box center [783, 237] width 152 height 29
click at [488, 313] on div "Customer Communications Manager" at bounding box center [541, 314] width 267 height 18
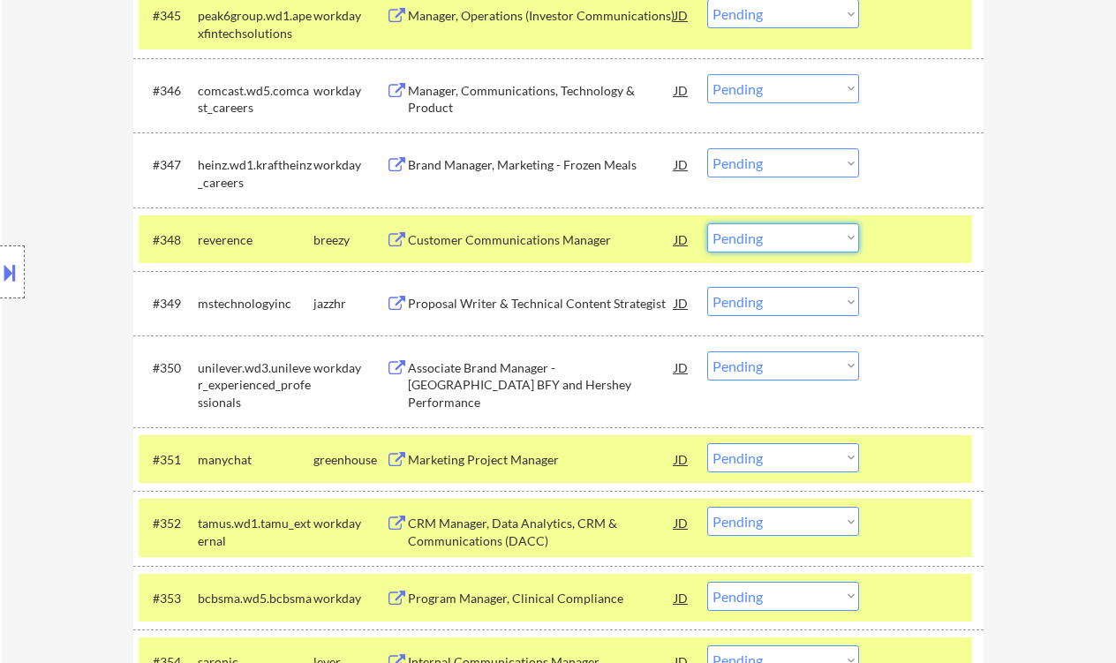
drag, startPoint x: 788, startPoint y: 239, endPoint x: 789, endPoint y: 251, distance: 11.5
click at [788, 239] on select "Choose an option... Pending Applied Excluded (Questions) Excluded (Expired) Exc…" at bounding box center [783, 237] width 152 height 29
click at [707, 223] on select "Choose an option... Pending Applied Excluded (Questions) Excluded (Expired) Exc…" at bounding box center [783, 237] width 152 height 29
click at [494, 301] on div "Proposal Writer & Technical Content Strategist" at bounding box center [541, 304] width 267 height 18
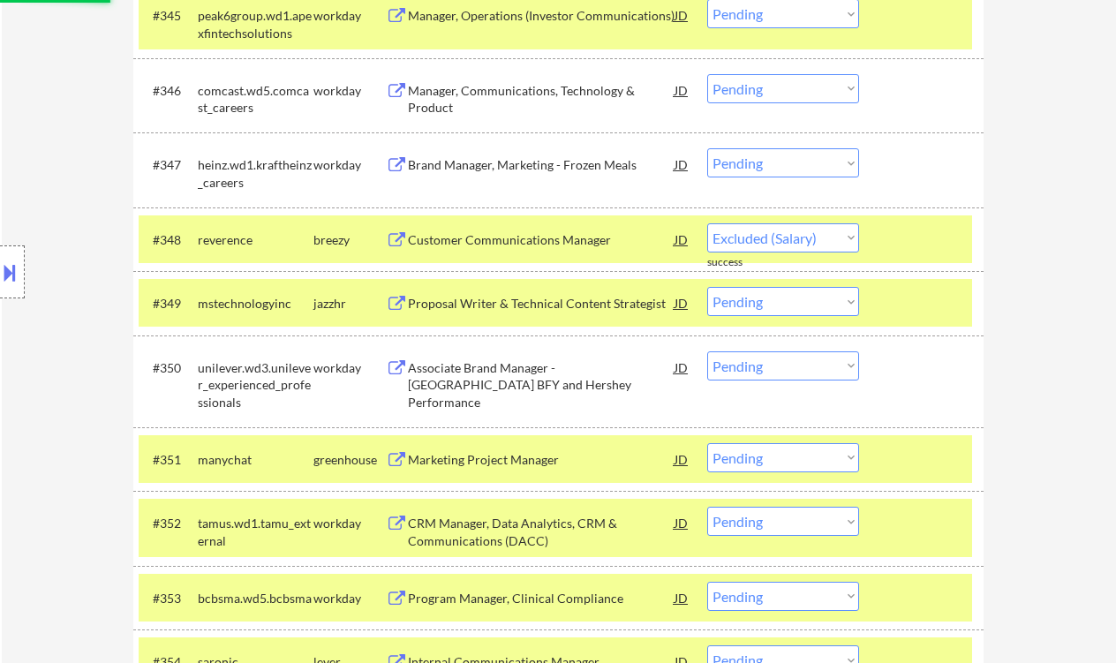
select select ""pending""
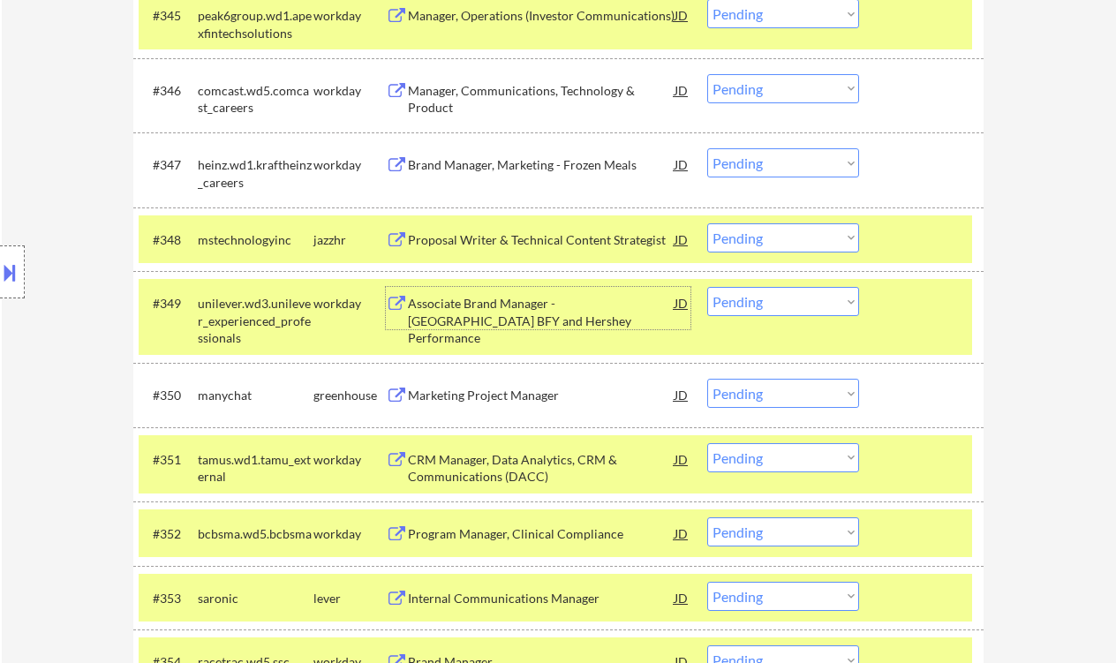
scroll to position [3940, 0]
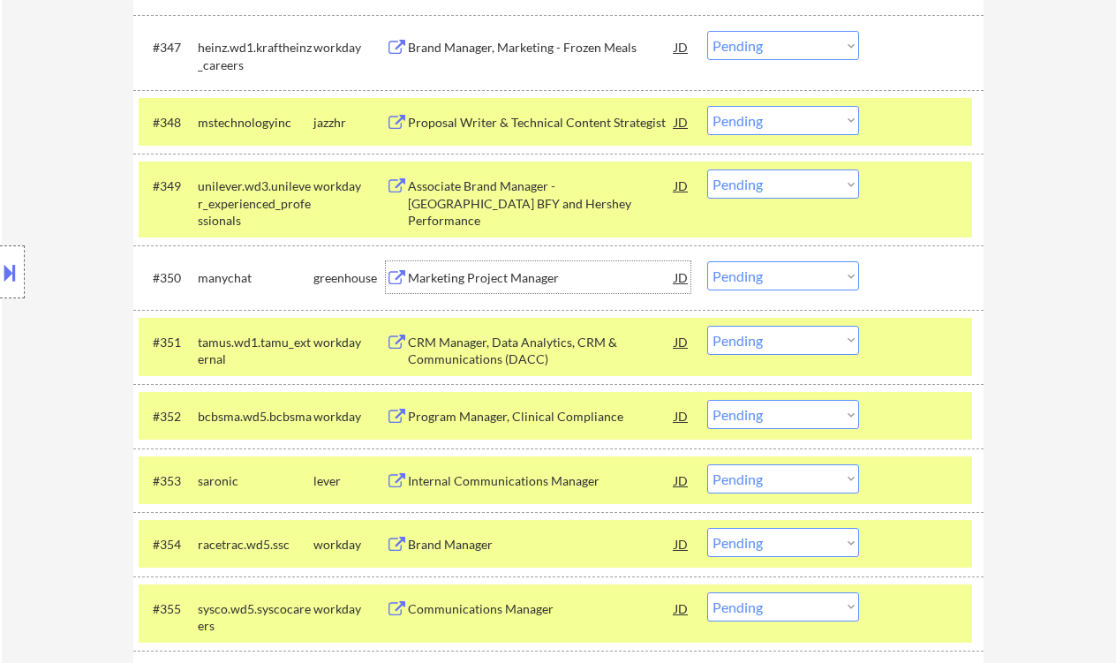
click at [496, 277] on div "Marketing Project Manager" at bounding box center [541, 278] width 267 height 18
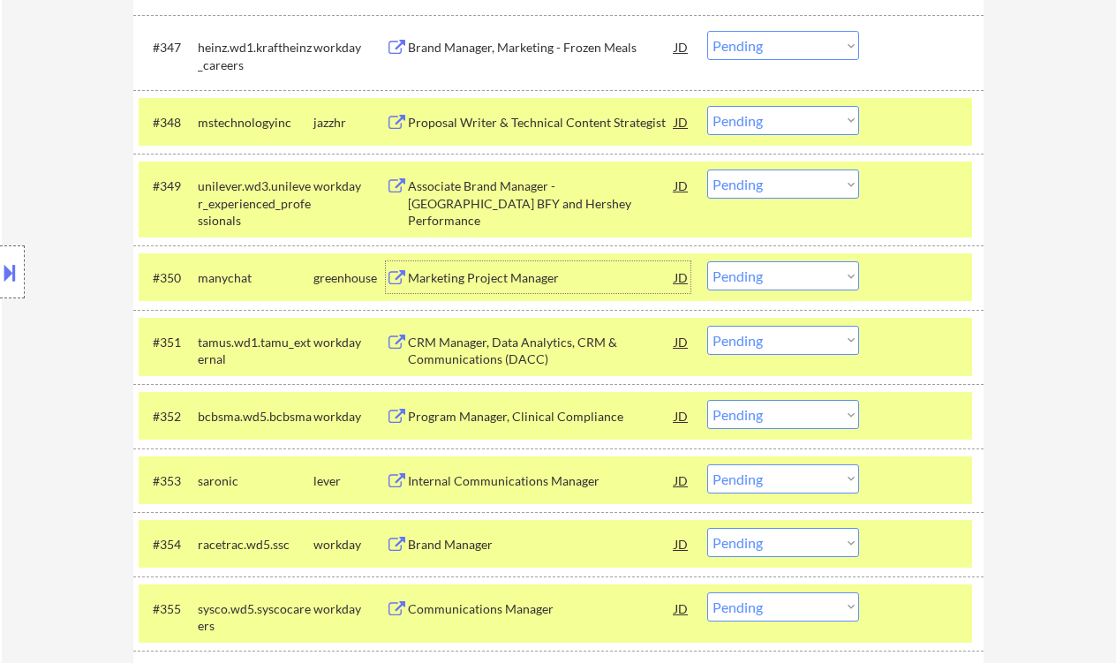
click at [784, 284] on select "Choose an option... Pending Applied Excluded (Questions) Excluded (Expired) Exc…" at bounding box center [783, 275] width 152 height 29
click at [707, 261] on select "Choose an option... Pending Applied Excluded (Questions) Excluded (Expired) Exc…" at bounding box center [783, 275] width 152 height 29
select select ""pending""
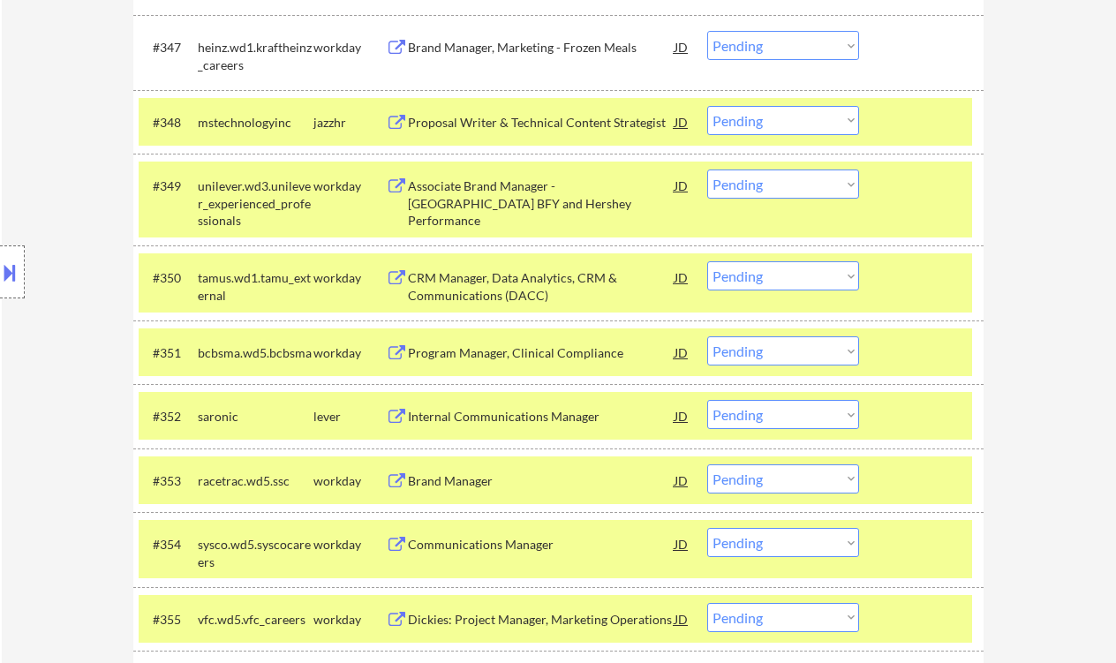
click at [558, 411] on div "Internal Communications Manager" at bounding box center [541, 417] width 267 height 18
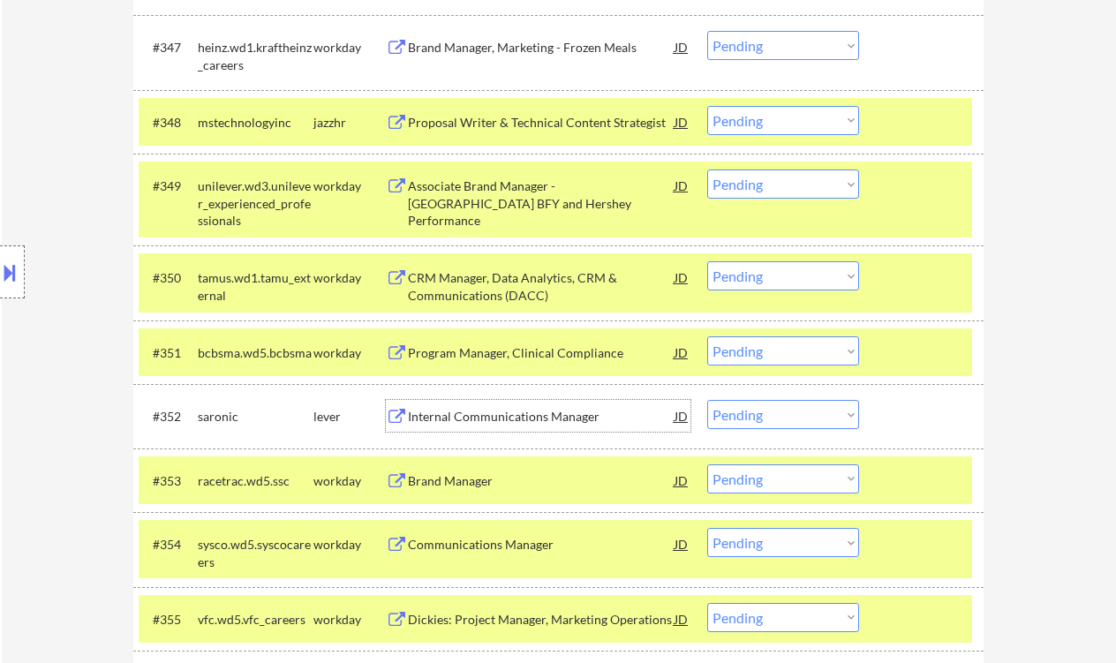
click at [760, 419] on select "Choose an option... Pending Applied Excluded (Questions) Excluded (Expired) Exc…" at bounding box center [783, 414] width 152 height 29
click at [707, 400] on select "Choose an option... Pending Applied Excluded (Questions) Excluded (Expired) Exc…" at bounding box center [783, 414] width 152 height 29
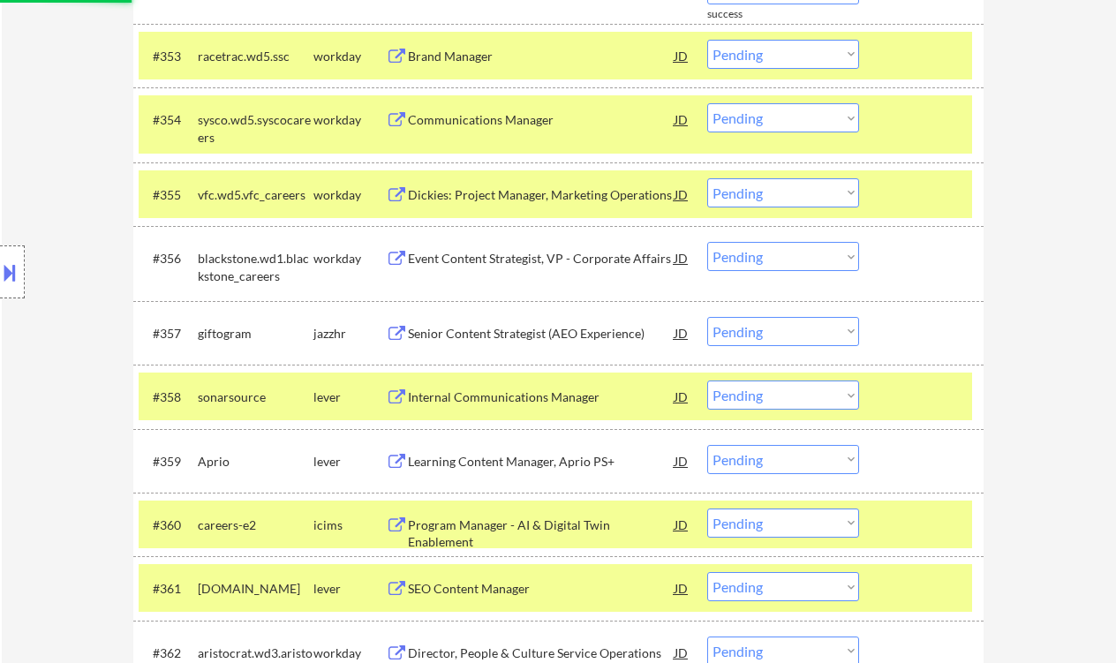
scroll to position [4411, 0]
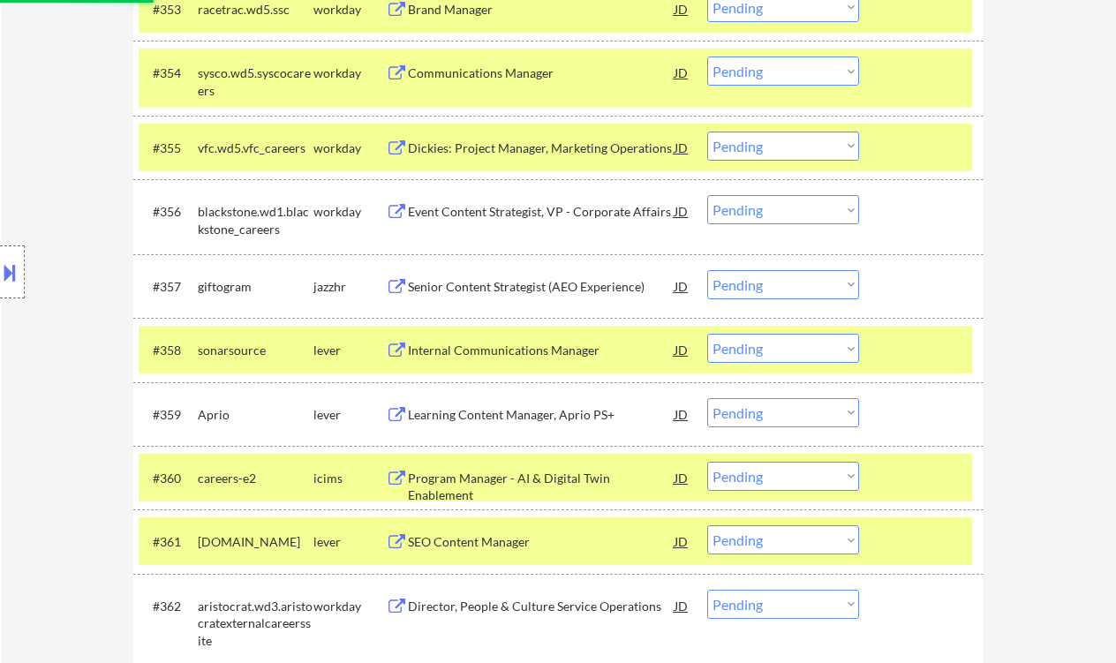
click at [495, 354] on div "Internal Communications Manager" at bounding box center [541, 351] width 267 height 18
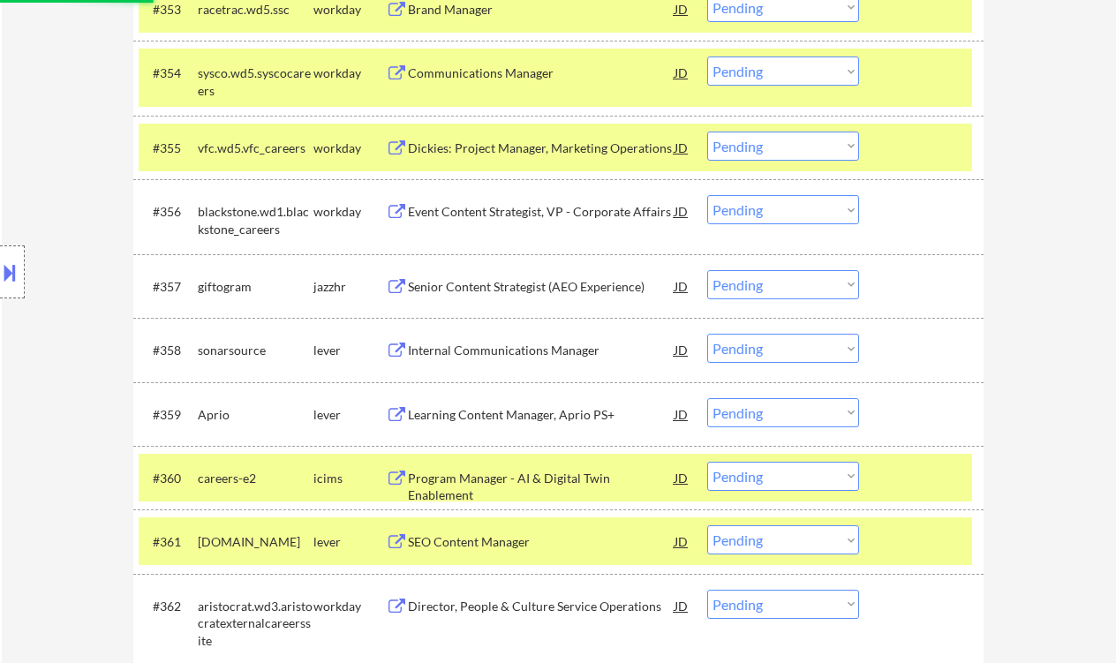
select select ""pending""
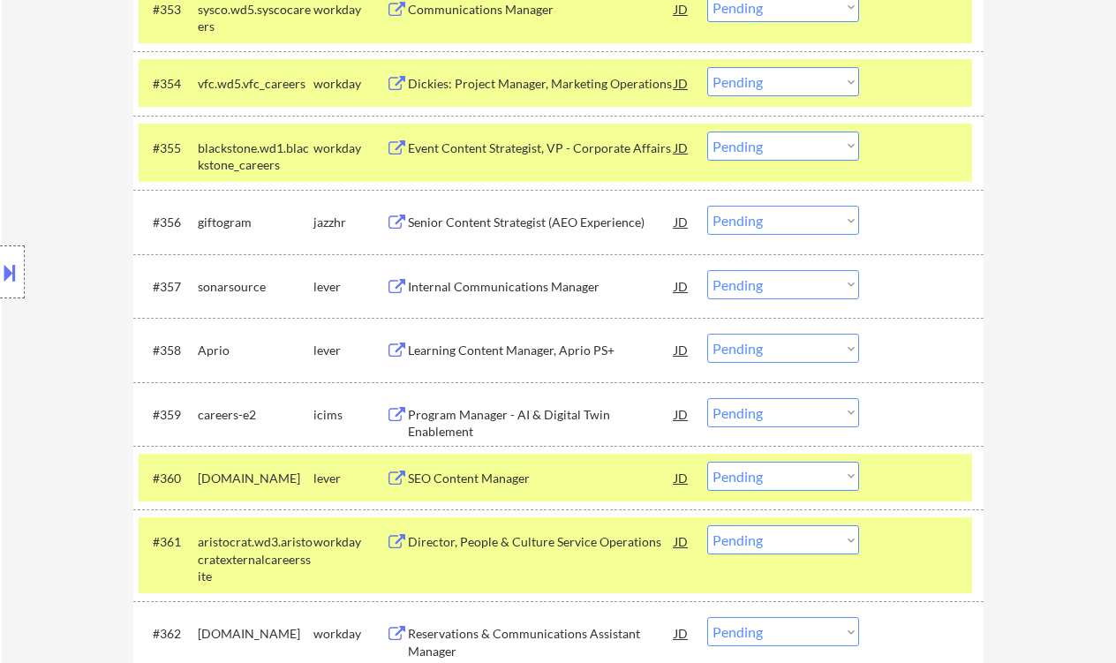
click at [767, 287] on select "Choose an option... Pending Applied Excluded (Questions) Excluded (Expired) Exc…" at bounding box center [783, 284] width 152 height 29
click at [707, 270] on select "Choose an option... Pending Applied Excluded (Questions) Excluded (Expired) Exc…" at bounding box center [783, 284] width 152 height 29
select select ""pending""
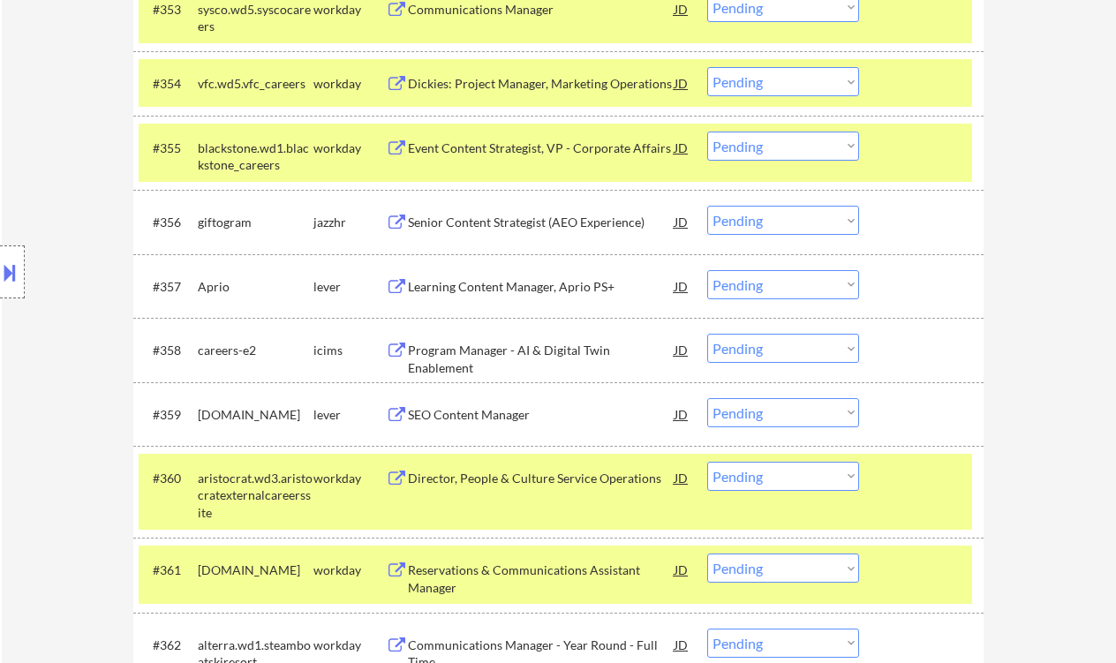
click at [493, 220] on div "Senior Content Strategist (AEO Experience)" at bounding box center [541, 223] width 267 height 18
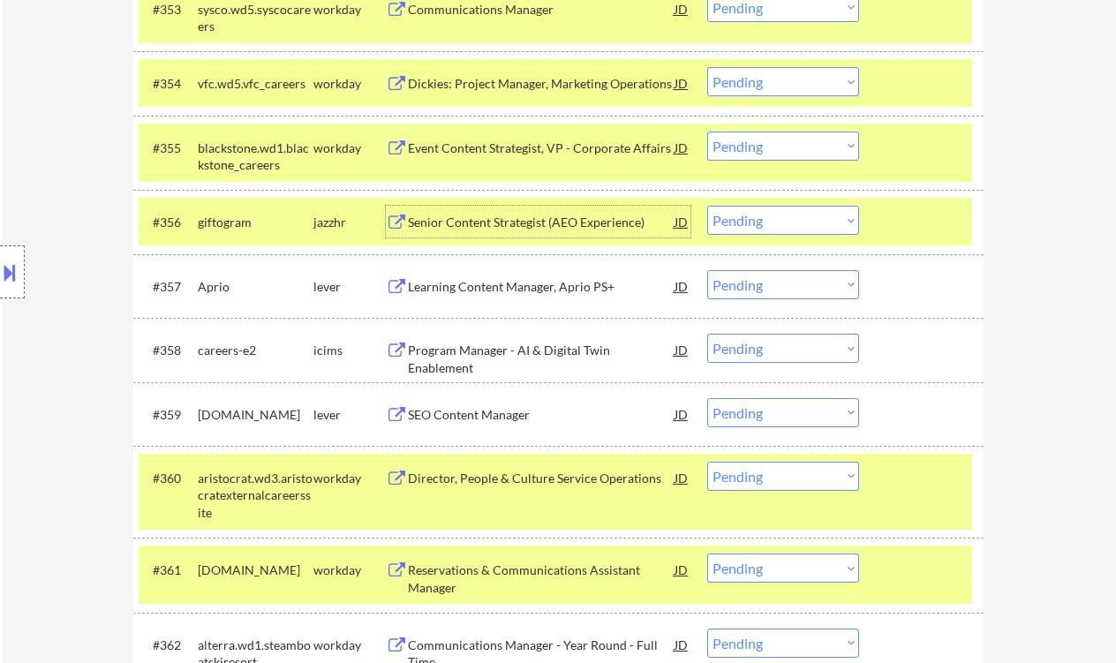
click at [758, 225] on select "Choose an option... Pending Applied Excluded (Questions) Excluded (Expired) Exc…" at bounding box center [783, 220] width 152 height 29
click at [707, 206] on select "Choose an option... Pending Applied Excluded (Questions) Excluded (Expired) Exc…" at bounding box center [783, 220] width 152 height 29
click at [504, 287] on div "Learning Content Manager, Aprio PS+" at bounding box center [541, 287] width 267 height 18
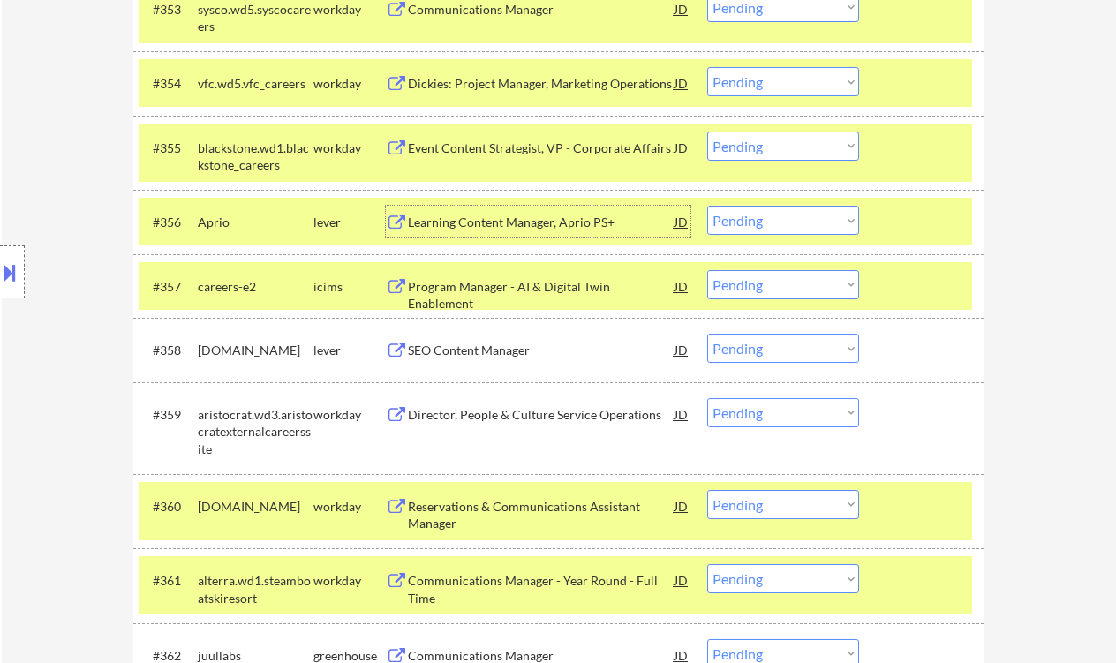
click at [502, 221] on div "Learning Content Manager, Aprio PS+" at bounding box center [541, 223] width 267 height 18
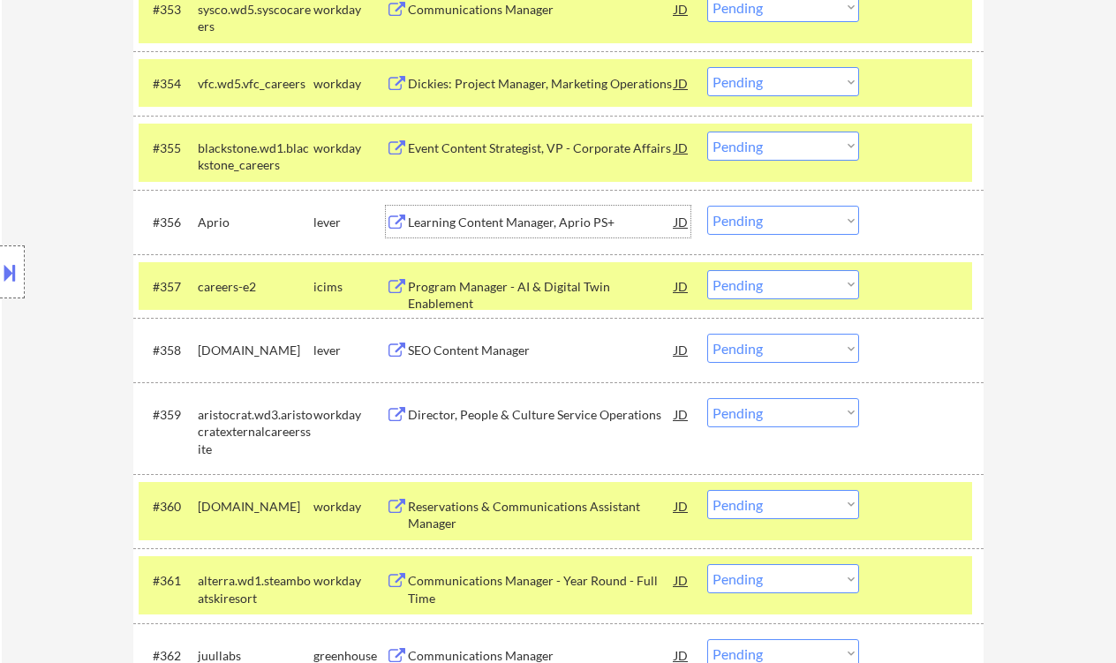
click at [778, 229] on select "Choose an option... Pending Applied Excluded (Questions) Excluded (Expired) Exc…" at bounding box center [783, 220] width 152 height 29
click at [707, 206] on select "Choose an option... Pending Applied Excluded (Questions) Excluded (Expired) Exc…" at bounding box center [783, 220] width 152 height 29
click at [512, 356] on div "SEO Content Manager" at bounding box center [541, 351] width 267 height 18
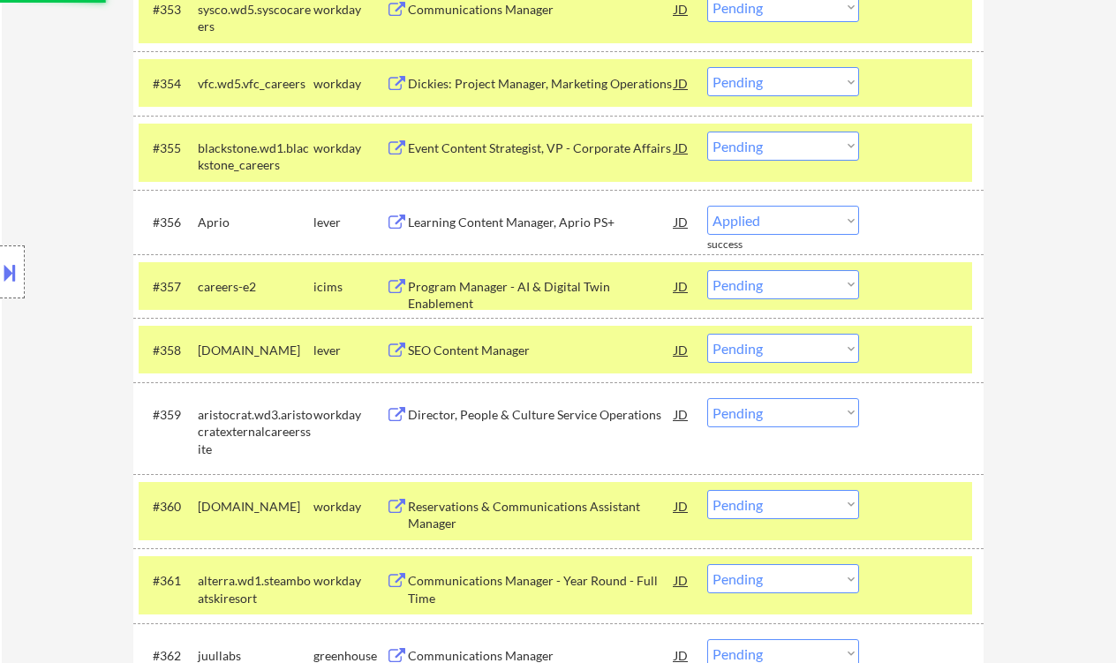
select select ""pending""
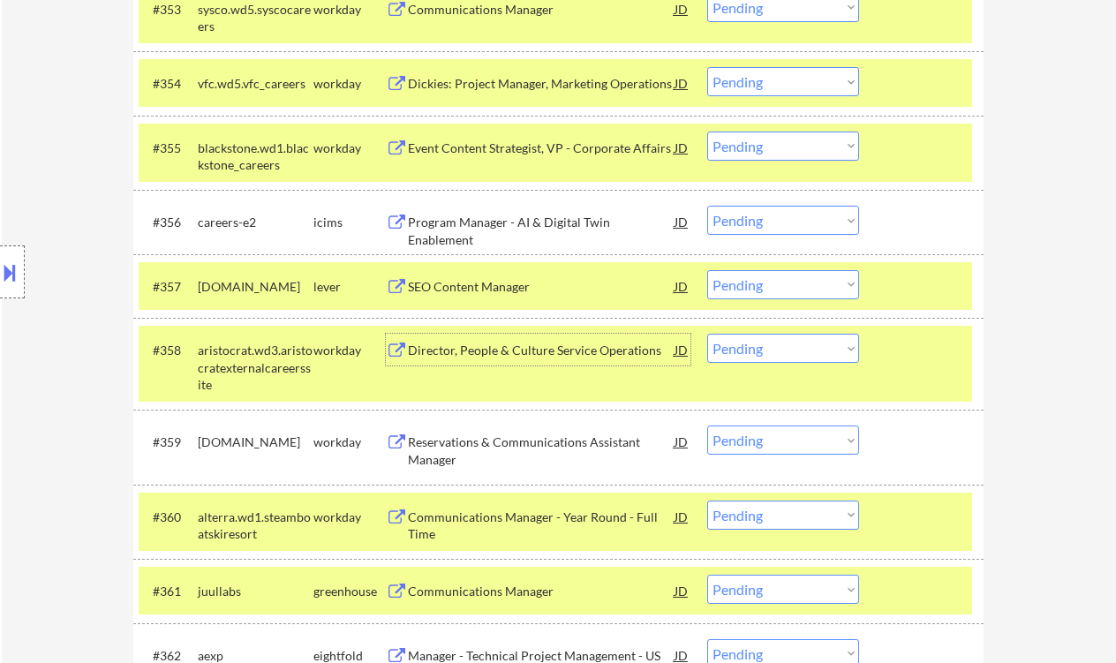
click at [763, 273] on select "Choose an option... Pending Applied Excluded (Questions) Excluded (Expired) Exc…" at bounding box center [783, 284] width 152 height 29
click at [707, 270] on select "Choose an option... Pending Applied Excluded (Questions) Excluded (Expired) Exc…" at bounding box center [783, 284] width 152 height 29
select select ""pending""
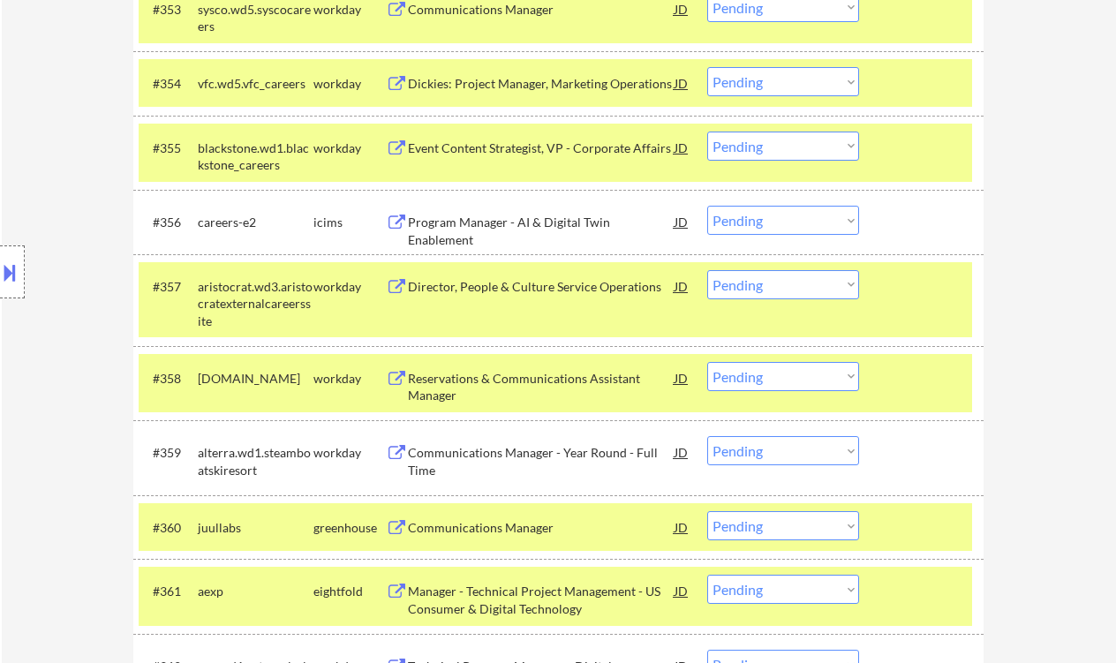
scroll to position [4529, 0]
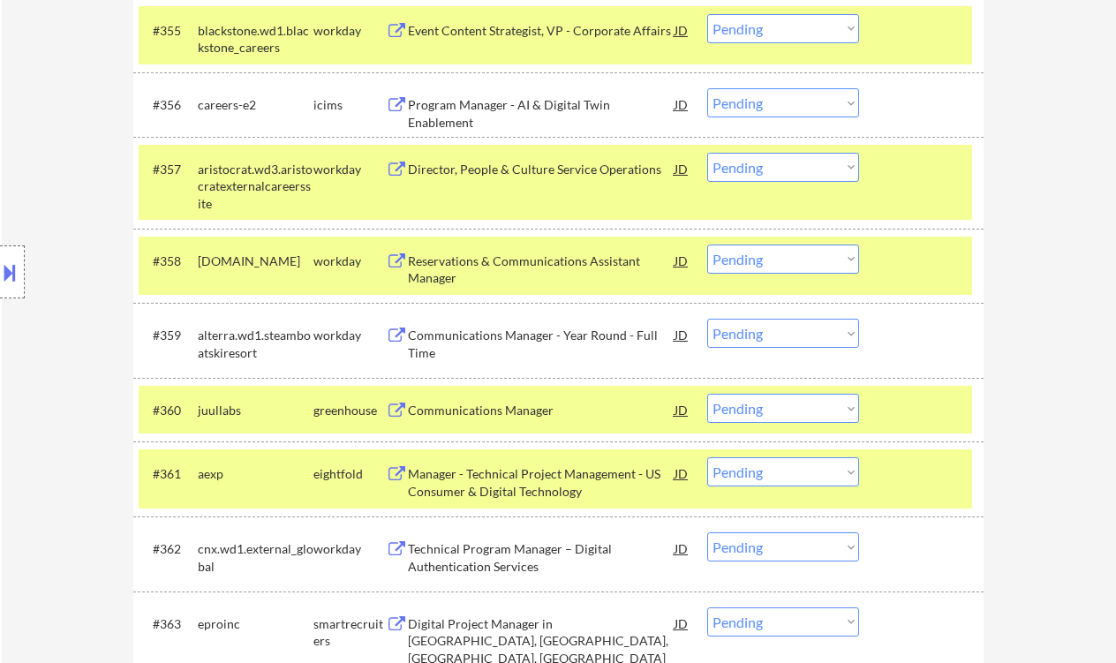
click at [531, 414] on div "Communications Manager" at bounding box center [541, 411] width 267 height 18
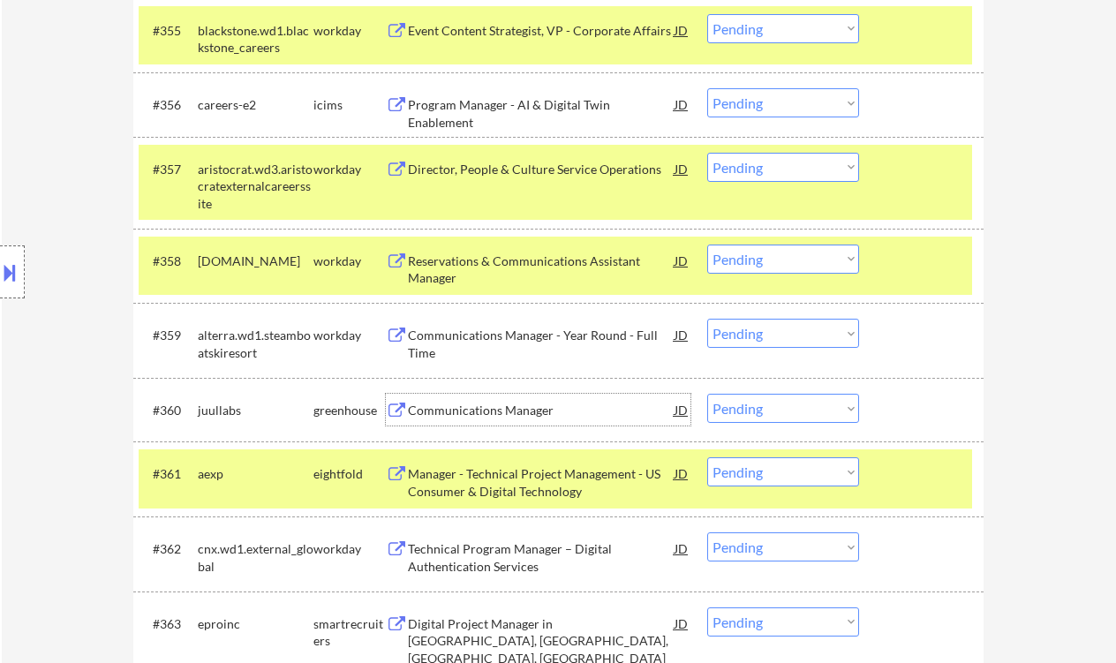
click at [781, 411] on select "Choose an option... Pending Applied Excluded (Questions) Excluded (Expired) Exc…" at bounding box center [783, 408] width 152 height 29
click at [707, 394] on select "Choose an option... Pending Applied Excluded (Questions) Excluded (Expired) Exc…" at bounding box center [783, 408] width 152 height 29
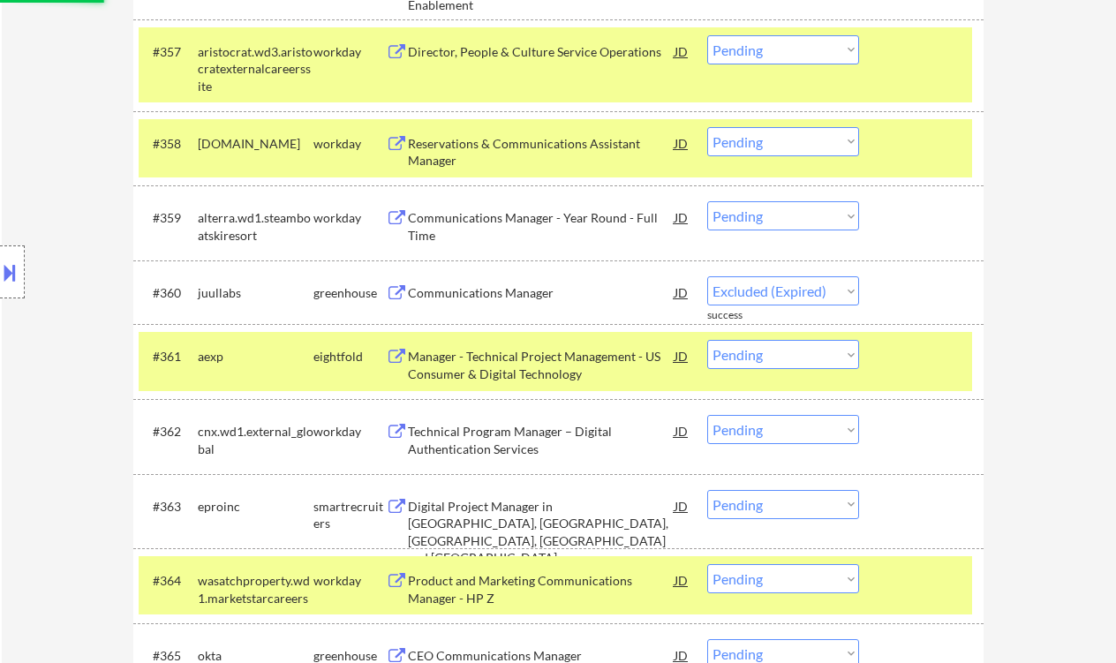
select select ""pending""
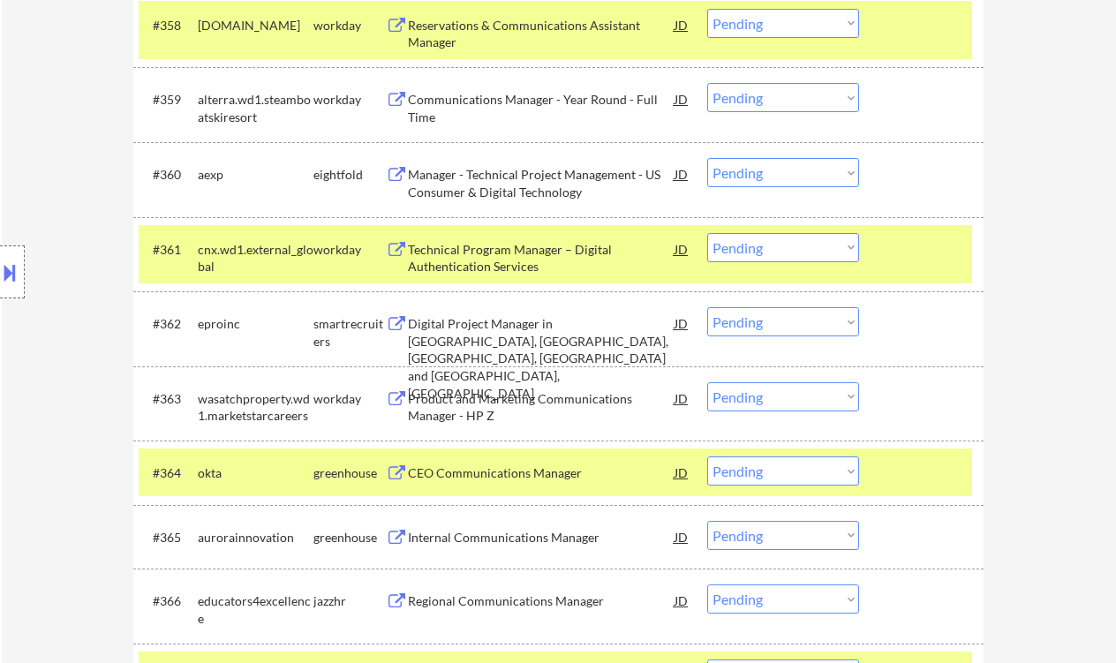
scroll to position [4882, 0]
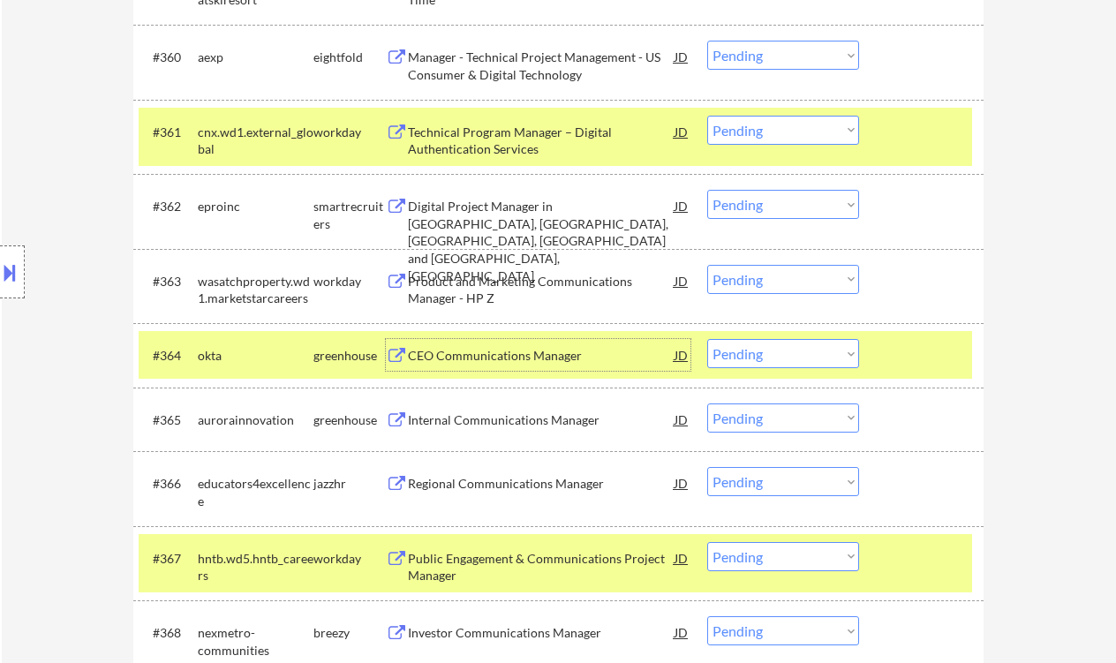
click at [554, 355] on div "CEO Communications Manager" at bounding box center [541, 356] width 267 height 18
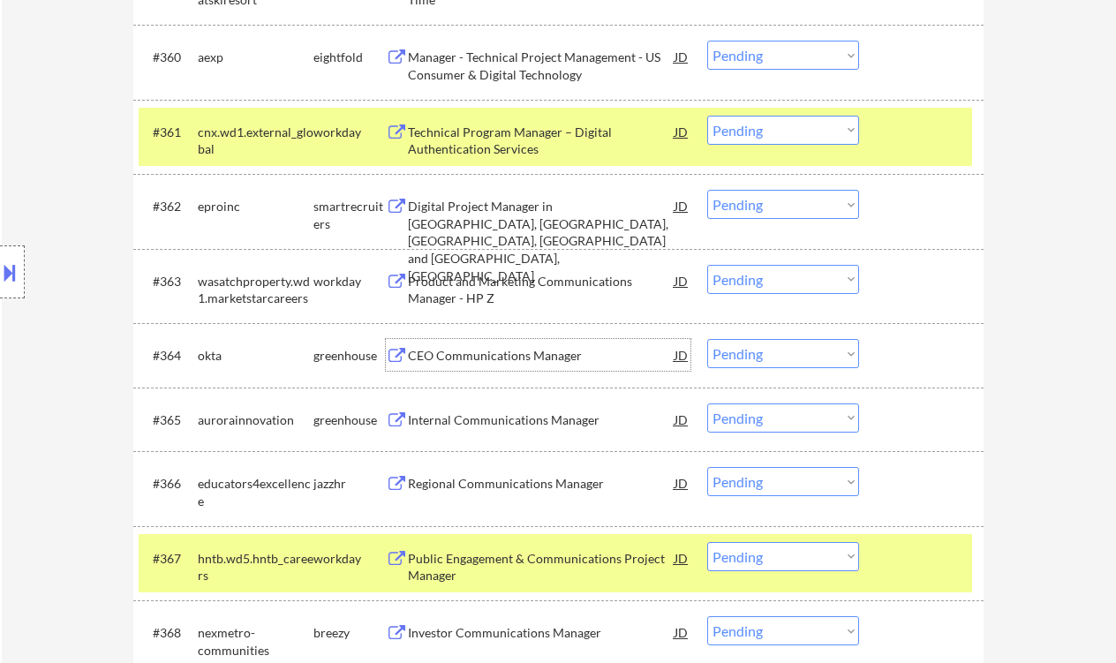
scroll to position [4999, 0]
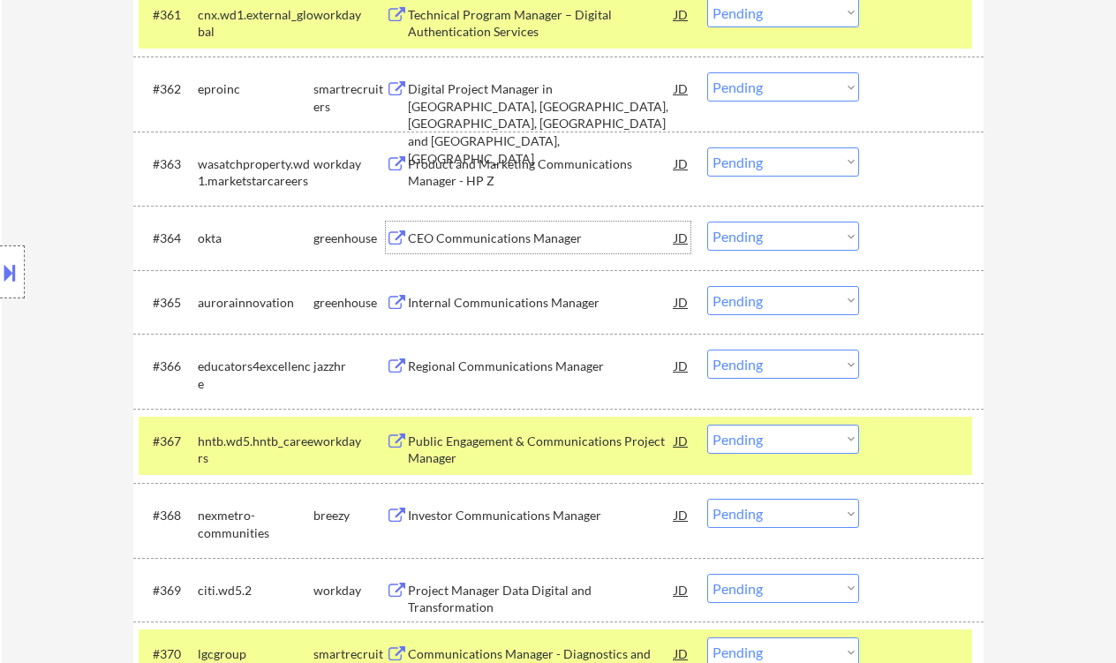
click at [501, 304] on div "Internal Communications Manager" at bounding box center [541, 303] width 267 height 18
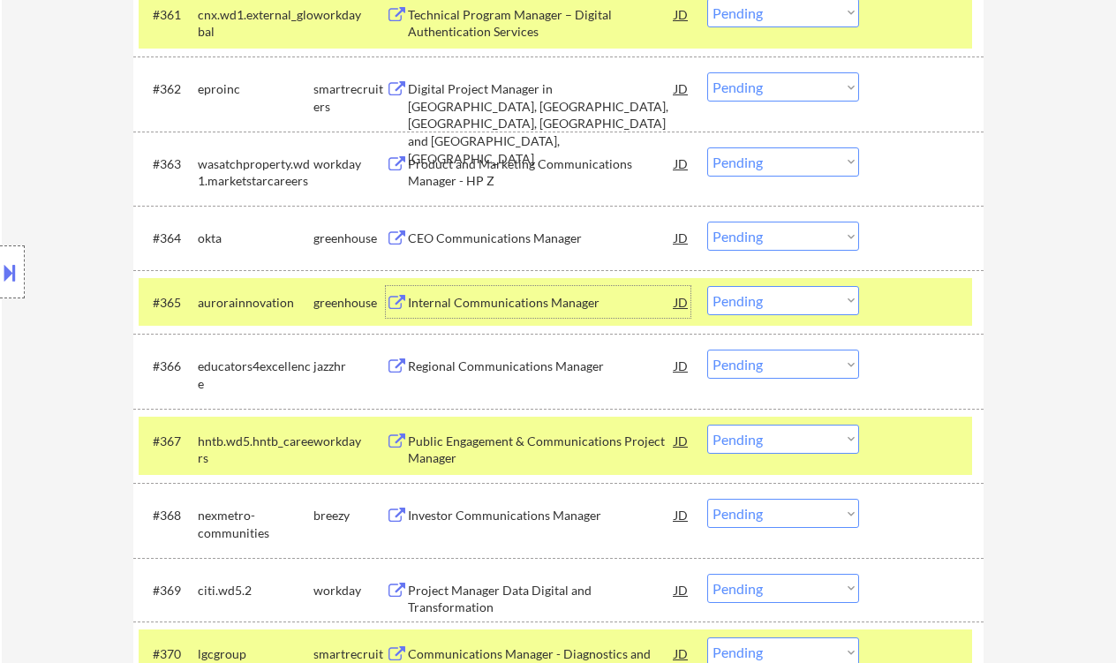
click at [734, 301] on select "Choose an option... Pending Applied Excluded (Questions) Excluded (Expired) Exc…" at bounding box center [783, 300] width 152 height 29
click at [707, 286] on select "Choose an option... Pending Applied Excluded (Questions) Excluded (Expired) Exc…" at bounding box center [783, 300] width 152 height 29
select select ""pending""
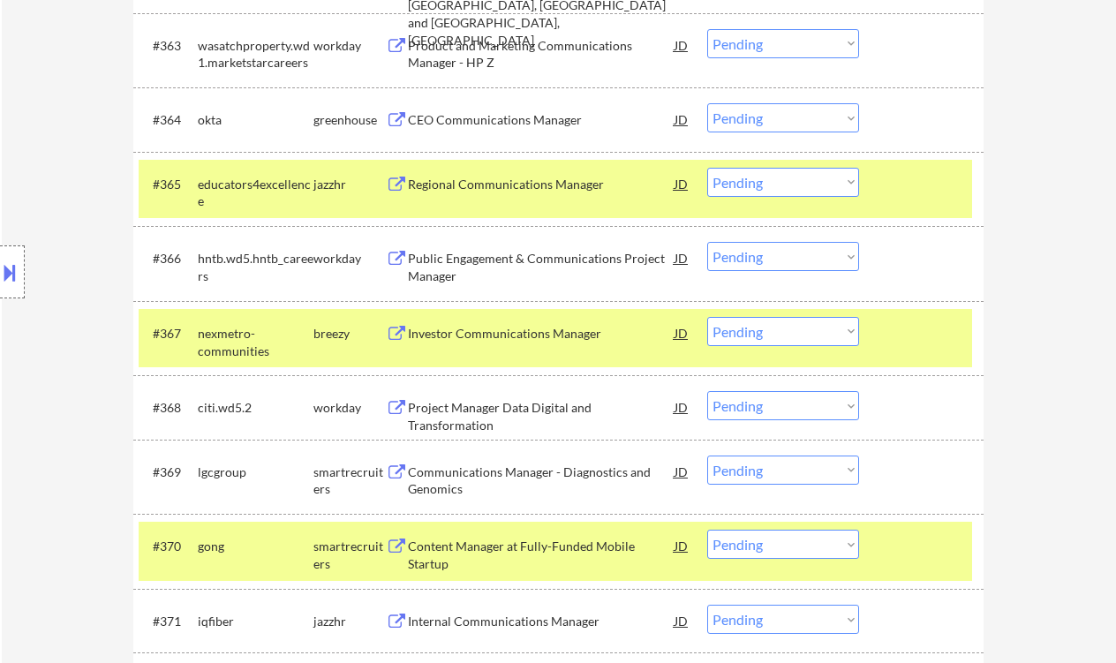
click at [529, 335] on div "Investor Communications Manager" at bounding box center [541, 334] width 267 height 18
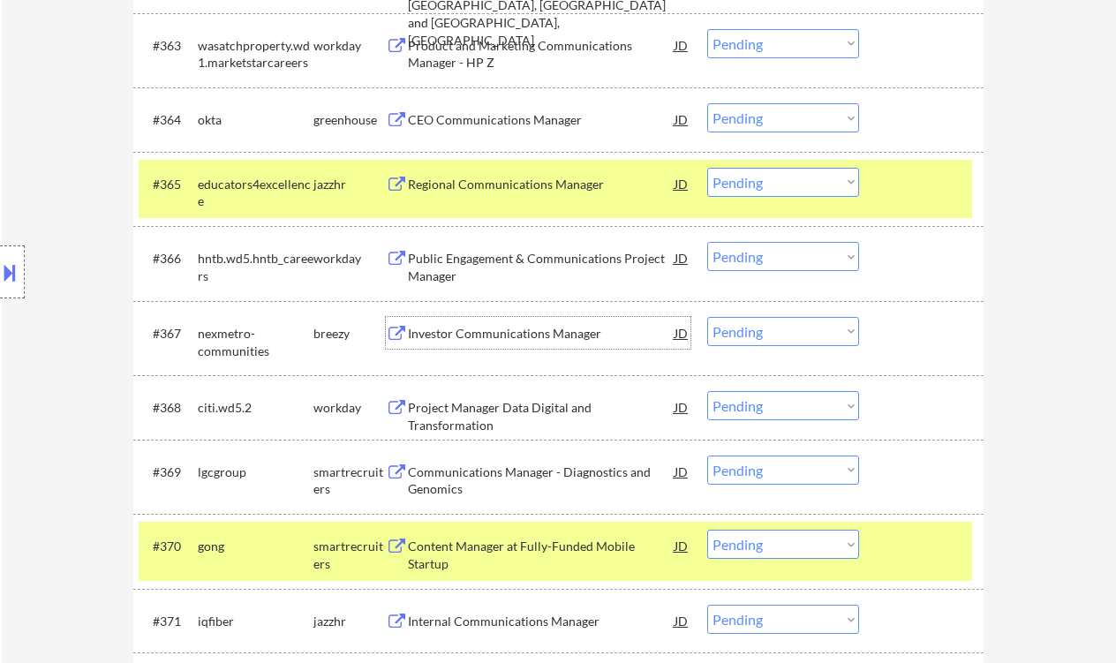
click at [752, 334] on select "Choose an option... Pending Applied Excluded (Questions) Excluded (Expired) Exc…" at bounding box center [783, 331] width 152 height 29
click at [707, 317] on select "Choose an option... Pending Applied Excluded (Questions) Excluded (Expired) Exc…" at bounding box center [783, 331] width 152 height 29
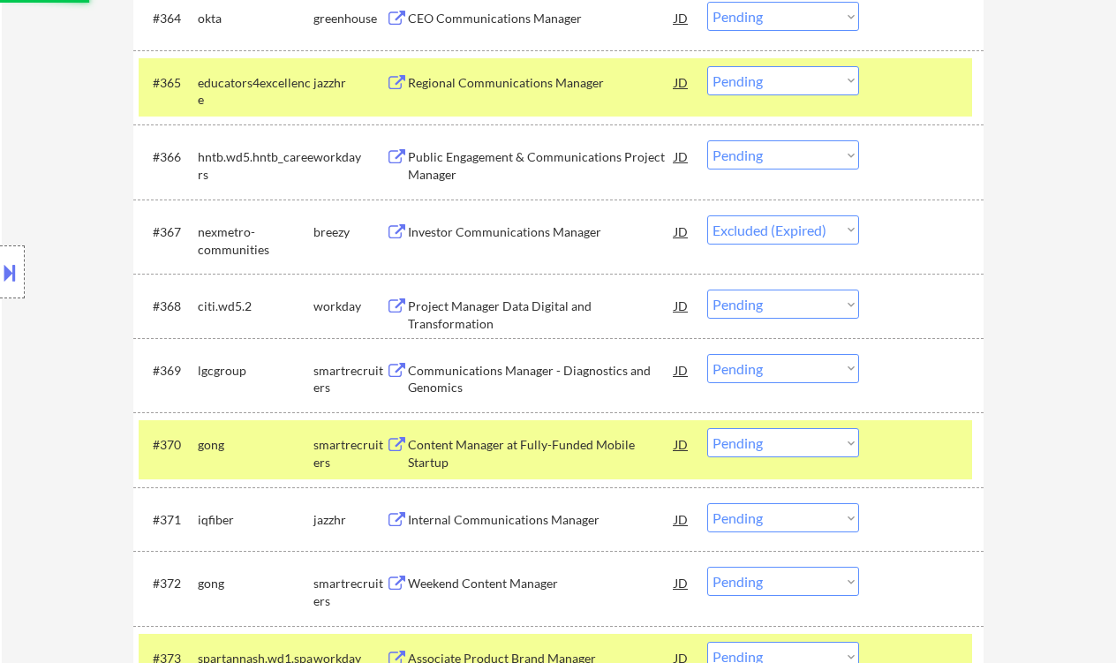
scroll to position [5235, 0]
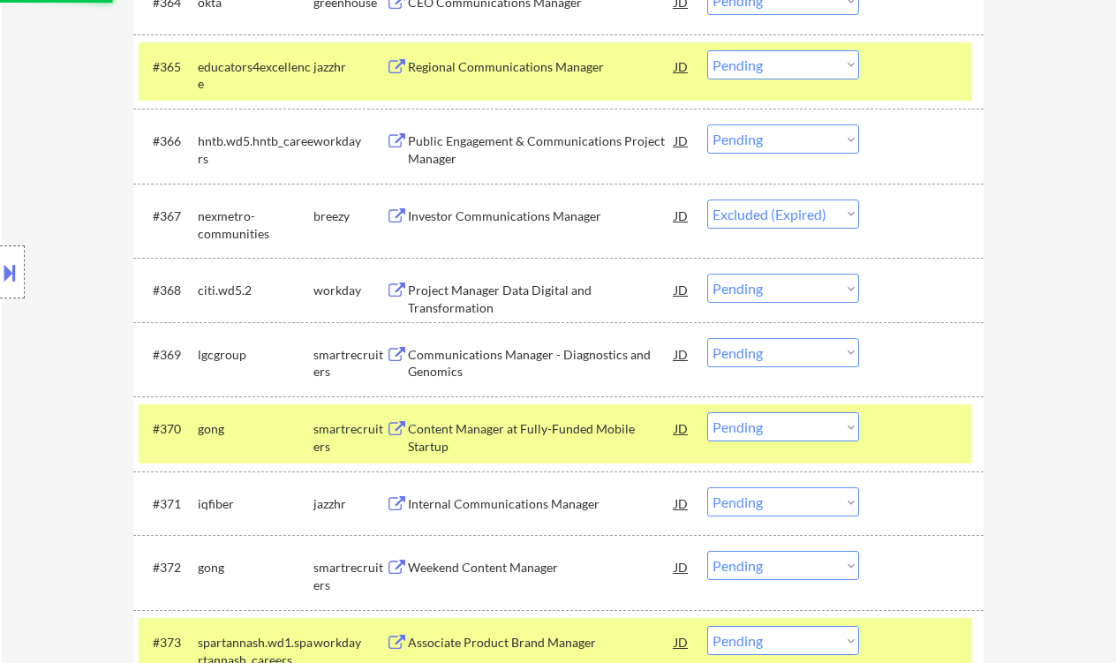
click at [544, 354] on div "Communications Manager - Diagnostics and Genomics" at bounding box center [541, 363] width 267 height 34
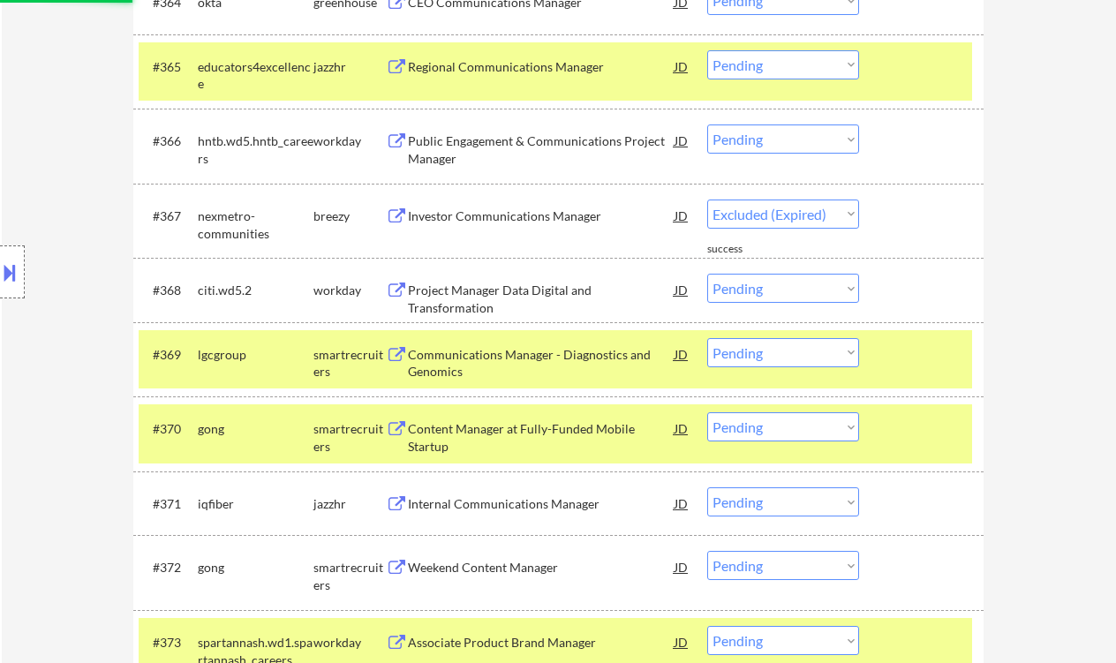
select select ""pending""
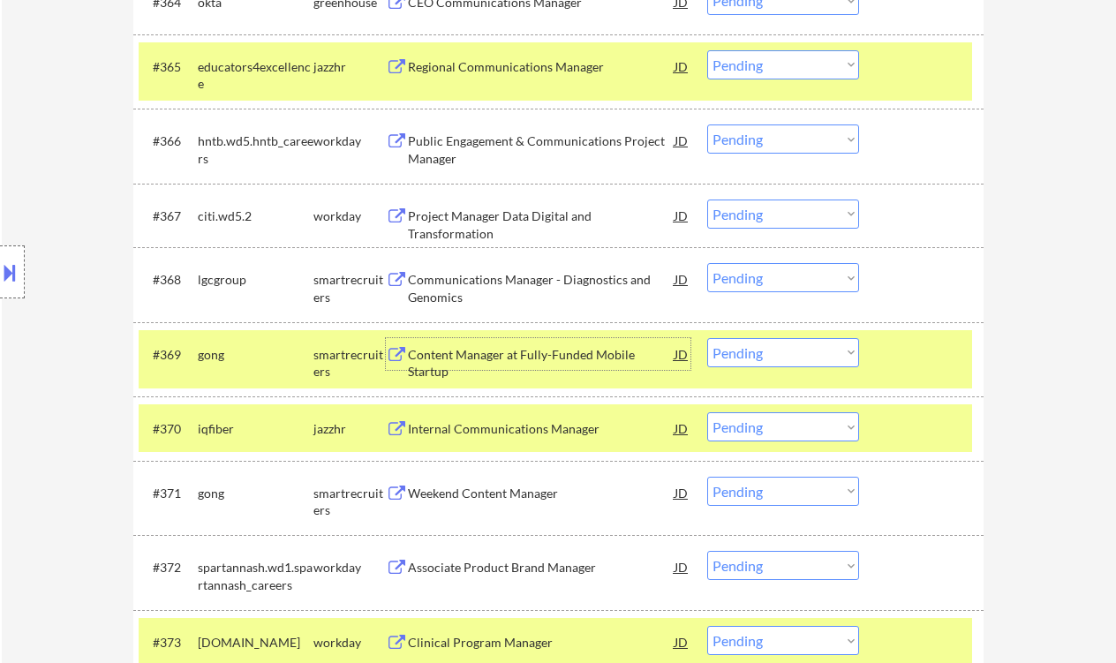
click at [766, 280] on select "Choose an option... Pending Applied Excluded (Questions) Excluded (Expired) Exc…" at bounding box center [783, 277] width 152 height 29
click at [707, 263] on select "Choose an option... Pending Applied Excluded (Questions) Excluded (Expired) Exc…" at bounding box center [783, 277] width 152 height 29
click at [494, 366] on div "Content Manager at Fully-Funded Mobile Startup" at bounding box center [541, 354] width 267 height 32
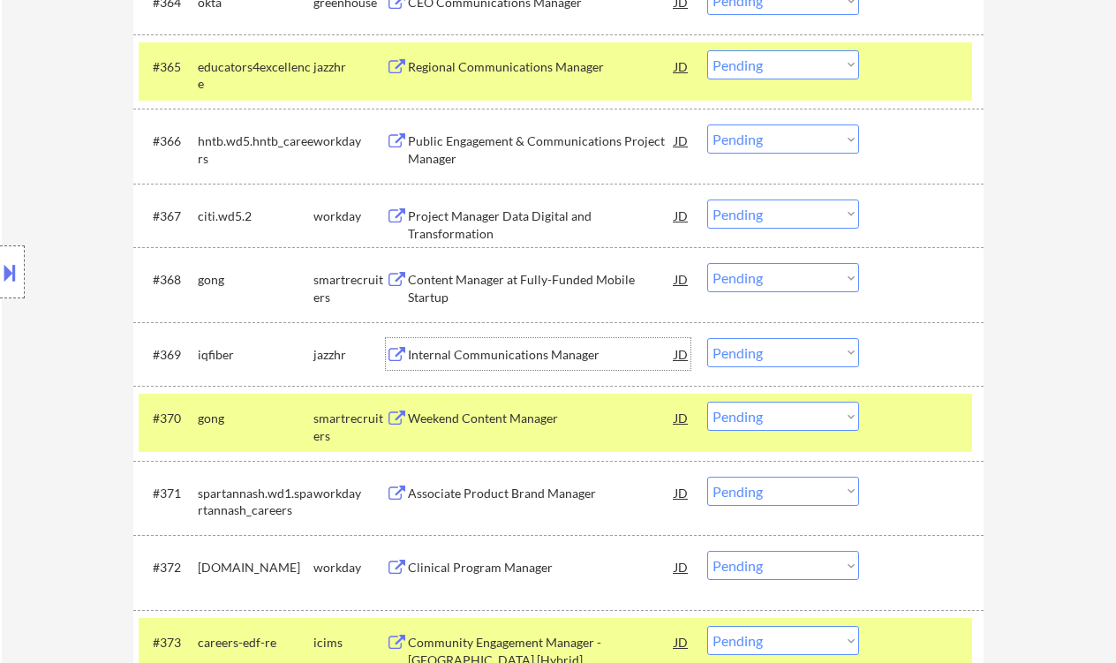
click at [791, 277] on select "Choose an option... Pending Applied Excluded (Questions) Excluded (Expired) Exc…" at bounding box center [783, 277] width 152 height 29
click at [707, 263] on select "Choose an option... Pending Applied Excluded (Questions) Excluded (Expired) Exc…" at bounding box center [783, 277] width 152 height 29
click at [511, 357] on div "Internal Communications Manager" at bounding box center [541, 355] width 267 height 18
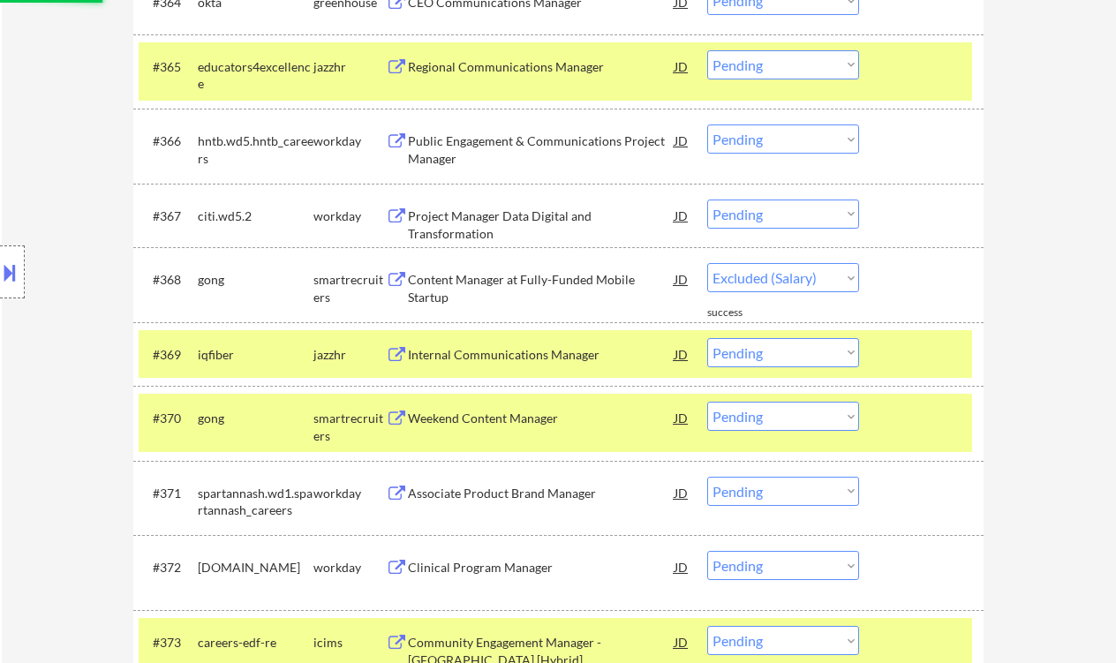
select select ""pending""
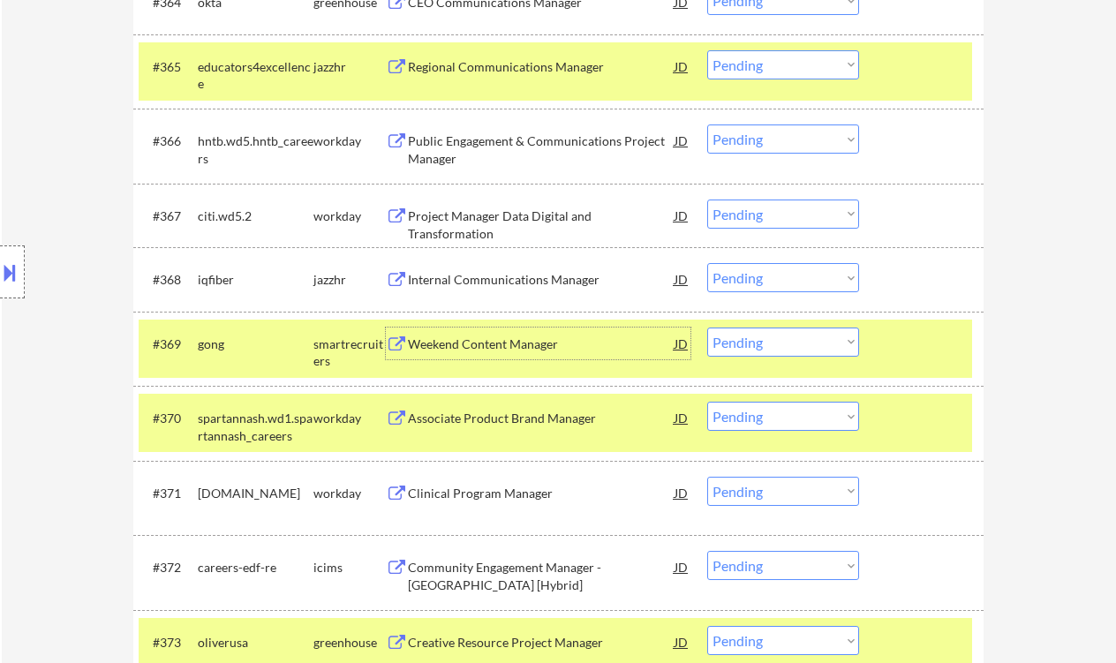
drag, startPoint x: 761, startPoint y: 348, endPoint x: 778, endPoint y: 355, distance: 18.2
click at [761, 349] on select "Choose an option... Pending Applied Excluded (Questions) Excluded (Expired) Exc…" at bounding box center [783, 342] width 152 height 29
click at [707, 328] on select "Choose an option... Pending Applied Excluded (Questions) Excluded (Expired) Exc…" at bounding box center [783, 342] width 152 height 29
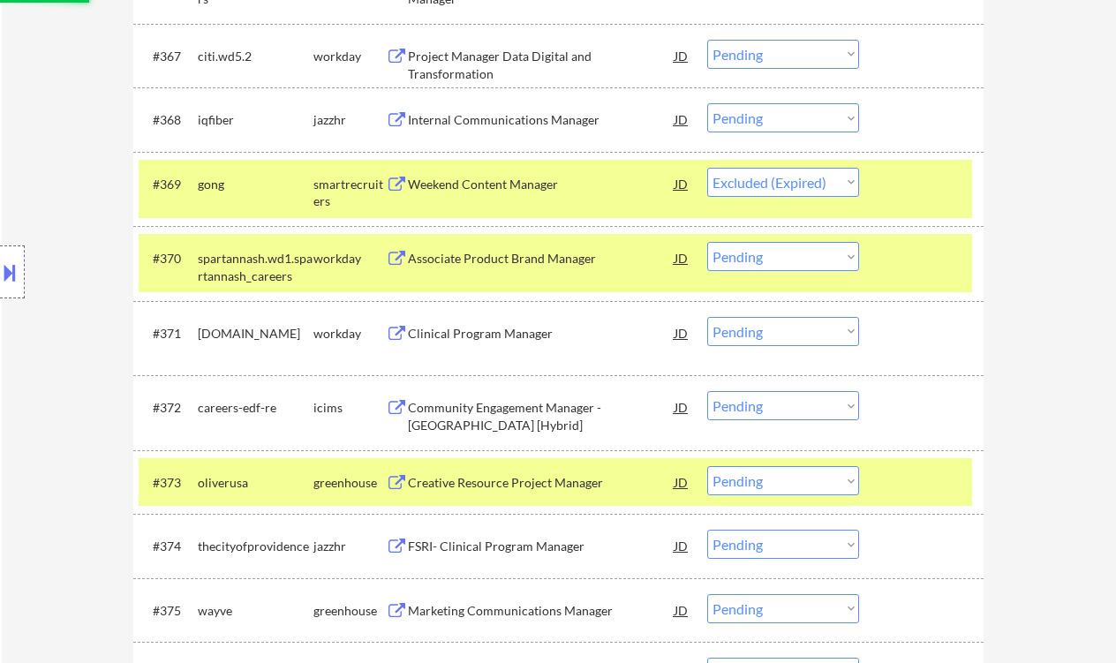
scroll to position [5471, 0]
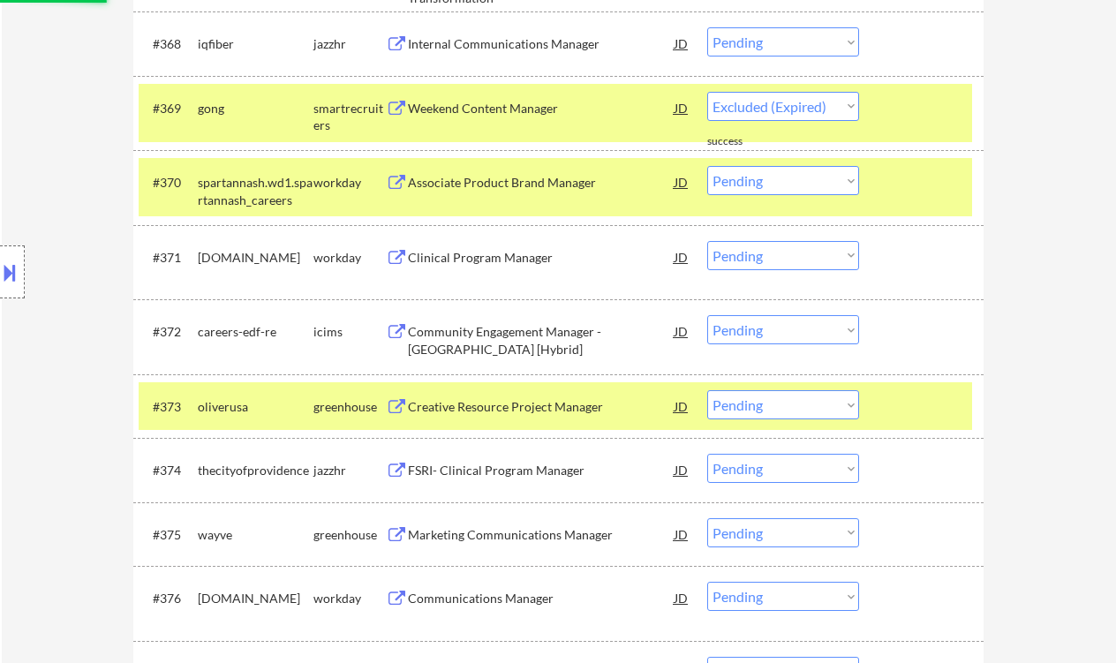
select select ""pending""
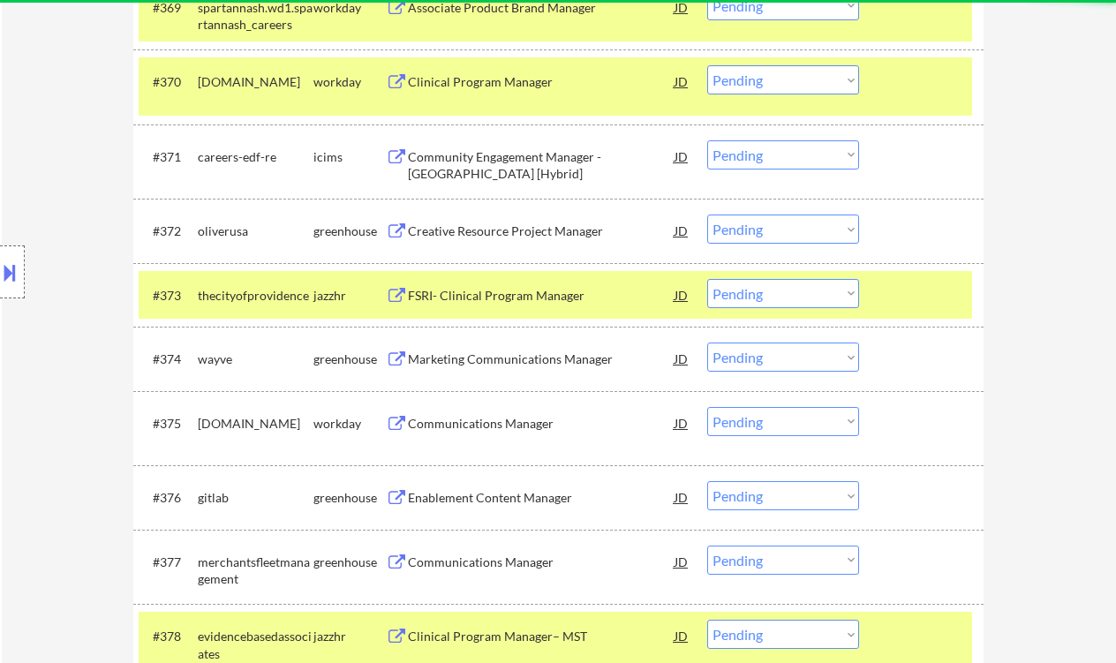
scroll to position [5588, 0]
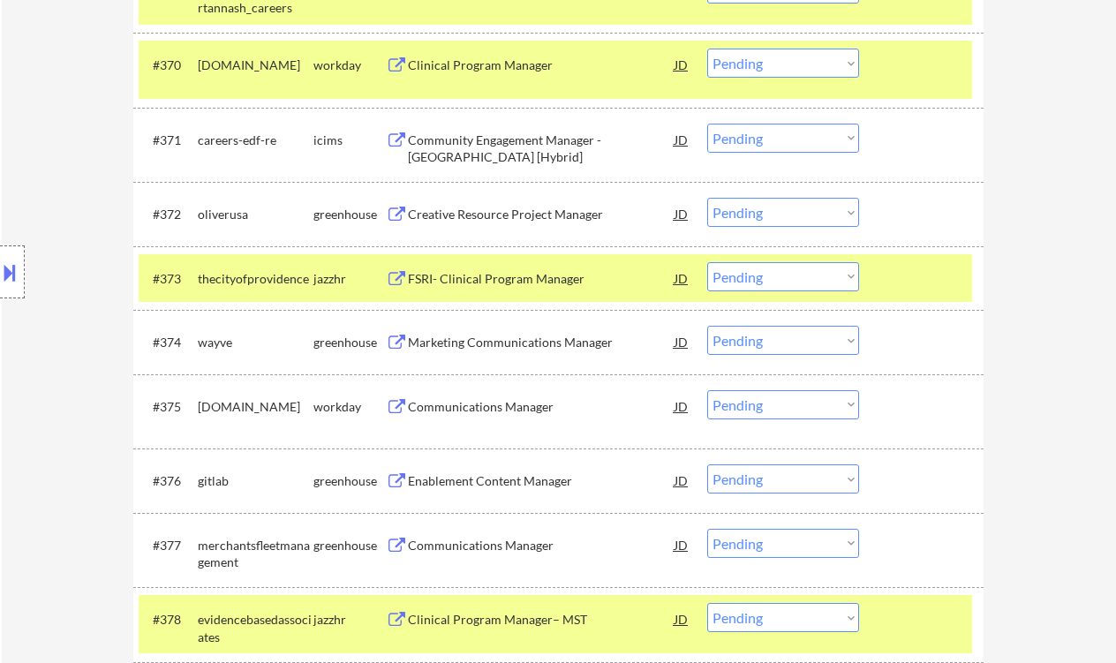
click at [510, 350] on div "Marketing Communications Manager" at bounding box center [541, 343] width 267 height 18
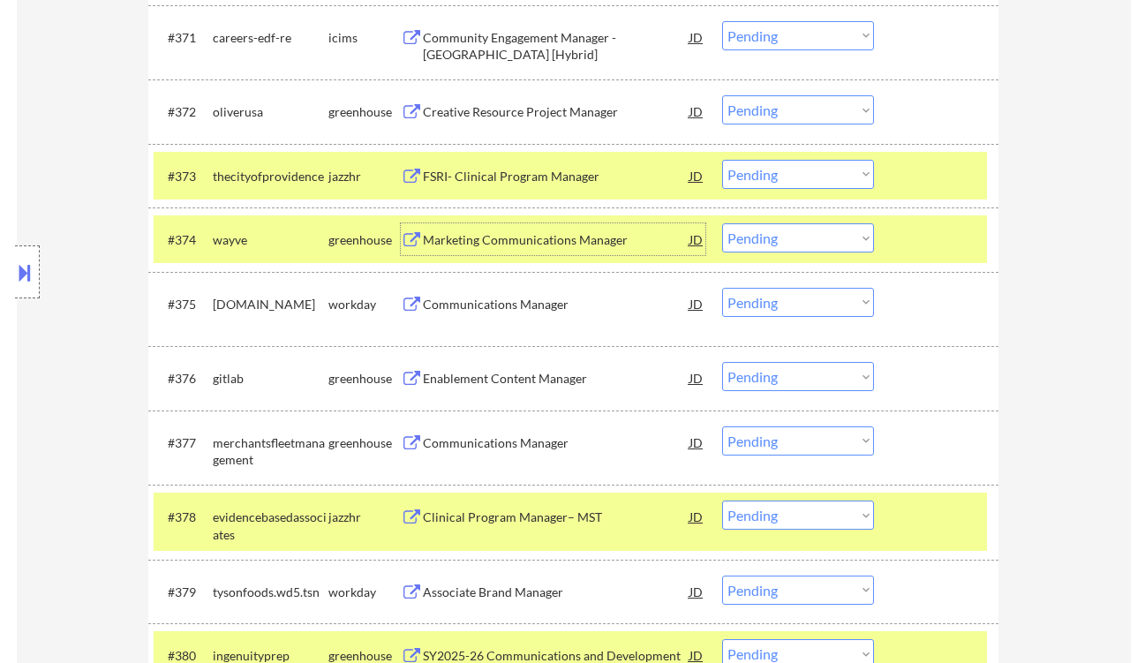
scroll to position [5705, 0]
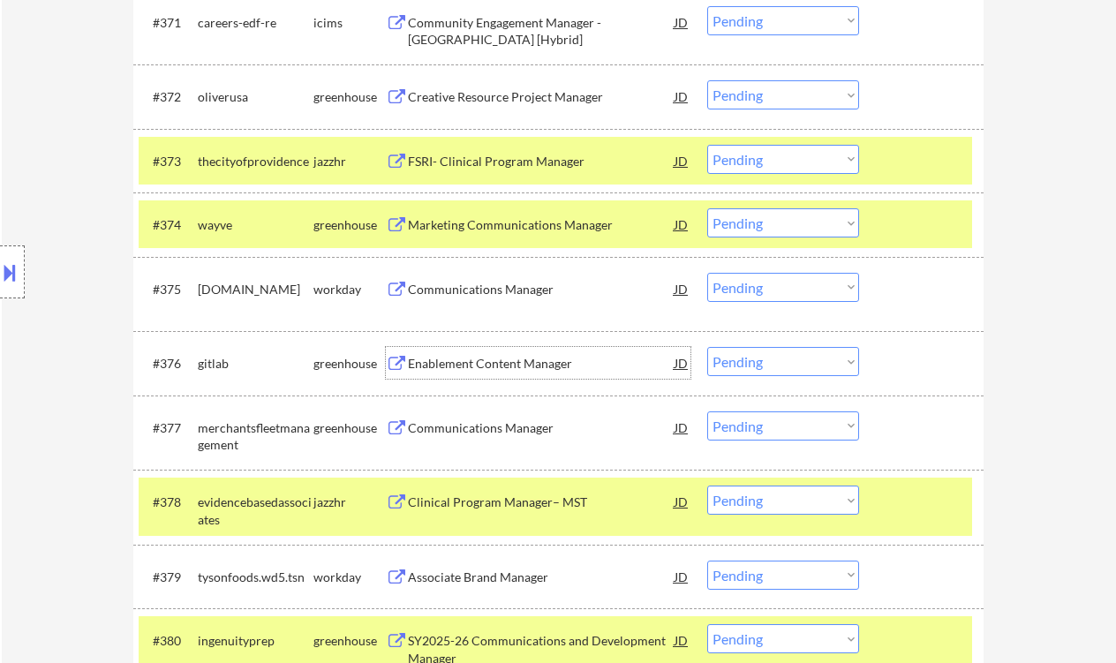
click at [510, 366] on div "Enablement Content Manager" at bounding box center [541, 364] width 267 height 18
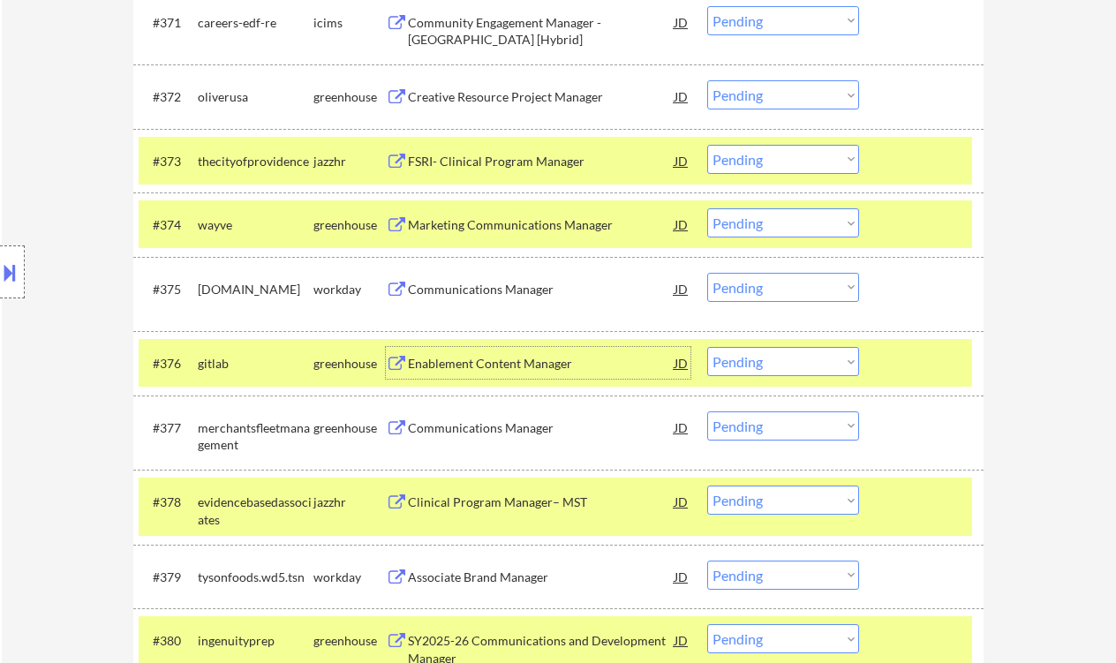
click at [755, 369] on select "Choose an option... Pending Applied Excluded (Questions) Excluded (Expired) Exc…" at bounding box center [783, 361] width 152 height 29
click at [707, 347] on select "Choose an option... Pending Applied Excluded (Questions) Excluded (Expired) Exc…" at bounding box center [783, 361] width 152 height 29
click at [500, 435] on div "Communications Manager" at bounding box center [541, 428] width 267 height 18
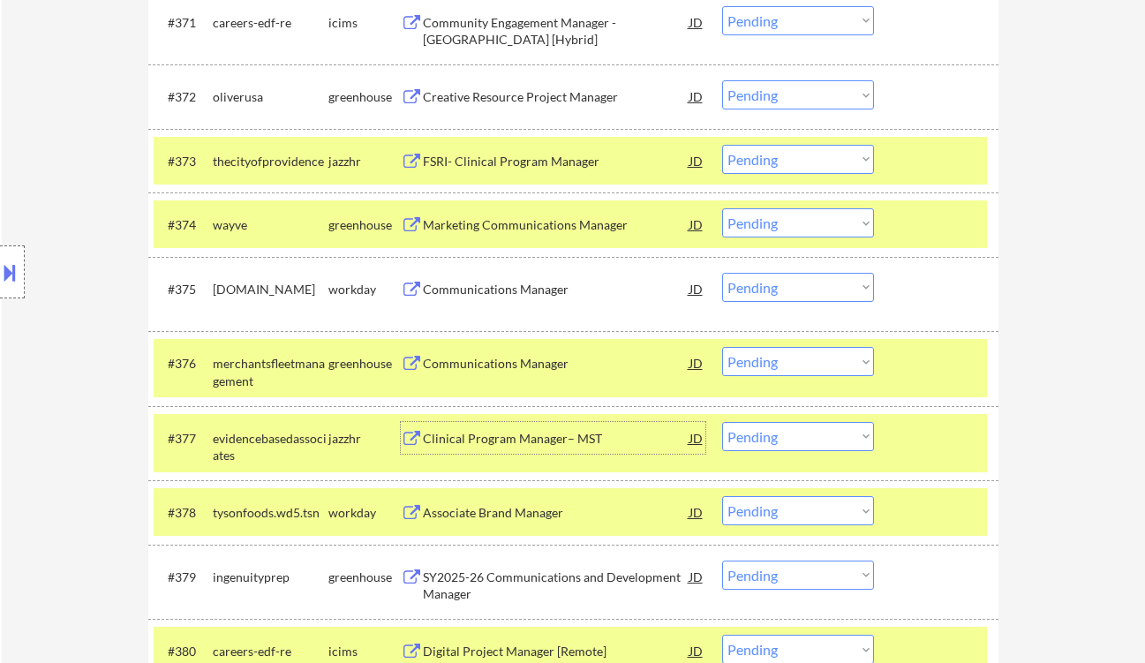
click at [773, 356] on select "Choose an option... Pending Applied Excluded (Questions) Excluded (Expired) Exc…" at bounding box center [798, 361] width 152 height 29
click at [722, 347] on select "Choose an option... Pending Applied Excluded (Questions) Excluded (Expired) Exc…" at bounding box center [798, 361] width 152 height 29
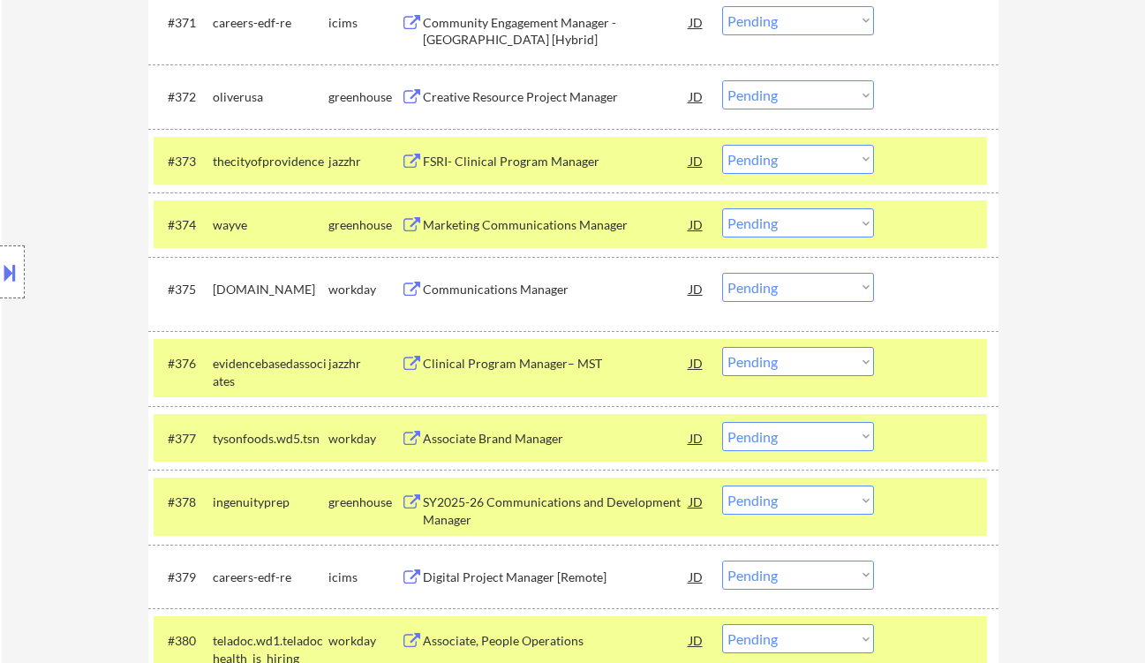
click at [551, 359] on div "Clinical Program Manager– MST" at bounding box center [556, 364] width 267 height 18
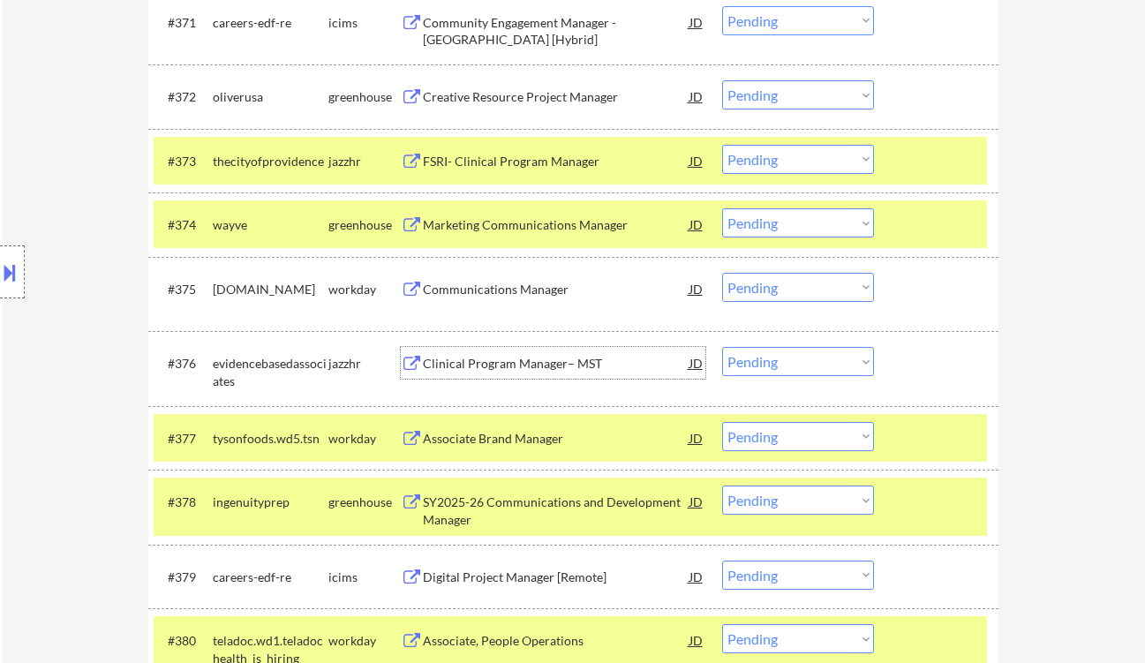
click at [787, 362] on select "Choose an option... Pending Applied Excluded (Questions) Excluded (Expired) Exc…" at bounding box center [798, 361] width 152 height 29
click at [722, 347] on select "Choose an option... Pending Applied Excluded (Questions) Excluded (Expired) Exc…" at bounding box center [798, 361] width 152 height 29
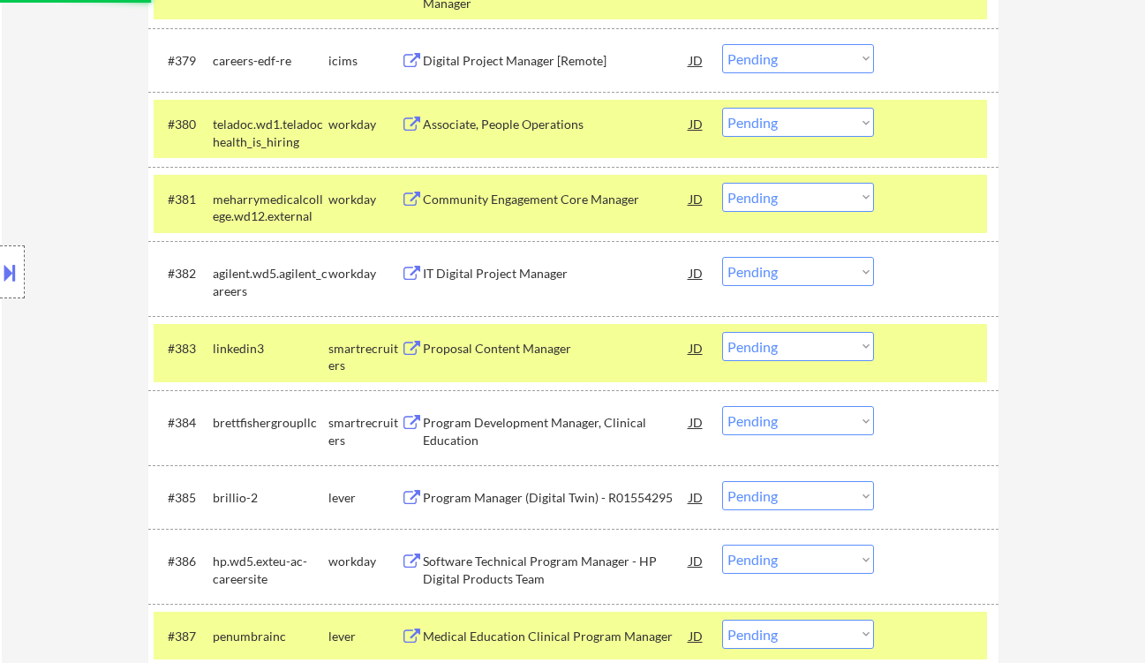
scroll to position [6294, 0]
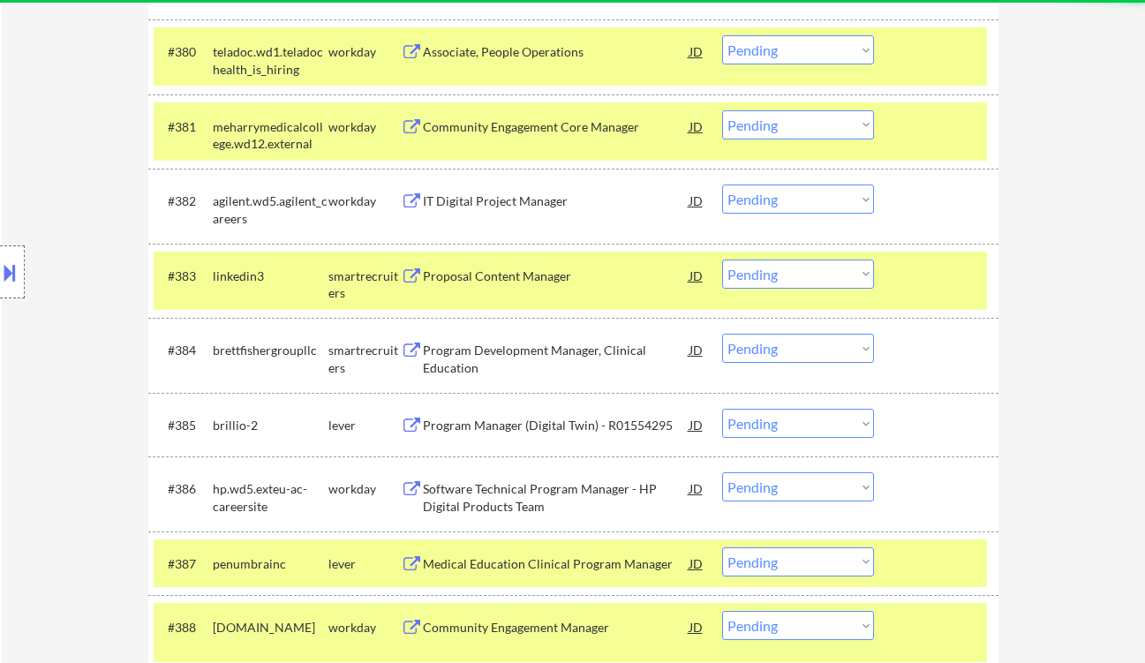
select select ""pending""
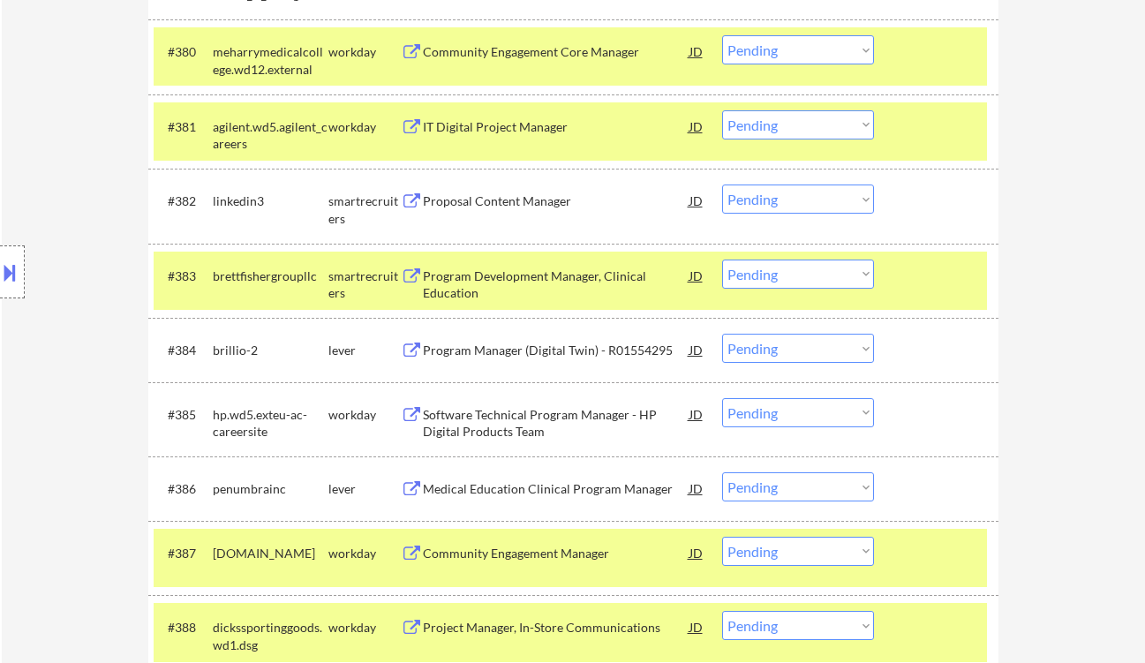
click at [520, 205] on div "Proposal Content Manager" at bounding box center [556, 201] width 267 height 18
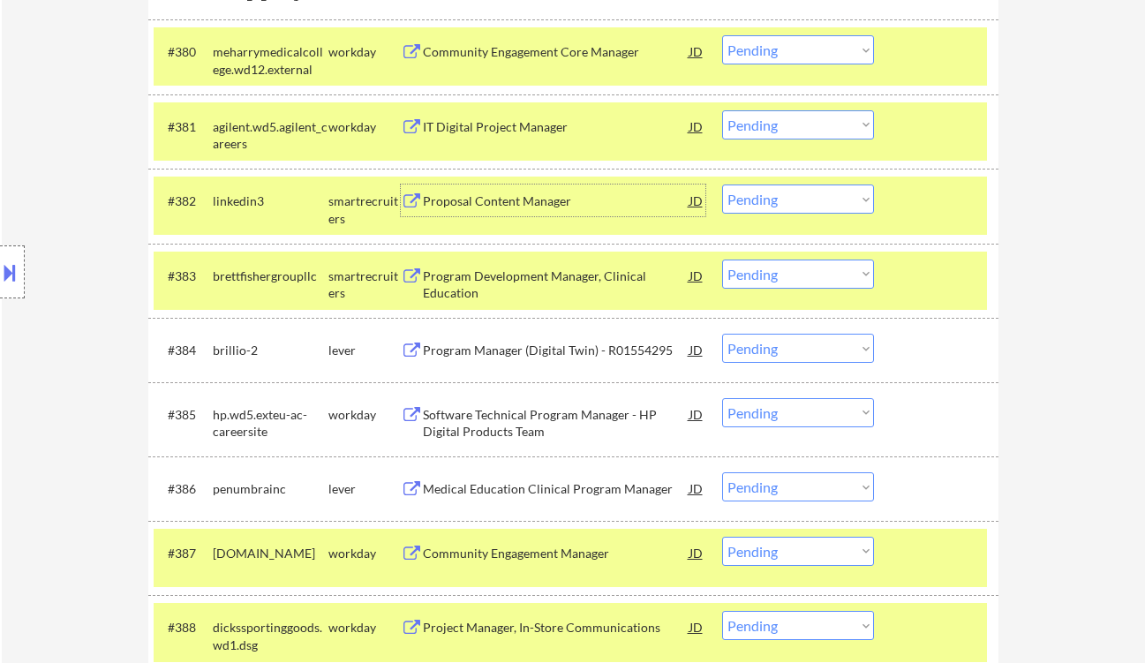
click at [773, 194] on select "Choose an option... Pending Applied Excluded (Questions) Excluded (Expired) Exc…" at bounding box center [798, 199] width 152 height 29
click at [722, 185] on select "Choose an option... Pending Applied Excluded (Questions) Excluded (Expired) Exc…" at bounding box center [798, 199] width 152 height 29
click at [526, 282] on div "Program Development Manager, Clinical Education" at bounding box center [556, 285] width 267 height 34
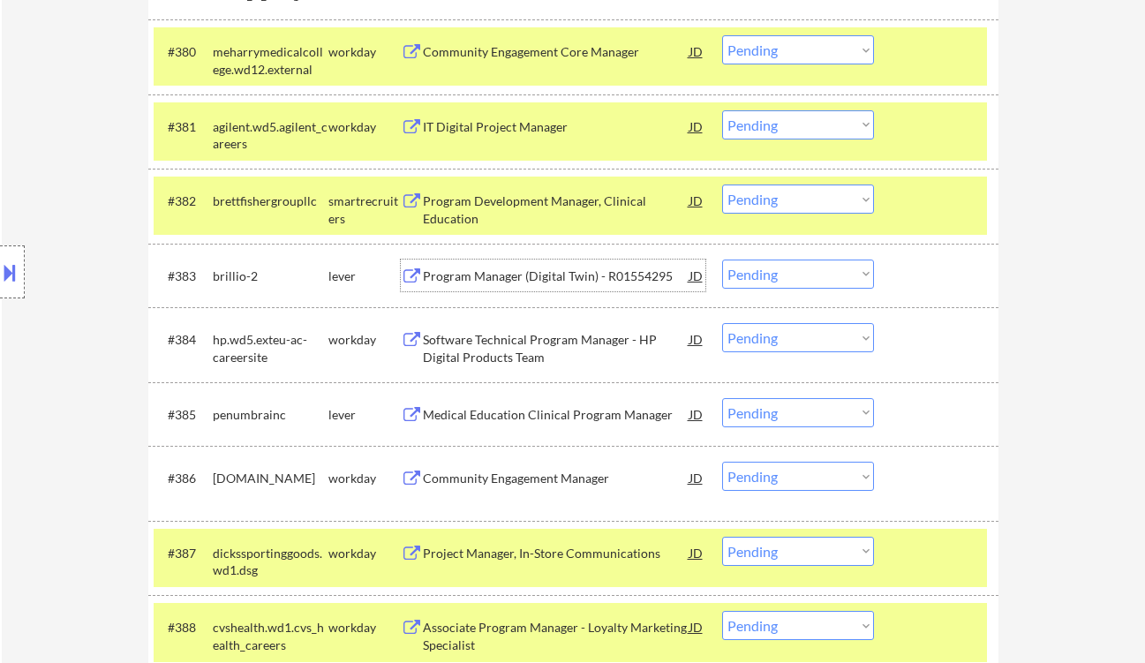
click at [781, 198] on select "Choose an option... Pending Applied Excluded (Questions) Excluded (Expired) Exc…" at bounding box center [798, 199] width 152 height 29
click at [722, 185] on select "Choose an option... Pending Applied Excluded (Questions) Excluded (Expired) Exc…" at bounding box center [798, 199] width 152 height 29
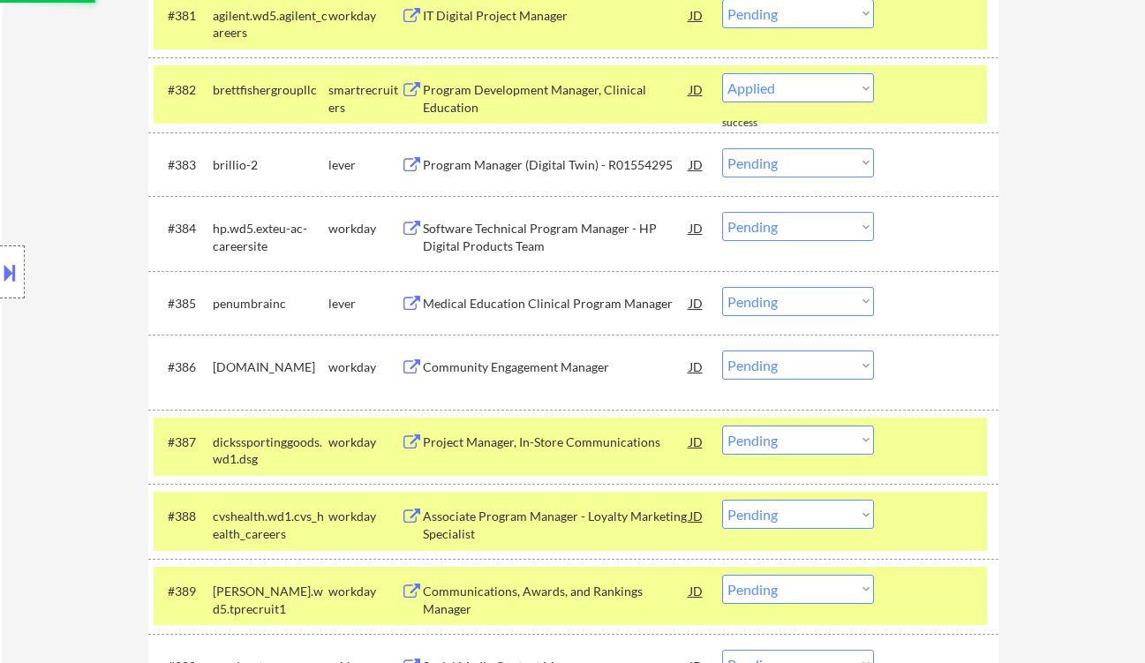
scroll to position [6412, 0]
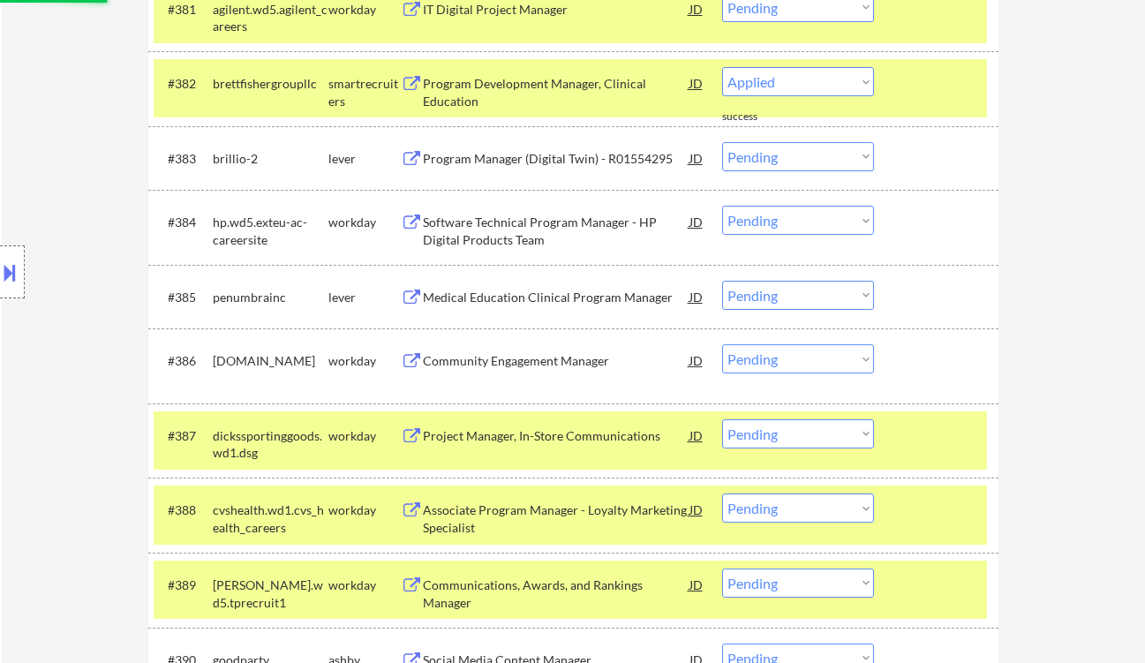
select select ""pending""
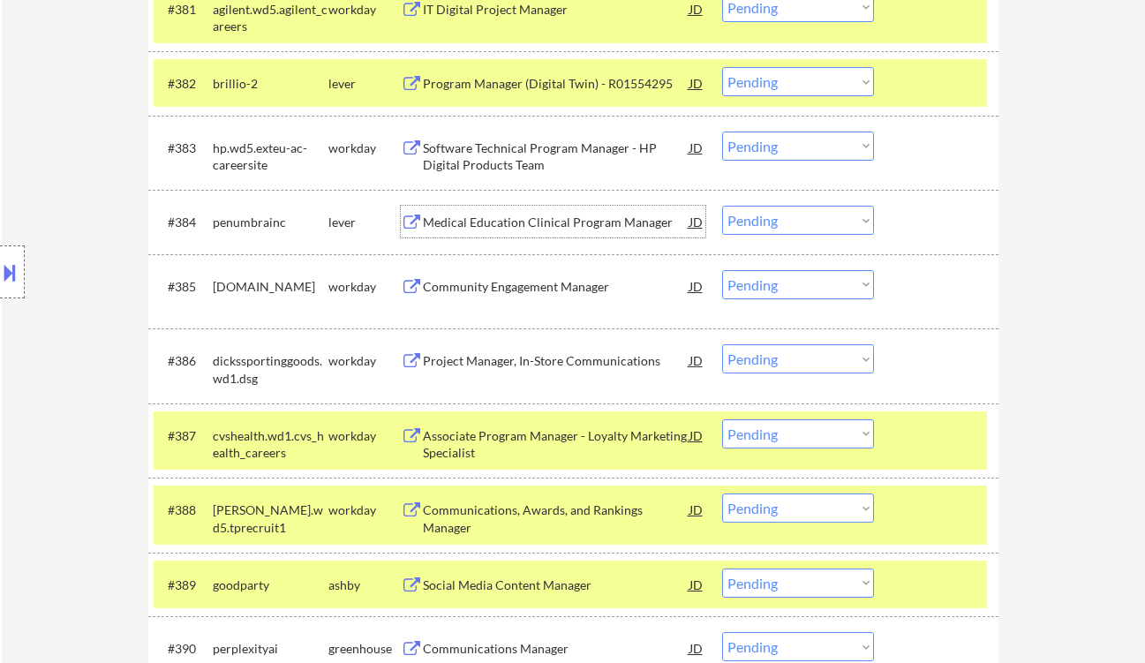
click at [552, 222] on div "Medical Education Clinical Program Manager" at bounding box center [556, 223] width 267 height 18
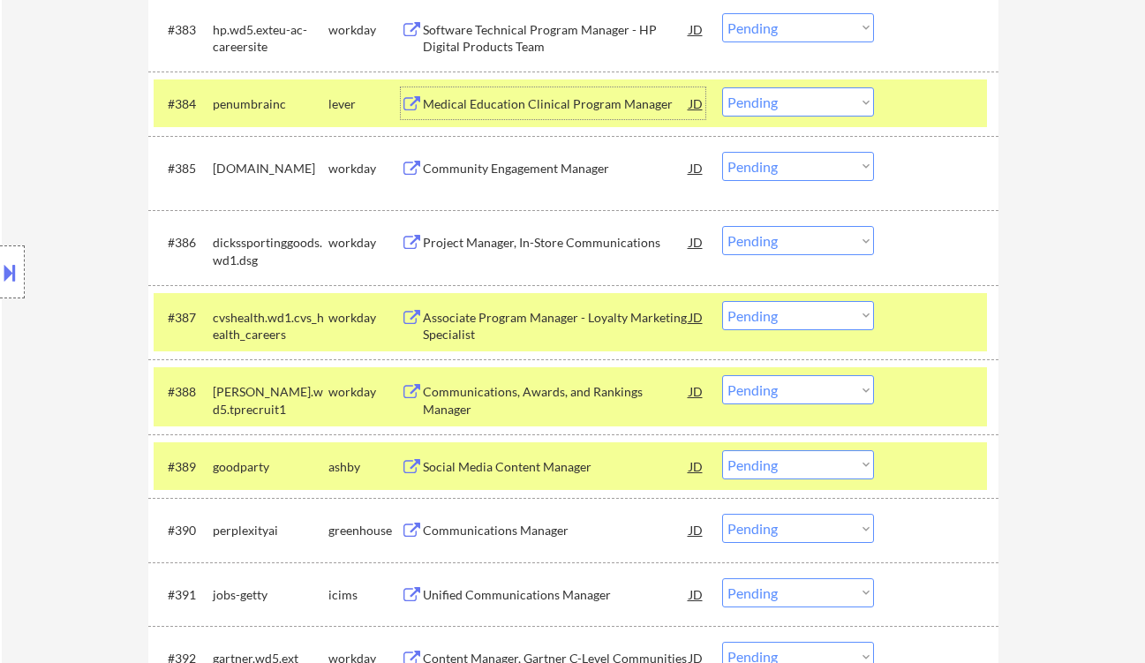
scroll to position [6648, 0]
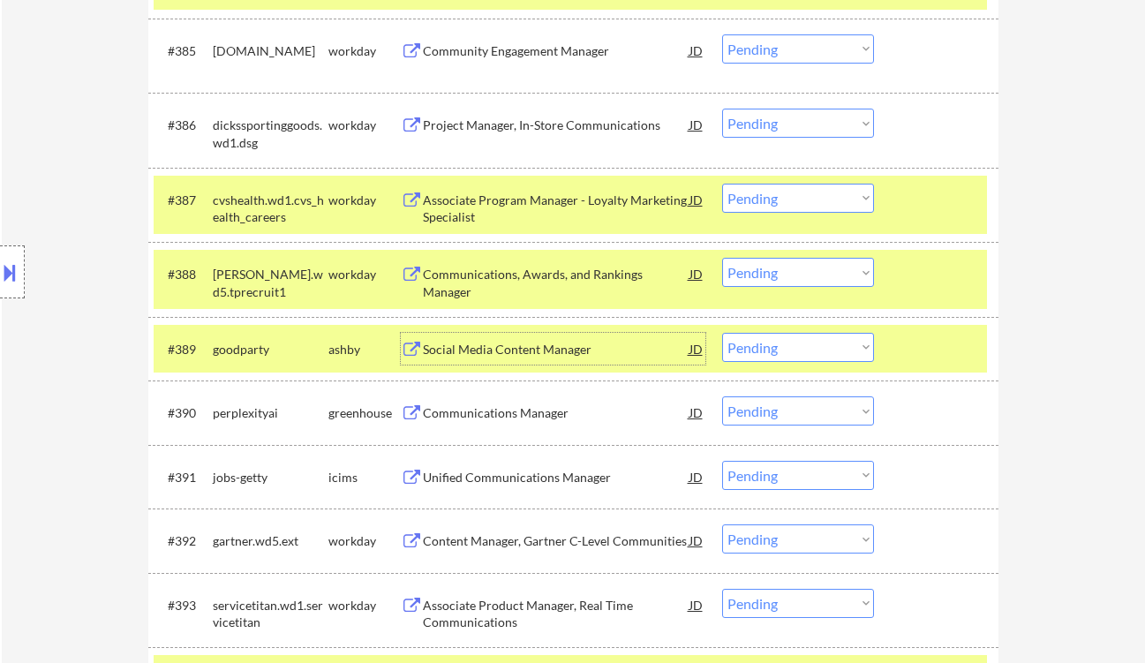
click at [505, 357] on div "Social Media Content Manager" at bounding box center [556, 350] width 267 height 18
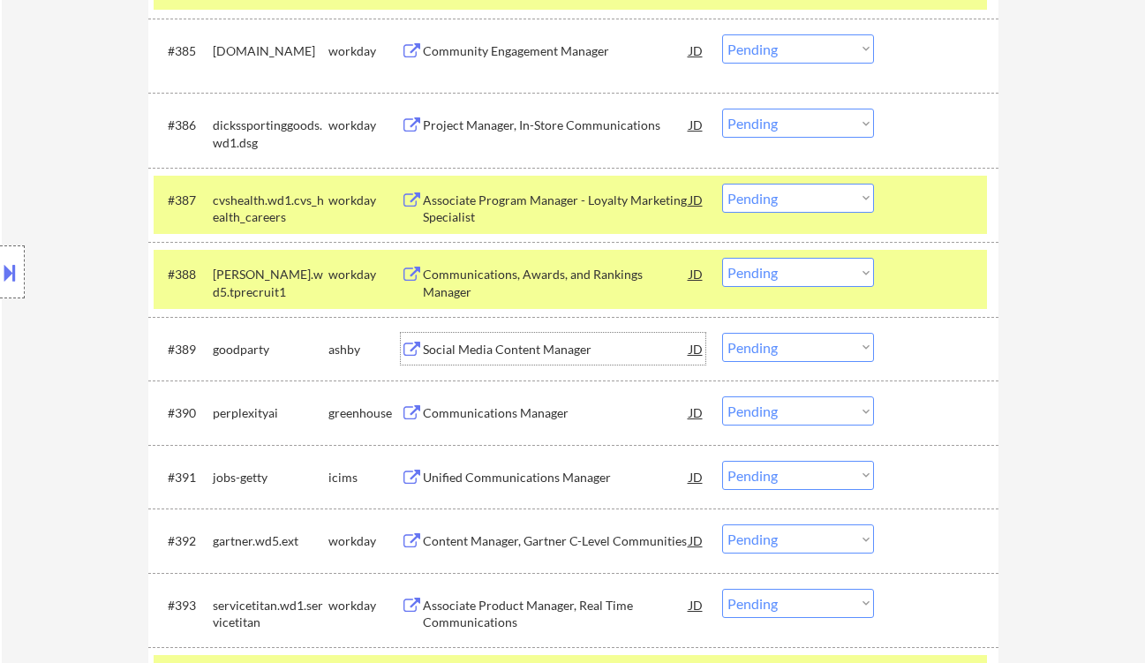
click at [780, 350] on select "Choose an option... Pending Applied Excluded (Questions) Excluded (Expired) Exc…" at bounding box center [798, 347] width 152 height 29
click at [722, 333] on select "Choose an option... Pending Applied Excluded (Questions) Excluded (Expired) Exc…" at bounding box center [798, 347] width 152 height 29
click at [493, 415] on div "Communications Manager" at bounding box center [556, 413] width 267 height 18
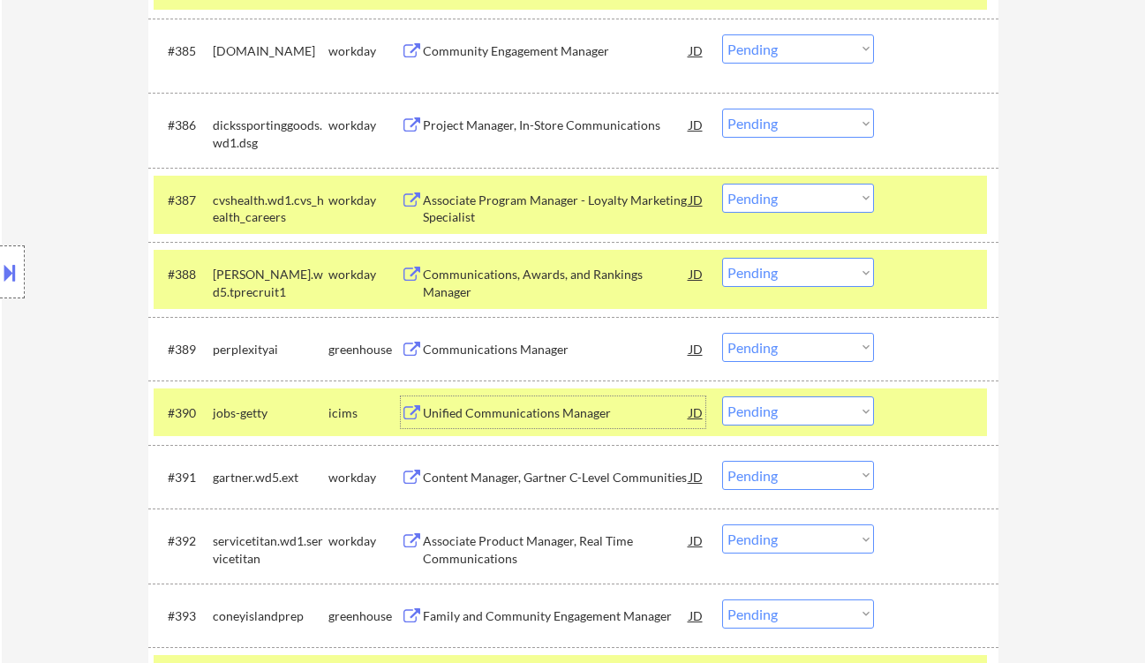
click at [790, 344] on select "Choose an option... Pending Applied Excluded (Questions) Excluded (Expired) Exc…" at bounding box center [798, 347] width 152 height 29
click at [722, 333] on select "Choose an option... Pending Applied Excluded (Questions) Excluded (Expired) Exc…" at bounding box center [798, 347] width 152 height 29
click at [548, 422] on div "Unified Communications Manager" at bounding box center [556, 412] width 267 height 32
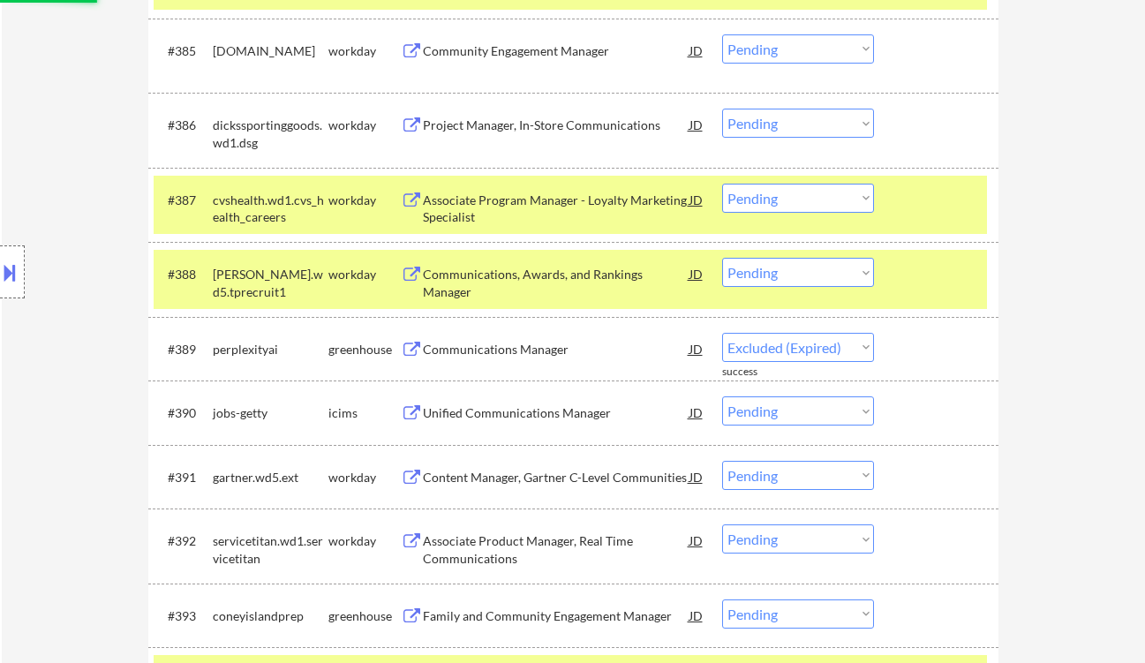
select select ""pending""
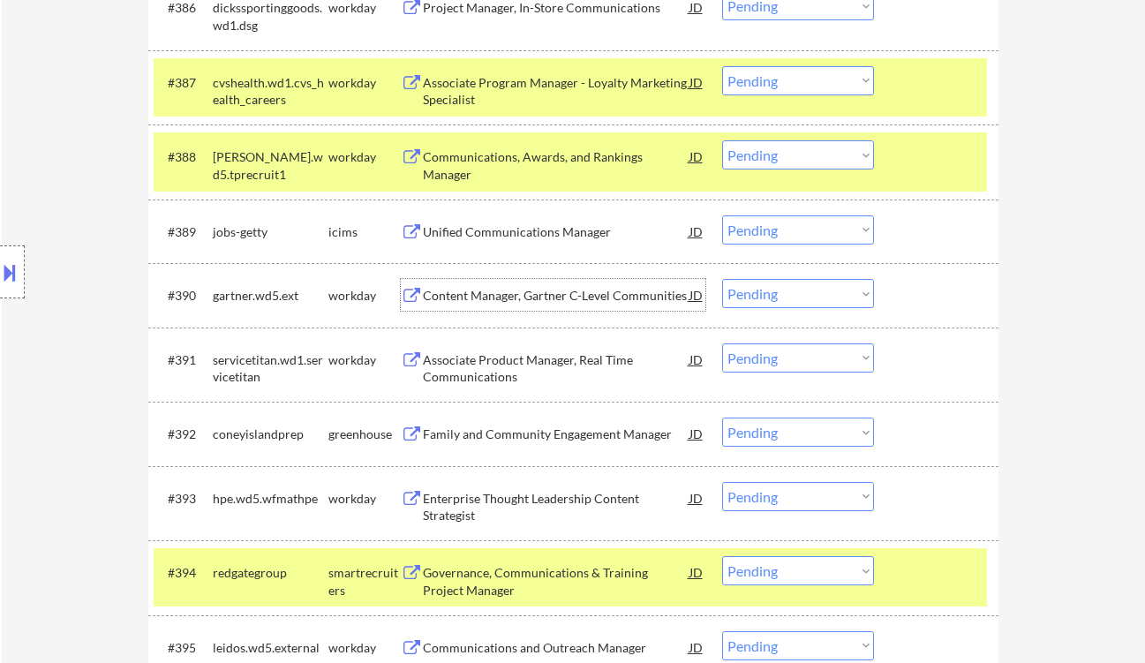
scroll to position [6883, 0]
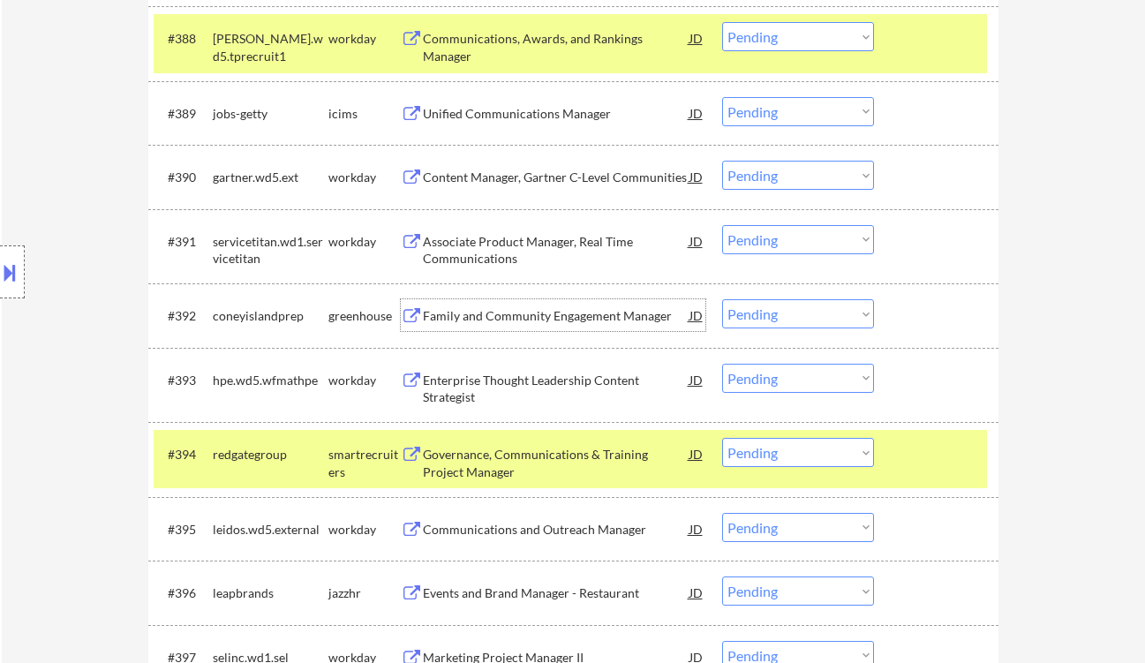
click at [528, 321] on div "Family and Community Engagement Manager" at bounding box center [556, 316] width 267 height 18
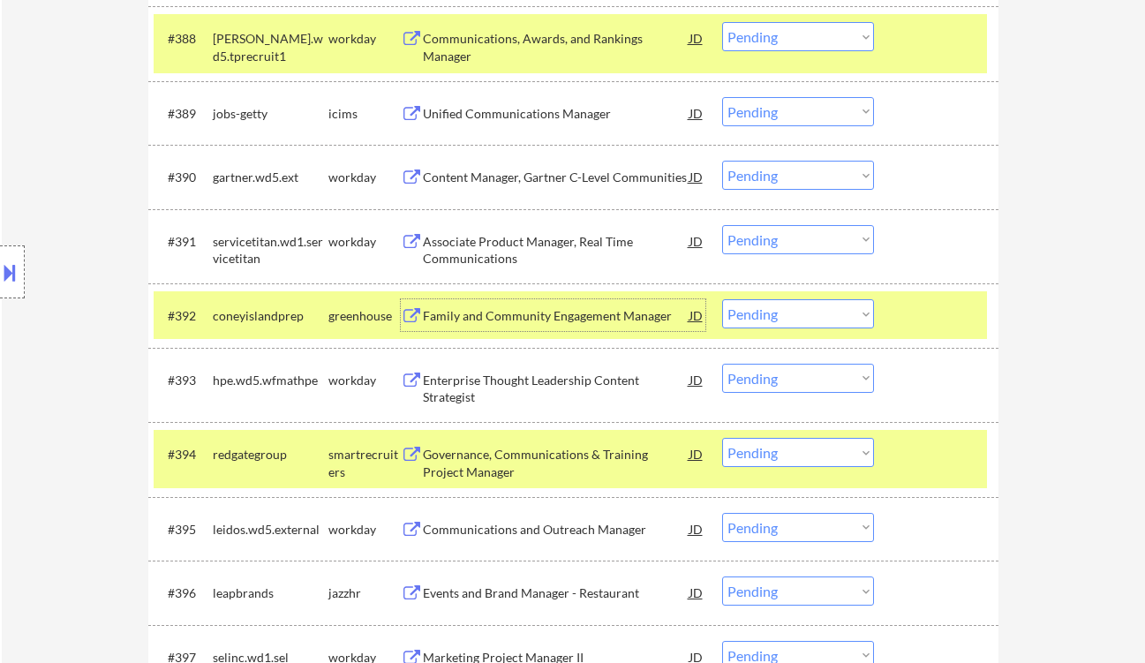
click at [783, 312] on select "Choose an option... Pending Applied Excluded (Questions) Excluded (Expired) Exc…" at bounding box center [798, 313] width 152 height 29
click at [722, 300] on select "Choose an option... Pending Applied Excluded (Questions) Excluded (Expired) Exc…" at bounding box center [798, 313] width 152 height 29
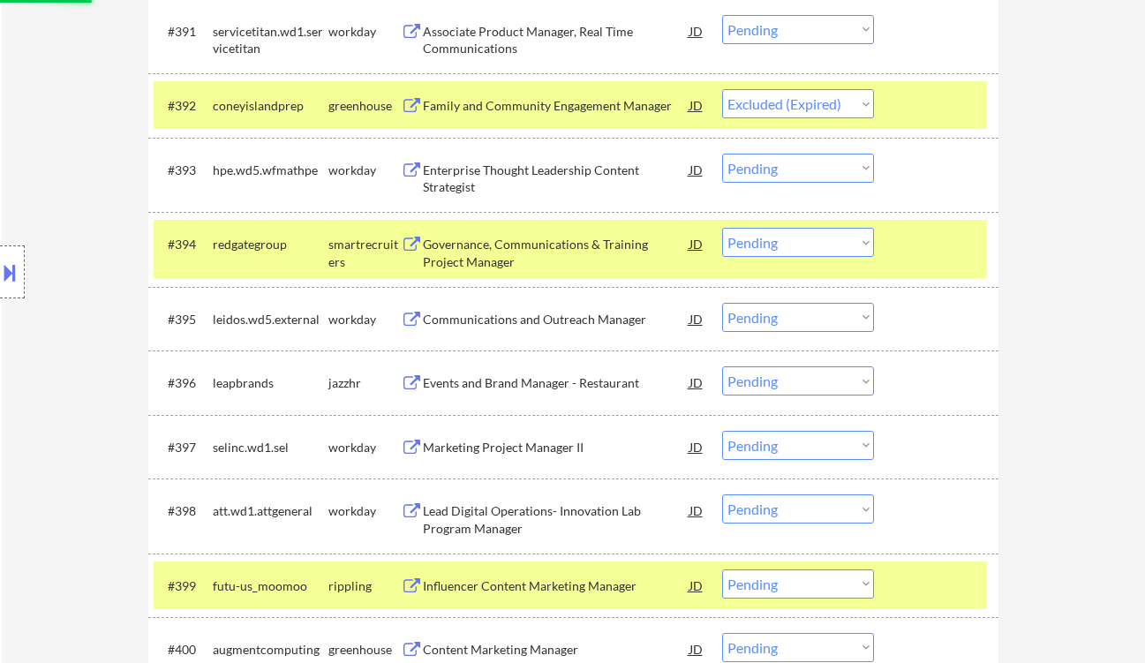
scroll to position [7118, 0]
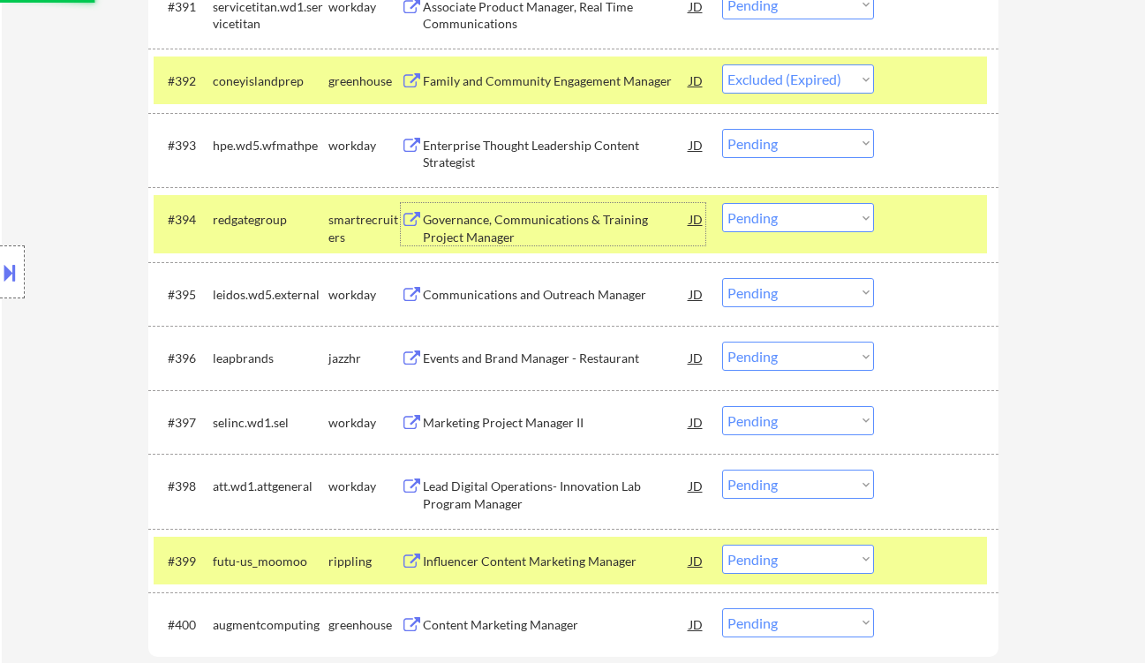
click at [545, 213] on div "Governance, Communications & Training Project Manager" at bounding box center [556, 228] width 267 height 34
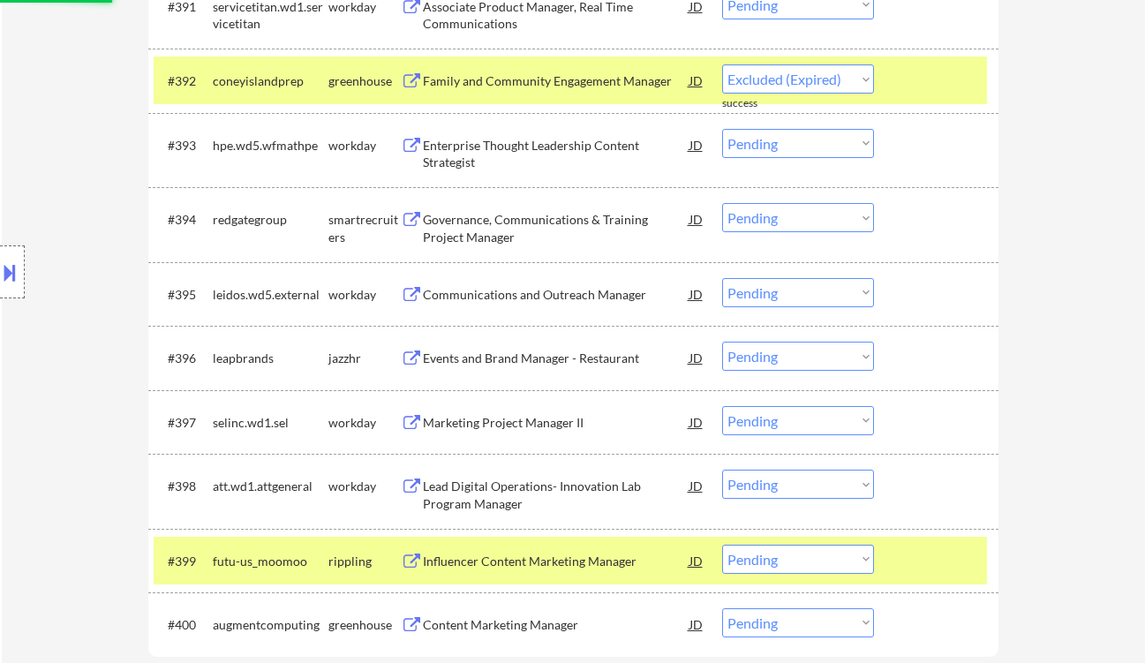
select select ""pending""
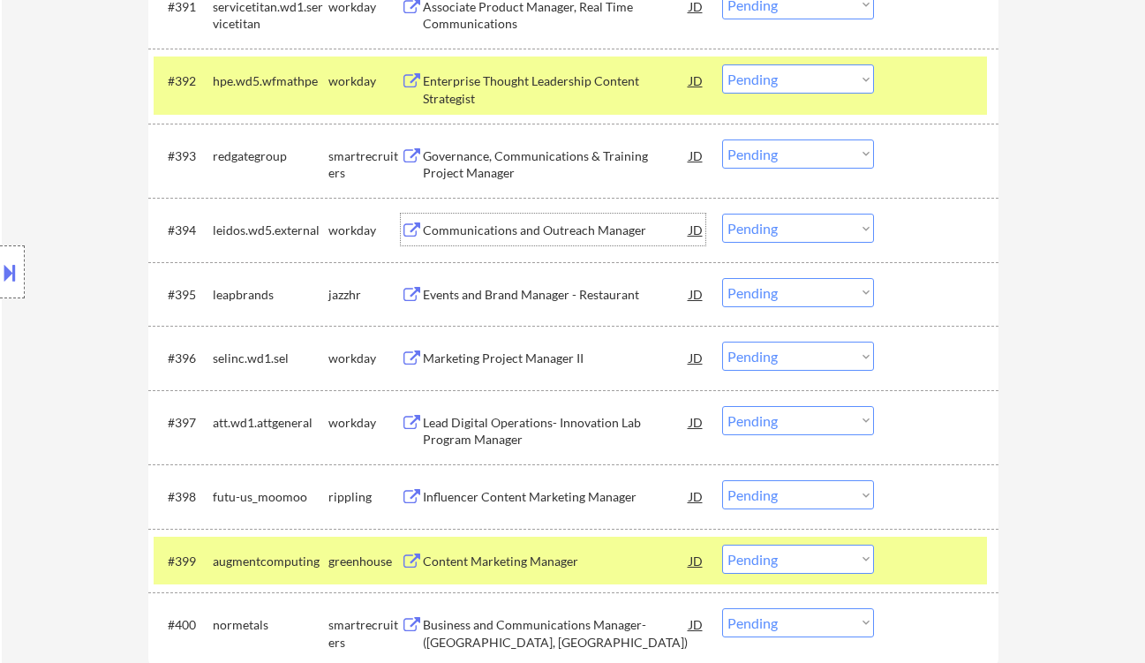
click at [796, 149] on select "Choose an option... Pending Applied Excluded (Questions) Excluded (Expired) Exc…" at bounding box center [798, 154] width 152 height 29
click at [722, 140] on select "Choose an option... Pending Applied Excluded (Questions) Excluded (Expired) Exc…" at bounding box center [798, 154] width 152 height 29
select select ""pending""
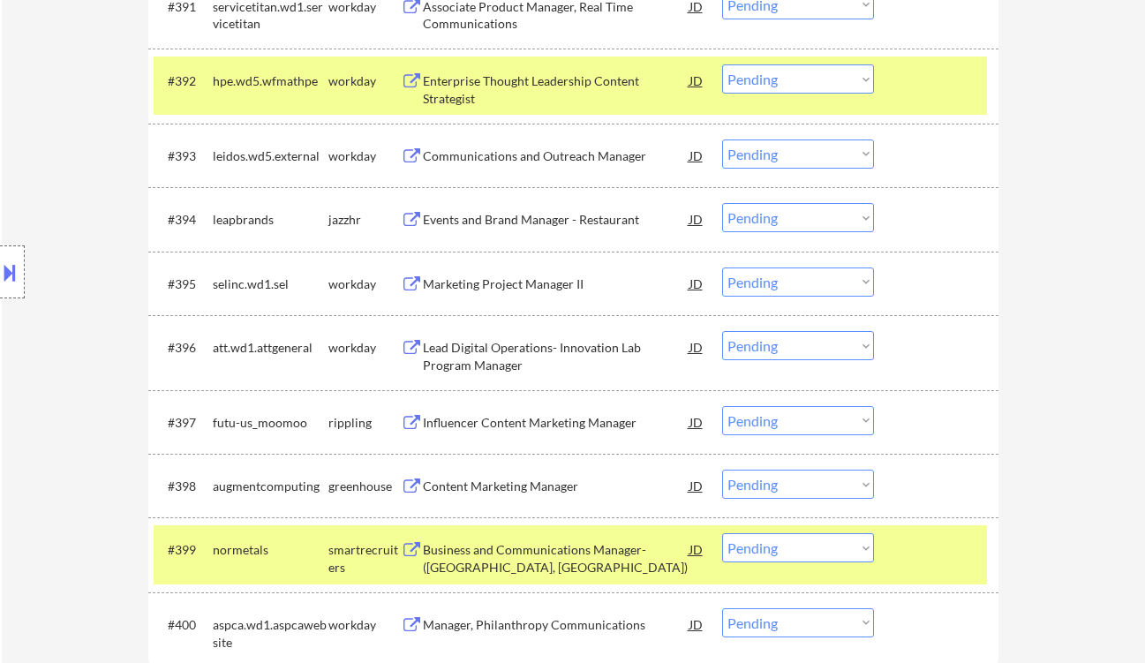
click at [566, 426] on div "Influencer Content Marketing Manager" at bounding box center [556, 423] width 267 height 18
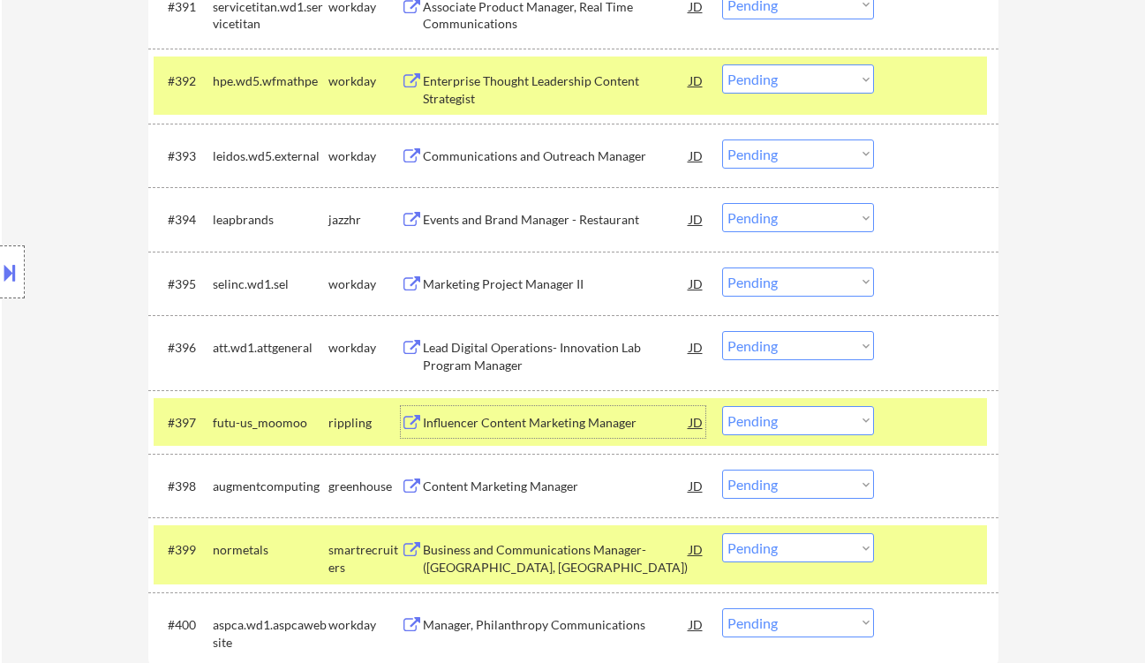
click at [781, 419] on select "Choose an option... Pending Applied Excluded (Questions) Excluded (Expired) Exc…" at bounding box center [798, 420] width 152 height 29
click at [722, 406] on select "Choose an option... Pending Applied Excluded (Questions) Excluded (Expired) Exc…" at bounding box center [798, 420] width 152 height 29
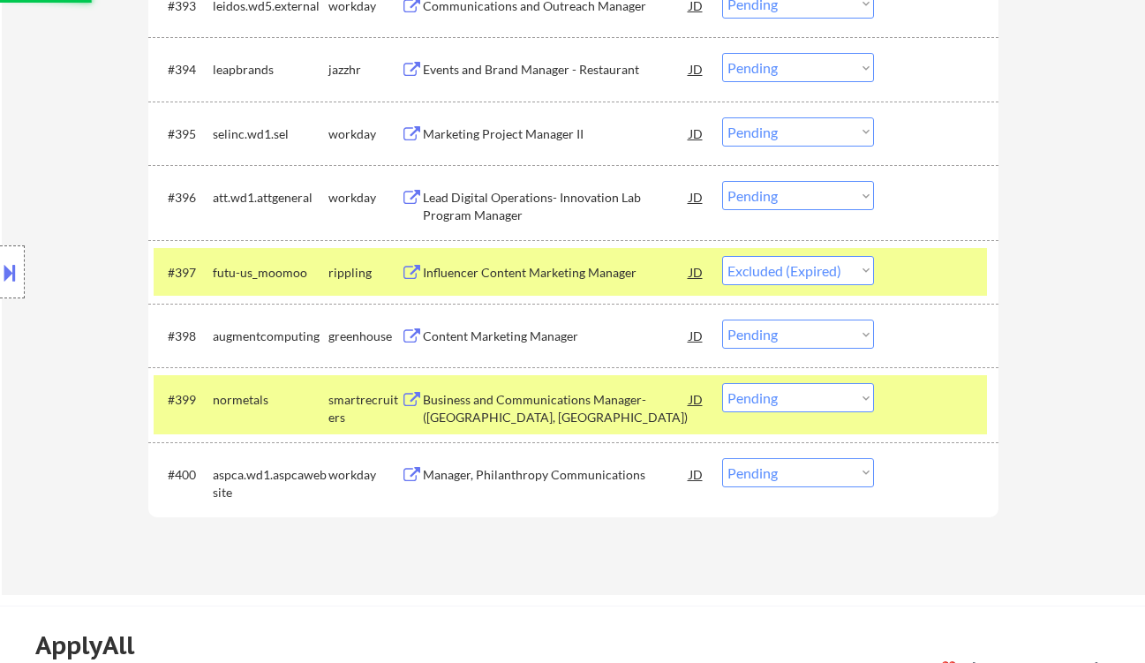
scroll to position [7354, 0]
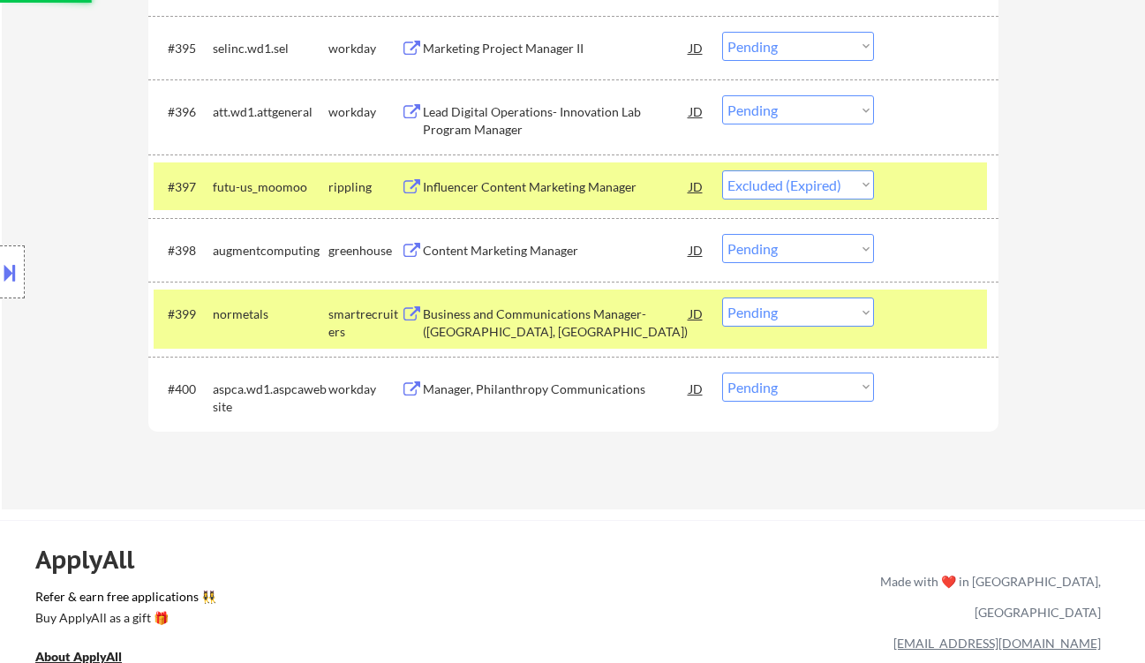
click at [536, 253] on div "Content Marketing Manager" at bounding box center [556, 251] width 267 height 18
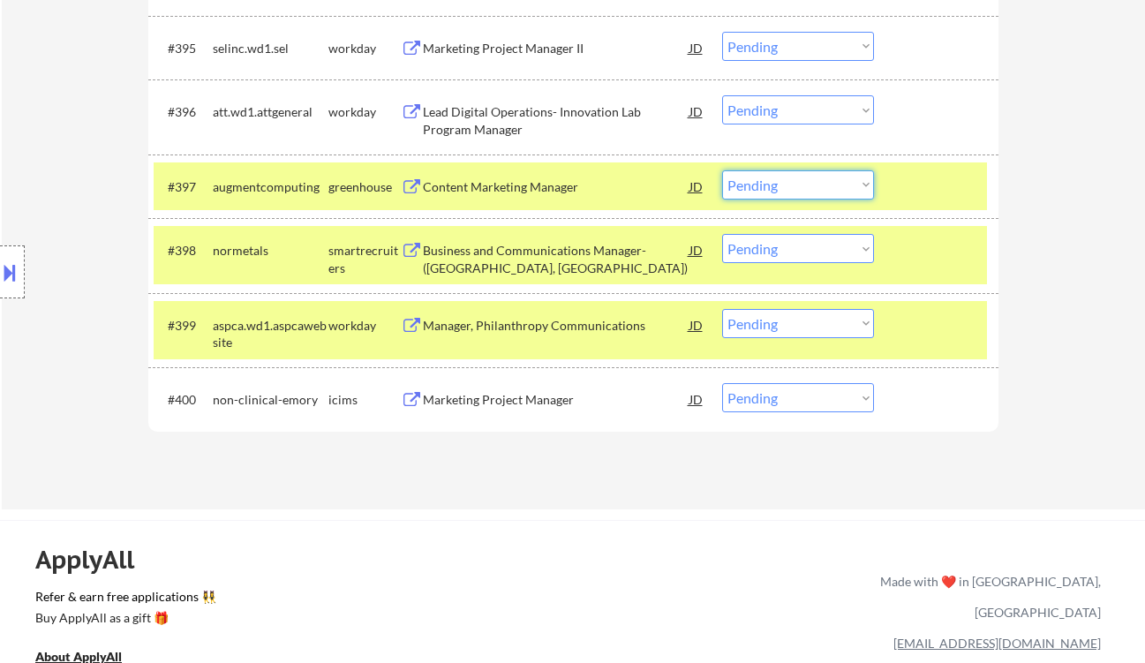
click at [786, 192] on select "Choose an option... Pending Applied Excluded (Questions) Excluded (Expired) Exc…" at bounding box center [798, 184] width 152 height 29
click at [722, 170] on select "Choose an option... Pending Applied Excluded (Questions) Excluded (Expired) Exc…" at bounding box center [798, 184] width 152 height 29
click at [573, 264] on div "Business and Communications Manager- (Midtown, Manhattan)" at bounding box center [556, 259] width 267 height 34
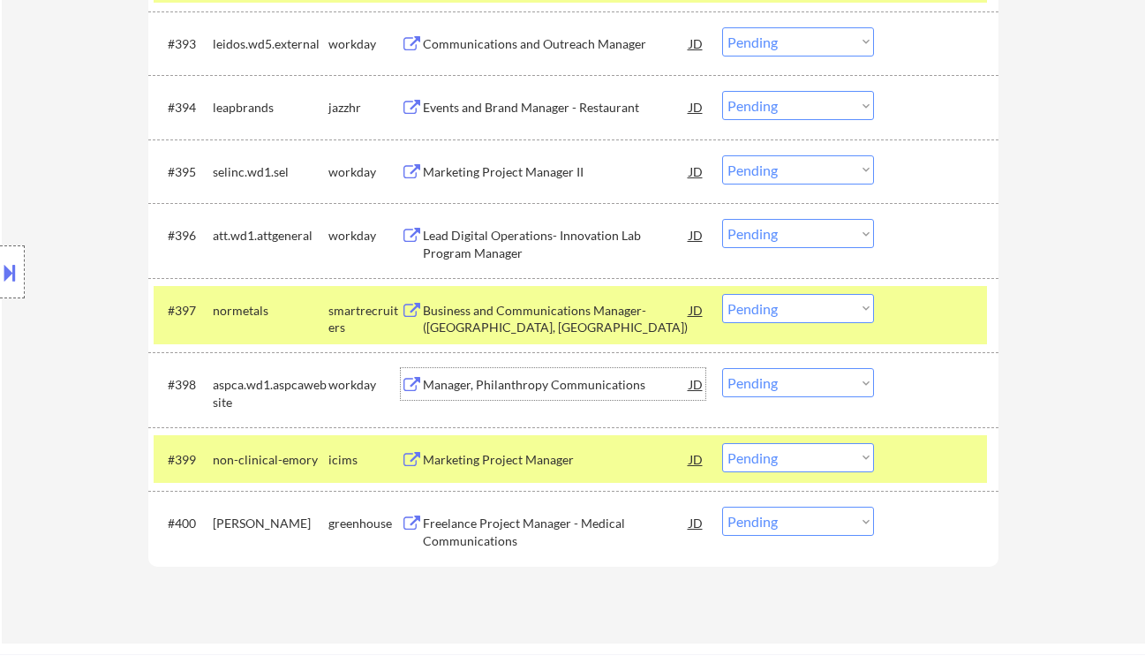
scroll to position [7118, 0]
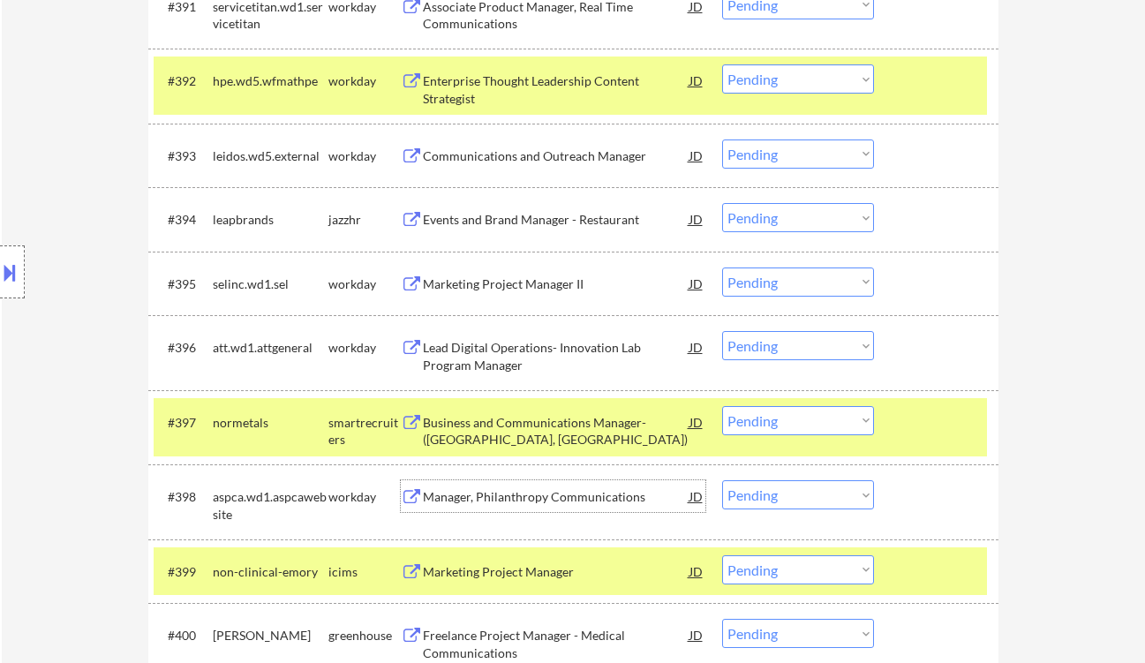
click at [816, 412] on select "Choose an option... Pending Applied Excluded (Questions) Excluded (Expired) Exc…" at bounding box center [798, 420] width 152 height 29
click at [722, 406] on select "Choose an option... Pending Applied Excluded (Questions) Excluded (Expired) Exc…" at bounding box center [798, 420] width 152 height 29
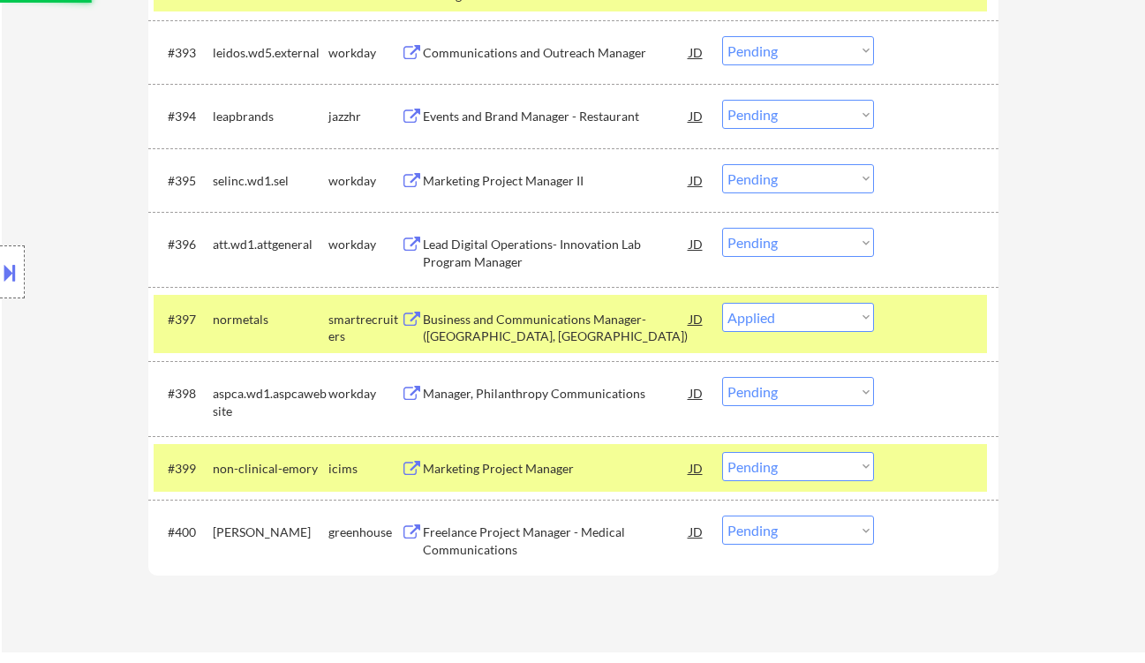
scroll to position [7354, 0]
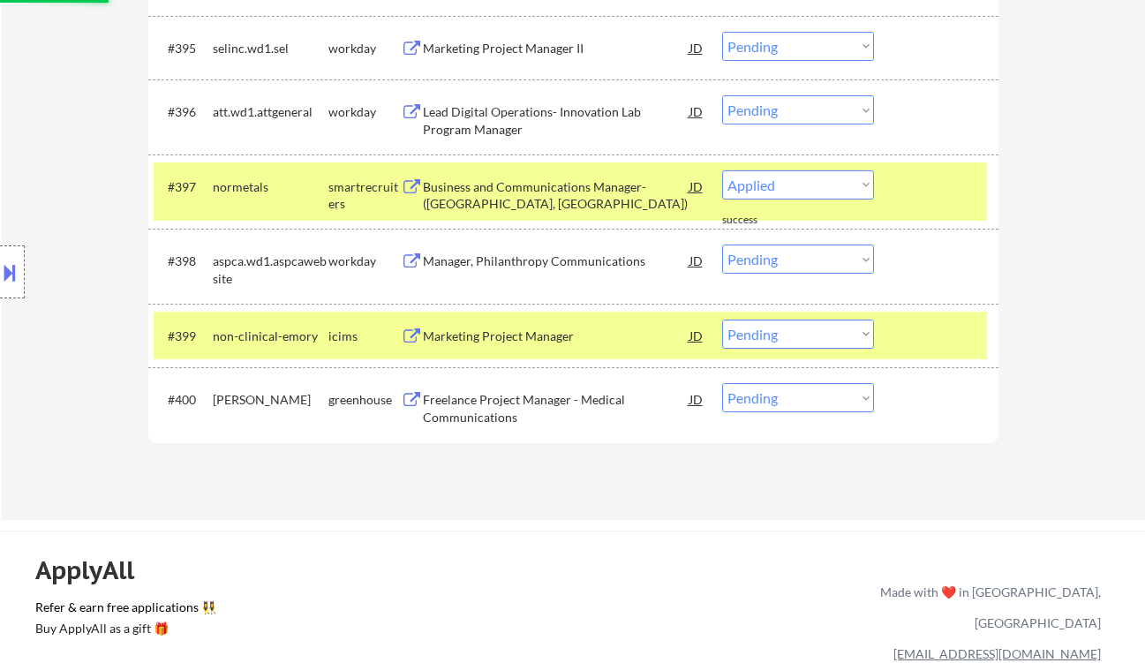
select select ""pending""
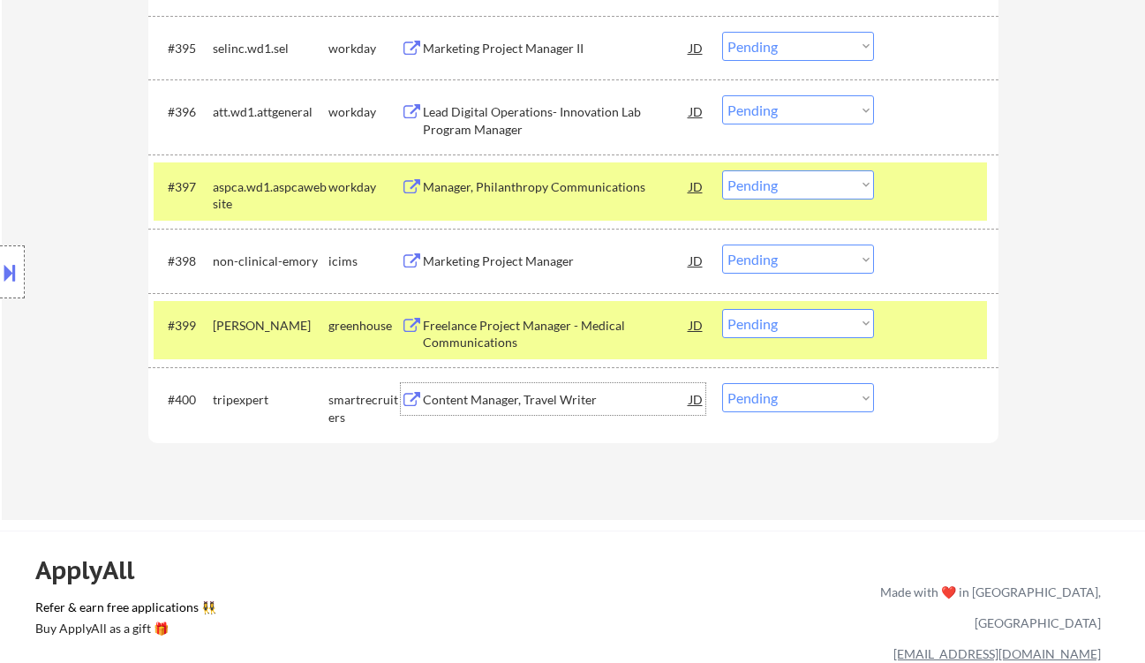
click at [581, 404] on div "Content Manager, Travel Writer" at bounding box center [556, 400] width 267 height 18
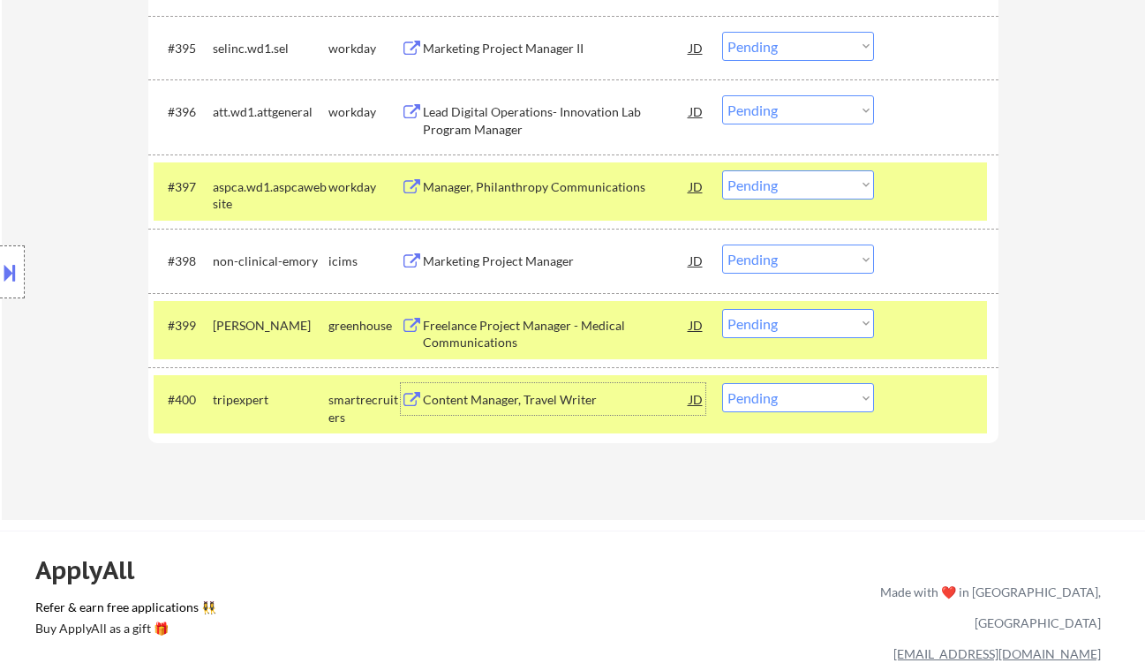
click at [559, 343] on div "Freelance Project Manager - Medical Communications" at bounding box center [556, 334] width 267 height 34
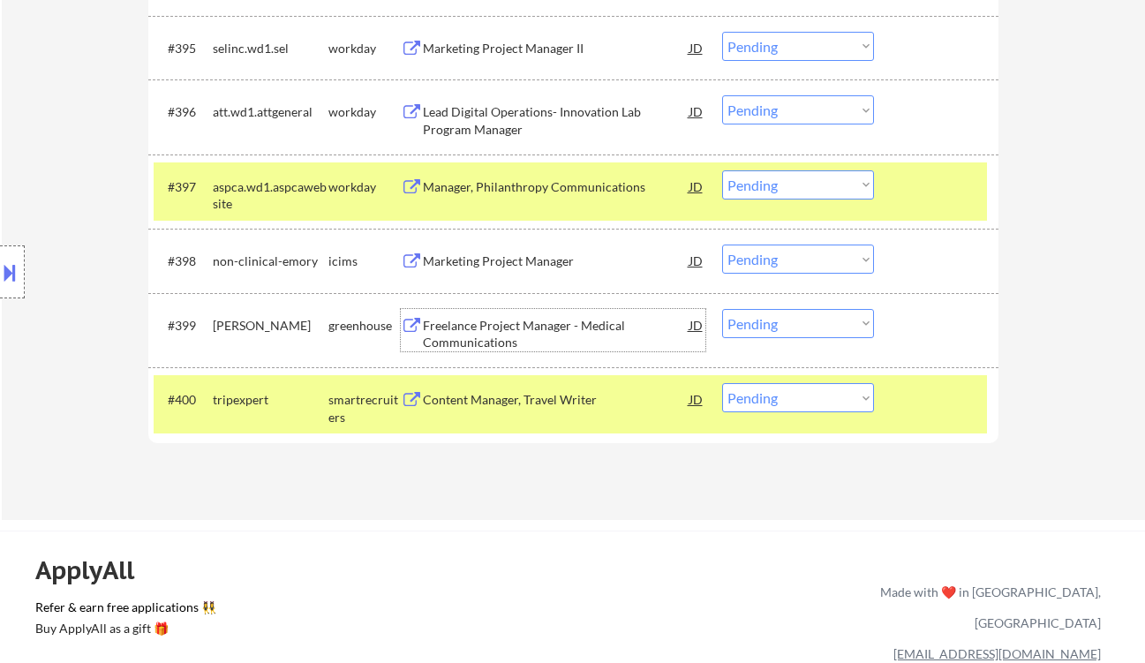
click at [798, 326] on select "Choose an option... Pending Applied Excluded (Questions) Excluded (Expired) Exc…" at bounding box center [798, 323] width 152 height 29
click at [722, 309] on select "Choose an option... Pending Applied Excluded (Questions) Excluded (Expired) Exc…" at bounding box center [798, 323] width 152 height 29
click at [559, 404] on div "Content Manager, Travel Writer" at bounding box center [556, 400] width 267 height 18
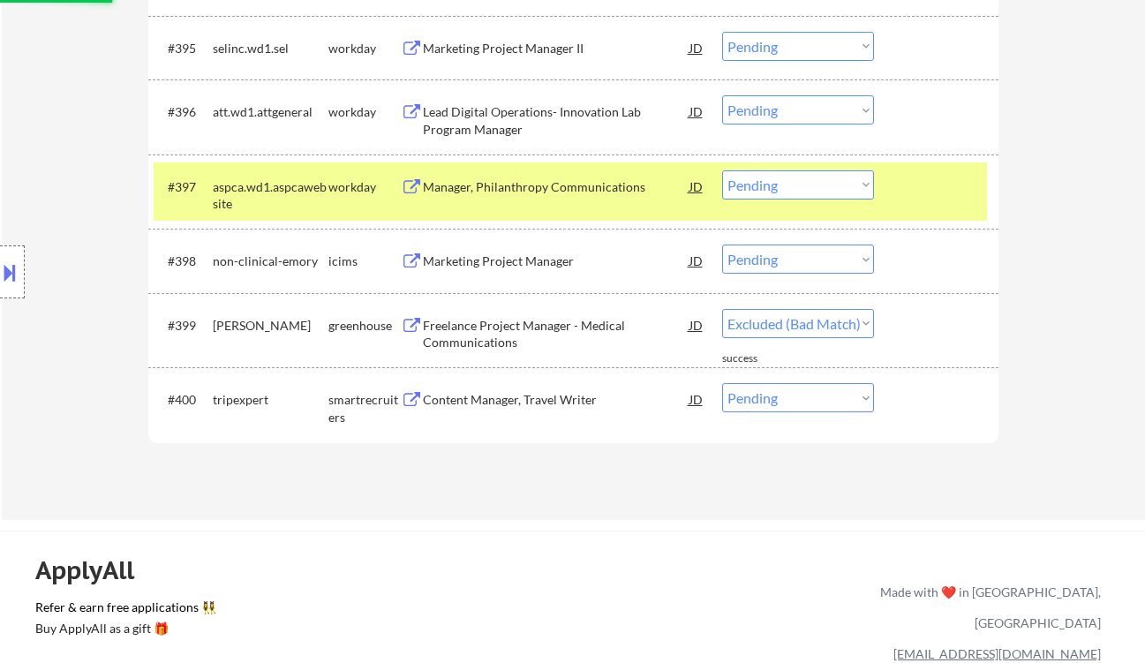
select select ""pending""
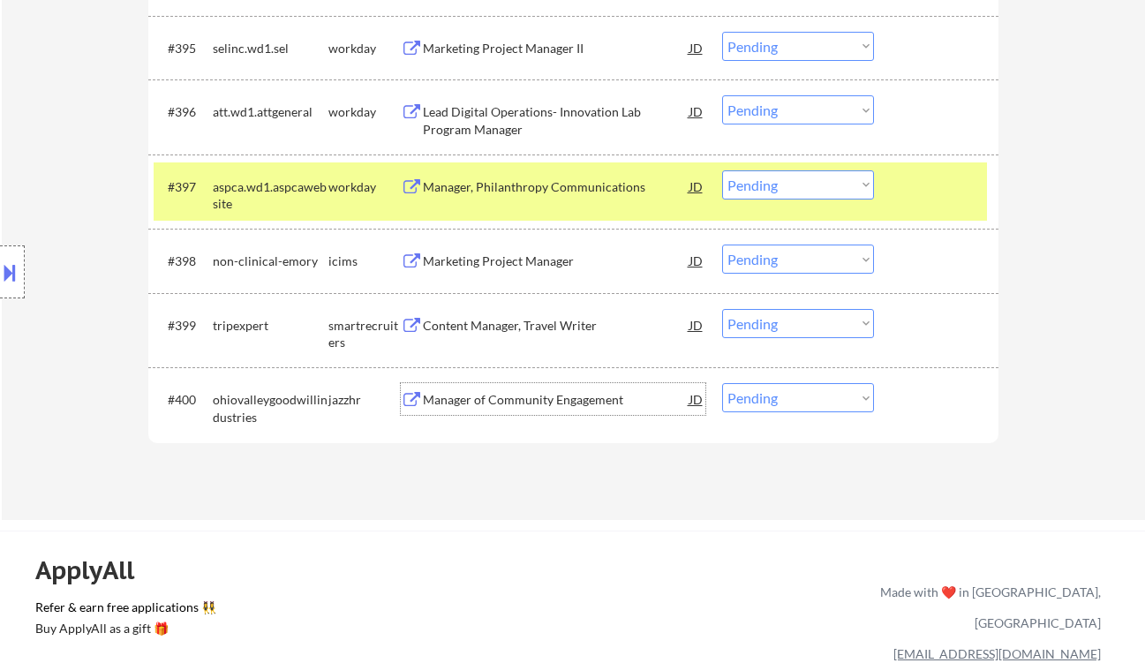
drag, startPoint x: 799, startPoint y: 406, endPoint x: 807, endPoint y: 411, distance: 9.1
click at [799, 406] on select "Choose an option... Pending Applied Excluded (Questions) Excluded (Expired) Exc…" at bounding box center [798, 397] width 152 height 29
click at [722, 383] on select "Choose an option... Pending Applied Excluded (Questions) Excluded (Expired) Exc…" at bounding box center [798, 397] width 152 height 29
click at [562, 398] on div "Manager of Community Engagement" at bounding box center [556, 400] width 267 height 18
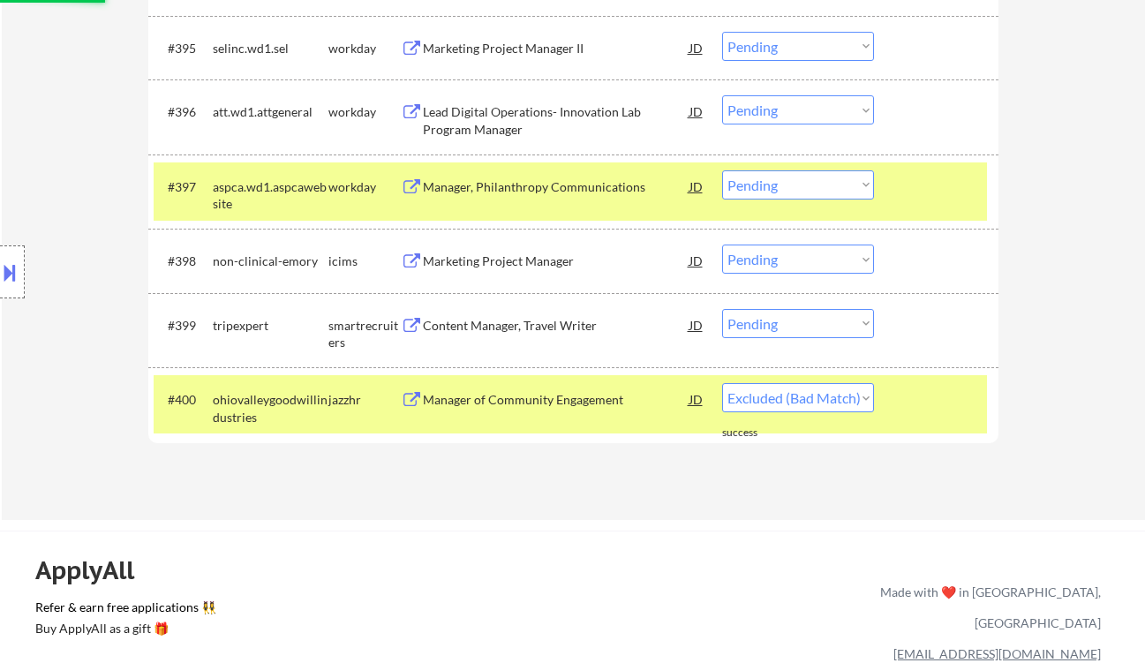
select select ""pending""
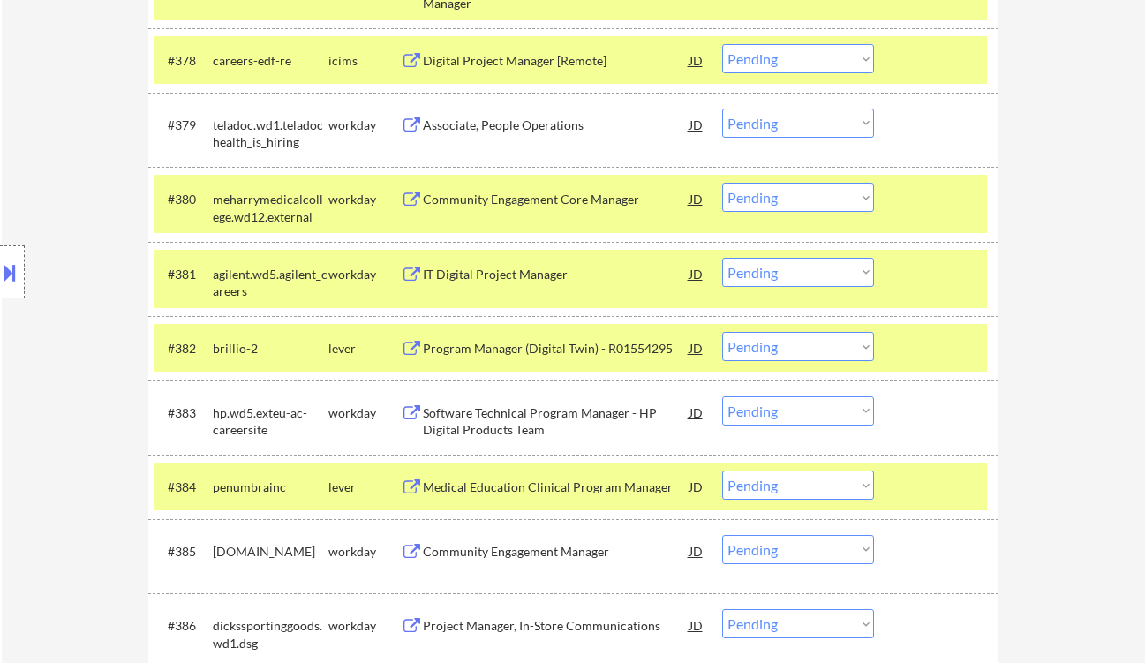
scroll to position [6177, 0]
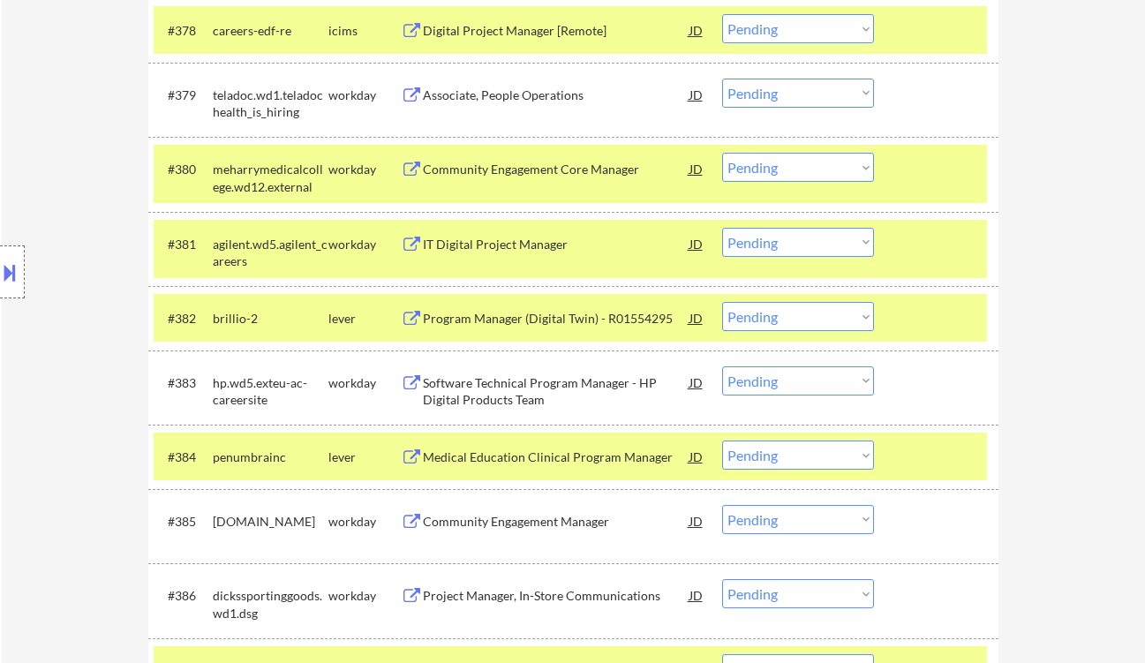
click at [523, 464] on div "Medical Education Clinical Program Manager" at bounding box center [556, 458] width 267 height 18
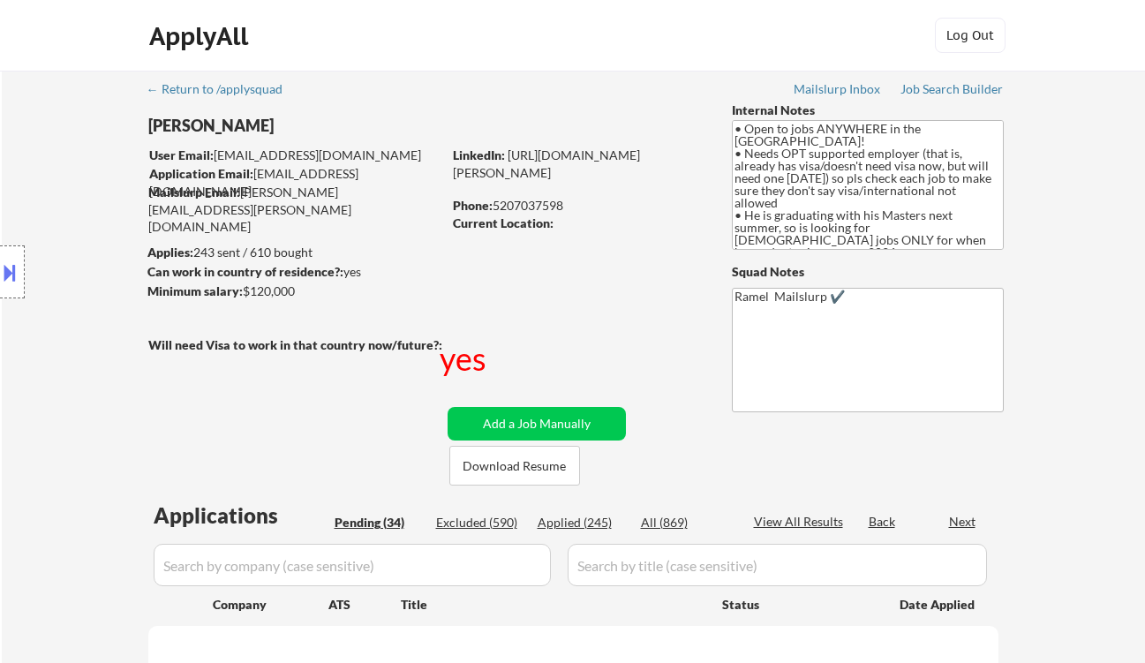
select select ""pending""
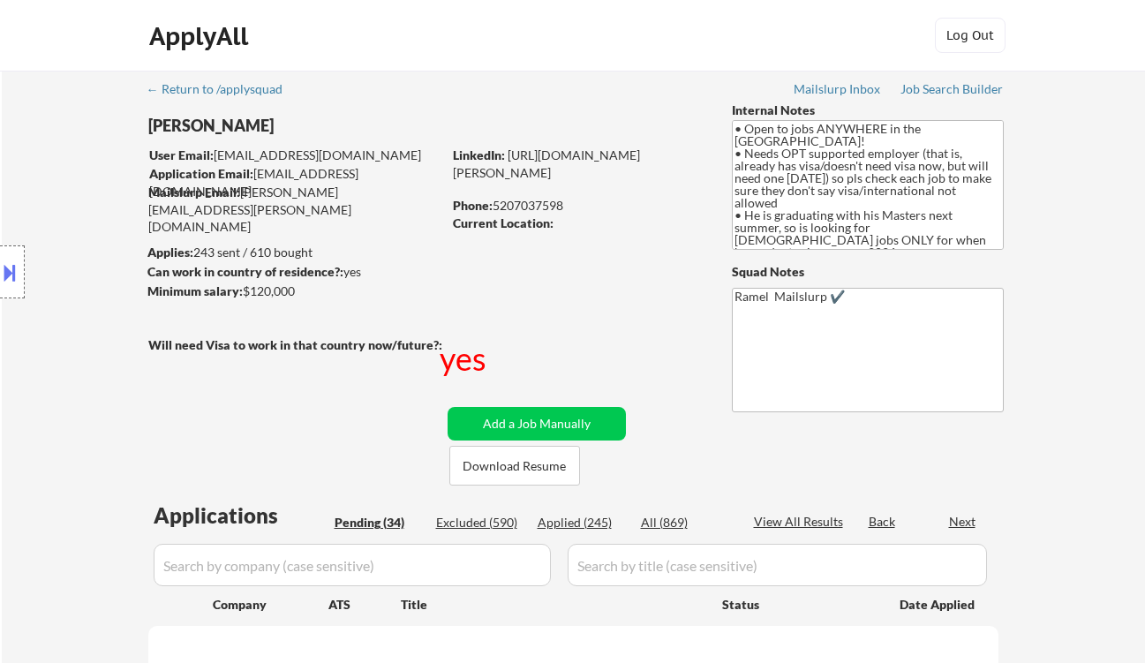
select select ""pending""
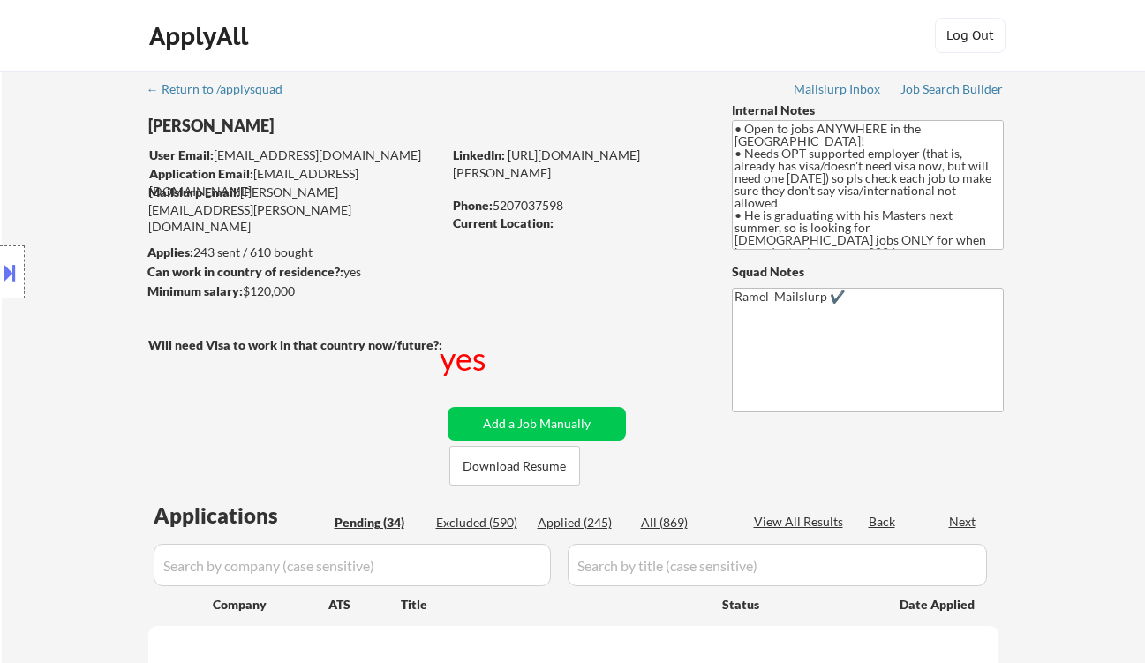
select select ""pending""
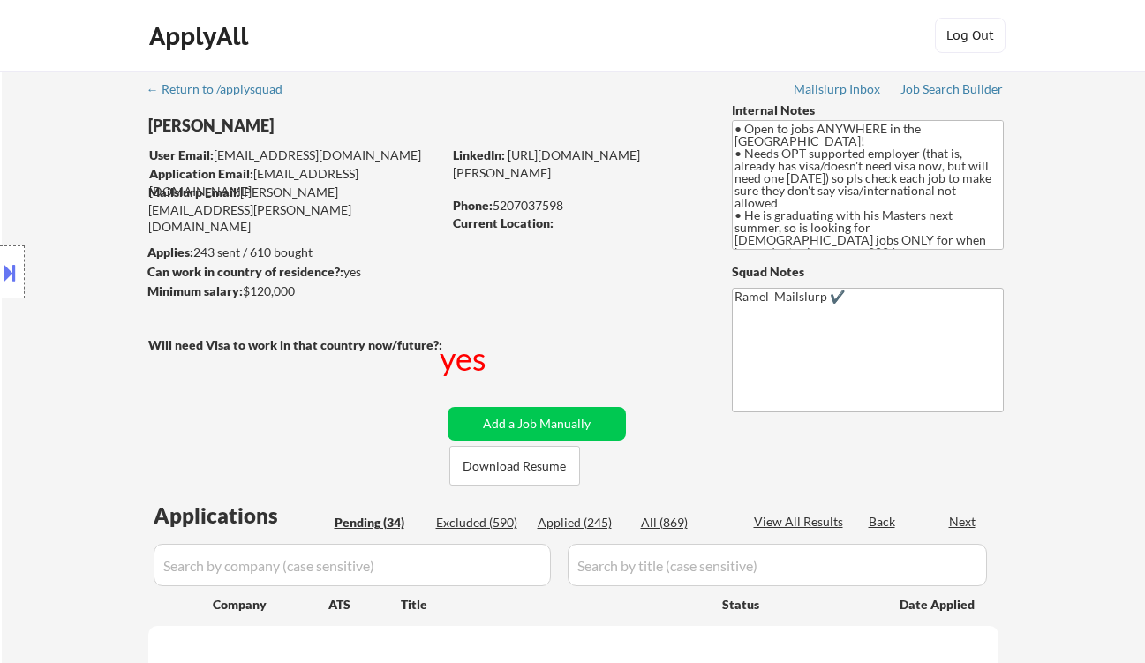
select select ""pending""
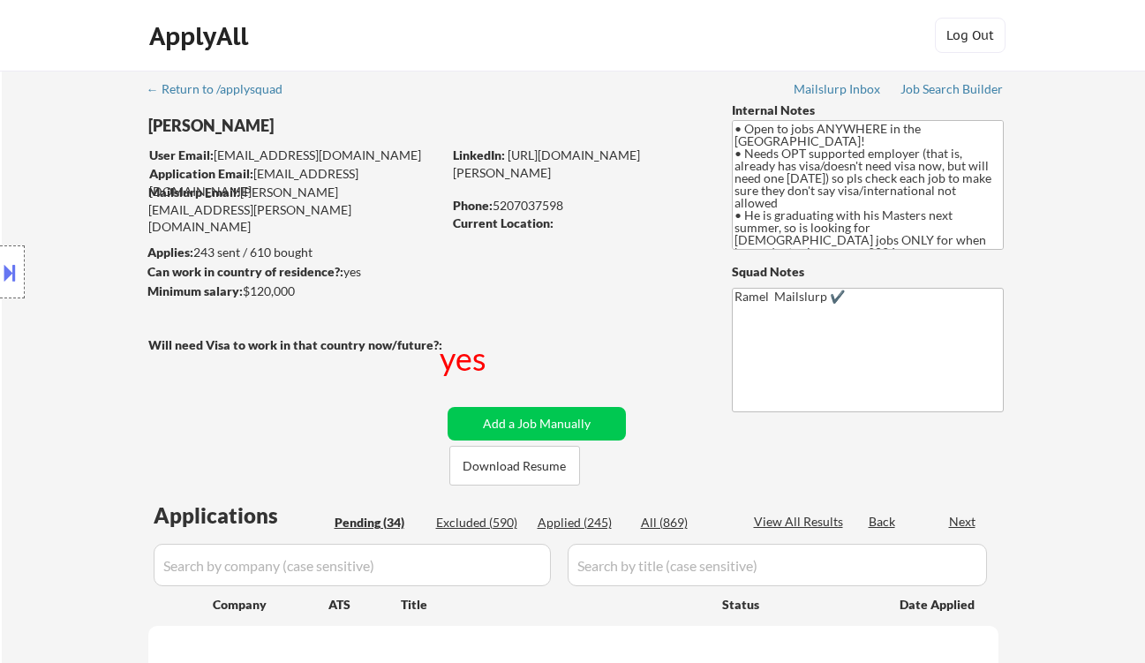
select select ""pending""
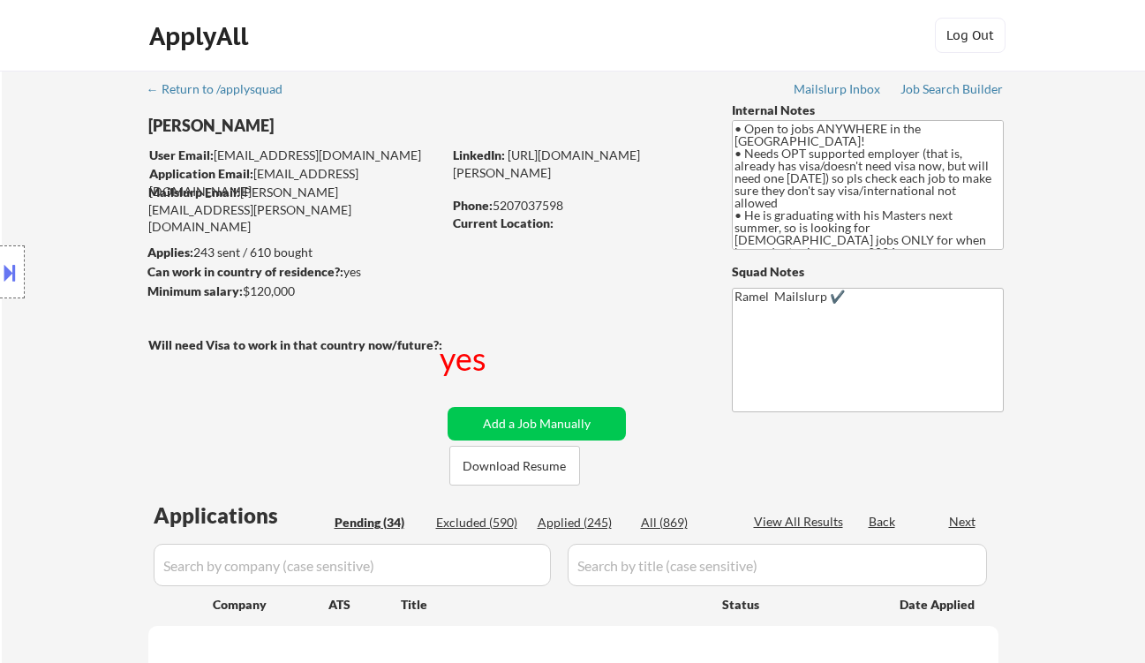
select select ""pending""
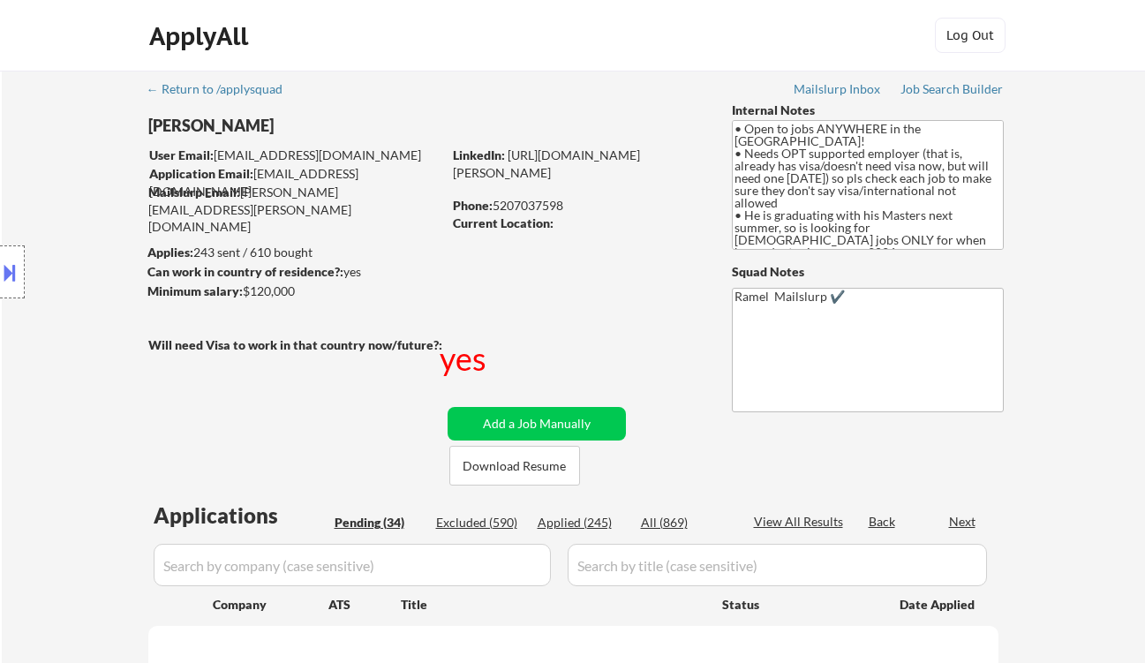
select select ""pending""
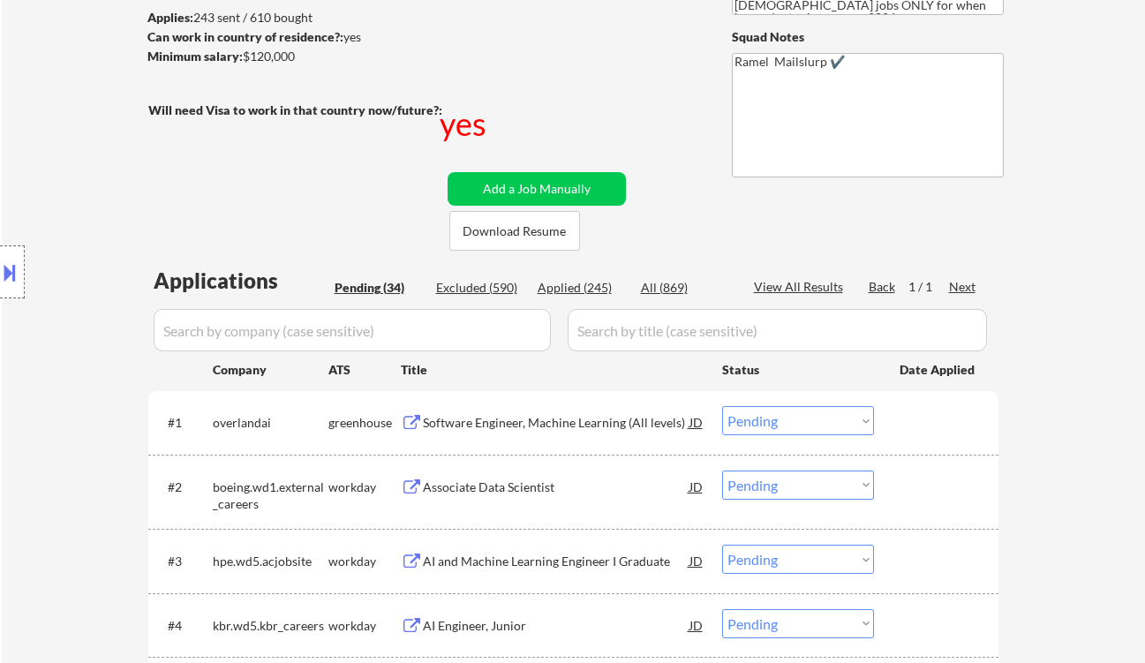
scroll to position [235, 0]
click at [565, 425] on div "Software Engineer, Machine Learning (All levels)" at bounding box center [556, 423] width 267 height 18
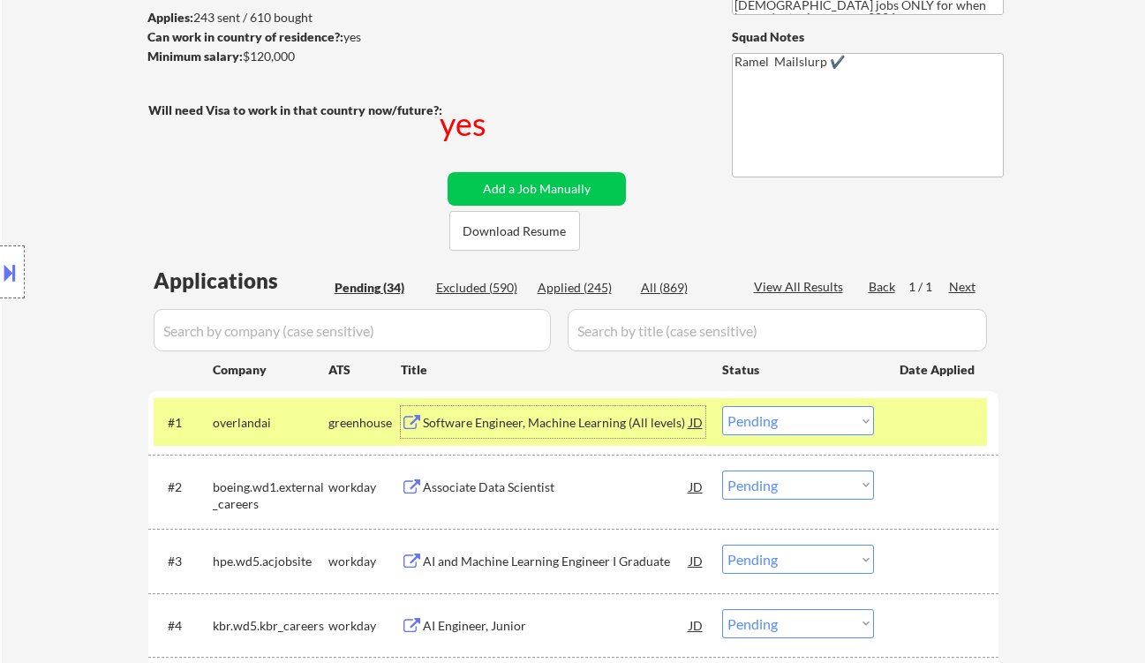
click at [794, 424] on select "Choose an option... Pending Applied Excluded (Questions) Excluded (Expired) Exc…" at bounding box center [798, 420] width 152 height 29
click at [722, 406] on select "Choose an option... Pending Applied Excluded (Questions) Excluded (Expired) Exc…" at bounding box center [798, 420] width 152 height 29
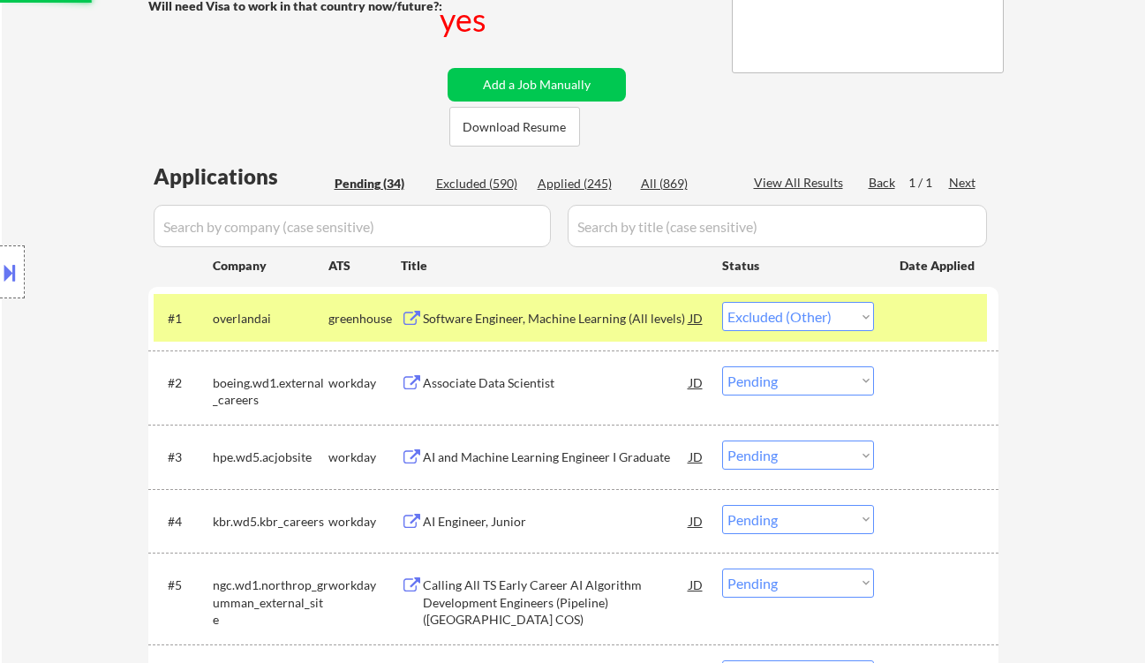
scroll to position [353, 0]
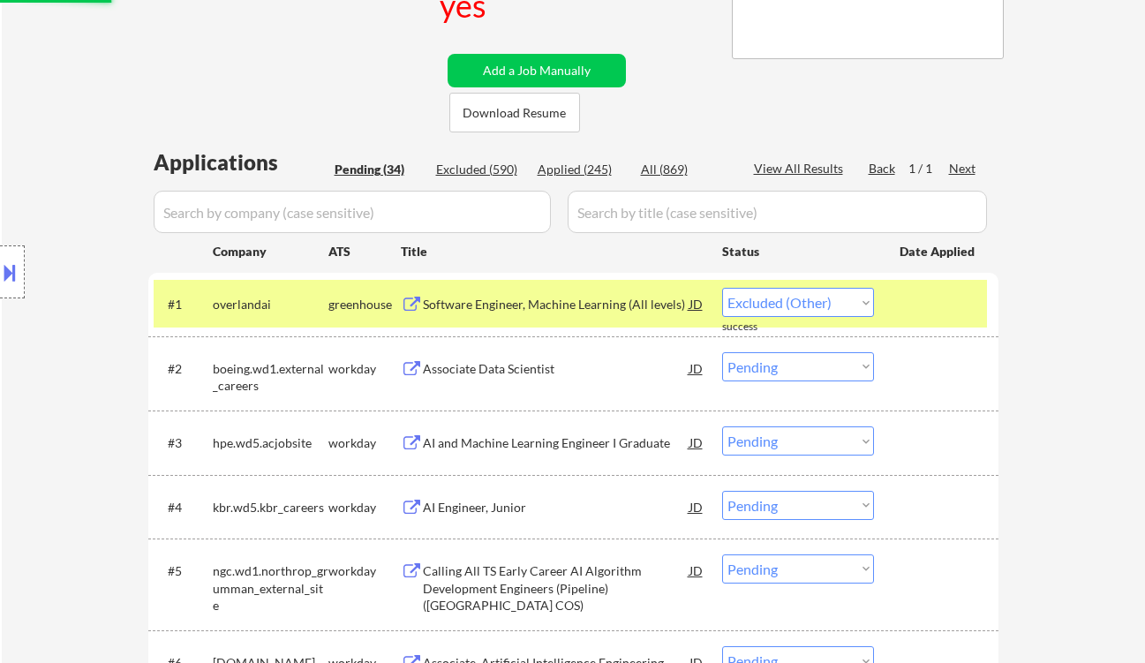
click at [480, 364] on div "Associate Data Scientist" at bounding box center [556, 369] width 267 height 18
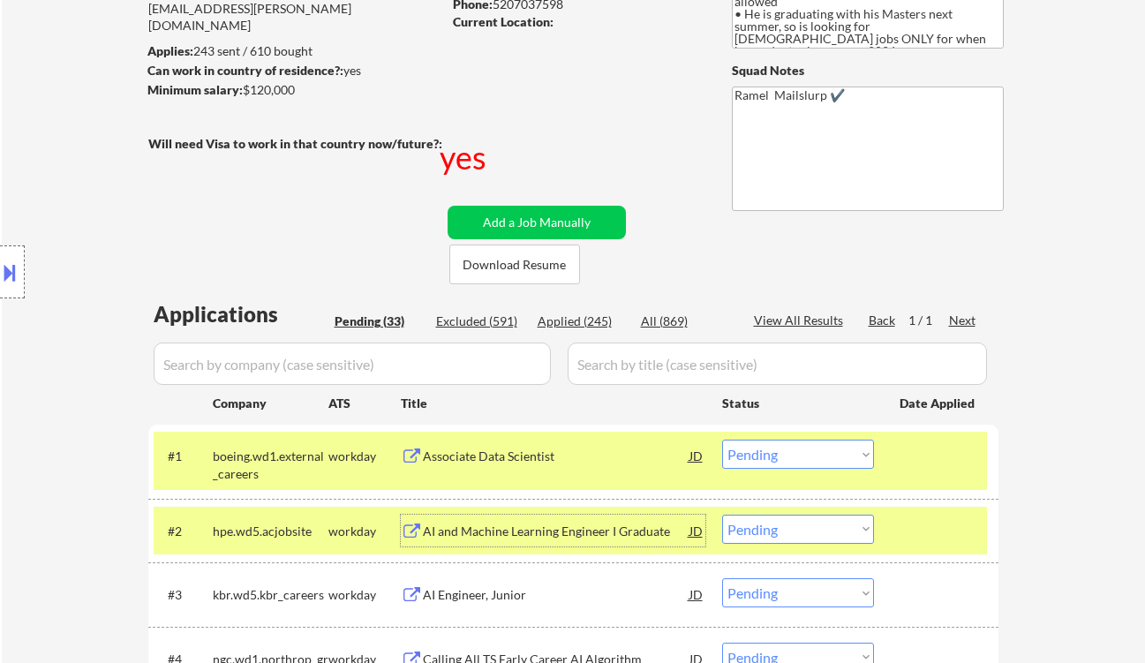
scroll to position [191, 0]
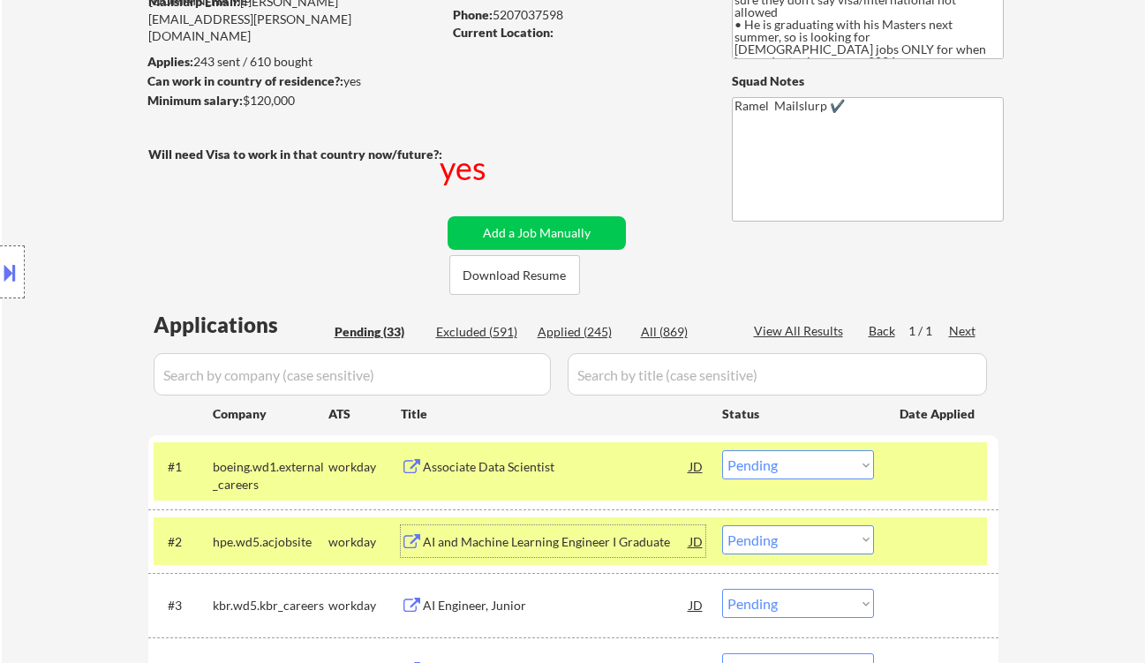
click at [787, 453] on select "Choose an option... Pending Applied Excluded (Questions) Excluded (Expired) Exc…" at bounding box center [798, 464] width 152 height 29
click at [722, 450] on select "Choose an option... Pending Applied Excluded (Questions) Excluded (Expired) Exc…" at bounding box center [798, 464] width 152 height 29
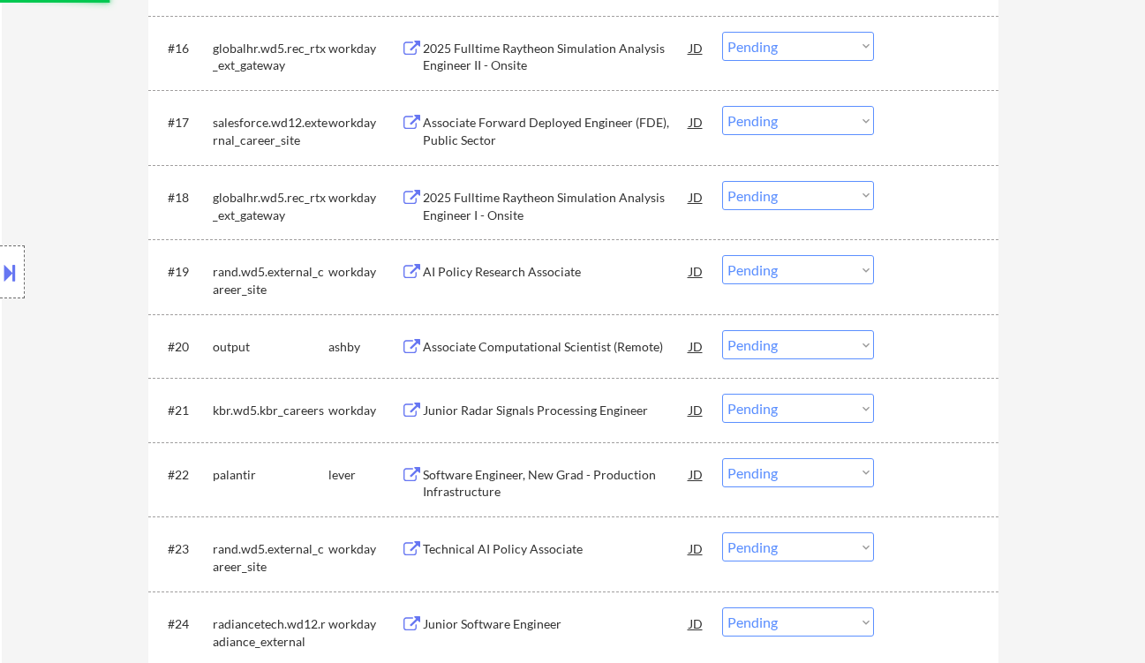
select select ""pending""
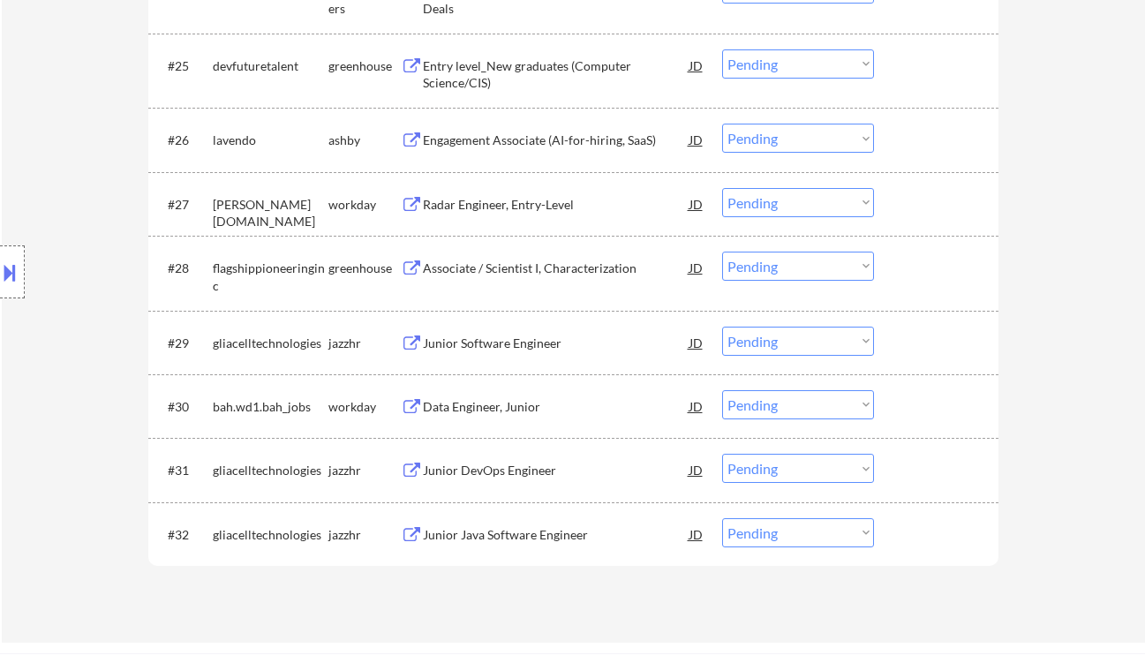
scroll to position [2292, 0]
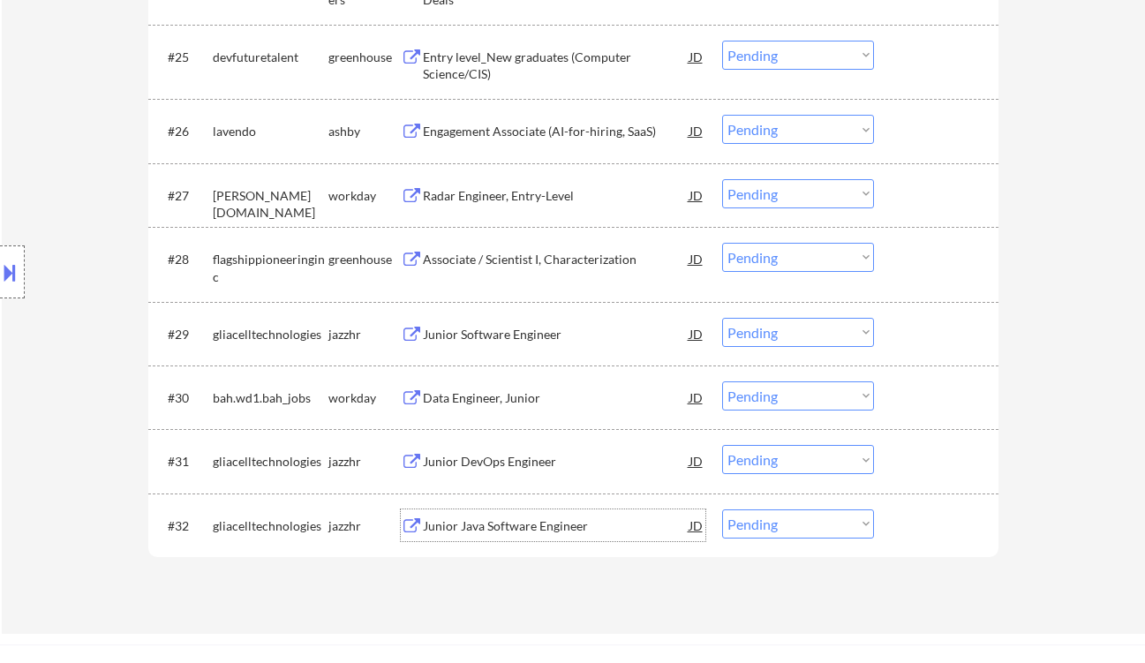
click at [537, 531] on div "Junior Java Software Engineer" at bounding box center [556, 526] width 267 height 18
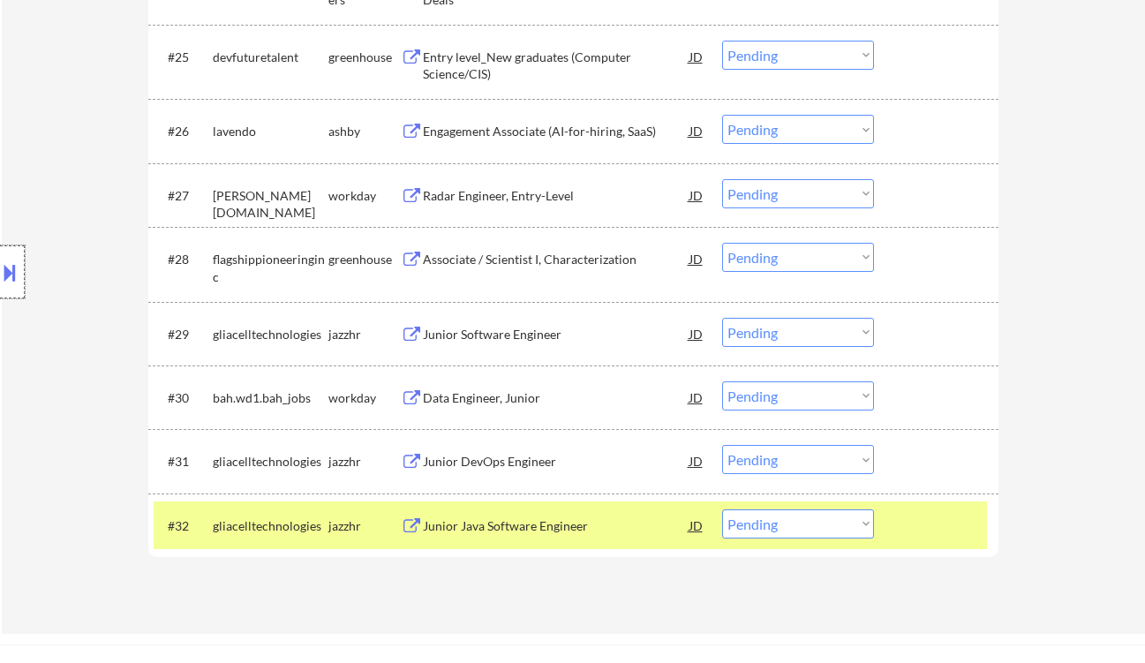
click at [19, 277] on div at bounding box center [12, 271] width 25 height 53
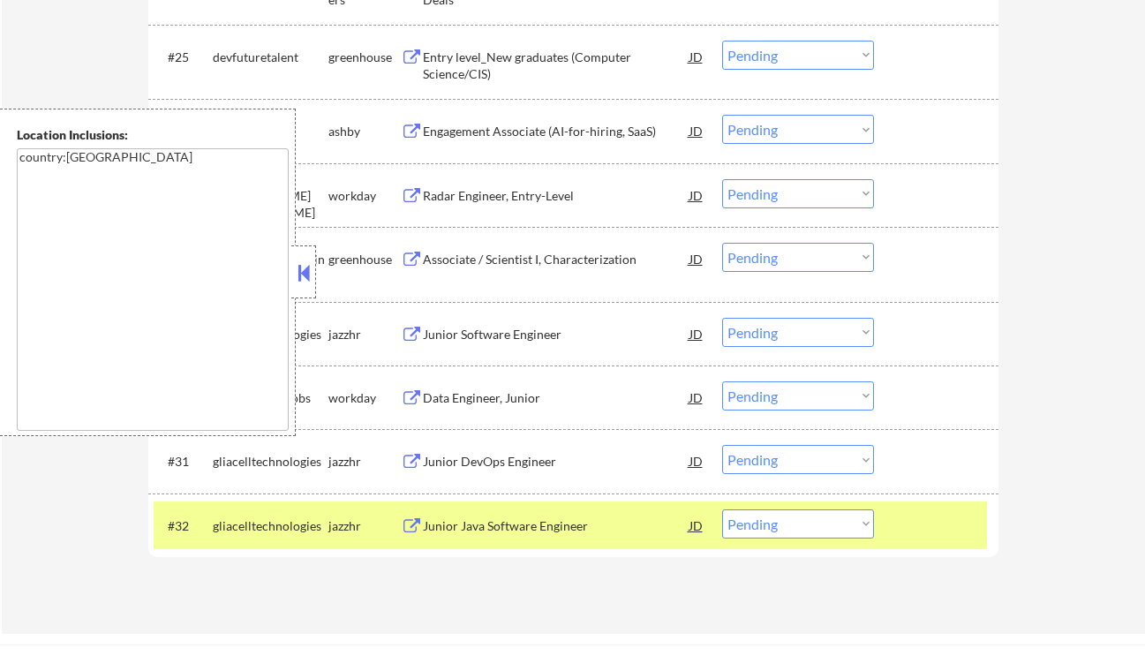
drag, startPoint x: 305, startPoint y: 277, endPoint x: 319, endPoint y: 208, distance: 70.3
click at [306, 277] on button at bounding box center [303, 273] width 19 height 26
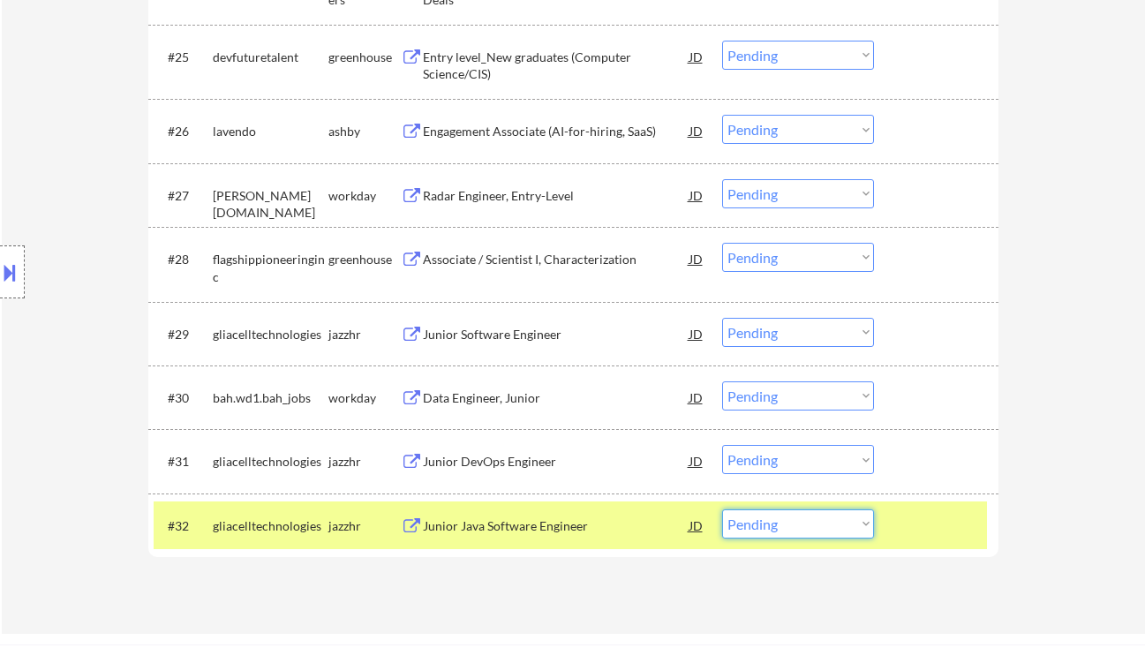
drag, startPoint x: 777, startPoint y: 533, endPoint x: 788, endPoint y: 534, distance: 10.6
click at [777, 533] on select "Choose an option... Pending Applied Excluded (Questions) Excluded (Expired) Exc…" at bounding box center [798, 523] width 152 height 29
select select ""excluded__bad_match_""
click at [722, 509] on select "Choose an option... Pending Applied Excluded (Questions) Excluded (Expired) Exc…" at bounding box center [798, 523] width 152 height 29
click at [537, 456] on div "Junior DevOps Engineer" at bounding box center [556, 462] width 267 height 18
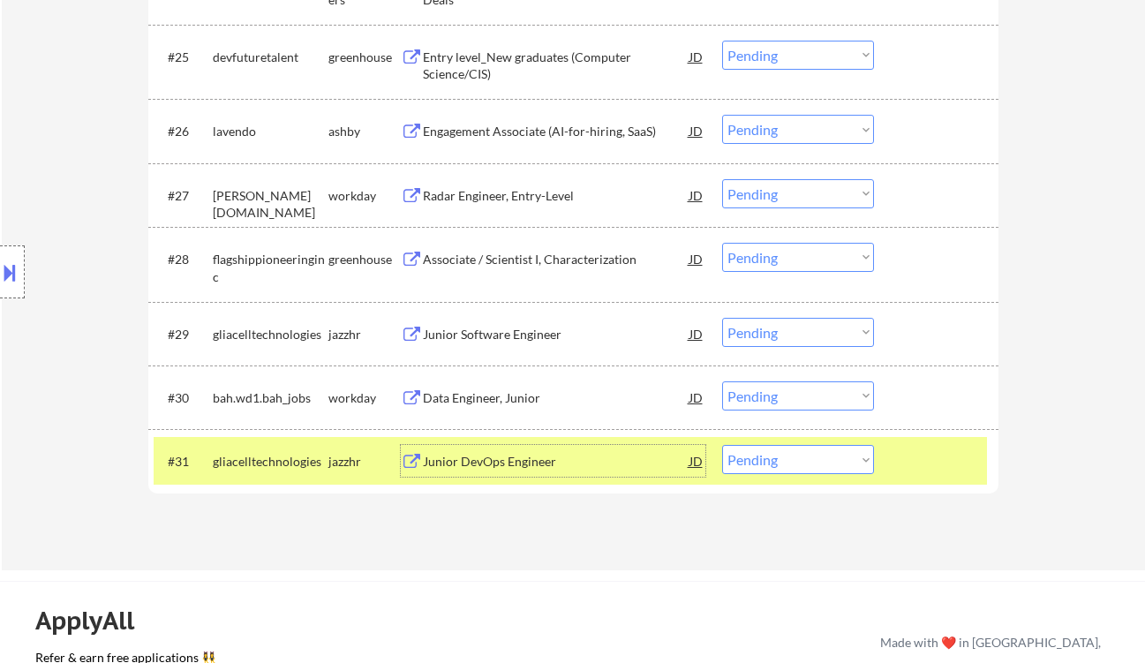
click at [764, 471] on select "Choose an option... Pending Applied Excluded (Questions) Excluded (Expired) Exc…" at bounding box center [798, 459] width 152 height 29
select select ""excluded__other_""
click at [722, 445] on select "Choose an option... Pending Applied Excluded (Questions) Excluded (Expired) Exc…" at bounding box center [798, 459] width 152 height 29
click at [539, 395] on div "Data Engineer, Junior" at bounding box center [556, 398] width 267 height 18
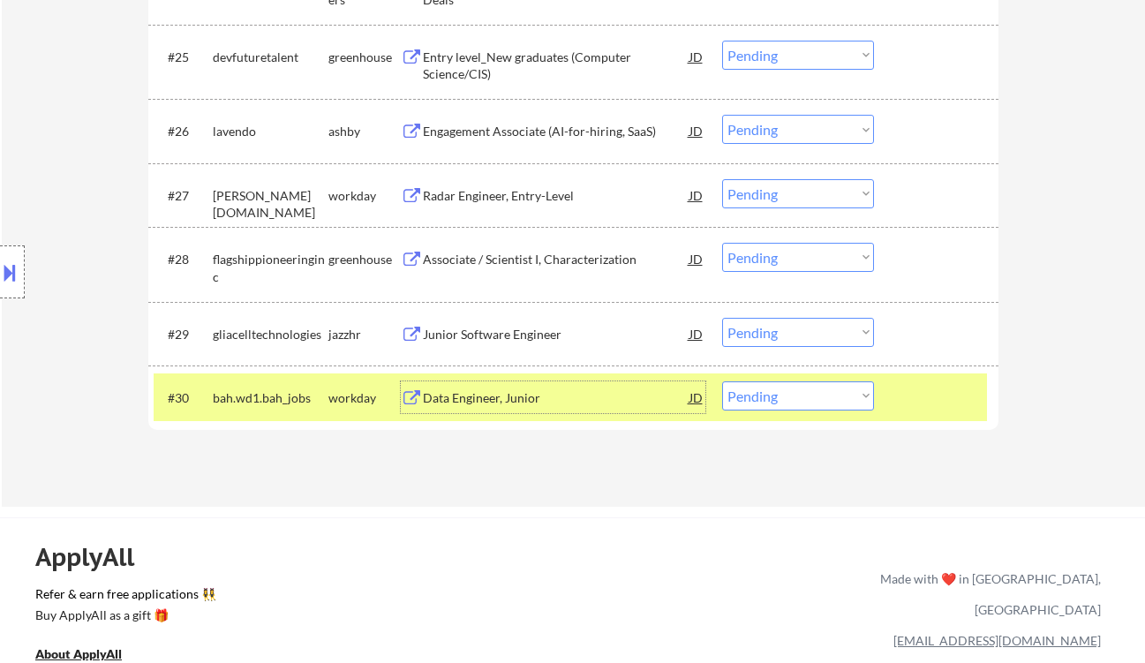
drag, startPoint x: 796, startPoint y: 393, endPoint x: 811, endPoint y: 409, distance: 21.3
click at [797, 393] on select "Choose an option... Pending Applied Excluded (Questions) Excluded (Expired) Exc…" at bounding box center [798, 395] width 152 height 29
select select ""excluded__salary_""
click at [722, 381] on select "Choose an option... Pending Applied Excluded (Questions) Excluded (Expired) Exc…" at bounding box center [798, 395] width 152 height 29
click at [520, 341] on div "Junior Software Engineer" at bounding box center [556, 335] width 267 height 18
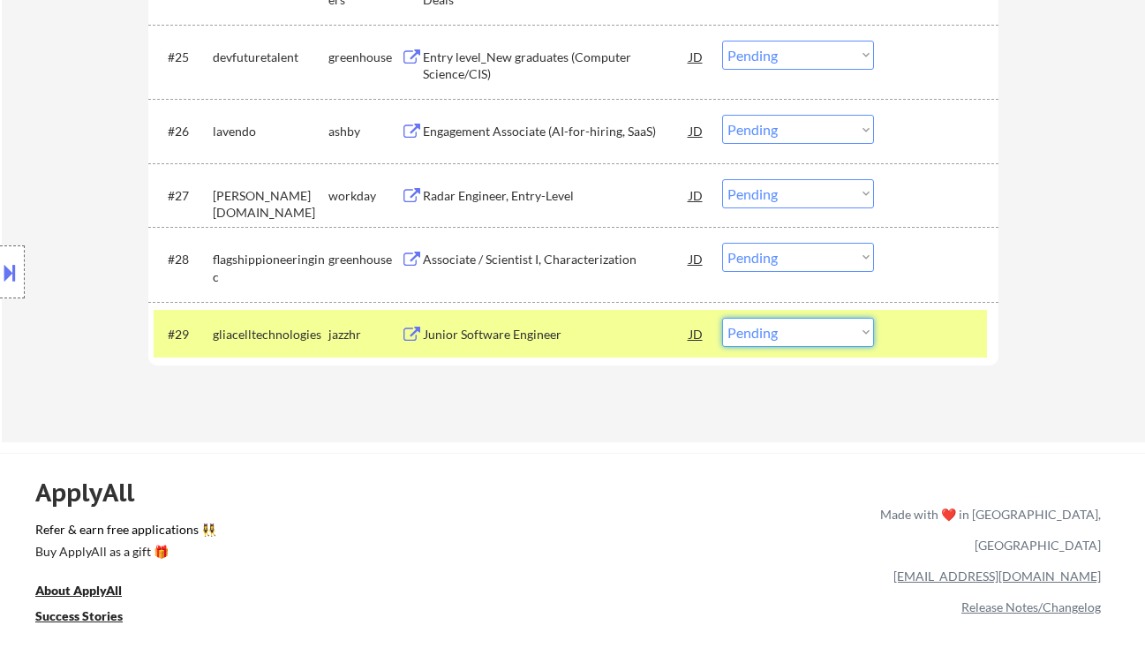
click at [782, 340] on select "Choose an option... Pending Applied Excluded (Questions) Excluded (Expired) Exc…" at bounding box center [798, 332] width 152 height 29
select select ""excluded__bad_match_""
click at [722, 318] on select "Choose an option... Pending Applied Excluded (Questions) Excluded (Expired) Exc…" at bounding box center [798, 332] width 152 height 29
click at [534, 258] on div "Associate / Scientist I, Characterization" at bounding box center [556, 260] width 267 height 18
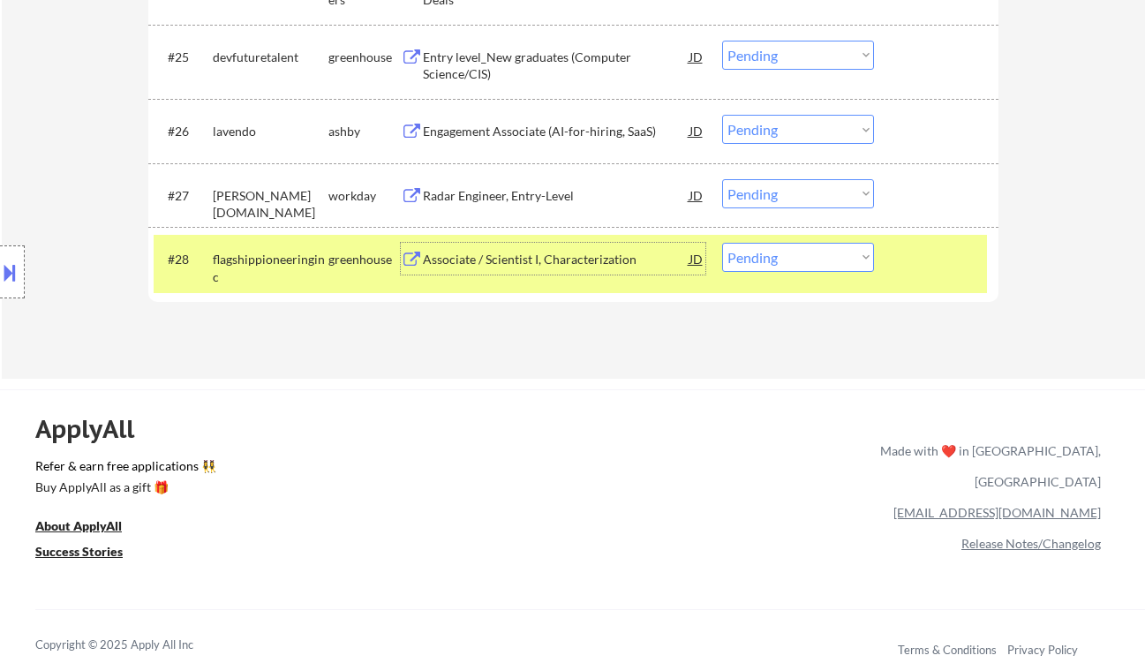
click at [822, 260] on select "Choose an option... Pending Applied Excluded (Questions) Excluded (Expired) Exc…" at bounding box center [798, 257] width 152 height 29
select select ""excluded__bad_match_""
click at [722, 243] on select "Choose an option... Pending Applied Excluded (Questions) Excluded (Expired) Exc…" at bounding box center [798, 257] width 152 height 29
click at [496, 184] on div "Radar Engineer, Entry-Level" at bounding box center [556, 195] width 267 height 32
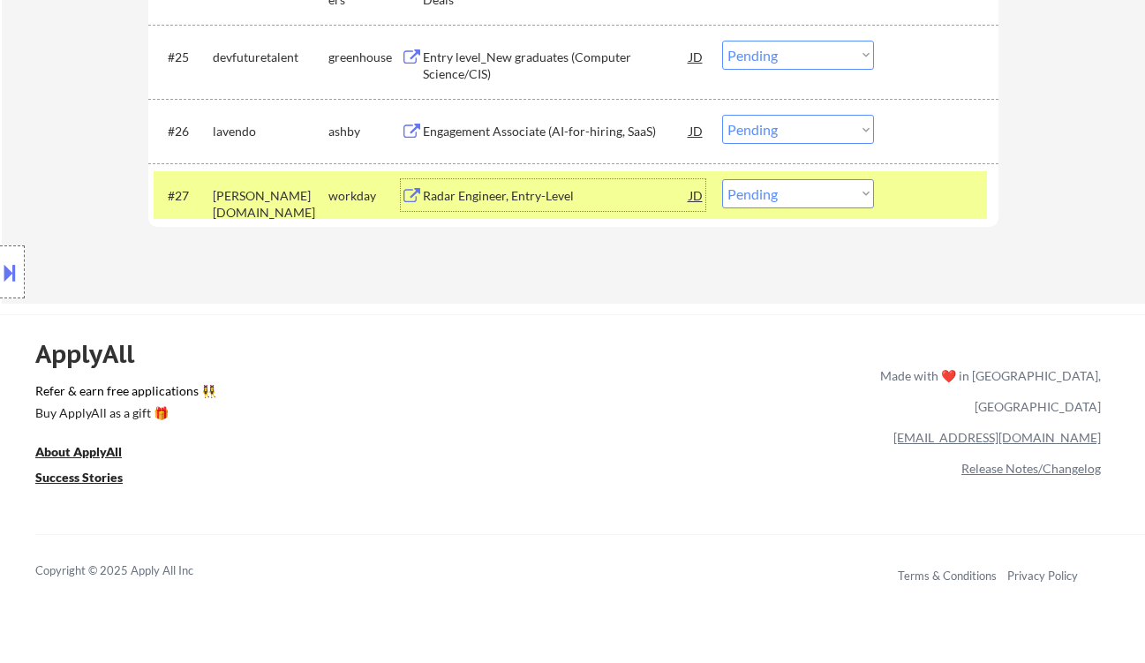
click at [811, 192] on select "Choose an option... Pending Applied Excluded (Questions) Excluded (Expired) Exc…" at bounding box center [798, 193] width 152 height 29
select select ""excluded__bad_match_""
click at [722, 179] on select "Choose an option... Pending Applied Excluded (Questions) Excluded (Expired) Exc…" at bounding box center [798, 193] width 152 height 29
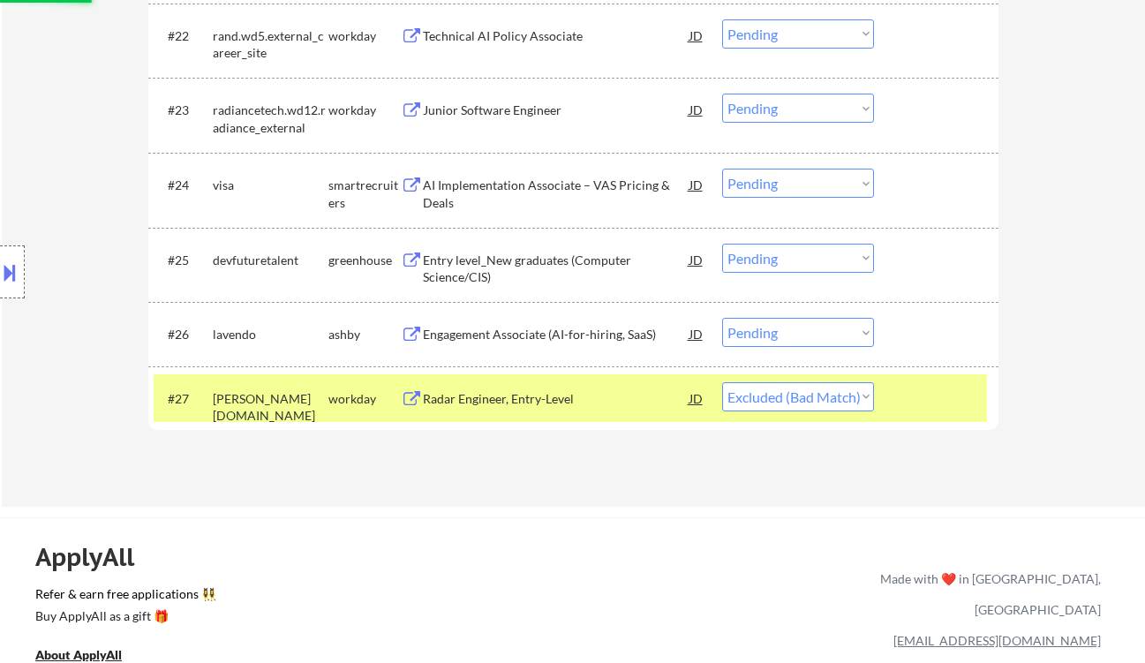
scroll to position [2056, 0]
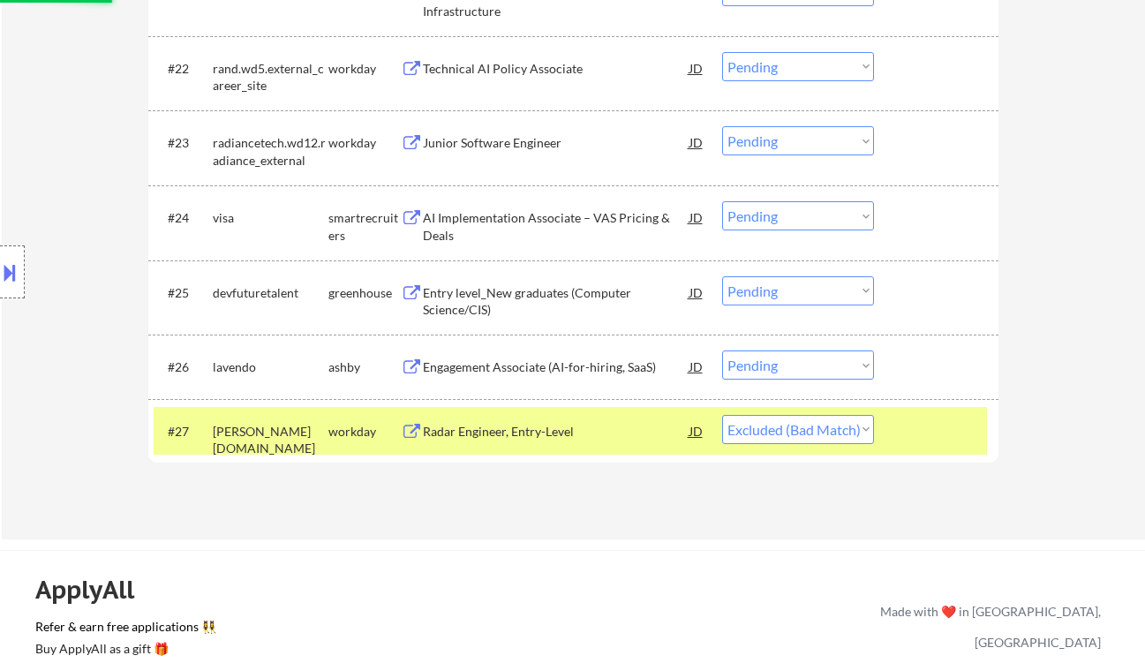
click at [568, 361] on div "Engagement Associate (AI-for-hiring, SaaS)" at bounding box center [556, 367] width 267 height 18
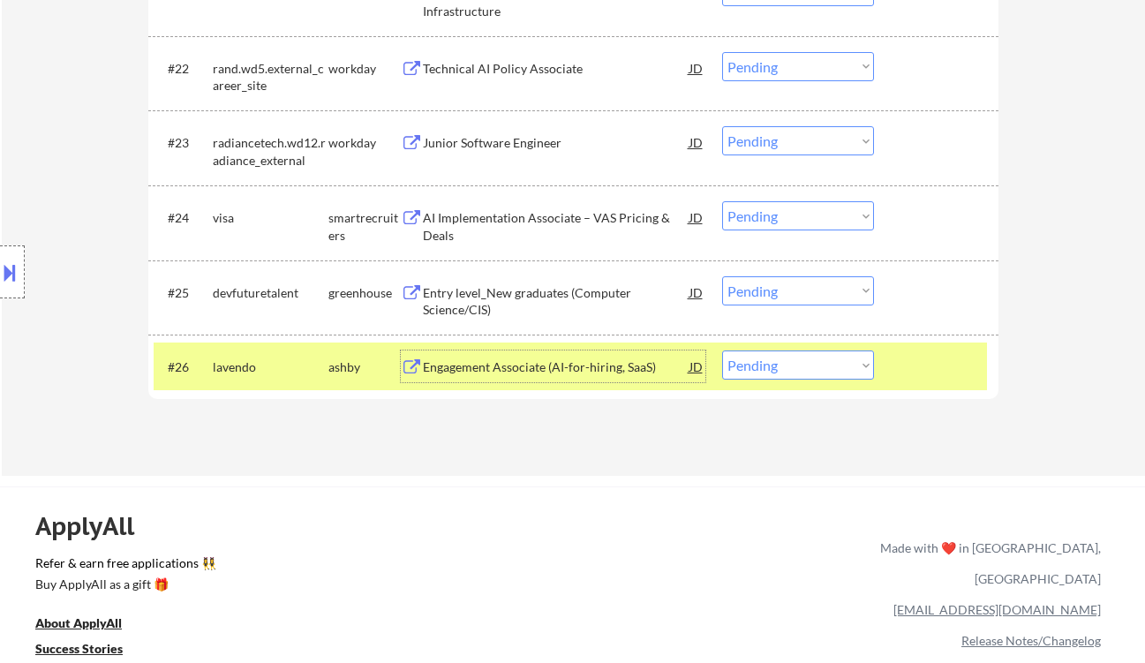
click at [31, 281] on div "Location Inclusions: country:[GEOGRAPHIC_DATA]" at bounding box center [158, 273] width 316 height 328
click at [19, 276] on div at bounding box center [12, 271] width 25 height 53
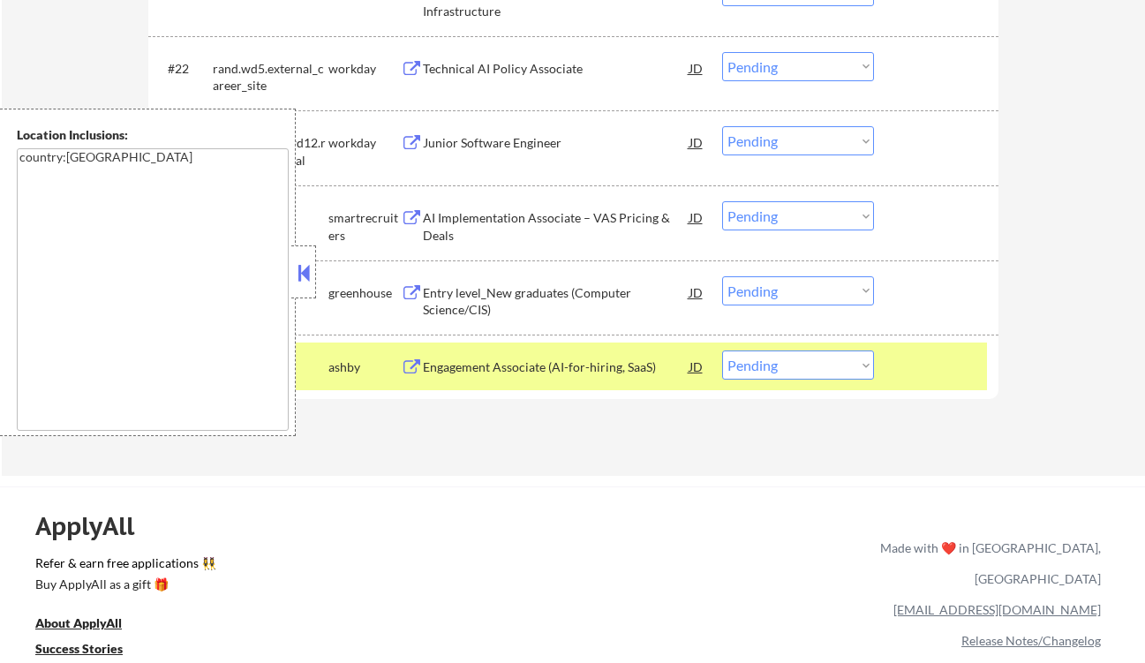
click at [305, 268] on button at bounding box center [303, 273] width 19 height 26
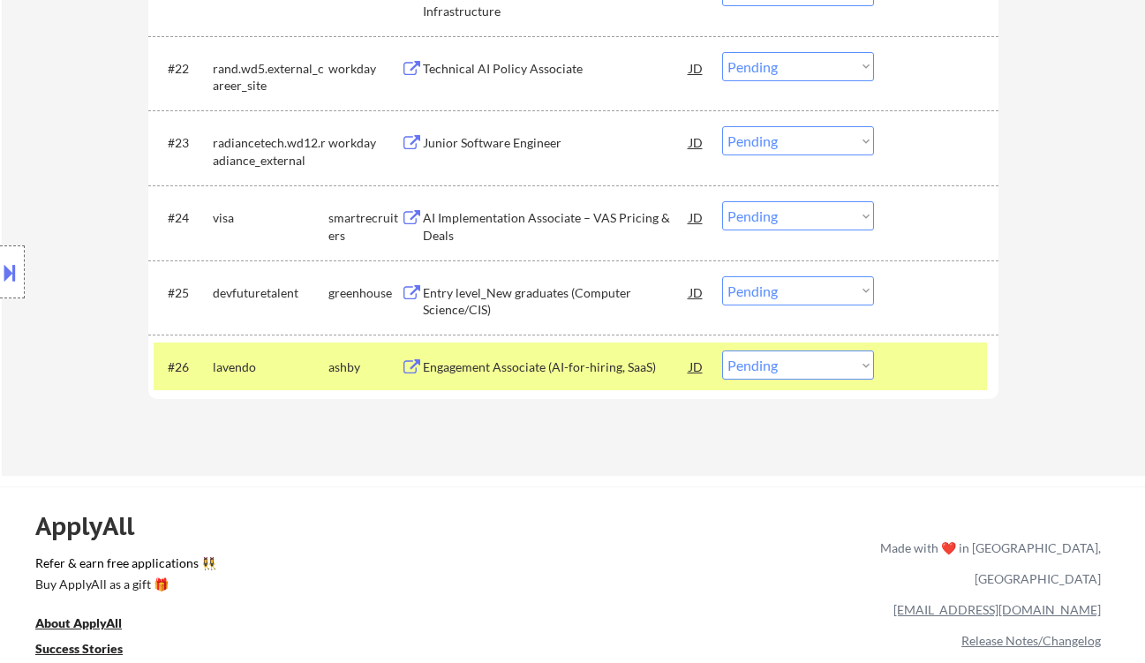
click at [796, 371] on select "Choose an option... Pending Applied Excluded (Questions) Excluded (Expired) Exc…" at bounding box center [798, 365] width 152 height 29
select select ""excluded__bad_match_""
click at [722, 351] on select "Choose an option... Pending Applied Excluded (Questions) Excluded (Expired) Exc…" at bounding box center [798, 365] width 152 height 29
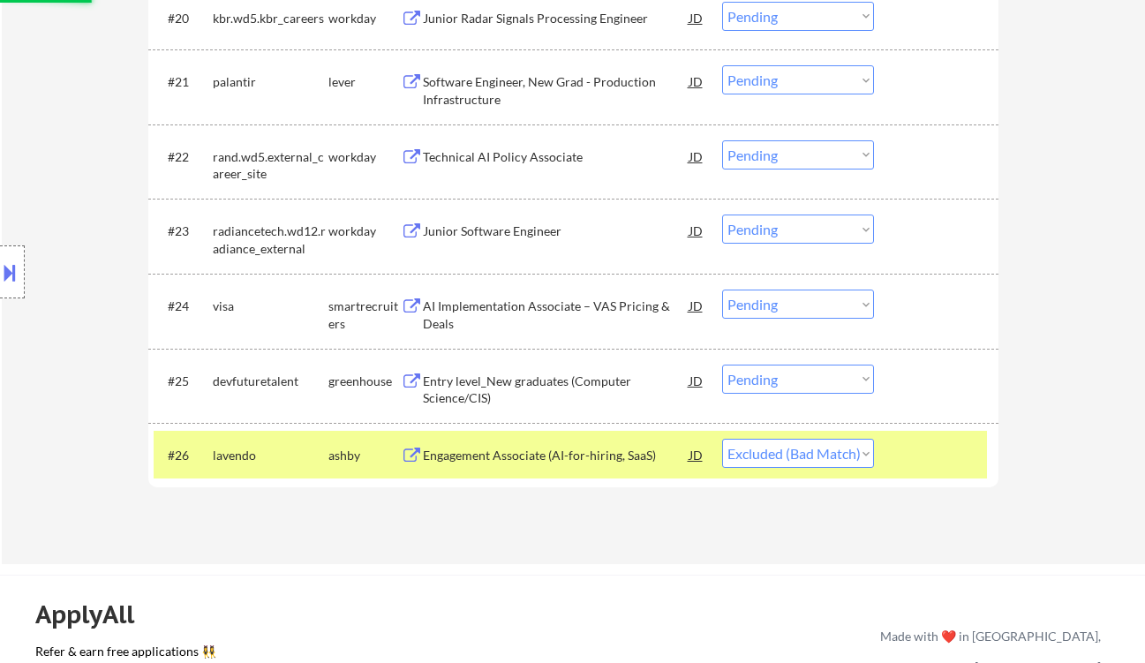
scroll to position [1939, 0]
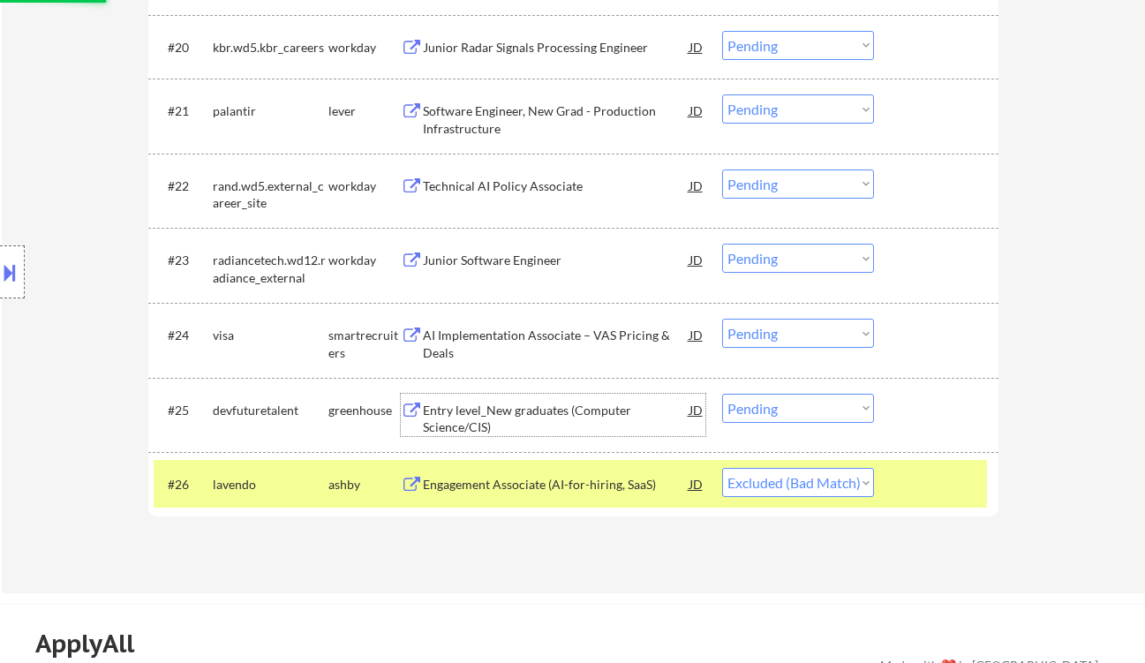
click at [573, 412] on div "Entry level_New graduates (Computer Science/CIS)" at bounding box center [556, 419] width 267 height 34
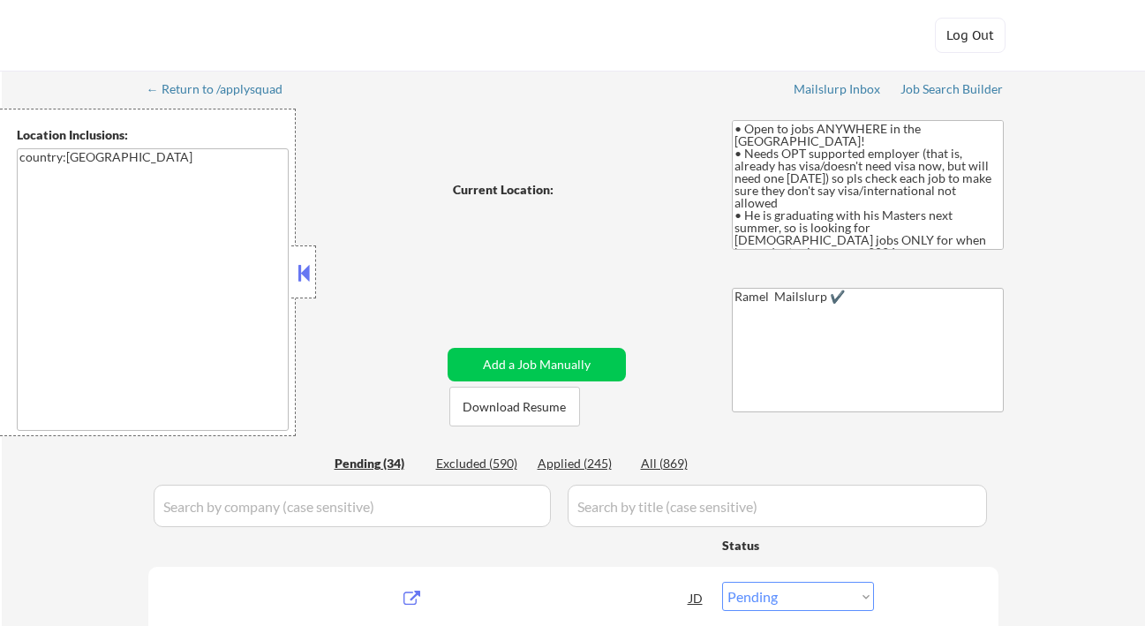
select select ""pending""
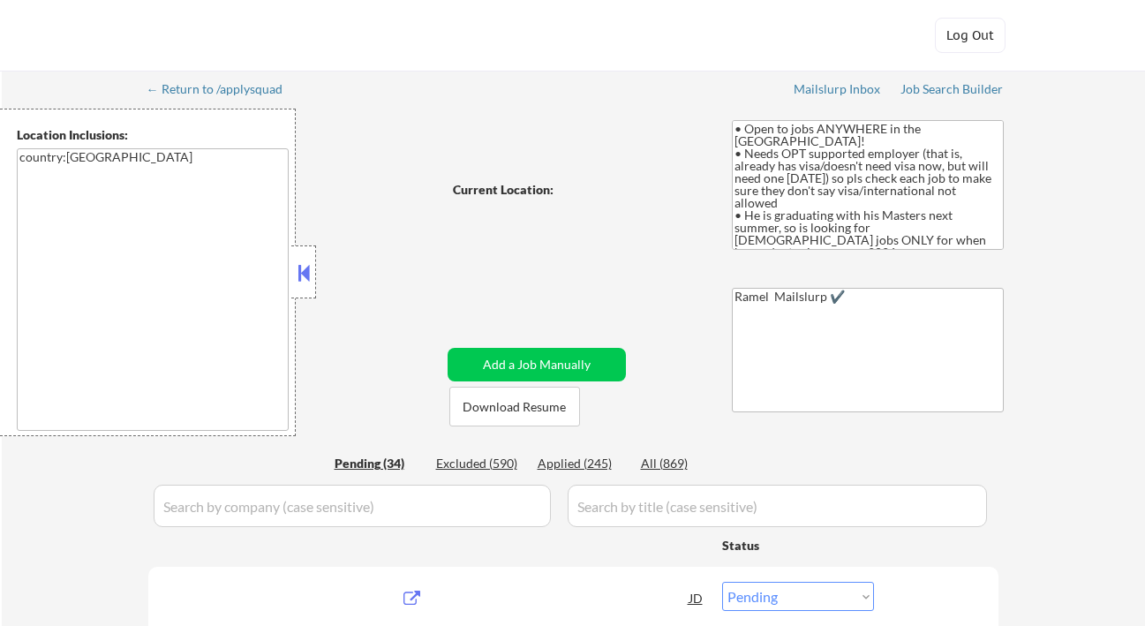
select select ""pending""
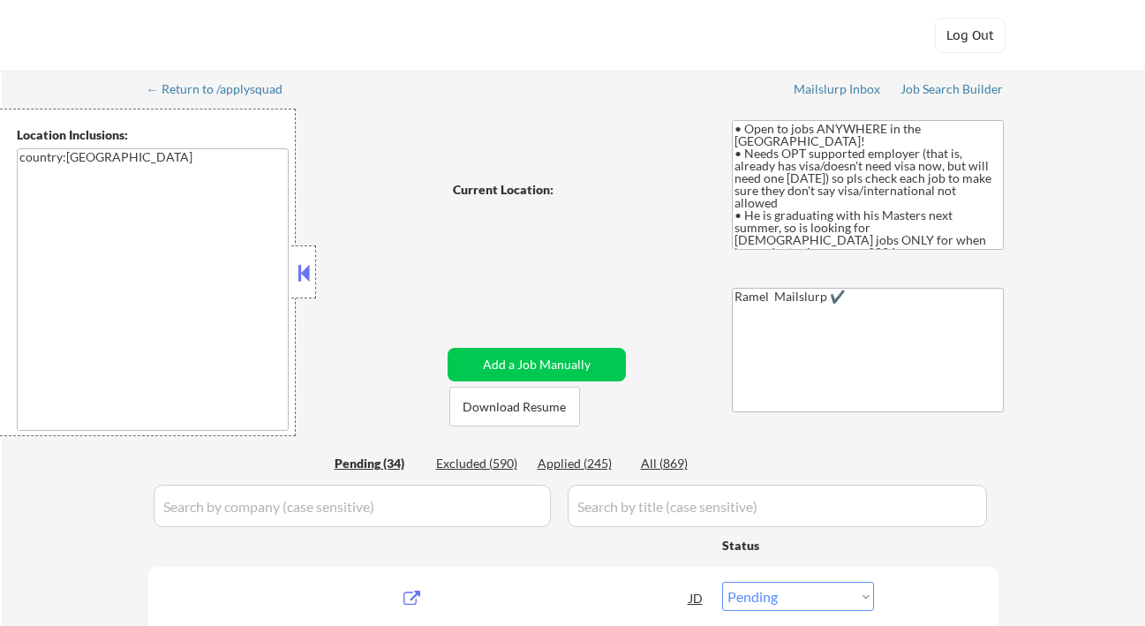
select select ""pending""
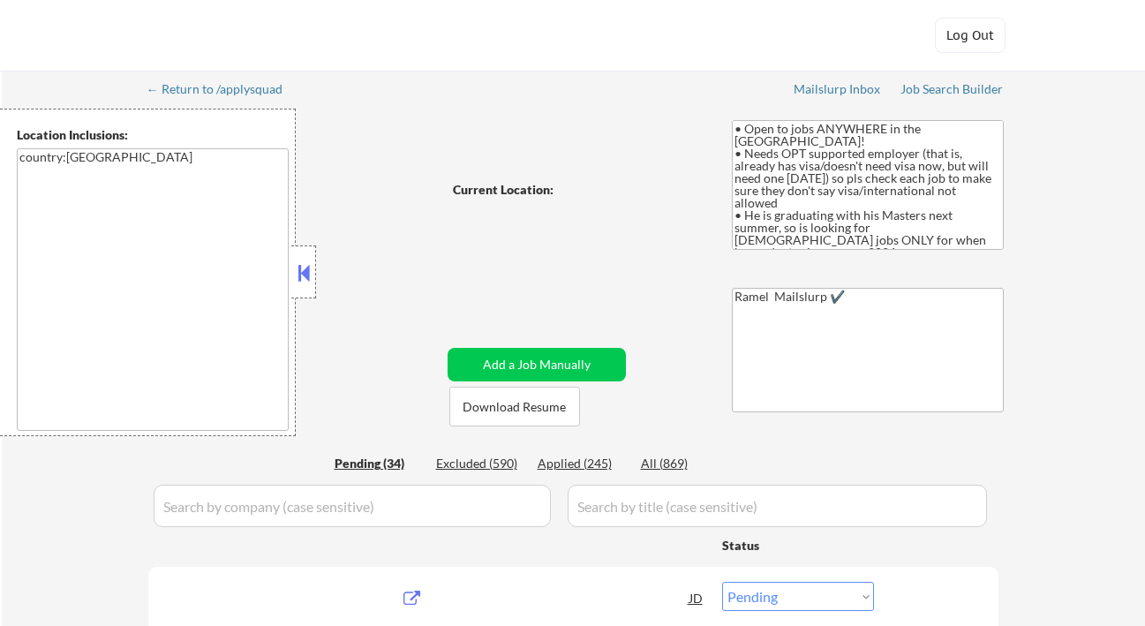
select select ""pending""
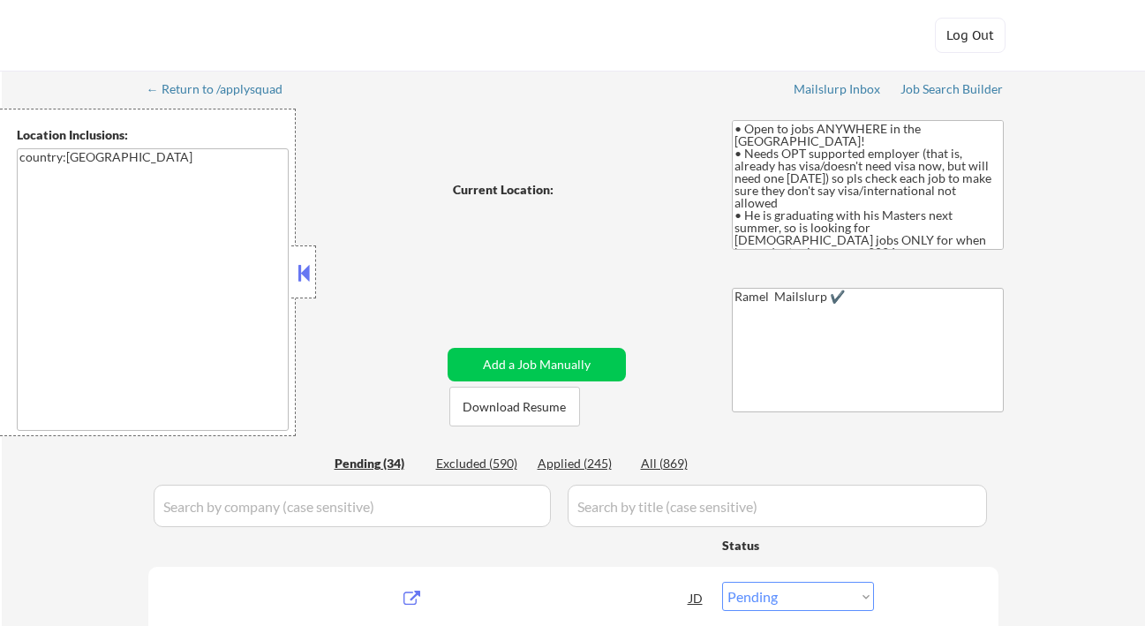
select select ""pending""
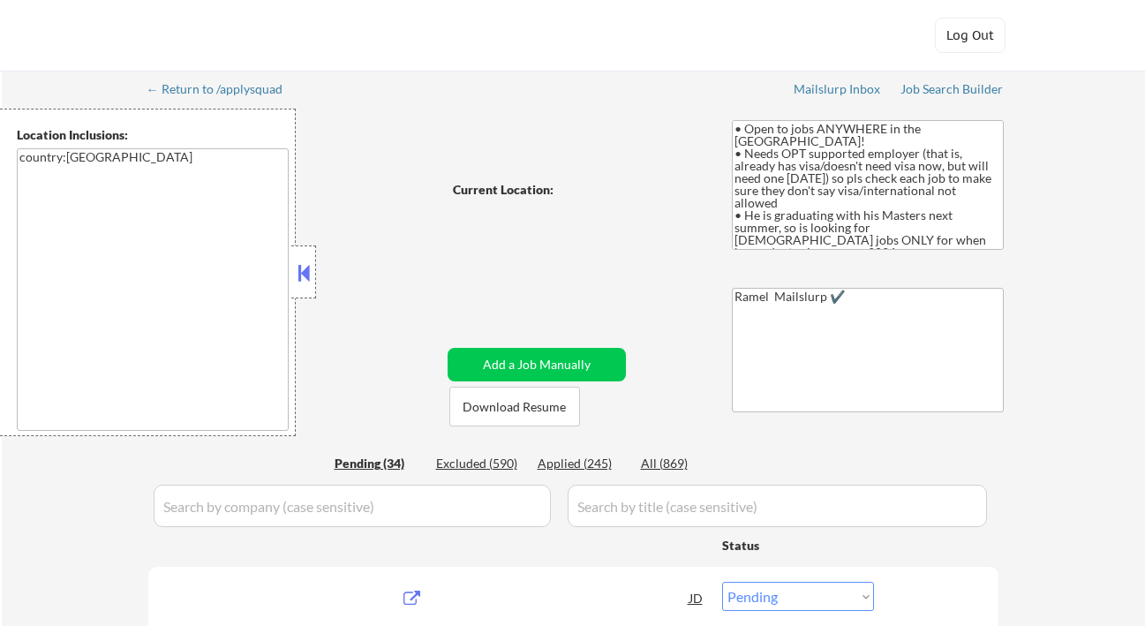
select select ""pending""
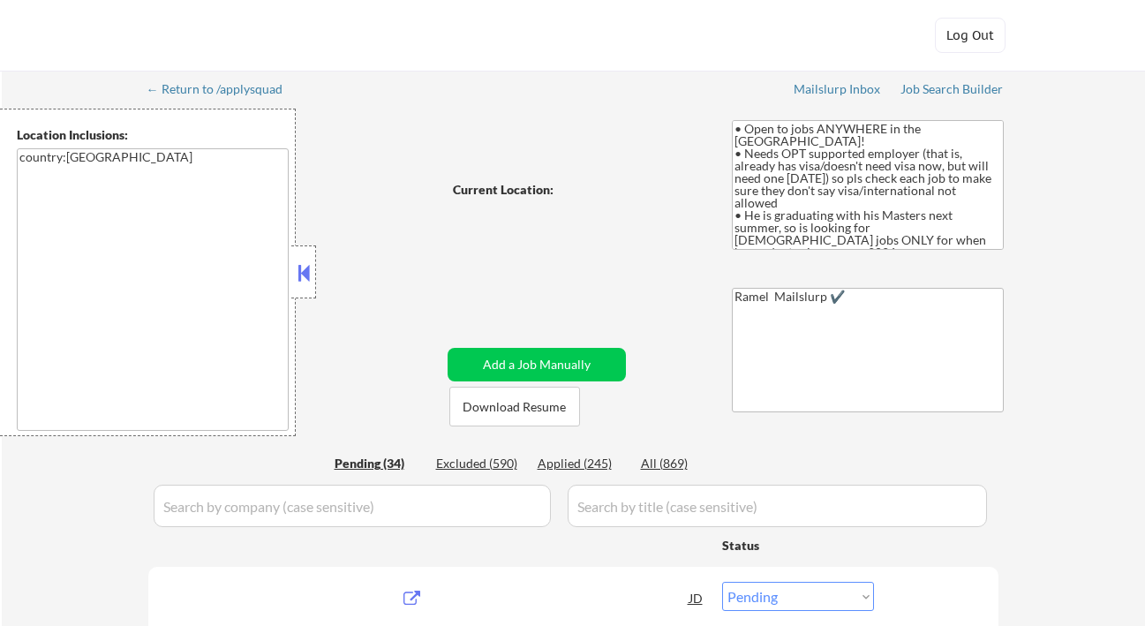
select select ""pending""
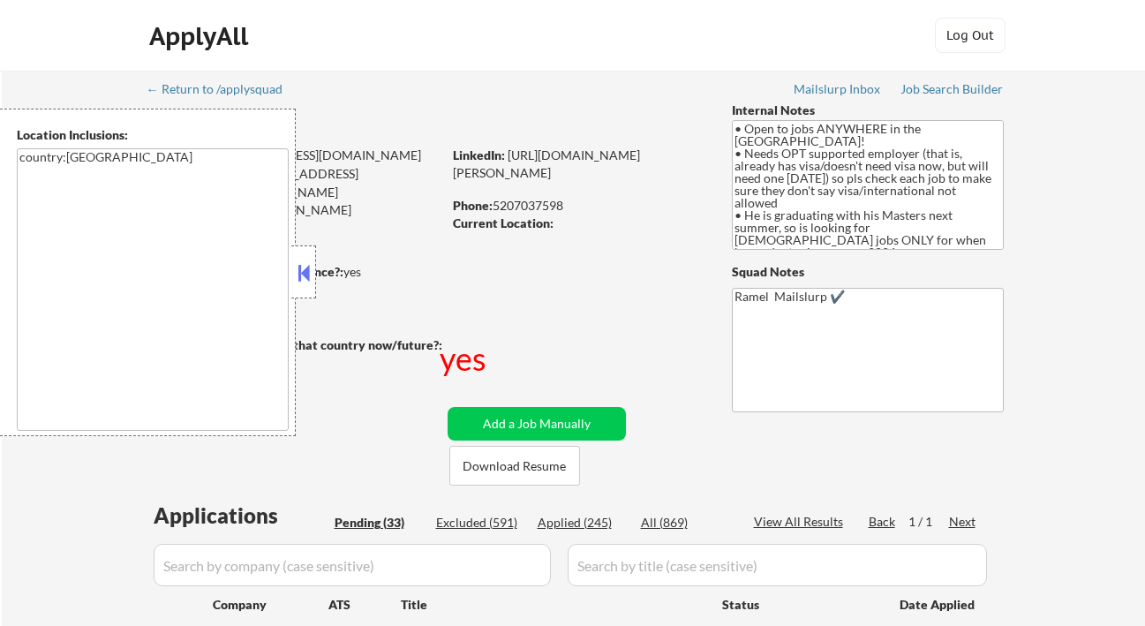
select select ""pending""
